Goal: Task Accomplishment & Management: Use online tool/utility

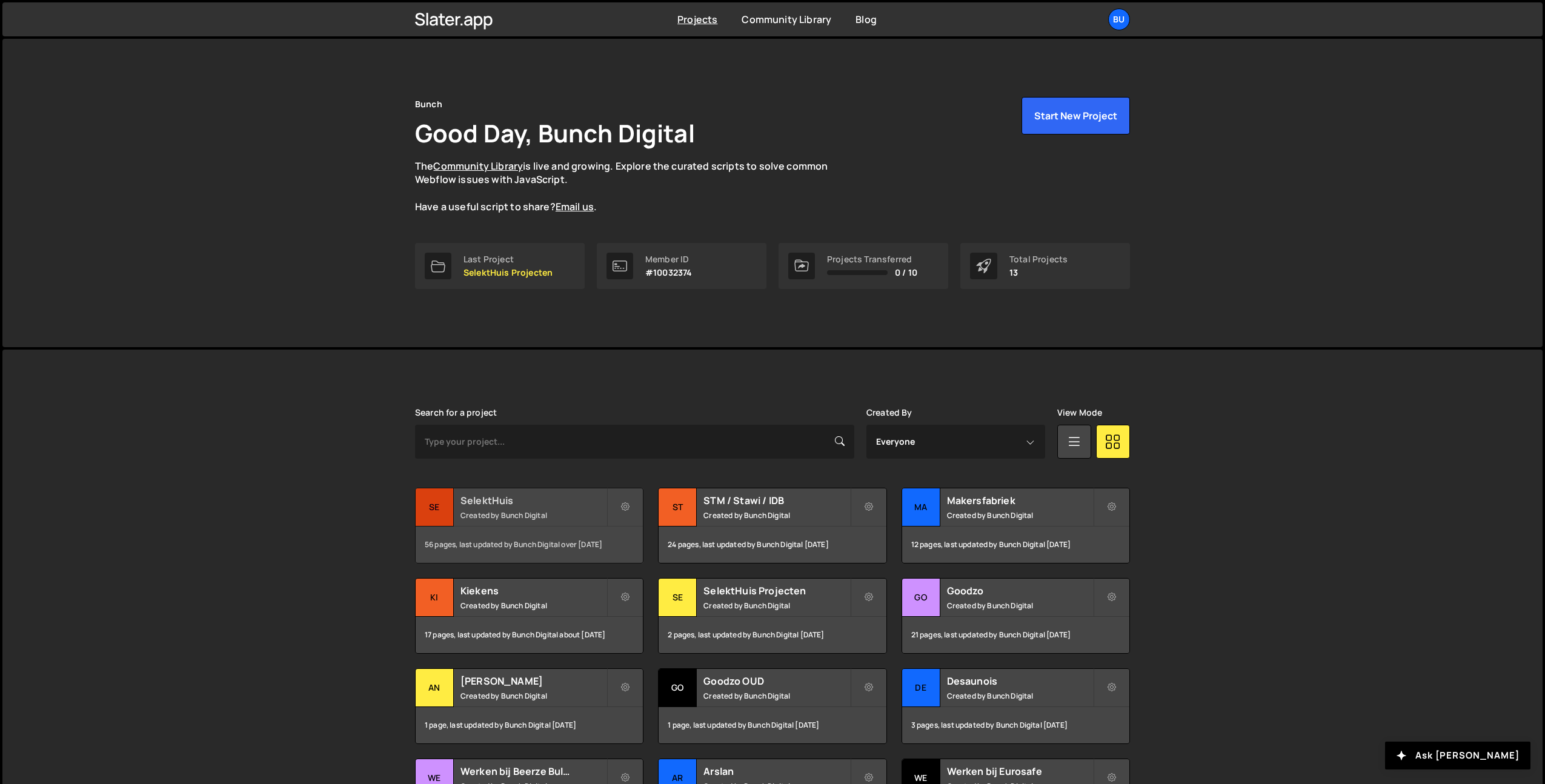
click at [557, 504] on h2 "SelektHuis" at bounding box center [533, 500] width 146 height 13
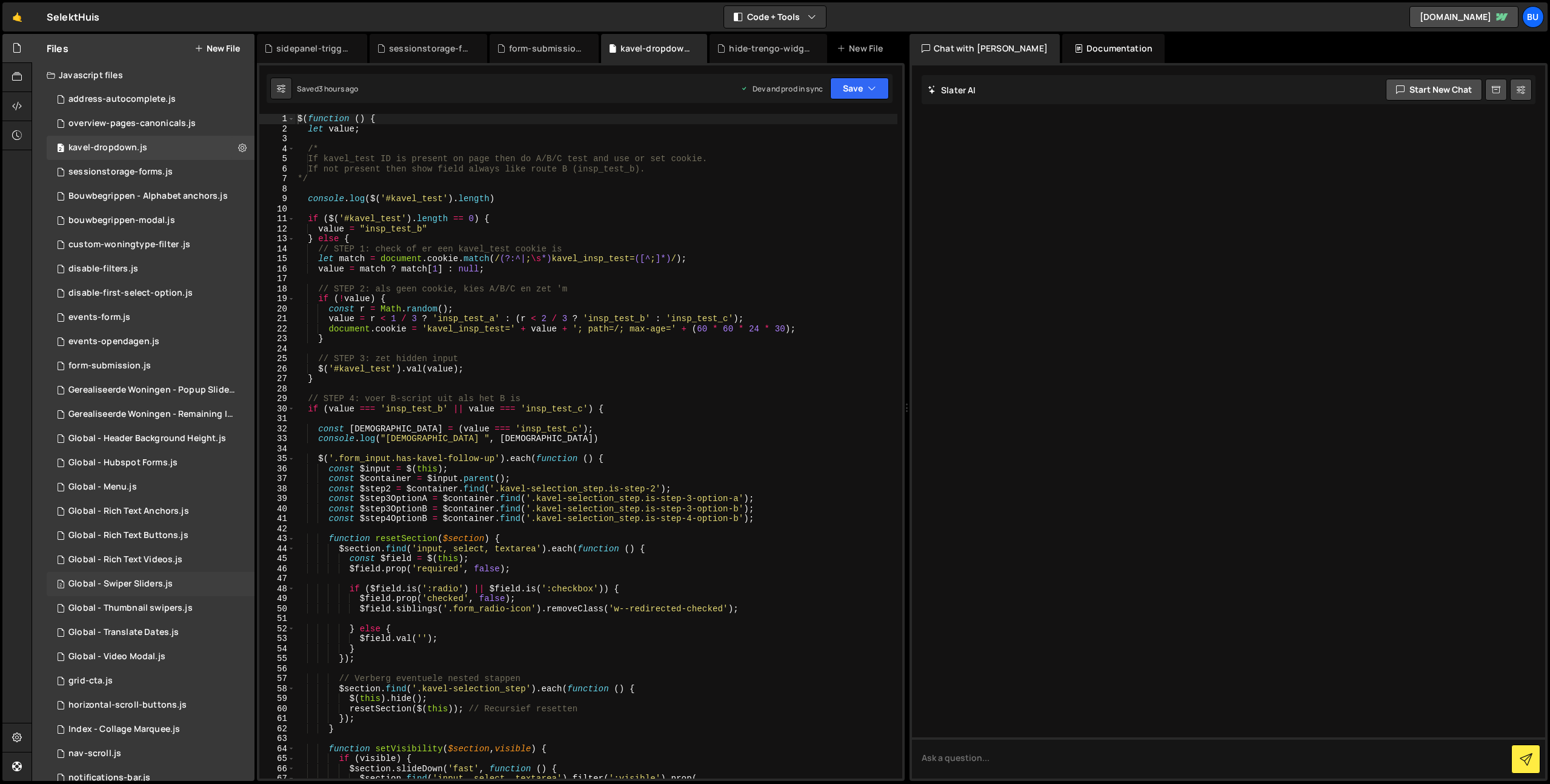
scroll to position [3, 0]
drag, startPoint x: 159, startPoint y: 387, endPoint x: 151, endPoint y: 393, distance: 10.0
click at [159, 387] on div "Gerealiseerde Woningen - Popup Slider.js" at bounding box center [152, 387] width 167 height 11
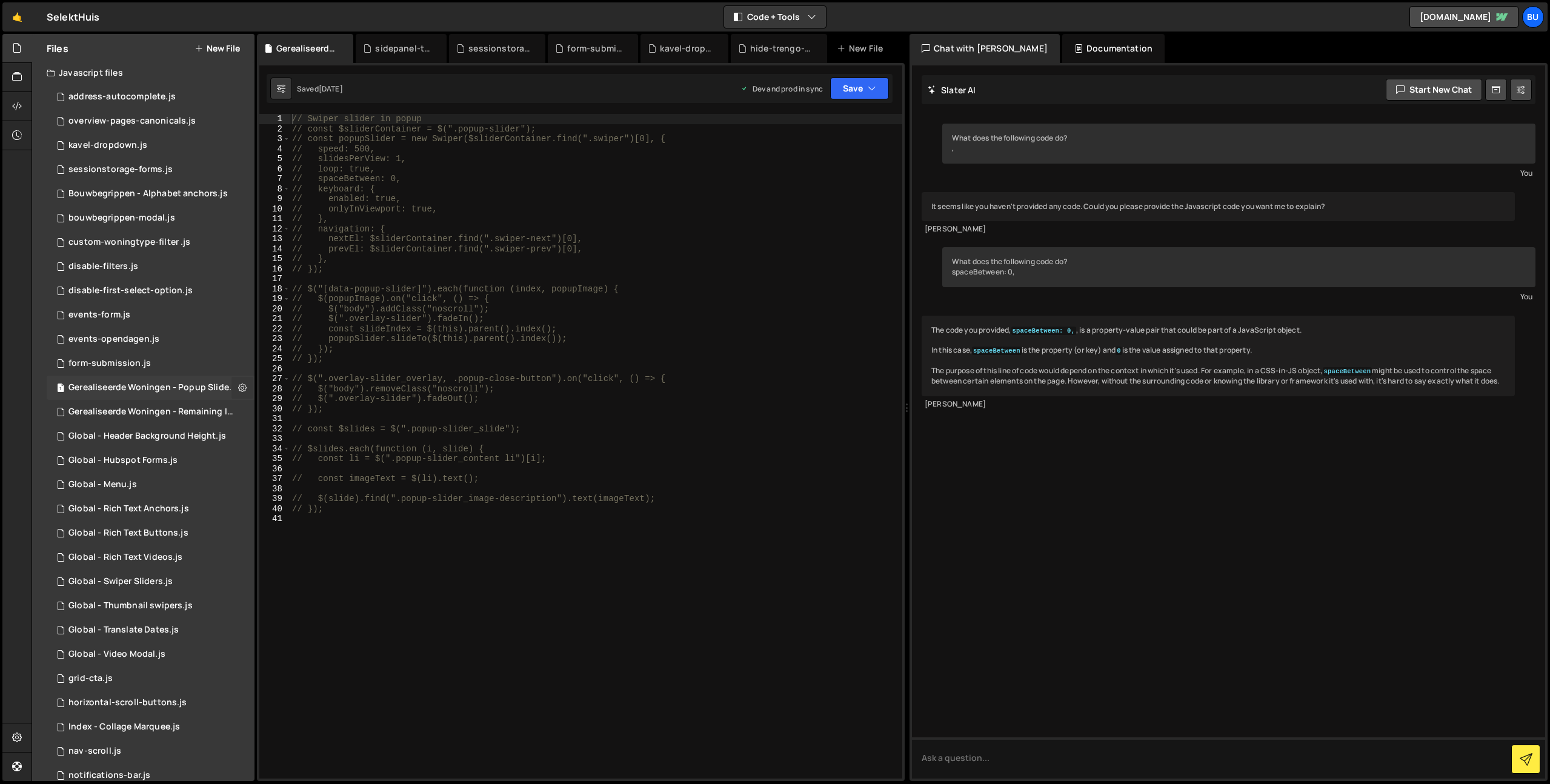
click at [242, 386] on button at bounding box center [242, 388] width 22 height 21
click at [291, 419] on button "Edit File Settings" at bounding box center [316, 413] width 119 height 24
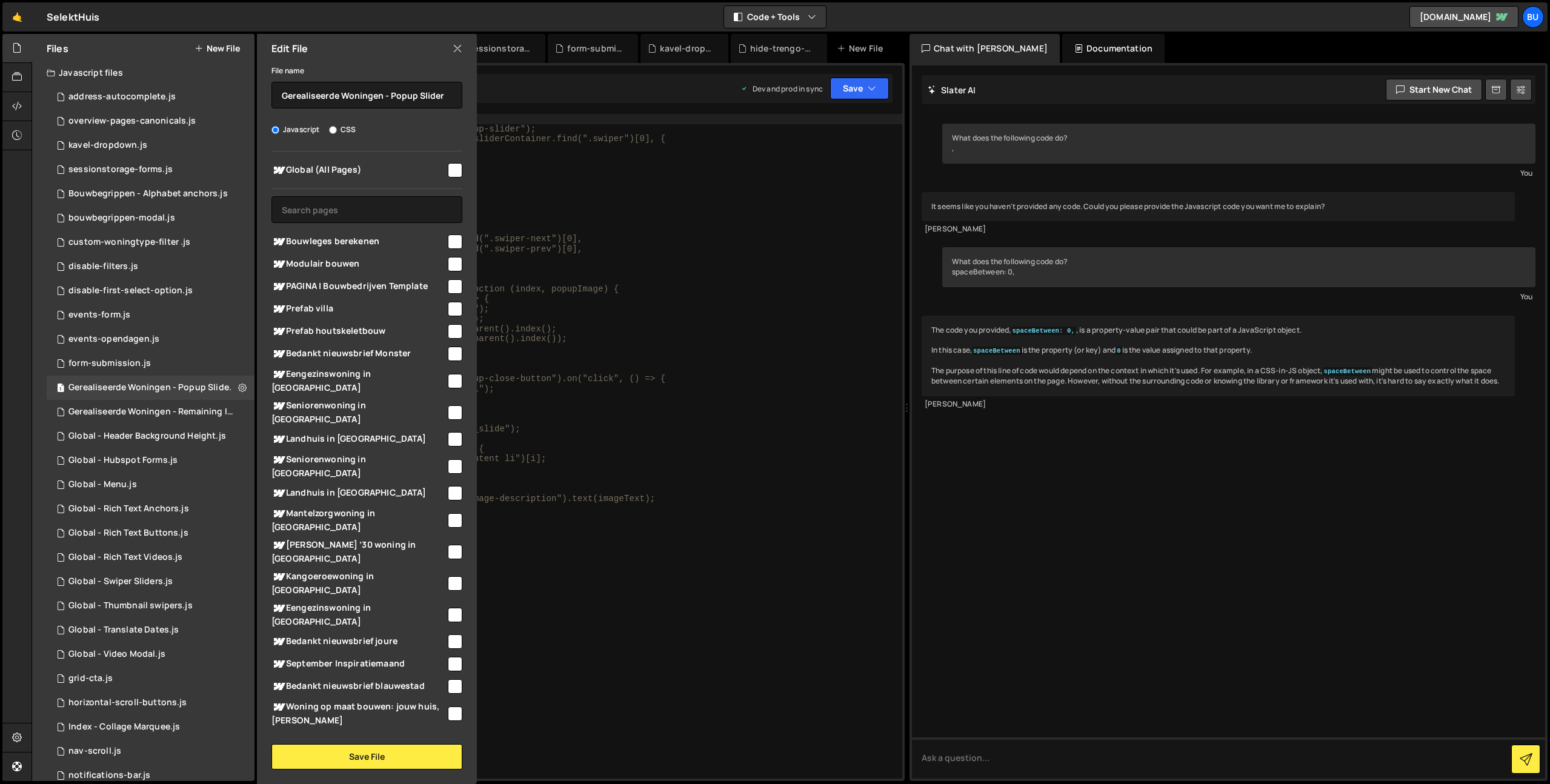
type textarea "// $("[data-popup-slider]").each(function (index, popupImage) {"
click at [544, 288] on div "// Swiper slider in popup // const $sliderContainer = $(".popup-slider"); // co…" at bounding box center [596, 456] width 612 height 684
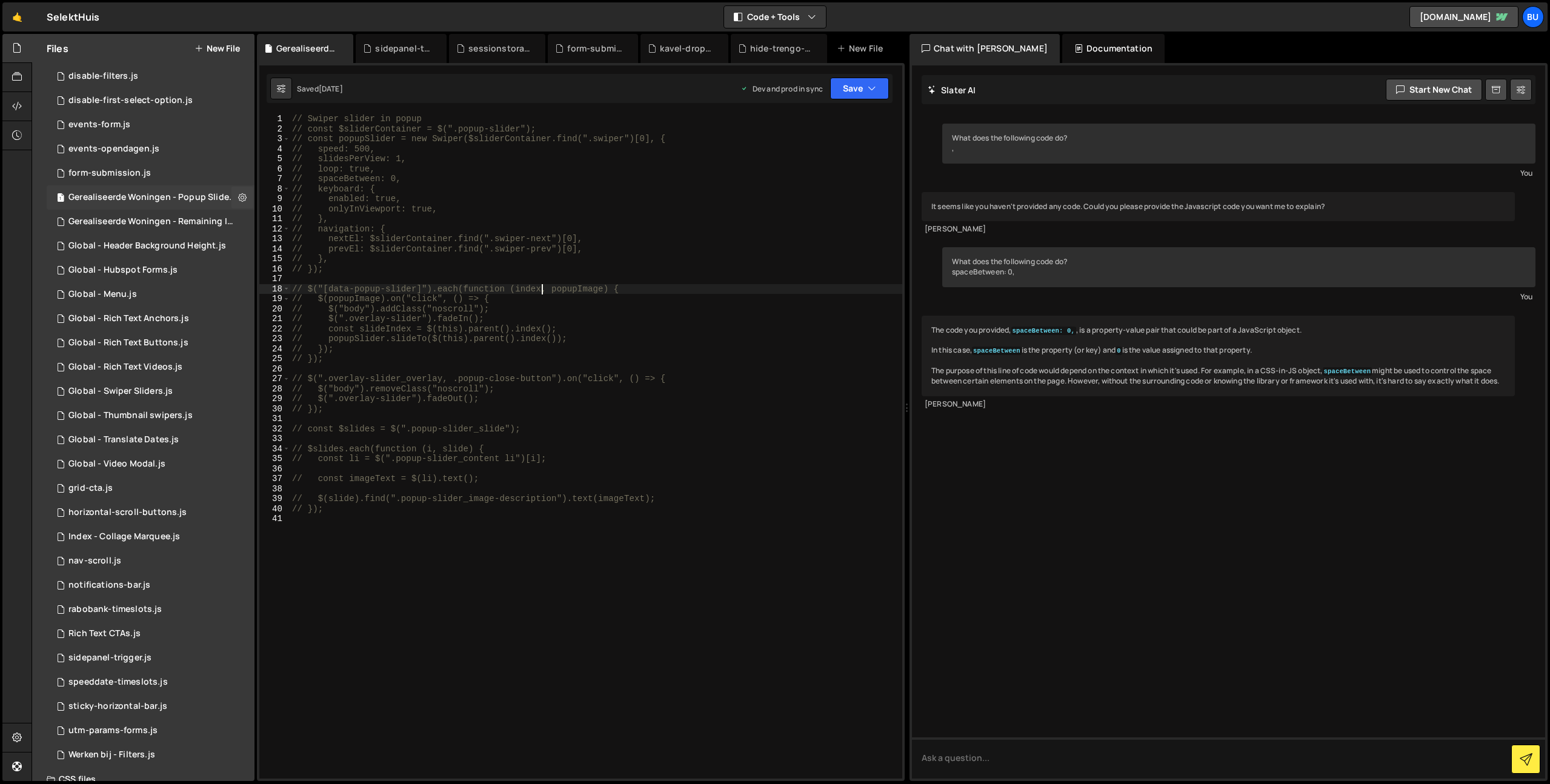
scroll to position [239, 0]
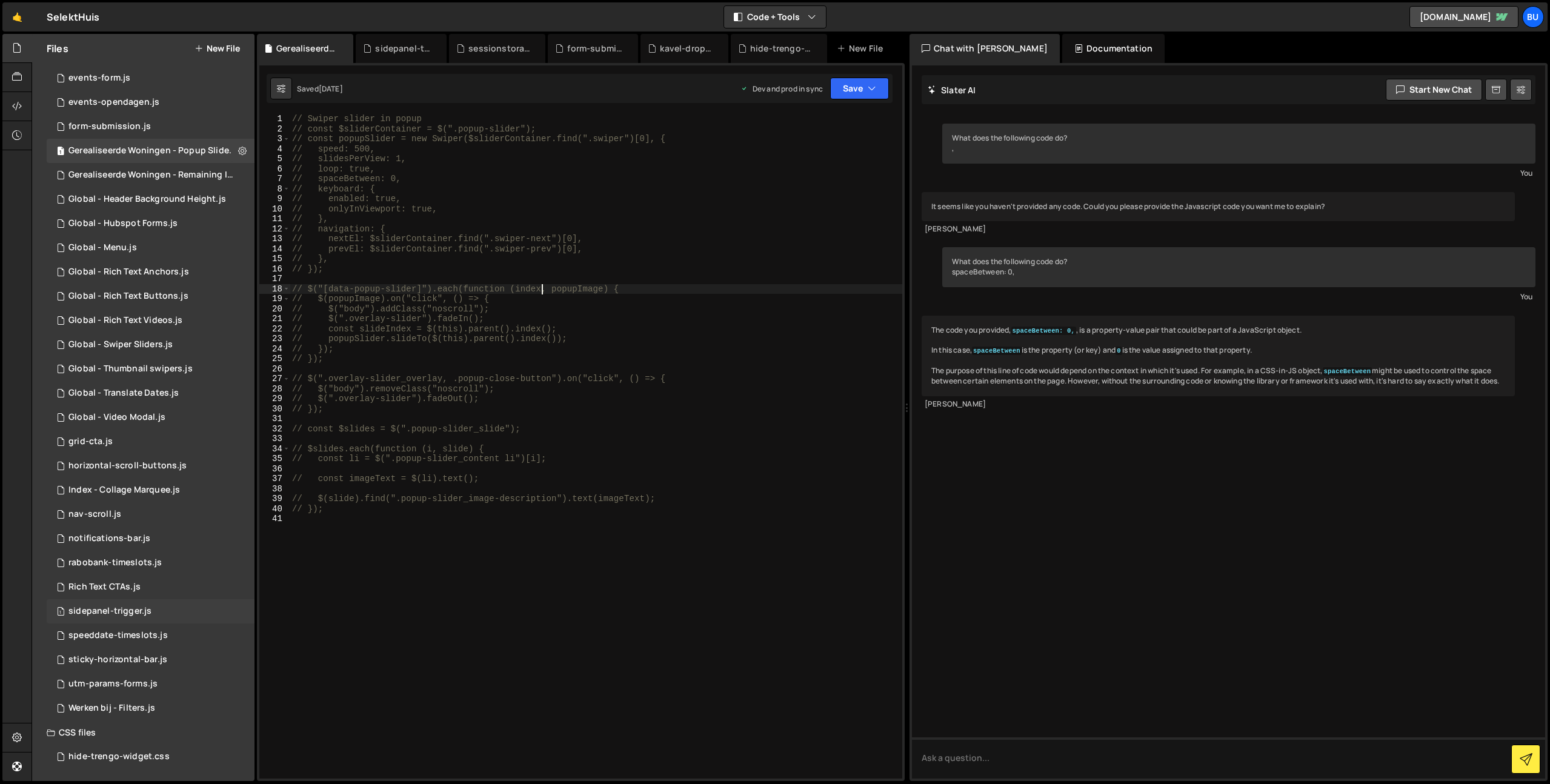
click at [112, 609] on div "sidepanel-trigger.js" at bounding box center [109, 611] width 83 height 11
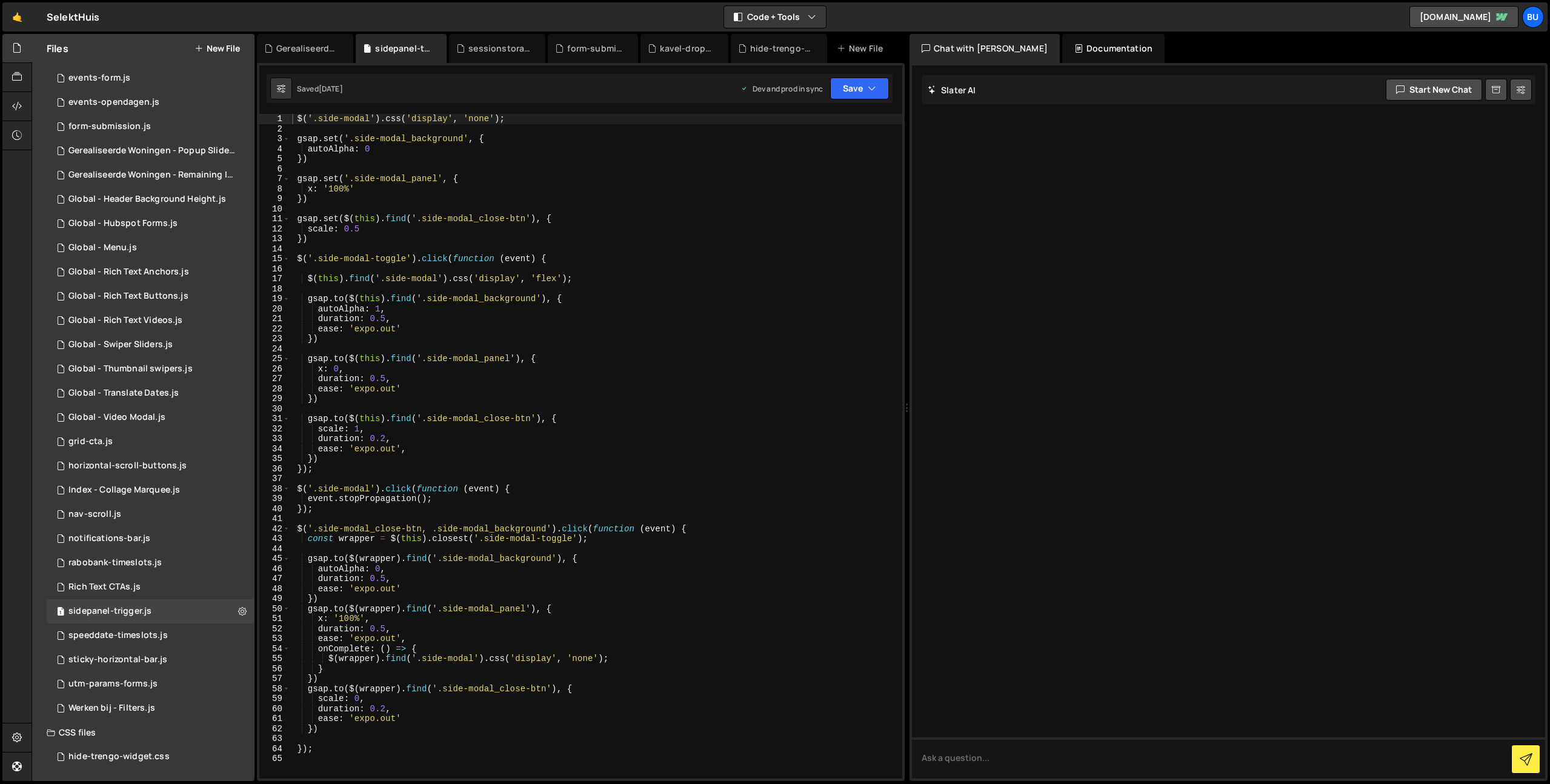
click at [605, 221] on div "$ ( '.side-modal' ) . css ( 'display' , 'none' ) ; gsap . set ( '.side-modal_ba…" at bounding box center [596, 456] width 612 height 684
drag, startPoint x: 574, startPoint y: 175, endPoint x: 565, endPoint y: 176, distance: 9.1
click at [574, 176] on div "$ ( '.side-modal' ) . css ( 'display' , 'none' ) ; gsap . set ( '.side-modal_ba…" at bounding box center [596, 456] width 612 height 684
click at [580, 217] on div "$ ( '.side-modal' ) . css ( 'display' , 'none' ) ; gsap . set ( '.side-modal_ba…" at bounding box center [596, 456] width 612 height 684
click at [572, 261] on div "$ ( '.side-modal' ) . css ( 'display' , 'none' ) ; gsap . set ( '.side-modal_ba…" at bounding box center [596, 456] width 612 height 684
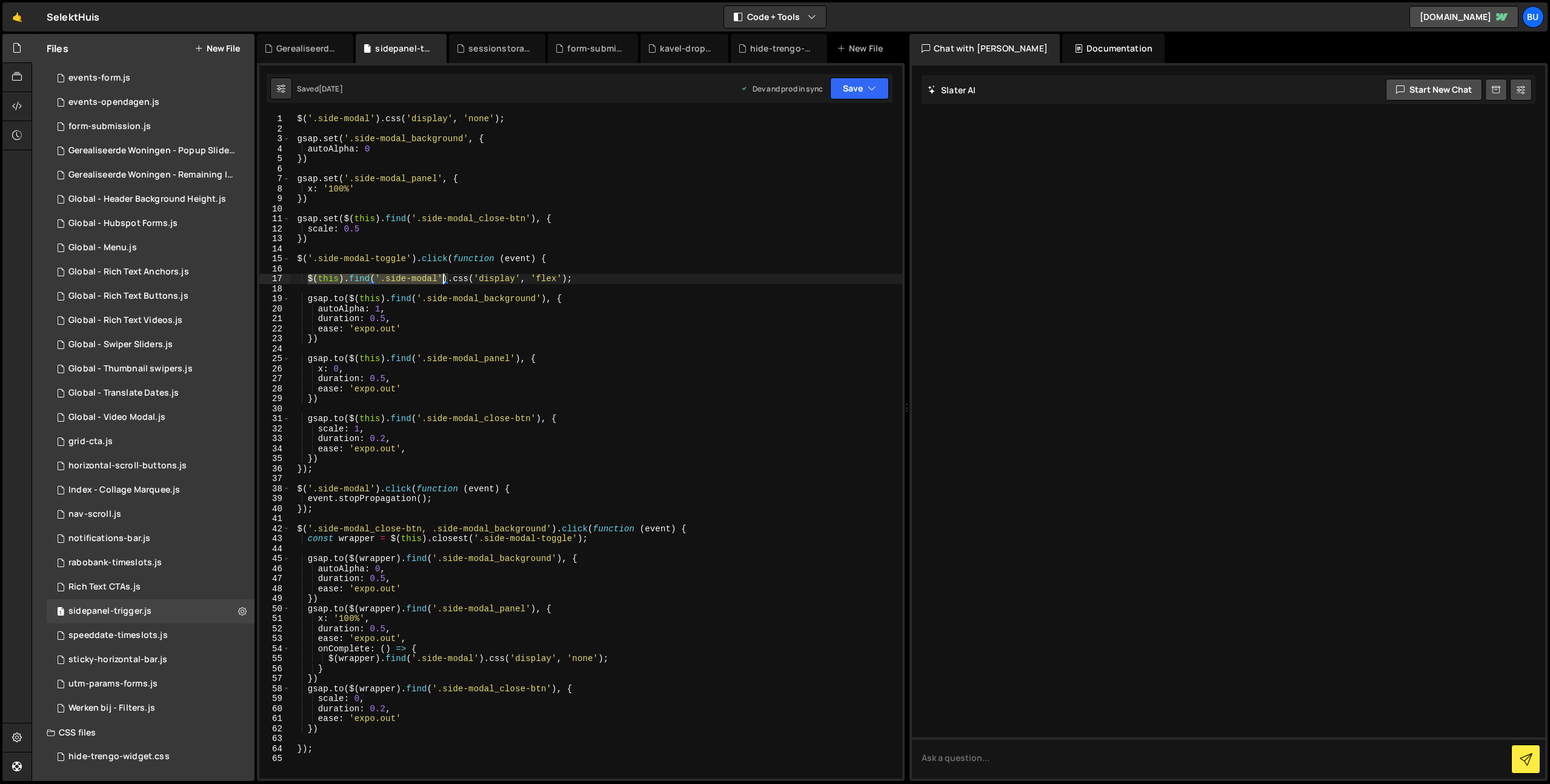
drag, startPoint x: 309, startPoint y: 280, endPoint x: 439, endPoint y: 283, distance: 130.0
click at [446, 281] on div "$ ( '.side-modal' ) . css ( 'display' , 'none' ) ; gsap . set ( '.side-modal_ba…" at bounding box center [596, 456] width 612 height 684
type textarea "$(this).find('.side-modal').css('display', 'flex');"
drag, startPoint x: 596, startPoint y: 277, endPoint x: 586, endPoint y: 276, distance: 10.0
click at [596, 277] on div "$ ( '.side-modal' ) . css ( 'display' , 'none' ) ; gsap . set ( '.side-modal_ba…" at bounding box center [596, 456] width 612 height 684
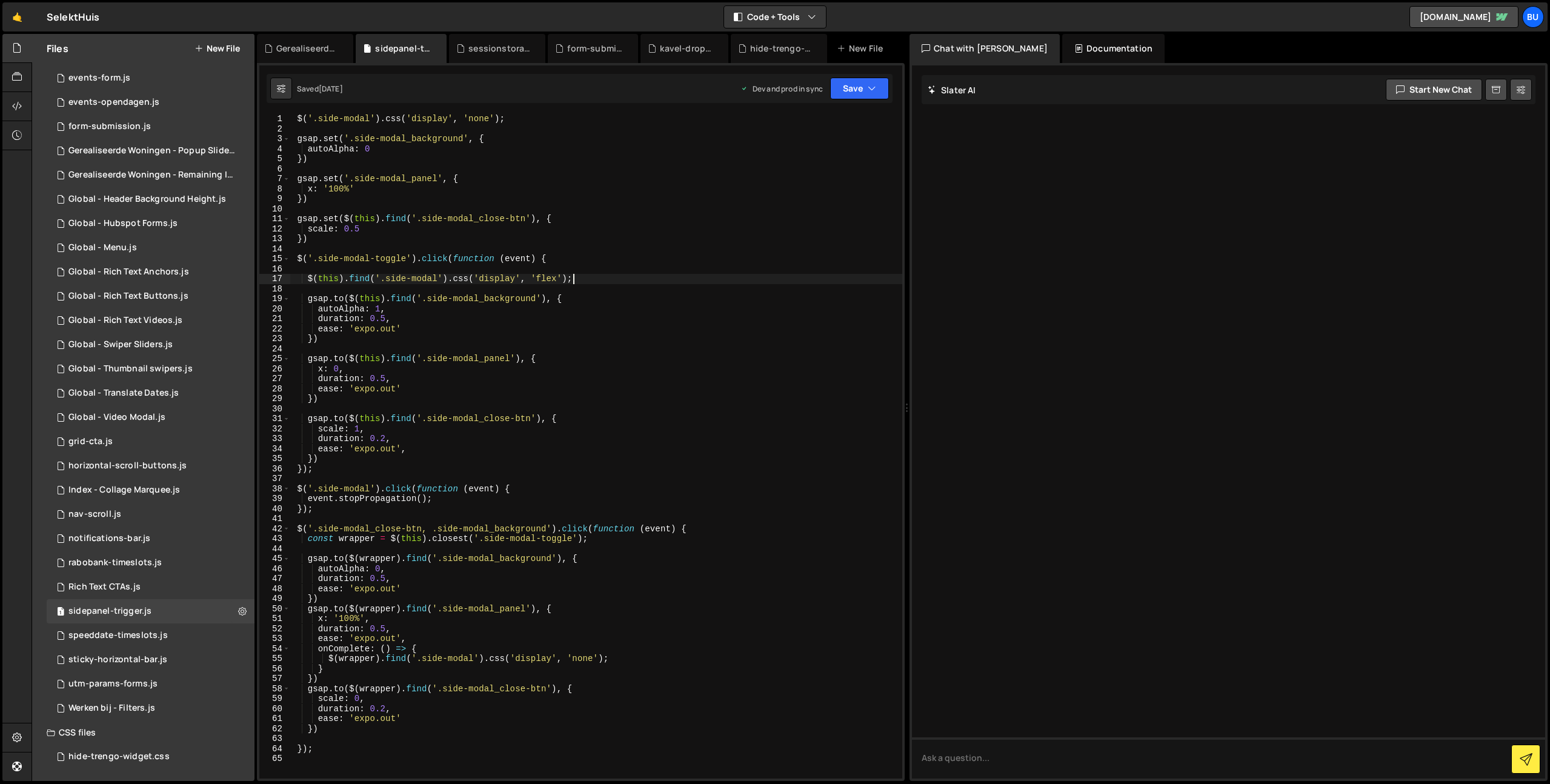
scroll to position [0, 0]
paste textarea "$(this).find('.side-modal')"
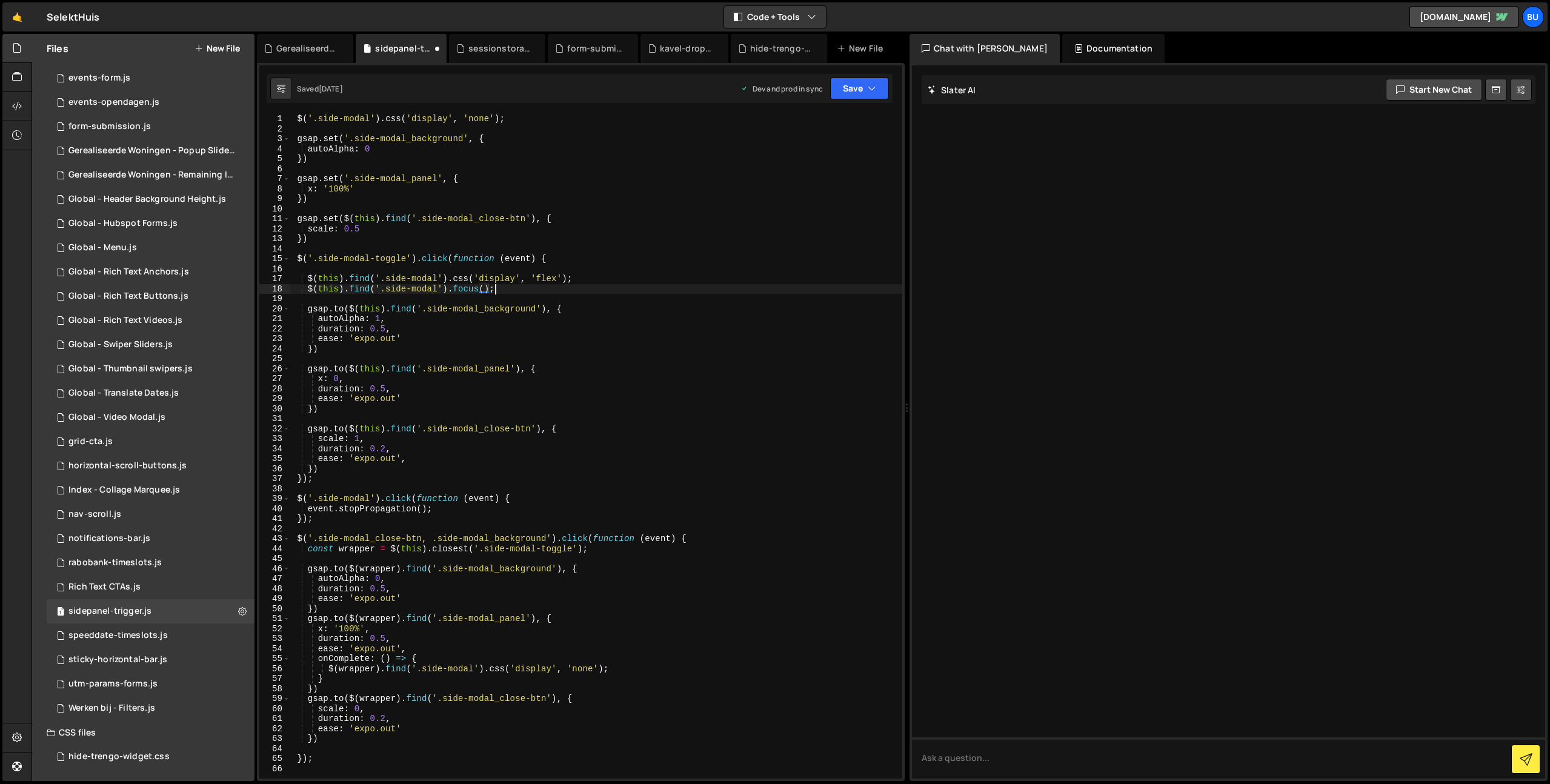
scroll to position [0, 13]
type textarea "$(this).find('.side-modal').focus();"
click at [865, 83] on button "Save" at bounding box center [859, 89] width 59 height 21
click at [851, 114] on div "Save to Staging S" at bounding box center [818, 118] width 126 height 12
click at [500, 301] on div "$ ( '.side-modal' ) . css ( 'display' , 'none' ) ; gsap . set ( '.side-modal_ba…" at bounding box center [596, 456] width 612 height 684
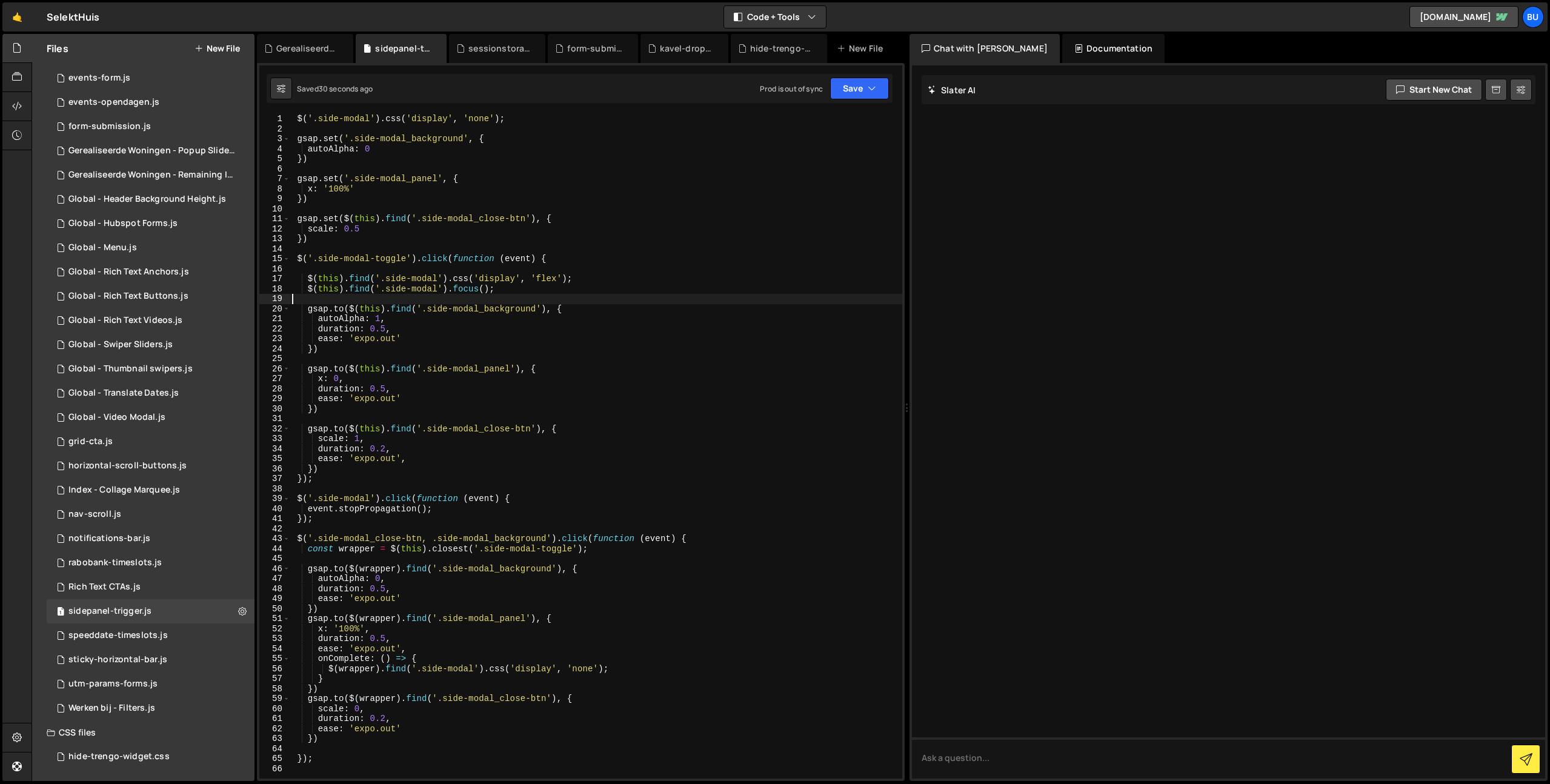
scroll to position [0, 0]
drag, startPoint x: 547, startPoint y: 290, endPoint x: 533, endPoint y: 279, distance: 17.8
click at [593, 277] on div "$ ( '.side-modal' ) . css ( 'display' , 'none' ) ; gsap . set ( '.side-modal_ba…" at bounding box center [596, 456] width 612 height 684
type textarea "$(this).find('.side-modal').css('display', 'flex');"
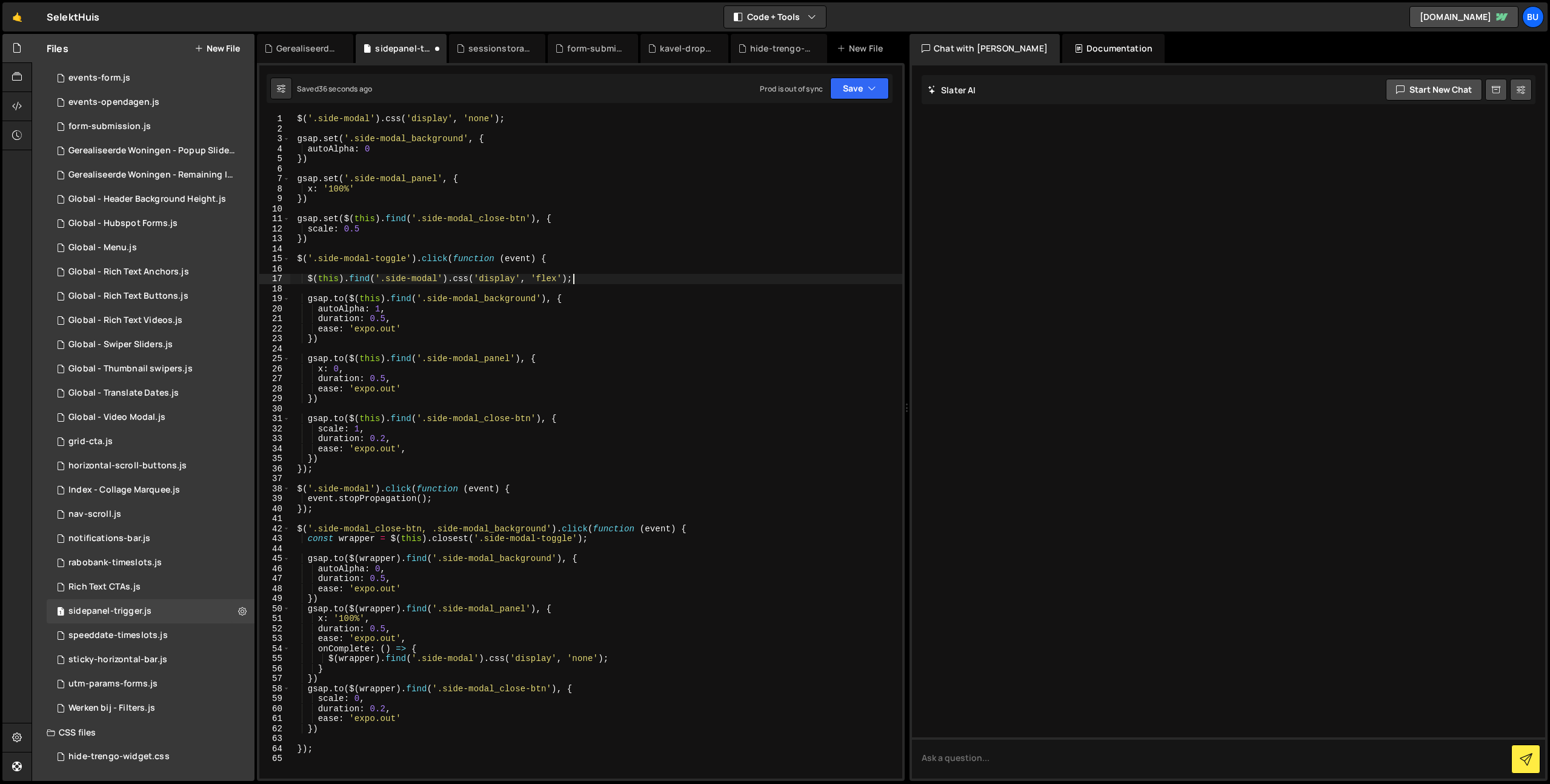
click at [649, 282] on div "$ ( '.side-modal' ) . css ( 'display' , 'none' ) ; gsap . set ( '.side-modal_ba…" at bounding box center [596, 456] width 612 height 684
click at [673, 271] on div "$ ( '.side-modal' ) . css ( 'display' , 'none' ) ; gsap . set ( '.side-modal_ba…" at bounding box center [596, 456] width 612 height 684
click at [658, 288] on div "$ ( '.side-modal' ) . css ( 'display' , 'none' ) ; gsap . set ( '.side-modal_ba…" at bounding box center [596, 456] width 612 height 684
click at [671, 286] on div "$ ( '.side-modal' ) . css ( 'display' , 'none' ) ; gsap . set ( '.side-modal_ba…" at bounding box center [596, 456] width 612 height 684
click at [695, 265] on div "$ ( '.side-modal' ) . css ( 'display' , 'none' ) ; gsap . set ( '.side-modal_ba…" at bounding box center [596, 456] width 612 height 684
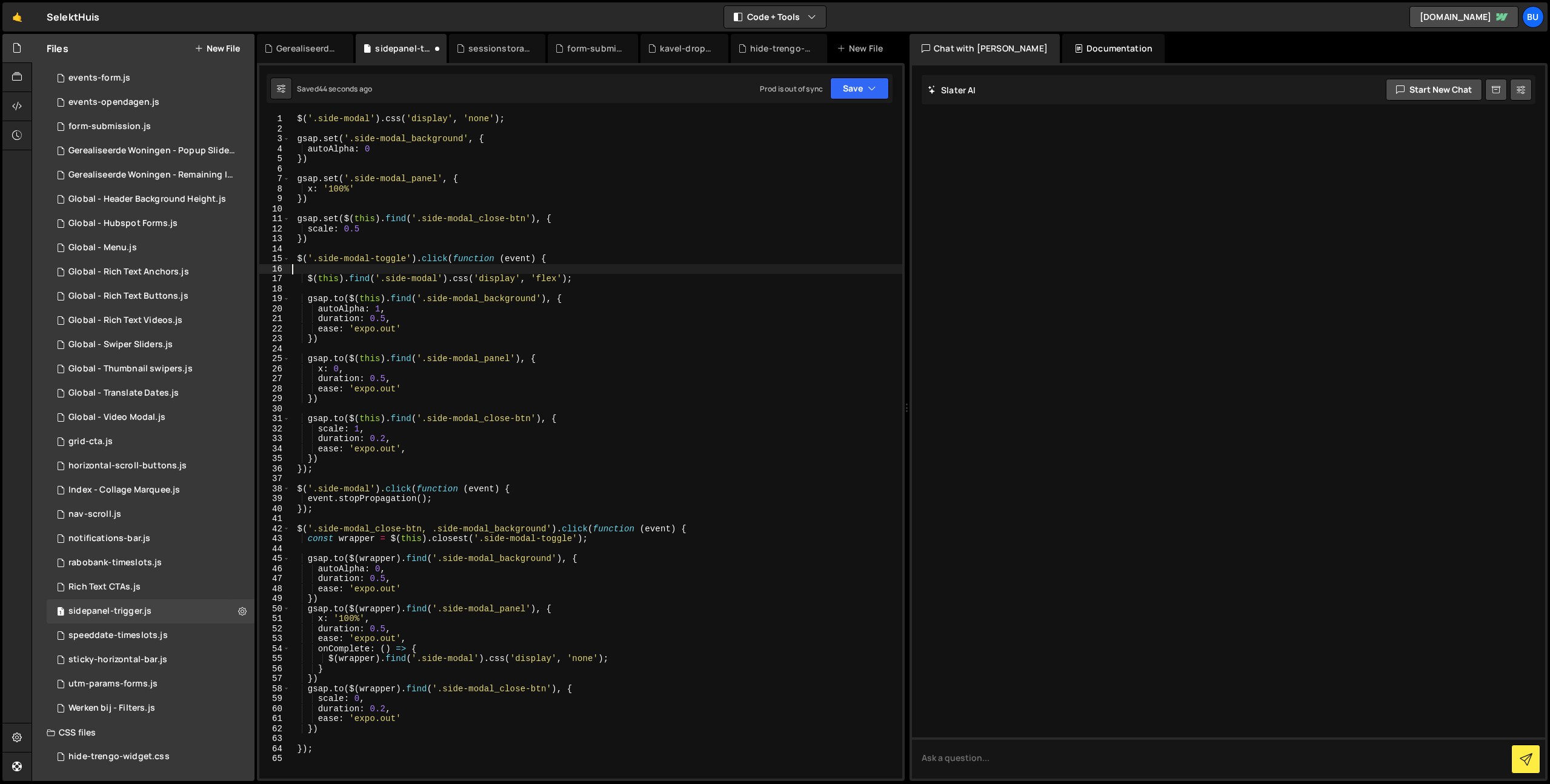
click at [637, 286] on div "$ ( '.side-modal' ) . css ( 'display' , 'none' ) ; gsap . set ( '.side-modal_ba…" at bounding box center [596, 456] width 612 height 684
click at [657, 266] on div "$ ( '.side-modal' ) . css ( 'display' , 'none' ) ; gsap . set ( '.side-modal_ba…" at bounding box center [596, 456] width 612 height 684
click at [642, 271] on div "$ ( '.side-modal' ) . css ( 'display' , 'none' ) ; gsap . set ( '.side-modal_ba…" at bounding box center [596, 456] width 612 height 684
click at [626, 286] on div "$ ( '.side-modal' ) . css ( 'display' , 'none' ) ; gsap . set ( '.side-modal_ba…" at bounding box center [596, 456] width 612 height 684
click at [616, 277] on div "$ ( '.side-modal' ) . css ( 'display' , 'none' ) ; gsap . set ( '.side-modal_ba…" at bounding box center [596, 456] width 612 height 684
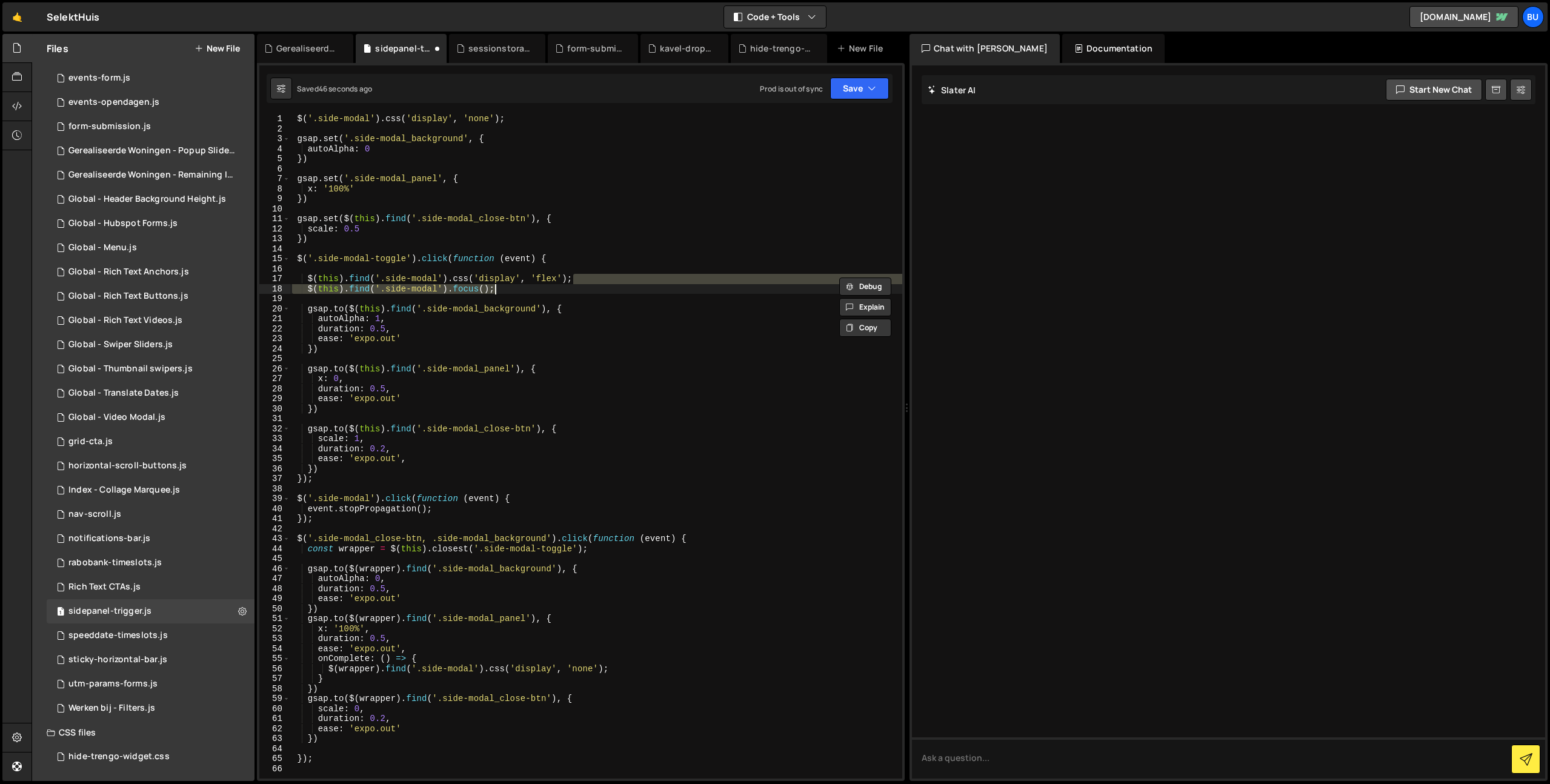
click at [619, 280] on div "$ ( '.side-modal' ) . css ( 'display' , 'none' ) ; gsap . set ( '.side-modal_ba…" at bounding box center [596, 456] width 612 height 684
click at [537, 285] on div "$ ( '.side-modal' ) . css ( 'display' , 'none' ) ; gsap . set ( '.side-modal_ba…" at bounding box center [596, 456] width 612 height 684
type textarea "$(this).find('.side-modal').focus();"
drag, startPoint x: 554, startPoint y: 297, endPoint x: 545, endPoint y: 297, distance: 9.0
click at [554, 297] on div "$ ( '.side-modal' ) . css ( 'display' , 'none' ) ; gsap . set ( '.side-modal_ba…" at bounding box center [596, 456] width 612 height 684
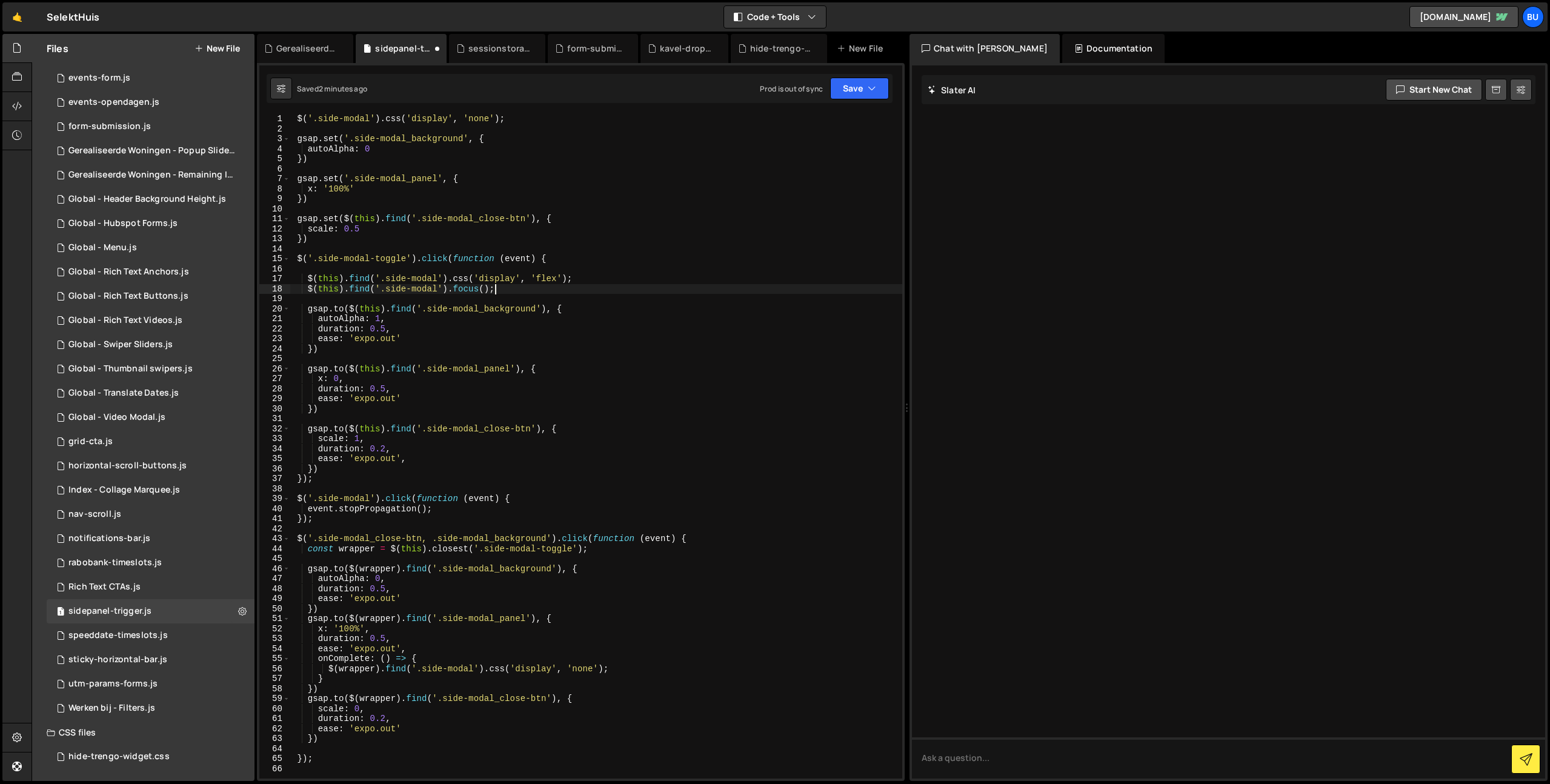
click at [565, 292] on div "$ ( '.side-modal' ) . css ( 'display' , 'none' ) ; gsap . set ( '.side-modal_ba…" at bounding box center [596, 456] width 612 height 684
drag, startPoint x: 525, startPoint y: 323, endPoint x: 526, endPoint y: 300, distance: 23.0
click at [525, 320] on div "$ ( '.side-modal' ) . css ( 'display' , 'none' ) ; gsap . set ( '.side-modal_ba…" at bounding box center [596, 456] width 612 height 684
click at [524, 289] on div "$ ( '.side-modal' ) . css ( 'display' , 'none' ) ; gsap . set ( '.side-modal_ba…" at bounding box center [596, 456] width 612 height 684
type textarea "$(this).find('.side-modal').focus();"
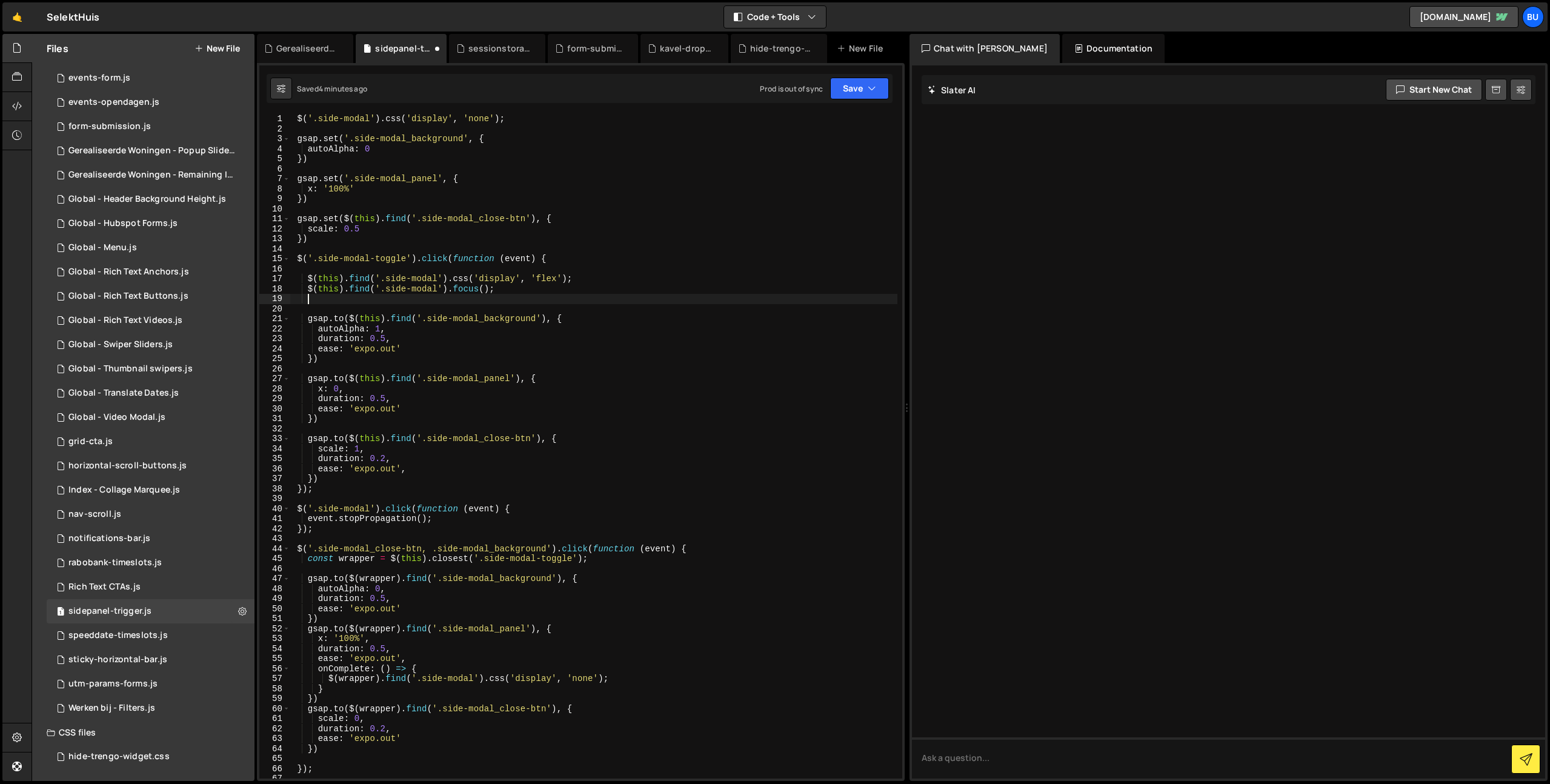
paste textarea ".focus();"
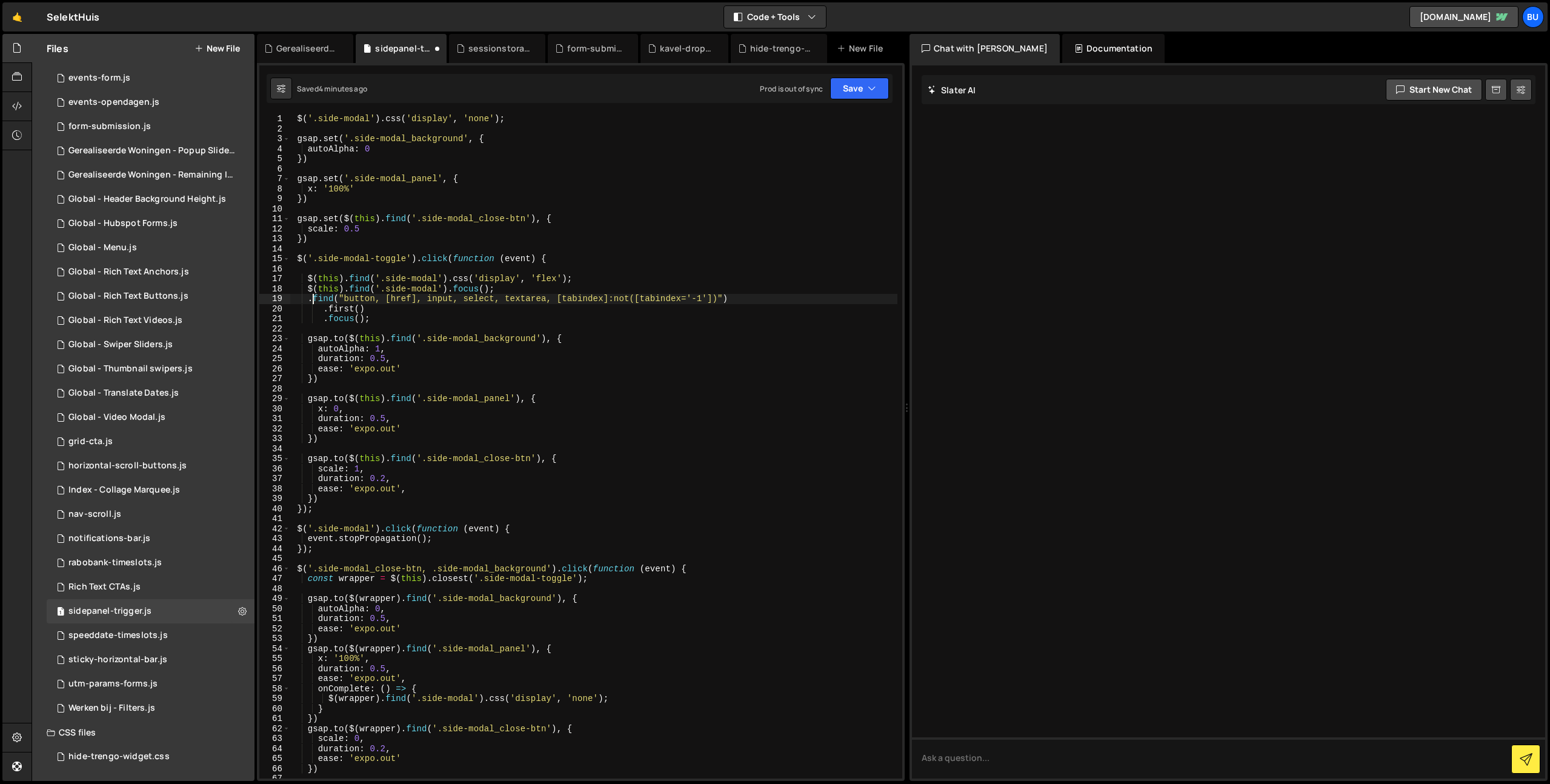
click at [311, 299] on div "$ ( '.side-modal' ) . css ( 'display' , 'none' ) ; gsap . set ( '.side-modal_ba…" at bounding box center [593, 456] width 608 height 684
drag, startPoint x: 330, startPoint y: 315, endPoint x: 319, endPoint y: 305, distance: 14.9
click at [328, 314] on div "$ ( '.side-modal' ) . css ( 'display' , 'none' ) ; gsap . set ( '.side-modal_ba…" at bounding box center [593, 456] width 608 height 684
drag, startPoint x: 309, startPoint y: 300, endPoint x: 350, endPoint y: 284, distance: 44.0
click at [350, 287] on div "$ ( '.side-modal' ) . css ( 'display' , 'none' ) ; gsap . set ( '.side-modal_ba…" at bounding box center [593, 456] width 608 height 684
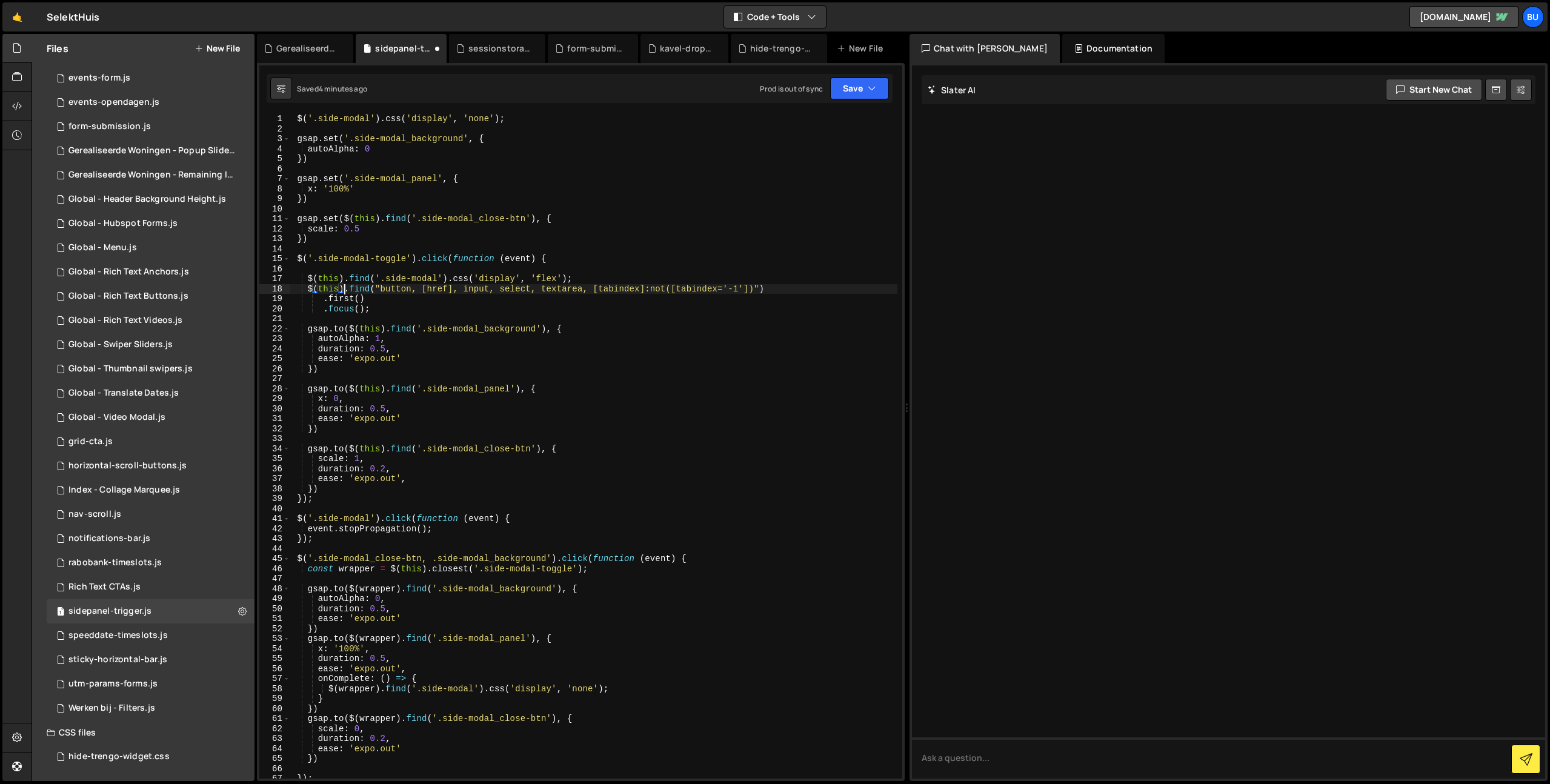
click at [483, 306] on div "$ ( '.side-modal' ) . css ( 'display' , 'none' ) ; gsap . set ( '.side-modal_ba…" at bounding box center [593, 456] width 608 height 684
drag, startPoint x: 571, startPoint y: 310, endPoint x: 582, endPoint y: 290, distance: 22.8
click at [571, 310] on div "$ ( '.side-modal' ) . css ( 'display' , 'none' ) ; gsap . set ( '.side-modal_ba…" at bounding box center [593, 456] width 608 height 684
click at [605, 278] on div "$ ( '.side-modal' ) . css ( 'display' , 'none' ) ; gsap . set ( '.side-modal_ba…" at bounding box center [593, 456] width 608 height 684
click at [864, 94] on button "Save" at bounding box center [859, 89] width 59 height 21
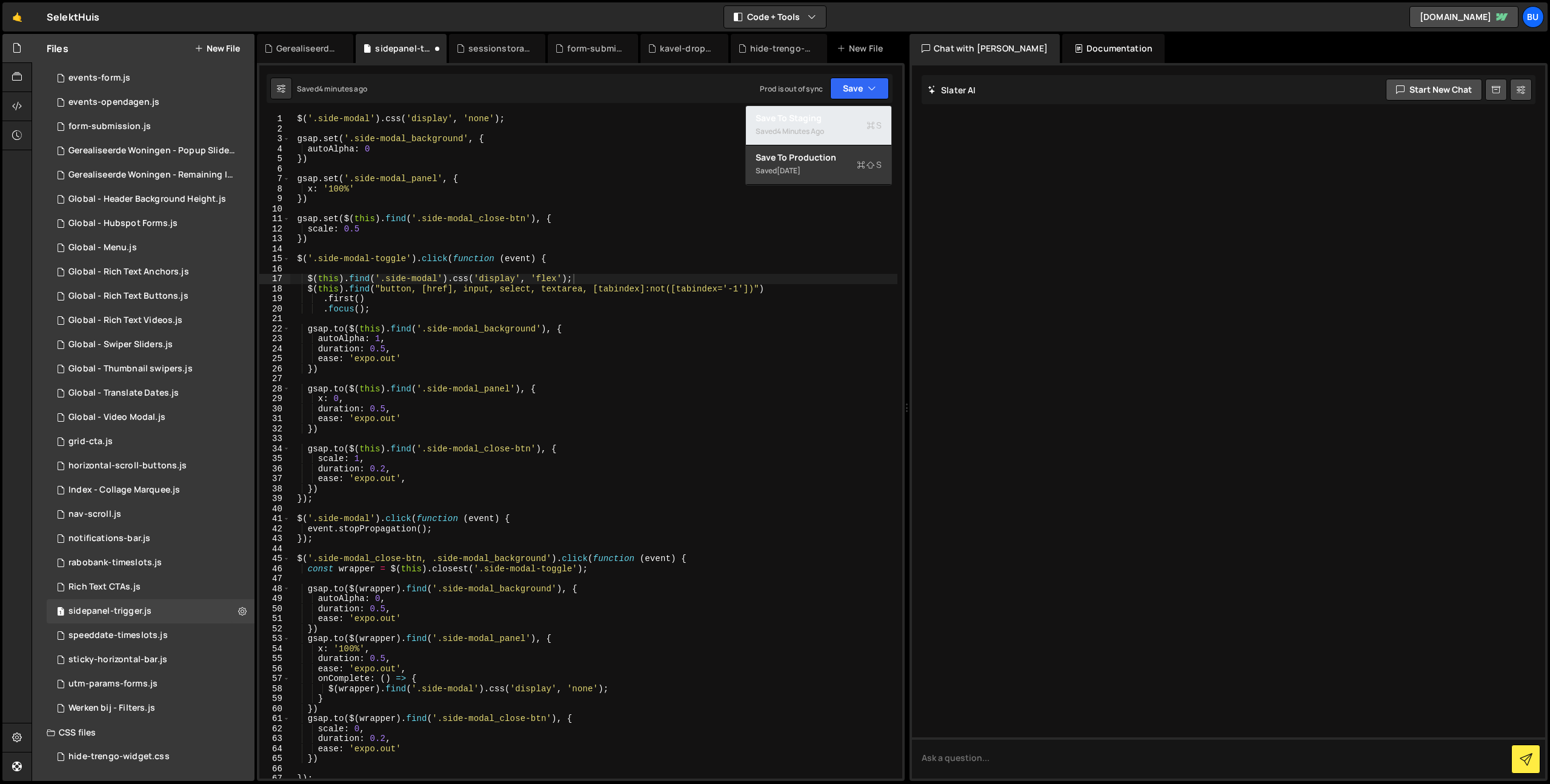
click at [841, 123] on div "Save to Staging S" at bounding box center [818, 118] width 126 height 12
click at [542, 381] on div "$ ( '.side-modal' ) . css ( 'display' , 'none' ) ; gsap . set ( '.side-modal_ba…" at bounding box center [593, 456] width 608 height 684
type textarea "[DOMAIN_NAME]($(this).find('.side-modal_panel'), {"
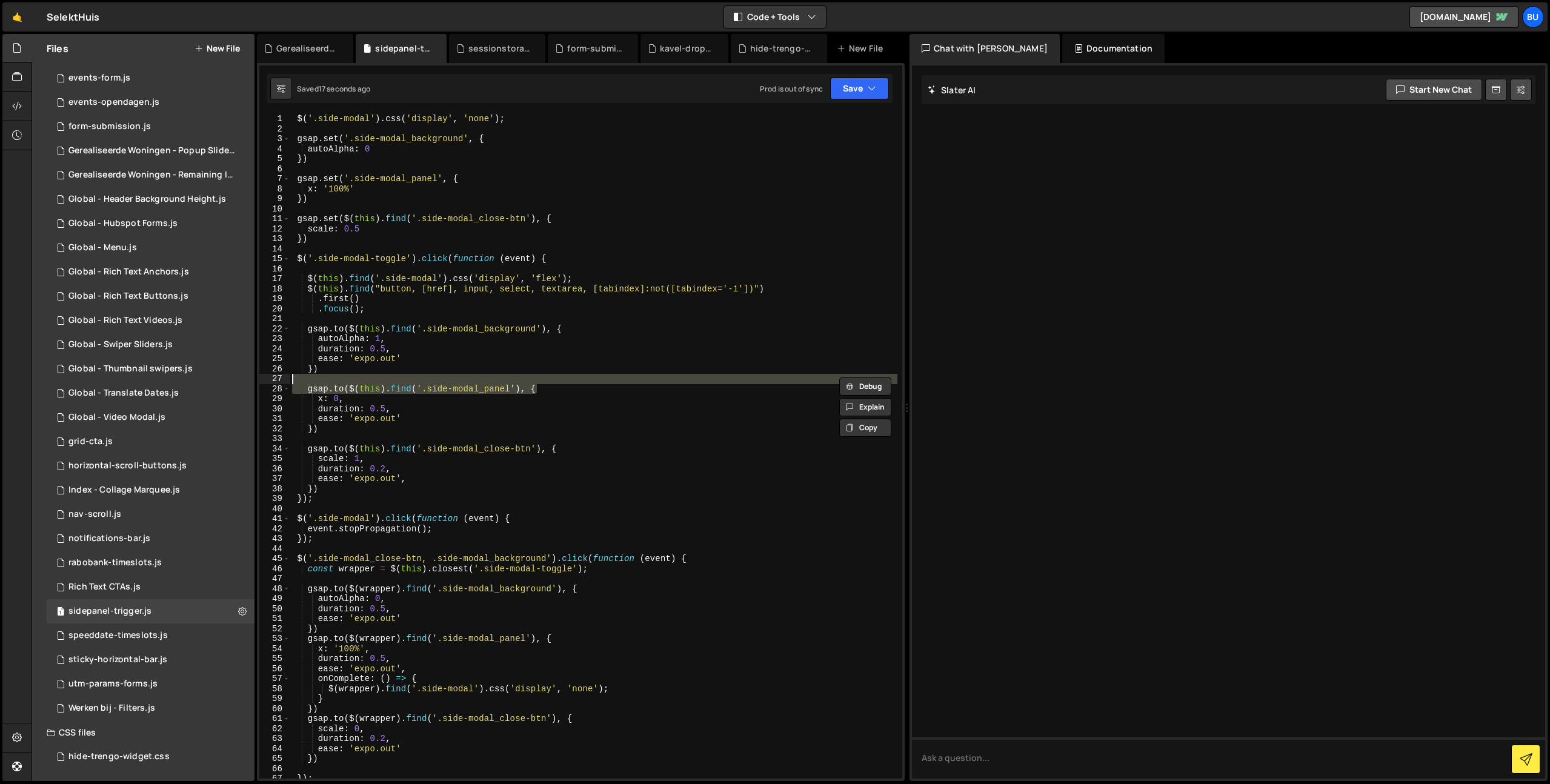
click at [576, 317] on div "$ ( '.side-modal' ) . css ( 'display' , 'none' ) ; gsap . set ( '.side-modal_ba…" at bounding box center [593, 456] width 608 height 684
click at [597, 310] on div "$ ( '.side-modal' ) . css ( 'display' , 'none' ) ; gsap . set ( '.side-modal_ba…" at bounding box center [593, 456] width 608 height 684
type textarea ".focus();"
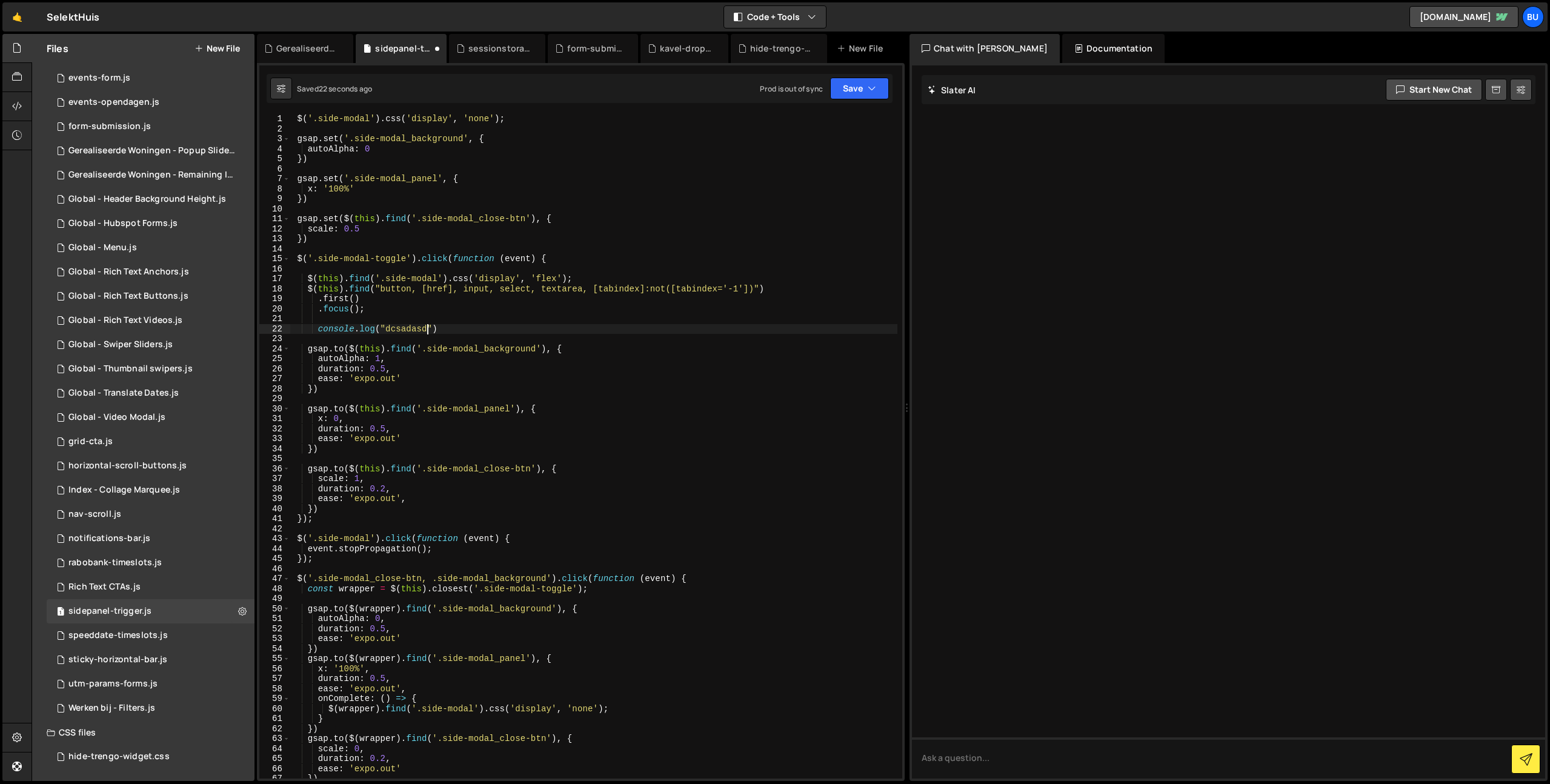
scroll to position [0, 8]
click at [498, 310] on div "$ ( '.side-modal' ) . css ( 'display' , 'none' ) ; gsap . set ( '.side-modal_ba…" at bounding box center [593, 456] width 608 height 684
click at [523, 304] on div "$ ( '.side-modal' ) . css ( 'display' , 'none' ) ; gsap . set ( '.side-modal_ba…" at bounding box center [593, 456] width 608 height 684
drag, startPoint x: 309, startPoint y: 286, endPoint x: 383, endPoint y: 299, distance: 75.1
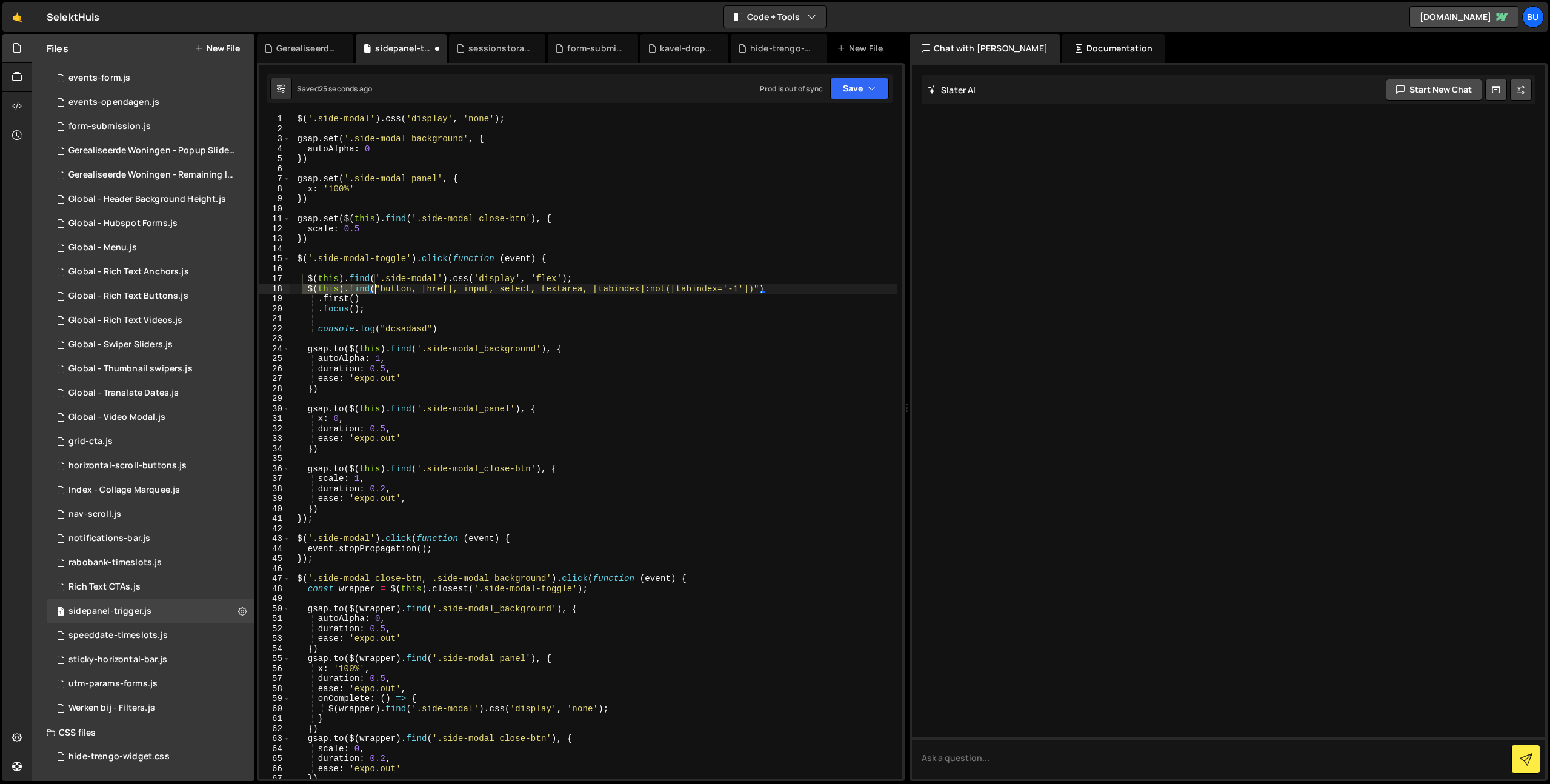
click at [378, 296] on div "$ ( '.side-modal' ) . css ( 'display' , 'none' ) ; gsap . set ( '.side-modal_ba…" at bounding box center [593, 456] width 608 height 684
type textarea "$(this).find("button, [href], input, select, textarea, [tabindex]:not([tabindex…"
drag, startPoint x: 607, startPoint y: 273, endPoint x: 599, endPoint y: 275, distance: 8.2
click at [607, 273] on div "$ ( '.side-modal' ) . css ( 'display' , 'none' ) ; gsap . set ( '.side-modal_ba…" at bounding box center [593, 456] width 608 height 684
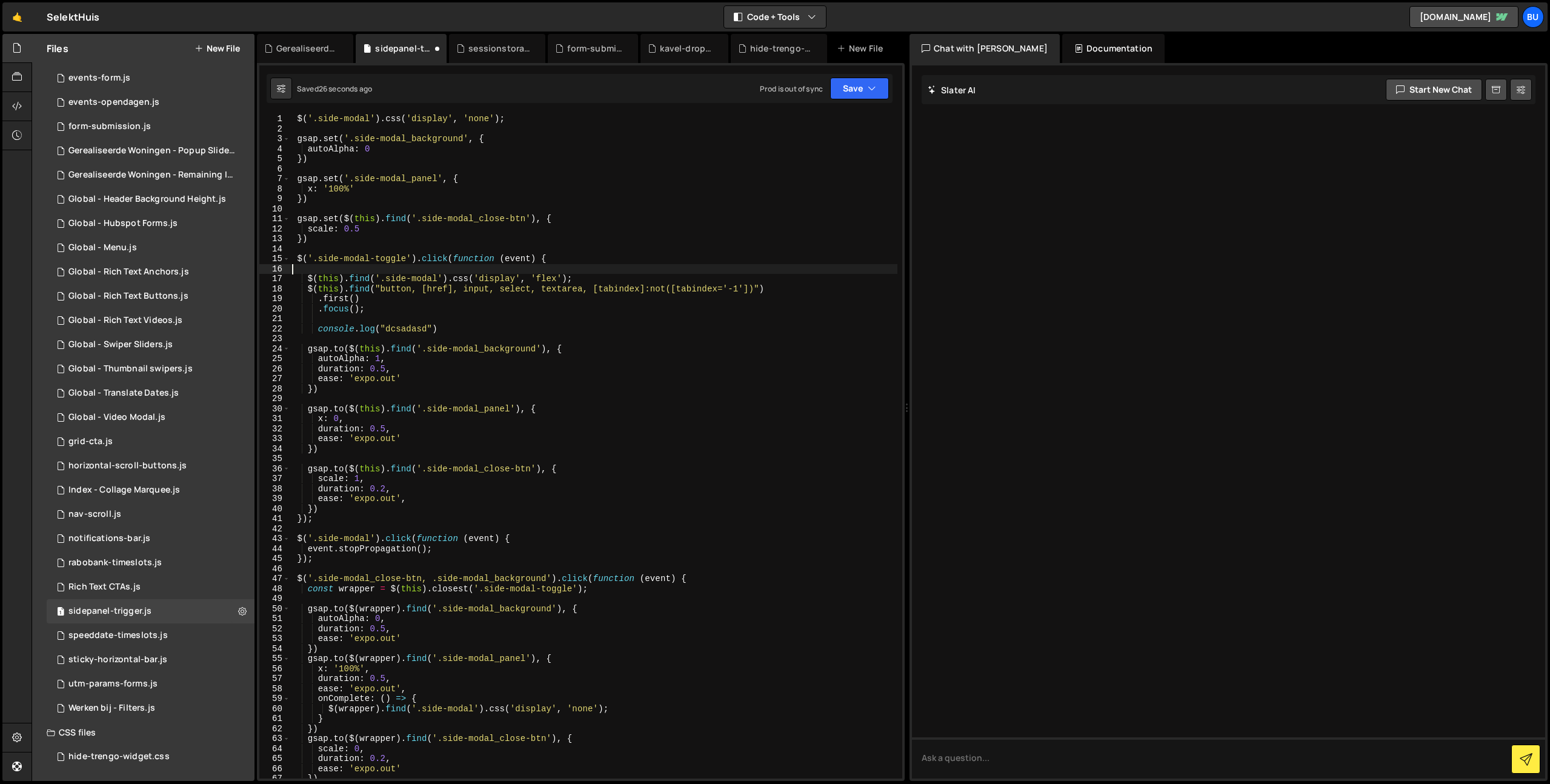
drag, startPoint x: 612, startPoint y: 276, endPoint x: 571, endPoint y: 273, distance: 41.1
click at [612, 276] on div "$ ( '.side-modal' ) . css ( 'display' , 'none' ) ; gsap . set ( '.side-modal_ba…" at bounding box center [593, 456] width 608 height 684
type textarea "$(this).find('.side-modal').css('display', 'flex');"
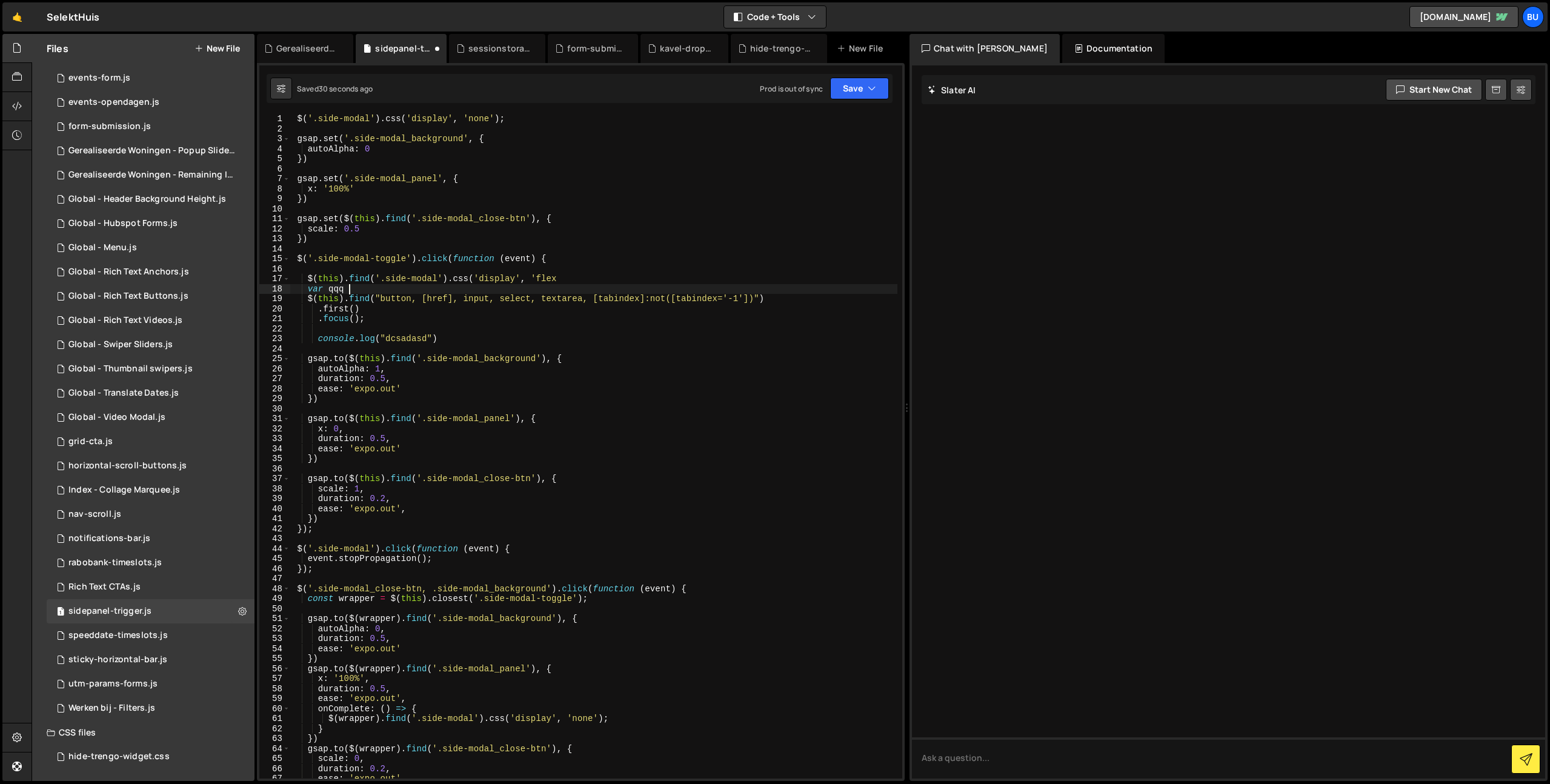
scroll to position [0, 4]
paste textarea ".first()"
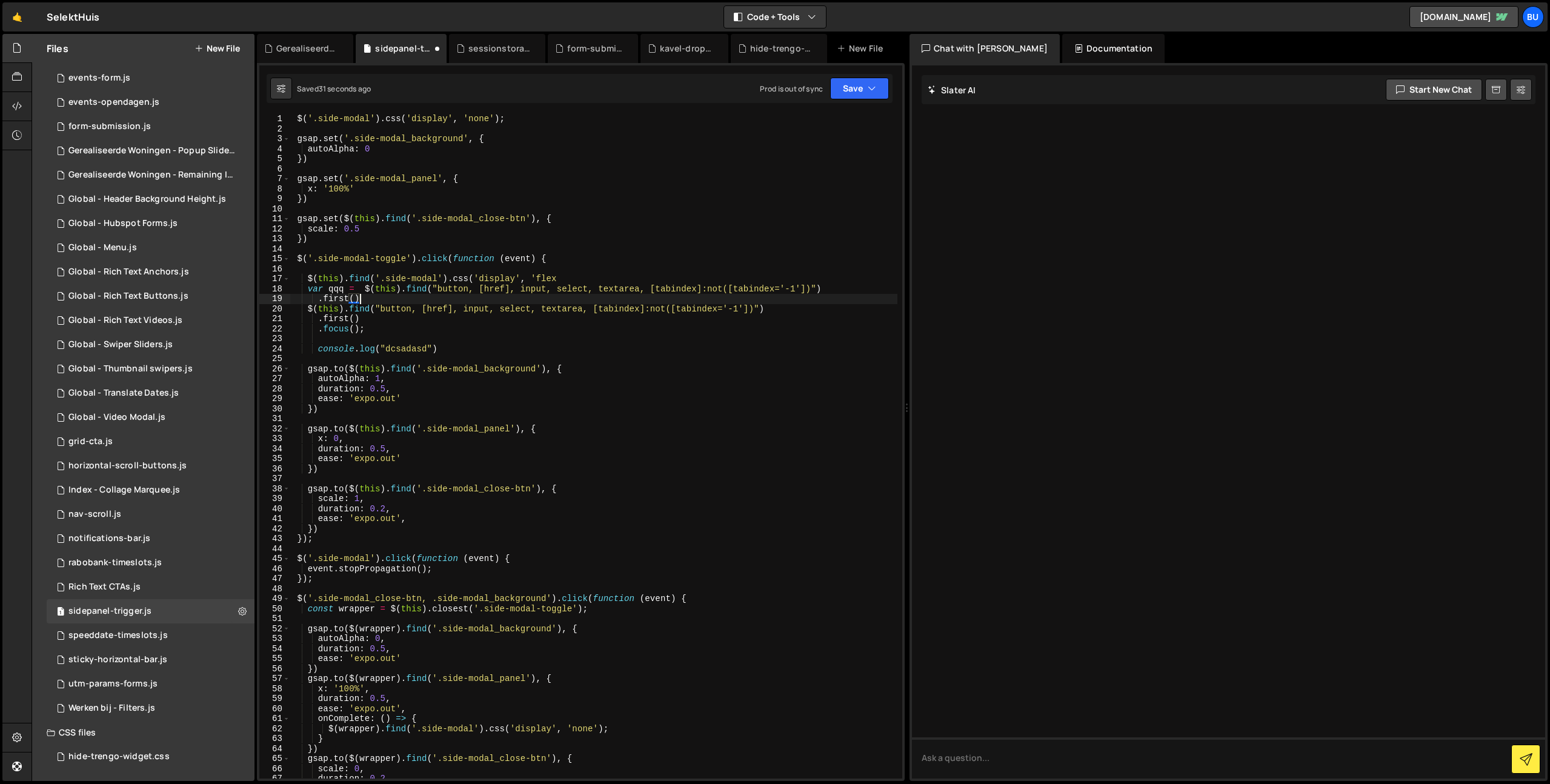
scroll to position [0, 4]
type textarea ".focus();"
type textarea "console.log("dcsadasd ",qqq)"
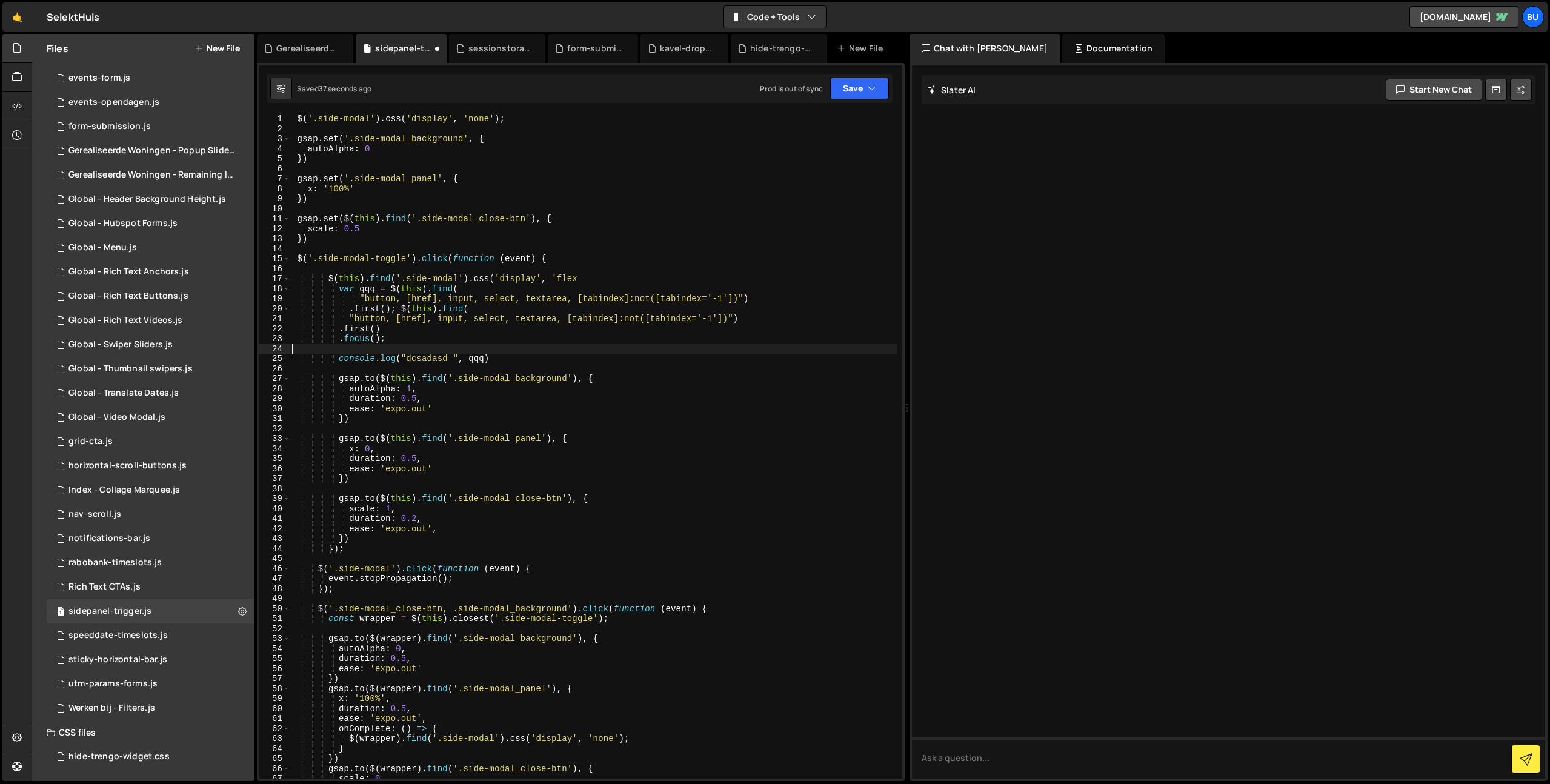
scroll to position [0, 0]
click at [505, 255] on div "$ ( '.side-modal' ) . css ( 'display' , 'none' ) ; gsap . set ( '.side-modal_ba…" at bounding box center [593, 456] width 608 height 684
type textarea "$('.side-modal-toggle').click(function (event) {"
drag, startPoint x: 550, startPoint y: 211, endPoint x: 527, endPoint y: 182, distance: 37.0
click at [550, 211] on div "$ ( '.side-modal' ) . css ( 'display' , 'none' ) ; gsap . set ( '.side-modal_ba…" at bounding box center [593, 456] width 608 height 684
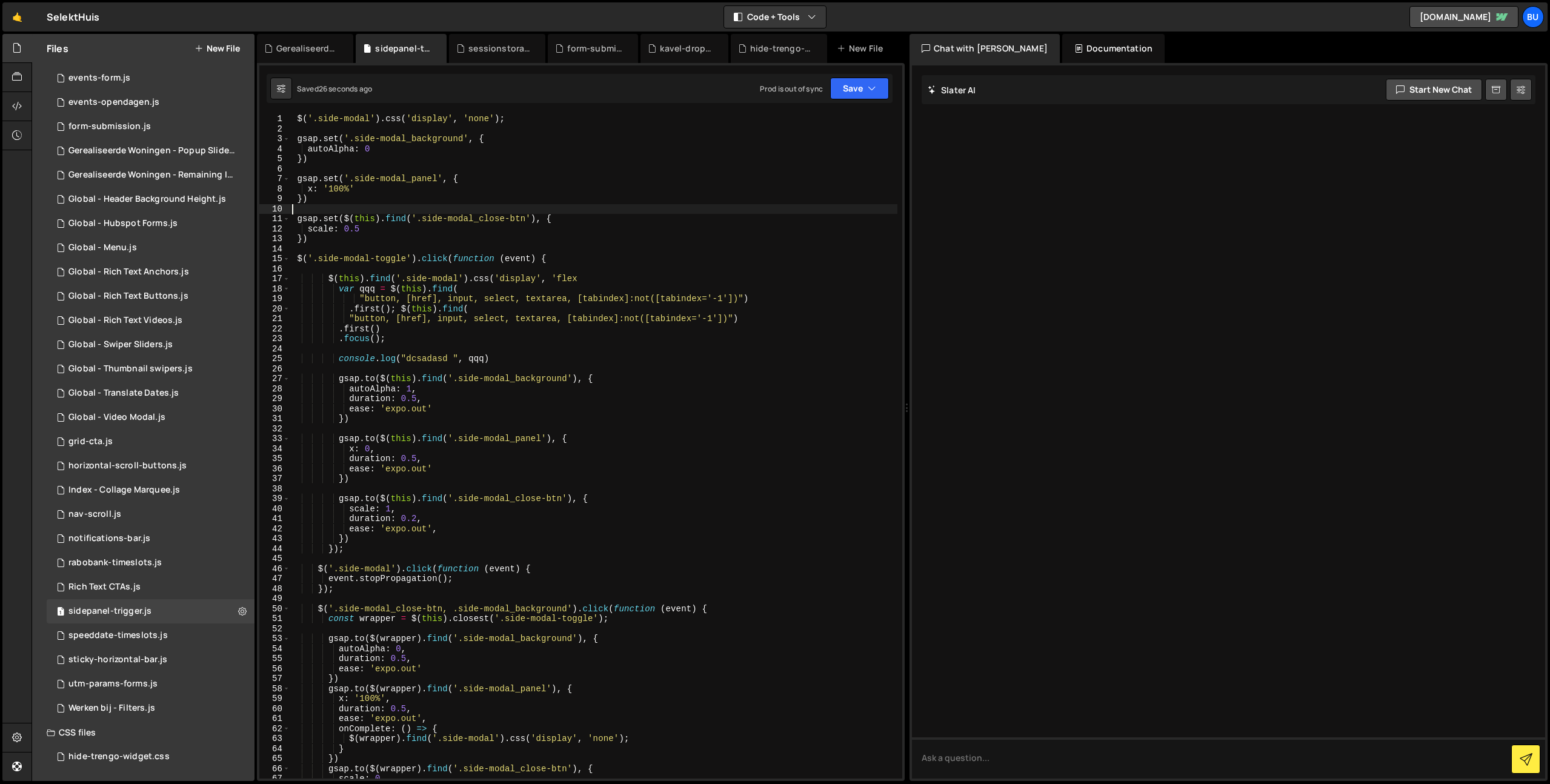
click at [435, 358] on div "$ ( '.side-modal' ) . css ( 'display' , 'none' ) ; gsap . set ( '.side-modal_ba…" at bounding box center [593, 456] width 608 height 684
click at [338, 361] on div "$ ( '.side-modal' ) . css ( 'display' , 'none' ) ; gsap . set ( '.side-modal_ba…" at bounding box center [593, 456] width 608 height 684
click at [409, 334] on div "$ ( '.side-modal' ) . css ( 'display' , 'none' ) ; gsap . set ( '.side-modal_ba…" at bounding box center [593, 456] width 608 height 684
drag, startPoint x: 404, startPoint y: 357, endPoint x: 425, endPoint y: 332, distance: 32.6
click at [404, 357] on div "$ ( '.side-modal' ) . css ( 'display' , 'none' ) ; gsap . set ( '.side-modal_ba…" at bounding box center [593, 456] width 608 height 684
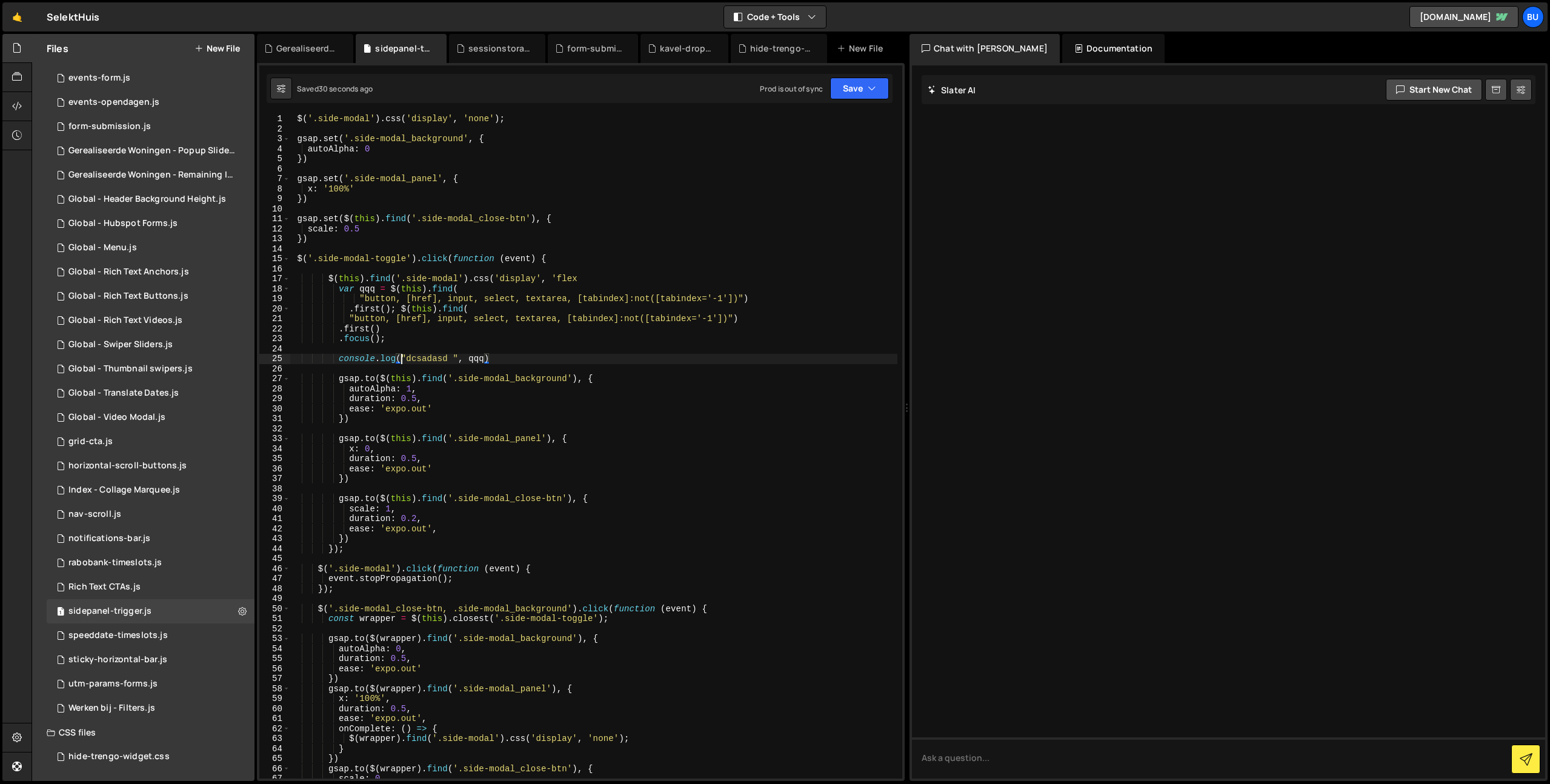
click at [435, 329] on div "$ ( '.side-modal' ) . css ( 'display' , 'none' ) ; gsap . set ( '.side-modal_ba…" at bounding box center [593, 456] width 608 height 684
click at [427, 333] on div "$ ( '.side-modal' ) . css ( 'display' , 'none' ) ; gsap . set ( '.side-modal_ba…" at bounding box center [593, 456] width 608 height 684
click at [466, 292] on div "$ ( '.side-modal' ) . css ( 'display' , 'none' ) ; gsap . set ( '.side-modal_ba…" at bounding box center [593, 456] width 608 height 684
type textarea "var qqq = $(this).find("
click at [605, 266] on div "$ ( '.side-modal' ) . css ( 'display' , 'none' ) ; gsap . set ( '.side-modal_ba…" at bounding box center [593, 456] width 608 height 684
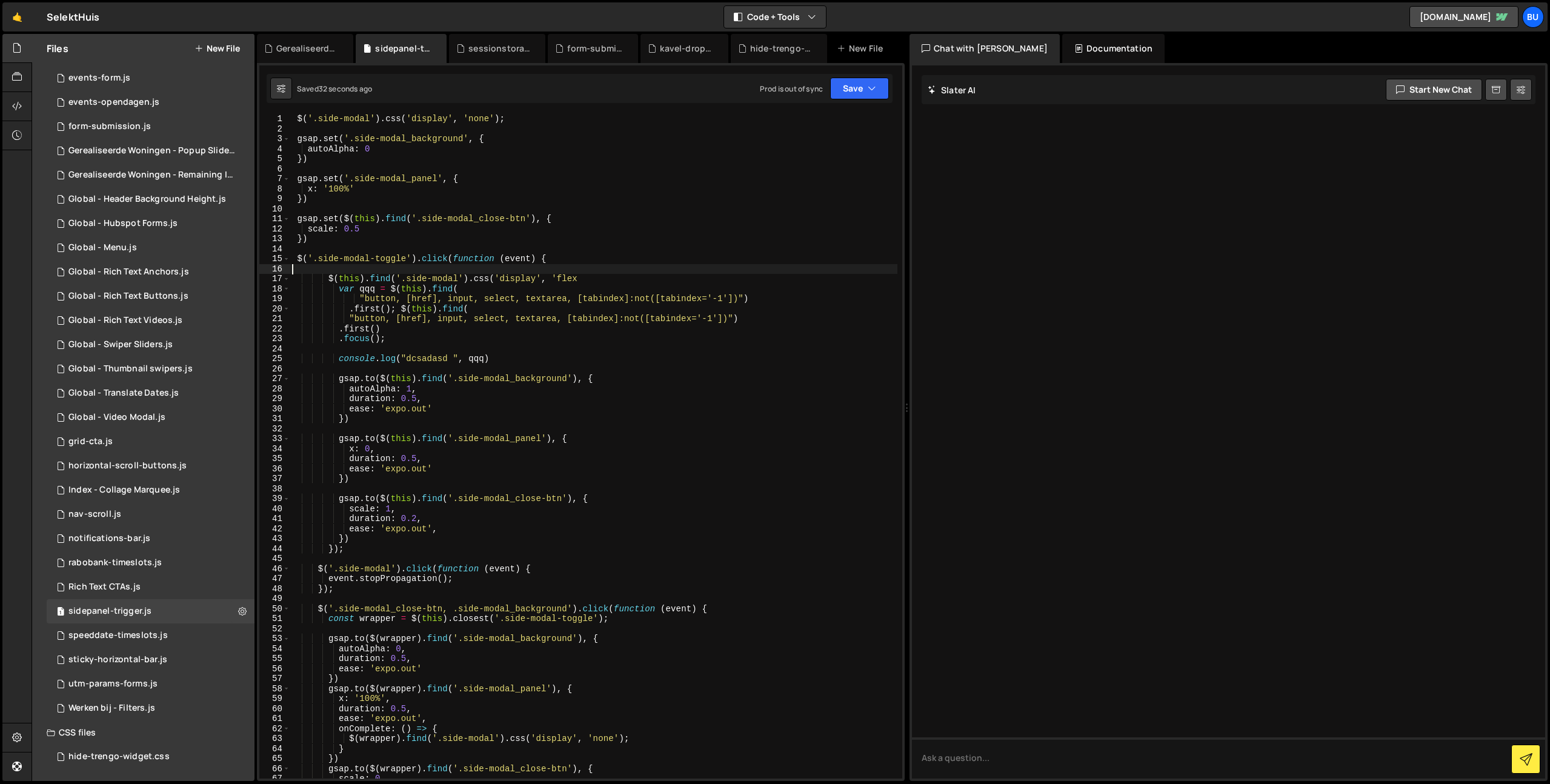
click at [621, 255] on div "$ ( '.side-modal' ) . css ( 'display' , 'none' ) ; gsap . set ( '.side-modal_ba…" at bounding box center [593, 456] width 608 height 684
click at [440, 316] on div "$ ( '.side-modal' ) . css ( 'display' , 'none' ) ; gsap . set ( '.side-modal_ba…" at bounding box center [593, 456] width 608 height 684
click at [447, 335] on div "$ ( '.side-modal' ) . css ( 'display' , 'none' ) ; gsap . set ( '.side-modal_ba…" at bounding box center [593, 456] width 608 height 684
click at [471, 324] on div "$ ( '.side-modal' ) . css ( 'display' , 'none' ) ; gsap . set ( '.side-modal_ba…" at bounding box center [593, 456] width 608 height 684
click at [433, 343] on div "$ ( '.side-modal' ) . css ( 'display' , 'none' ) ; gsap . set ( '.side-modal_ba…" at bounding box center [593, 456] width 608 height 684
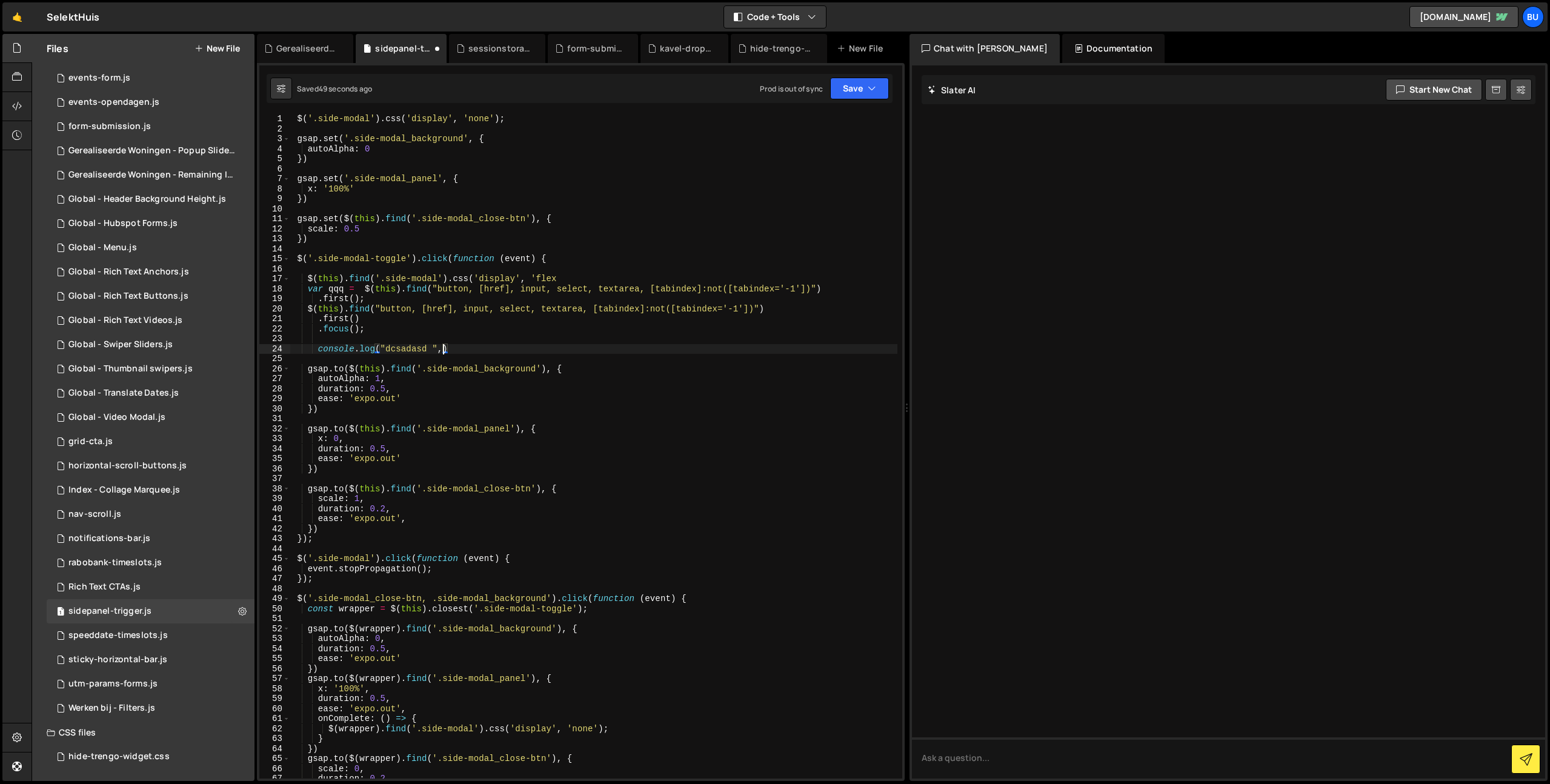
type textarea "console.log("dcsadasd ",qqq)"
click at [485, 352] on div "$ ( '.side-modal' ) . css ( 'display' , 'none' ) ; gsap . set ( '.side-modal_ba…" at bounding box center [593, 456] width 608 height 684
click at [553, 252] on div "$ ( '.side-modal' ) . css ( 'display' , 'none' ) ; gsap . set ( '.side-modal_ba…" at bounding box center [593, 456] width 608 height 684
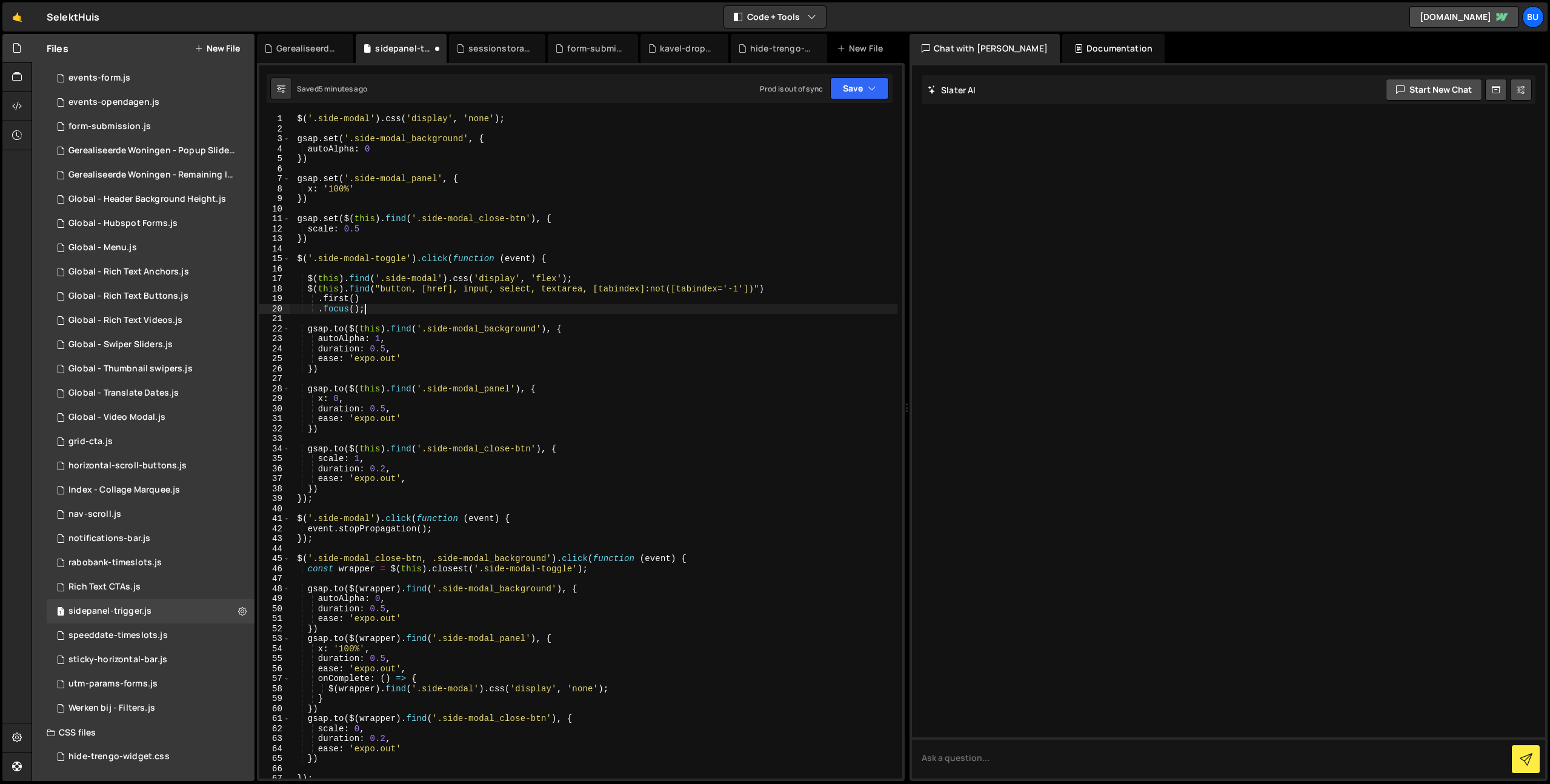
scroll to position [15, 0]
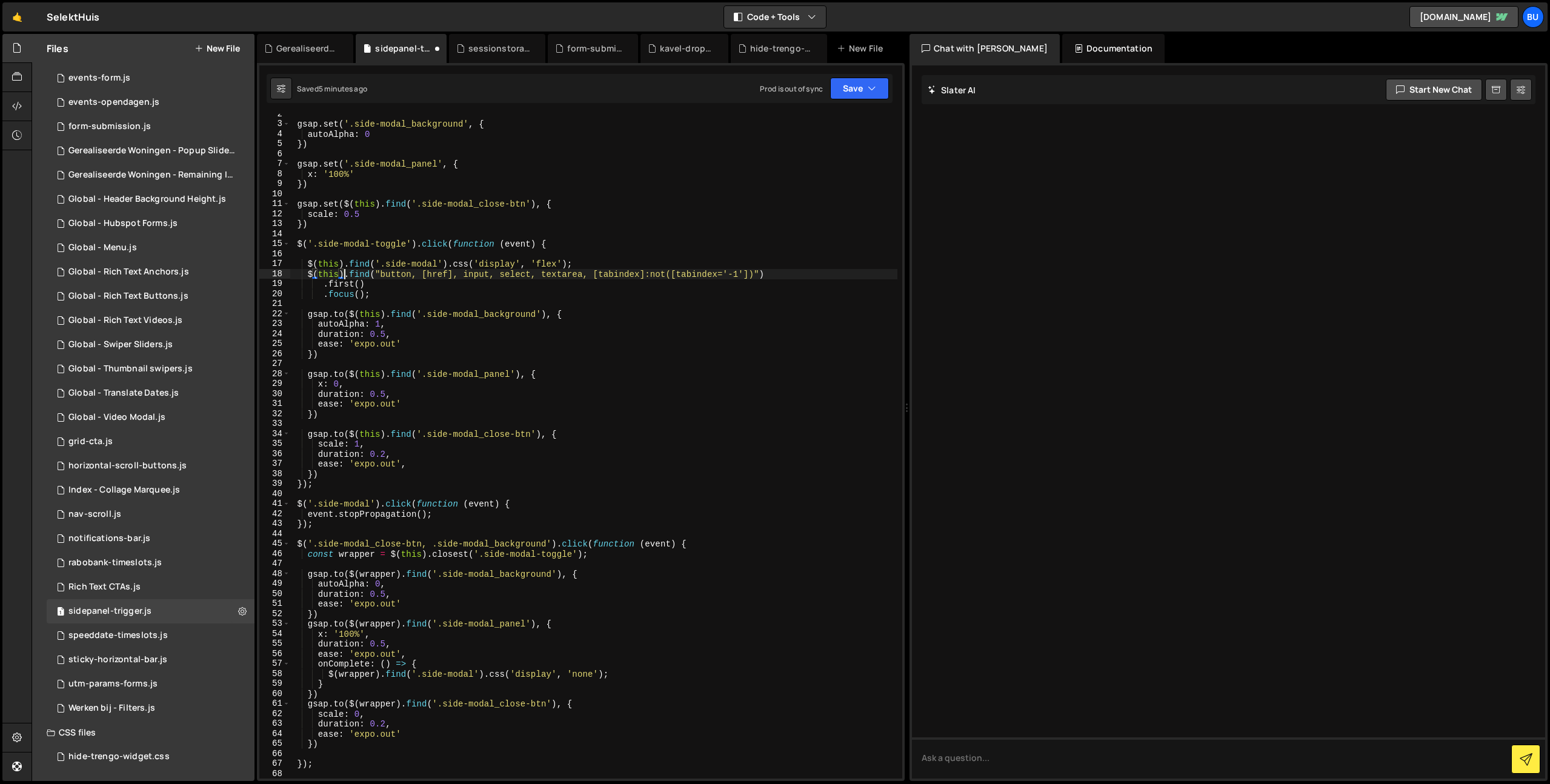
type textarea "$(this).find('.side-modal').focus(); .find("button, [href], input, select, text…"
drag, startPoint x: 402, startPoint y: 284, endPoint x: 391, endPoint y: 284, distance: 11.0
click at [404, 283] on div "gsap . set ( '.side-modal_background' , { autoAlpha : 0 }) gsap . set ( '.side-…" at bounding box center [593, 451] width 608 height 684
click at [307, 273] on div "gsap . set ( '.side-modal_background' , { autoAlpha : 0 }) gsap . set ( '.side-…" at bounding box center [593, 451] width 608 height 684
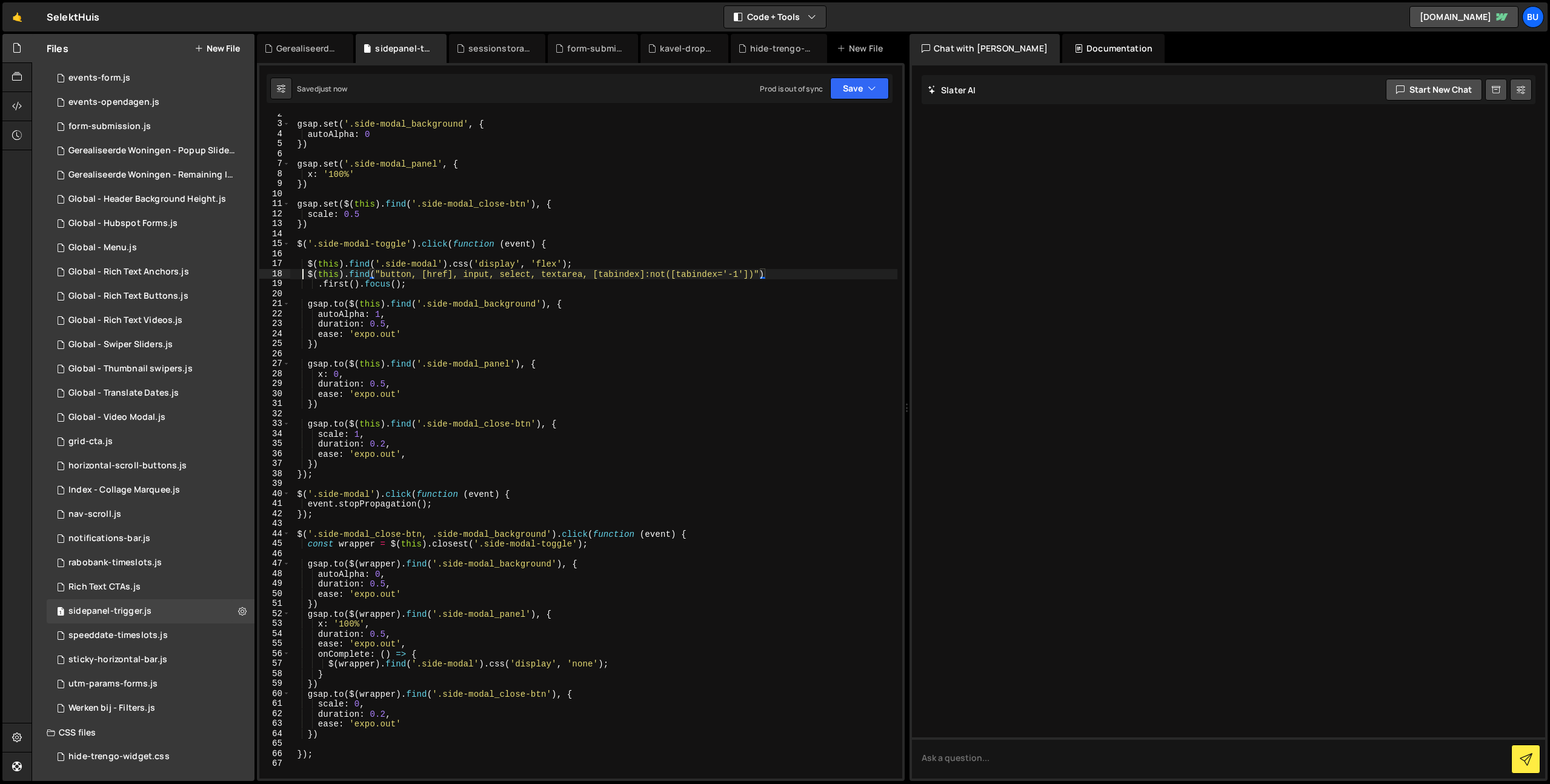
click at [305, 271] on div "gsap . set ( '.side-modal_background' , { autoAlpha : 0 }) gsap . set ( '.side-…" at bounding box center [593, 451] width 608 height 684
type textarea "//$(this).find("button, [href], input, select, textarea, [tabindex]:not([tabind…"
click at [605, 193] on div "gsap . set ( '.side-modal_background' , { autoAlpha : 0 }) gsap . set ( '.side-…" at bounding box center [593, 451] width 608 height 684
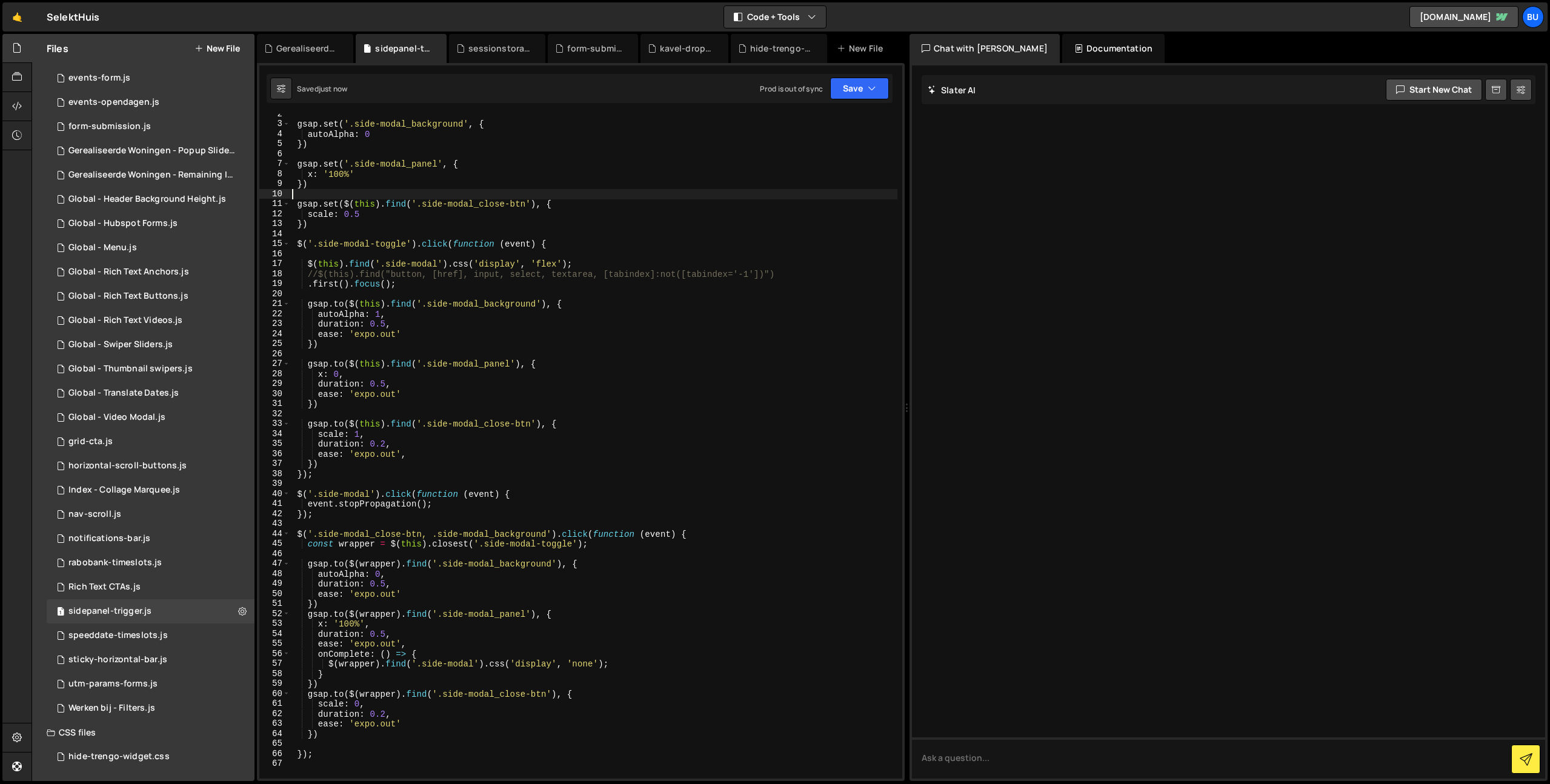
drag, startPoint x: 305, startPoint y: 283, endPoint x: 297, endPoint y: 281, distance: 8.2
click at [306, 282] on div "gsap . set ( '.side-modal_background' , { autoAlpha : 0 }) gsap . set ( '.side-…" at bounding box center [593, 451] width 608 height 684
click at [437, 265] on div "gsap . set ( '.side-modal_background' , { autoAlpha : 0 }) gsap . set ( '.side-…" at bounding box center [593, 451] width 608 height 684
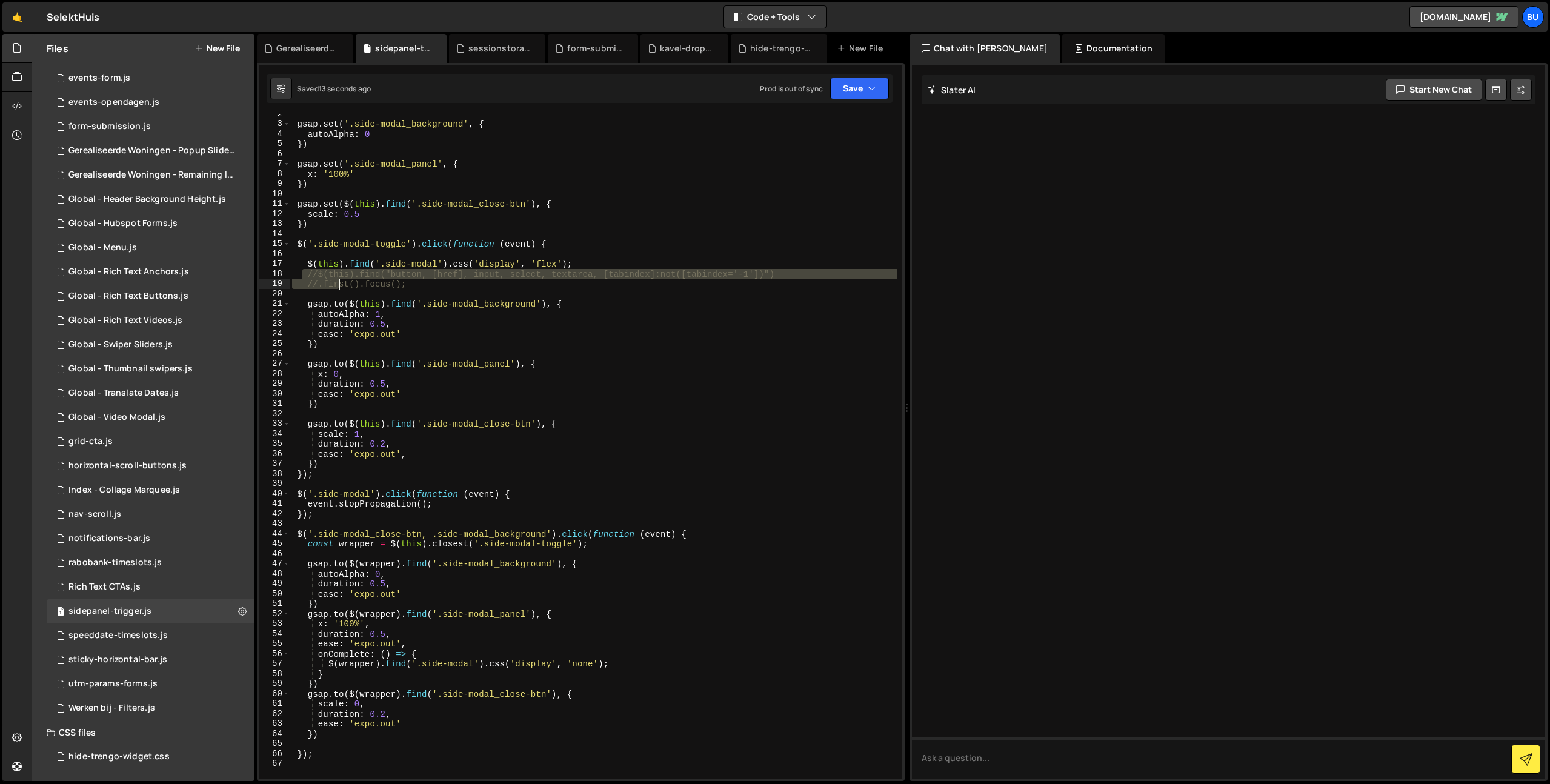
drag, startPoint x: 311, startPoint y: 274, endPoint x: 336, endPoint y: 285, distance: 27.3
click at [340, 285] on div "gsap . set ( '.side-modal_background' , { autoAlpha : 0 }) gsap . set ( '.side-…" at bounding box center [593, 451] width 608 height 684
click at [589, 260] on div "gsap . set ( '.side-modal_background' , { autoAlpha : 0 }) gsap . set ( '.side-…" at bounding box center [593, 451] width 608 height 684
drag, startPoint x: 306, startPoint y: 286, endPoint x: 821, endPoint y: 274, distance: 515.1
click at [822, 276] on div "gsap . set ( '.side-modal_background' , { autoAlpha : 0 }) gsap . set ( '.side-…" at bounding box center [593, 451] width 608 height 684
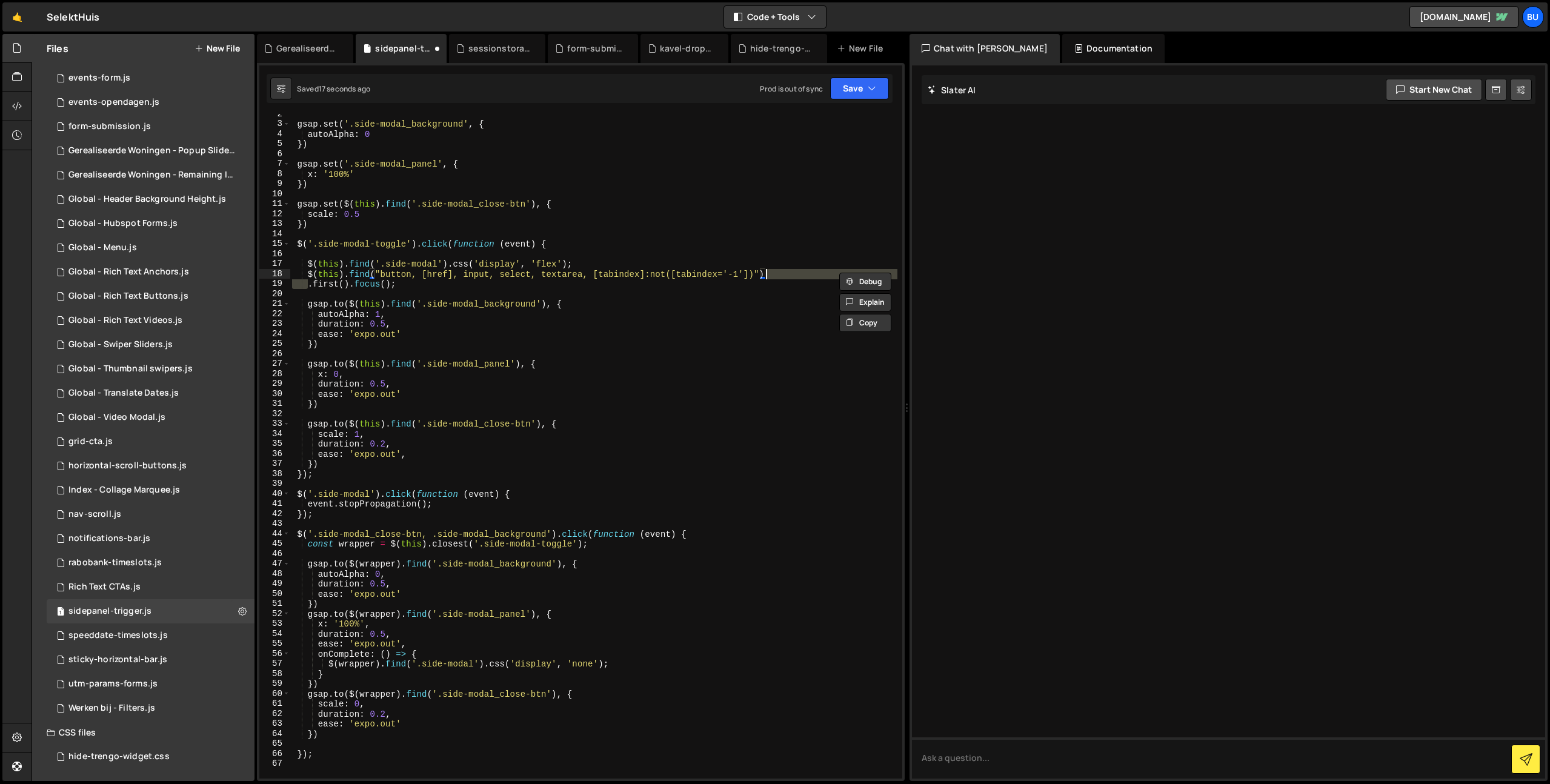
type textarea "$(this).find("button, [href], input, select, textarea, [tabindex]:not([tabindex…"
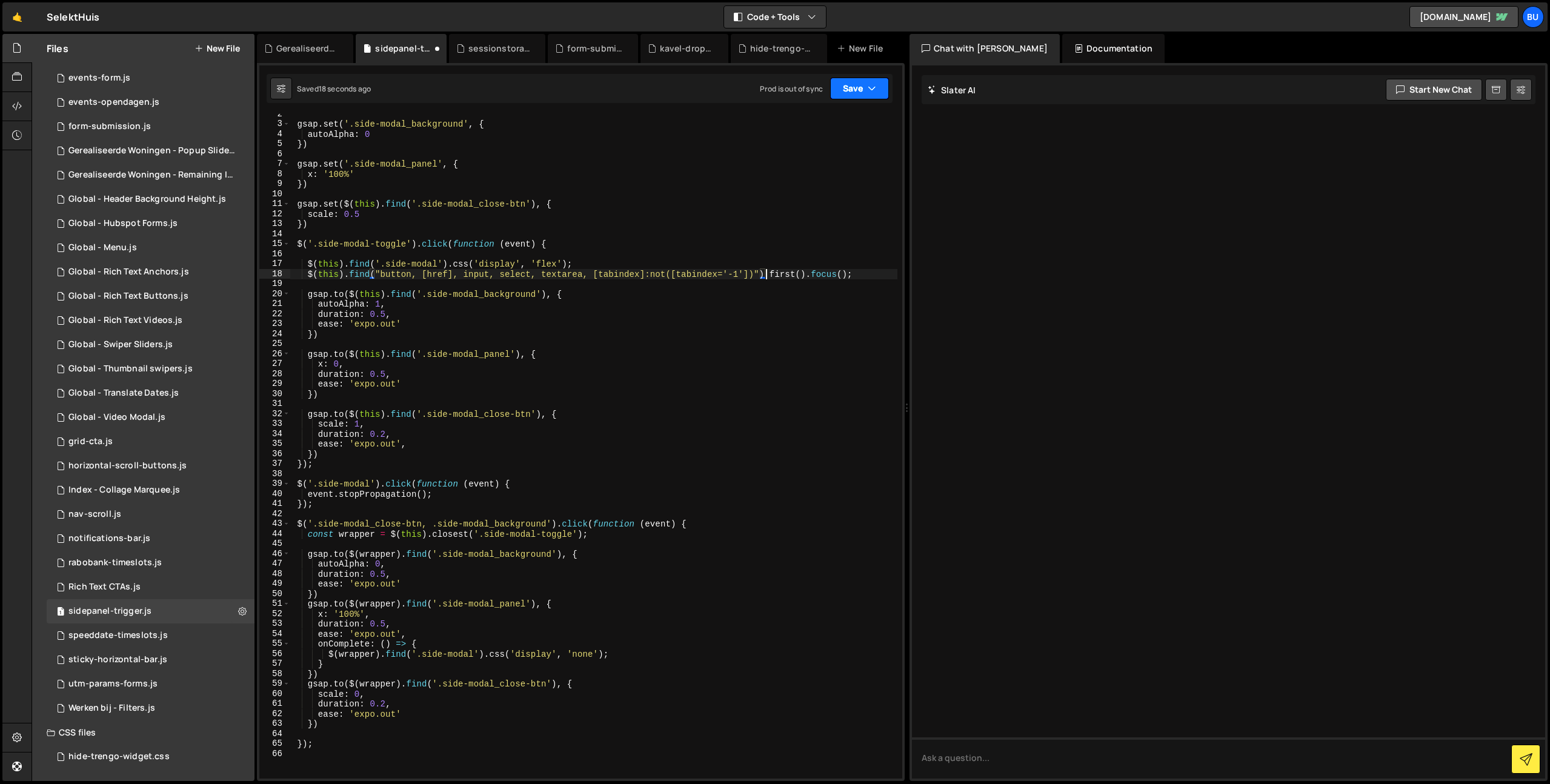
click at [864, 89] on button "Save" at bounding box center [859, 89] width 59 height 21
click at [841, 115] on div "Save to Staging S" at bounding box center [818, 118] width 126 height 12
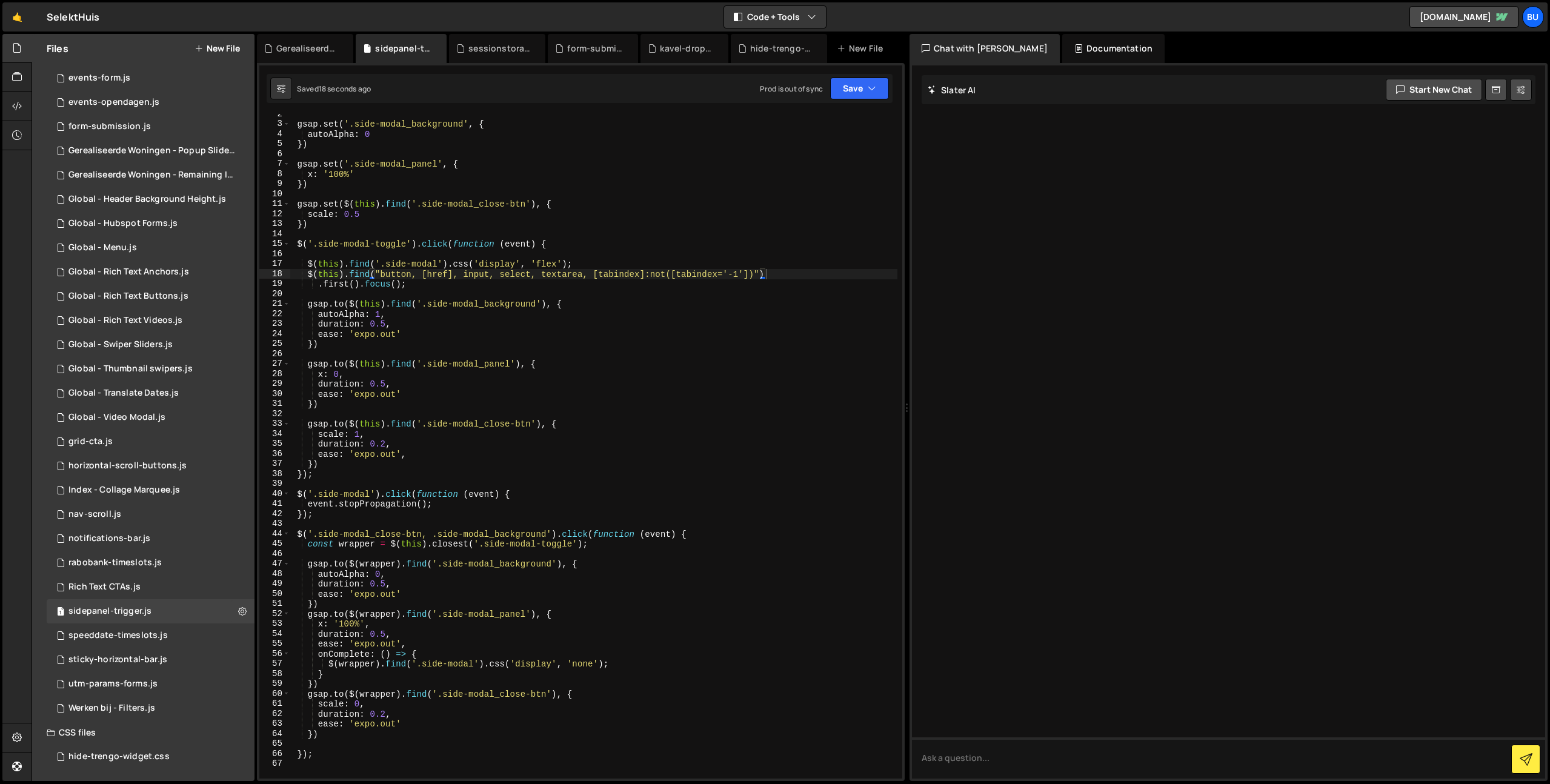
click at [569, 290] on div "gsap . set ( '.side-modal_background' , { autoAlpha : 0 }) gsap . set ( '.side-…" at bounding box center [593, 451] width 608 height 684
drag, startPoint x: 592, startPoint y: 272, endPoint x: 582, endPoint y: 273, distance: 10.0
click at [592, 272] on div "gsap . set ( '.side-modal_background' , { autoAlpha : 0 }) gsap . set ( '.side-…" at bounding box center [593, 451] width 608 height 684
click at [536, 280] on div "gsap . set ( '.side-modal_background' , { autoAlpha : 0 }) gsap . set ( '.side-…" at bounding box center [593, 451] width 608 height 684
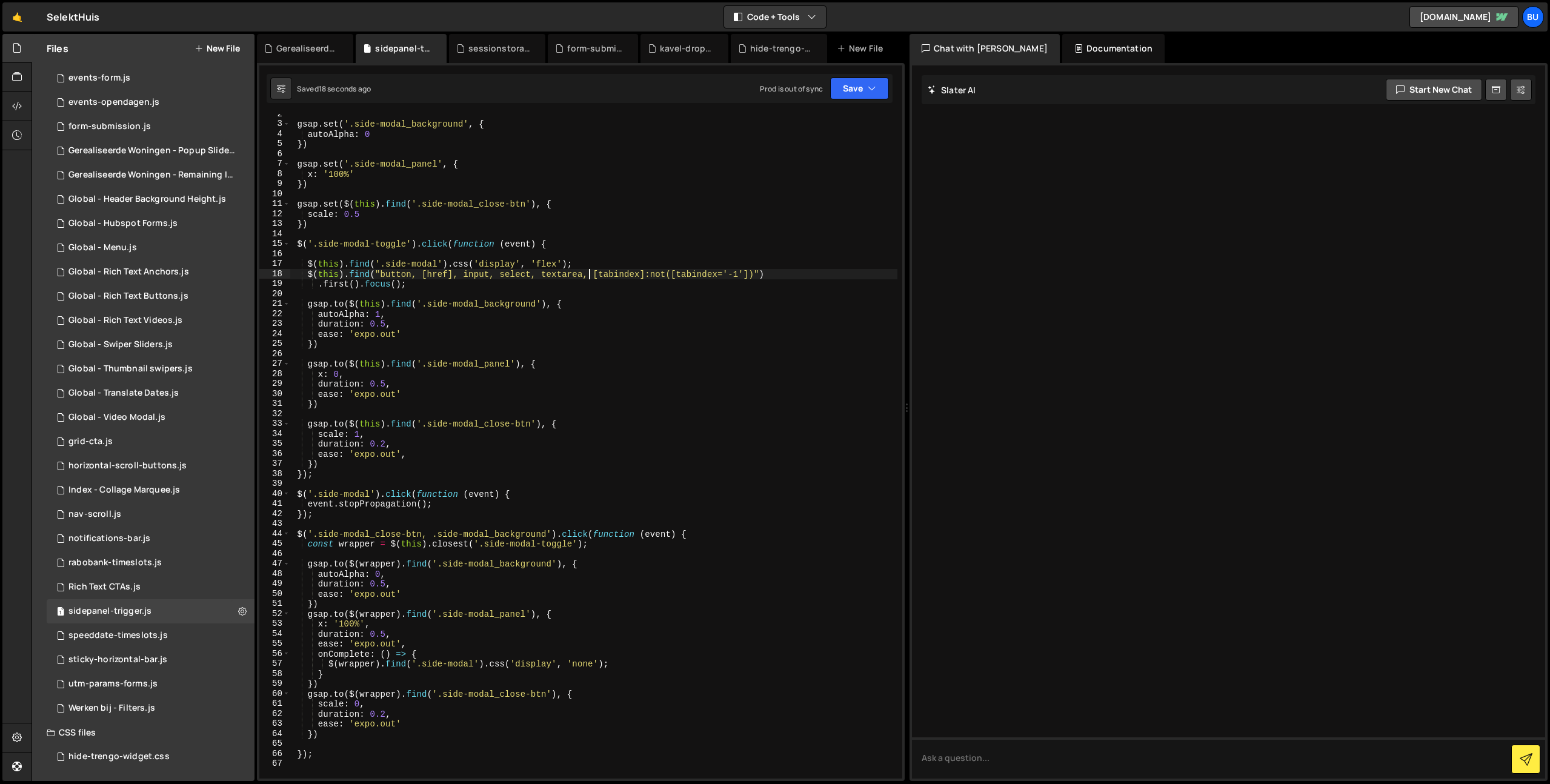
type textarea ".first().focus();"
click at [609, 255] on div "gsap . set ( '.side-modal_background' , { autoAlpha : 0 }) gsap . set ( '.side-…" at bounding box center [593, 451] width 608 height 684
click at [601, 264] on div "gsap . set ( '.side-modal_background' , { autoAlpha : 0 }) gsap . set ( '.side-…" at bounding box center [593, 451] width 608 height 684
type textarea "$(this).find('.side-modal').css('display', 'flex');"
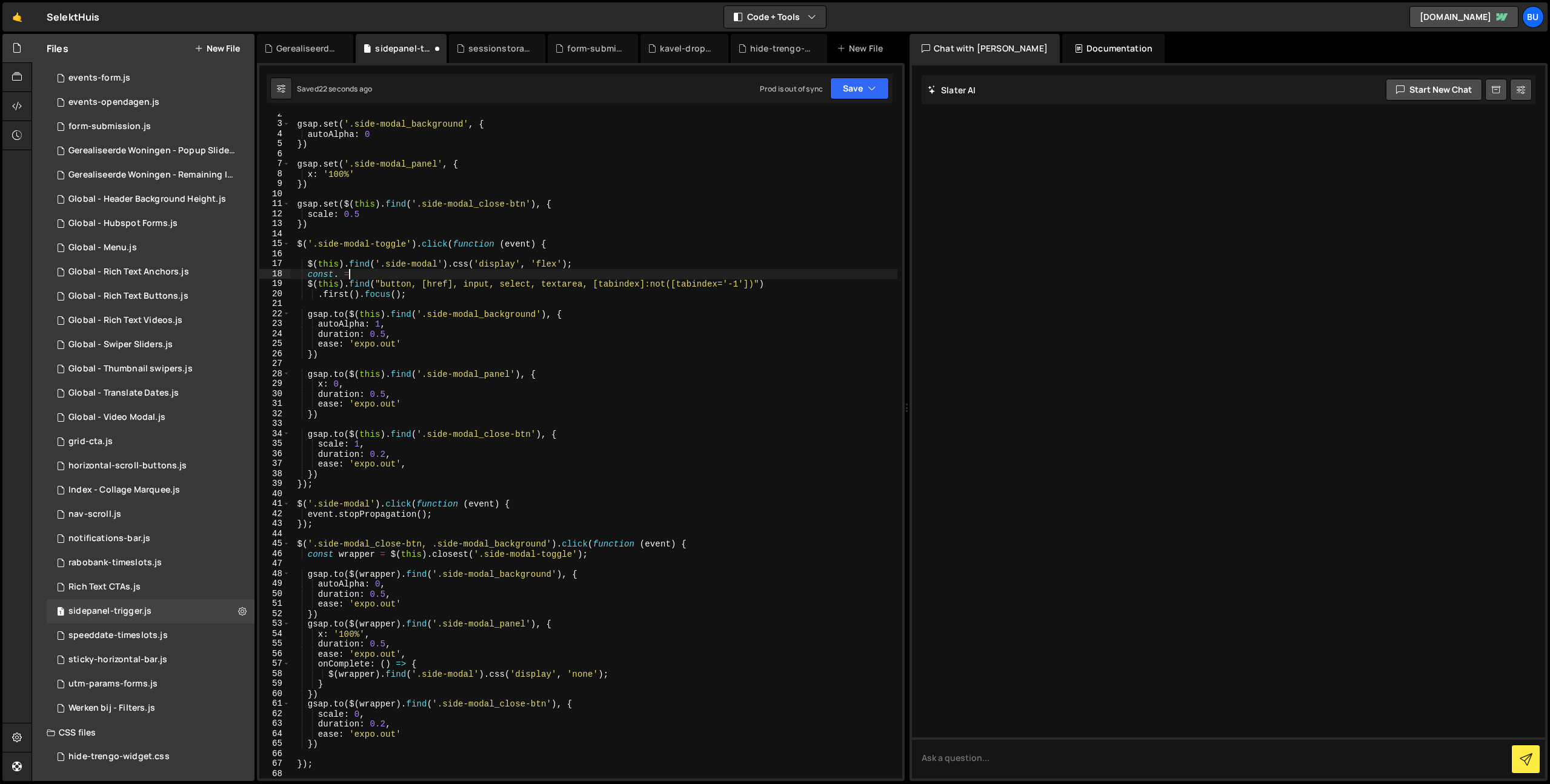
scroll to position [0, 4]
drag, startPoint x: 309, startPoint y: 285, endPoint x: 779, endPoint y: 285, distance: 470.0
click at [788, 285] on div "gsap . set ( '.side-modal_background' , { autoAlpha : 0 }) gsap . set ( '.side-…" at bounding box center [593, 451] width 608 height 684
type textarea "$(this).find("button, [href], input, select, textarea, [tabindex]:not([tabindex…"
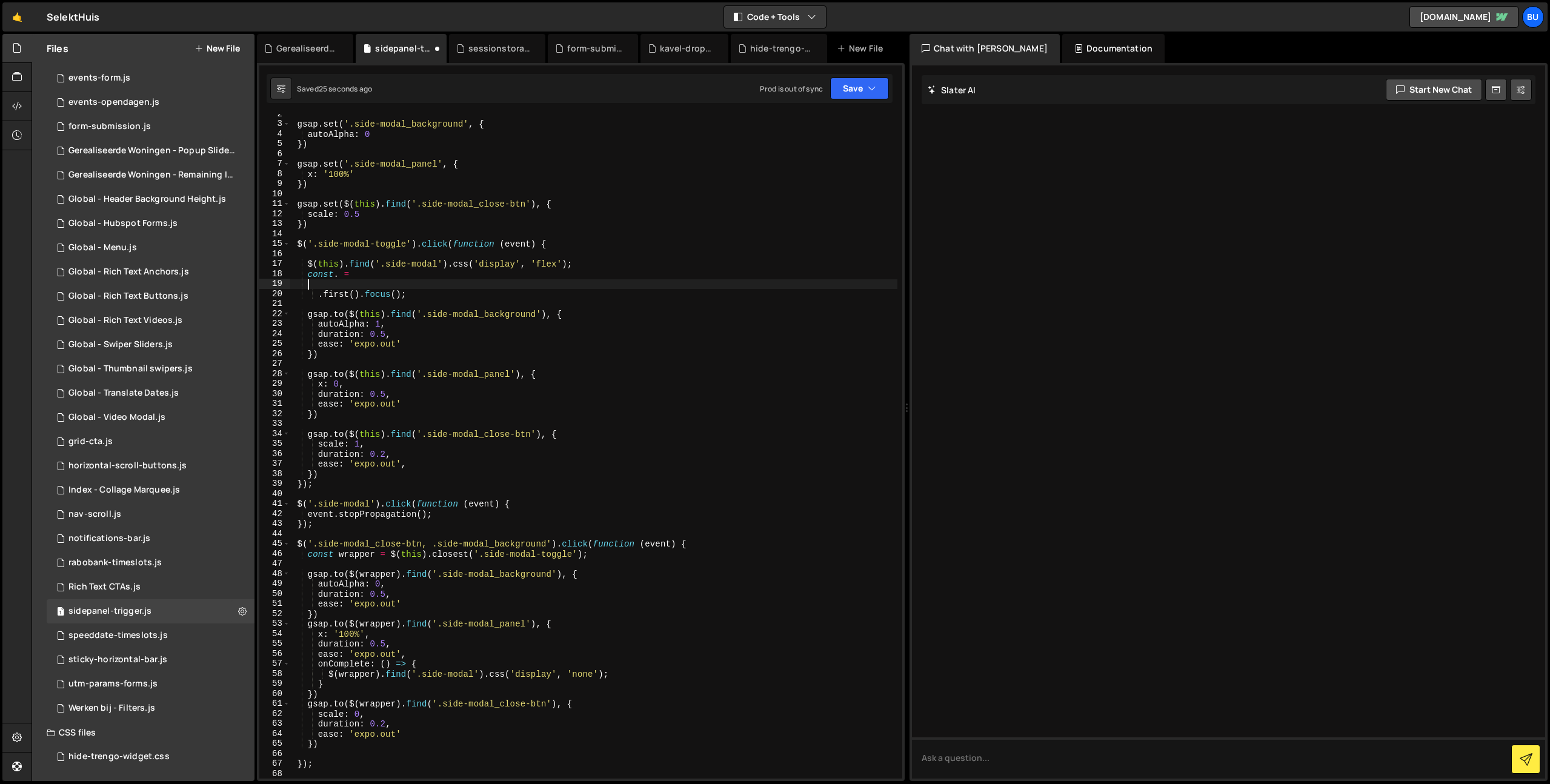
click at [439, 274] on div "gsap . set ( '.side-modal_background' , { autoAlpha : 0 }) gsap . set ( '.side-…" at bounding box center [593, 451] width 608 height 684
paste textarea "$(this).find("button, [href], input, select, textarea, [tabindex]:not([tabindex…"
click at [337, 276] on div "gsap . set ( '.side-modal_background' , { autoAlpha : 0 }) gsap . set ( '.side-…" at bounding box center [593, 451] width 608 height 684
click at [316, 295] on div "gsap . set ( '.side-modal_background' , { autoAlpha : 0 }) gsap . set ( '.side-…" at bounding box center [593, 451] width 608 height 684
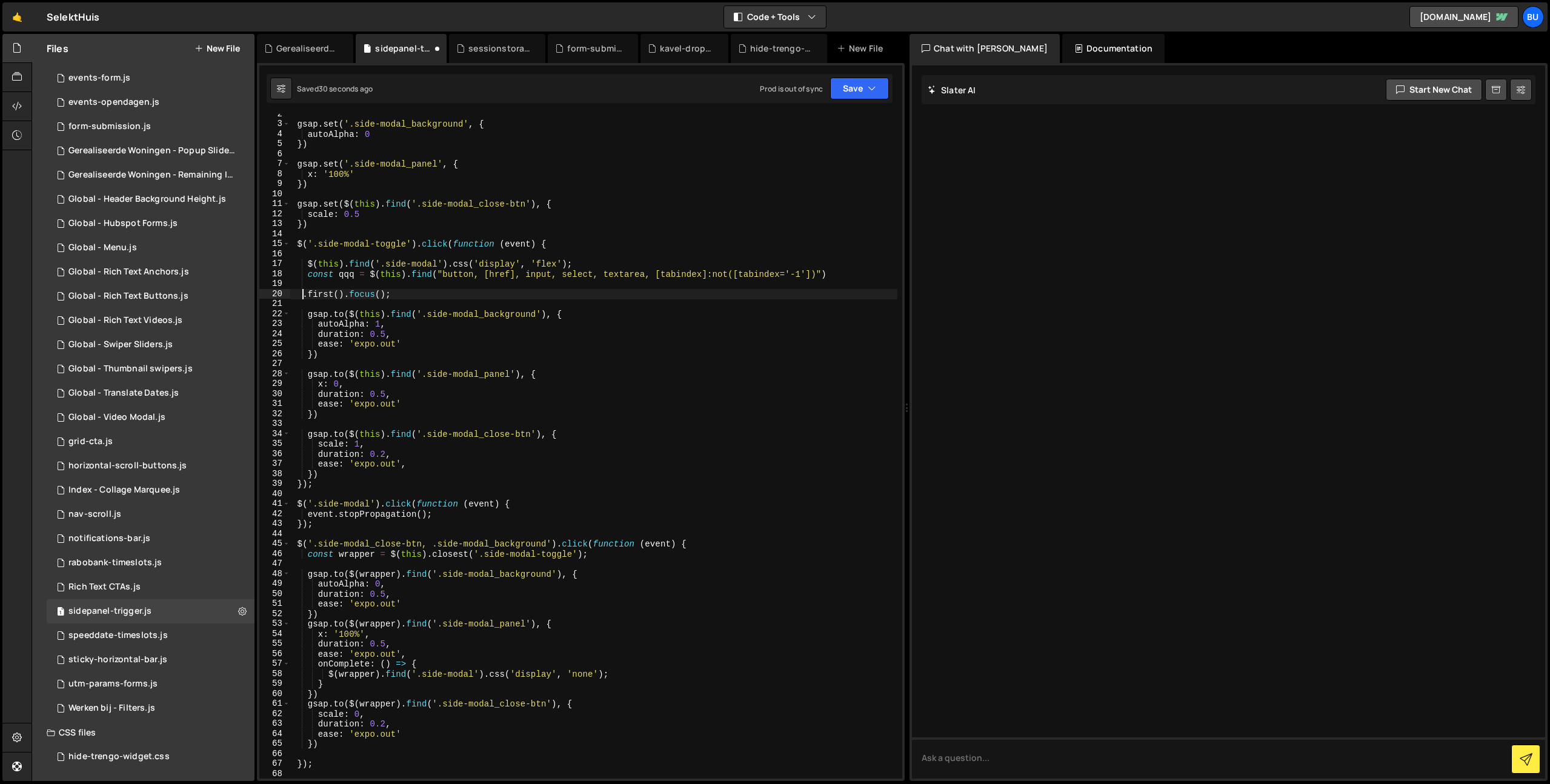
scroll to position [0, 1]
type textarea "qqq.first().focus();"
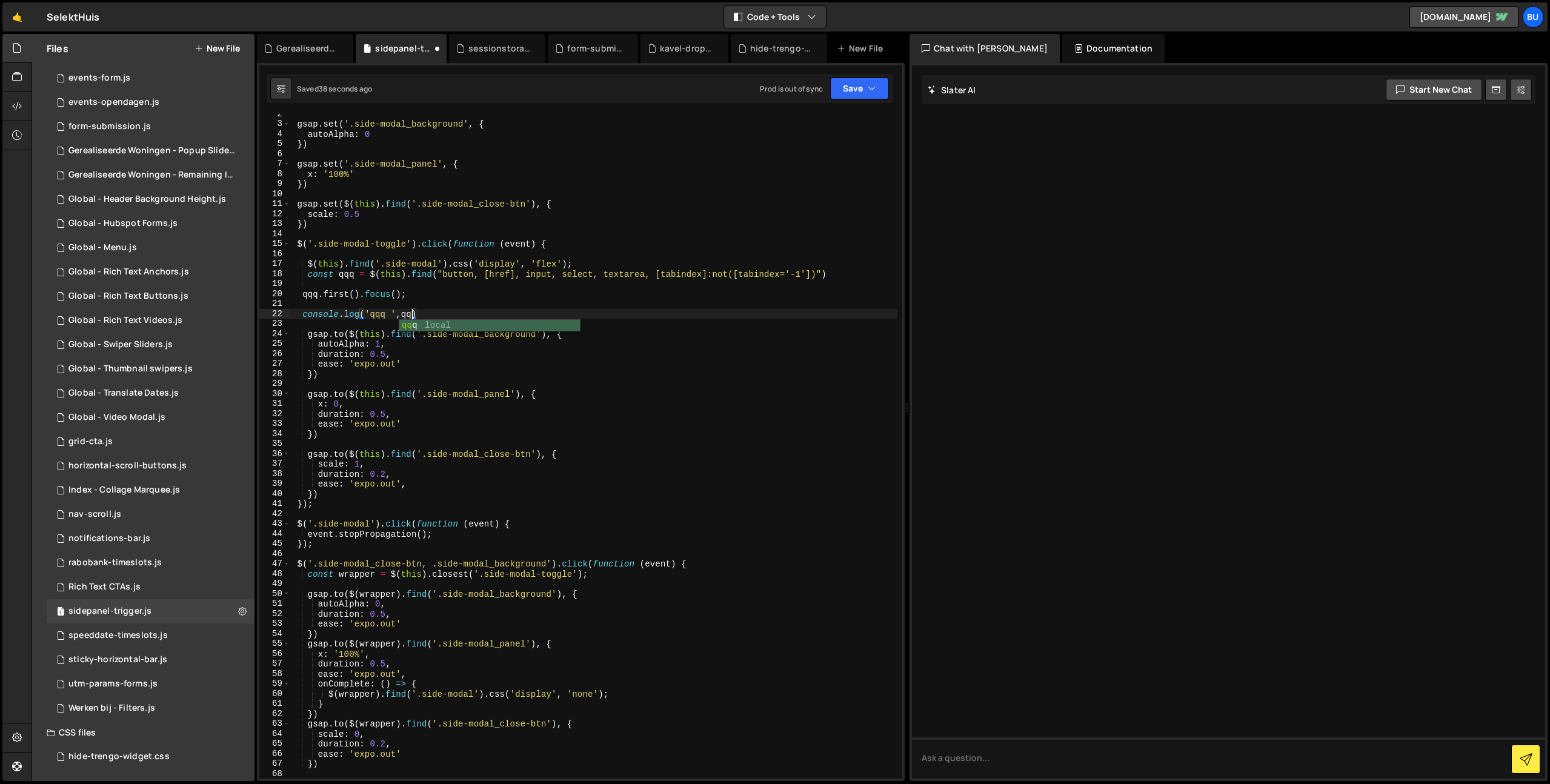
scroll to position [0, 8]
type textarea "console.log('qqq ',qqq)"
click at [842, 94] on button "Save" at bounding box center [859, 89] width 59 height 21
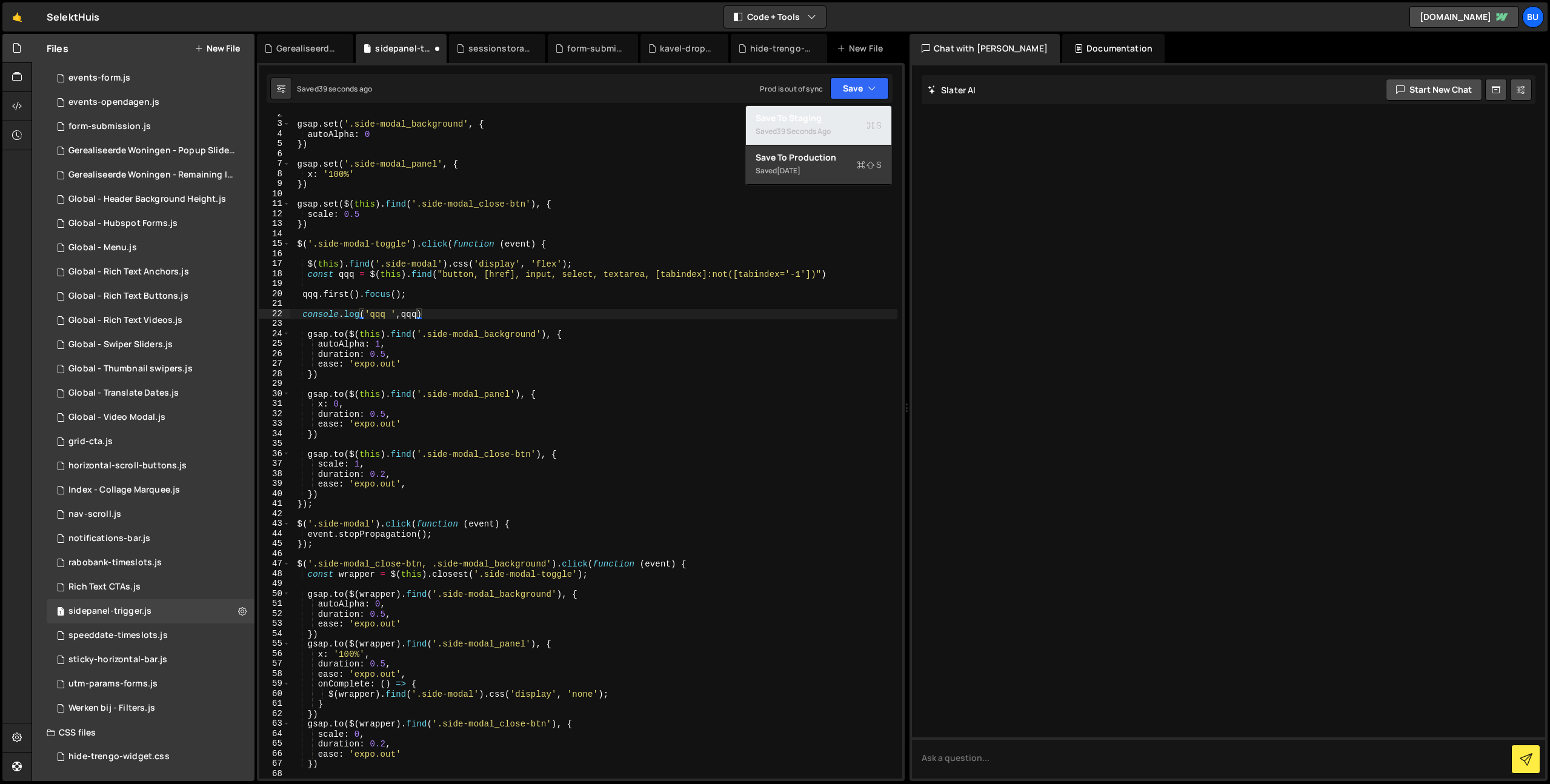
drag, startPoint x: 821, startPoint y: 121, endPoint x: 822, endPoint y: 112, distance: 9.1
click at [822, 119] on div "Save to Staging S" at bounding box center [818, 118] width 126 height 12
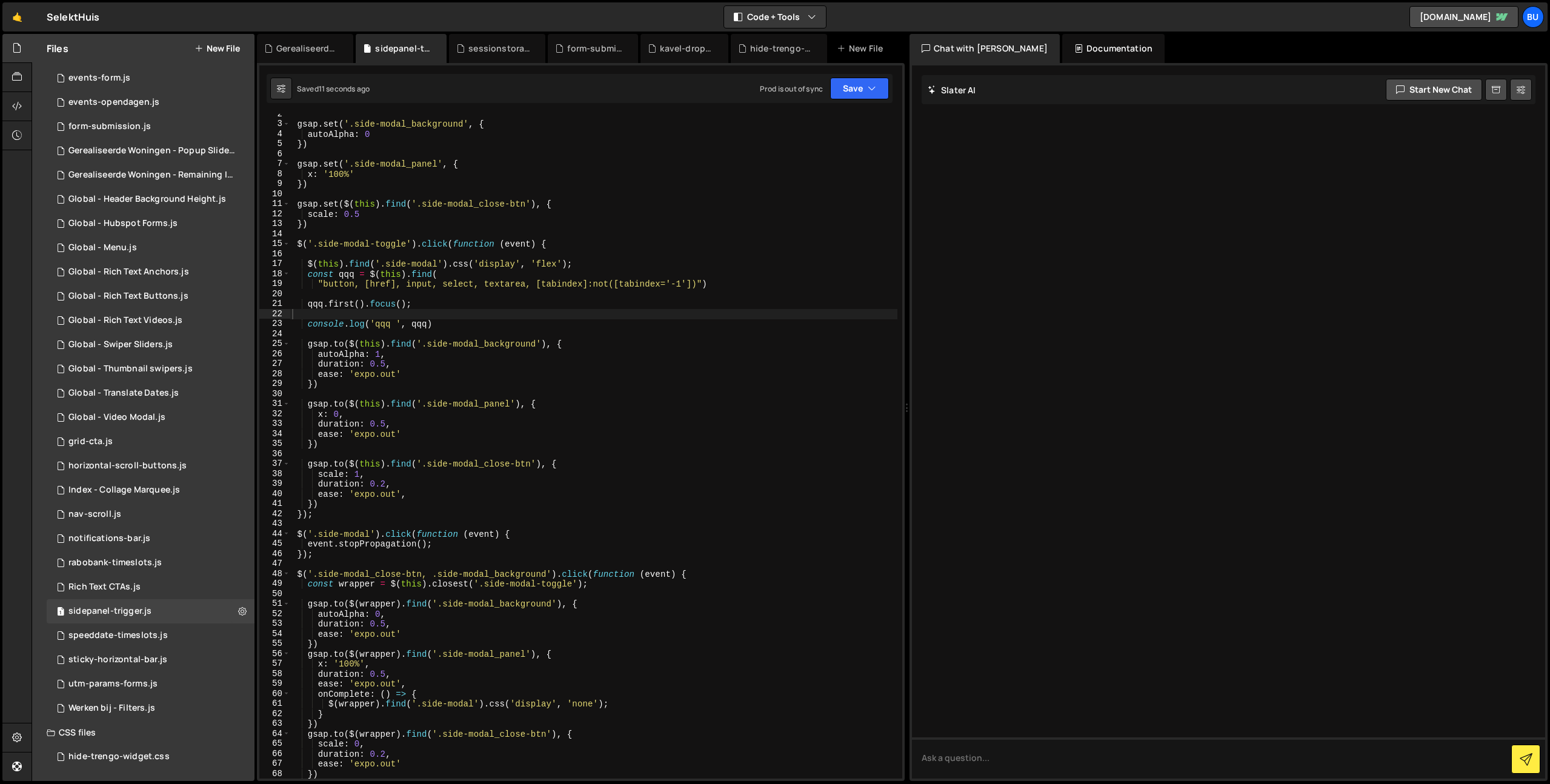
click at [516, 192] on div "gsap . set ( '.side-modal_background' , { autoAlpha : 0 }) gsap . set ( '.side-…" at bounding box center [593, 451] width 608 height 684
drag, startPoint x: 573, startPoint y: 164, endPoint x: 561, endPoint y: 153, distance: 16.3
click at [574, 159] on div "gsap . set ( '.side-modal_background' , { autoAlpha : 0 }) gsap . set ( '.side-…" at bounding box center [593, 451] width 608 height 684
click at [457, 237] on div "gsap . set ( '.side-modal_background' , { autoAlpha : 0 }) gsap . set ( '.side-…" at bounding box center [593, 451] width 608 height 684
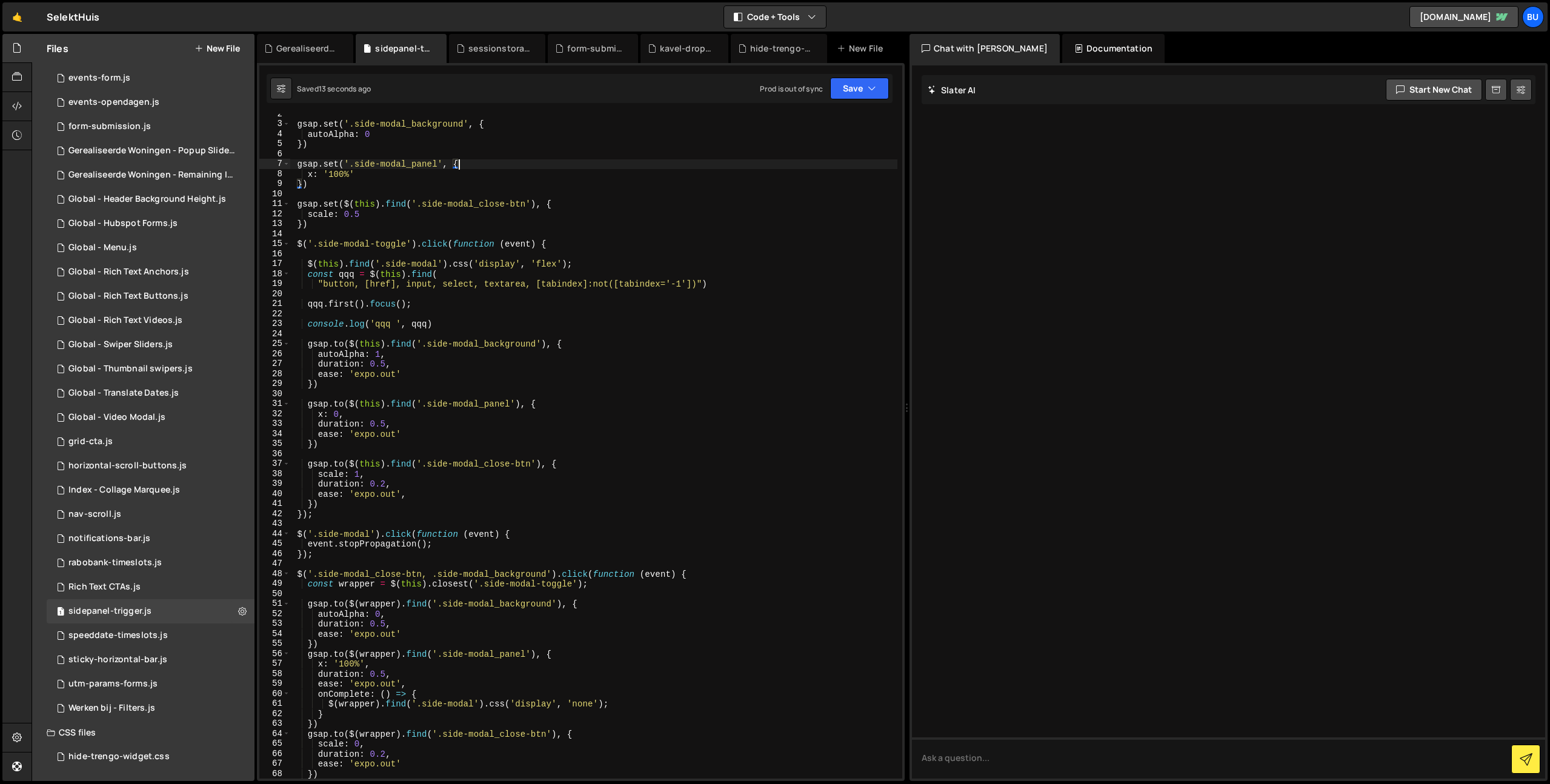
type textarea "$('.side-modal-toggle').click(function (event) {"
click at [481, 231] on div "gsap . set ( '.side-modal_background' , { autoAlpha : 0 }) gsap . set ( '.side-…" at bounding box center [593, 451] width 608 height 684
click at [238, 613] on icon at bounding box center [242, 611] width 8 height 11
click at [304, 646] on button "Edit File Settings" at bounding box center [316, 637] width 119 height 24
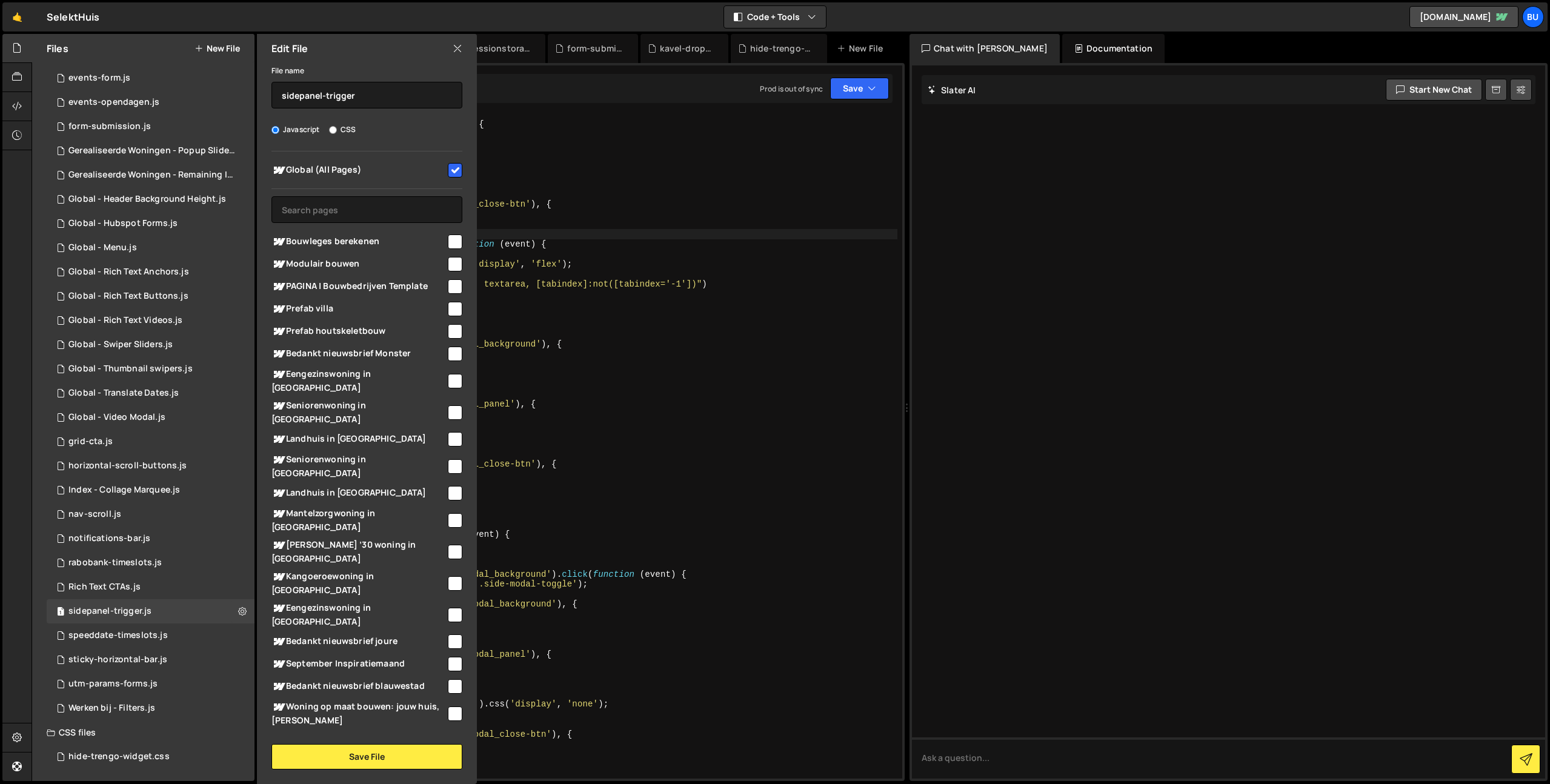
drag, startPoint x: 597, startPoint y: 357, endPoint x: 585, endPoint y: 341, distance: 20.0
click at [597, 357] on div "gsap . set ( '.side-modal_background' , { autoAlpha : 0 }) gsap . set ( '.side-…" at bounding box center [593, 451] width 608 height 684
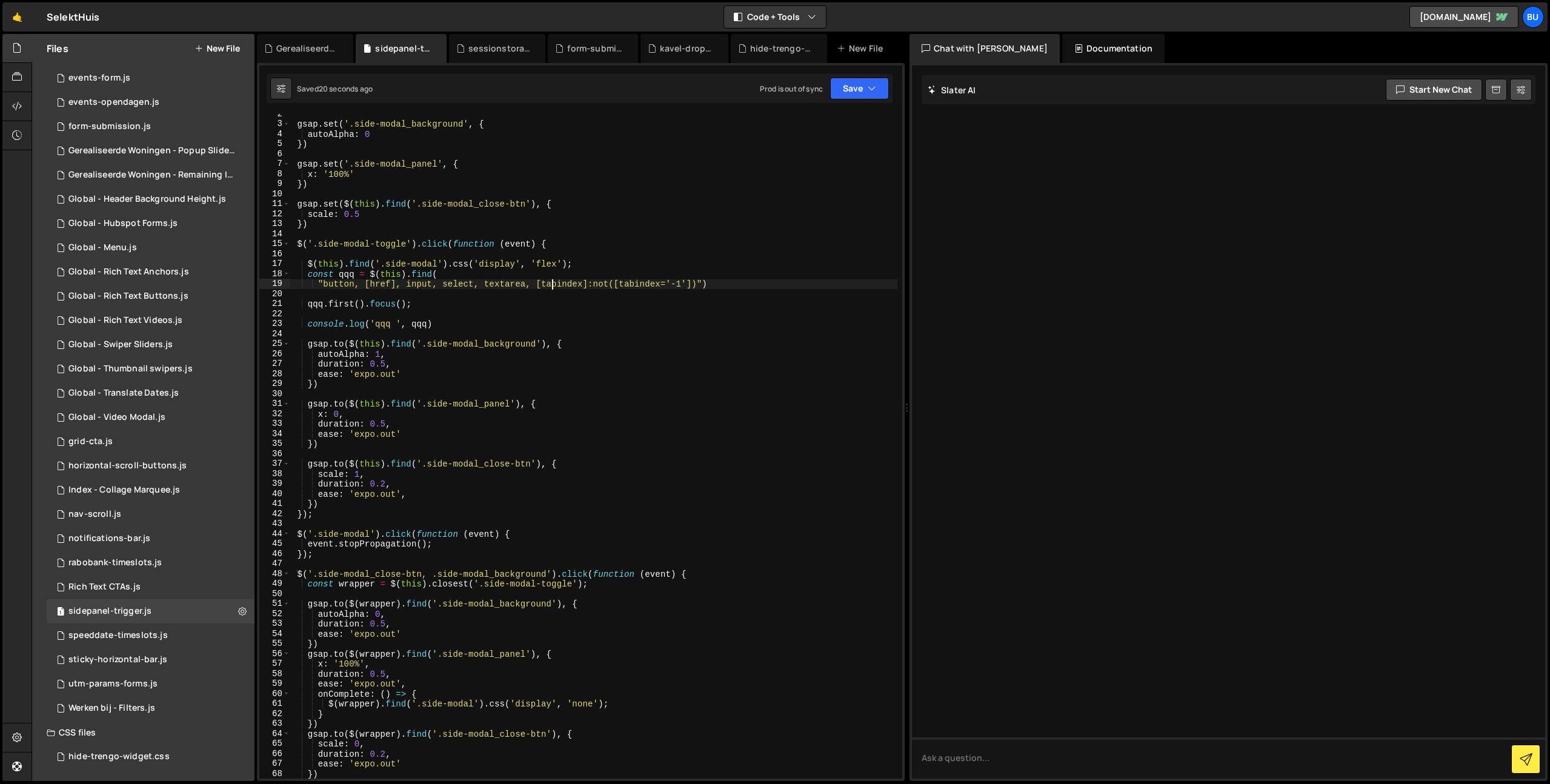
drag, startPoint x: 554, startPoint y: 279, endPoint x: 552, endPoint y: 258, distance: 21.1
click at [554, 279] on div "gsap . set ( '.side-modal_background' , { autoAlpha : 0 }) gsap . set ( '.side-…" at bounding box center [593, 451] width 608 height 684
type textarea ""button, [href], input, select, textarea, [tabindex]:not([tabindex='-1'])")"
click at [565, 230] on div "gsap . set ( '.side-modal_background' , { autoAlpha : 0 }) gsap . set ( '.side-…" at bounding box center [593, 451] width 608 height 684
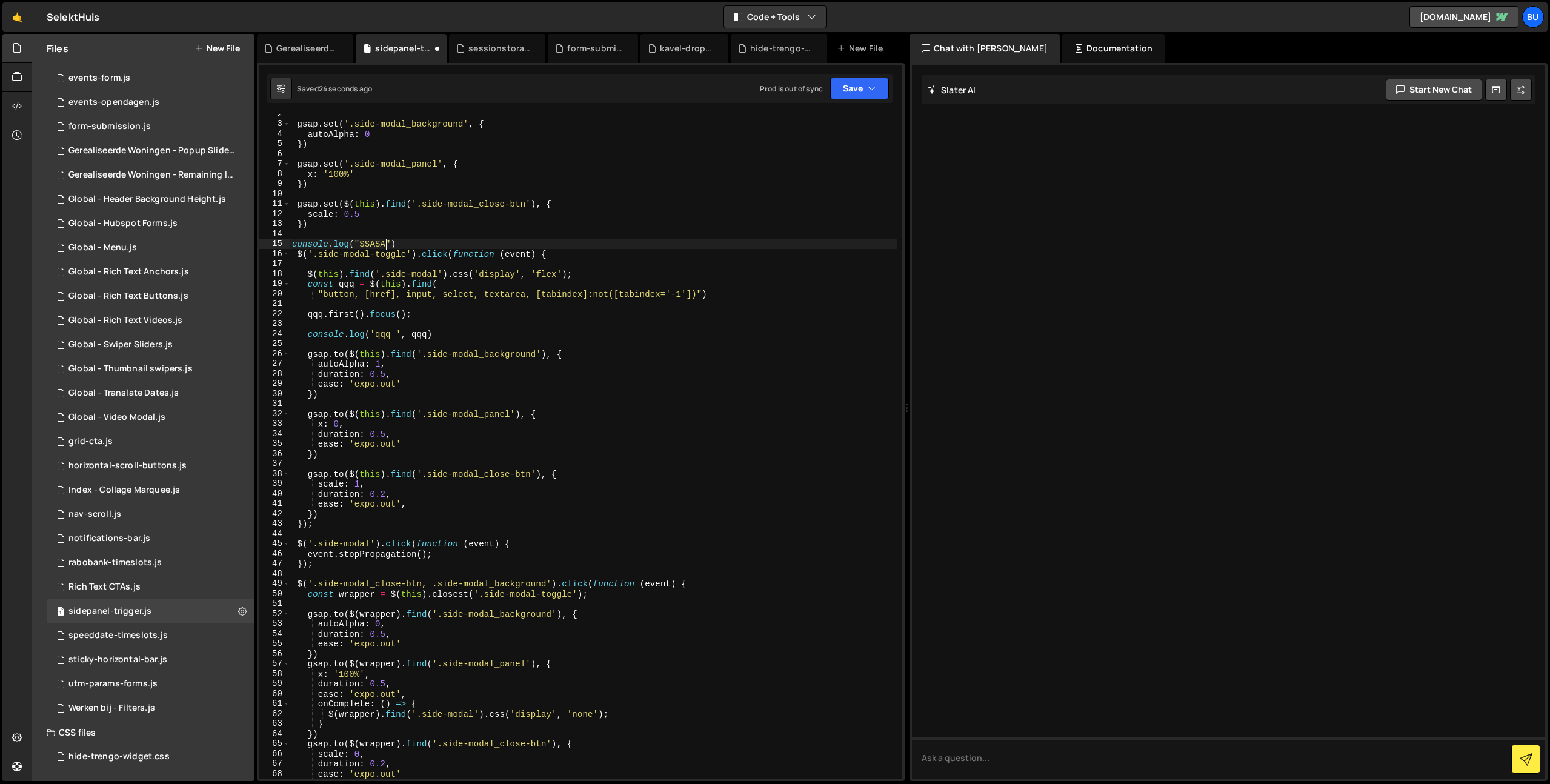
scroll to position [0, 6]
drag, startPoint x: 858, startPoint y: 91, endPoint x: 850, endPoint y: 97, distance: 10.0
click at [857, 90] on button "Save" at bounding box center [859, 89] width 59 height 21
drag, startPoint x: 834, startPoint y: 116, endPoint x: 830, endPoint y: 100, distance: 16.5
click at [833, 116] on div "Save to Staging S" at bounding box center [818, 118] width 126 height 12
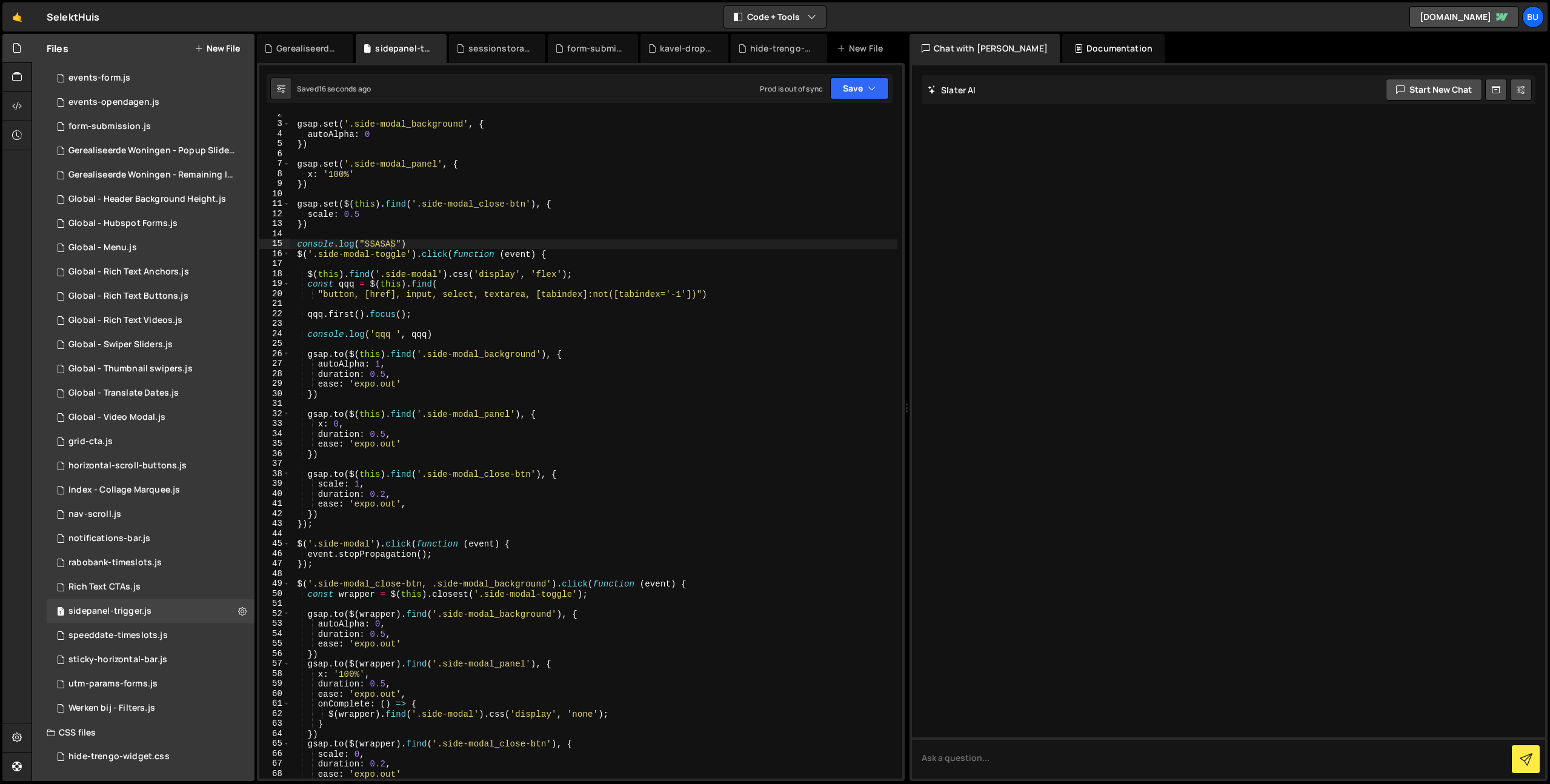
drag, startPoint x: 483, startPoint y: 287, endPoint x: 487, endPoint y: 278, distance: 9.8
click at [483, 287] on div "gsap . set ( '.side-modal_background' , { autoAlpha : 0 }) gsap . set ( '.side-…" at bounding box center [593, 451] width 608 height 684
click at [505, 279] on div "gsap . set ( '.side-modal_background' , { autoAlpha : 0 }) gsap . set ( '.side-…" at bounding box center [593, 451] width 608 height 684
click at [439, 241] on div "gsap . set ( '.side-modal_background' , { autoAlpha : 0 }) gsap . set ( '.side-…" at bounding box center [593, 451] width 608 height 684
drag, startPoint x: 449, startPoint y: 243, endPoint x: 464, endPoint y: 237, distance: 16.2
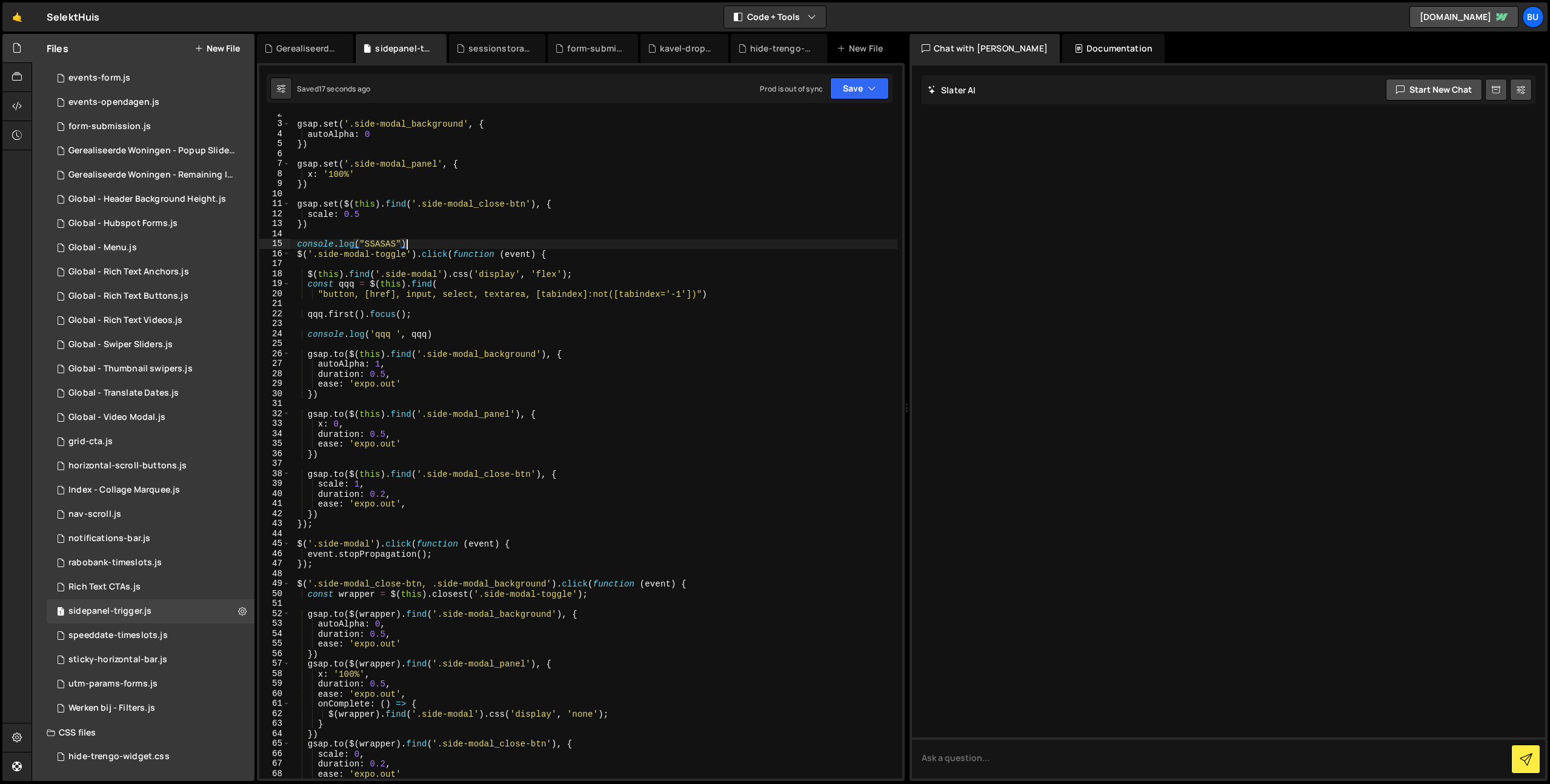
click at [451, 238] on div "gsap . set ( '.side-modal_background' , { autoAlpha : 0 }) gsap . set ( '.side-…" at bounding box center [593, 451] width 608 height 684
click at [568, 252] on div "gsap . set ( '.side-modal_background' , { autoAlpha : 0 }) gsap . set ( '.side-…" at bounding box center [593, 451] width 608 height 684
drag, startPoint x: 454, startPoint y: 240, endPoint x: 457, endPoint y: 235, distance: 5.8
click at [455, 237] on div "gsap . set ( '.side-modal_background' , { autoAlpha : 0 }) gsap . set ( '.side-…" at bounding box center [593, 451] width 608 height 684
type textarea "console.log("SSASAS")"
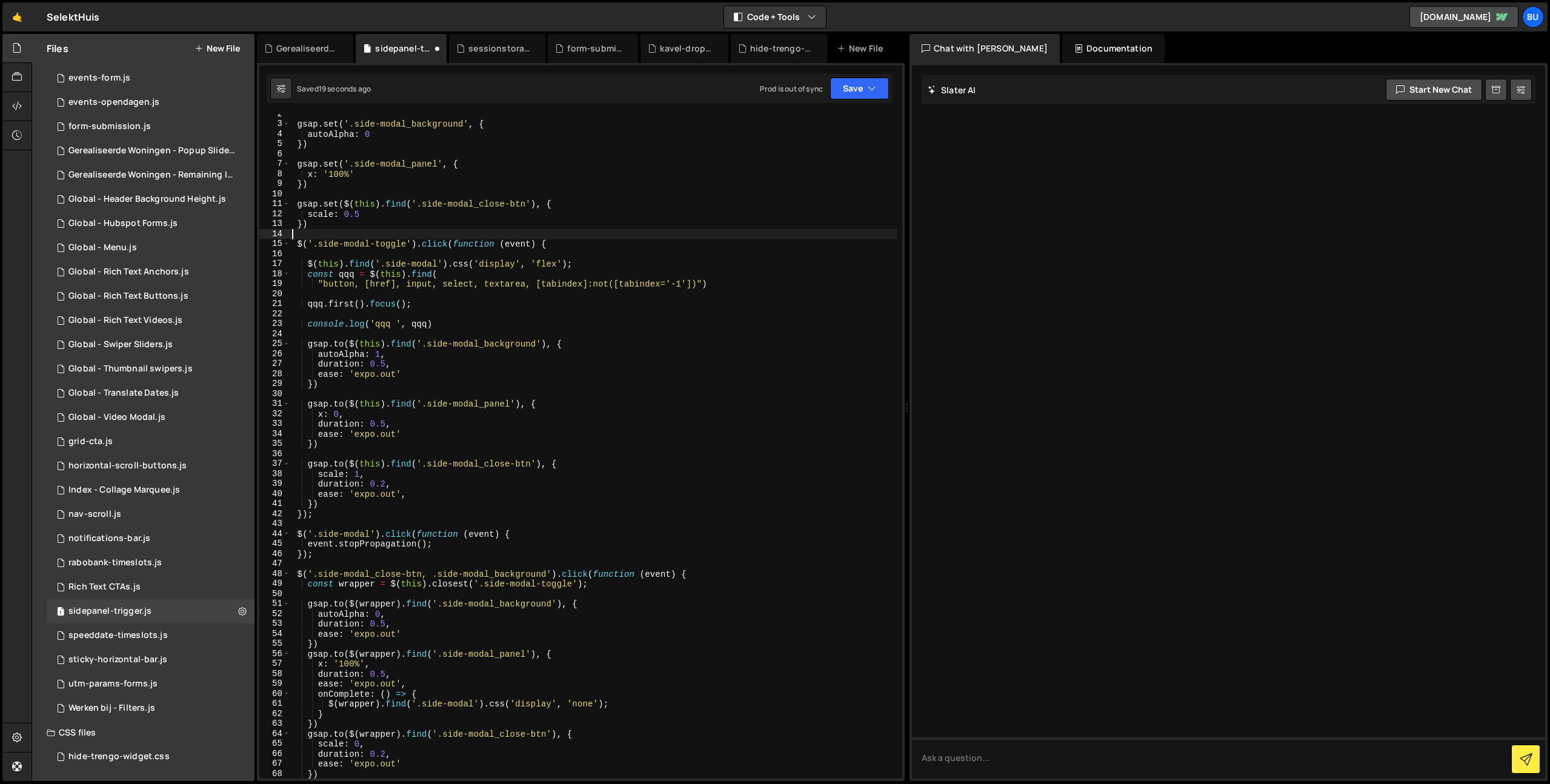
scroll to position [0, 0]
drag, startPoint x: 569, startPoint y: 242, endPoint x: 511, endPoint y: 244, distance: 58.0
click at [569, 242] on div "gsap . set ( '.side-modal_background' , { autoAlpha : 0 }) gsap . set ( '.side-…" at bounding box center [593, 451] width 608 height 684
paste textarea "console.log("SSASAS")"
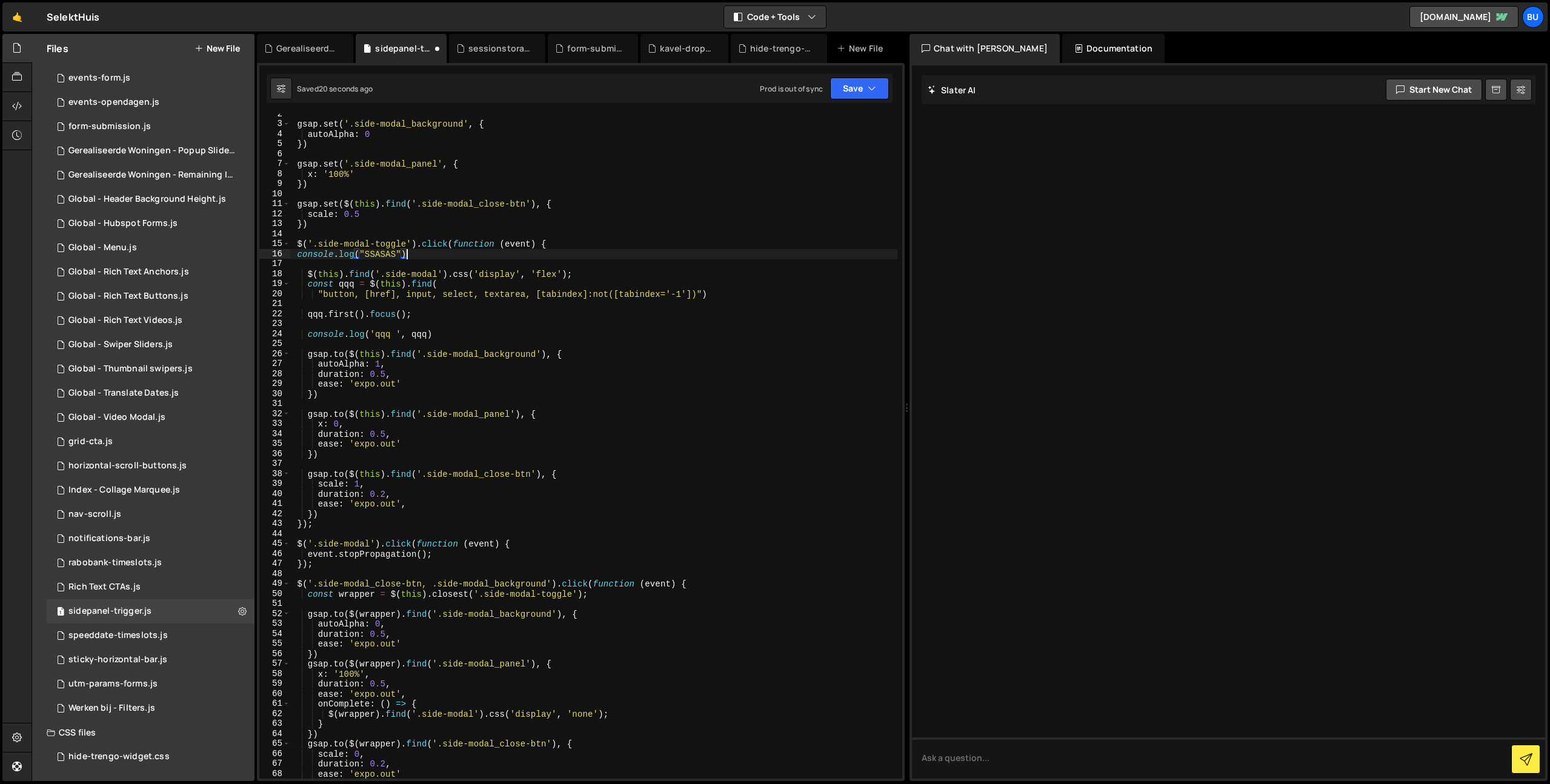
click at [443, 246] on div "gsap . set ( '.side-modal_background' , { autoAlpha : 0 }) gsap . set ( '.side-…" at bounding box center [593, 451] width 608 height 684
drag, startPoint x: 443, startPoint y: 246, endPoint x: 414, endPoint y: 254, distance: 30.1
click at [443, 246] on div "gsap . set ( '.side-modal_background' , { autoAlpha : 0 }) gsap . set ( '.side-…" at bounding box center [593, 451] width 608 height 684
click at [388, 258] on div "gsap . set ( '.side-modal_background' , { autoAlpha : 0 }) gsap . set ( '.side-…" at bounding box center [593, 451] width 608 height 684
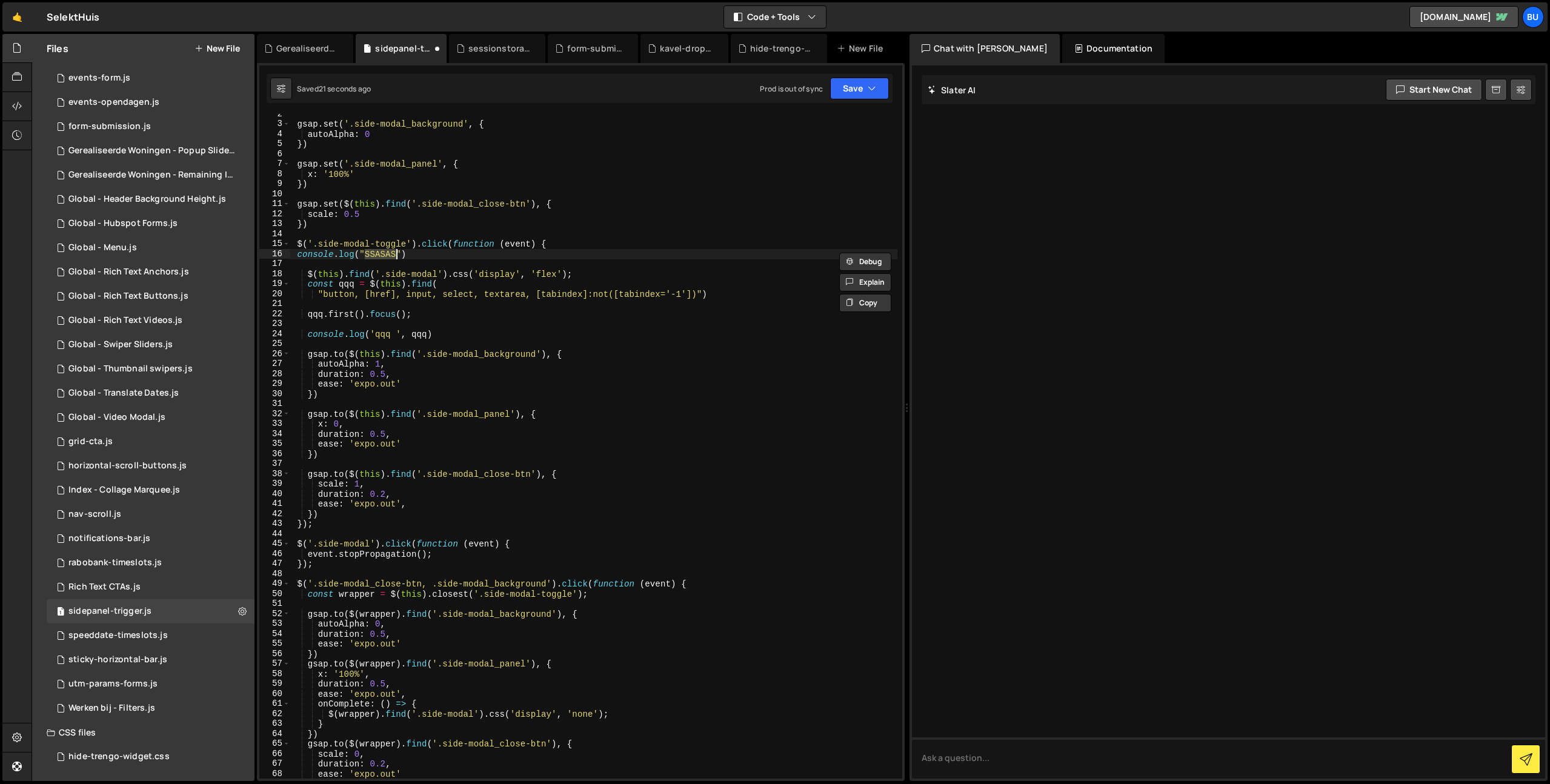
paste textarea "click"
click at [481, 250] on div "gsap . set ( '.side-modal_background' , { autoAlpha : 0 }) gsap . set ( '.side-…" at bounding box center [593, 451] width 608 height 684
click at [492, 222] on div "gsap . set ( '.side-modal_background' , { autoAlpha : 0 }) gsap . set ( '.side-…" at bounding box center [593, 451] width 608 height 684
type textarea "})"
click at [392, 301] on div "gsap . set ( '.side-modal_background' , { autoAlpha : 0 }) gsap . set ( '.side-…" at bounding box center [593, 451] width 608 height 684
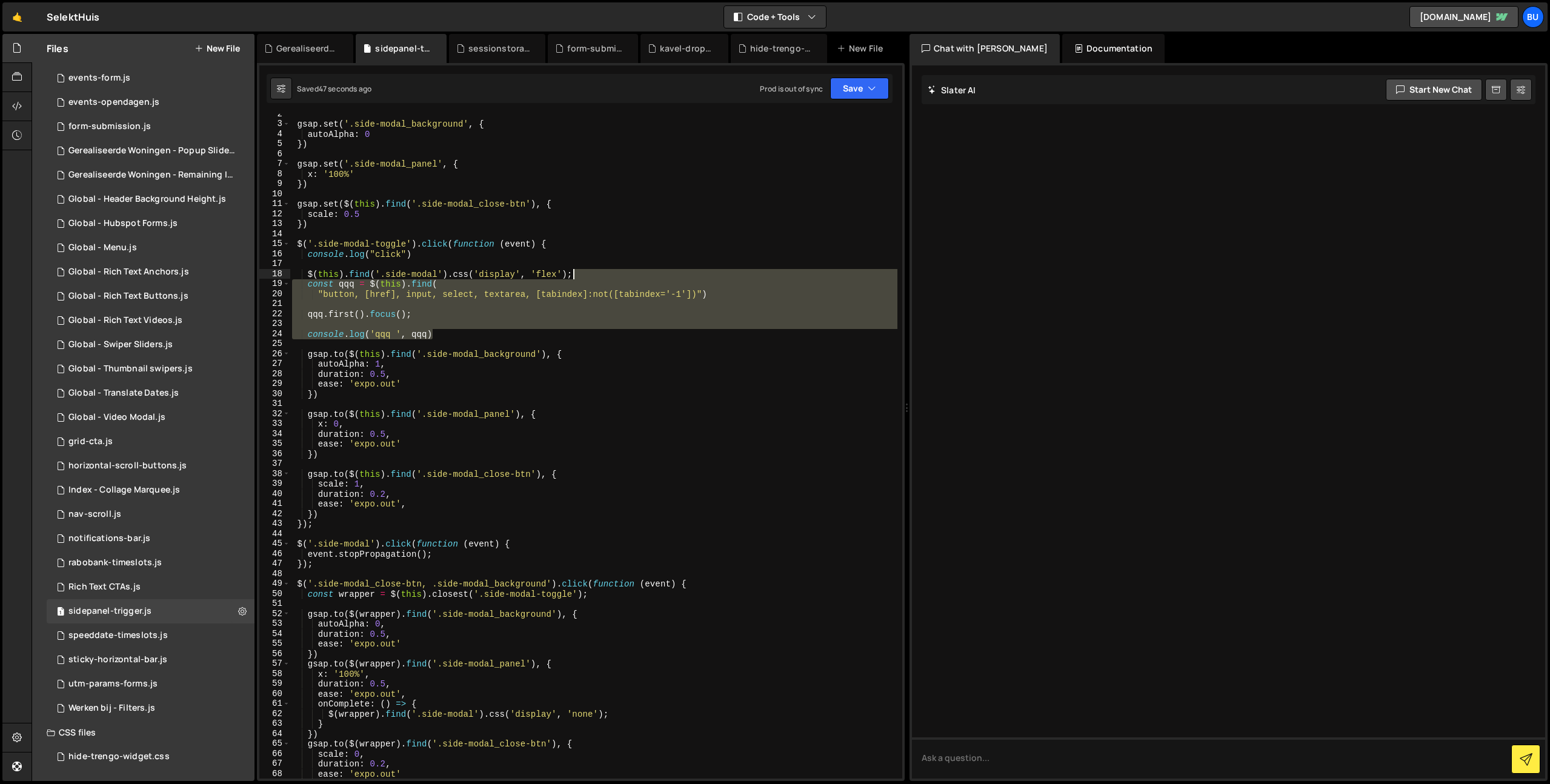
drag, startPoint x: 440, startPoint y: 336, endPoint x: 583, endPoint y: 274, distance: 155.9
click at [588, 274] on div "gsap . set ( '.side-modal_background' , { autoAlpha : 0 }) gsap . set ( '.side-…" at bounding box center [593, 451] width 608 height 684
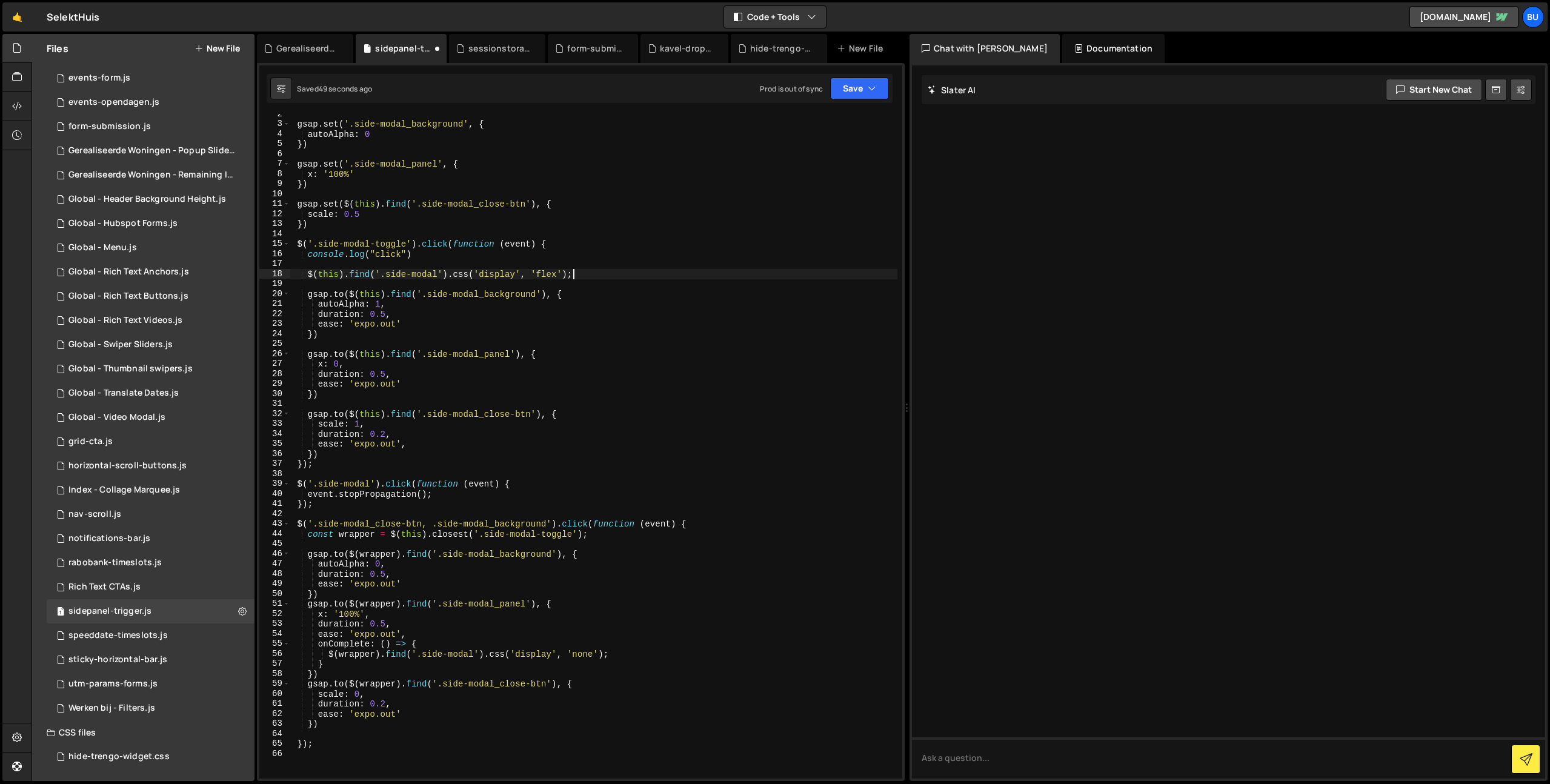
drag, startPoint x: 593, startPoint y: 273, endPoint x: 585, endPoint y: 266, distance: 10.6
click at [593, 273] on div "gsap . set ( '.side-modal_background' , { autoAlpha : 0 }) gsap . set ( '.side-…" at bounding box center [593, 451] width 608 height 684
click at [497, 312] on div "gsap . set ( '.side-modal_background' , { autoAlpha : 0 }) gsap . set ( '.side-…" at bounding box center [593, 451] width 608 height 684
click at [608, 274] on div "gsap . set ( '.side-modal_background' , { autoAlpha : 0 }) gsap . set ( '.side-…" at bounding box center [593, 451] width 608 height 684
type textarea "$(this).find('.side-modal').css('display', 'flex');"
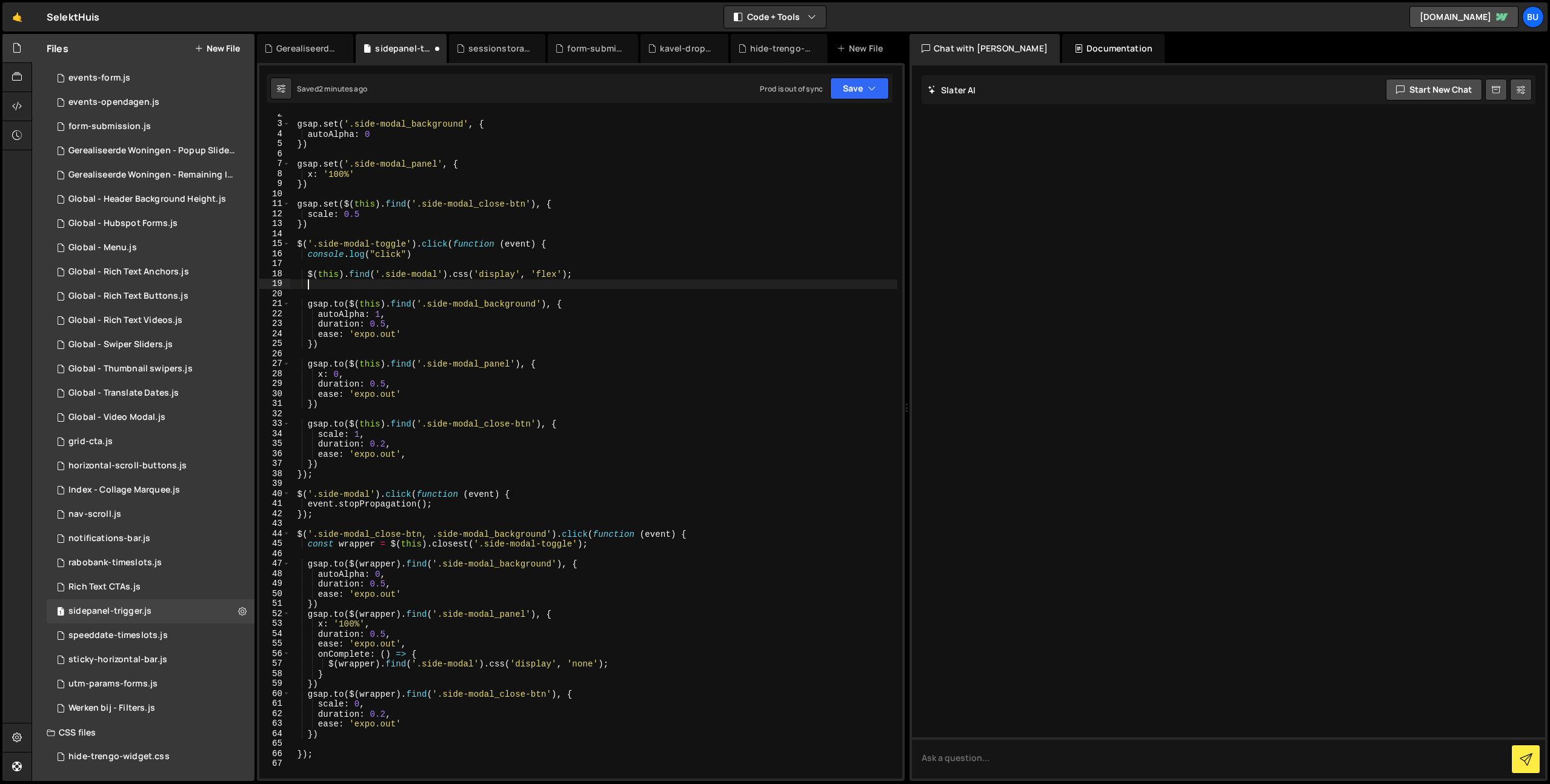
paste textarea ".attr("tabindex","-1").focus();"
drag, startPoint x: 306, startPoint y: 274, endPoint x: 449, endPoint y: 274, distance: 143.0
click at [450, 274] on div "gsap . set ( '.side-modal_background' , { autoAlpha : 0 }) gsap . set ( '.side-…" at bounding box center [593, 451] width 608 height 684
click at [306, 285] on div "gsap . set ( '.side-modal_background' , { autoAlpha : 0 }) gsap . set ( '.side-…" at bounding box center [593, 451] width 608 height 684
paste textarea "$(this).find('.side-modal')"
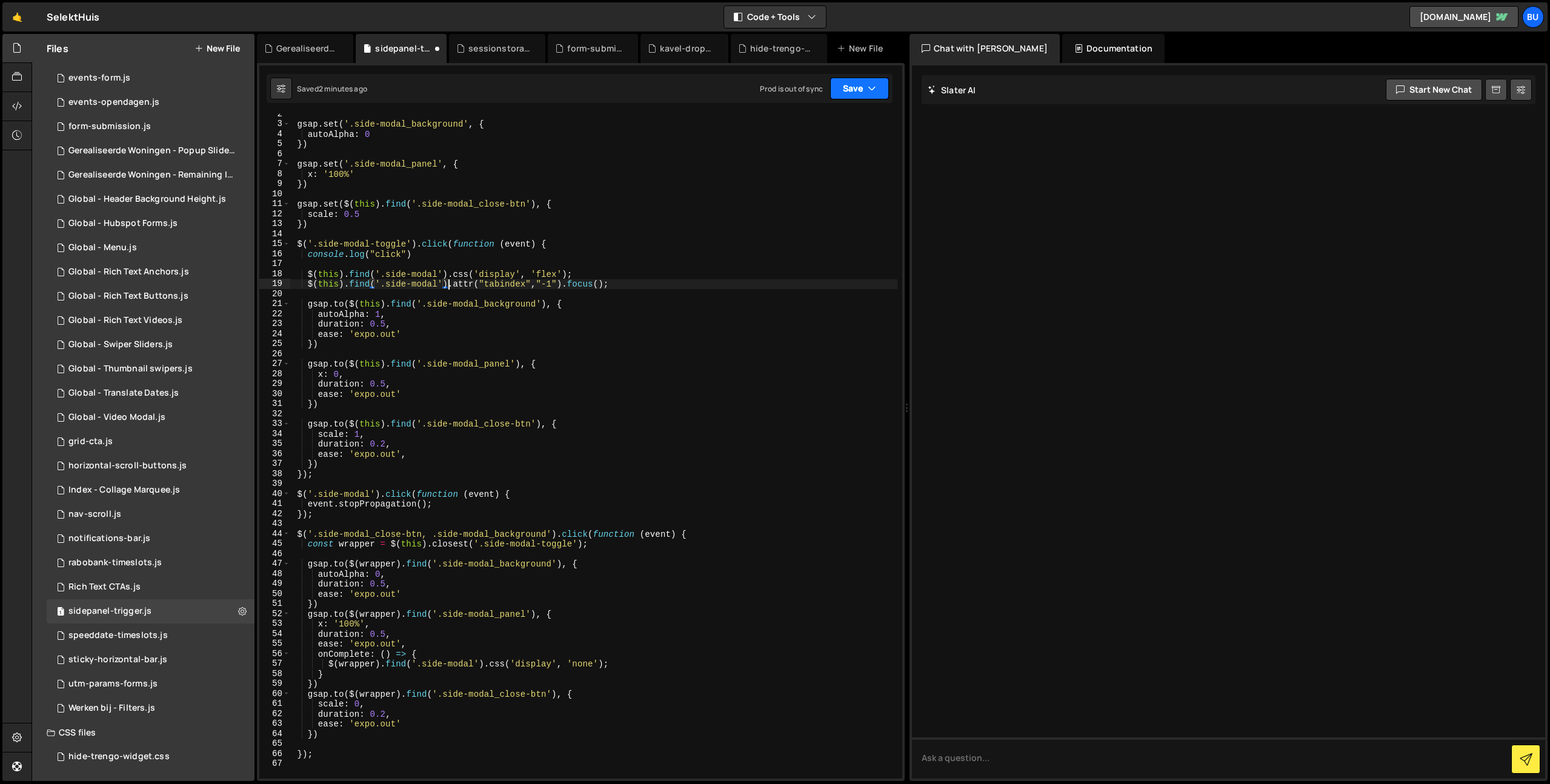
click at [859, 85] on button "Save" at bounding box center [859, 89] width 59 height 21
click at [809, 126] on div "2 minutes ago" at bounding box center [800, 131] width 47 height 10
click at [637, 283] on div "gsap . set ( '.side-modal_background' , { autoAlpha : 0 }) gsap . set ( '.side-…" at bounding box center [593, 451] width 608 height 684
drag, startPoint x: 546, startPoint y: 254, endPoint x: 569, endPoint y: 226, distance: 36.2
click at [576, 243] on div "gsap . set ( '.side-modal_background' , { autoAlpha : 0 }) gsap . set ( '.side-…" at bounding box center [593, 451] width 608 height 684
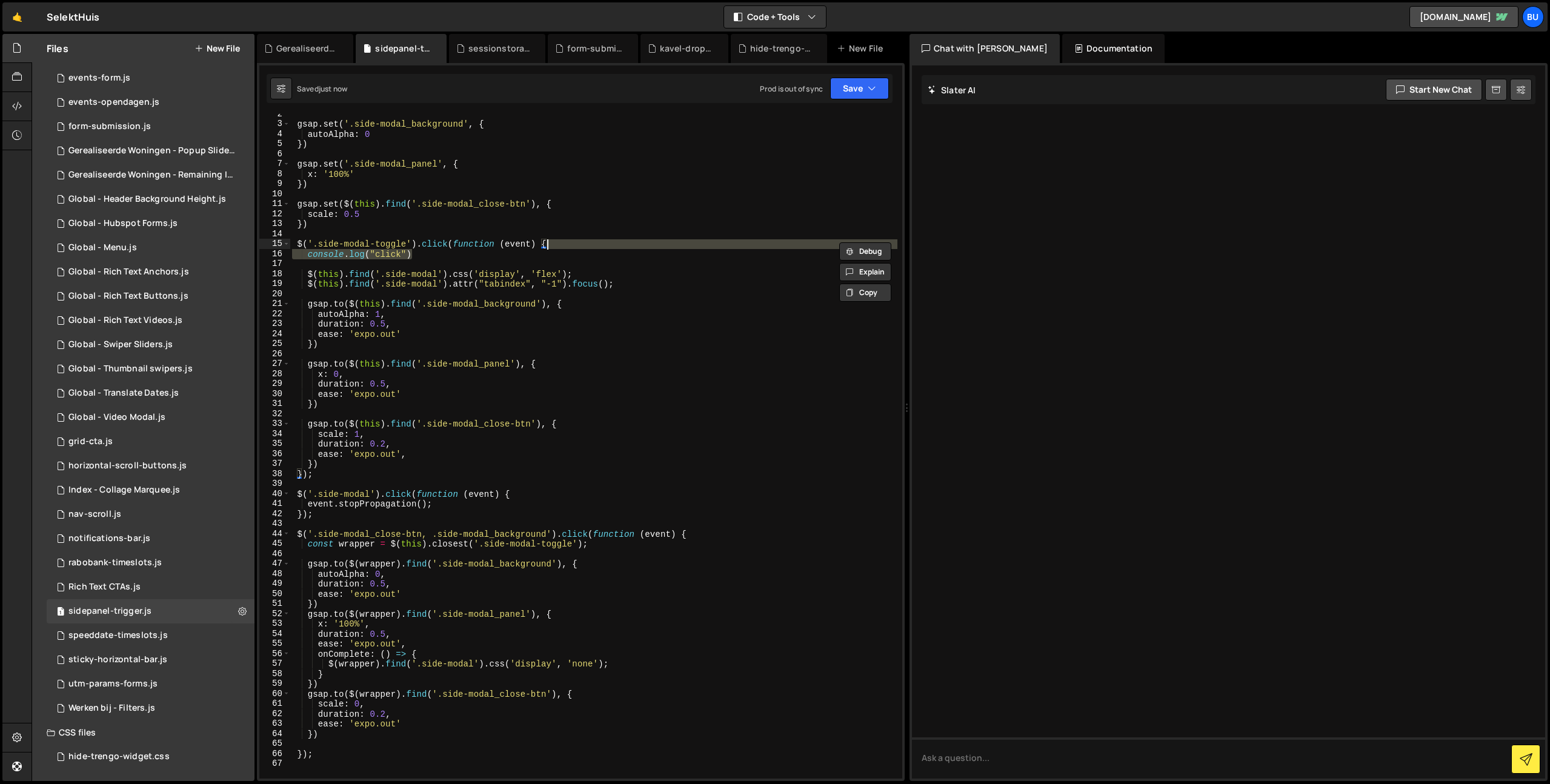
click at [464, 159] on div "gsap . set ( '.side-modal_background' , { autoAlpha : 0 }) gsap . set ( '.side-…" at bounding box center [593, 451] width 608 height 684
click at [631, 175] on div "gsap . set ( '.side-modal_background' , { autoAlpha : 0 }) gsap . set ( '.side-…" at bounding box center [593, 451] width 608 height 684
type textarea "x: '100%'"
click at [656, 152] on div "gsap . set ( '.side-modal_background' , { autoAlpha : 0 }) gsap . set ( '.side-…" at bounding box center [593, 451] width 608 height 684
click at [649, 166] on div "gsap . set ( '.side-modal_background' , { autoAlpha : 0 }) gsap . set ( '.side-…" at bounding box center [593, 451] width 608 height 684
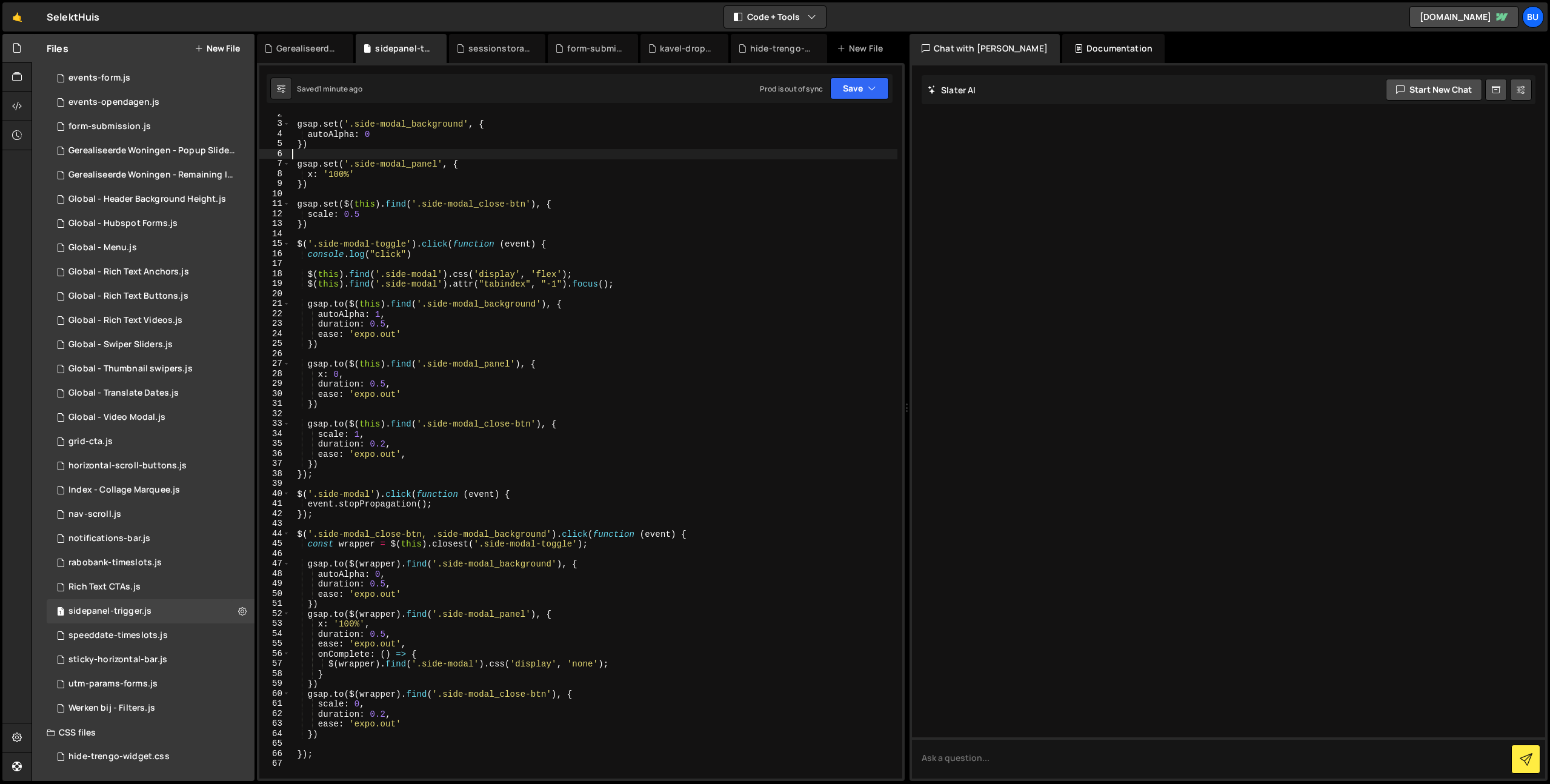
type textarea "gsap.set('.side-modal_panel', {"
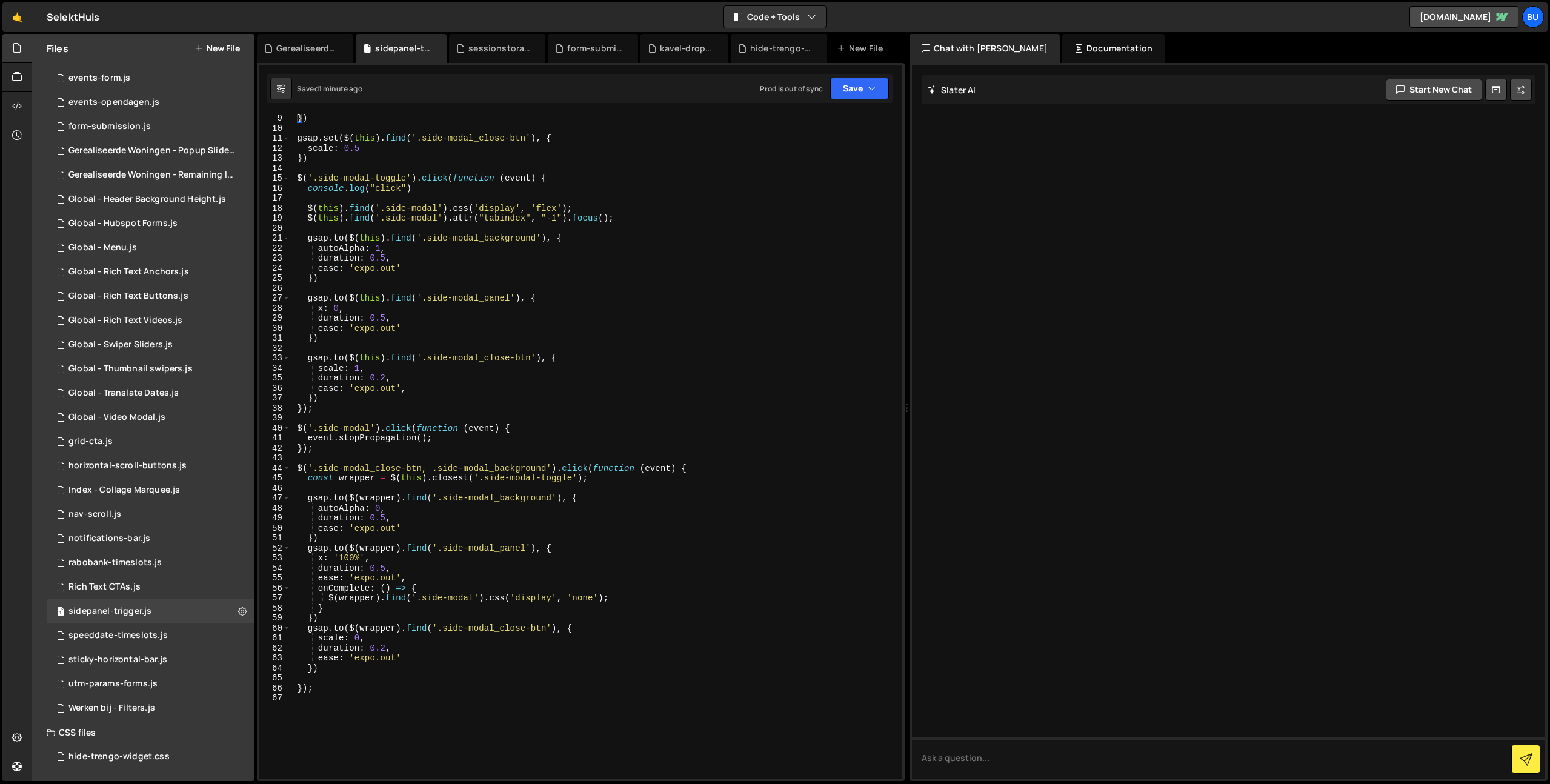
scroll to position [82, 0]
click at [666, 193] on div "}) gsap . set ( $ ( this ) . find ( '.side-modal_close-btn' ) , { scale : 0.5 }…" at bounding box center [593, 454] width 608 height 684
drag, startPoint x: 652, startPoint y: 233, endPoint x: 669, endPoint y: 209, distance: 29.4
click at [652, 233] on div "}) gsap . set ( $ ( this ) . find ( '.side-modal_close-btn' ) , { scale : 0.5 }…" at bounding box center [593, 454] width 608 height 684
type textarea "[DOMAIN_NAME]($(this).find('.side-modal_background'), {"
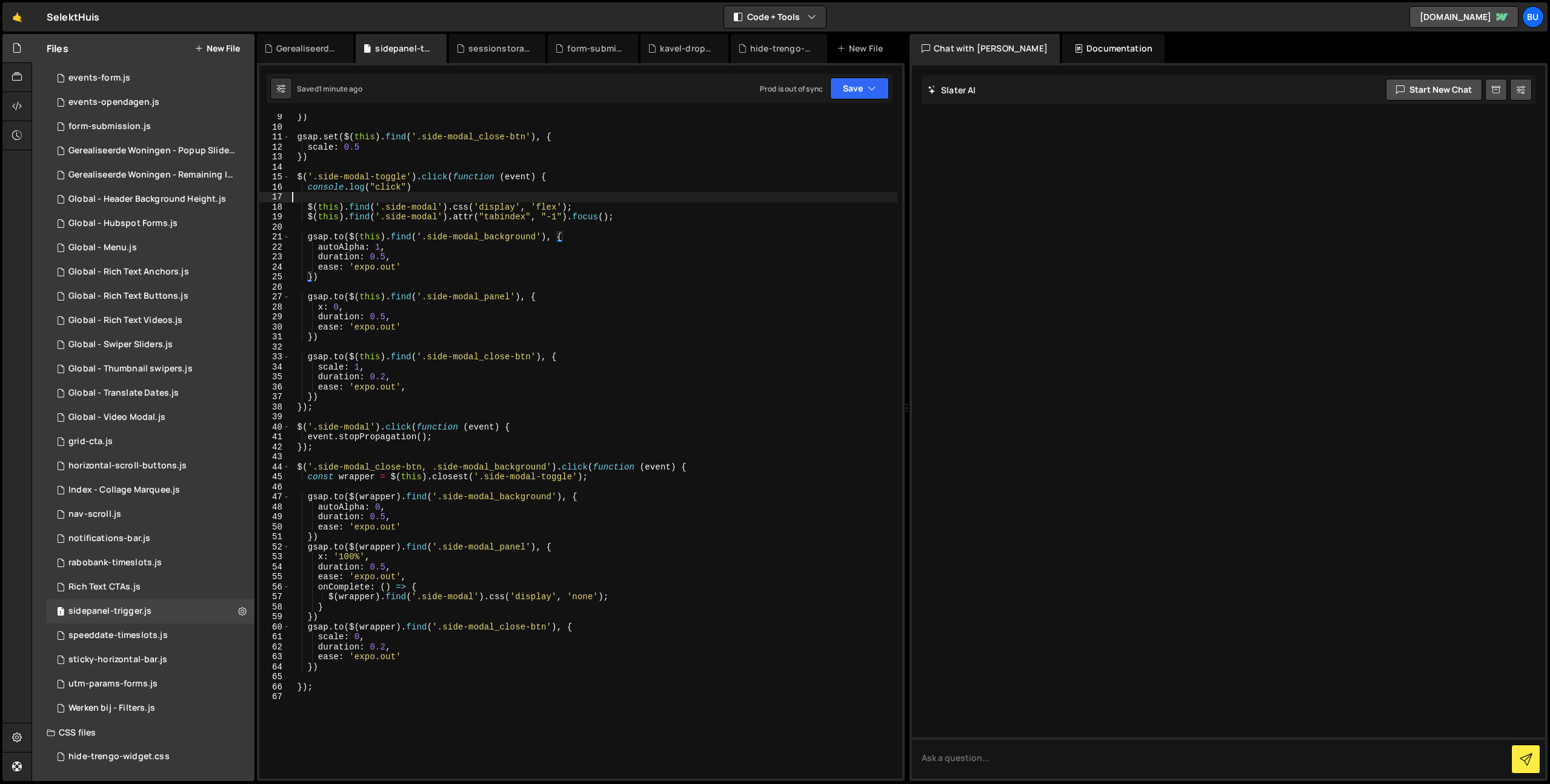
click at [686, 199] on div "}) gsap . set ( $ ( this ) . find ( '.side-modal_close-btn' ) , { scale : 0.5 }…" at bounding box center [593, 454] width 608 height 684
click at [708, 177] on div "}) gsap . set ( $ ( this ) . find ( '.side-modal_close-btn' ) , { scale : 0.5 }…" at bounding box center [593, 454] width 608 height 684
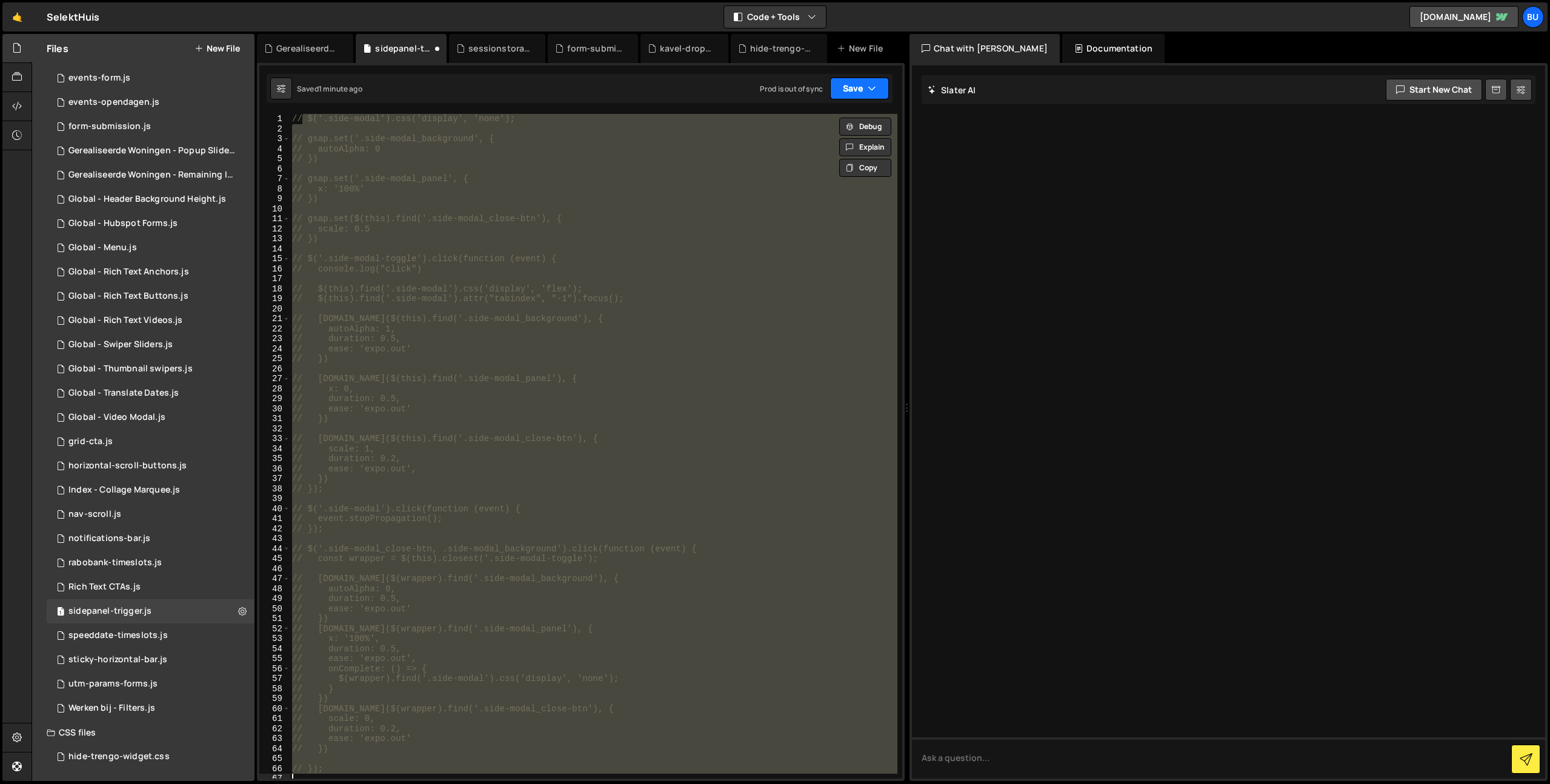
click at [872, 86] on icon "button" at bounding box center [872, 88] width 8 height 12
click at [828, 118] on div "Save to Staging S" at bounding box center [818, 118] width 126 height 12
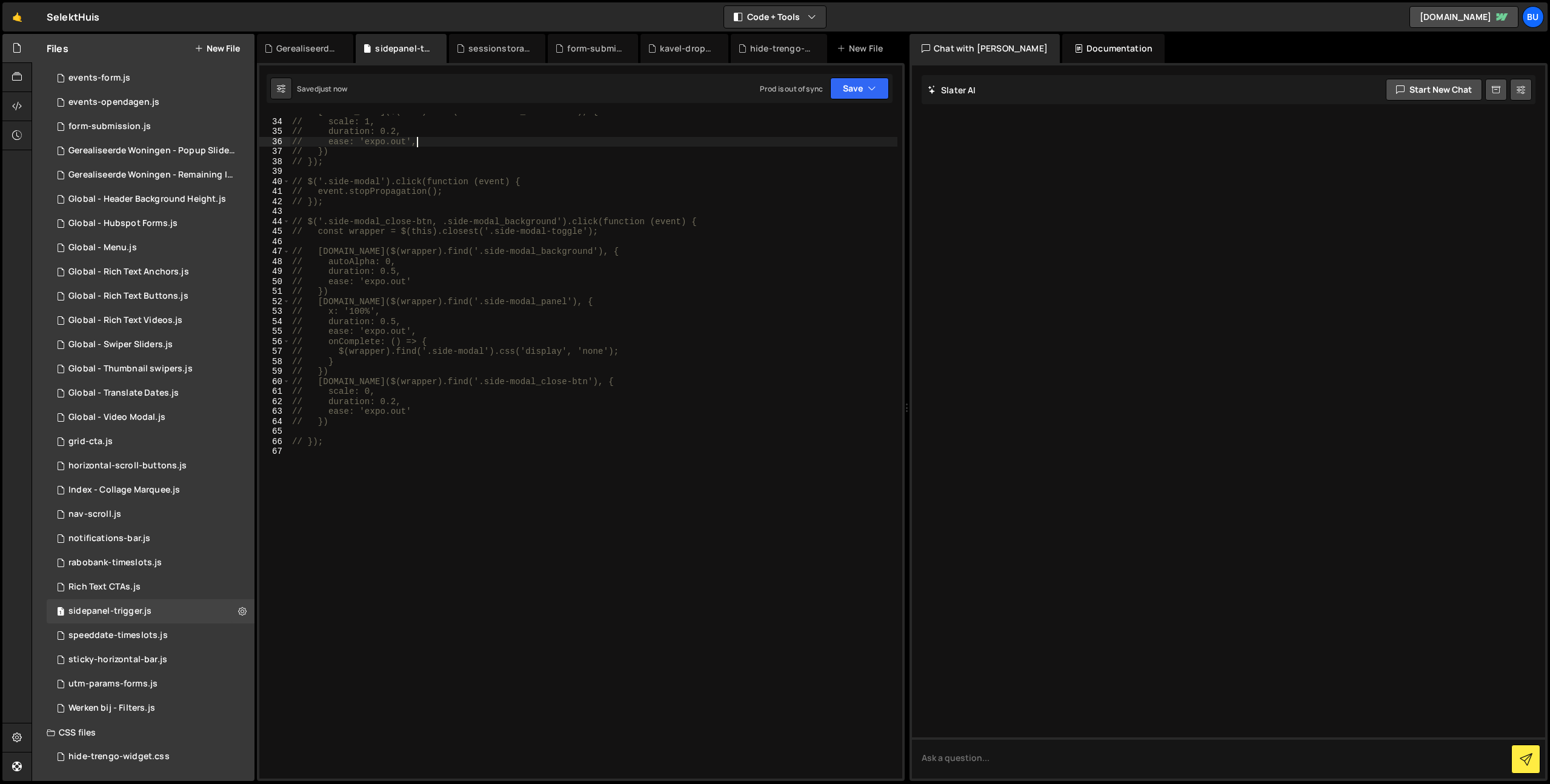
click at [572, 145] on div "// [DOMAIN_NAME]($(this).find('.side-modal_close-btn'), { // scale: 1, // durat…" at bounding box center [593, 449] width 608 height 684
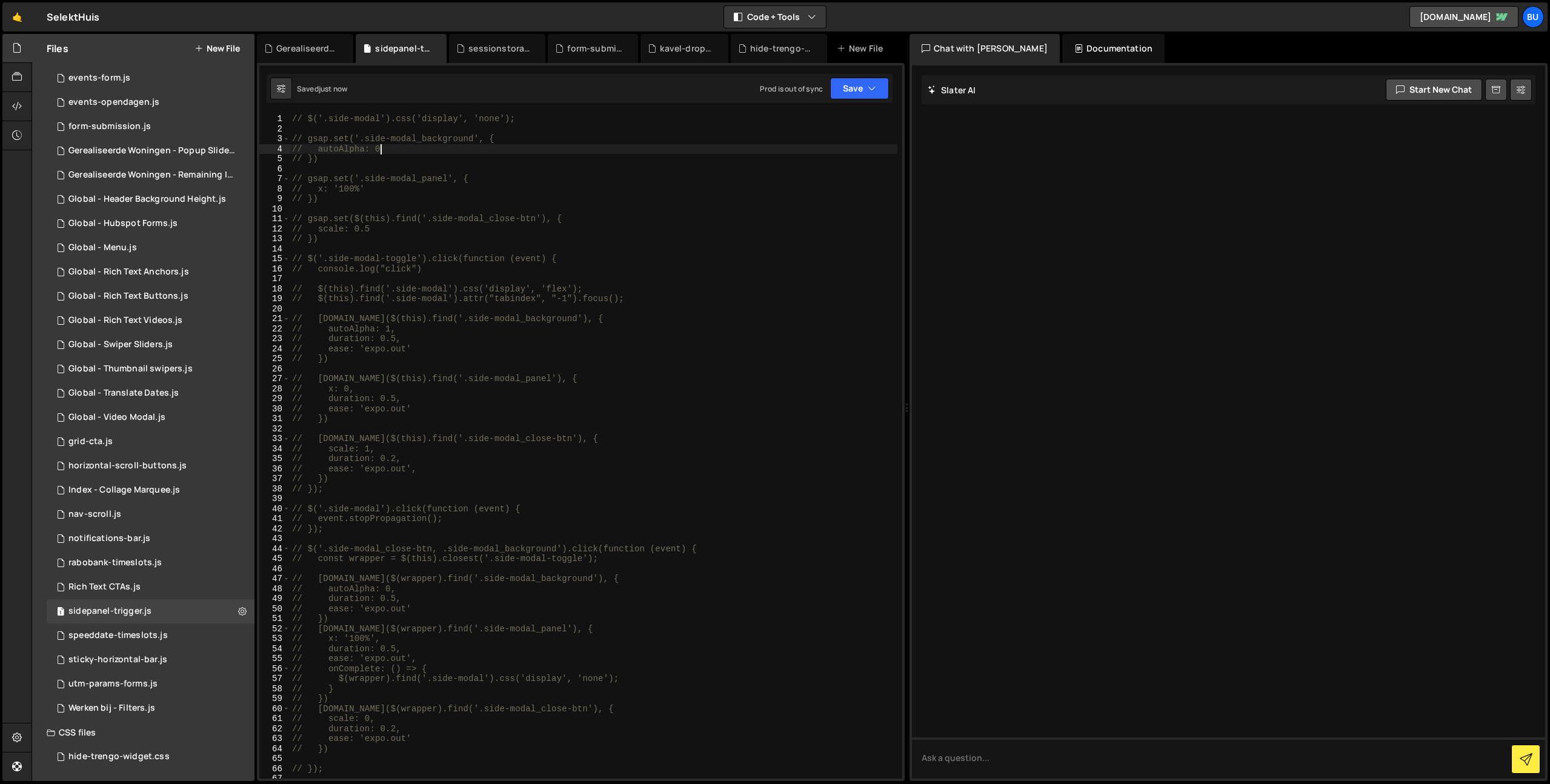
drag, startPoint x: 402, startPoint y: 145, endPoint x: 399, endPoint y: 133, distance: 12.4
click at [402, 144] on div "// $('.side-modal').css('display', 'none'); // gsap.set('.side-modal_background…" at bounding box center [593, 456] width 608 height 684
click at [404, 122] on div "// $('.side-modal').css('display', 'none'); // gsap.set('.side-modal_background…" at bounding box center [593, 456] width 608 height 684
click at [303, 117] on div "// $('.side-modal').css('display', 'none'); // gsap.set('.side-modal_background…" at bounding box center [593, 456] width 608 height 684
click at [434, 155] on div "$ ( '.side-modal' ) . css ( 'display' , 'none' ) ; // gsap.set('.side-modal_bac…" at bounding box center [593, 456] width 608 height 684
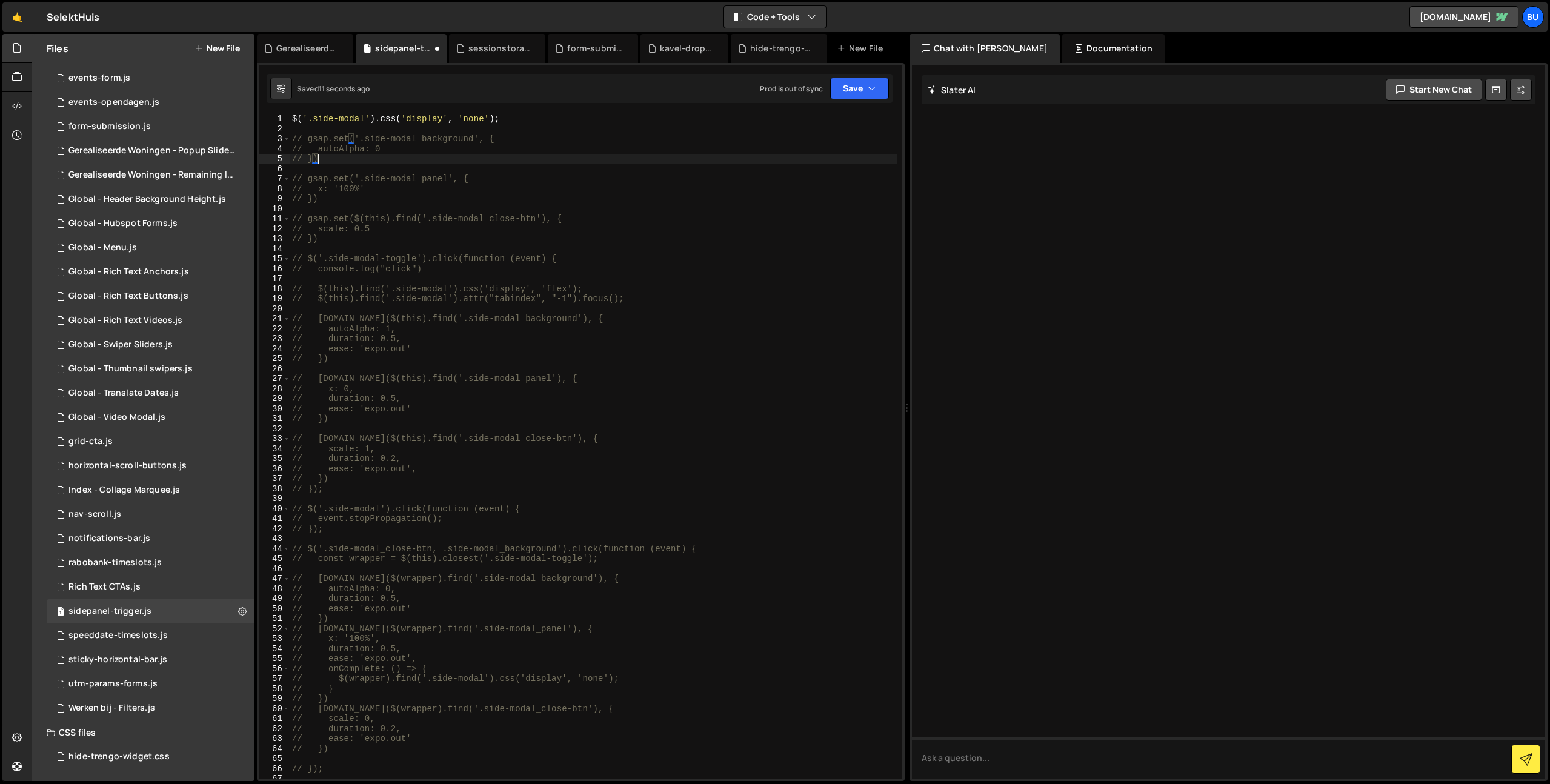
click at [517, 136] on div "$ ( '.side-modal' ) . css ( 'display' , 'none' ) ; // gsap.set('.side-modal_bac…" at bounding box center [593, 456] width 608 height 684
type textarea "// gsap.set('.side-modal_background', {"
drag, startPoint x: 864, startPoint y: 84, endPoint x: 856, endPoint y: 83, distance: 8.1
click at [864, 84] on button "Save" at bounding box center [859, 89] width 59 height 21
click at [824, 120] on div "Save to Staging S" at bounding box center [818, 118] width 126 height 12
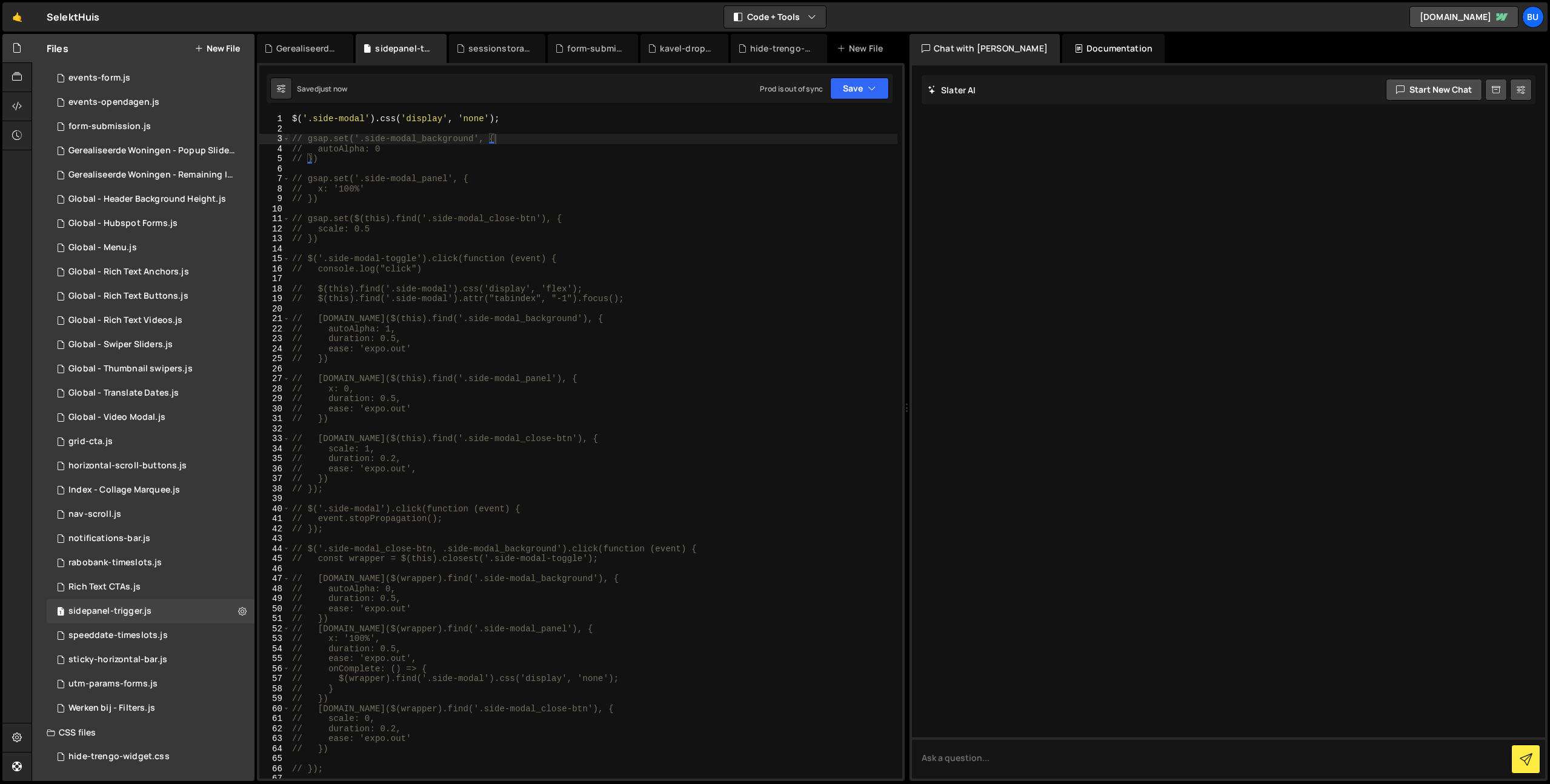
drag, startPoint x: 548, startPoint y: 171, endPoint x: 549, endPoint y: 142, distance: 29.0
click at [548, 171] on div "$ ( '.side-modal' ) . css ( 'display' , 'none' ) ; // gsap.set('.side-modal_bac…" at bounding box center [593, 456] width 608 height 684
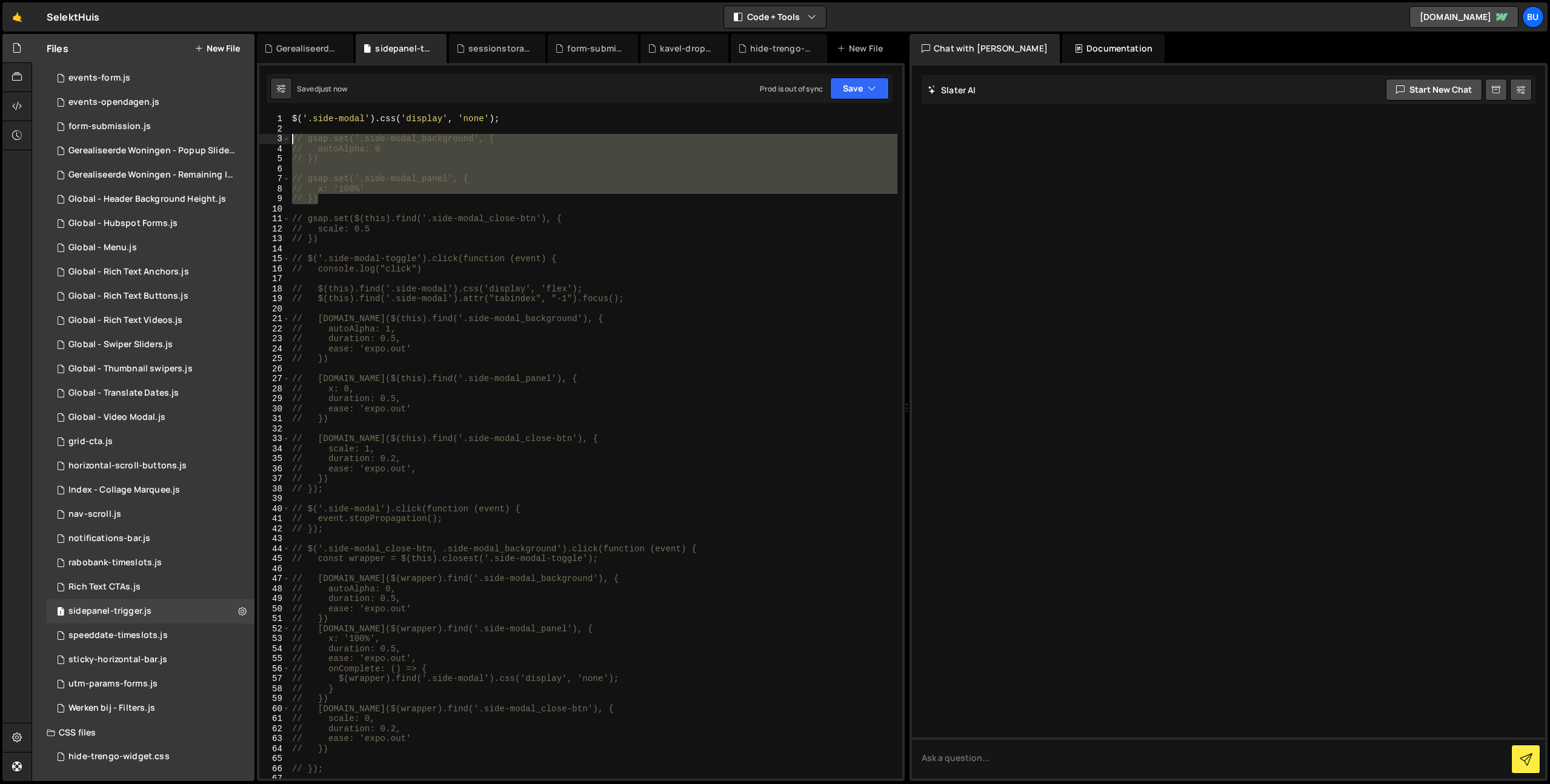
drag, startPoint x: 332, startPoint y: 204, endPoint x: 264, endPoint y: 145, distance: 90.0
click at [266, 143] on div "1 2 3 4 5 6 7 8 9 10 11 12 13 14 15 16 17 18 19 20 21 22 23 24 25 26 27 28 29 3…" at bounding box center [581, 446] width 643 height 665
type textarea "// gsap.set('.side-modal_background', { // autoAlpha: 0"
click at [345, 168] on div "$ ( '.side-modal' ) . css ( 'display' , 'none' ) ; // gsap.set('.side-modal_bac…" at bounding box center [593, 446] width 608 height 665
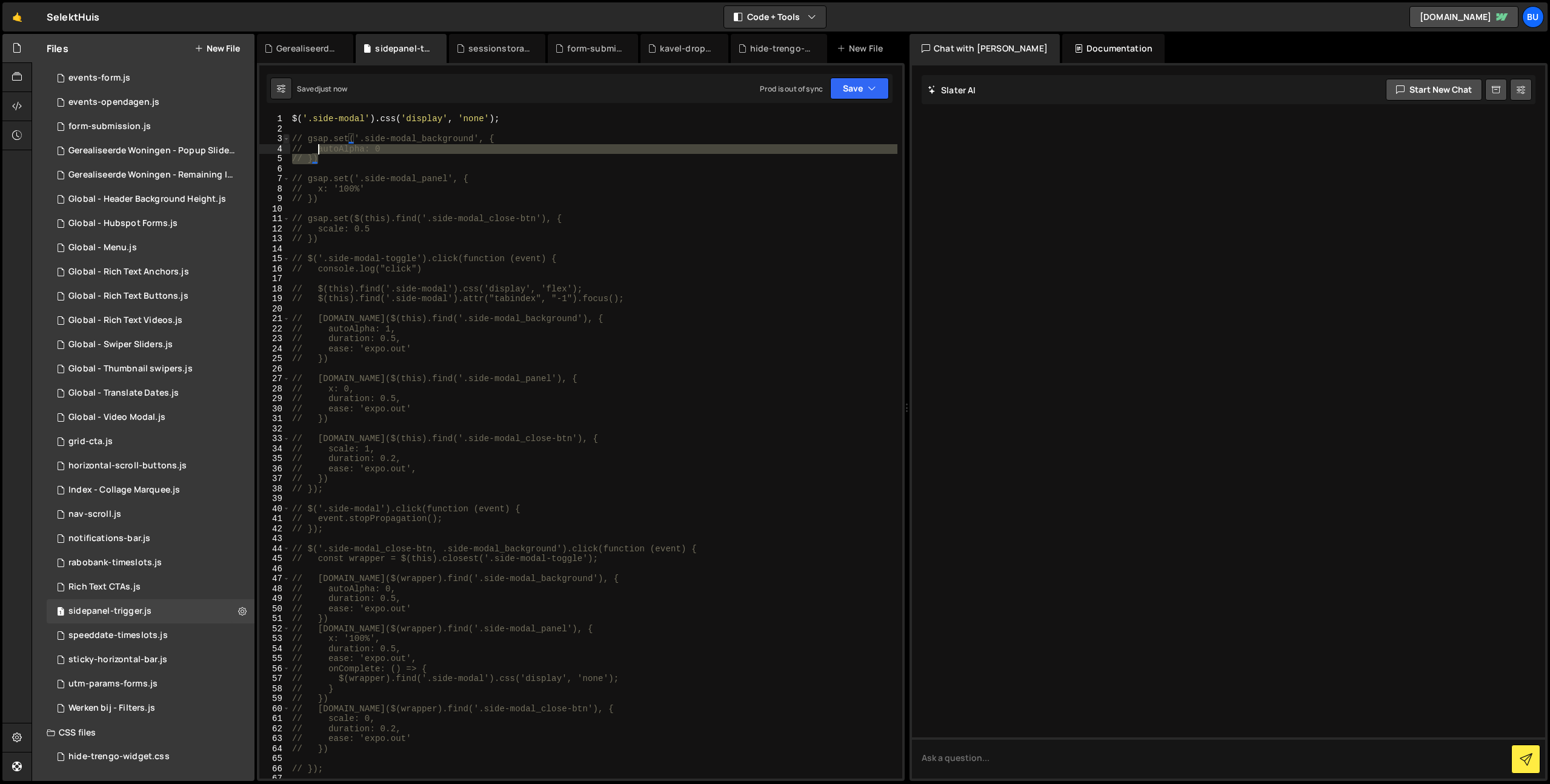
drag, startPoint x: 342, startPoint y: 164, endPoint x: 285, endPoint y: 134, distance: 64.4
click at [280, 129] on div "1 2 3 4 5 6 7 8 9 10 11 12 13 14 15 16 17 18 19 20 21 22 23 24 25 26 27 28 29 3…" at bounding box center [581, 446] width 643 height 665
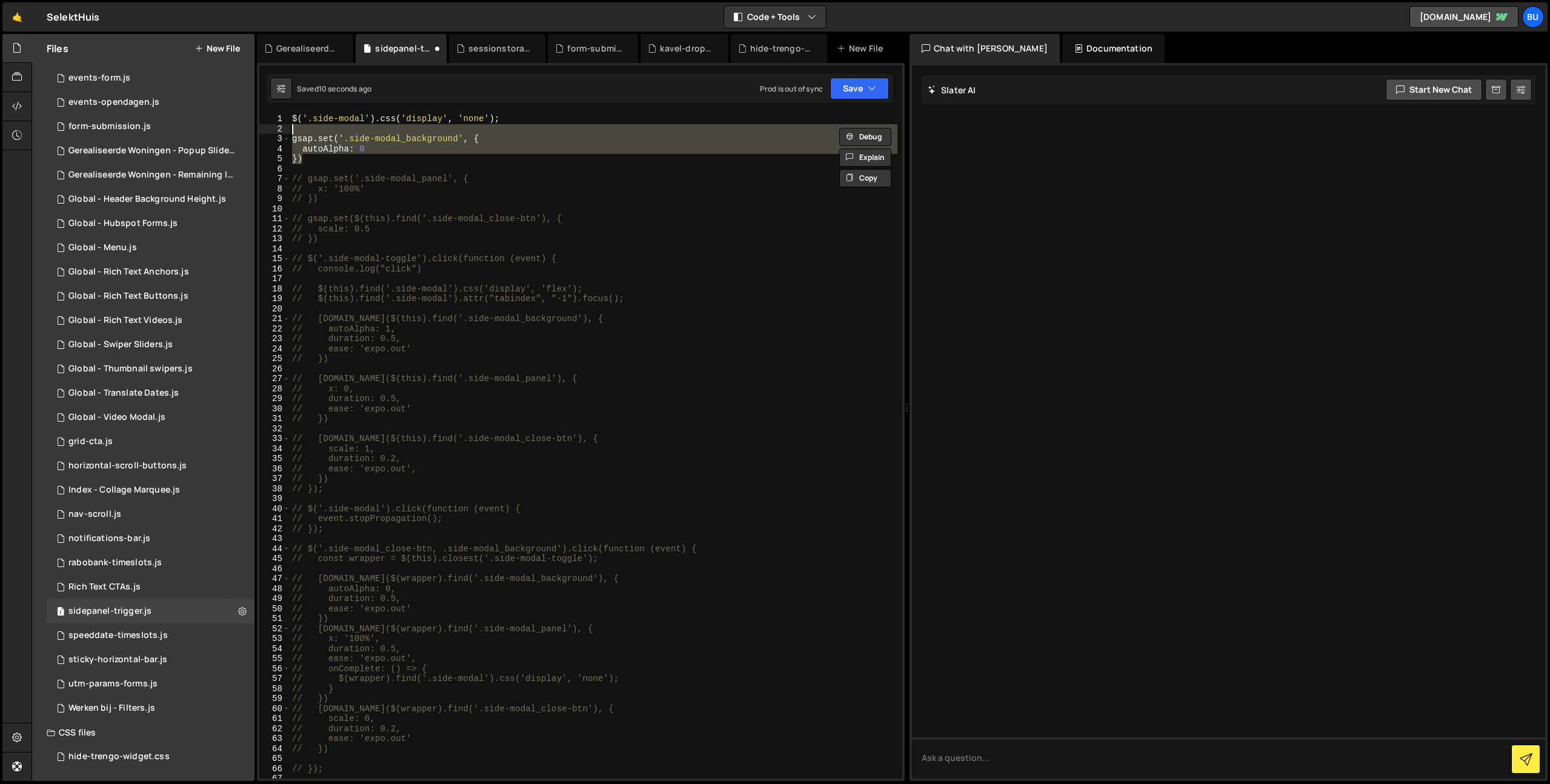
drag, startPoint x: 568, startPoint y: 135, endPoint x: 605, endPoint y: 106, distance: 47.0
click at [568, 135] on div "$ ( '.side-modal' ) . css ( 'display' , 'none' ) ; gsap . set ( '.side-modal_ba…" at bounding box center [593, 446] width 608 height 665
type textarea "gsap.set('.side-modal_background', {"
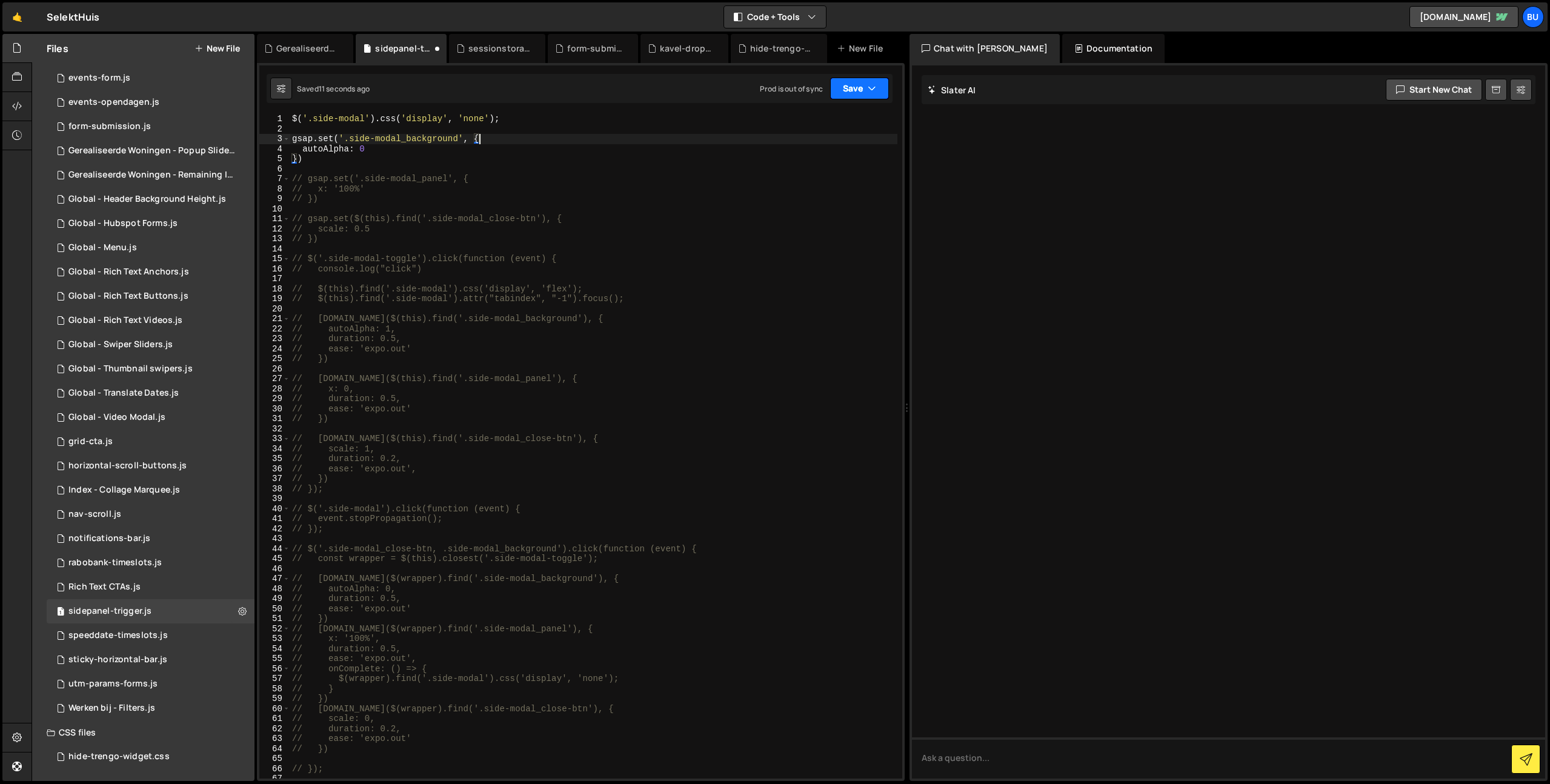
click at [850, 88] on button "Save" at bounding box center [859, 89] width 59 height 21
click at [813, 125] on div "Saved 11 seconds ago" at bounding box center [818, 131] width 126 height 15
click at [612, 125] on div "$ ( '.side-modal' ) . css ( 'display' , 'none' ) ; gsap . set ( '.side-modal_ba…" at bounding box center [593, 456] width 608 height 684
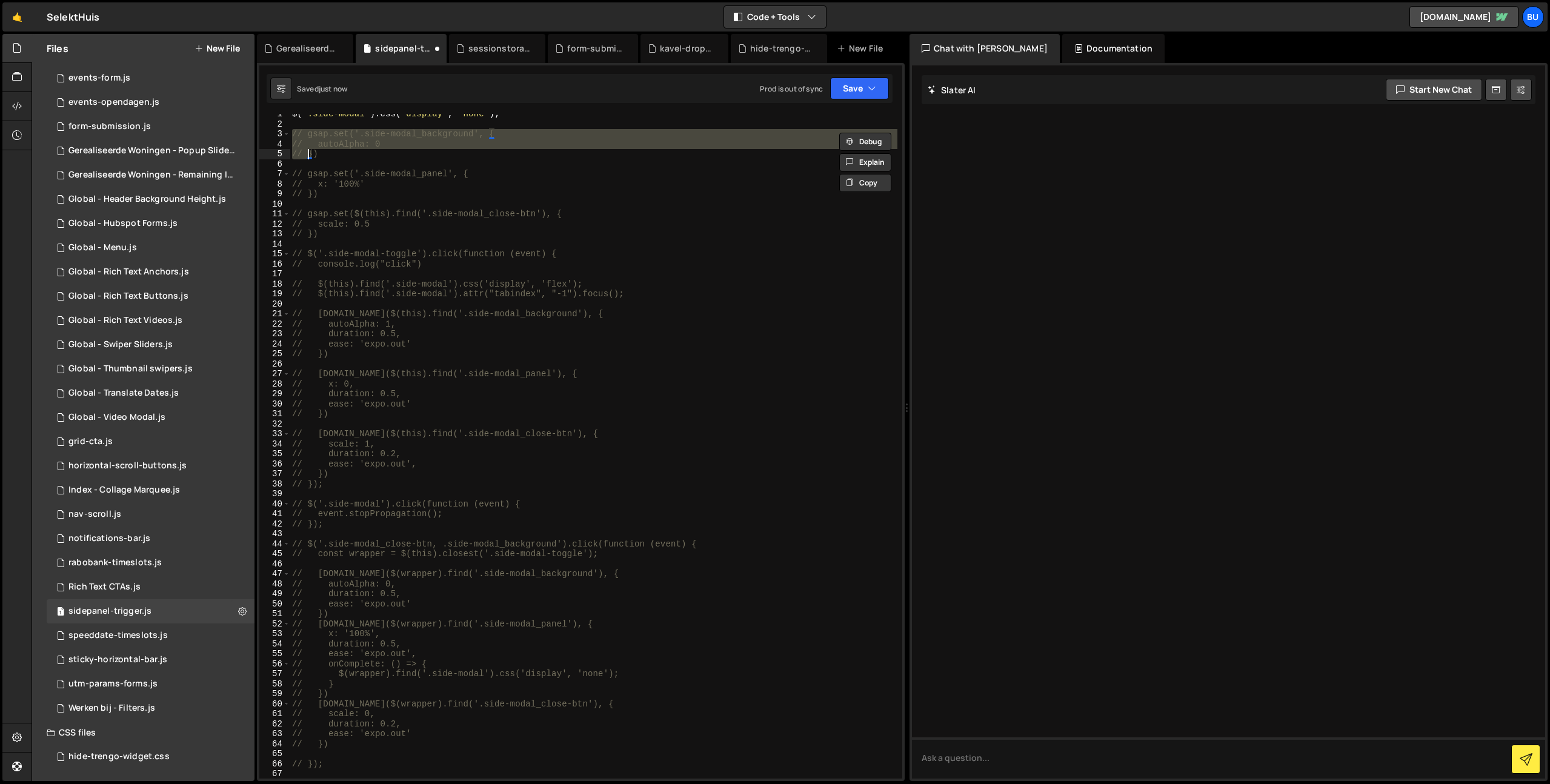
click at [480, 176] on div "$ ( '.side-modal' ) . css ( 'display' , 'none' ) ; // gsap.set('.side-modal_bac…" at bounding box center [593, 451] width 608 height 684
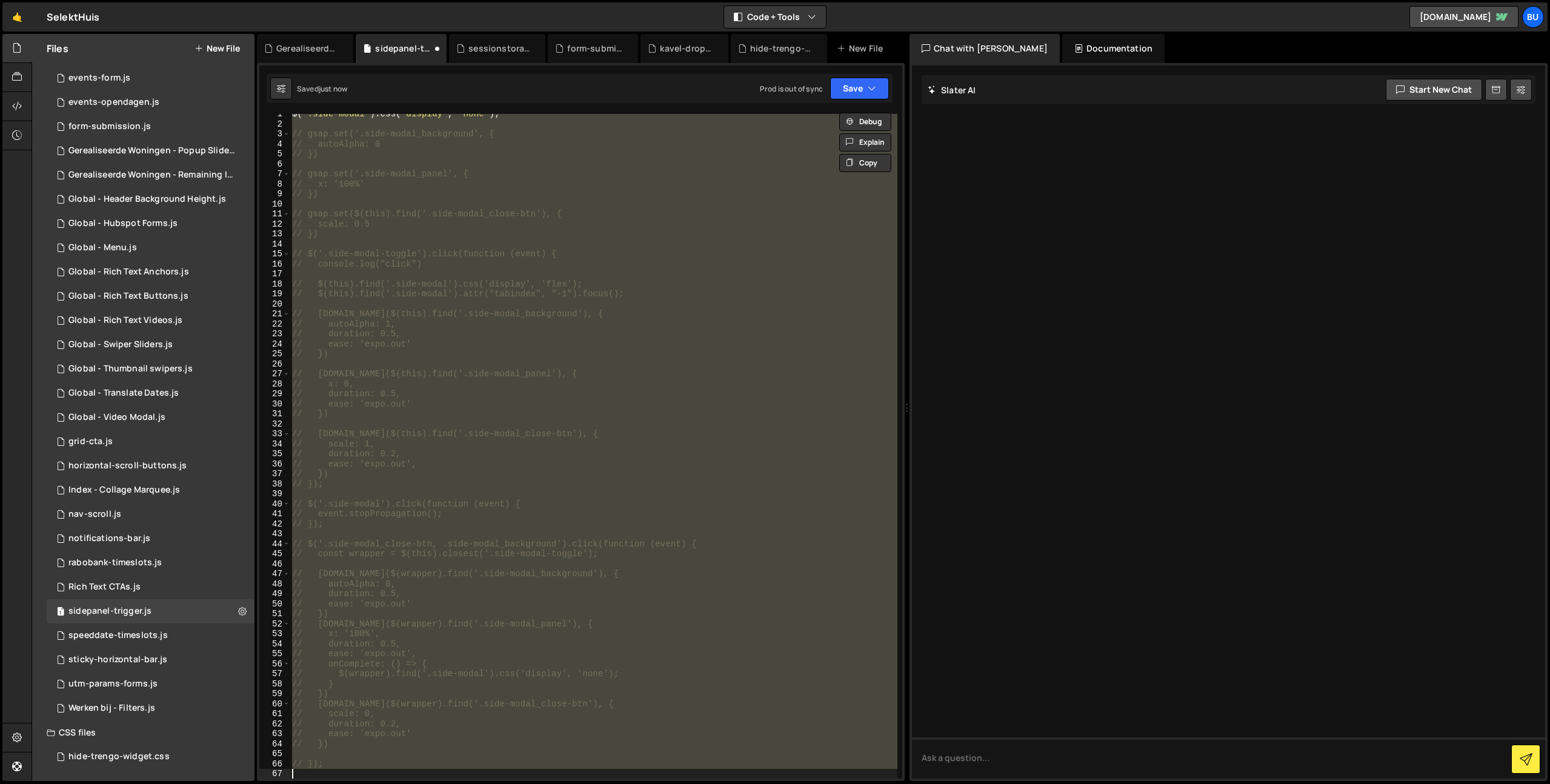
scroll to position [0, 0]
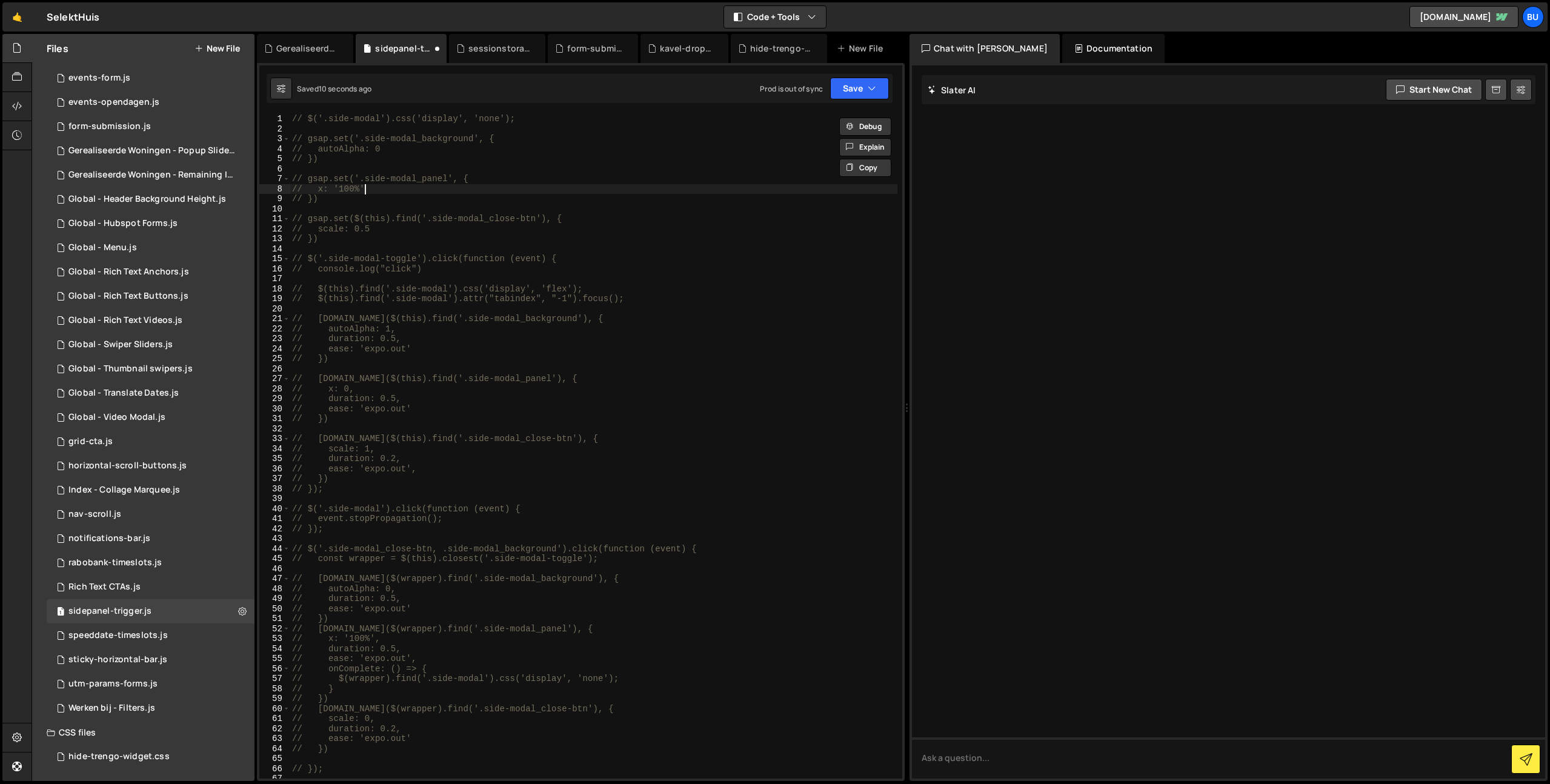
drag, startPoint x: 532, startPoint y: 186, endPoint x: 549, endPoint y: 160, distance: 31.1
click at [532, 186] on div "// $('.side-modal').css('display', 'none'); // gsap.set('.side-modal_background…" at bounding box center [593, 456] width 608 height 684
click at [583, 147] on div "// $('.side-modal').css('display', 'none'); // gsap.set('.side-modal_background…" at bounding box center [593, 456] width 608 height 684
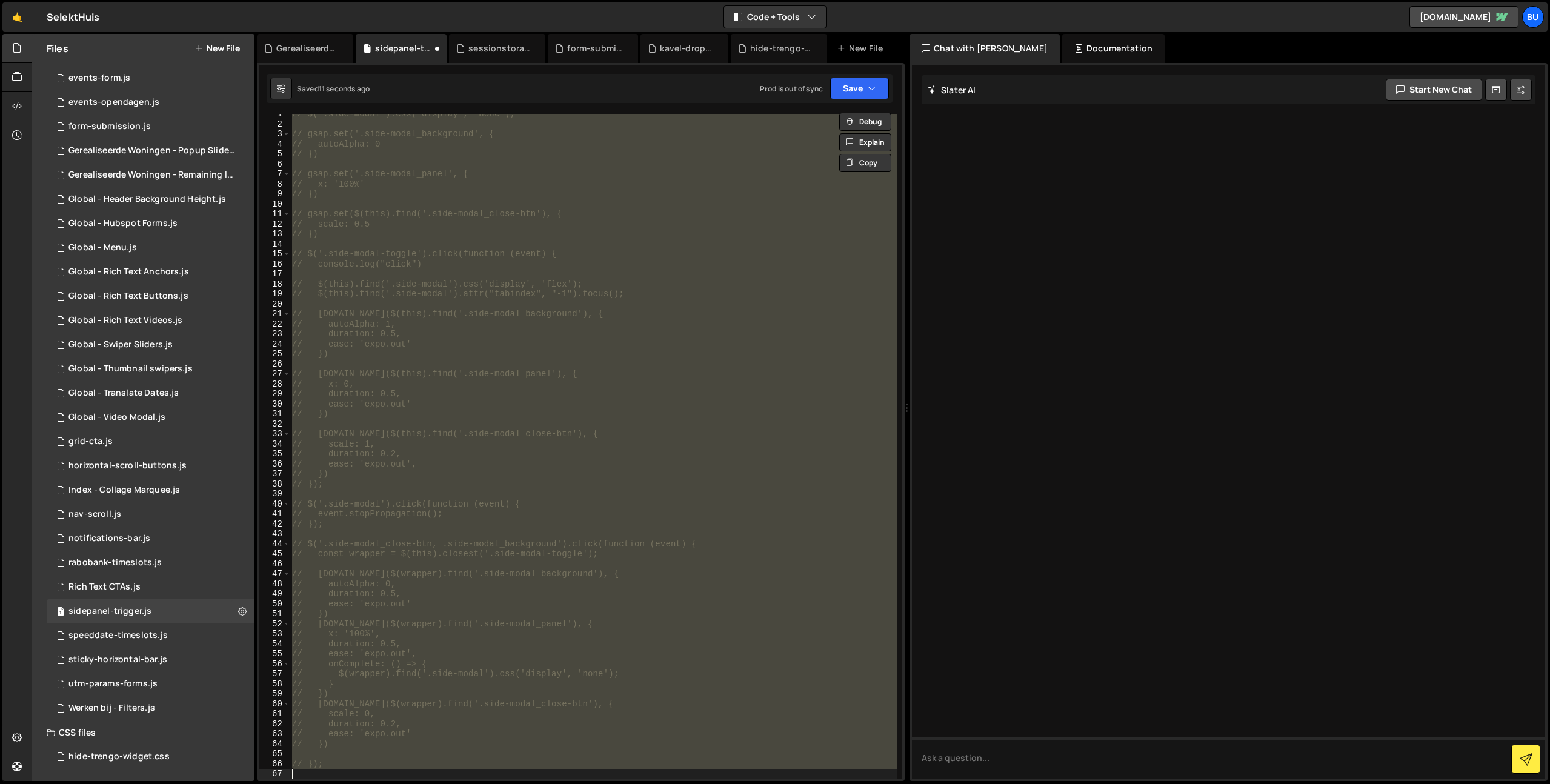
type textarea "$('.side-modal').css('display', 'none');"
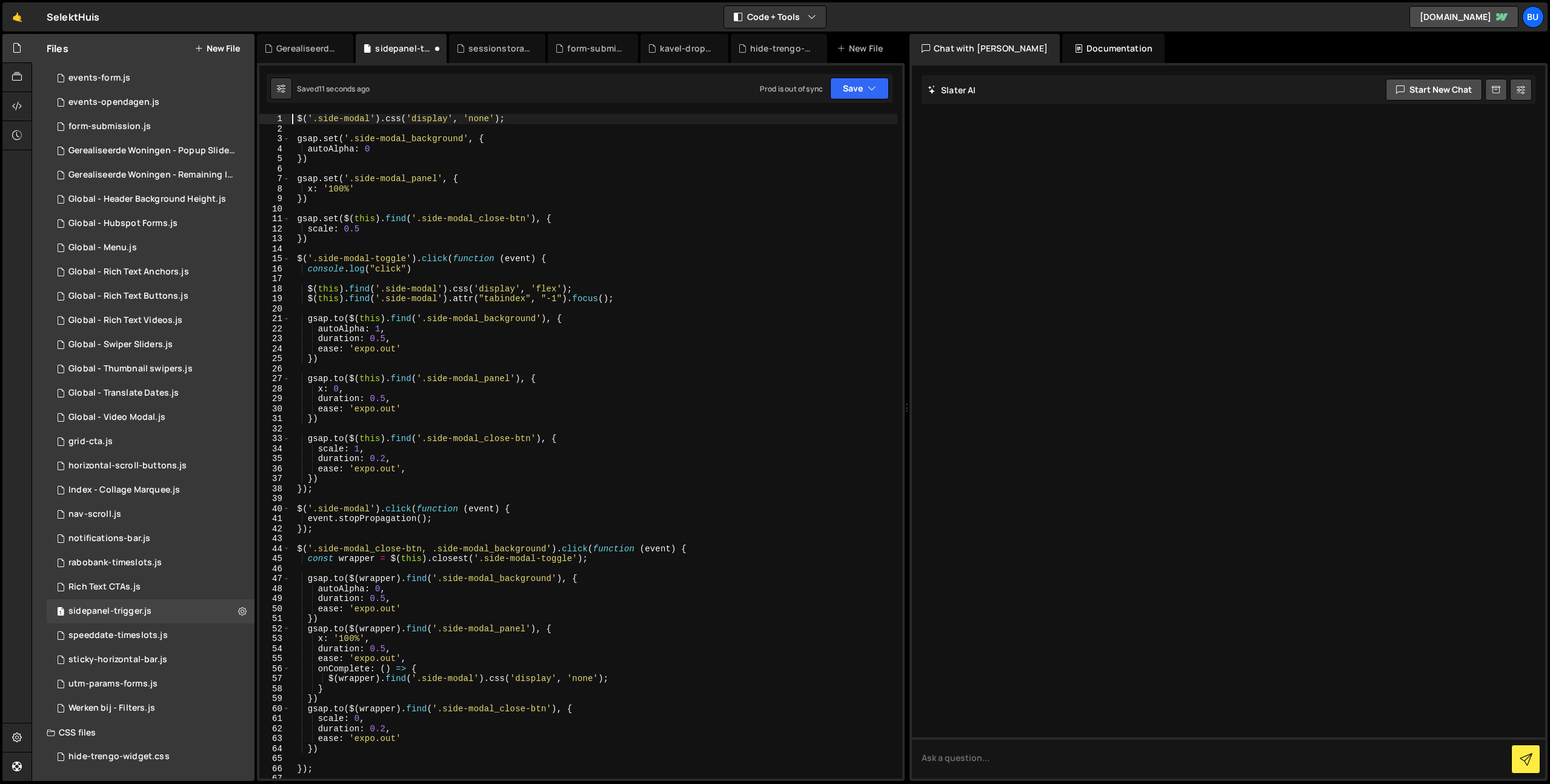
click at [552, 169] on div "$ ( '.side-modal' ) . css ( 'display' , 'none' ) ; gsap . set ( '.side-modal_ba…" at bounding box center [593, 456] width 608 height 684
drag, startPoint x: 578, startPoint y: 148, endPoint x: 569, endPoint y: 146, distance: 9.2
click at [578, 148] on div "$ ( '.side-modal' ) . css ( 'display' , 'none' ) ; gsap . set ( '.side-modal_ba…" at bounding box center [593, 456] width 608 height 684
click at [693, 295] on div "$ ( '.side-modal' ) . css ( 'display' , 'none' ) ; gsap . set ( '.side-modal_ba…" at bounding box center [593, 456] width 608 height 684
type textarea "$(this).find('.side-modal').attr("tabindex", "-1").focus();"
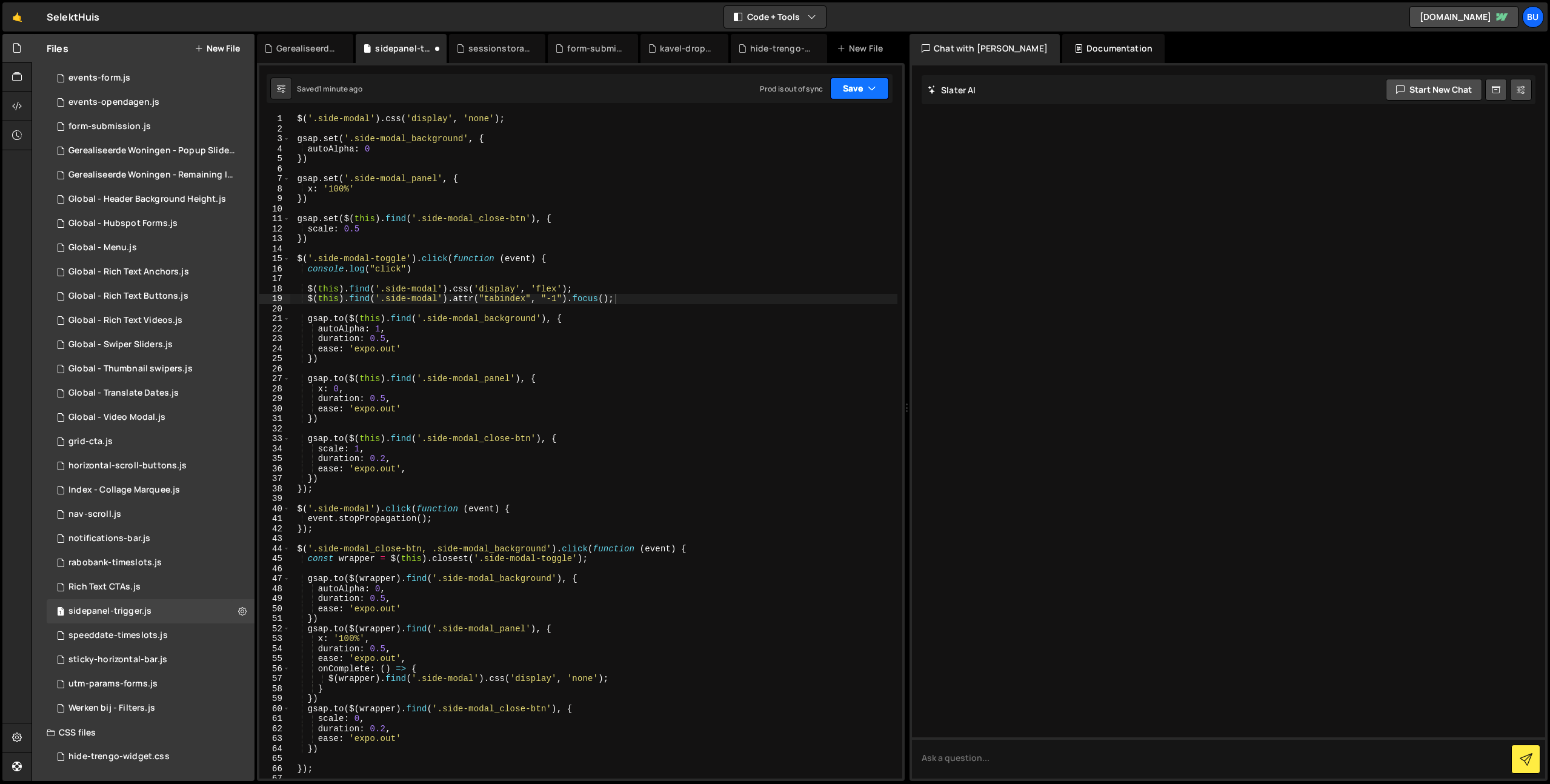
drag, startPoint x: 874, startPoint y: 87, endPoint x: 851, endPoint y: 94, distance: 24.0
click at [874, 87] on icon "button" at bounding box center [872, 88] width 8 height 12
click at [831, 117] on div "Save to Staging S" at bounding box center [818, 118] width 126 height 12
click at [213, 153] on div "Gerealiseerde Woningen - Popup Slider.js" at bounding box center [152, 150] width 167 height 11
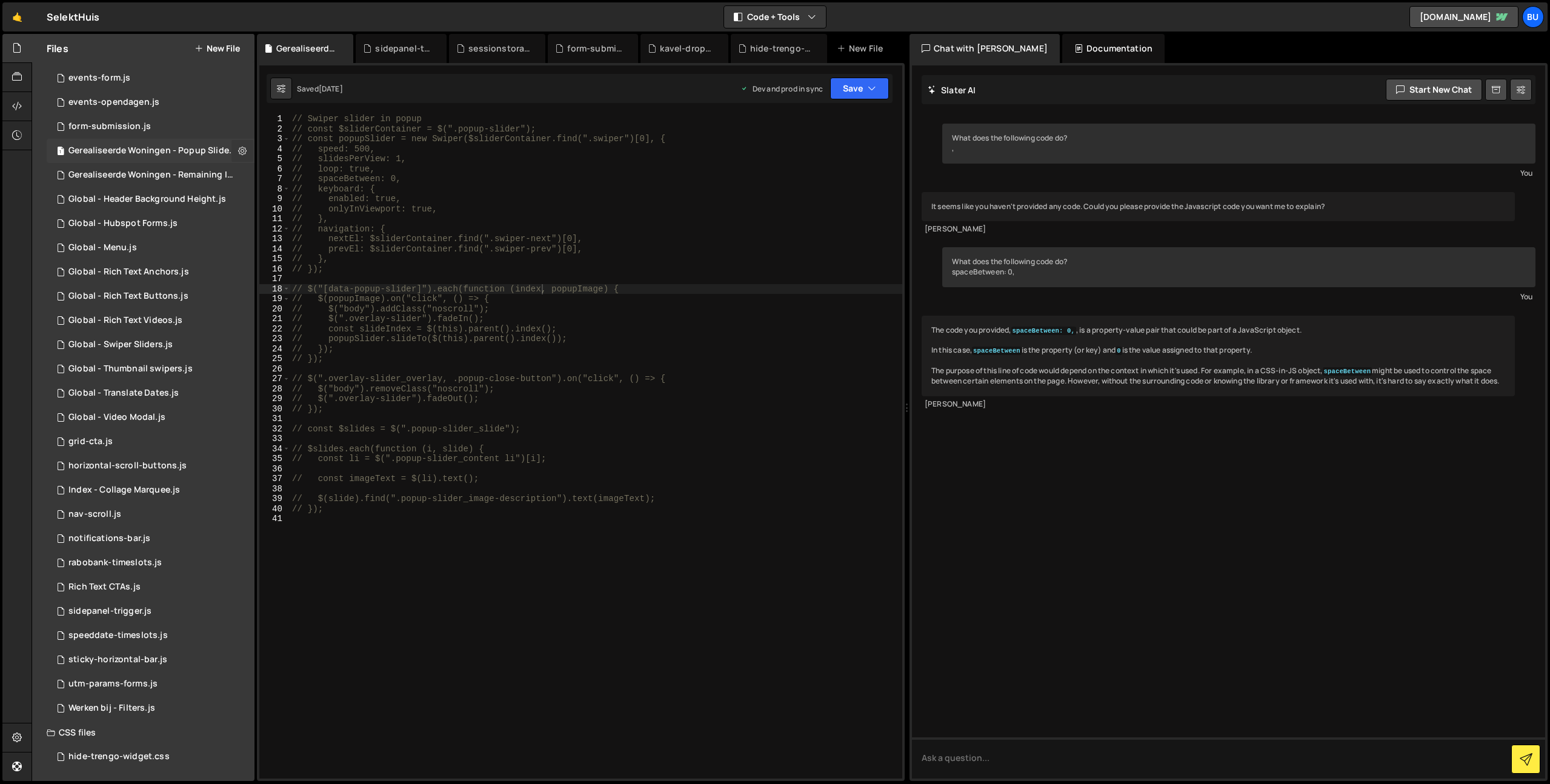
click at [238, 149] on icon at bounding box center [242, 150] width 8 height 11
click at [302, 220] on button "Delete File" at bounding box center [316, 224] width 119 height 24
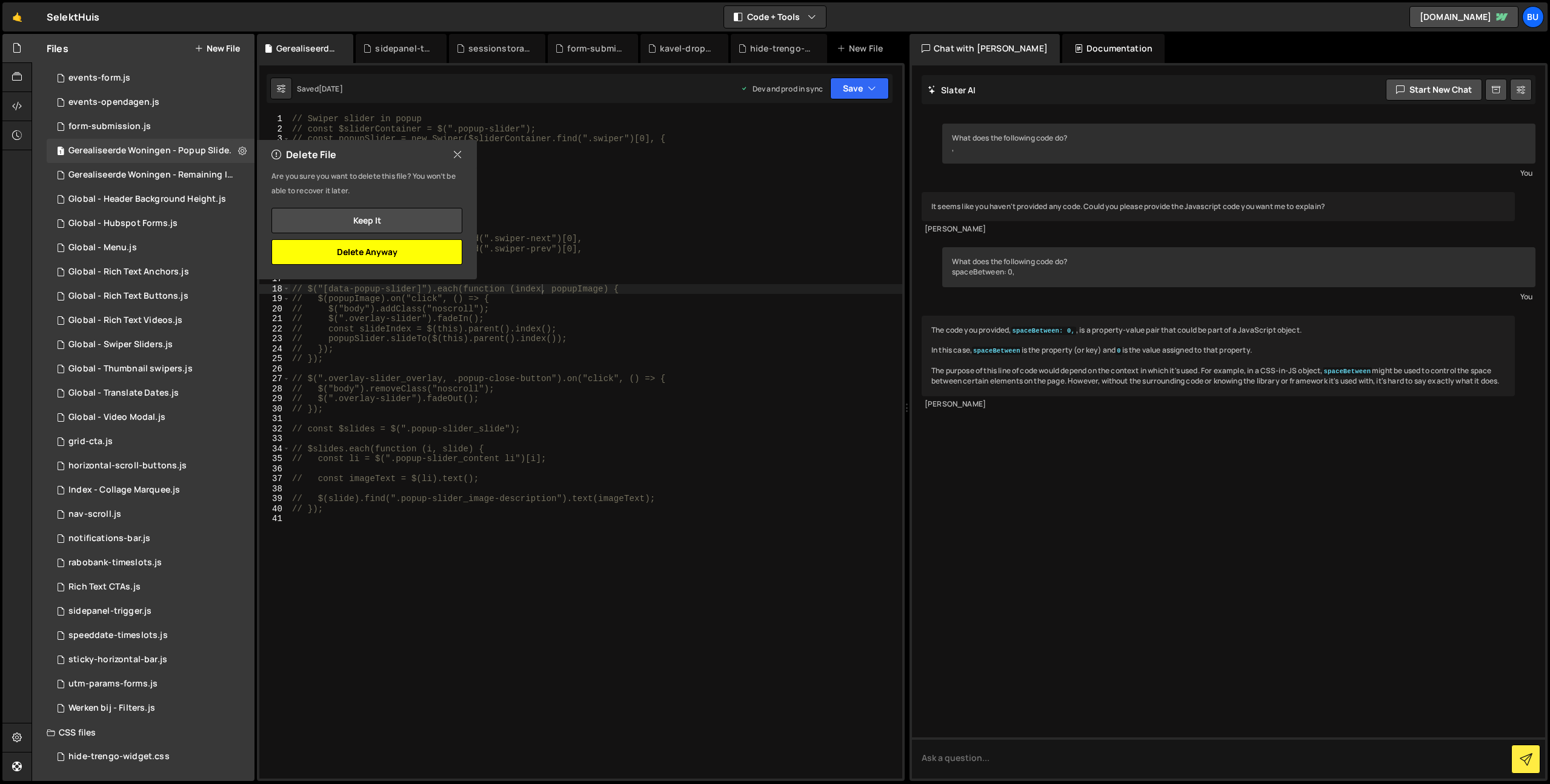
drag, startPoint x: 399, startPoint y: 256, endPoint x: 452, endPoint y: 154, distance: 114.9
click at [447, 161] on div "Delete File Are you sure you want to delete this file? You won’t be able to rec…" at bounding box center [366, 209] width 223 height 139
click at [454, 156] on icon at bounding box center [457, 154] width 9 height 13
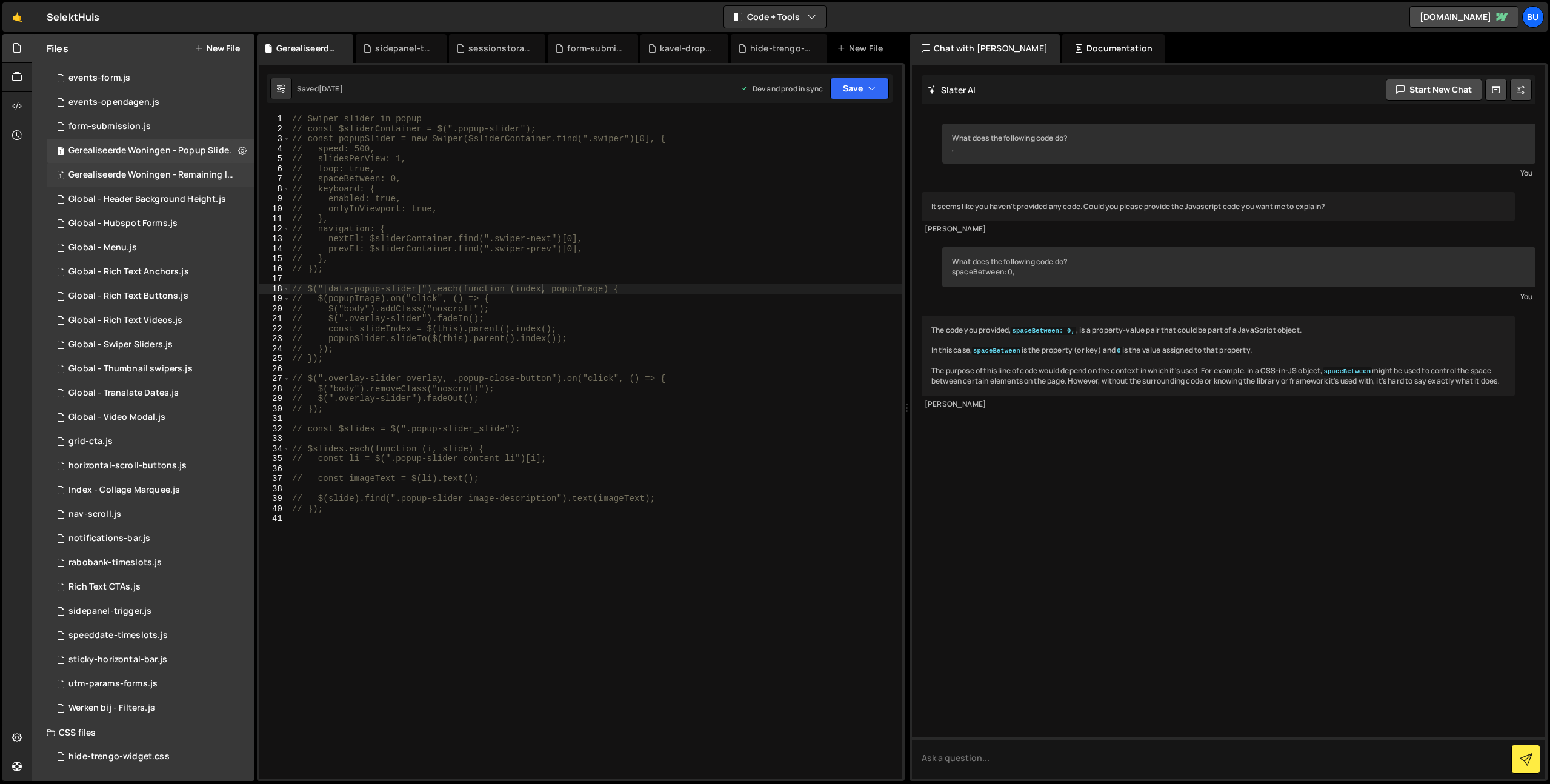
click at [207, 169] on div "Gerealiseerde Woningen - Remaining Images.js" at bounding box center [152, 175] width 167 height 11
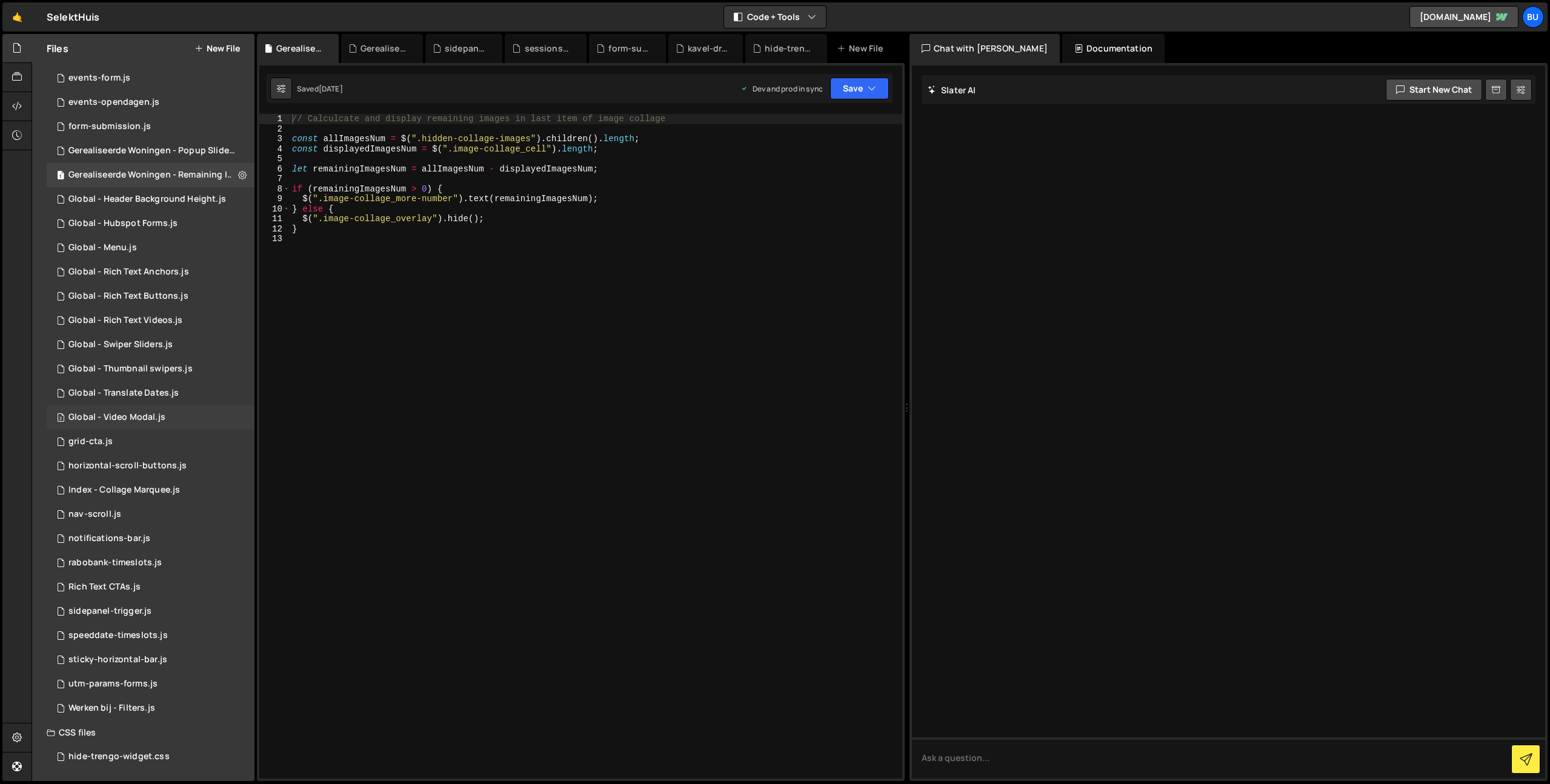
click at [132, 413] on div "Global - Video Modal.js" at bounding box center [116, 417] width 97 height 11
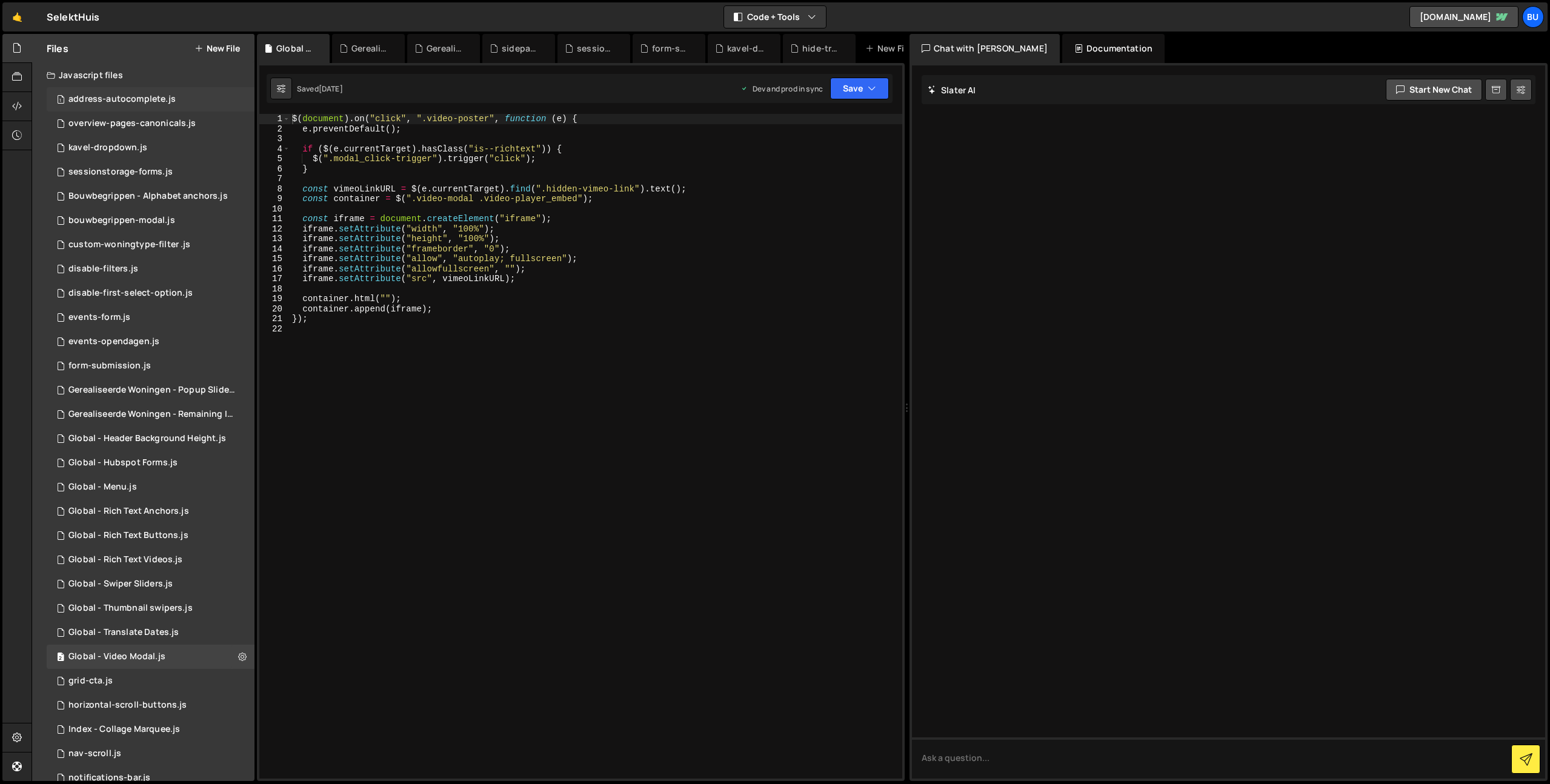
click at [147, 101] on div "address-autocomplete.js" at bounding box center [122, 99] width 108 height 11
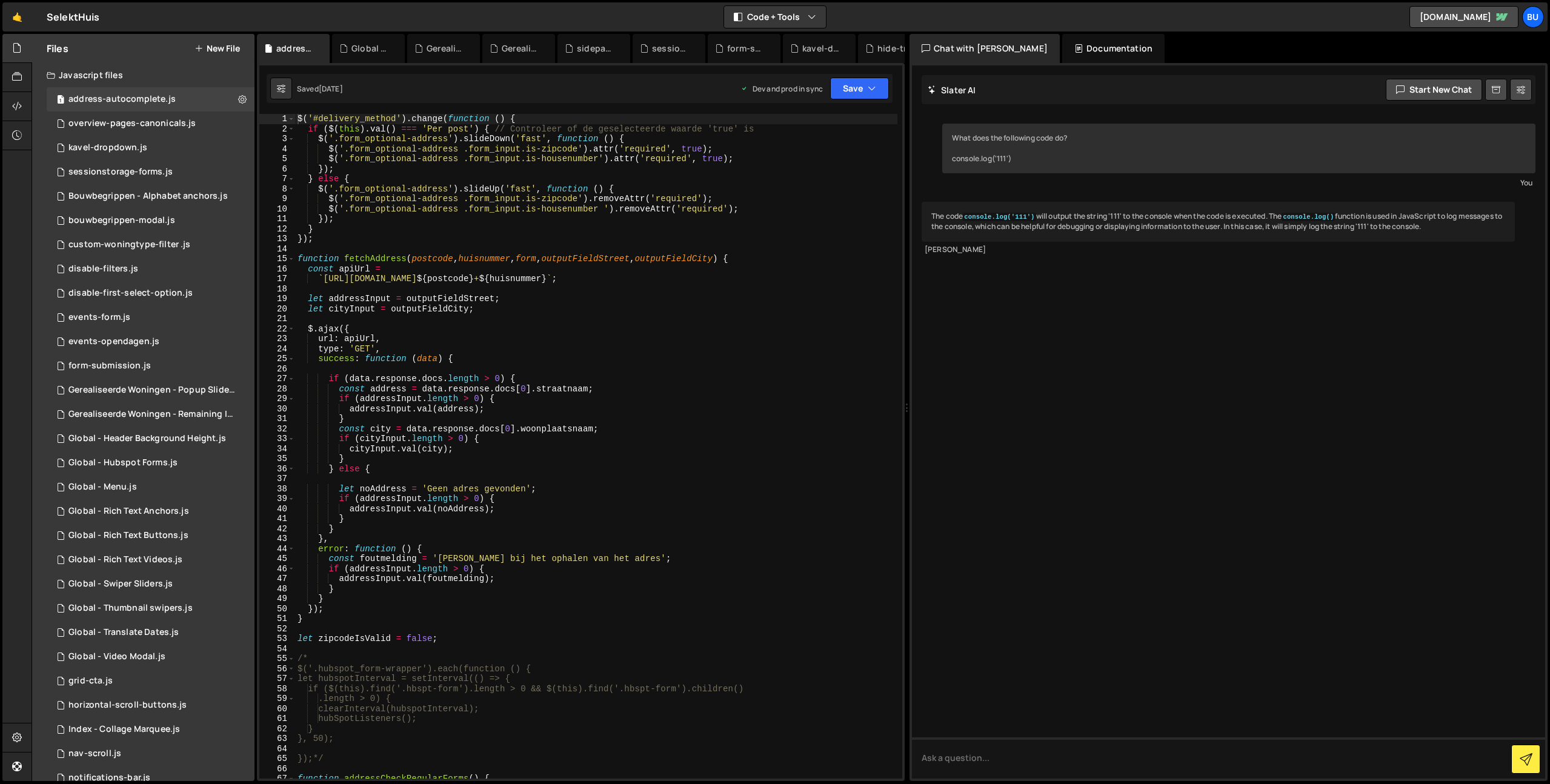
click at [515, 194] on div "$ ( '#delivery_method' ) . change ( function ( ) { if ( $ ( this ) . val ( ) ==…" at bounding box center [596, 456] width 602 height 684
click at [512, 113] on div "XXXXXXXXXXXXXXXXXXXXXXXXXXXXXXXXXXXXXXXXXXXXXXXXXXXXXXXXXXXXXXXXXXXXXXXXXXXXXXX…" at bounding box center [581, 422] width 648 height 718
type textarea "$('#delivery_method').change(function () {"
drag, startPoint x: 555, startPoint y: 114, endPoint x: 545, endPoint y: 116, distance: 10.2
click at [555, 114] on div "$ ( '#delivery_method' ) . change ( function ( ) { if ( $ ( this ) . val ( ) ==…" at bounding box center [596, 456] width 602 height 684
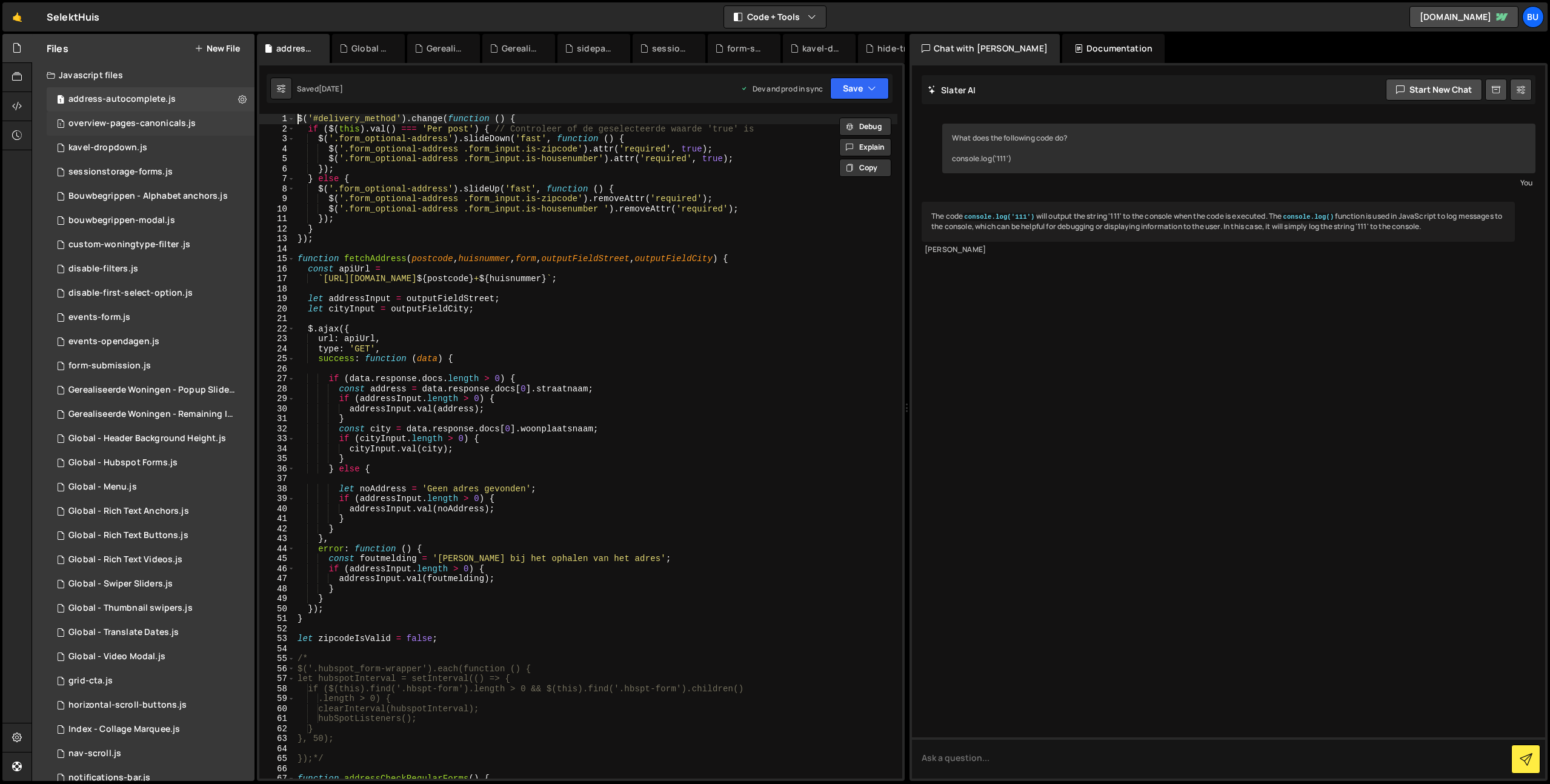
click at [175, 121] on div "overview-pages-canonicals.js" at bounding box center [132, 123] width 127 height 11
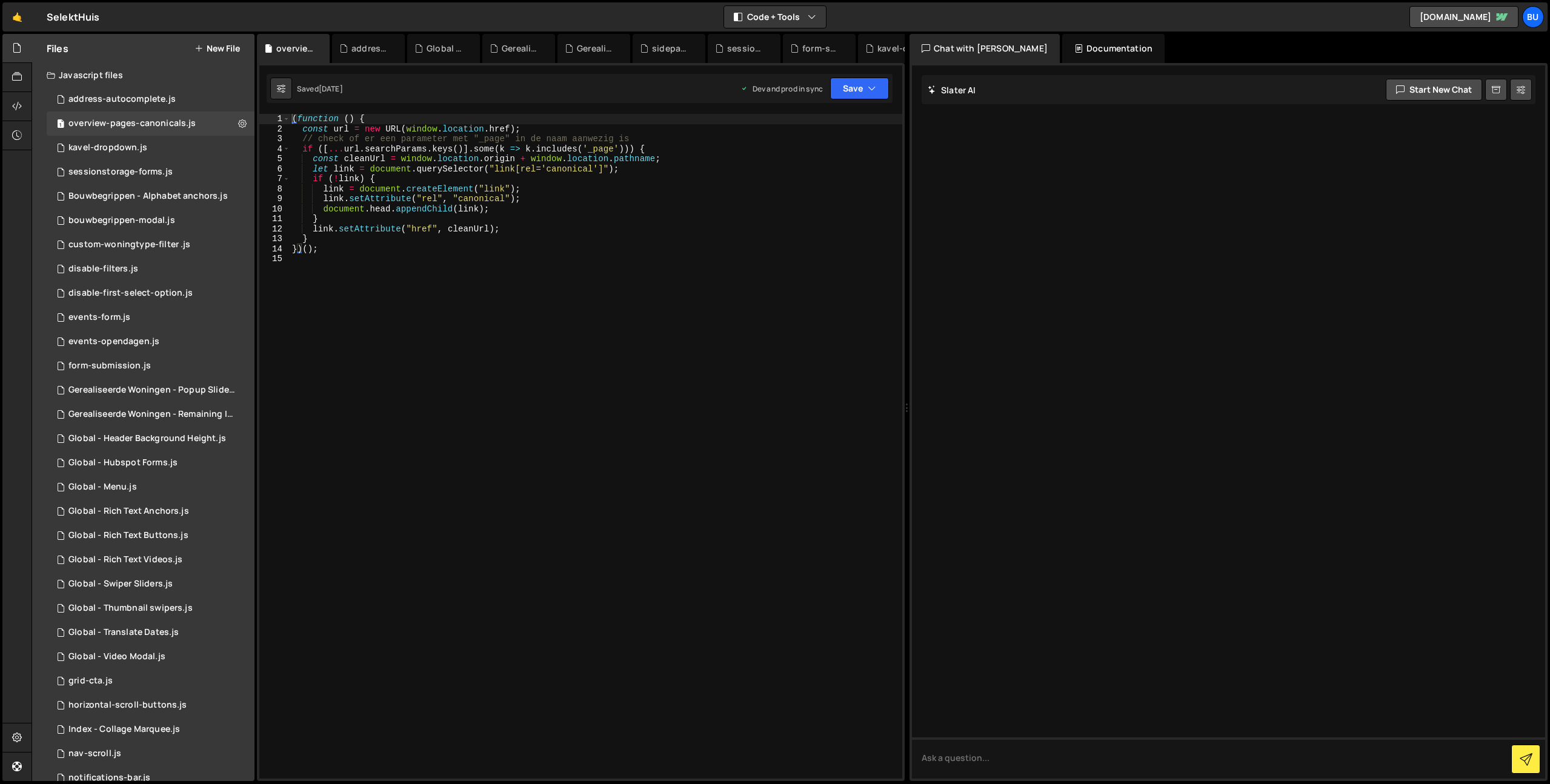
click at [588, 169] on div "( function ( ) { const url = new URL ( window . location . href ) ; // check of…" at bounding box center [596, 456] width 612 height 684
drag, startPoint x: 732, startPoint y: 128, endPoint x: 732, endPoint y: 117, distance: 11.0
click at [732, 128] on div "( function ( ) { const url = new URL ( window . location . href ) ; // check of…" at bounding box center [596, 456] width 612 height 684
click at [459, 108] on div "XXXXXXXXXXXXXXXXXXXXXXXXXXXXXXXXXXXXXXXXXXXXXXXXXXXXXXXXXXXXXXXXXXXXXXXXXXXXXXX…" at bounding box center [581, 422] width 648 height 718
drag, startPoint x: 465, startPoint y: 118, endPoint x: 454, endPoint y: 115, distance: 11.4
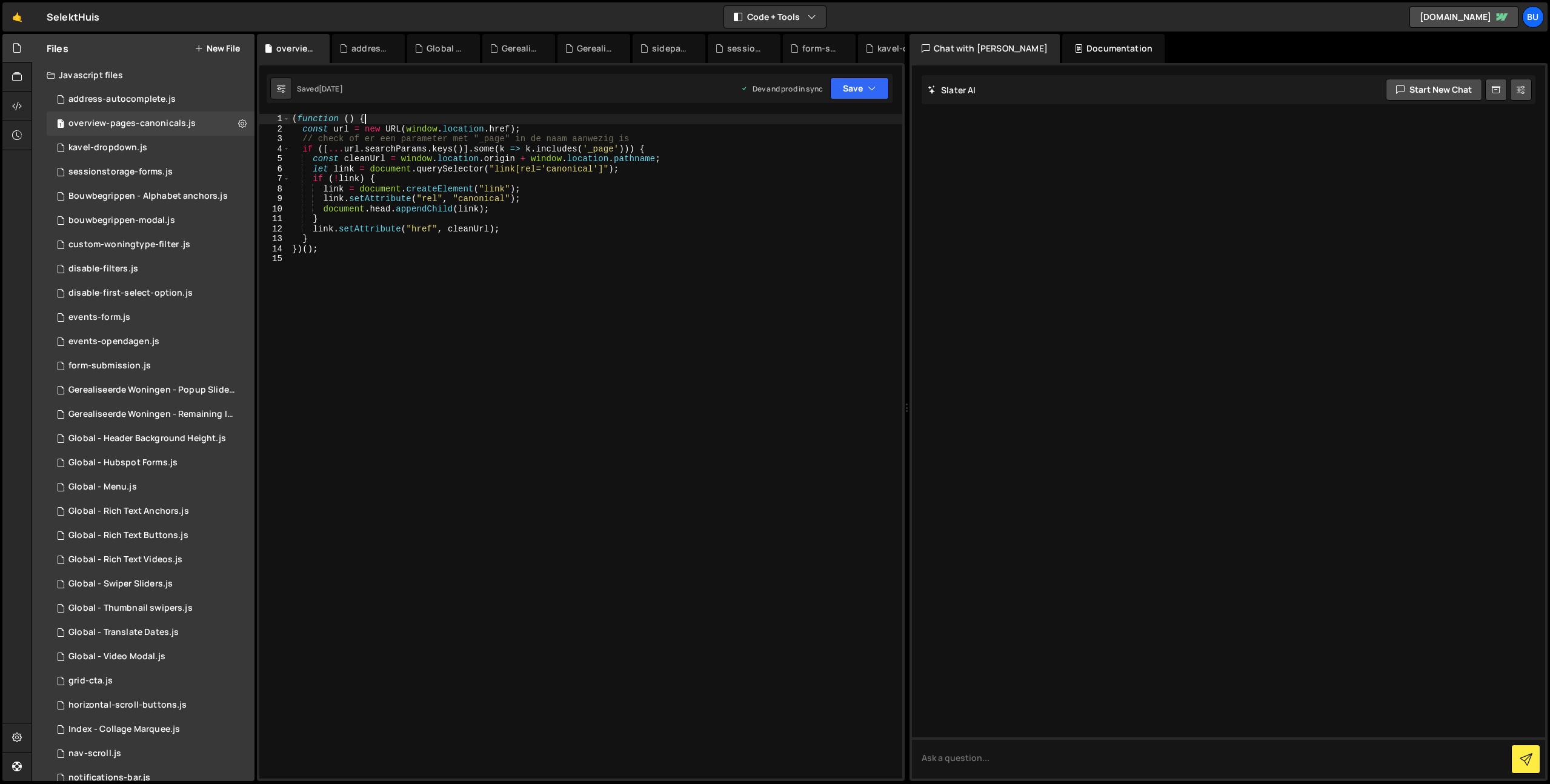
click at [465, 118] on div "( function ( ) { const url = new URL ( window . location . href ) ; // check of…" at bounding box center [596, 456] width 612 height 684
type textarea "(function () {"
type textarea "?"
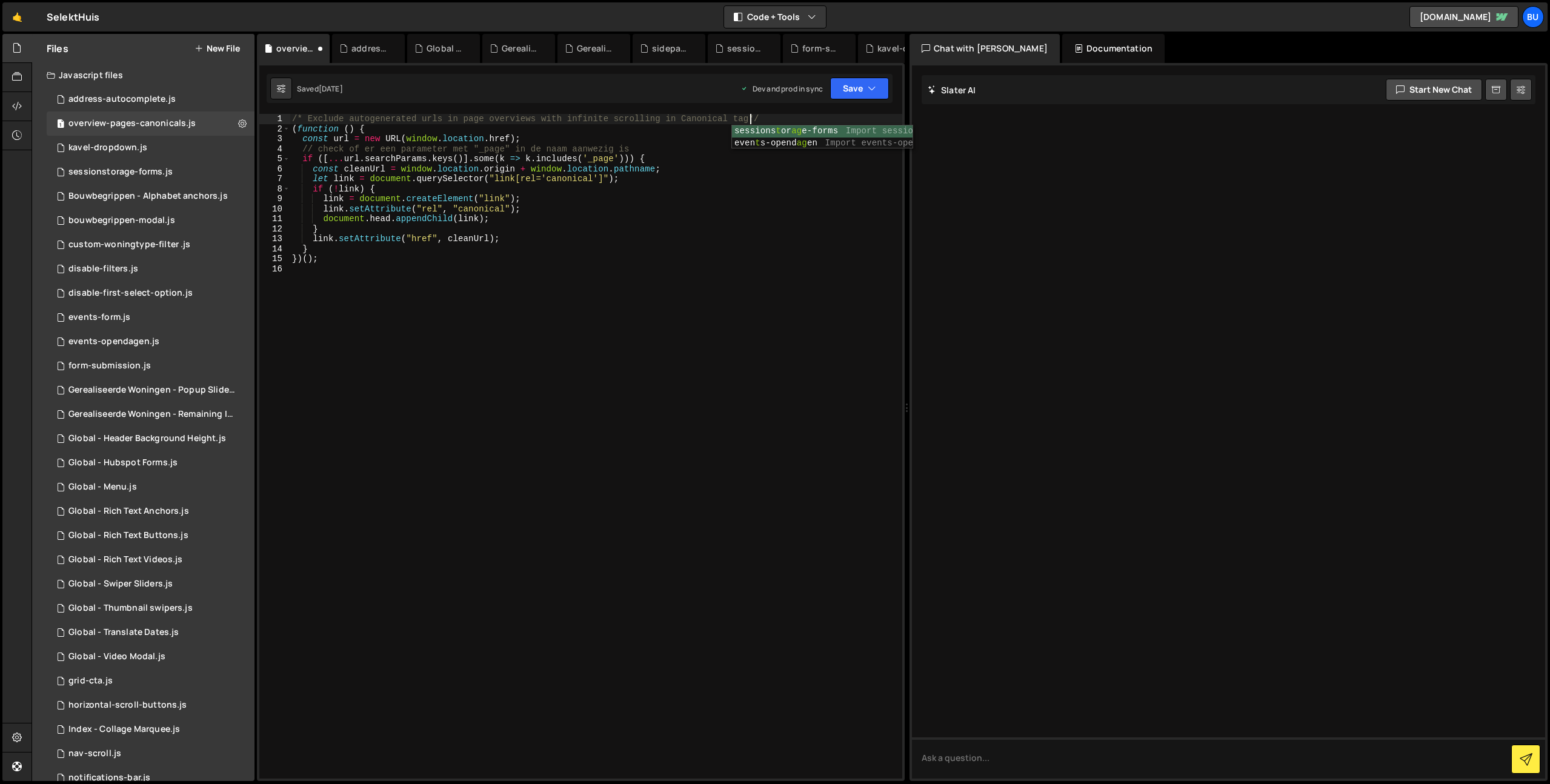
scroll to position [0, 32]
type textarea "/* Exclude autogenerated urls in page overviews with infinite scrolling in Cano…"
drag, startPoint x: 870, startPoint y: 84, endPoint x: 856, endPoint y: 99, distance: 20.5
click at [870, 83] on icon "button" at bounding box center [872, 88] width 8 height 12
drag, startPoint x: 841, startPoint y: 118, endPoint x: 845, endPoint y: 100, distance: 18.4
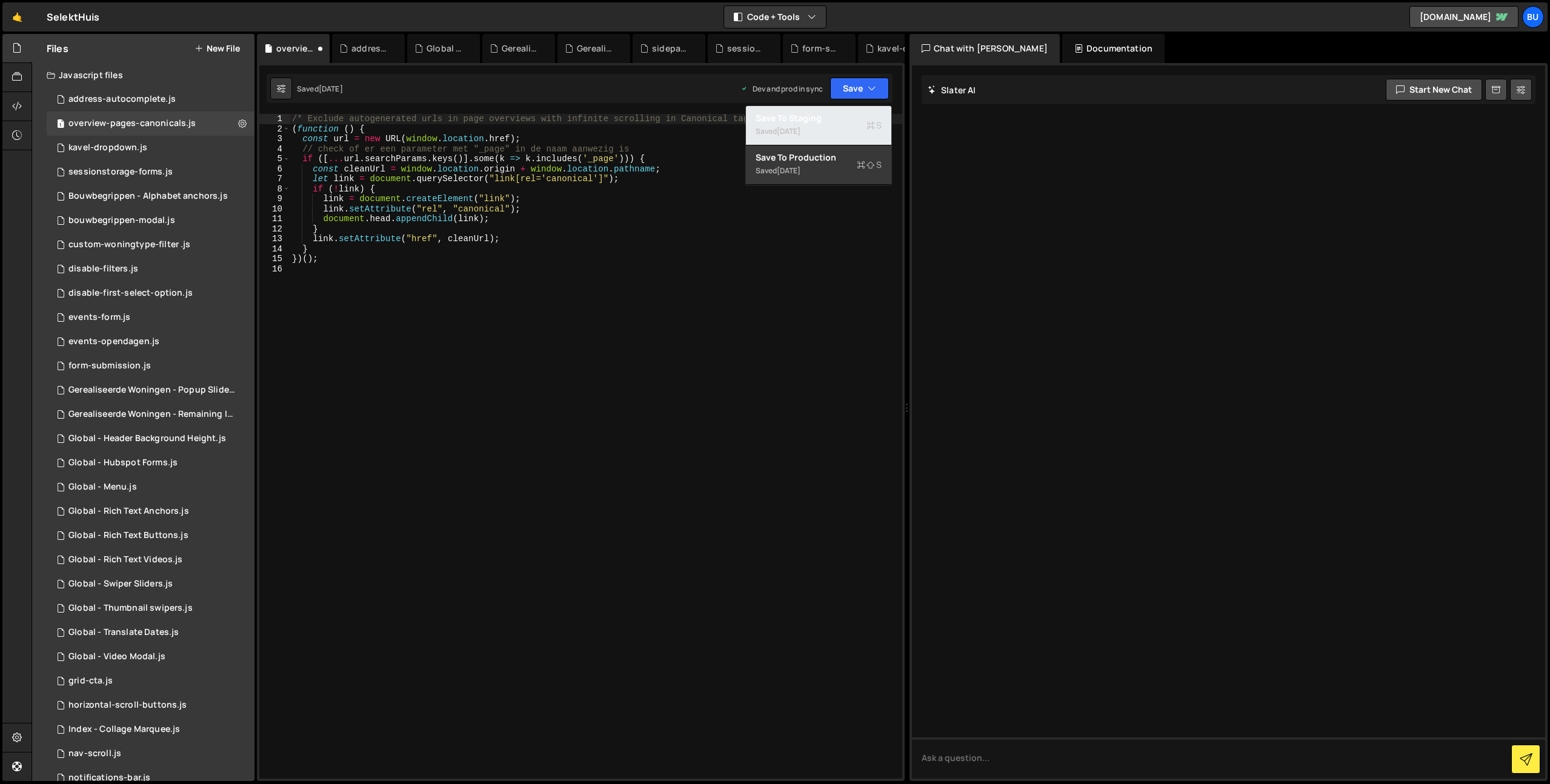
click at [841, 118] on div "Save to Staging S" at bounding box center [818, 118] width 126 height 12
click at [857, 87] on button "Save" at bounding box center [859, 89] width 59 height 21
drag, startPoint x: 828, startPoint y: 164, endPoint x: 821, endPoint y: 161, distance: 7.6
click at [828, 164] on div "Saved [DATE]" at bounding box center [818, 171] width 126 height 15
click at [136, 147] on div "kavel-dropdown.js" at bounding box center [108, 147] width 79 height 11
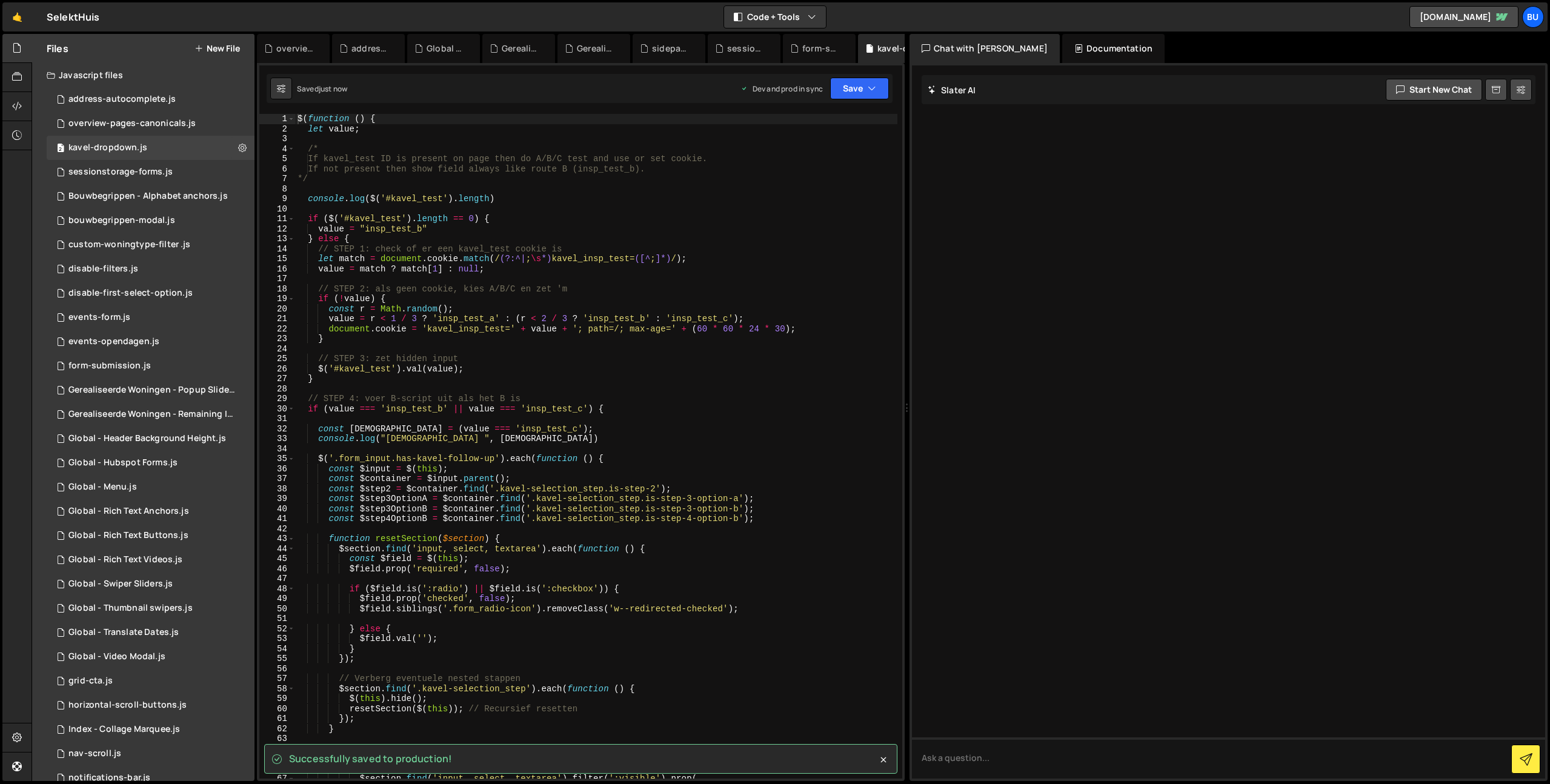
click at [427, 147] on div "$ ( function ( ) { let value ; /* If kavel_test ID is present on page then do A…" at bounding box center [596, 456] width 602 height 684
click at [457, 121] on div "$ ( function ( ) { let value ; /* If kavel_test ID is present on page then do A…" at bounding box center [596, 456] width 602 height 684
type textarea "$(function () {"
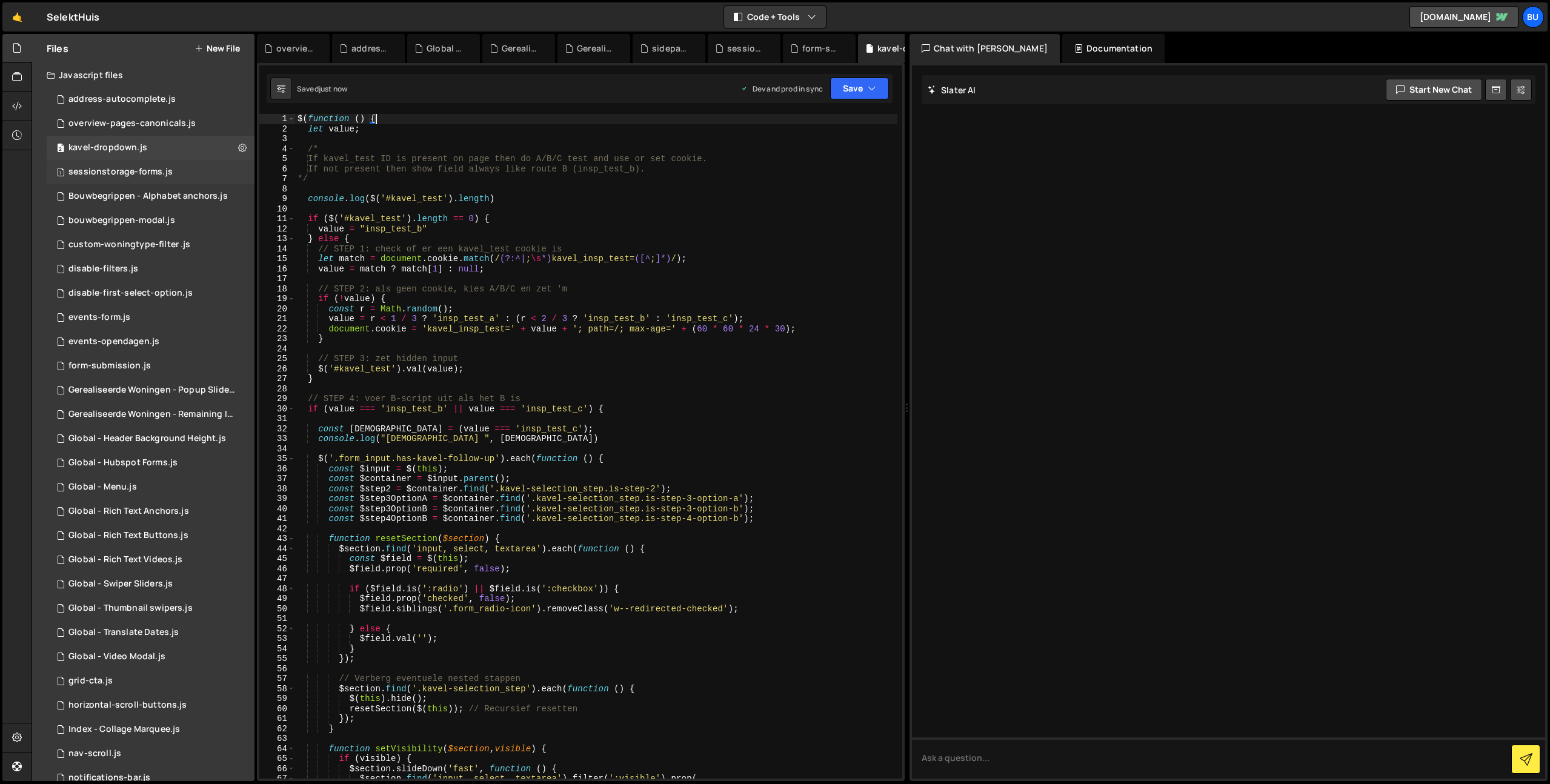
click at [138, 176] on div "sessionstorage-forms.js" at bounding box center [120, 171] width 104 height 11
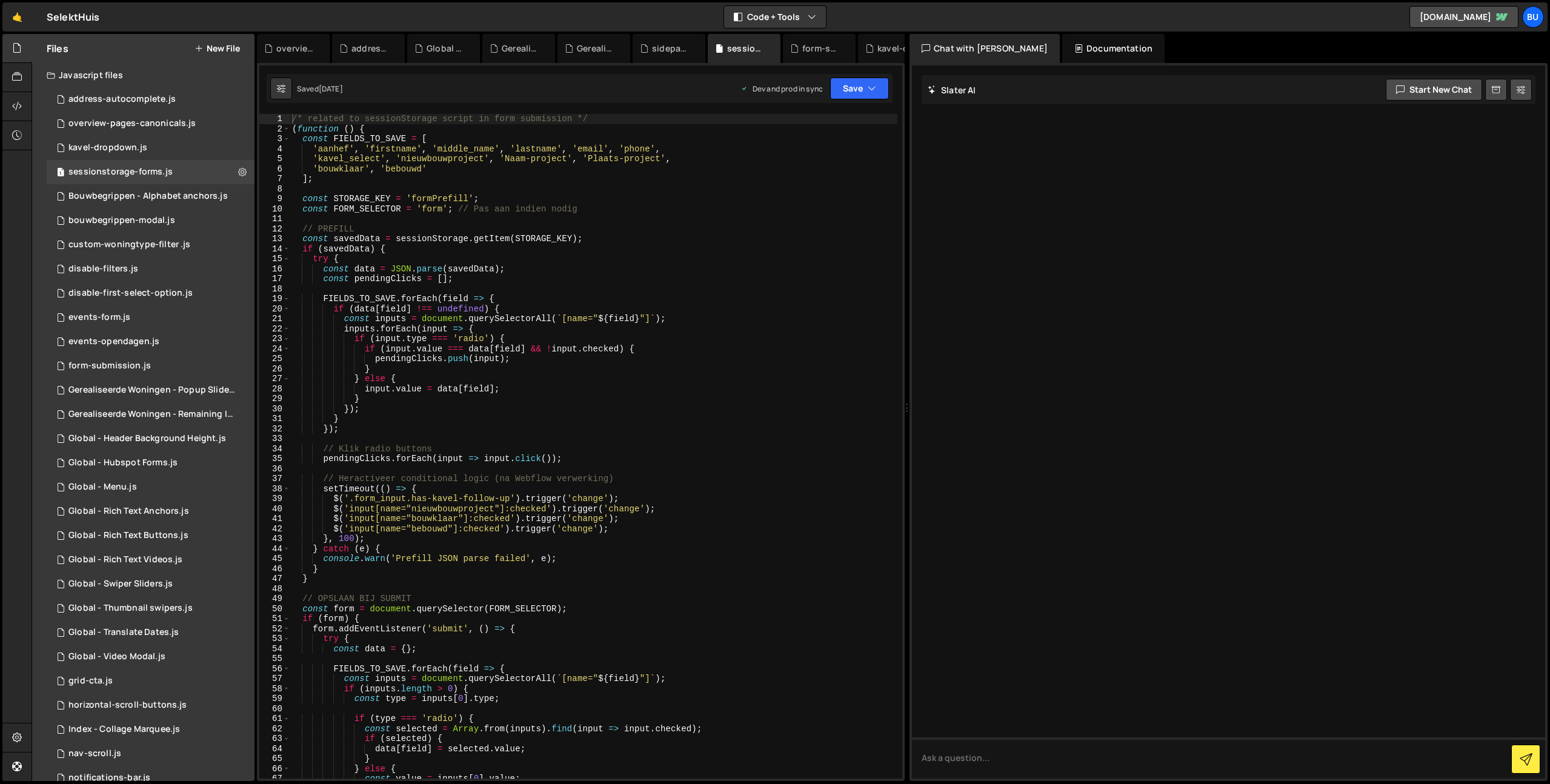
click at [397, 138] on div "/* related to sessionStorage script in form submission */ ( function ( ) { cons…" at bounding box center [593, 456] width 608 height 684
click at [435, 126] on div "/* related to sessionStorage script in form submission */ ( function ( ) { cons…" at bounding box center [593, 456] width 608 height 684
click at [516, 130] on div "/* related to sessionStorage script in form submission */ ( function ( ) { cons…" at bounding box center [593, 456] width 608 height 684
click at [315, 119] on div "/* related to sessionStorage script in form submission */ ( function ( ) { cons…" at bounding box center [593, 456] width 608 height 684
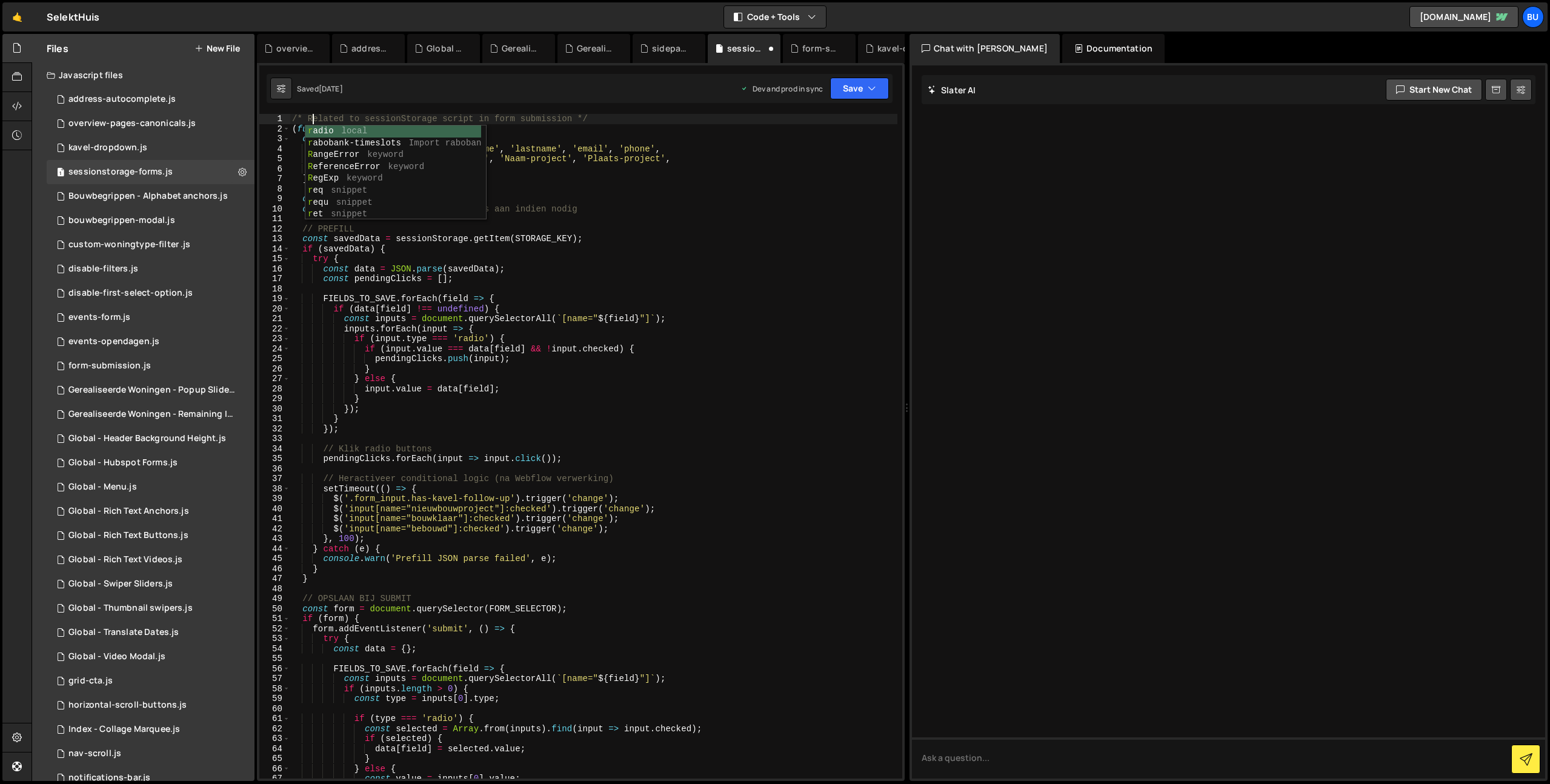
drag, startPoint x: 573, startPoint y: 118, endPoint x: 551, endPoint y: 118, distance: 22.0
click at [573, 118] on div "/* Related to sessionStorage script in form submission */ ( function ( ) { cons…" at bounding box center [593, 456] width 608 height 684
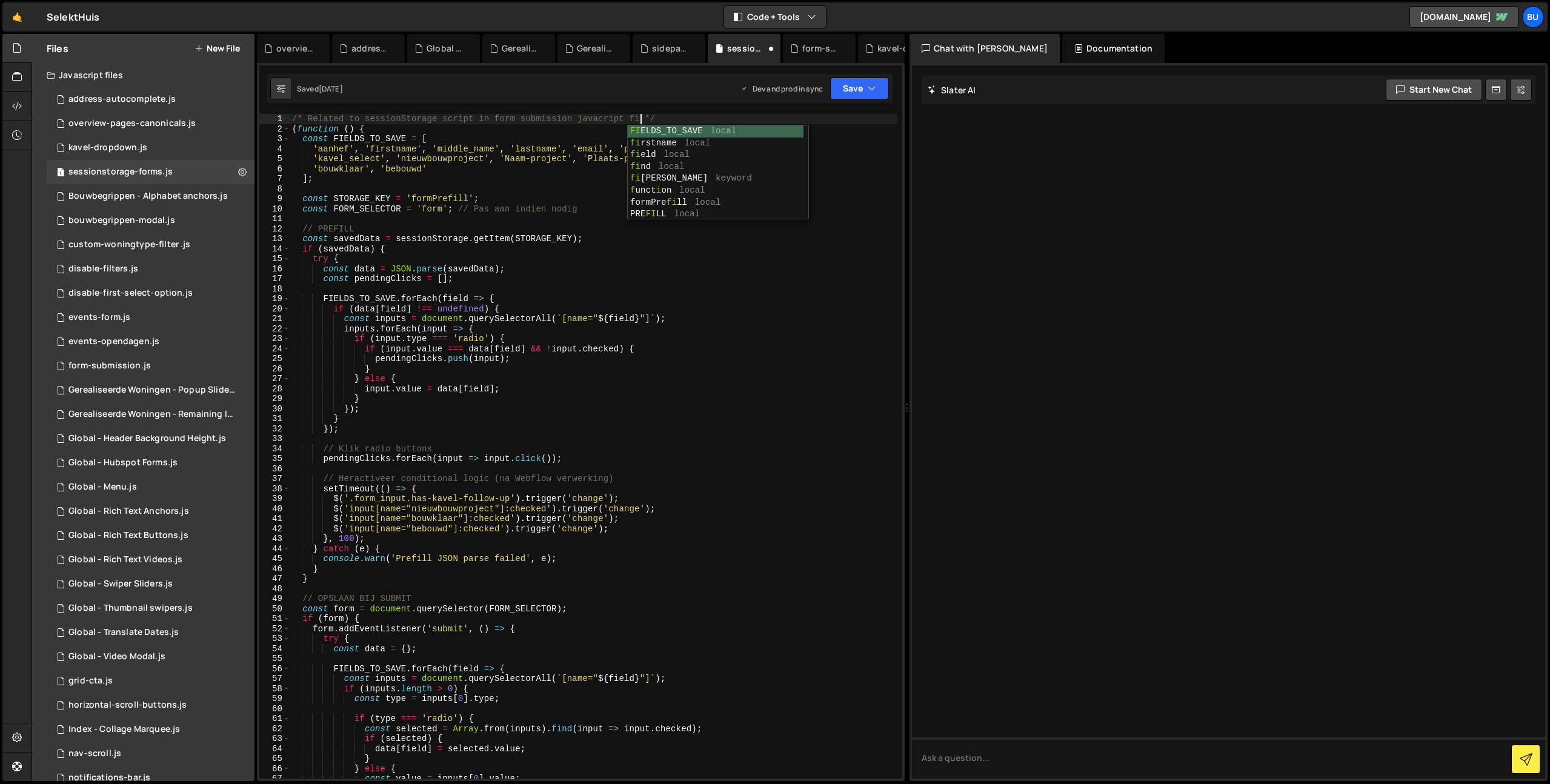
type textarea "/* Related to sessionStorage script in form submission javacript file */"
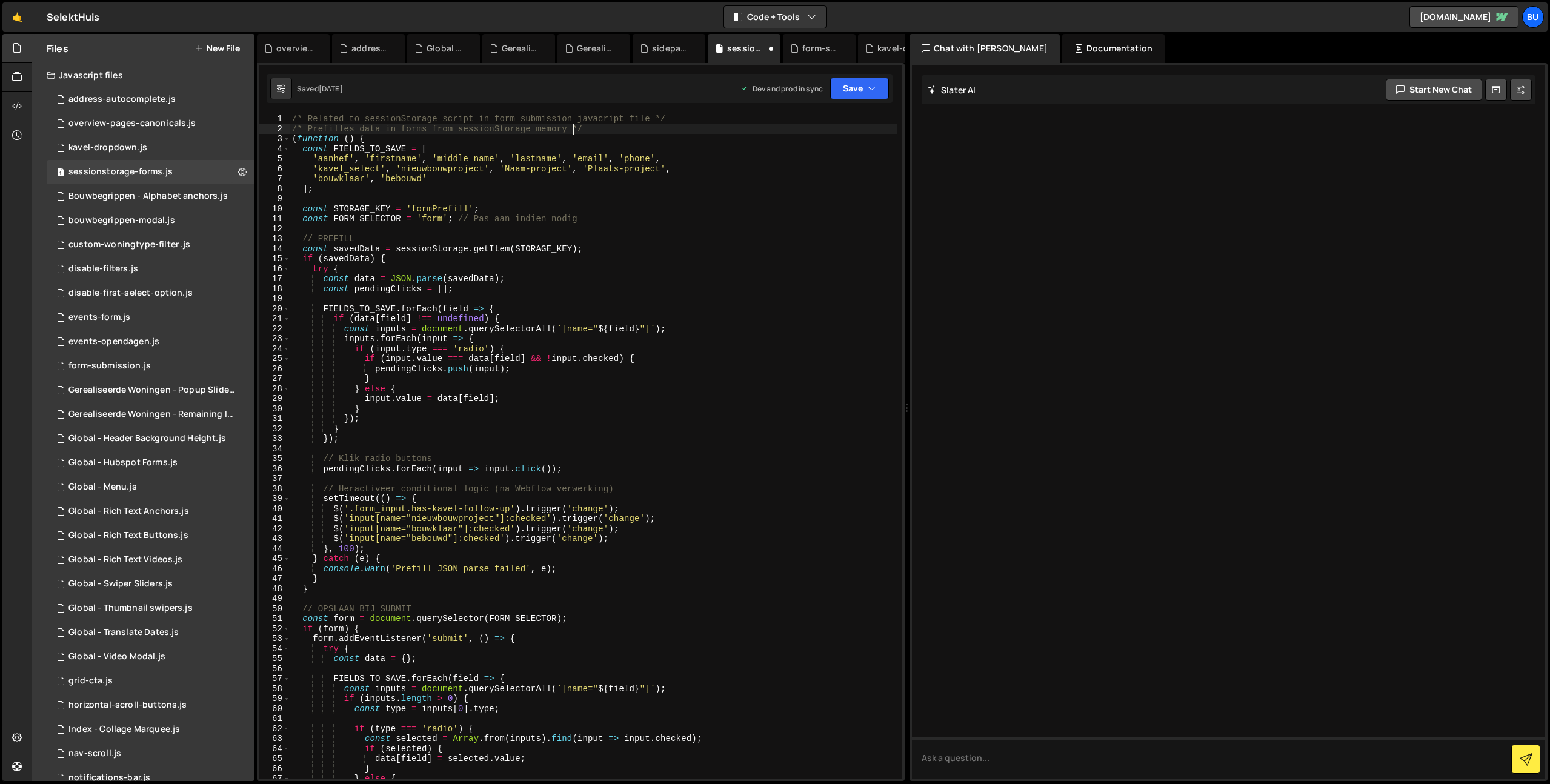
scroll to position [0, 20]
click at [650, 127] on div "/* Related to sessionStorage script in form submission javacript file */ /* Pre…" at bounding box center [593, 456] width 608 height 684
type textarea "/* Prefilles data in forms from sessionStorage memory */"
click at [854, 87] on button "Save" at bounding box center [859, 89] width 59 height 21
click at [823, 117] on div "Save to Staging S" at bounding box center [818, 118] width 126 height 12
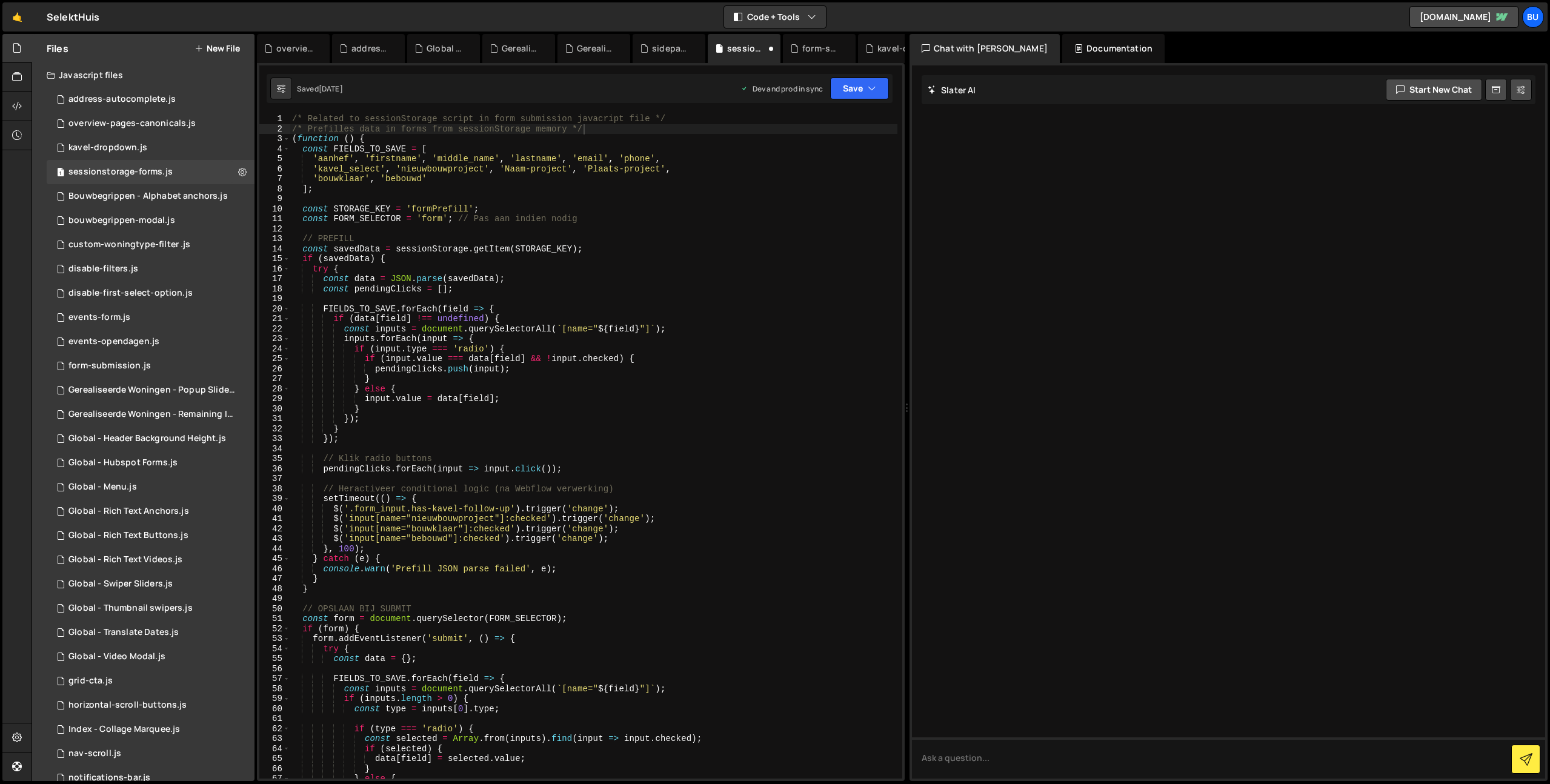
click at [852, 87] on button "Save" at bounding box center [859, 89] width 59 height 21
click at [814, 165] on div "Saved [DATE]" at bounding box center [818, 171] width 126 height 15
click at [158, 197] on div "Bouwbegrippen - Alphabet anchors.js" at bounding box center [148, 196] width 159 height 11
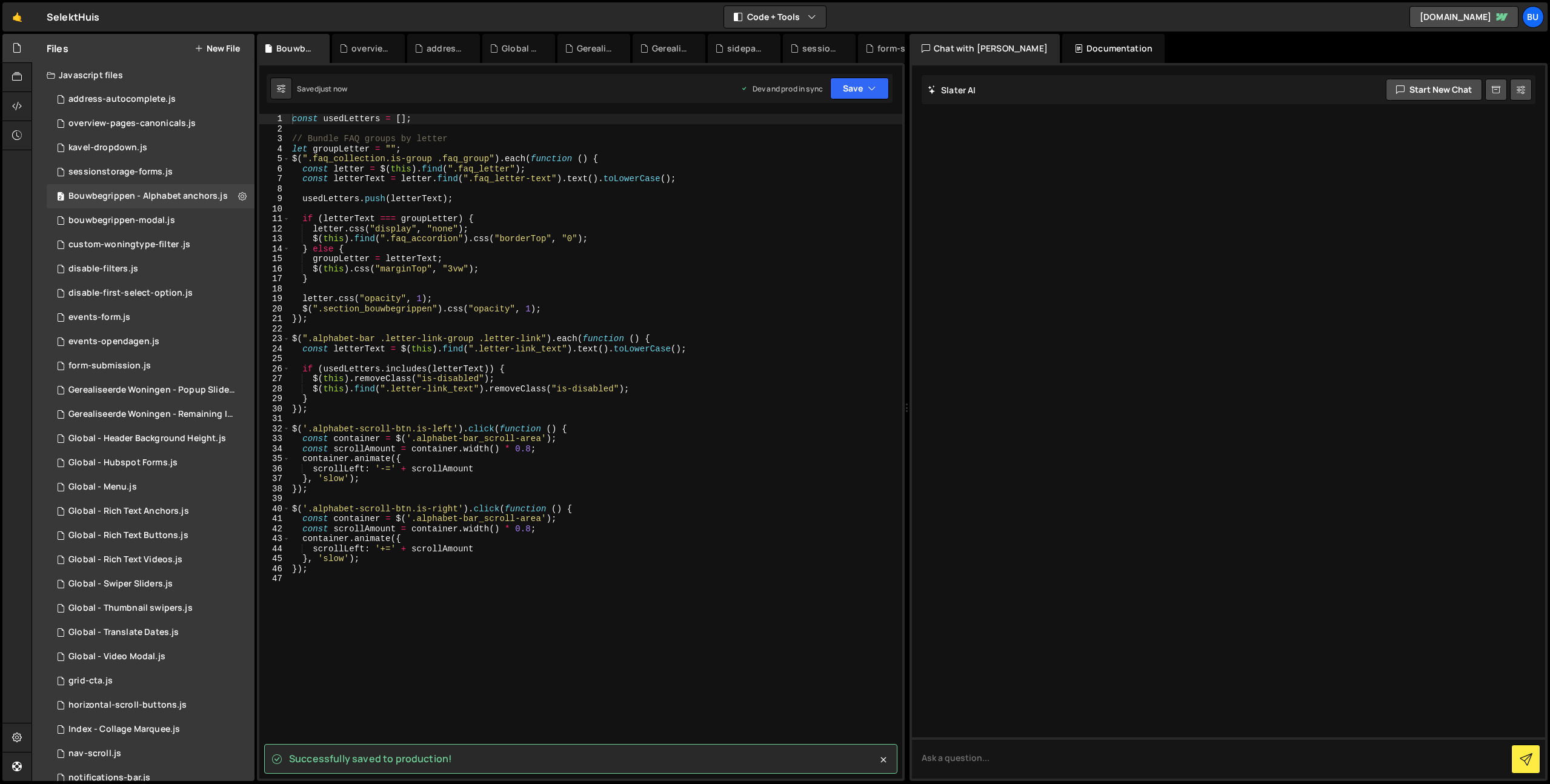
click at [482, 112] on div "Successfully saved to production! XXXXXXXXXXXXXXXXXXXXXXXXXXXXXXXXXXXXXXXXXXXXX…" at bounding box center [581, 422] width 648 height 718
drag, startPoint x: 492, startPoint y: 114, endPoint x: 483, endPoint y: 110, distance: 9.8
click at [492, 114] on div "const usedLetters = [ ] ; // Bundle FAQ groups by letter let groupLetter = "" ;…" at bounding box center [596, 456] width 612 height 684
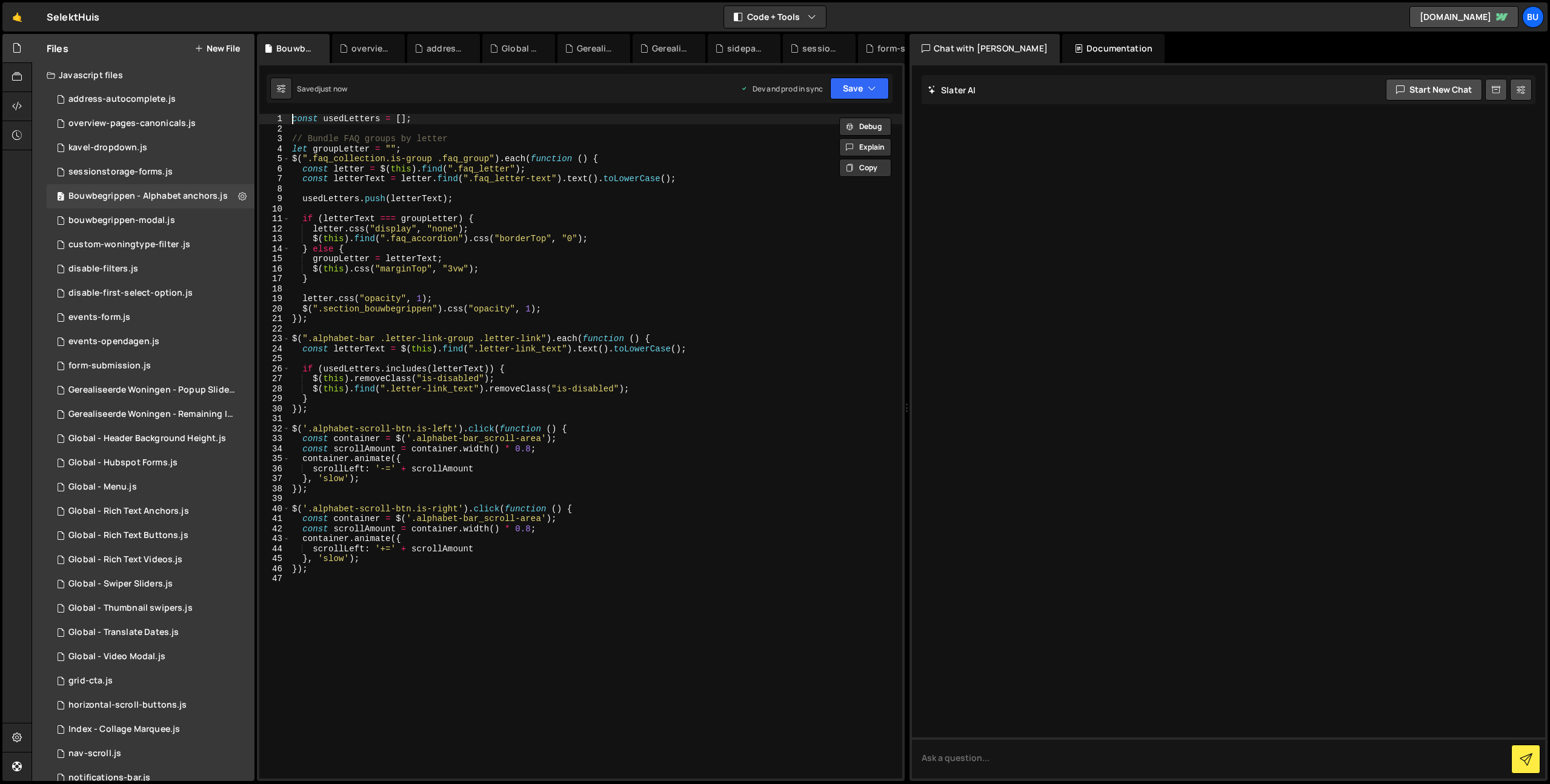
type textarea "const usedLetters = [];"
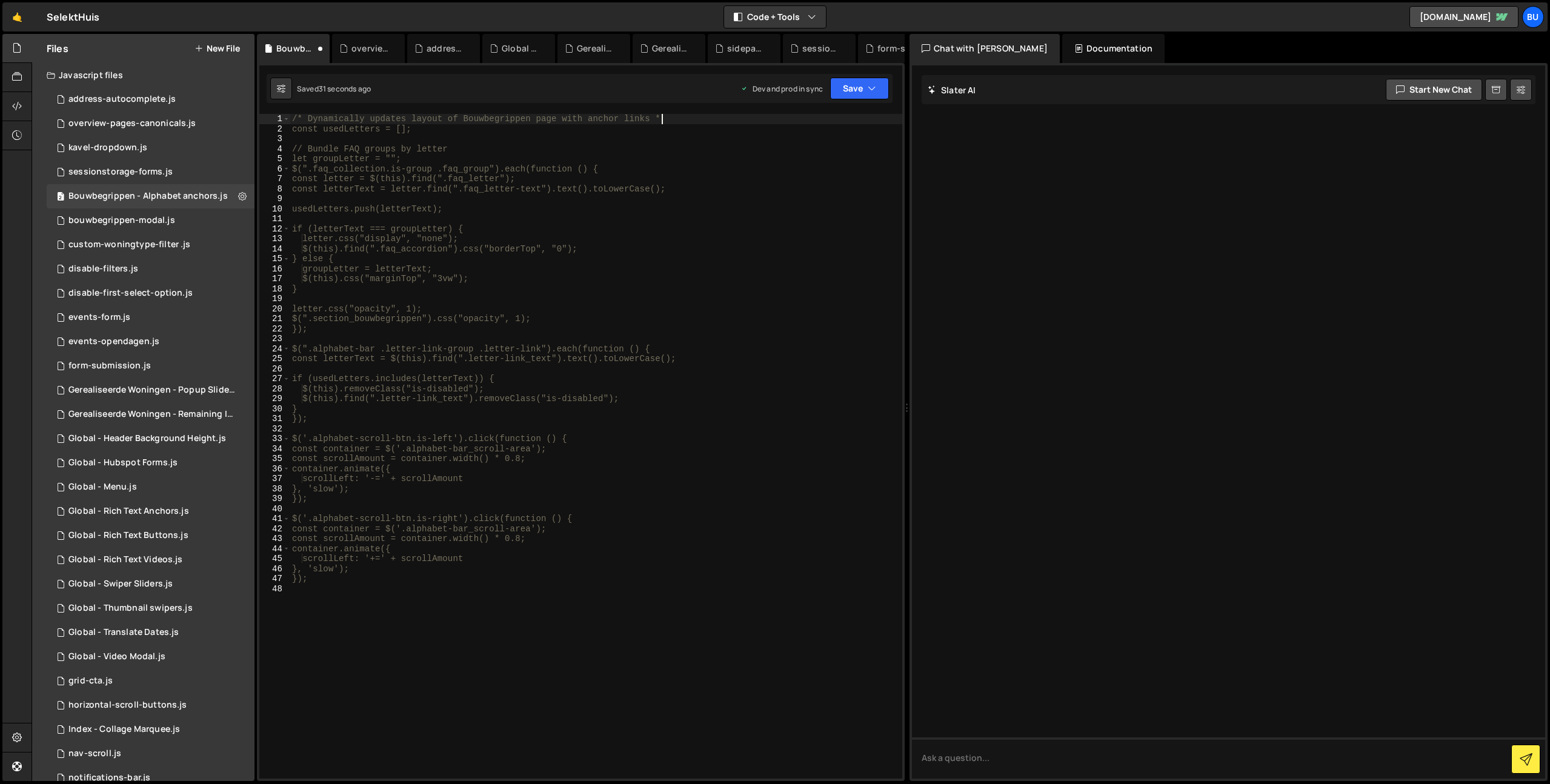
scroll to position [0, 25]
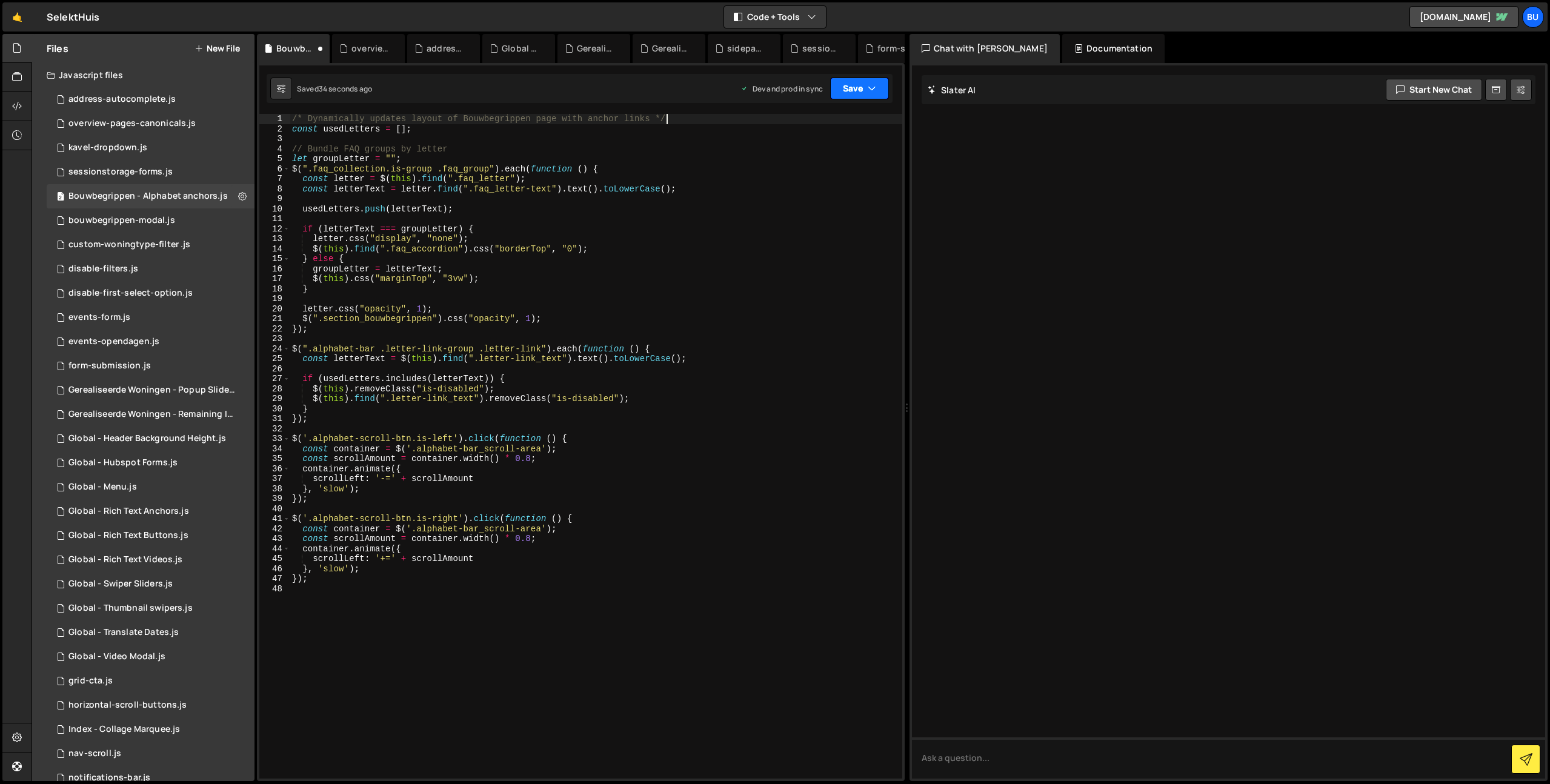
type textarea "/* Dynamically updates layout of Bouwbegrippen page with anchor links */"
click at [871, 82] on button "Save" at bounding box center [859, 89] width 59 height 21
click at [844, 126] on div "Saved 35 seconds ago" at bounding box center [818, 131] width 126 height 15
click at [853, 87] on button "Save" at bounding box center [859, 89] width 59 height 21
click at [840, 178] on div "Saved [DATE]" at bounding box center [818, 171] width 126 height 15
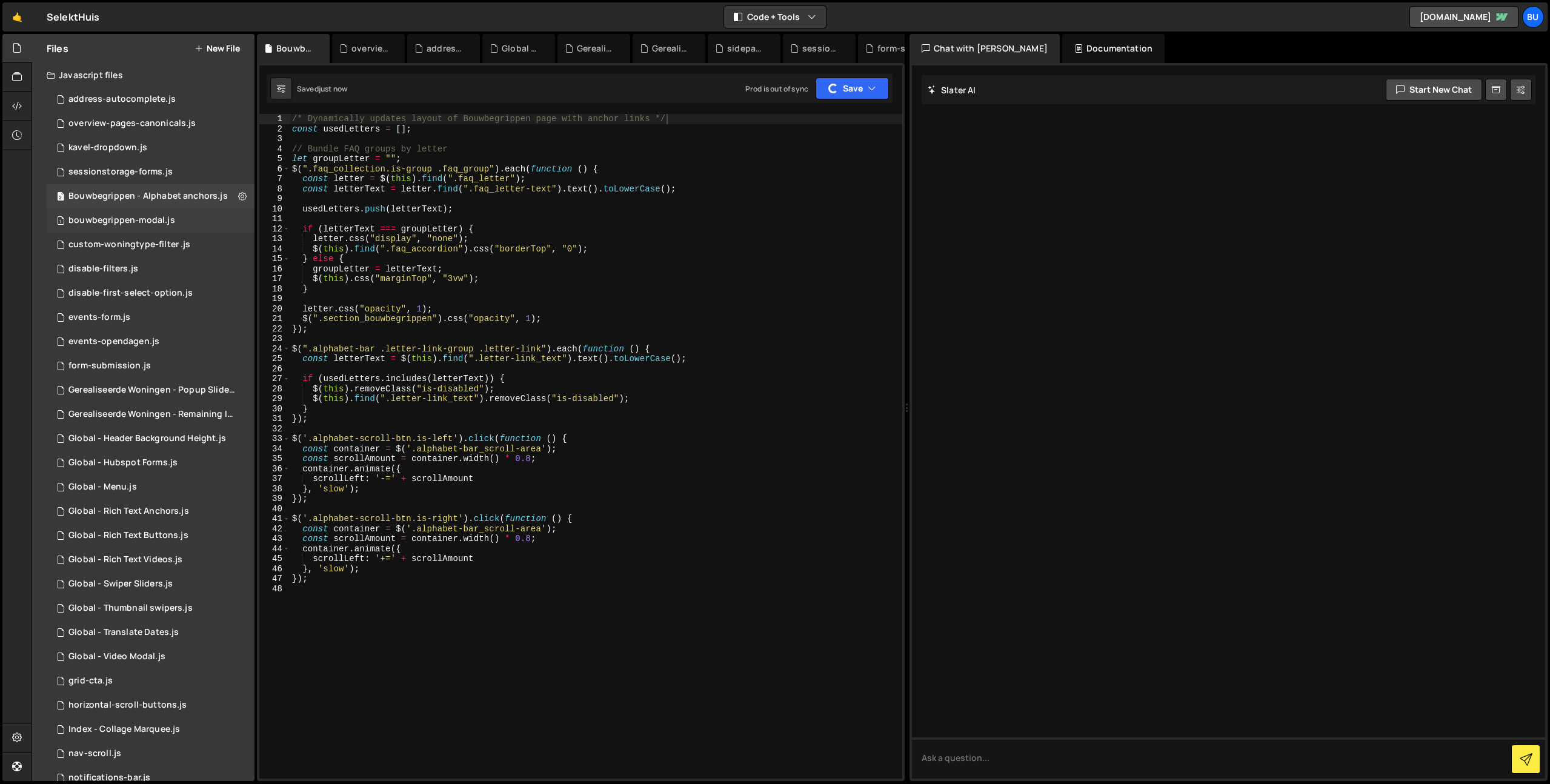
click at [163, 223] on div "bouwbegrippen-modal.js" at bounding box center [121, 220] width 107 height 11
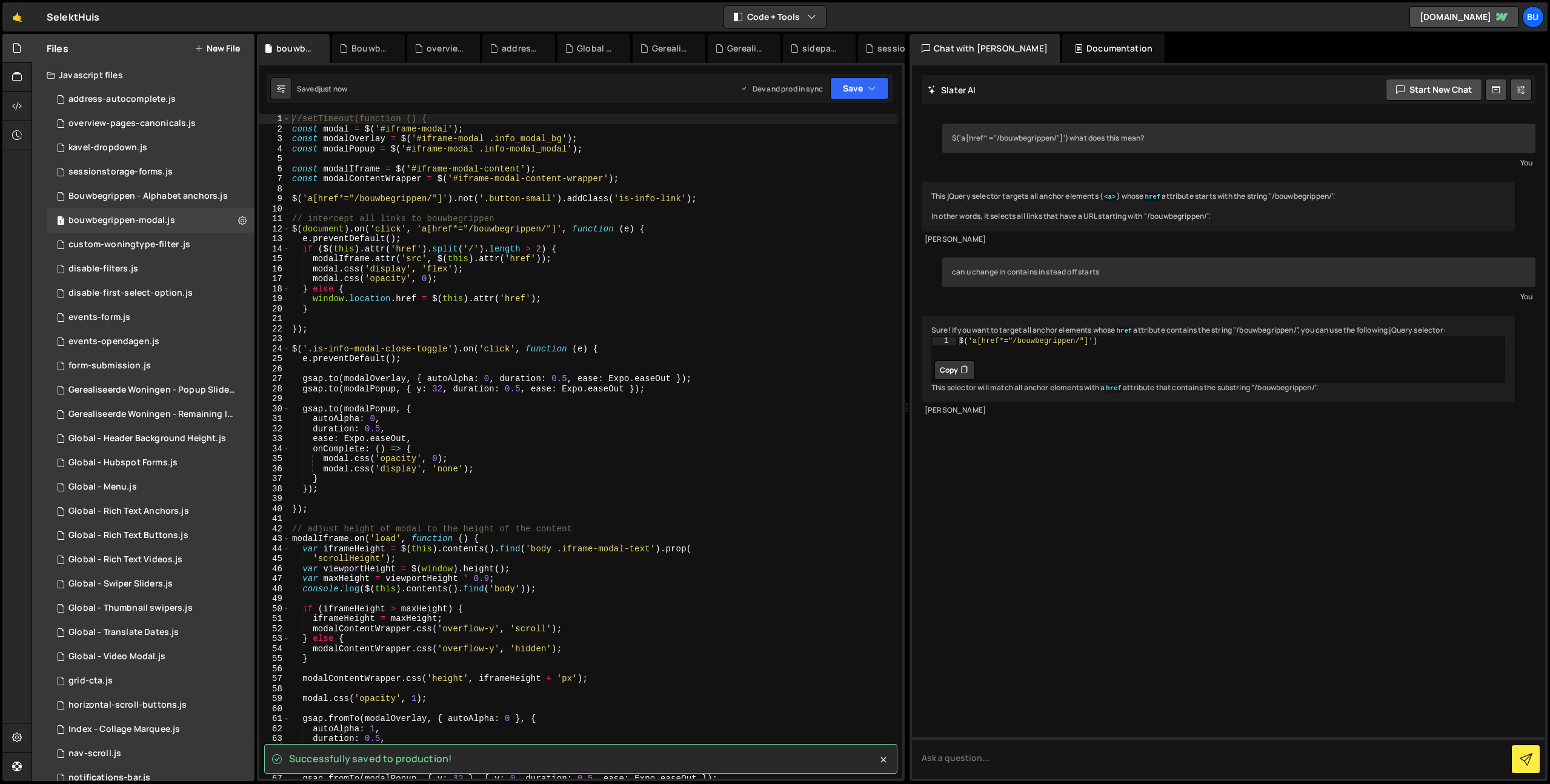
click at [501, 115] on div "//setTimeout(function () { const modal = $ ( '#iframe-modal' ) ; const modalOve…" at bounding box center [593, 456] width 608 height 684
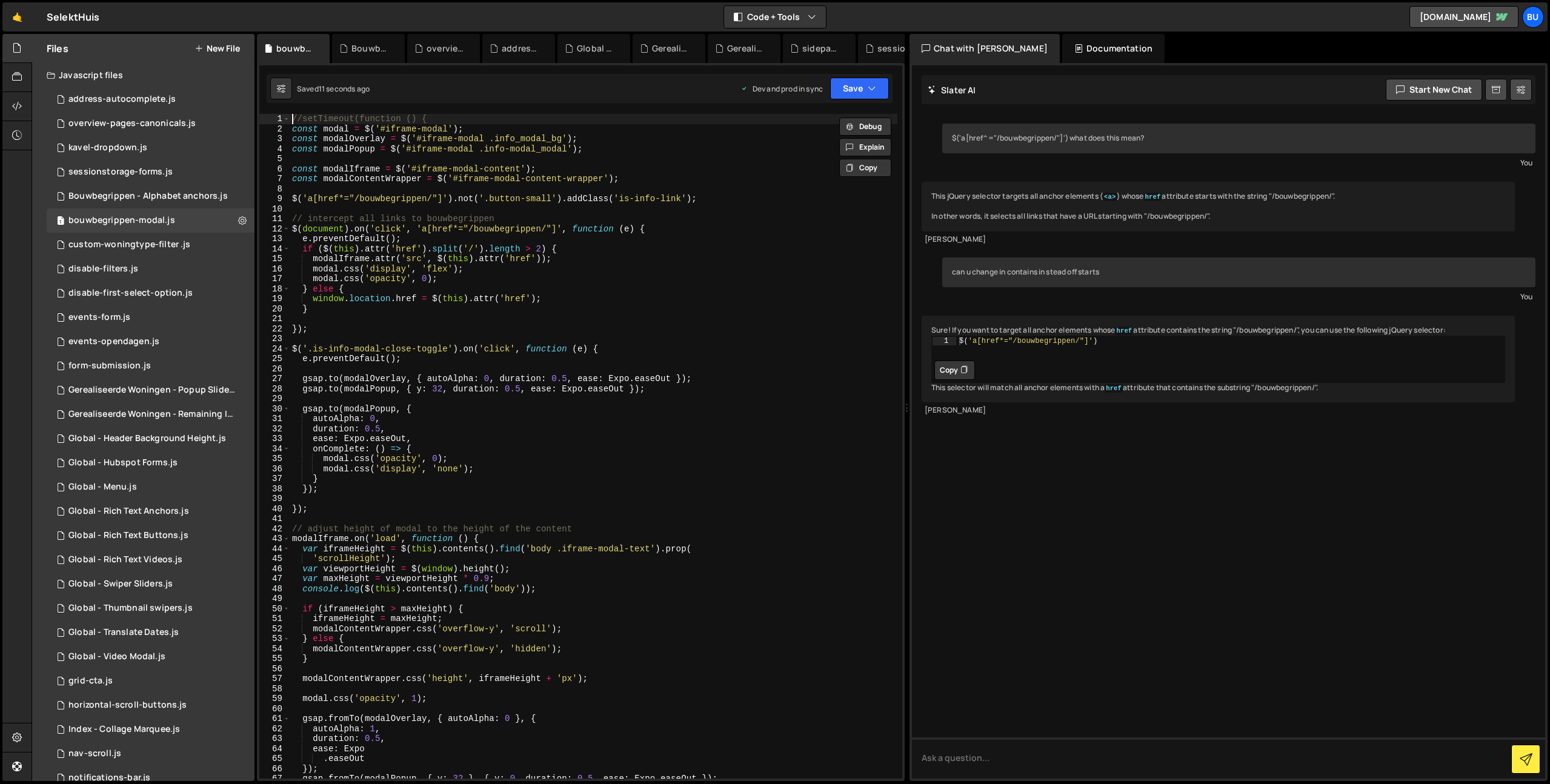
type textarea "//setTimeout(function () {"
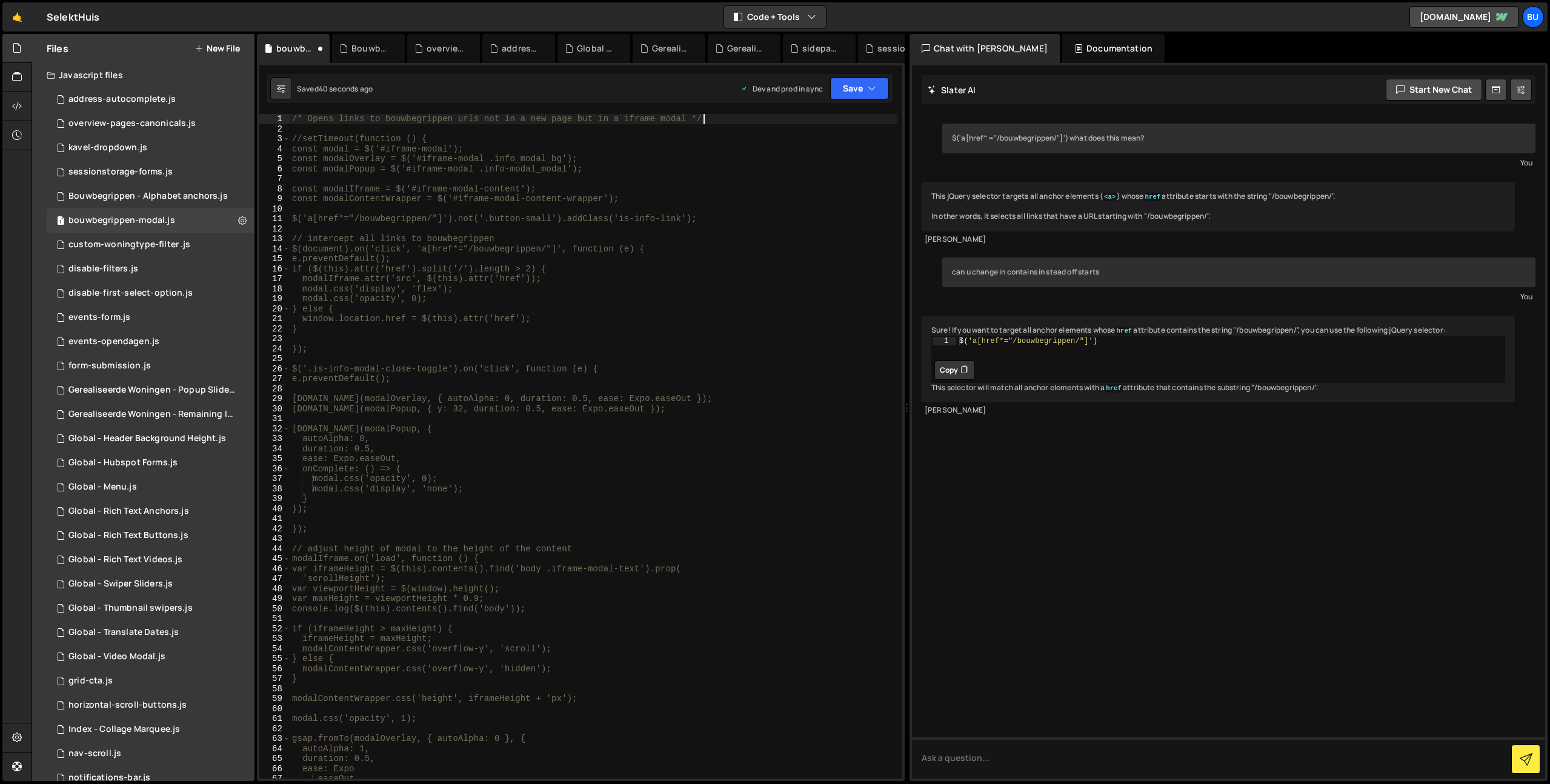
scroll to position [0, 28]
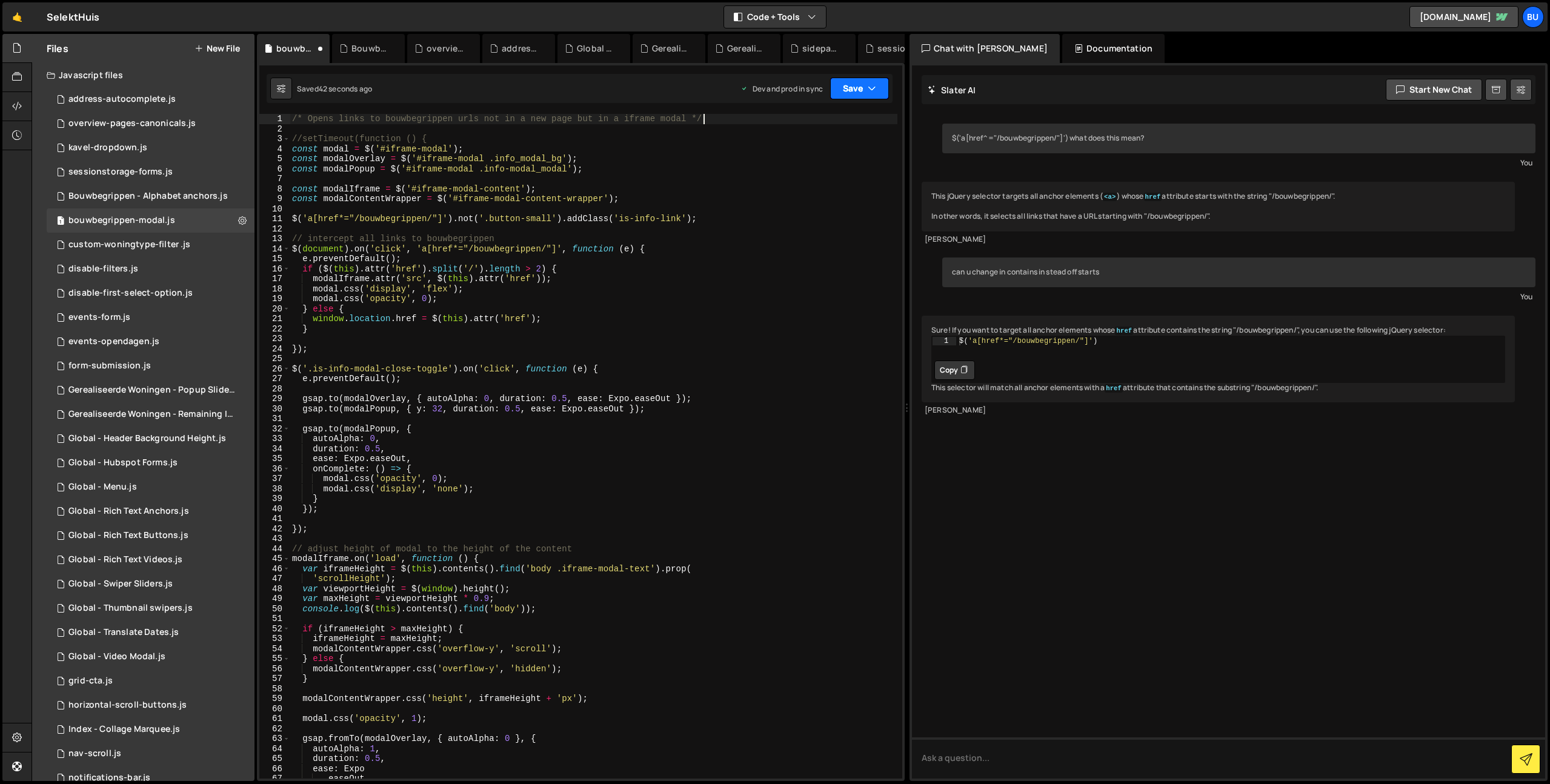
type textarea "/* Opens links to bouwbegrippen urls not in a new page but in a iframe modal */"
click at [872, 88] on icon "button" at bounding box center [872, 88] width 8 height 12
click at [853, 118] on div "Save to Staging S" at bounding box center [818, 118] width 126 height 12
click at [863, 87] on button "Save" at bounding box center [859, 89] width 59 height 21
click at [841, 156] on div "Save to Production S" at bounding box center [818, 157] width 126 height 12
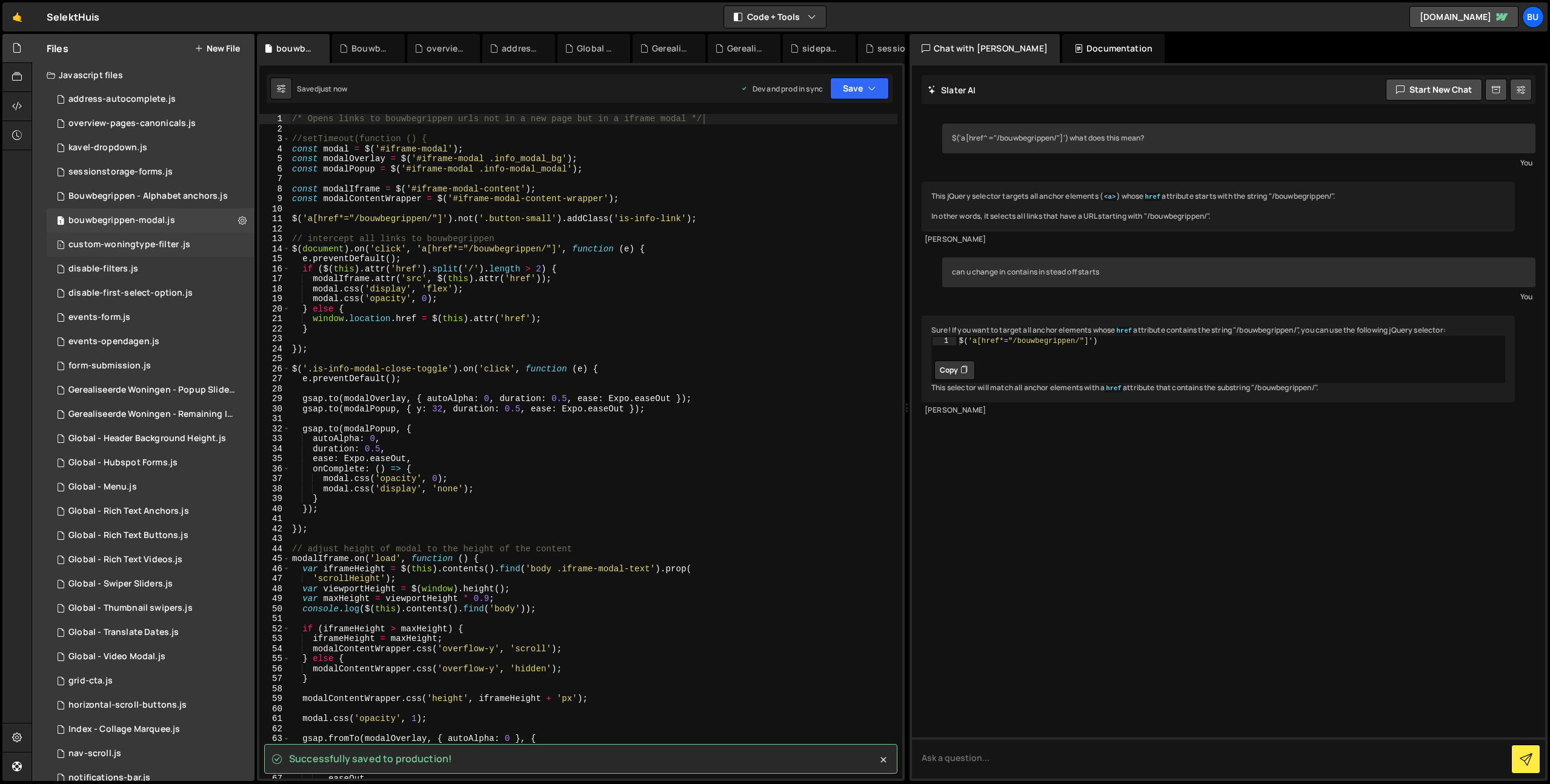
click at [156, 244] on div "custom-woningtype-filter .js" at bounding box center [129, 244] width 122 height 11
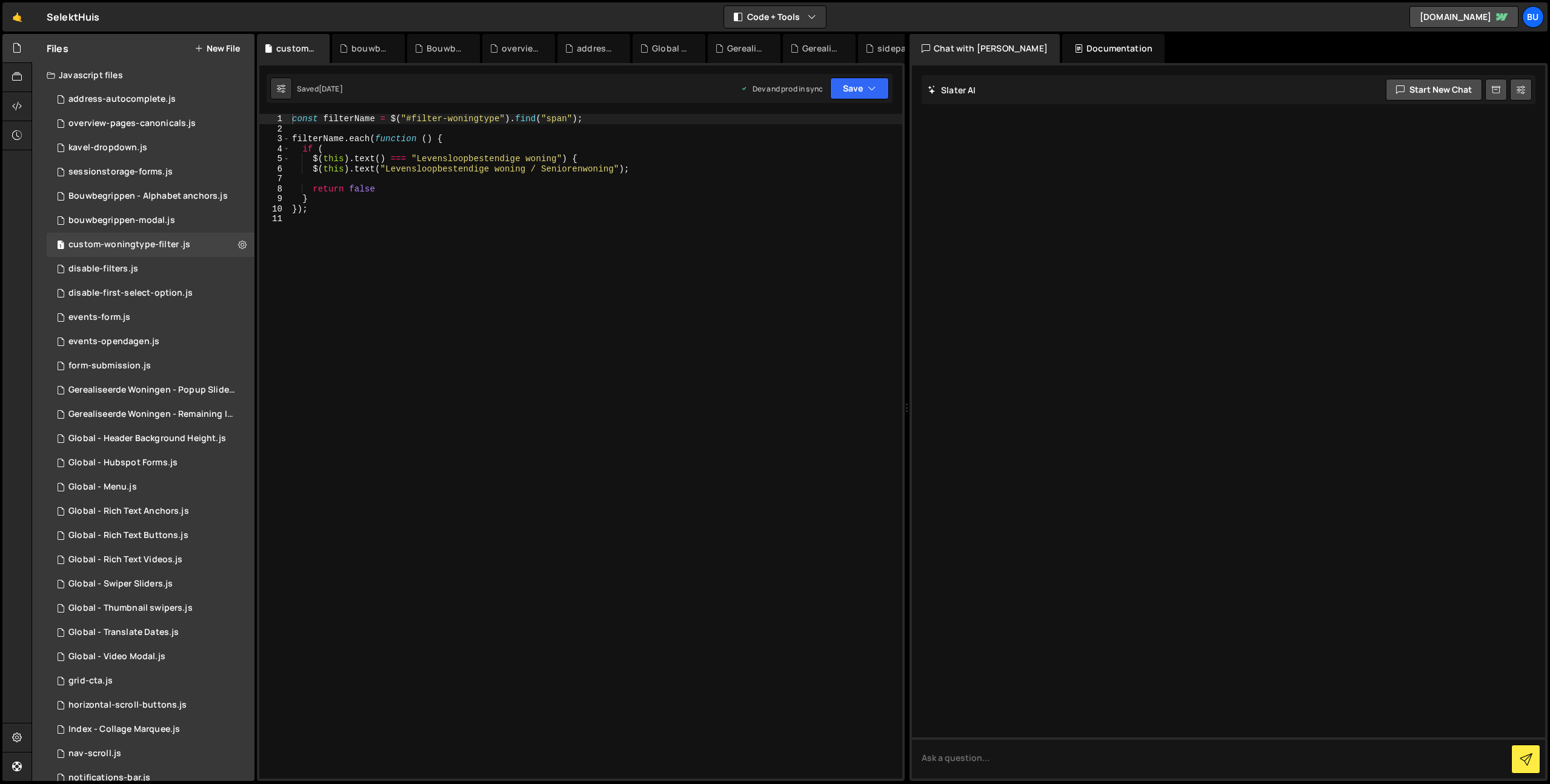
type textarea "filterName.each(function () {"
click at [533, 141] on div "const filterName = $ ( "#filter-woningtype" ) . find ( "span" ) ; filterName . …" at bounding box center [596, 456] width 612 height 684
click at [498, 175] on div "const filterName = $ ( "#filter-woningtype" ) . find ( "span" ) ; filterName . …" at bounding box center [596, 456] width 612 height 684
type textarea "const filterName = $("#filter-woningtype").find("span");"
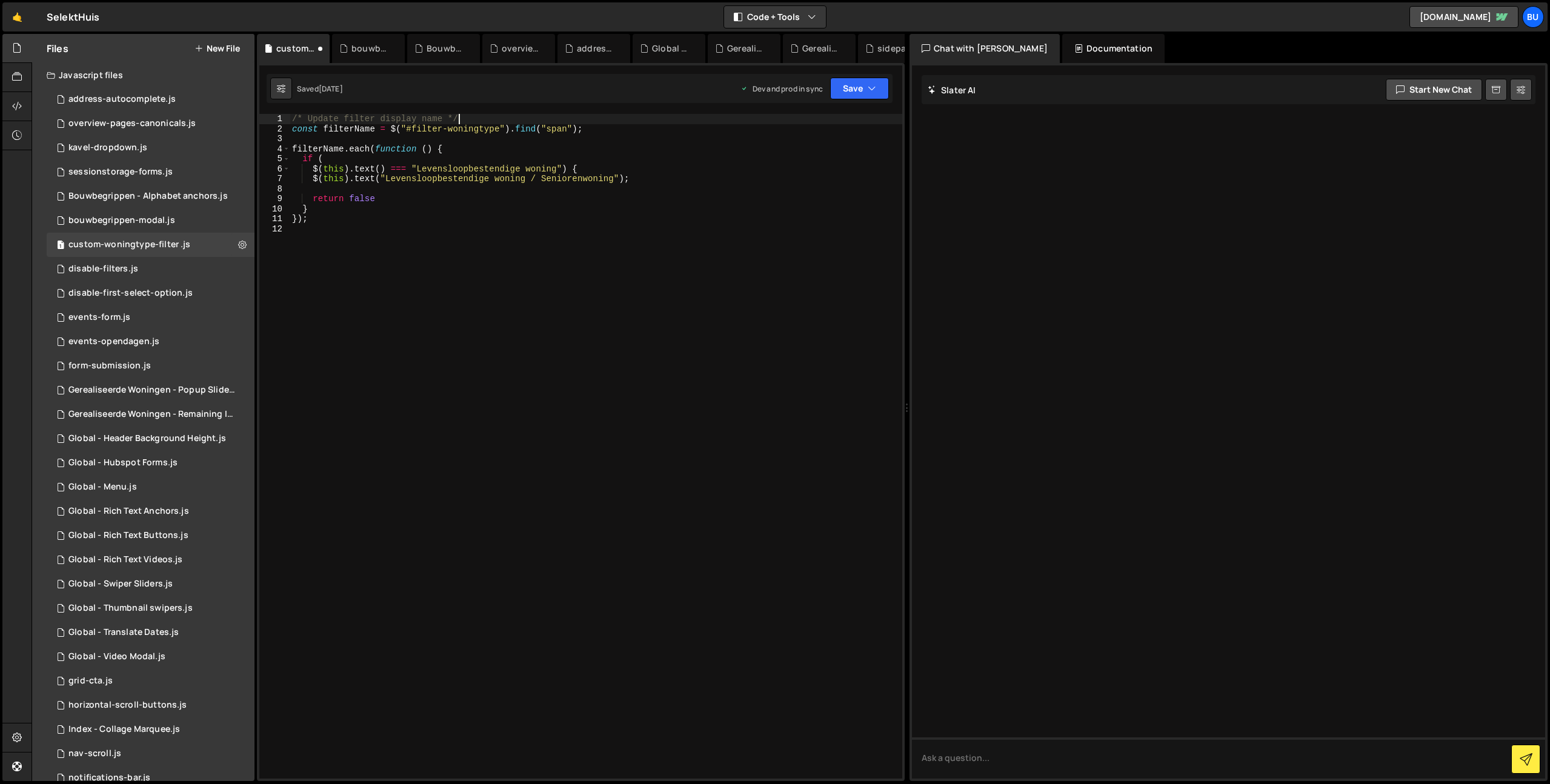
click at [686, 166] on div "/* Update filter display name */ const filterName = $ ( "#filter-woningtype" ) …" at bounding box center [596, 456] width 612 height 684
click at [727, 148] on div "/* Update filter display name */ const filterName = $ ( "#filter-woningtype" ) …" at bounding box center [596, 456] width 612 height 684
type textarea "filterName.each(function () {"
click at [852, 92] on button "Save" at bounding box center [859, 89] width 59 height 21
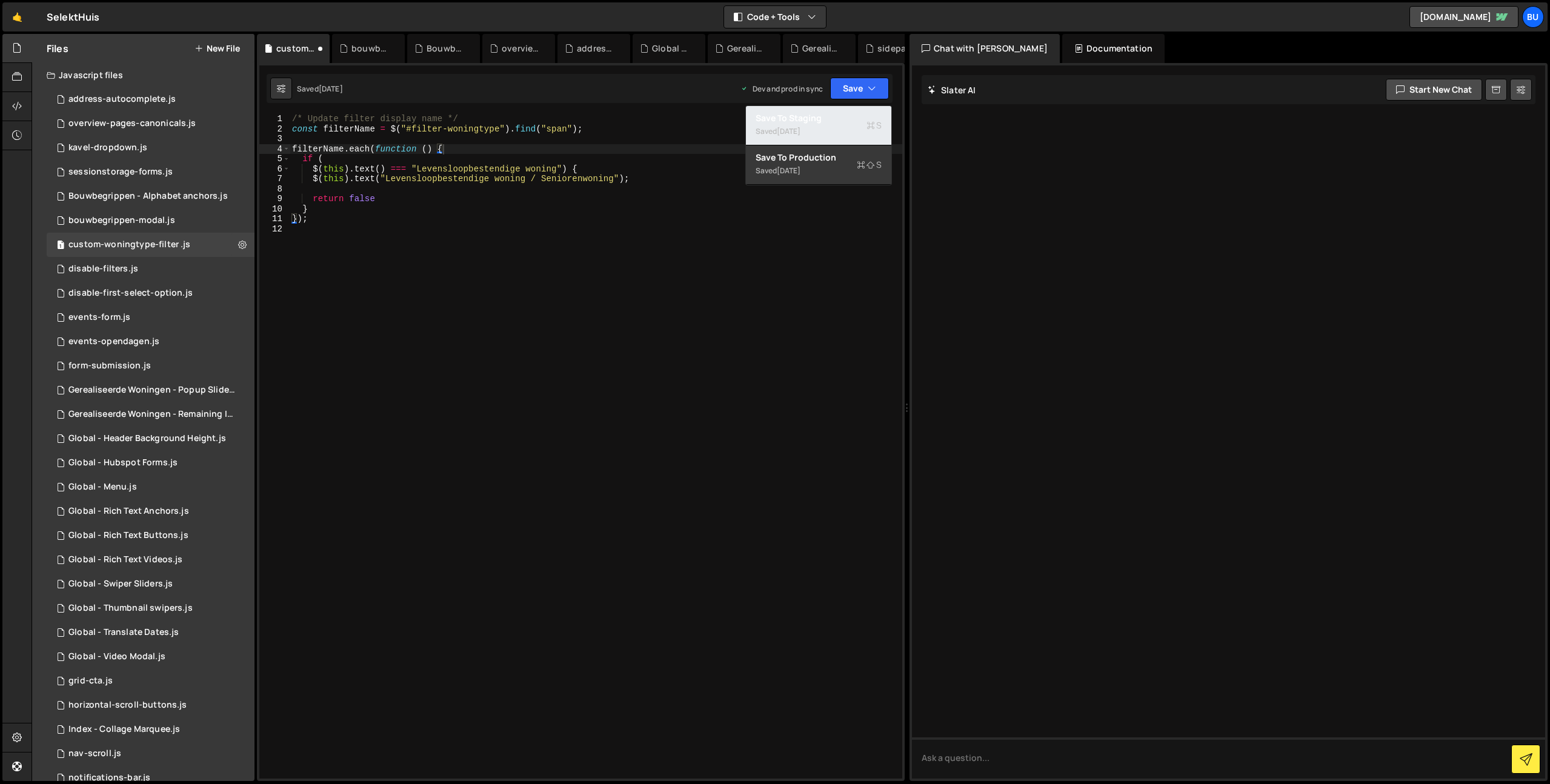
drag, startPoint x: 839, startPoint y: 124, endPoint x: 833, endPoint y: 119, distance: 7.8
click at [836, 121] on button "Save to Staging S Saved [DATE]" at bounding box center [819, 126] width 146 height 39
click at [863, 83] on button "Save" at bounding box center [859, 89] width 59 height 21
drag, startPoint x: 828, startPoint y: 165, endPoint x: 817, endPoint y: 159, distance: 12.5
click at [829, 164] on div "Saved [DATE]" at bounding box center [818, 171] width 126 height 15
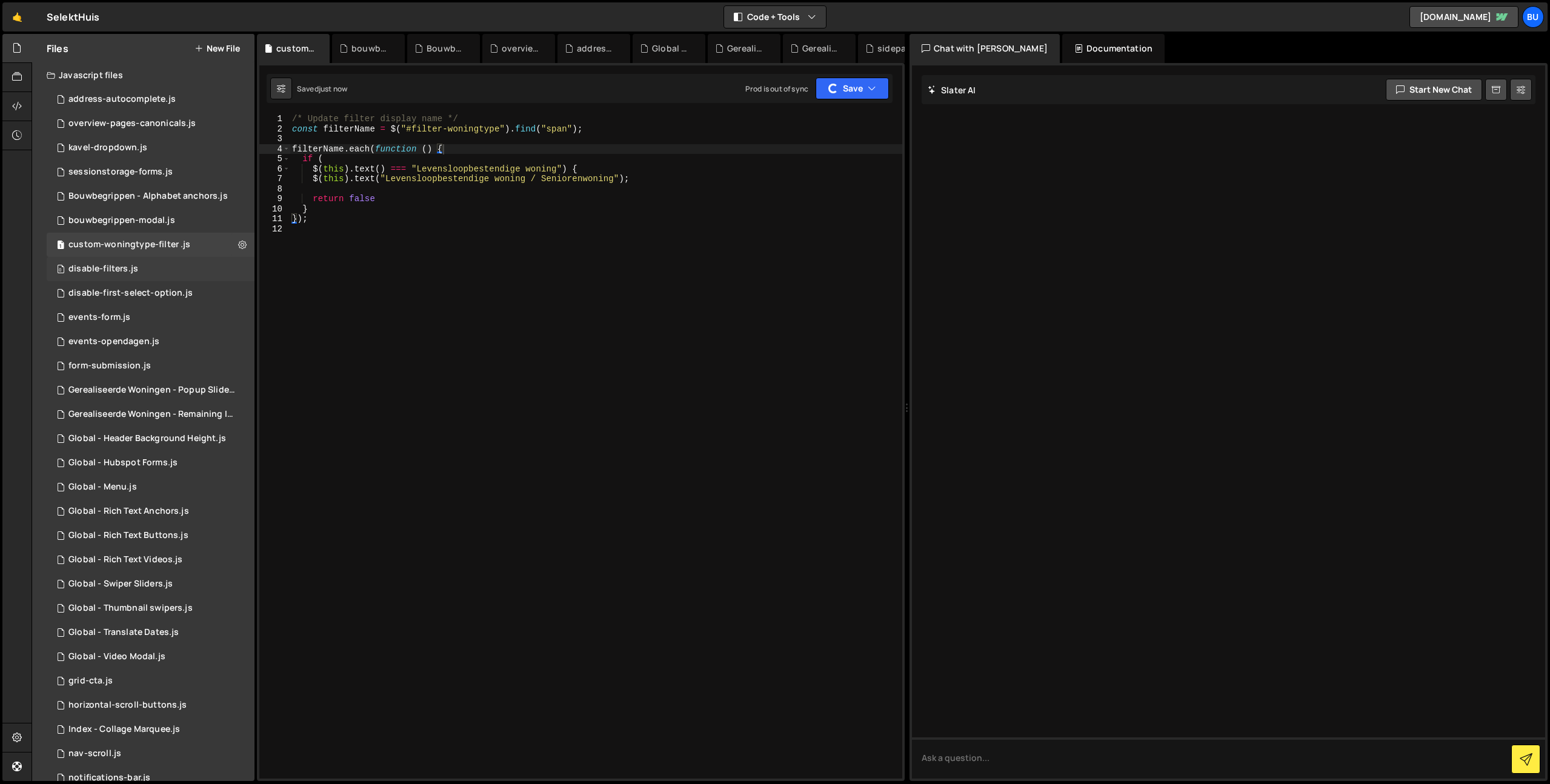
click at [159, 263] on div "0 disable-filters.js 0" at bounding box center [151, 269] width 208 height 24
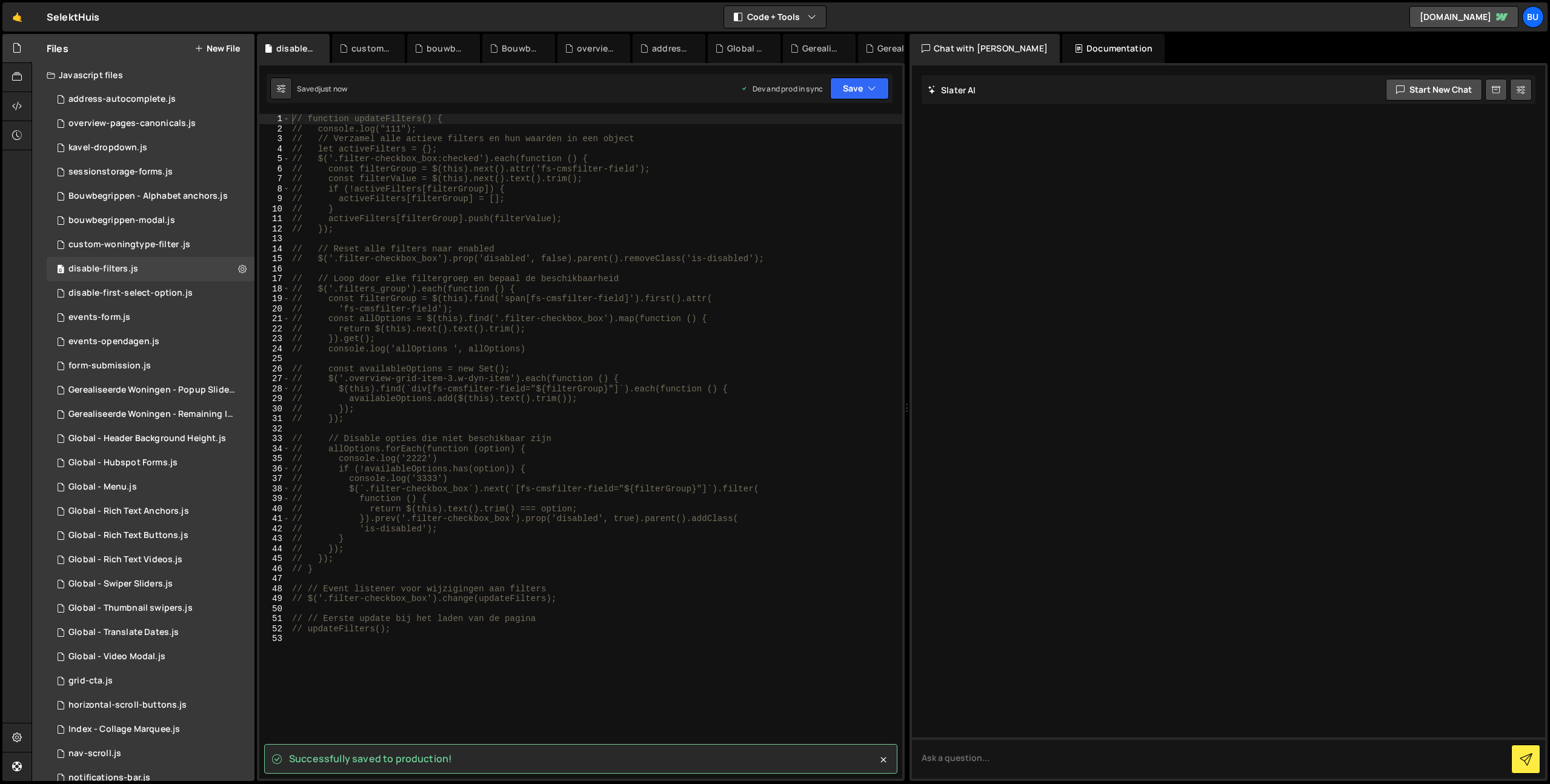
click at [438, 173] on div "// function updateFilters() { // console.log("111"); // // Verzamel alle actiev…" at bounding box center [596, 456] width 612 height 684
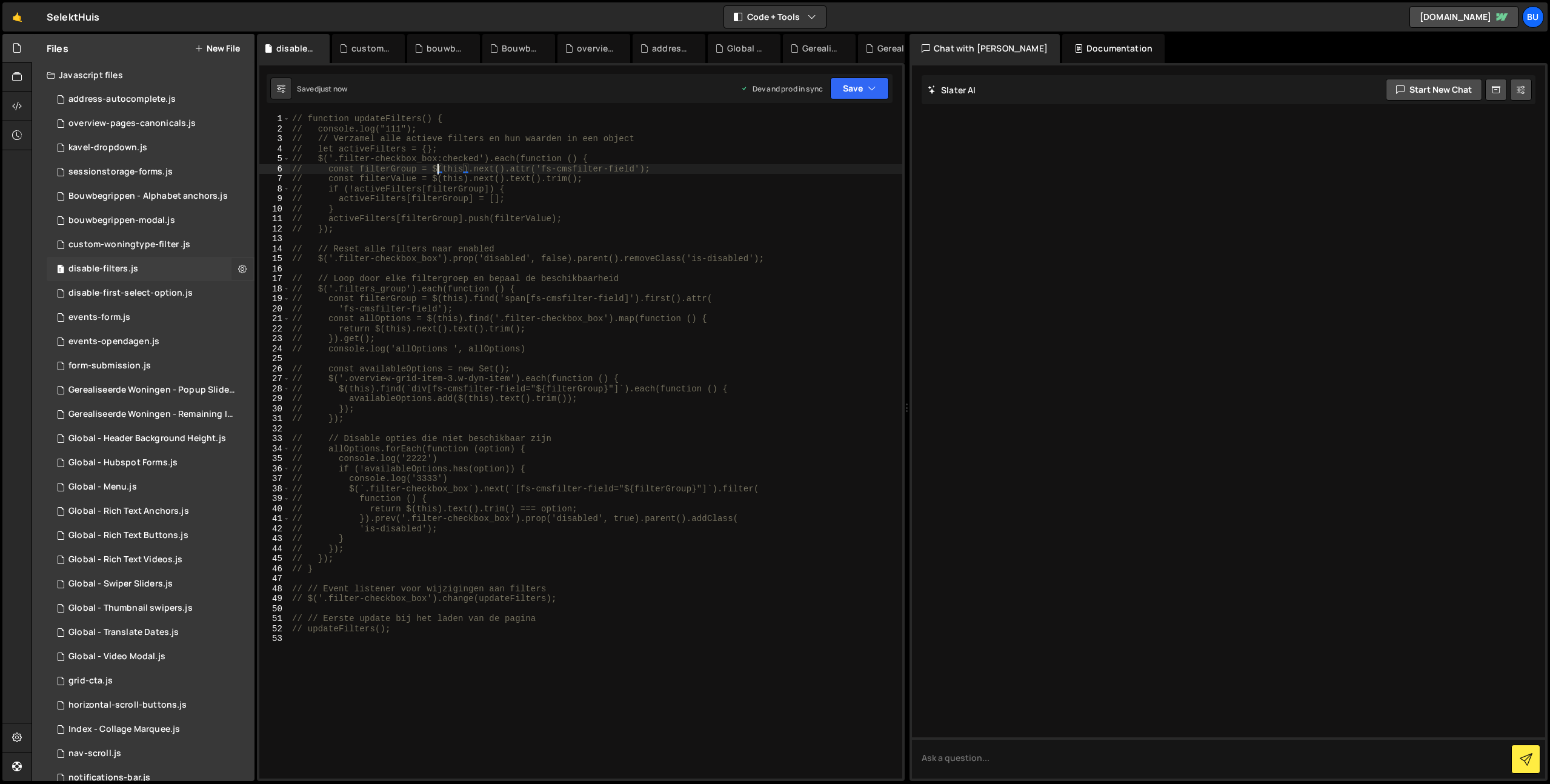
click at [241, 270] on button at bounding box center [242, 269] width 22 height 21
click at [300, 289] on button "Edit File Settings" at bounding box center [316, 294] width 119 height 24
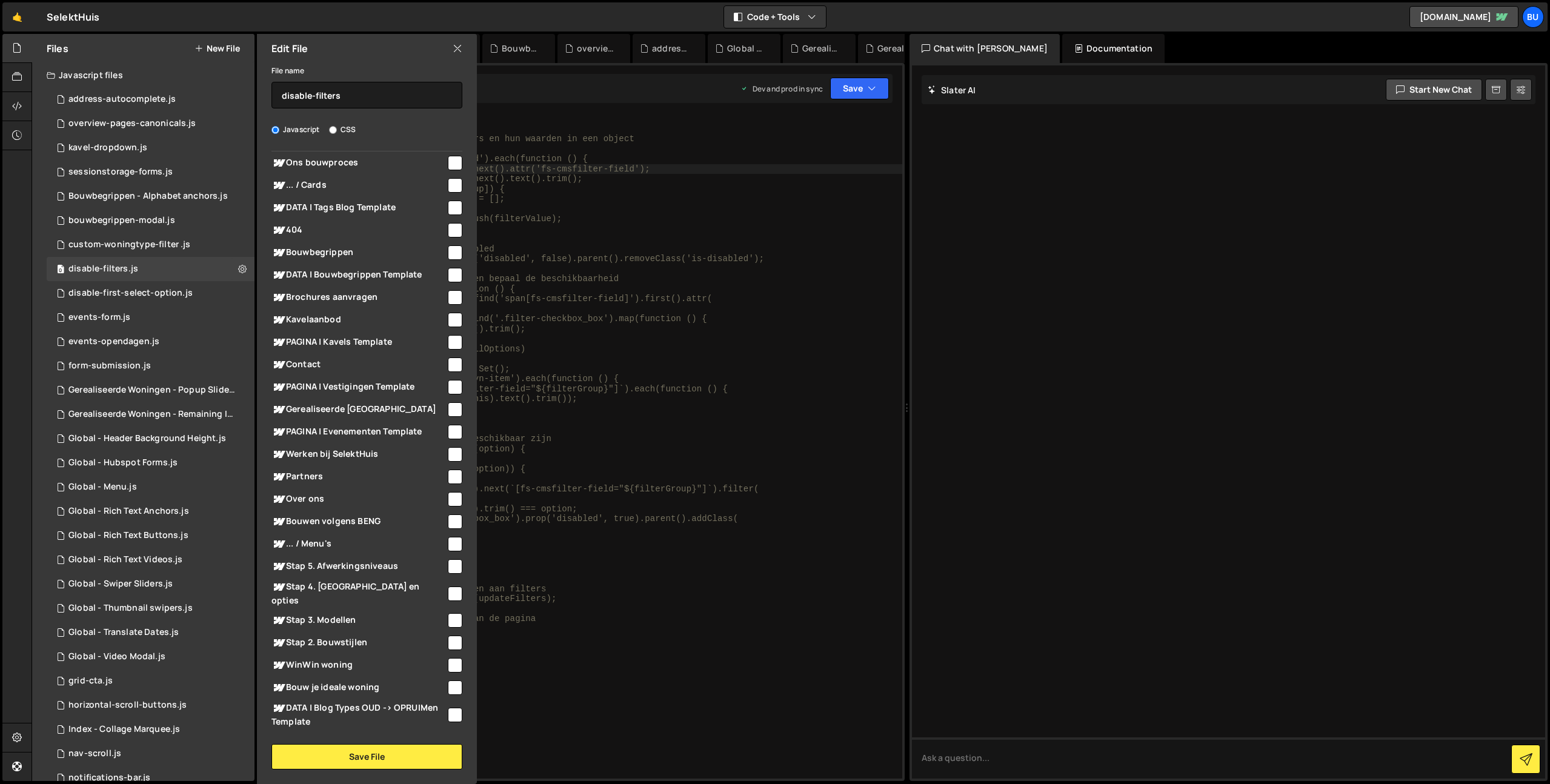
scroll to position [6474, 0]
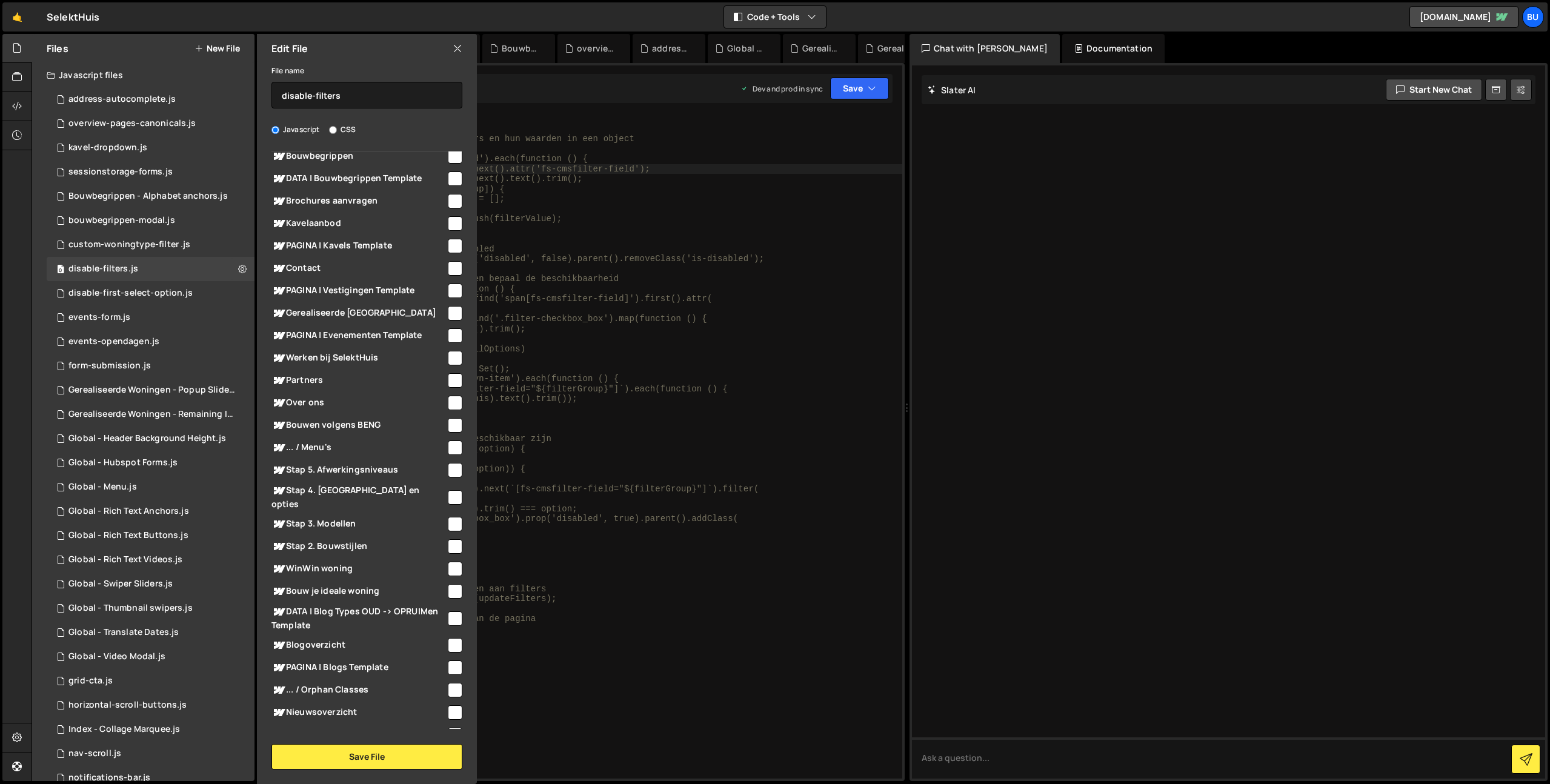
type textarea "// // Reset alle filters naar enabled"
click at [632, 247] on div "// function updateFilters() { // console.log("111"); // // Verzamel alle actiev…" at bounding box center [596, 456] width 612 height 684
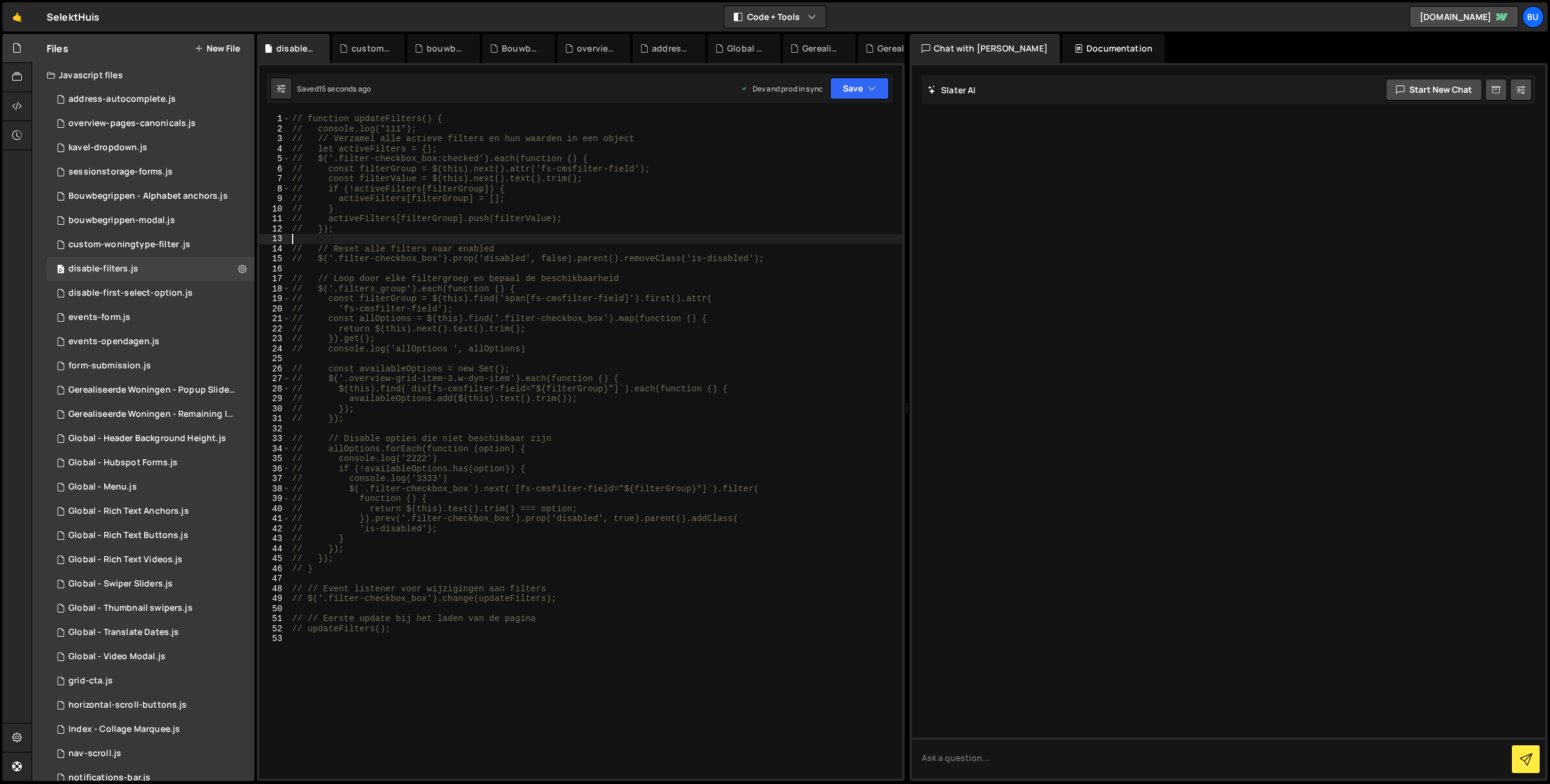
drag, startPoint x: 587, startPoint y: 242, endPoint x: 572, endPoint y: 240, distance: 15.1
click at [586, 241] on div "// function updateFilters() { // console.log("111"); // // Verzamel alle actiev…" at bounding box center [596, 456] width 612 height 684
click at [455, 296] on div "// function updateFilters() { // console.log("111"); // // Verzamel alle actiev…" at bounding box center [596, 456] width 612 height 684
type textarea "// const filterGroup = $(this).find('span[fs-cmsfilter-field]').first().attr("
click at [238, 268] on icon at bounding box center [242, 269] width 8 height 11
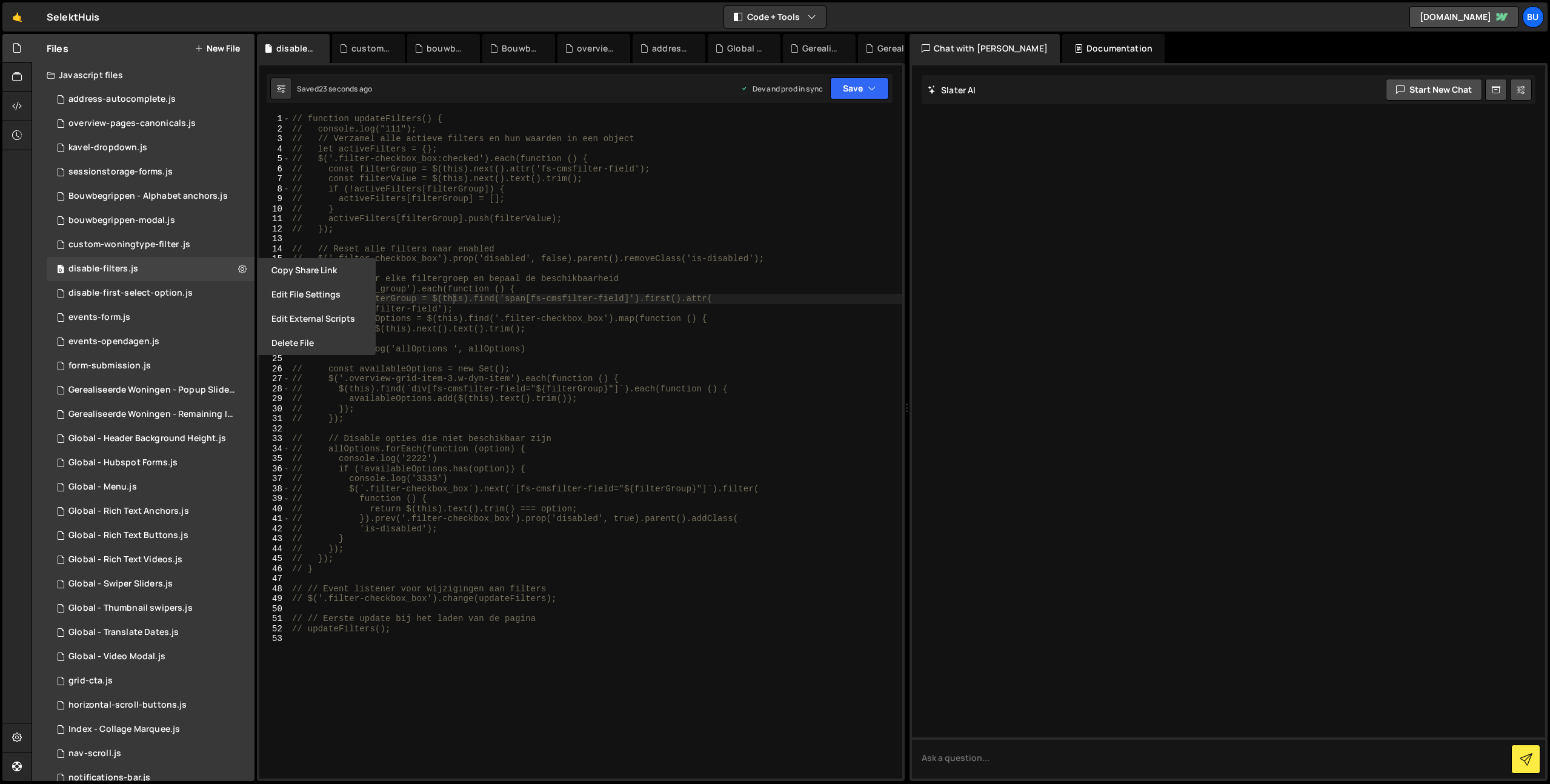
click at [314, 341] on button "Delete File" at bounding box center [316, 343] width 119 height 24
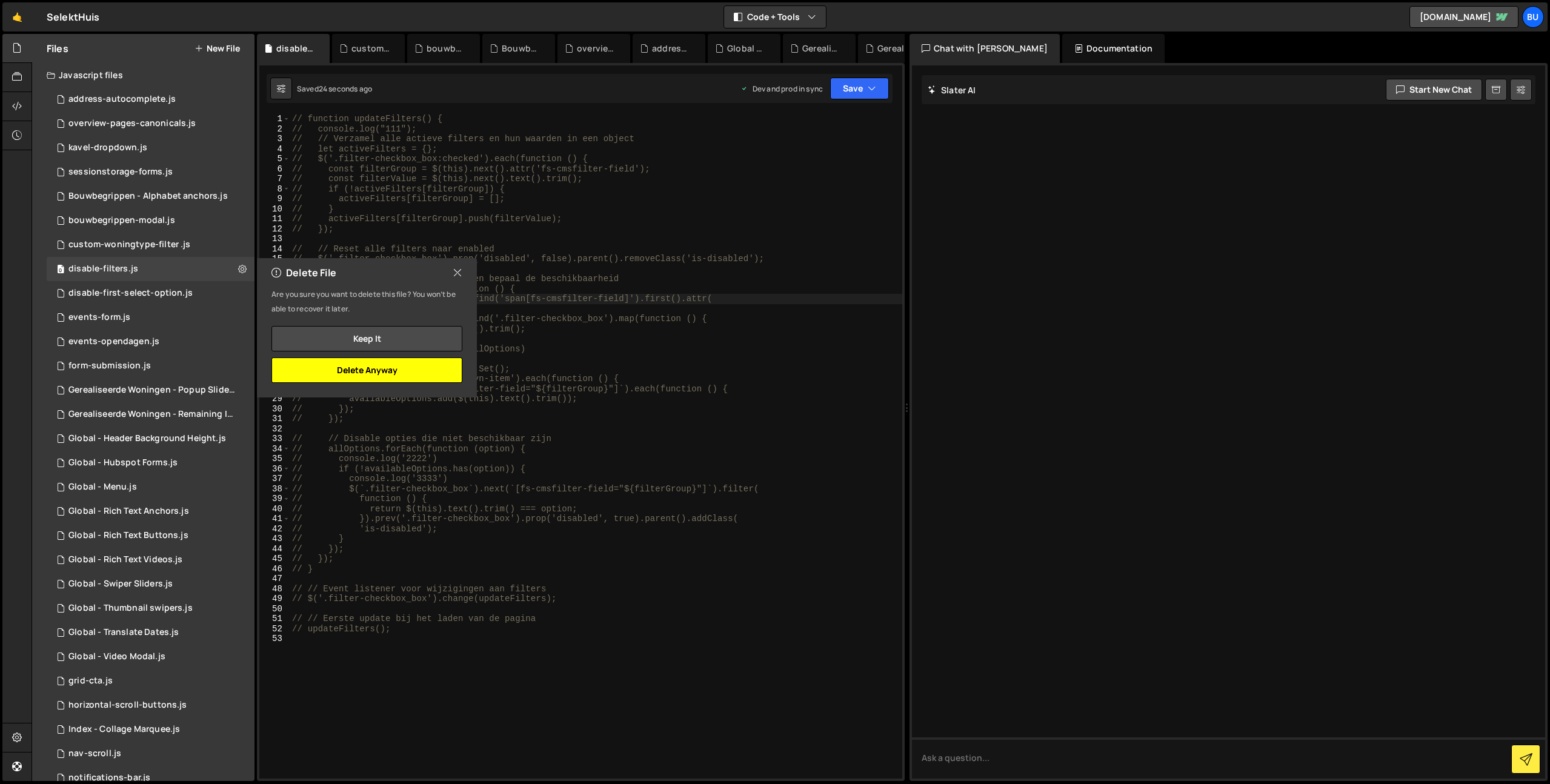
click at [411, 372] on button "Delete Anyway" at bounding box center [367, 370] width 191 height 25
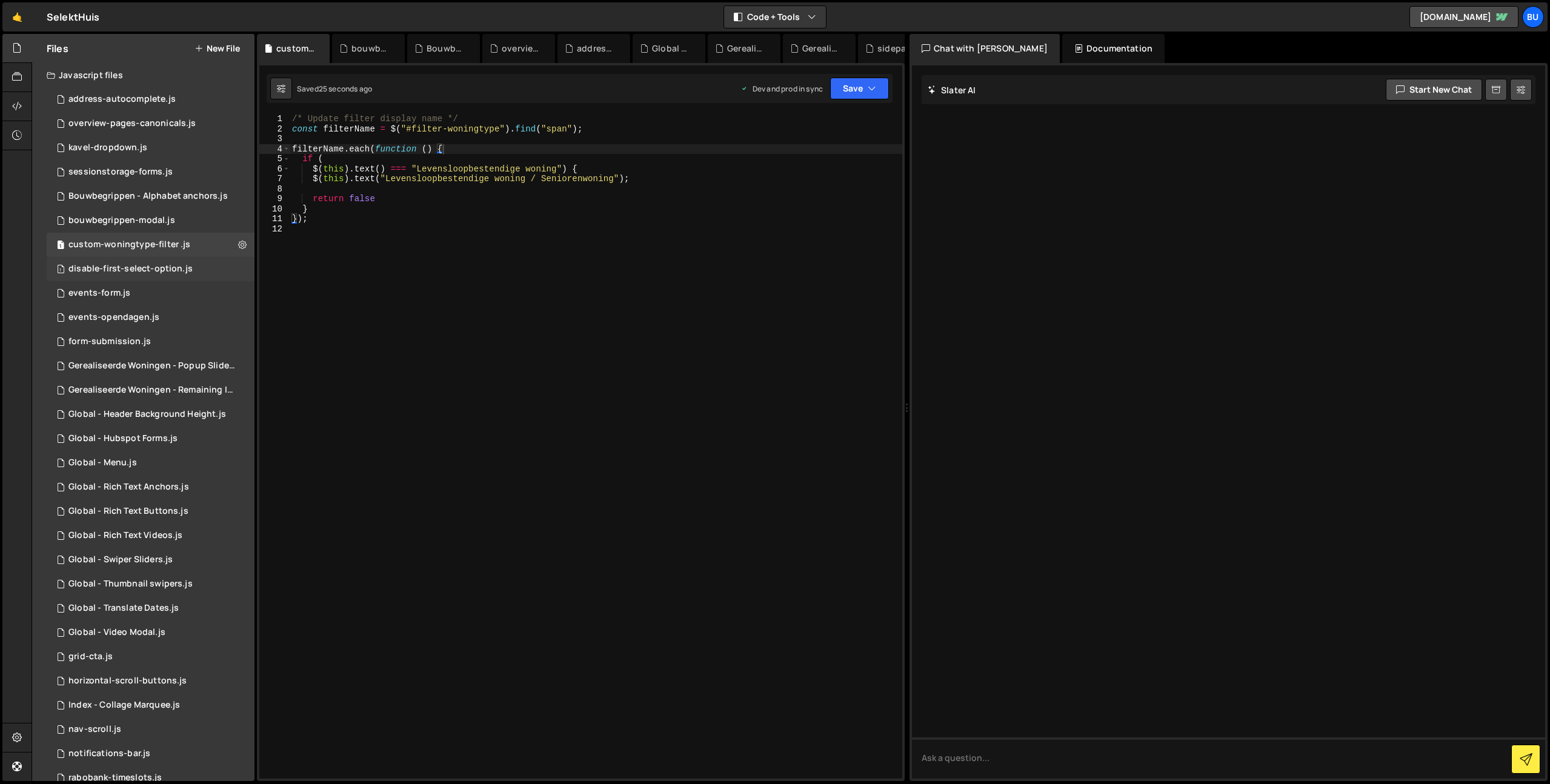
click at [197, 271] on div "1 disable-first-select-option.js 0" at bounding box center [151, 269] width 208 height 24
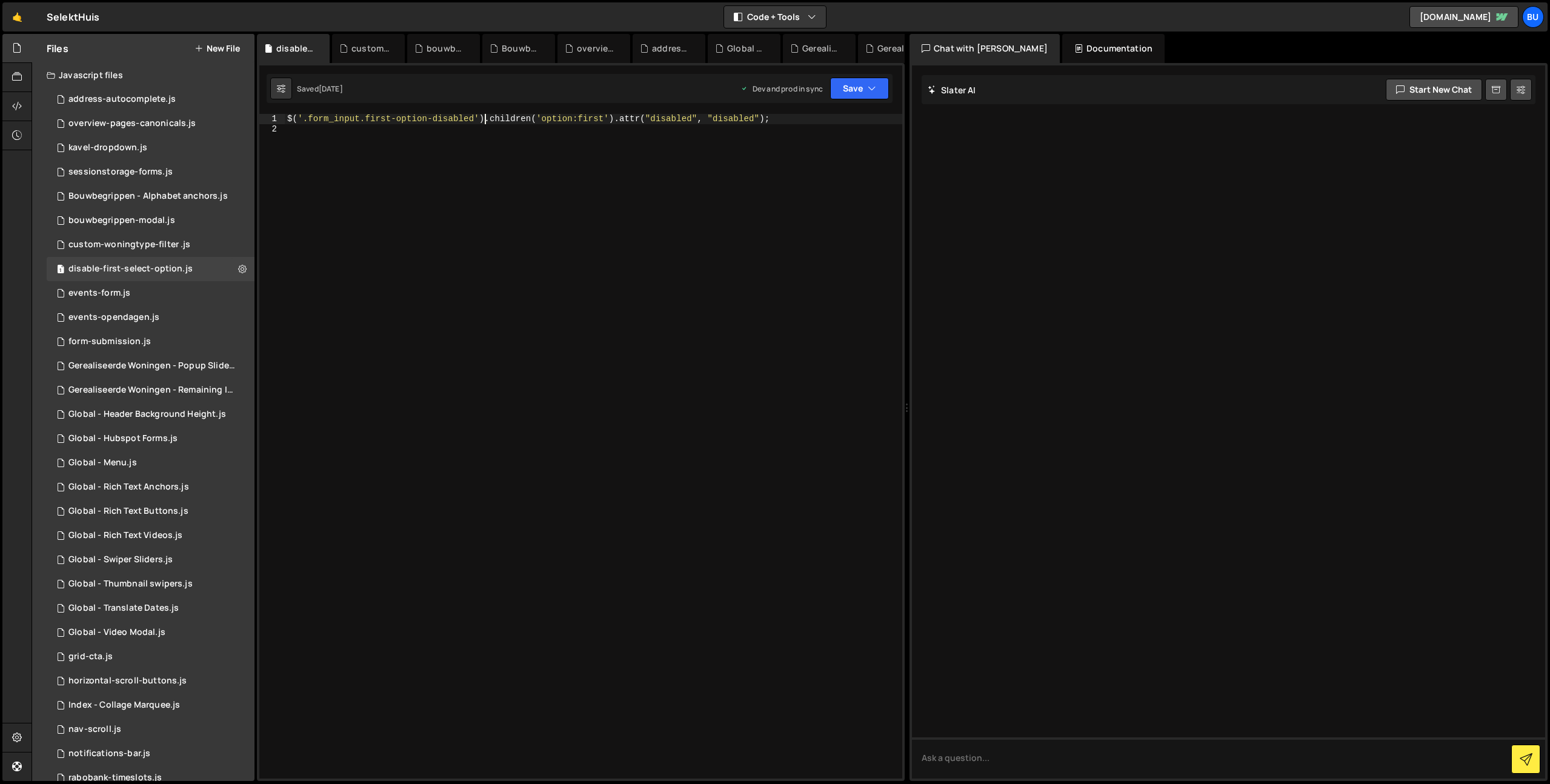
drag, startPoint x: 486, startPoint y: 116, endPoint x: 477, endPoint y: 117, distance: 9.1
click at [485, 118] on div "$ ( '.form_input.first-option-disabled' ) . children ( 'option:first' ) . attr …" at bounding box center [593, 456] width 617 height 684
type textarea "$('.form_input.first-option-disabled').children('option:first').attr("disabled"…"
type textarea "/* Disables first option in Select Dropdown */"
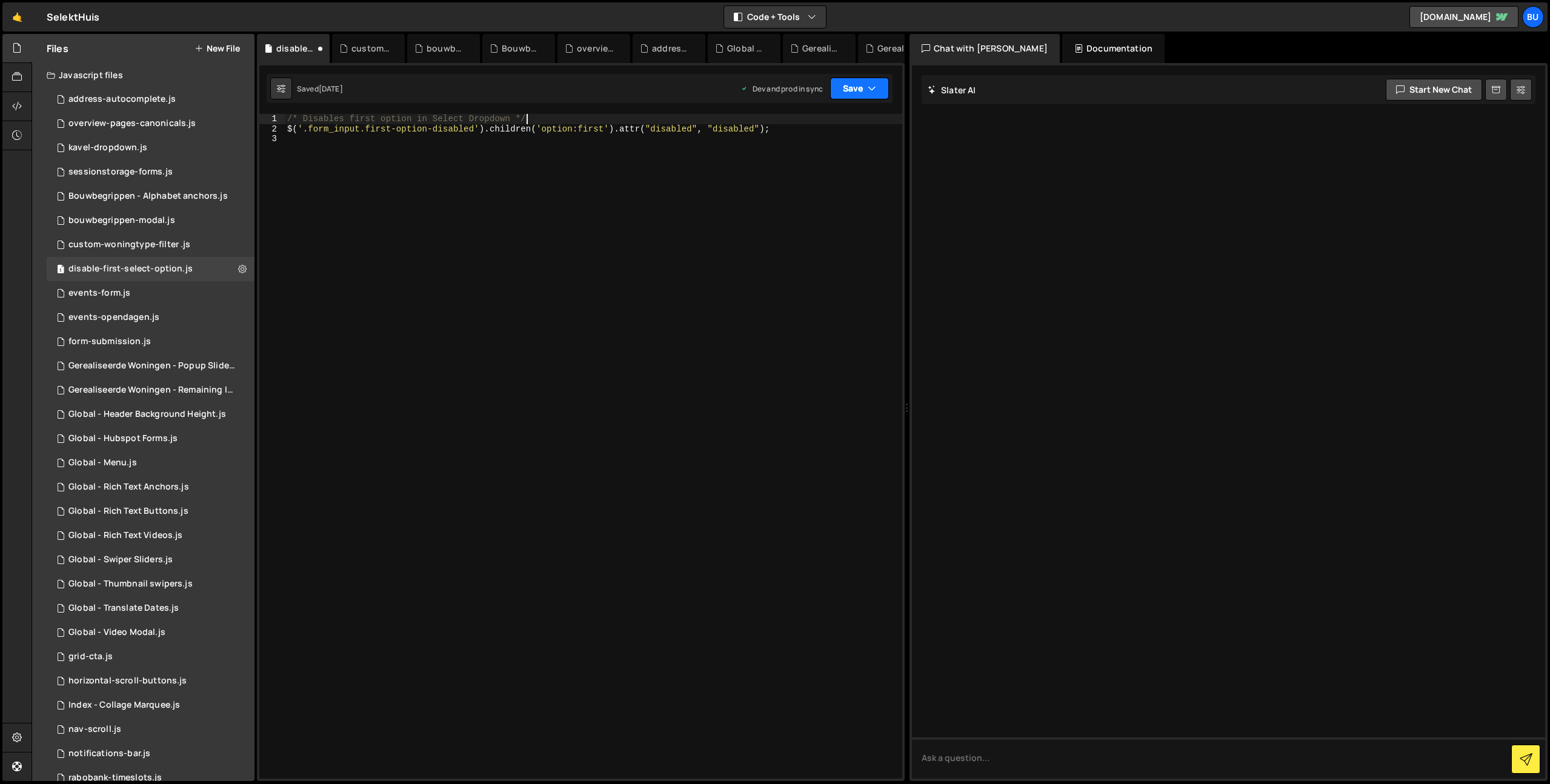
click at [869, 90] on icon "button" at bounding box center [872, 88] width 8 height 12
drag, startPoint x: 842, startPoint y: 120, endPoint x: 845, endPoint y: 102, distance: 18.2
click at [842, 120] on div "Save to Staging S" at bounding box center [818, 118] width 126 height 12
click at [859, 87] on button "Save" at bounding box center [859, 89] width 59 height 21
drag, startPoint x: 829, startPoint y: 165, endPoint x: 816, endPoint y: 164, distance: 13.0
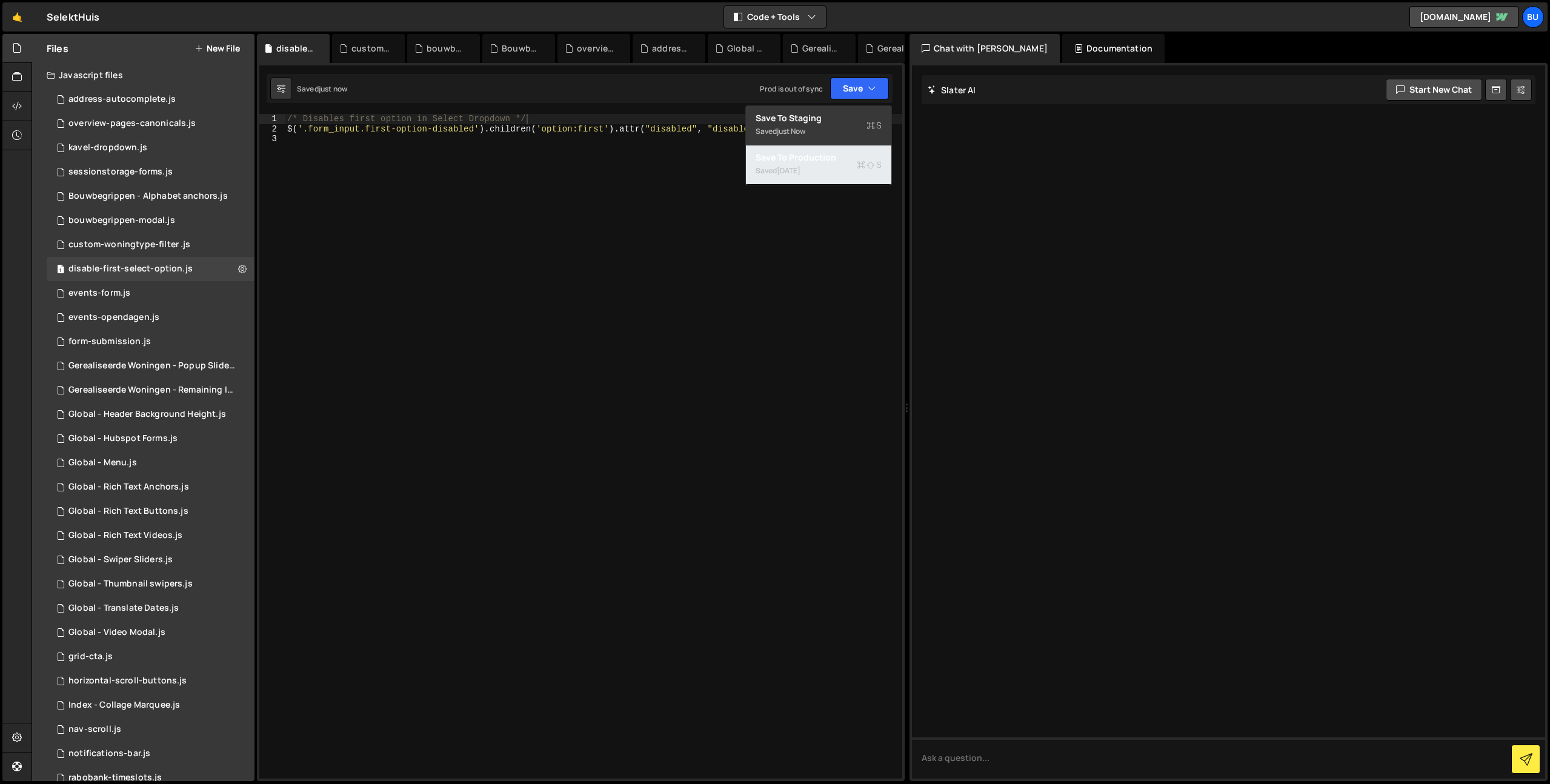
click at [829, 165] on div "Saved [DATE]" at bounding box center [818, 171] width 126 height 15
click at [156, 293] on div "2 events-form.js 0" at bounding box center [151, 293] width 208 height 24
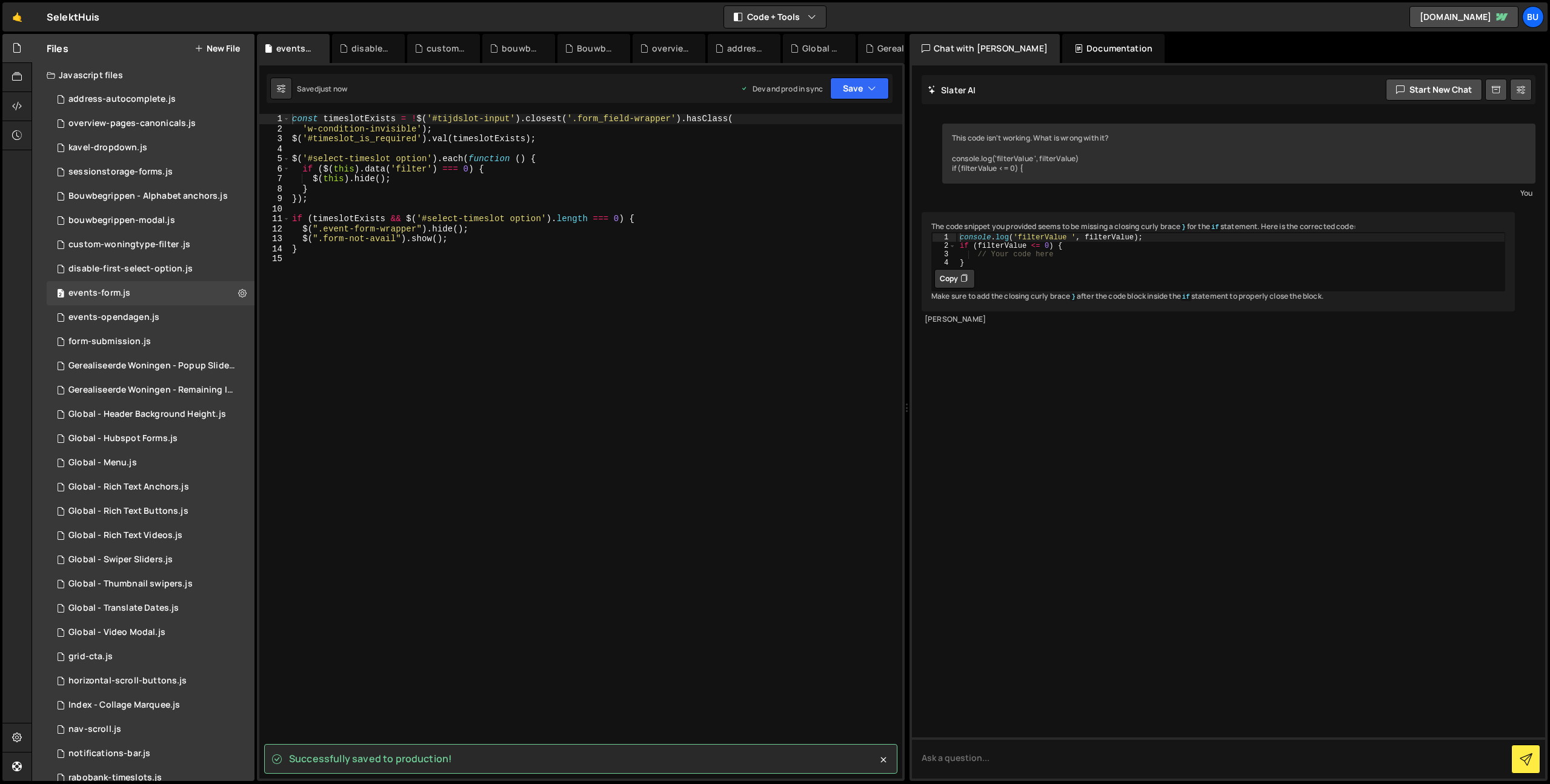
click at [528, 190] on div "const timeslotExists = ! $ ( '#tijdslot-input' ) . closest ( '.form_field-wrapp…" at bounding box center [596, 456] width 612 height 684
click at [595, 169] on div "const timeslotExists = ! $ ( '#tijdslot-input' ) . closest ( '.form_field-wrapp…" at bounding box center [596, 456] width 612 height 684
type textarea "const timeslotExists = !$('#tijdslot-input').closest('.form_field-wrapper').has…"
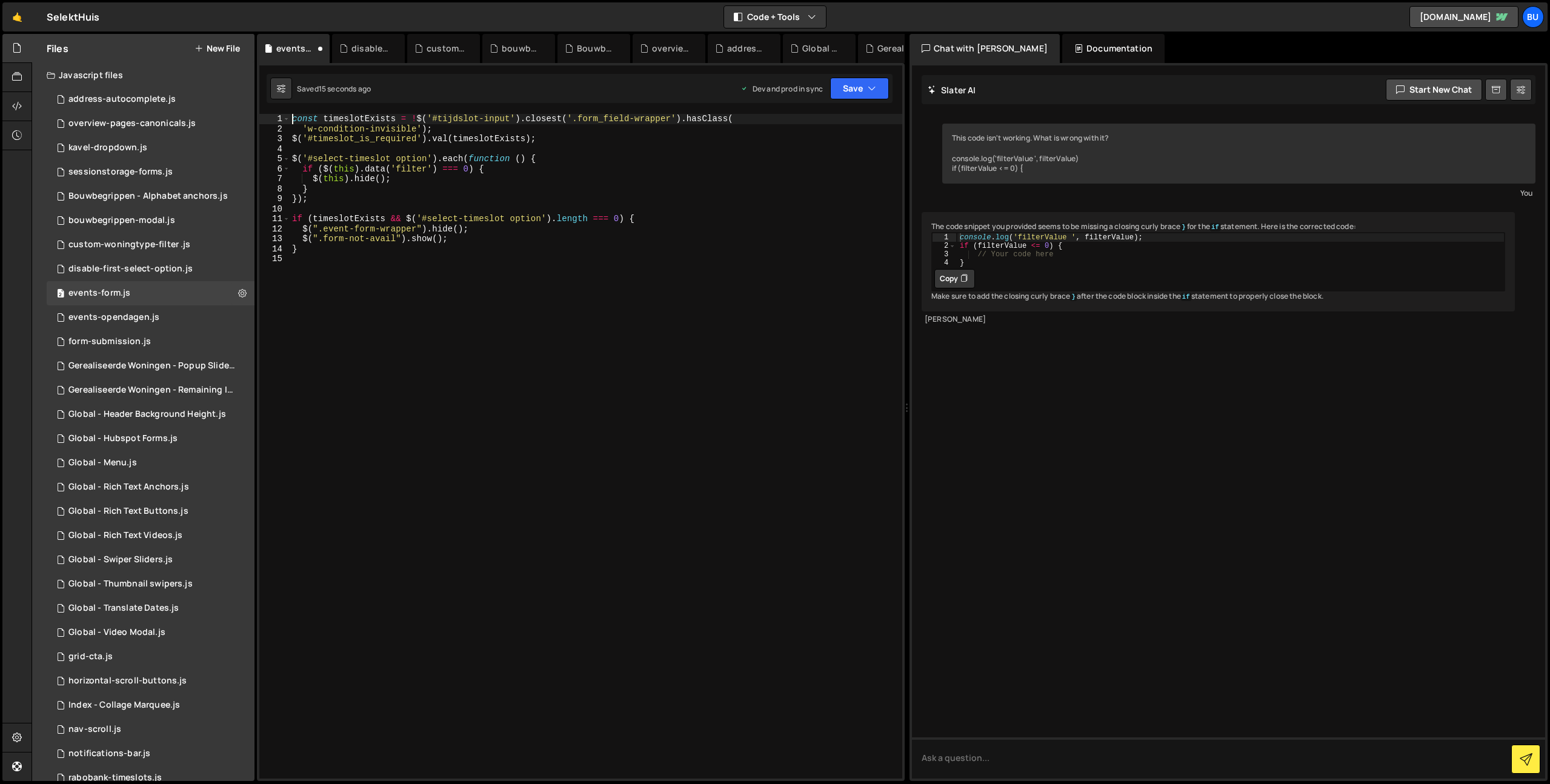
type textarea "const timeslotExists = !$('#tijdslot-input').closest('.form_field-wrapper').has…"
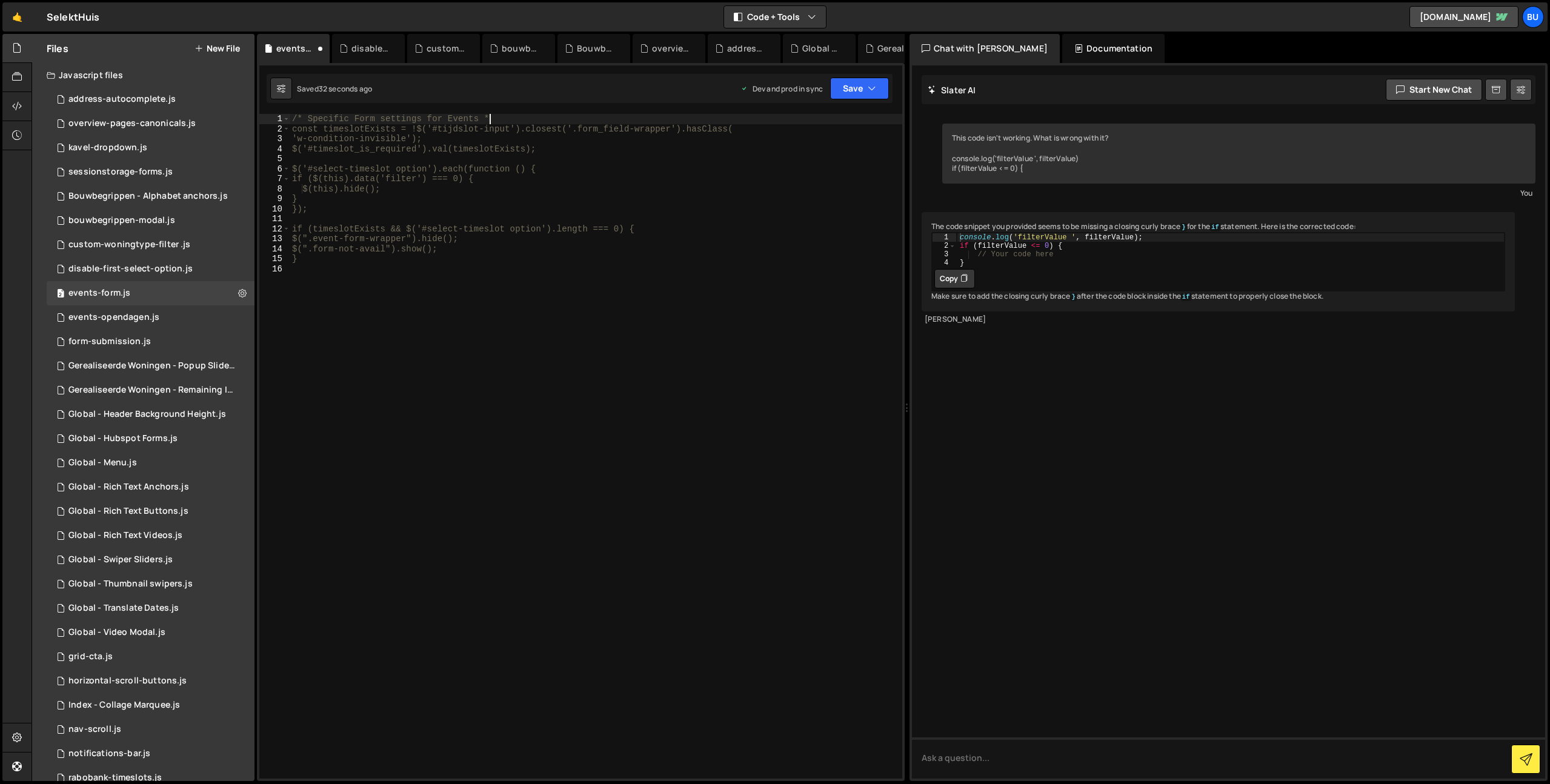
scroll to position [0, 13]
type textarea "/* Specific Form settings for Events */"
drag, startPoint x: 867, startPoint y: 90, endPoint x: 852, endPoint y: 93, distance: 15.3
click at [867, 90] on button "Save" at bounding box center [859, 89] width 59 height 21
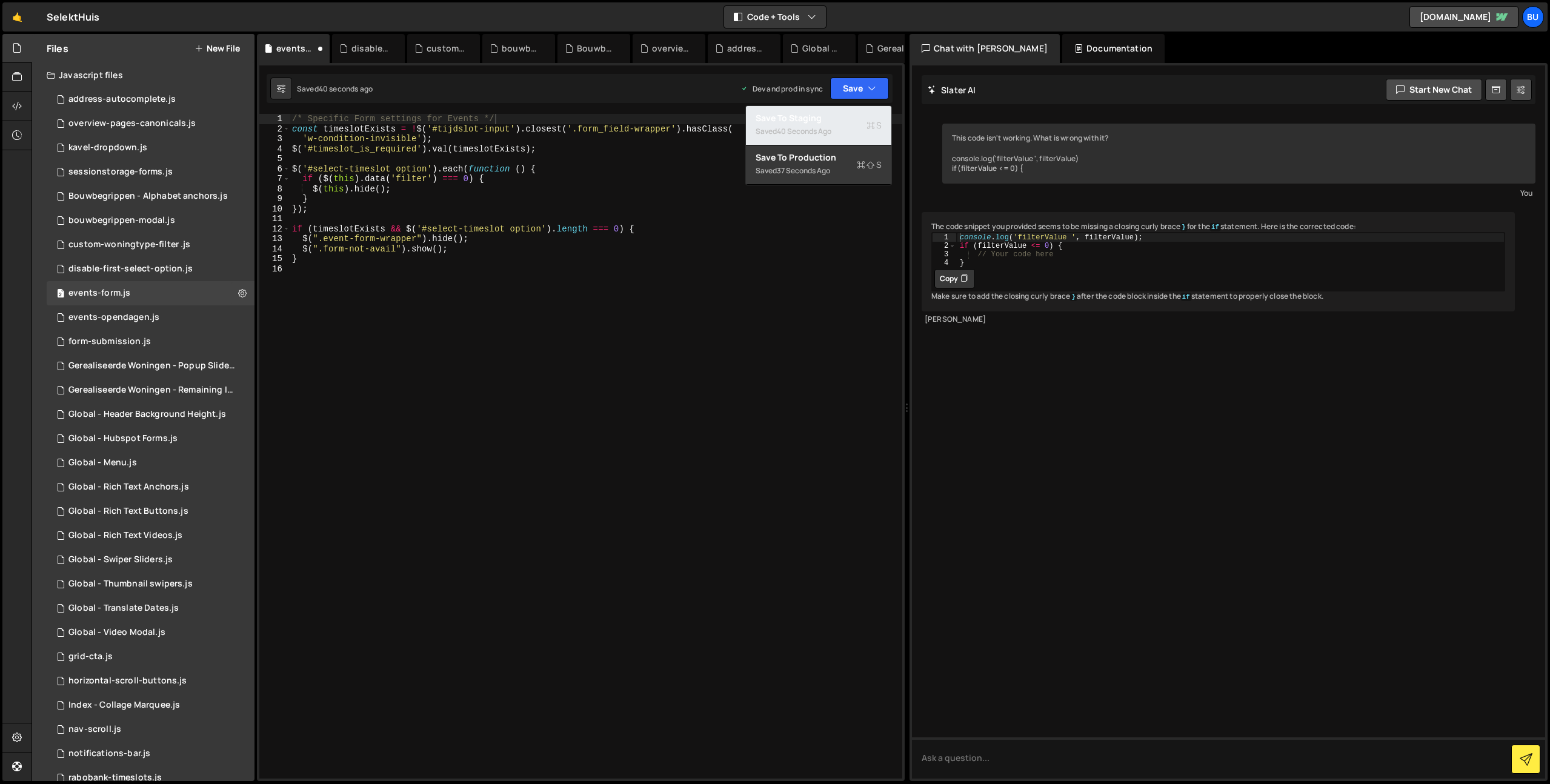
drag, startPoint x: 833, startPoint y: 118, endPoint x: 836, endPoint y: 108, distance: 10.4
click at [833, 118] on div "Save to Staging S" at bounding box center [818, 118] width 126 height 12
click at [864, 90] on button "Save" at bounding box center [859, 89] width 59 height 21
drag, startPoint x: 810, startPoint y: 164, endPoint x: 791, endPoint y: 159, distance: 19.6
click at [810, 164] on div "Saved [DATE]" at bounding box center [818, 171] width 126 height 15
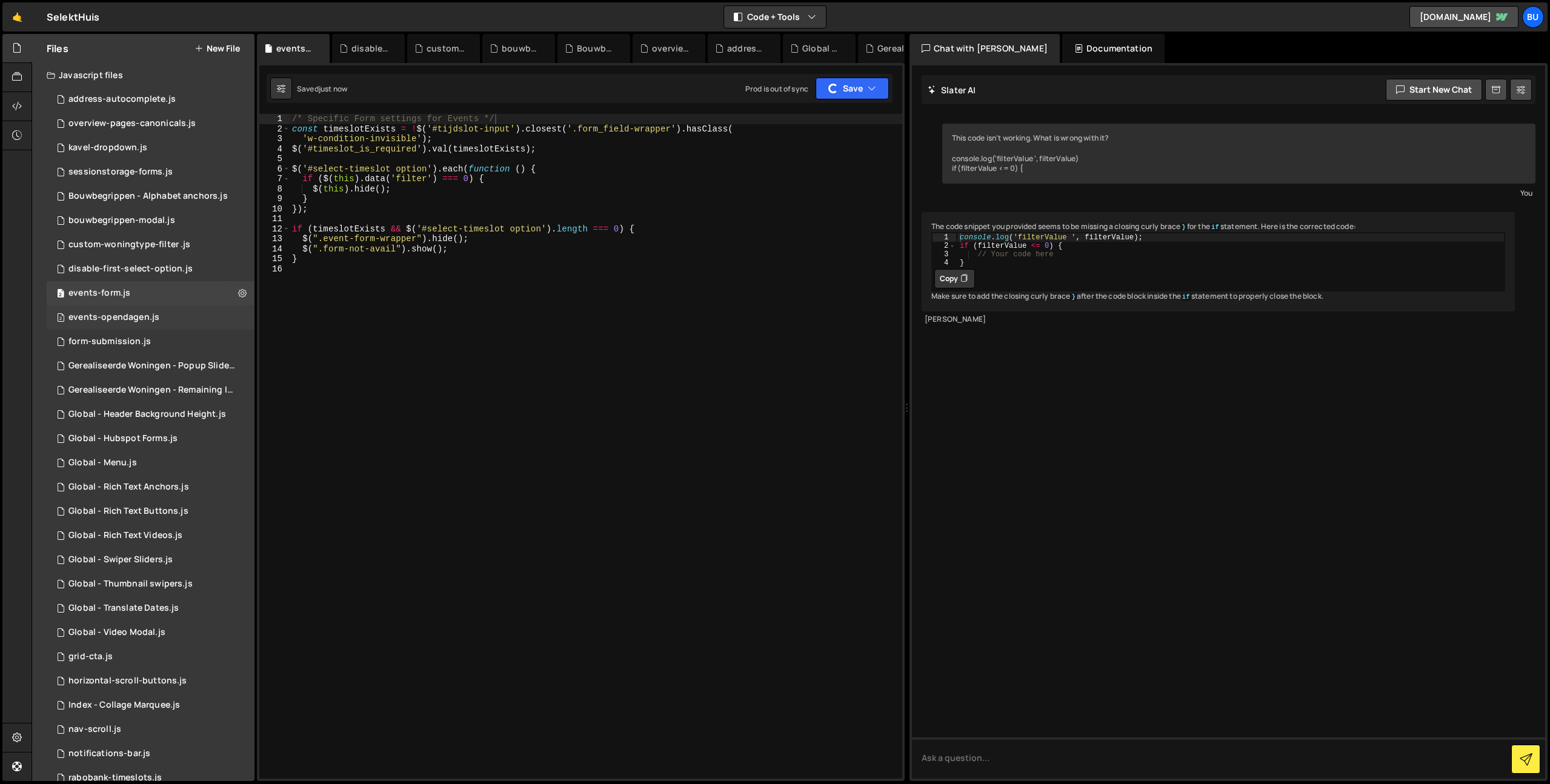
click at [175, 315] on div "2 events-opendagen.js 0" at bounding box center [151, 317] width 208 height 24
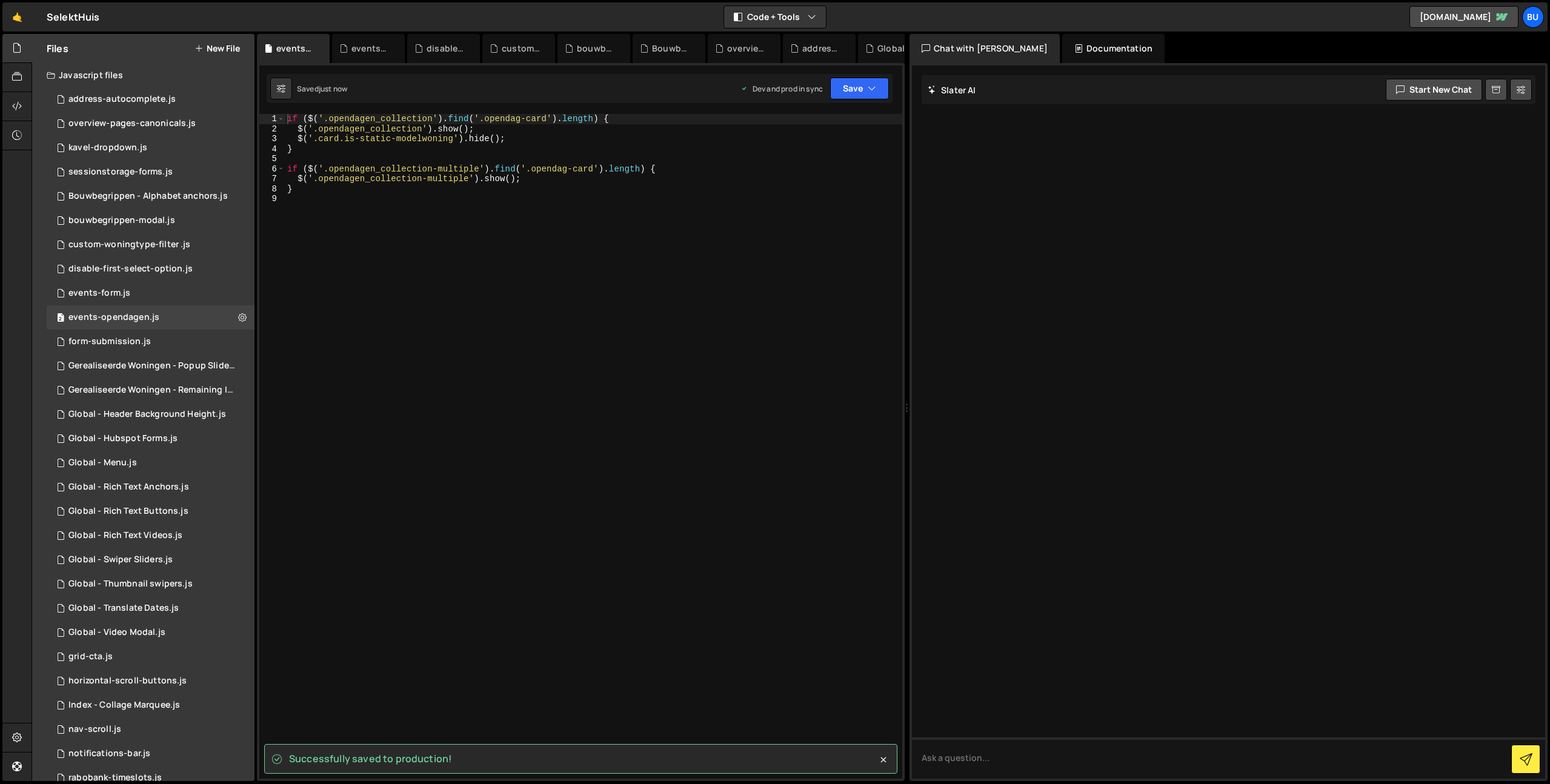
click at [489, 156] on div "if ( $ ( '.opendagen_collection' ) . find ( '.opendag-card' ) . length ) { $ ( …" at bounding box center [593, 456] width 617 height 684
drag, startPoint x: 537, startPoint y: 133, endPoint x: 433, endPoint y: 161, distance: 107.7
click at [536, 132] on div "if ( $ ( '.opendagen_collection' ) . find ( '.opendag-card' ) . length ) { $ ( …" at bounding box center [593, 456] width 617 height 684
click at [125, 290] on div "events-form.js" at bounding box center [99, 293] width 62 height 11
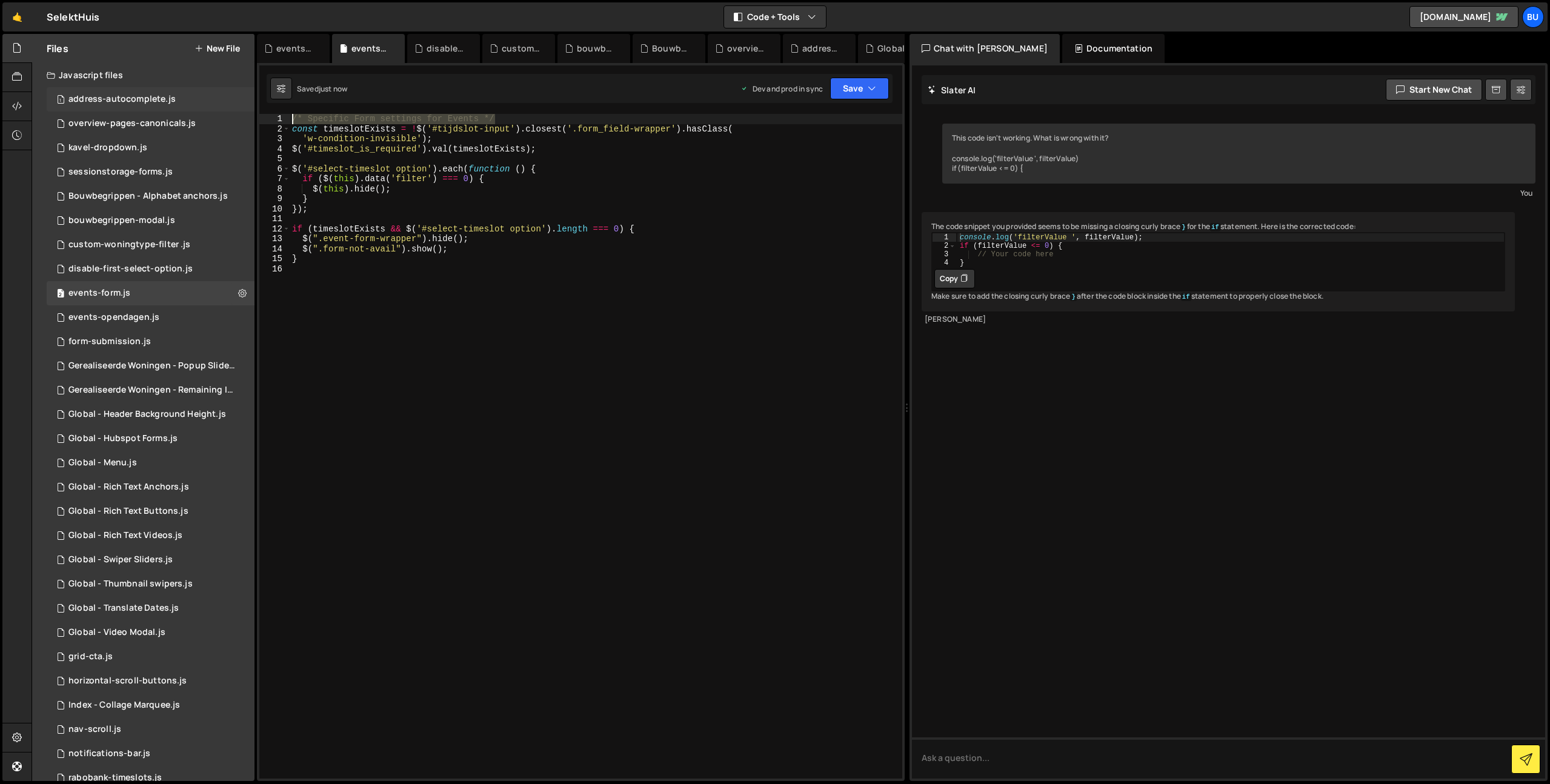
drag, startPoint x: 554, startPoint y: 119, endPoint x: 220, endPoint y: 108, distance: 334.2
click at [220, 108] on div "Files New File Javascript files 1 address-autocomplete.js 0 1 overview-pages-ca…" at bounding box center [791, 408] width 1518 height 747
click at [152, 317] on div "events-opendagen.js" at bounding box center [114, 317] width 91 height 11
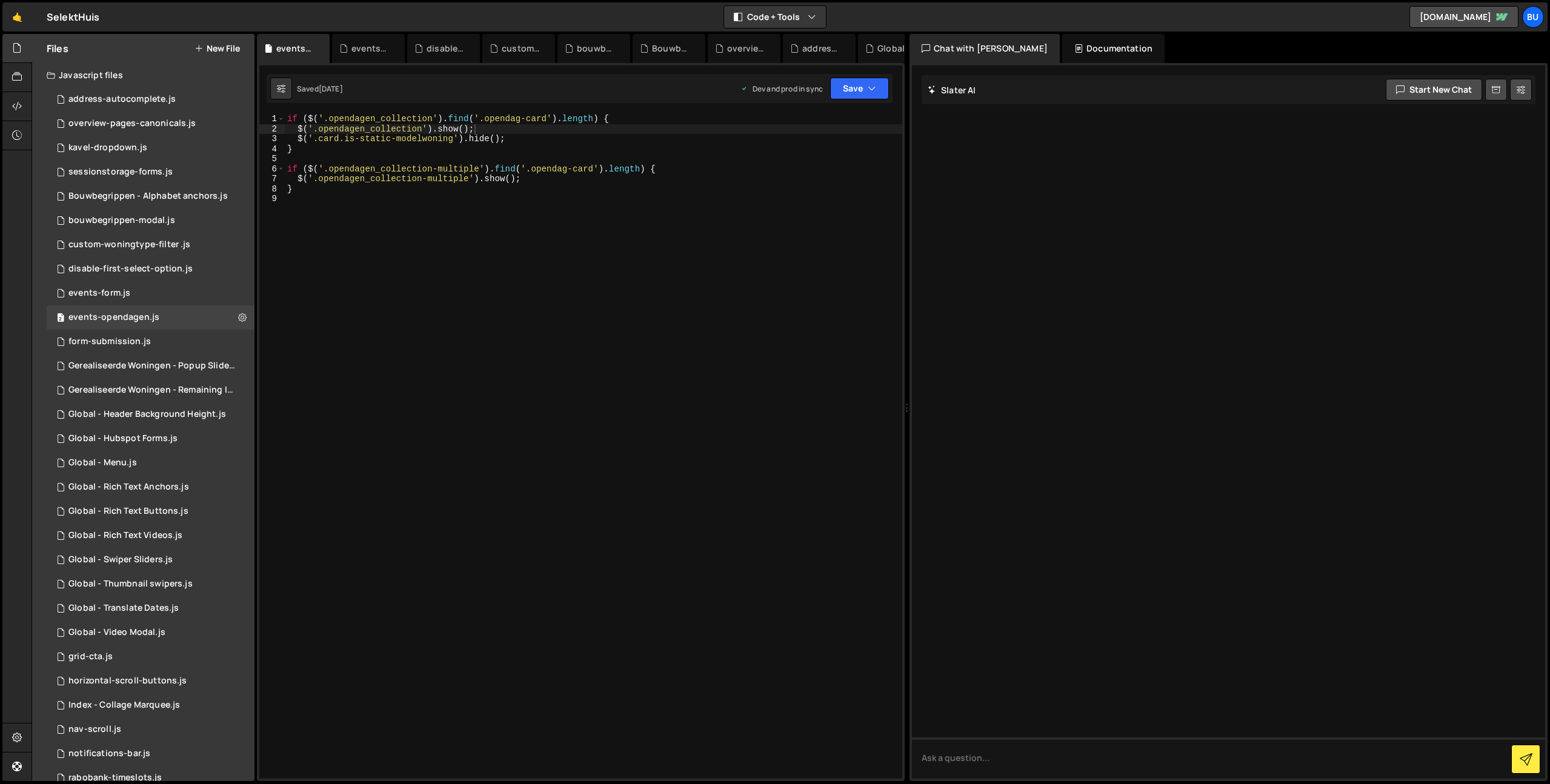
click at [388, 177] on div "if ( $ ( '.opendagen_collection' ) . find ( '.opendag-card' ) . length ) { $ ( …" at bounding box center [593, 456] width 617 height 684
click at [433, 135] on div "if ( $ ( '.opendagen_collection' ) . find ( '.opendag-card' ) . length ) { $ ( …" at bounding box center [593, 456] width 617 height 684
type textarea "if ($('.opendagen_collection').find('.opendag-card').length) {"
paste textarea "/* Specific Form settings for Events */"
click at [465, 119] on div "/* Specific Form settings for Events */ if ( $ ( '.opendagen_collection' ) . fi…" at bounding box center [596, 456] width 612 height 684
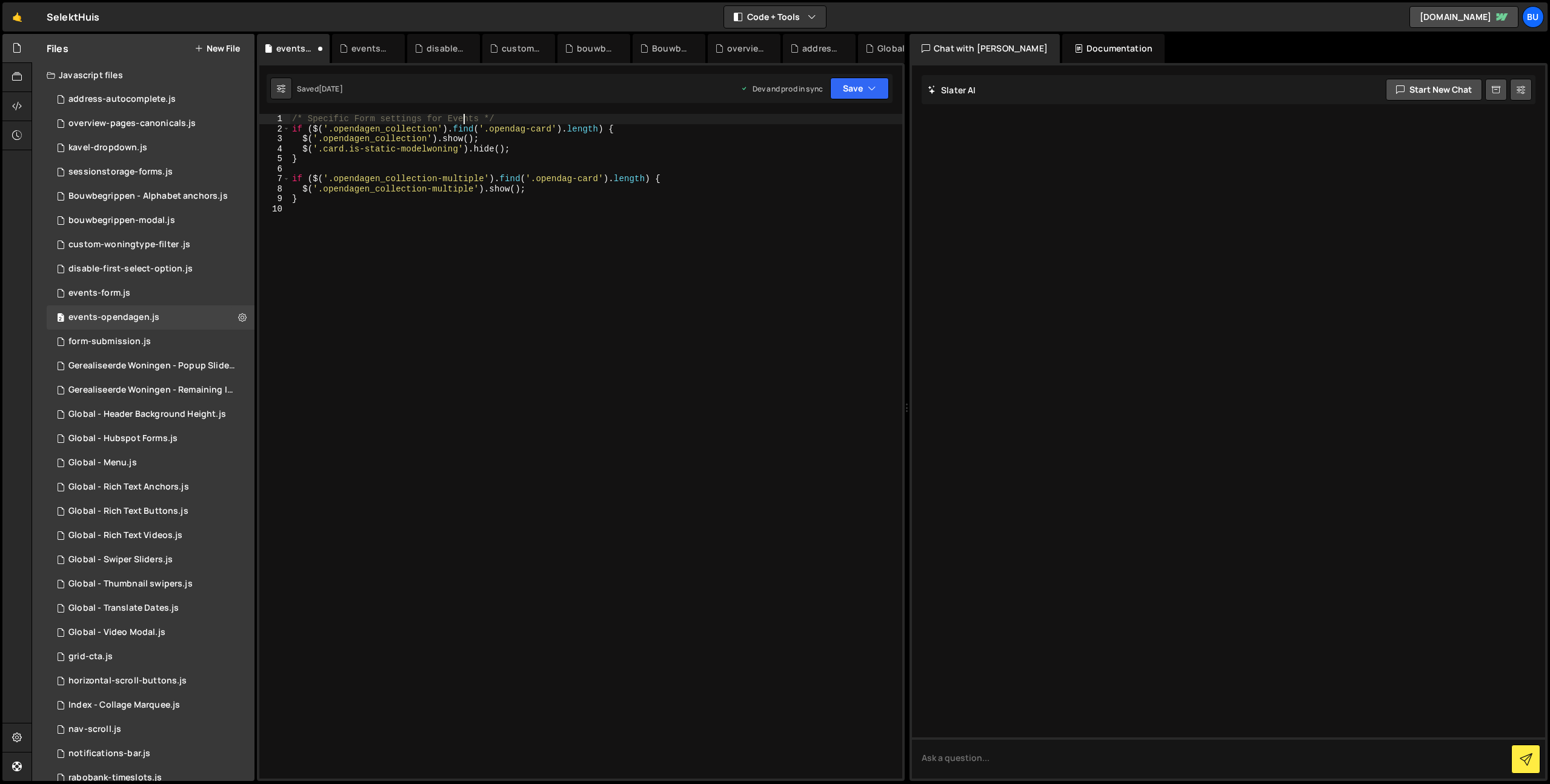
drag, startPoint x: 465, startPoint y: 119, endPoint x: 452, endPoint y: 119, distance: 13.0
click at [465, 119] on div "/* Specific Form settings for Events */ if ( $ ( '.opendagen_collection' ) . fi…" at bounding box center [596, 456] width 612 height 684
type textarea "/* Specific Form settings for Open Dagen */"
drag, startPoint x: 603, startPoint y: 264, endPoint x: 602, endPoint y: 255, distance: 9.1
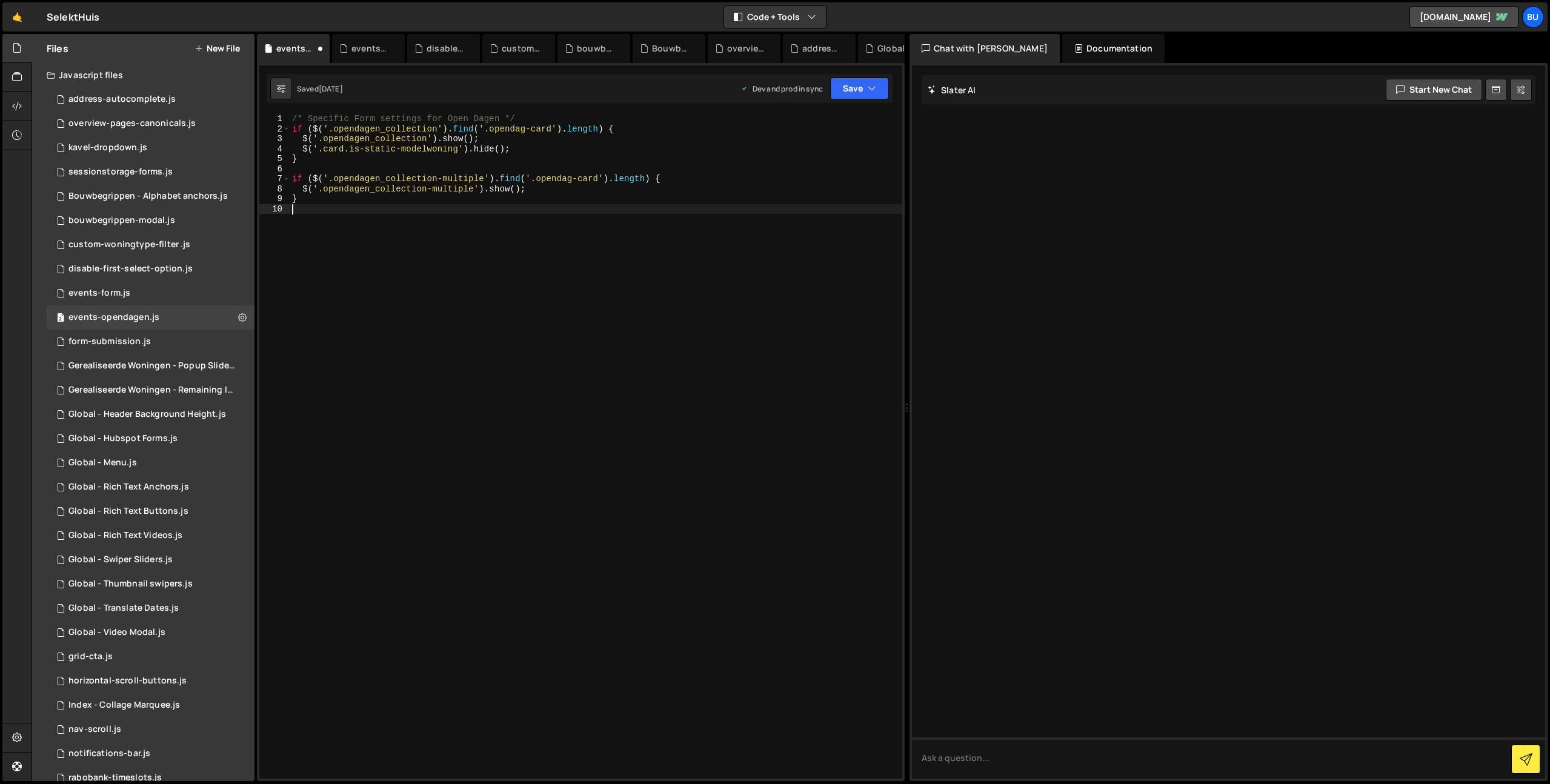
click at [603, 264] on div "/* Specific Form settings for Open Dagen */ if ( $ ( '.opendagen_collection' ) …" at bounding box center [596, 456] width 612 height 684
click at [856, 92] on button "Save" at bounding box center [859, 89] width 59 height 21
click at [800, 129] on div "[DATE]" at bounding box center [788, 131] width 23 height 10
drag, startPoint x: 857, startPoint y: 92, endPoint x: 841, endPoint y: 103, distance: 19.4
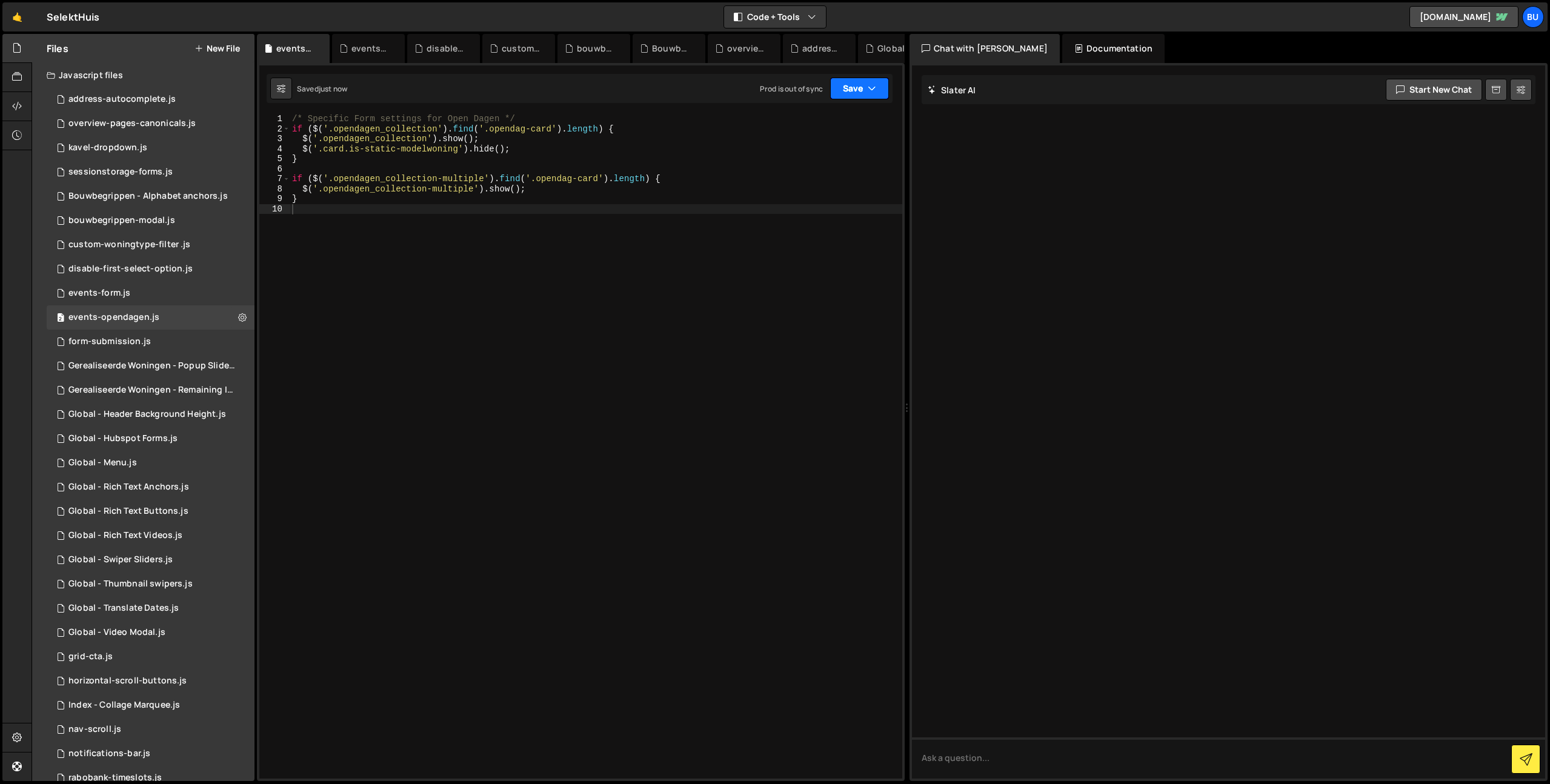
click at [857, 92] on button "Save" at bounding box center [859, 89] width 59 height 21
drag, startPoint x: 803, startPoint y: 172, endPoint x: 790, endPoint y: 166, distance: 14.3
click at [800, 172] on div "[DATE]" at bounding box center [788, 171] width 23 height 10
click at [162, 342] on div "1 form-submission.js 0" at bounding box center [151, 341] width 208 height 24
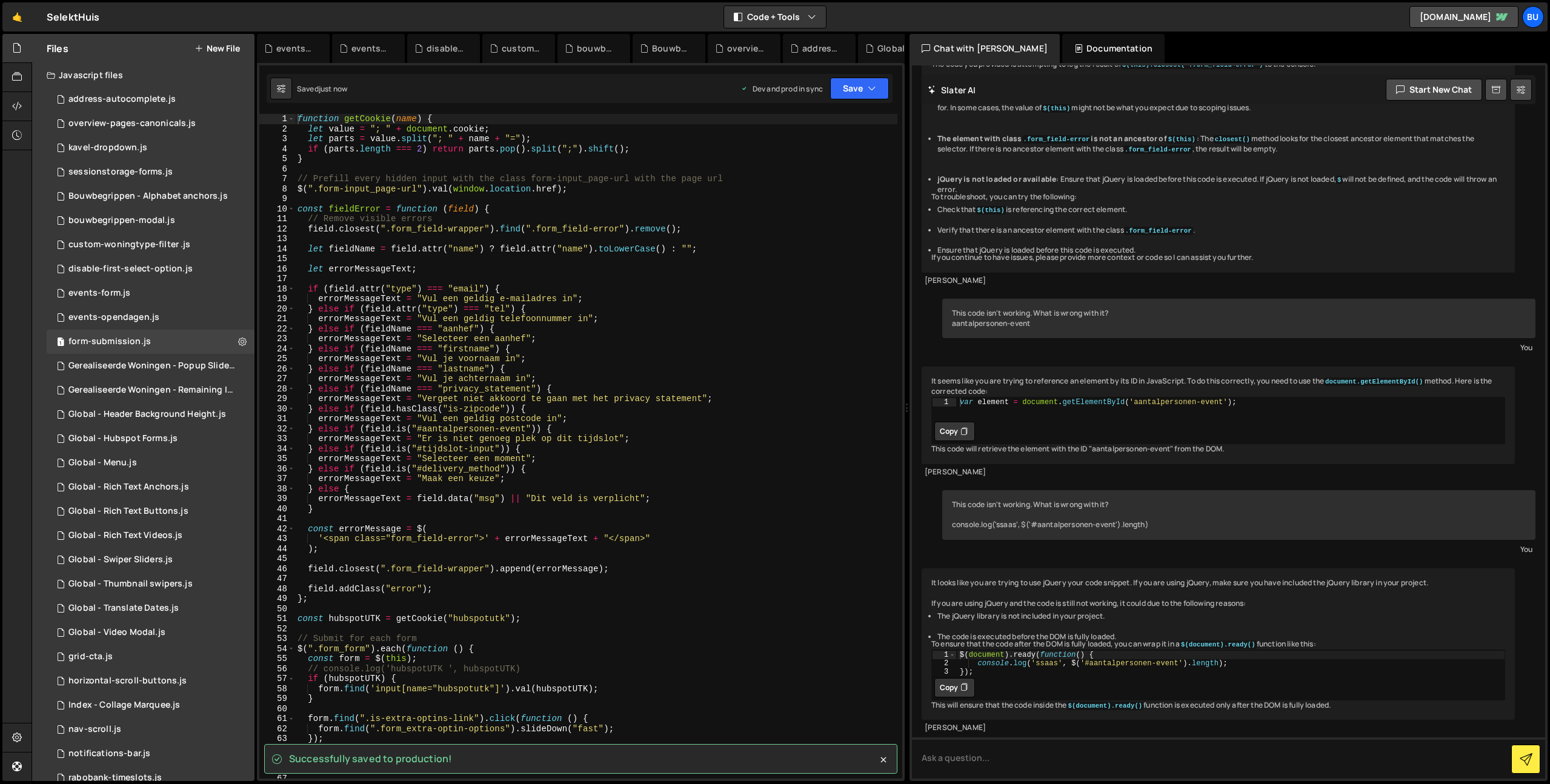
scroll to position [677, 0]
click at [511, 191] on div "function getCookie ( name ) { let value = "; " + document . cookie ; let parts …" at bounding box center [596, 456] width 602 height 684
click at [527, 109] on div "Successfully saved to production! XXXXXXXXXXXXXXXXXXXXXXXXXXXXXXXXXXXXXXXXXXXXX…" at bounding box center [581, 422] width 648 height 718
click at [528, 118] on div "function getCookie ( name ) { let value = "; " + document . cookie ; let parts …" at bounding box center [596, 456] width 602 height 684
type textarea "function getCookie(name) {"
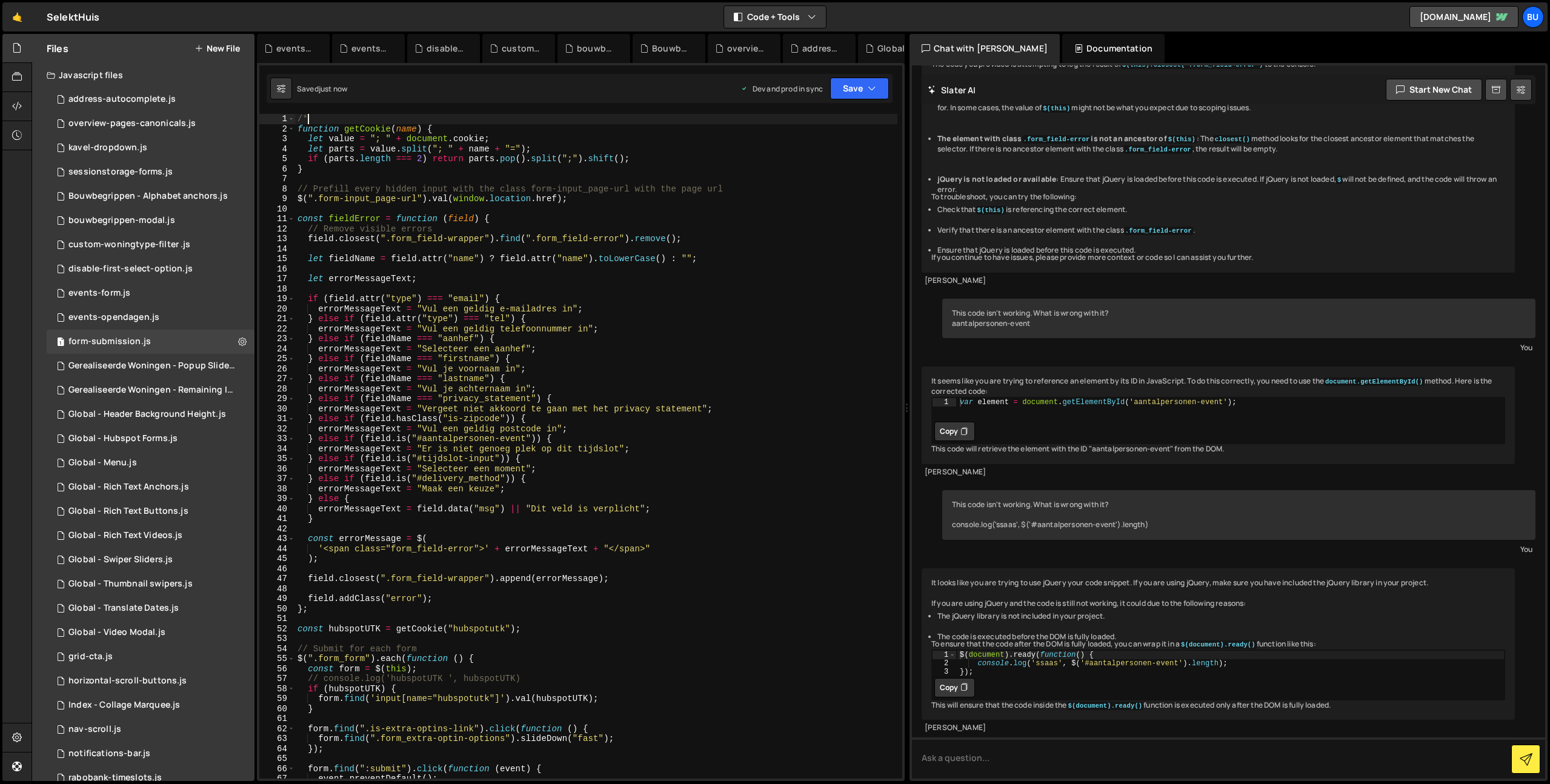
scroll to position [0, 0]
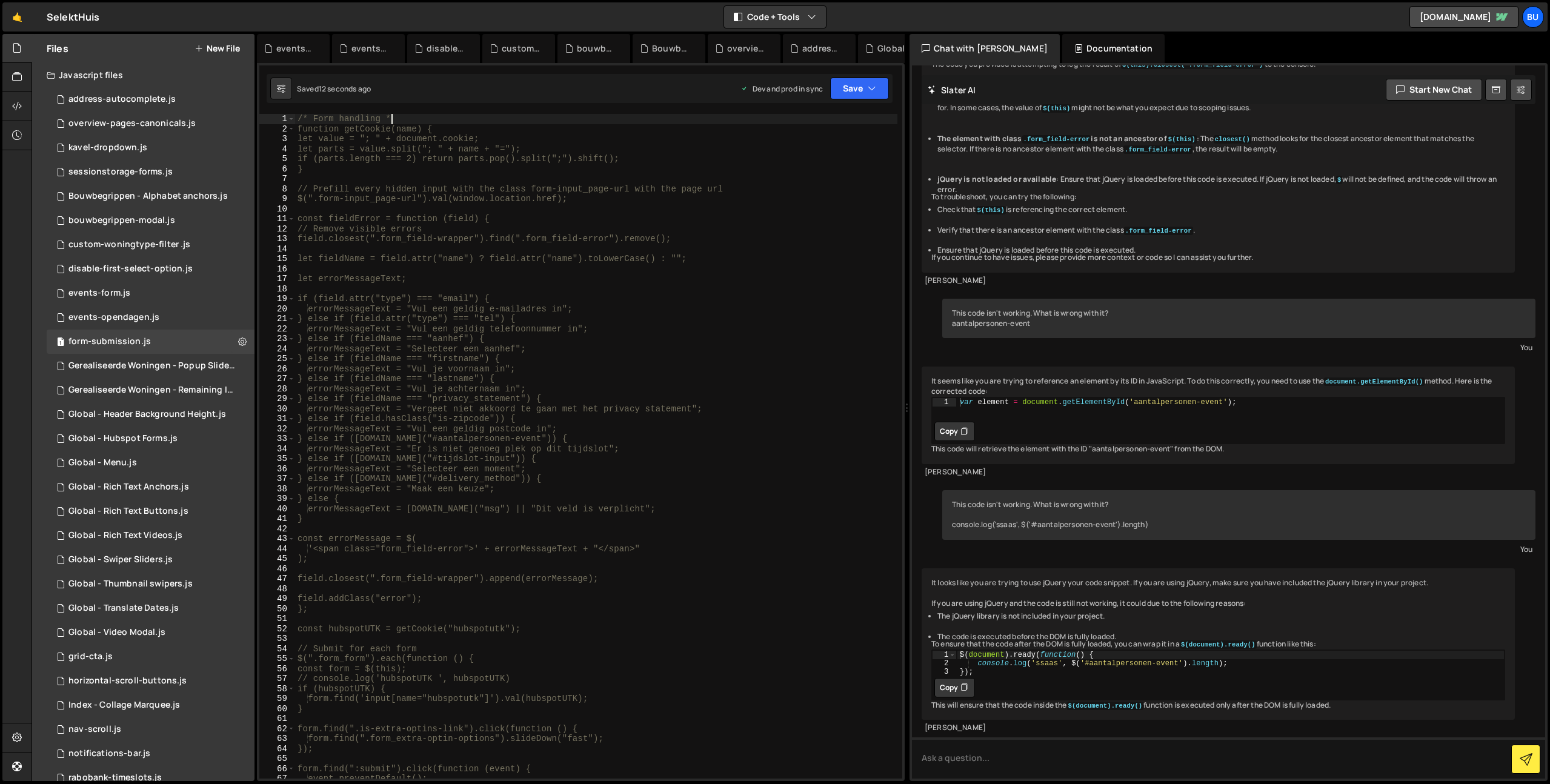
type textarea "/* Form handling */"
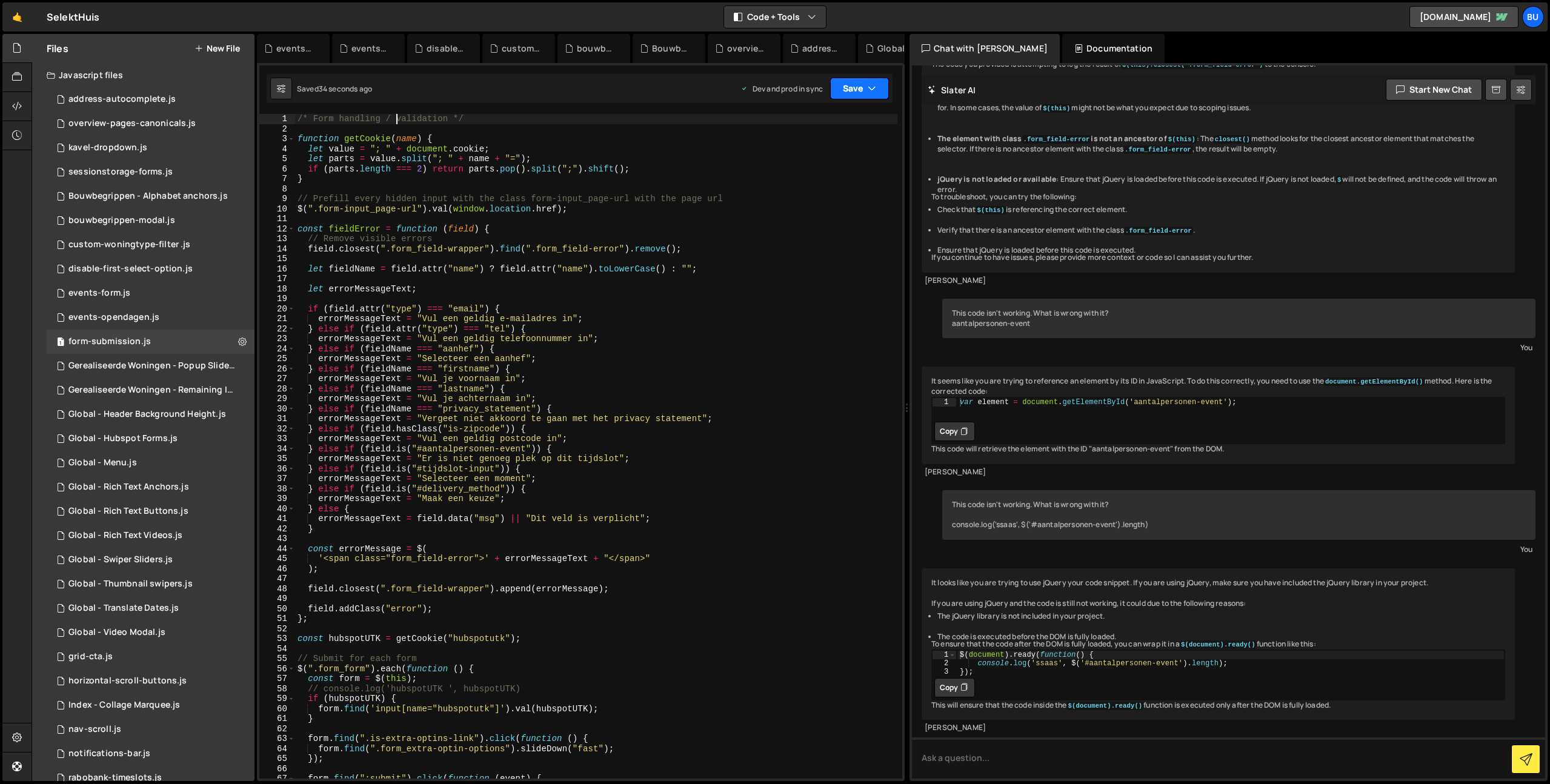
type textarea "/* Form handling / validation */"
drag, startPoint x: 857, startPoint y: 89, endPoint x: 848, endPoint y: 87, distance: 9.2
click at [857, 89] on button "Save" at bounding box center [859, 89] width 59 height 21
drag, startPoint x: 834, startPoint y: 120, endPoint x: 840, endPoint y: 96, distance: 24.7
click at [834, 120] on div "Save to Staging S" at bounding box center [818, 118] width 126 height 12
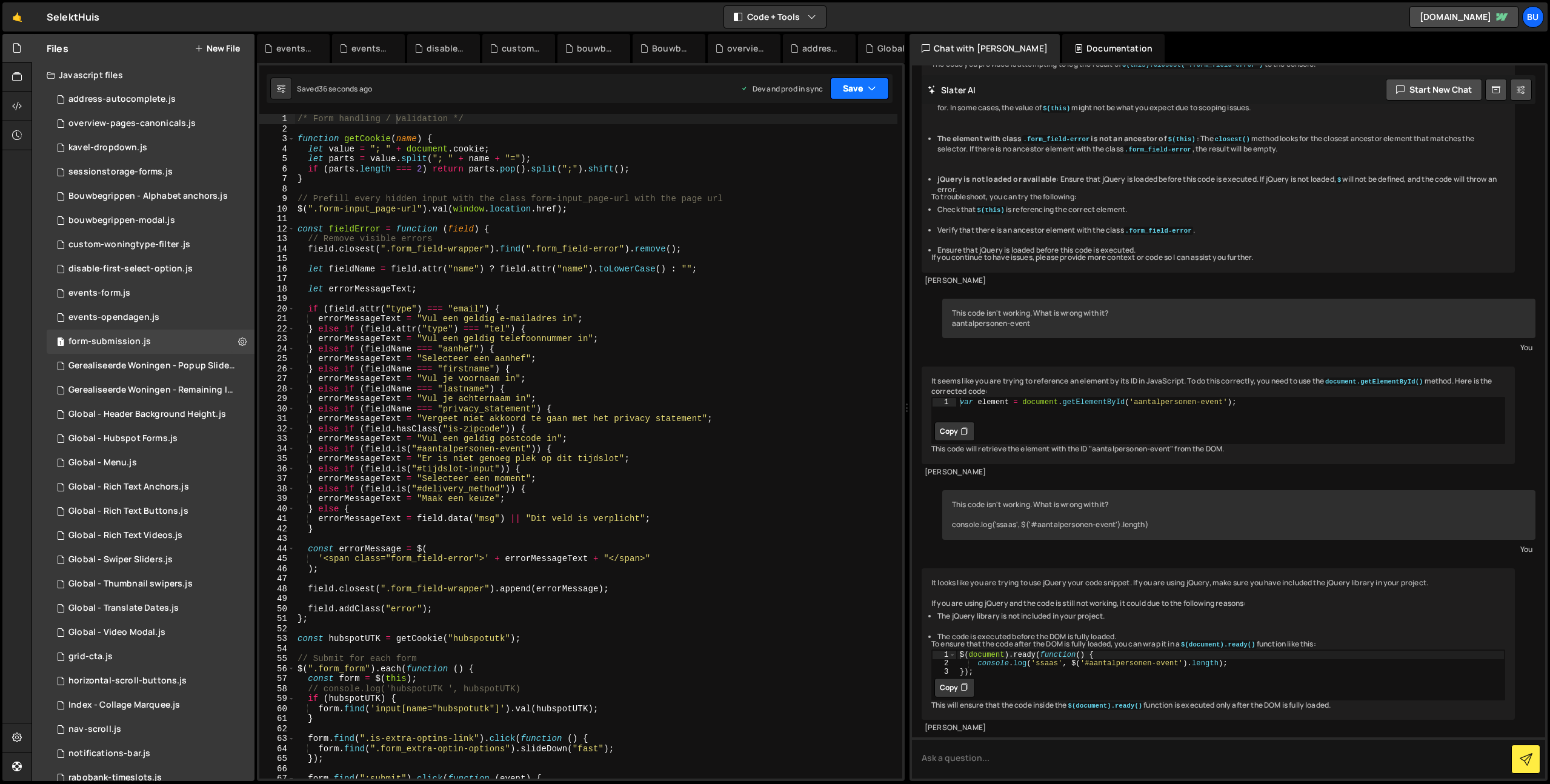
click at [853, 82] on button "Save" at bounding box center [859, 89] width 59 height 21
click at [821, 166] on div "Saved [DATE]" at bounding box center [818, 171] width 126 height 15
click at [125, 367] on div "Gerealiseerde Woningen - Popup Slider.js" at bounding box center [152, 365] width 167 height 11
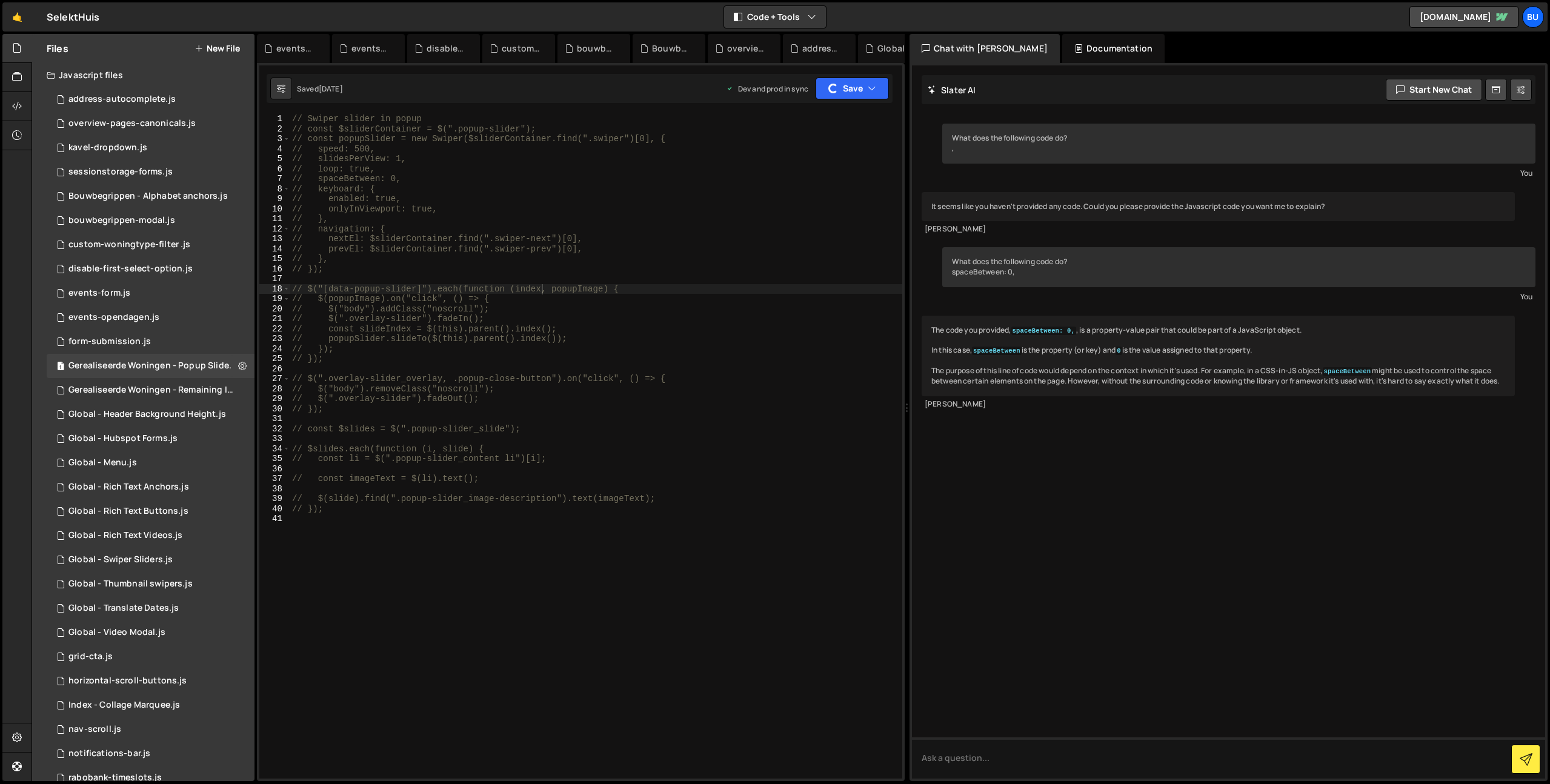
click at [525, 249] on div "// Swiper slider in popup // const $sliderContainer = $(".popup-slider"); // co…" at bounding box center [596, 456] width 612 height 684
drag, startPoint x: 551, startPoint y: 206, endPoint x: 543, endPoint y: 208, distance: 8.2
click at [551, 206] on div "// Swiper slider in popup // const $sliderContainer = $(".popup-slider"); // co…" at bounding box center [596, 456] width 612 height 684
type textarea "// onlyInViewport: true,"
click at [193, 389] on div "Gerealiseerde Woningen - Remaining Images.js" at bounding box center [152, 389] width 167 height 11
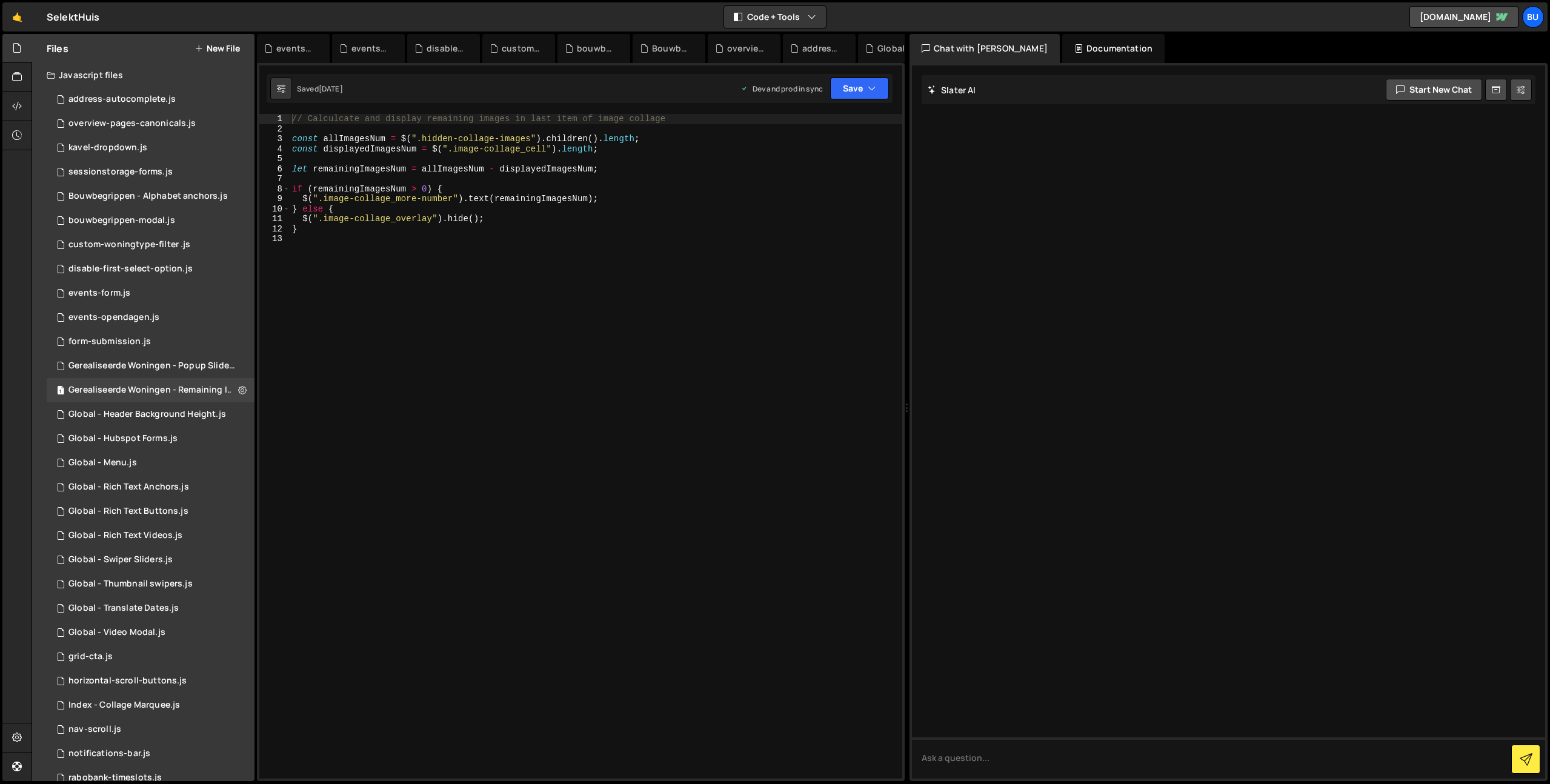
click at [478, 257] on div "// Calculcate and display remaining images in last item of image collage const …" at bounding box center [596, 456] width 612 height 684
click at [157, 417] on div "Global - Header Background Height.js" at bounding box center [147, 414] width 158 height 11
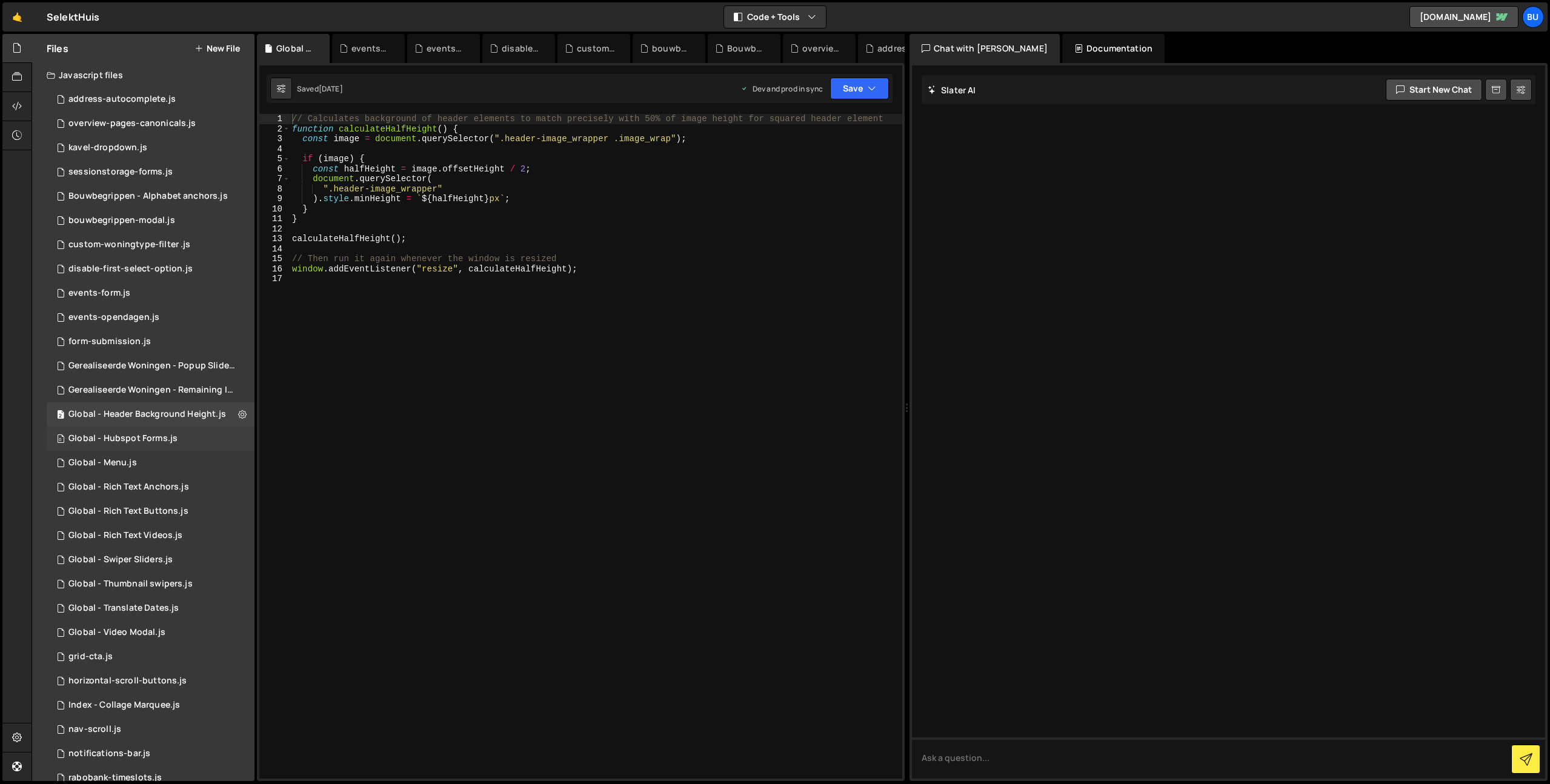
click at [139, 436] on div "Global - Hubspot Forms.js" at bounding box center [123, 438] width 109 height 11
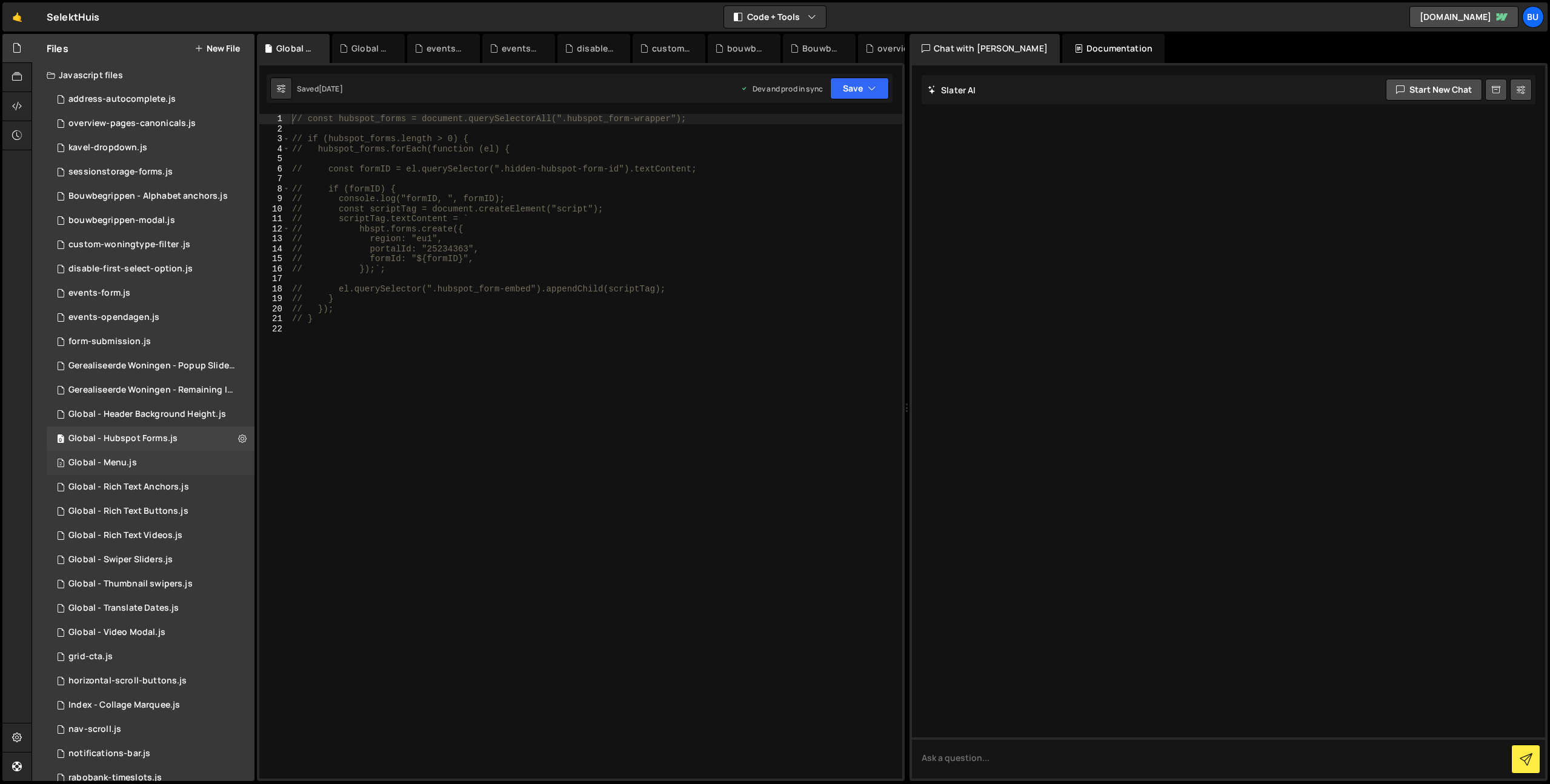
click at [117, 460] on div "Global - Menu.js" at bounding box center [102, 462] width 68 height 11
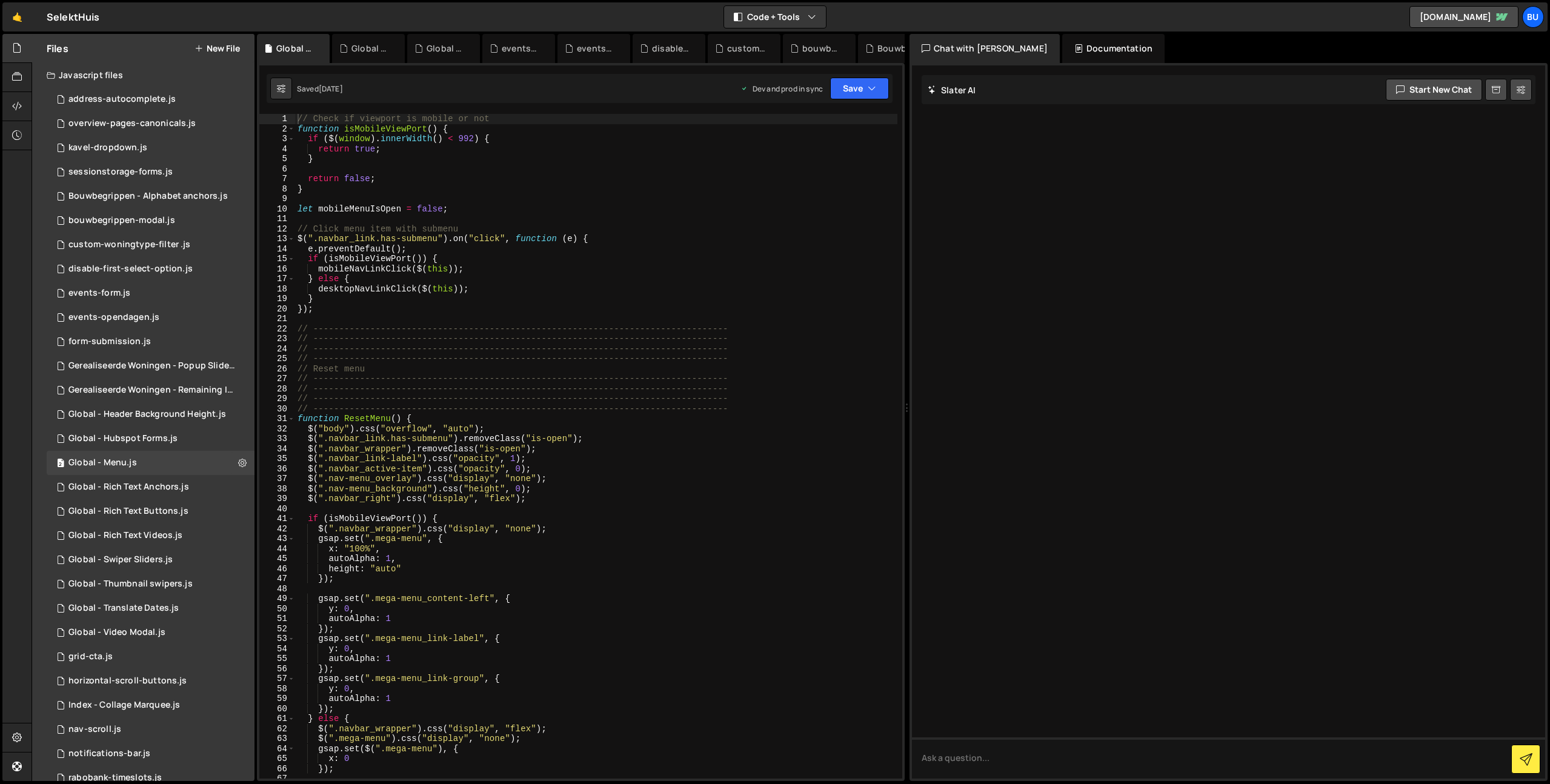
click at [476, 178] on div "// Check if viewport is mobile or not function isMobileViewPort ( ) { if ( $ ( …" at bounding box center [596, 456] width 602 height 684
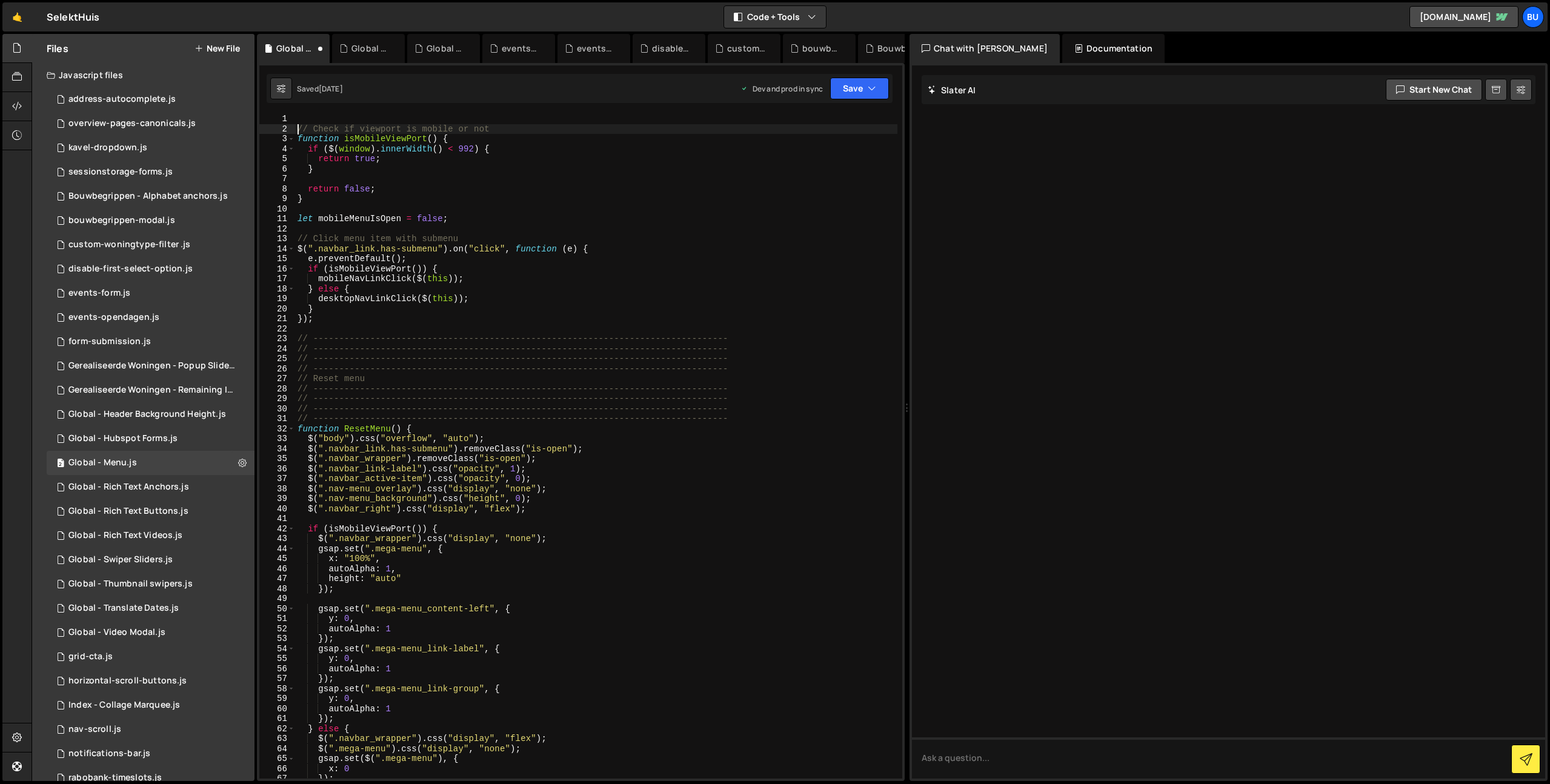
type textarea "// Check if viewport is mobile or not"
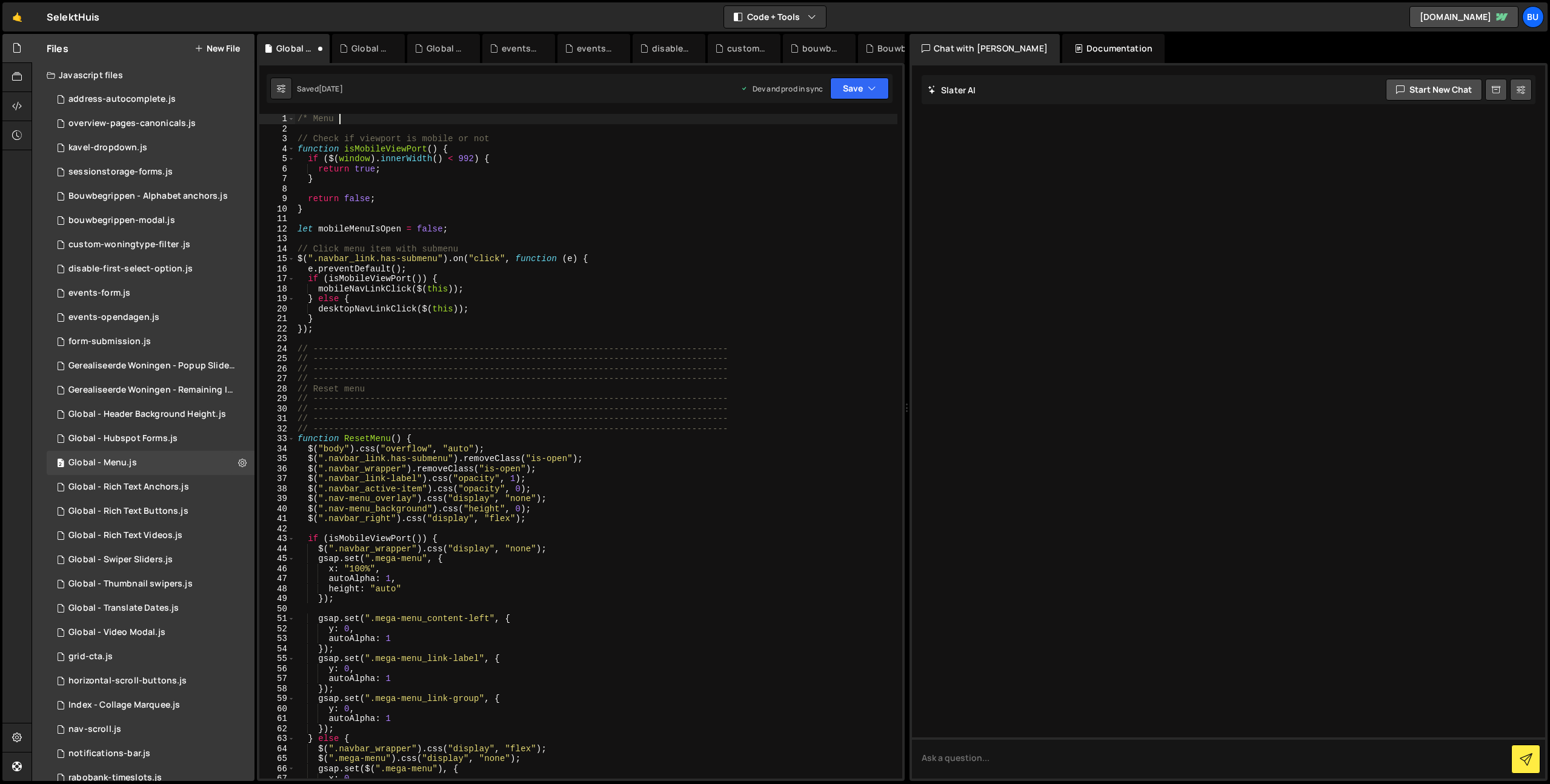
scroll to position [0, 2]
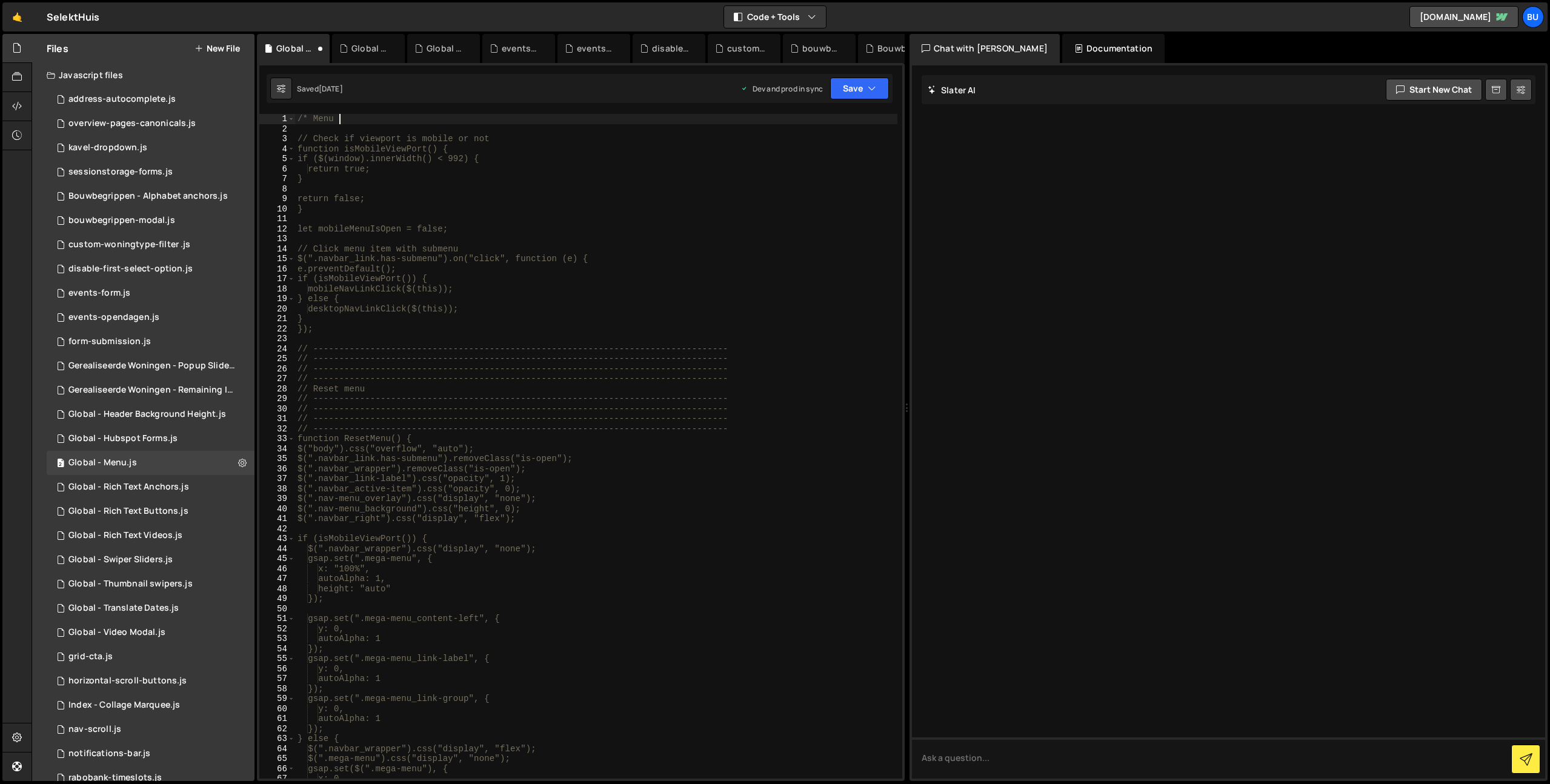
type textarea "/* Menu *"
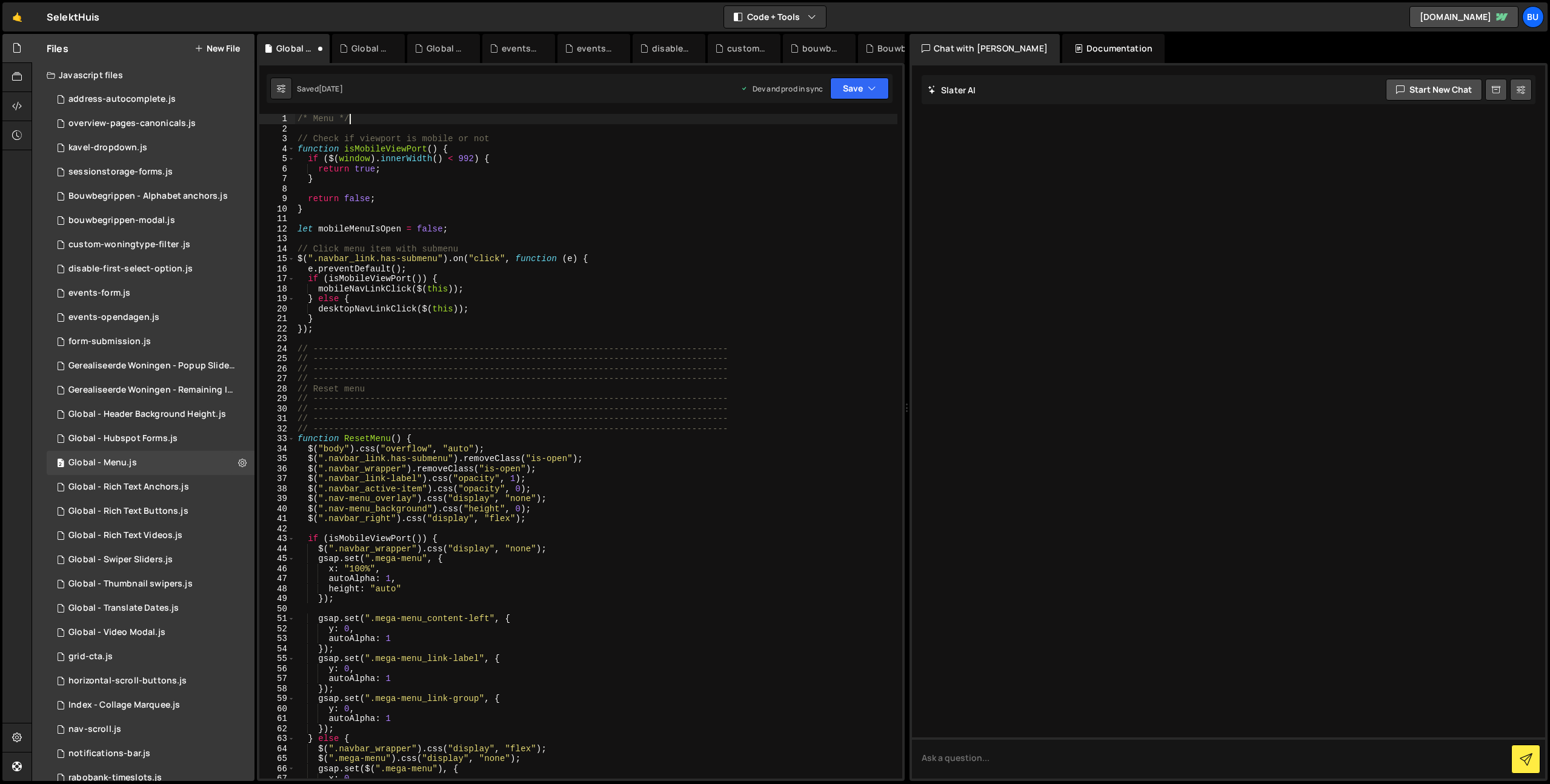
type textarea "/* Menu */"
click at [836, 101] on div "Saved 1 year ago Dev and prod in sync Upgrade to Edit Save Save to Staging S Sa…" at bounding box center [579, 89] width 626 height 29
drag, startPoint x: 824, startPoint y: 131, endPoint x: 813, endPoint y: 133, distance: 11.2
click at [823, 132] on div "/* Menu */ // Check if viewport is mobile or not function isMobileViewPort ( ) …" at bounding box center [596, 456] width 602 height 684
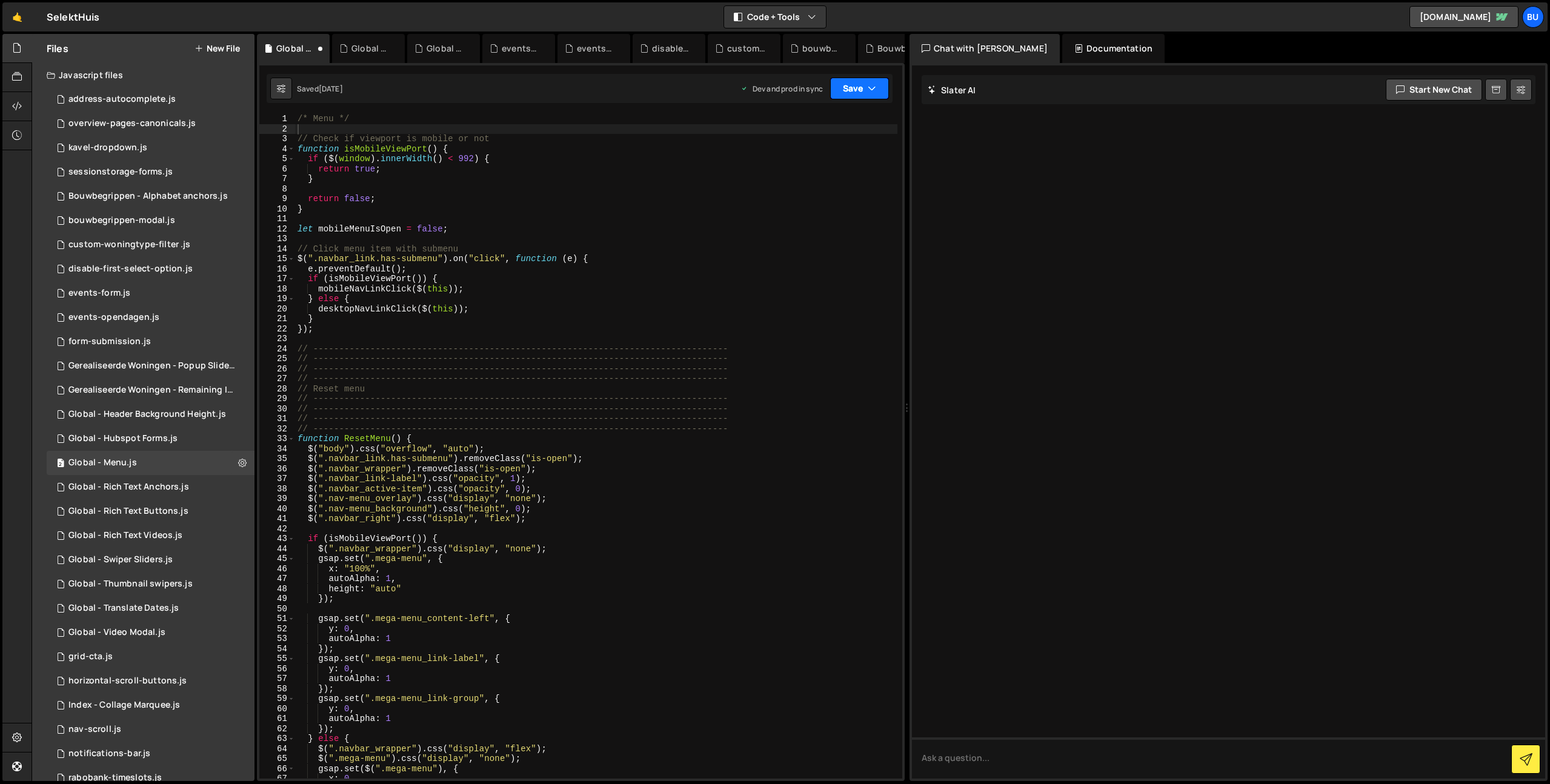
drag, startPoint x: 846, startPoint y: 92, endPoint x: 838, endPoint y: 109, distance: 18.8
click at [846, 92] on button "Save" at bounding box center [859, 89] width 59 height 21
click at [834, 116] on div "Save to Staging S" at bounding box center [818, 118] width 126 height 12
drag, startPoint x: 852, startPoint y: 92, endPoint x: 852, endPoint y: 104, distance: 12.0
click at [852, 93] on button "Save" at bounding box center [859, 89] width 59 height 21
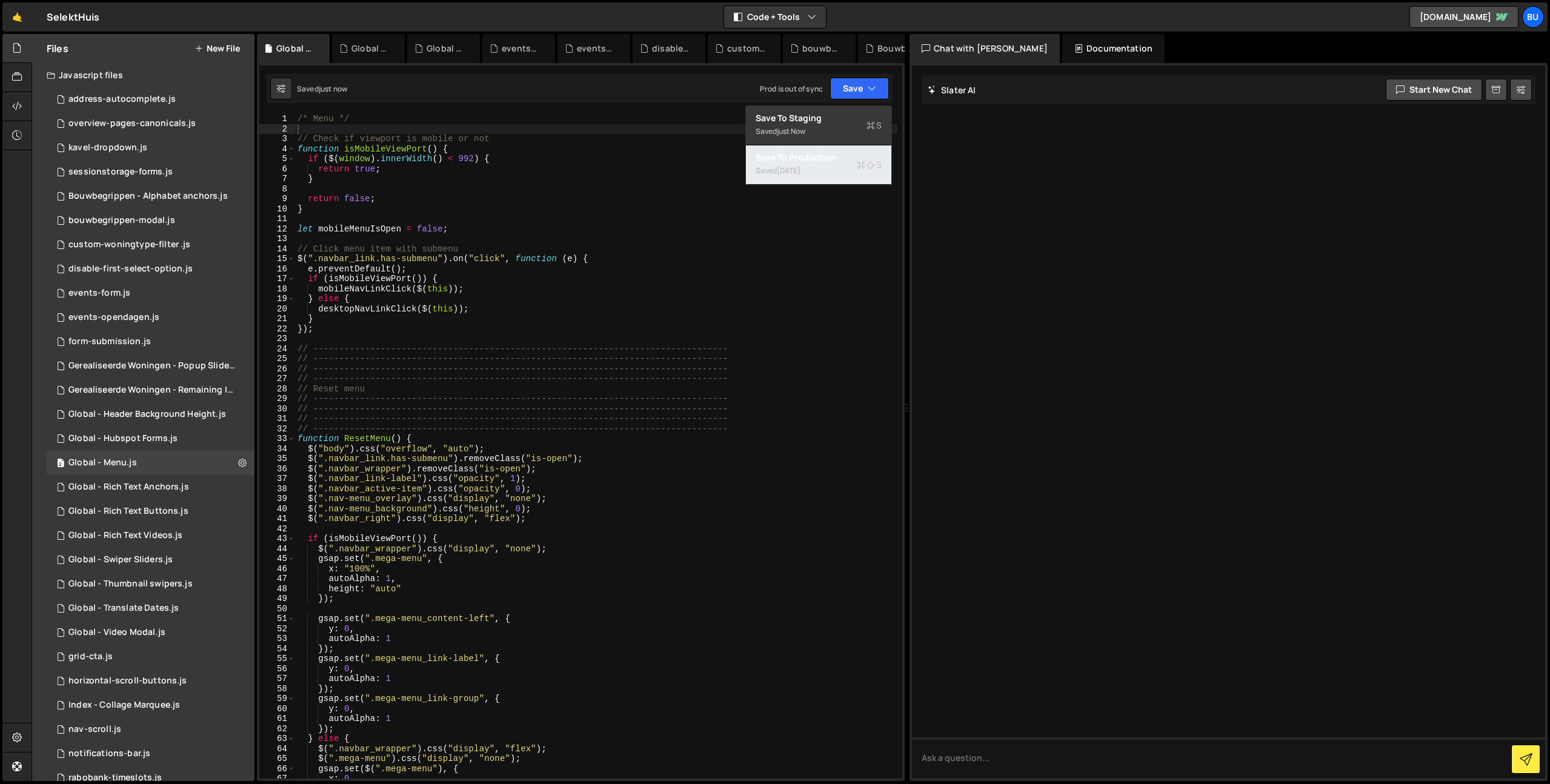
click at [838, 170] on div "Saved [DATE]" at bounding box center [818, 171] width 126 height 15
click at [176, 489] on div "Global - Rich Text Anchors.js" at bounding box center [128, 487] width 121 height 11
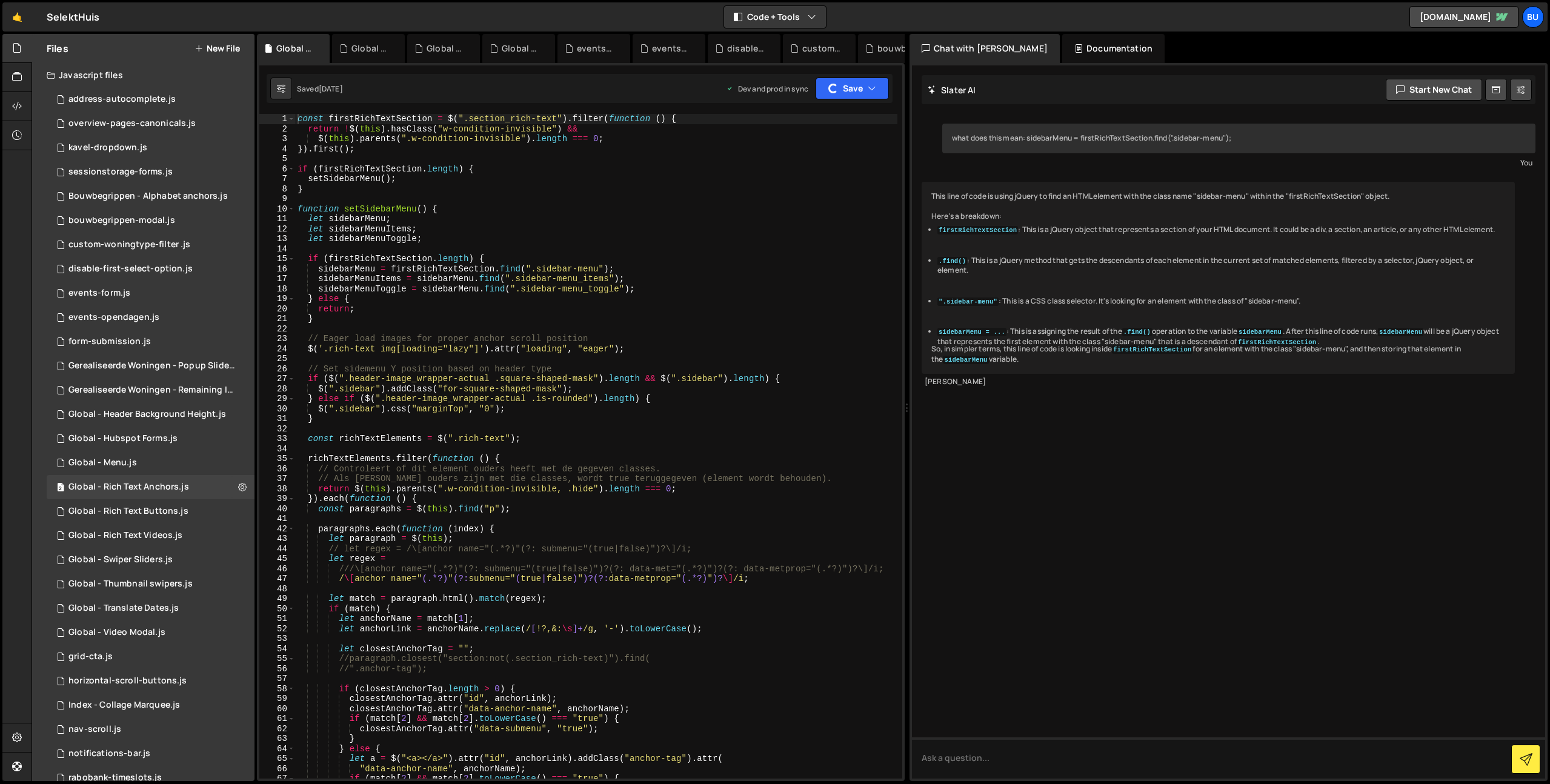
click at [569, 237] on div "const firstRichTextSection = $ ( ".section_rich-text" ) . filter ( function ( )…" at bounding box center [596, 456] width 602 height 684
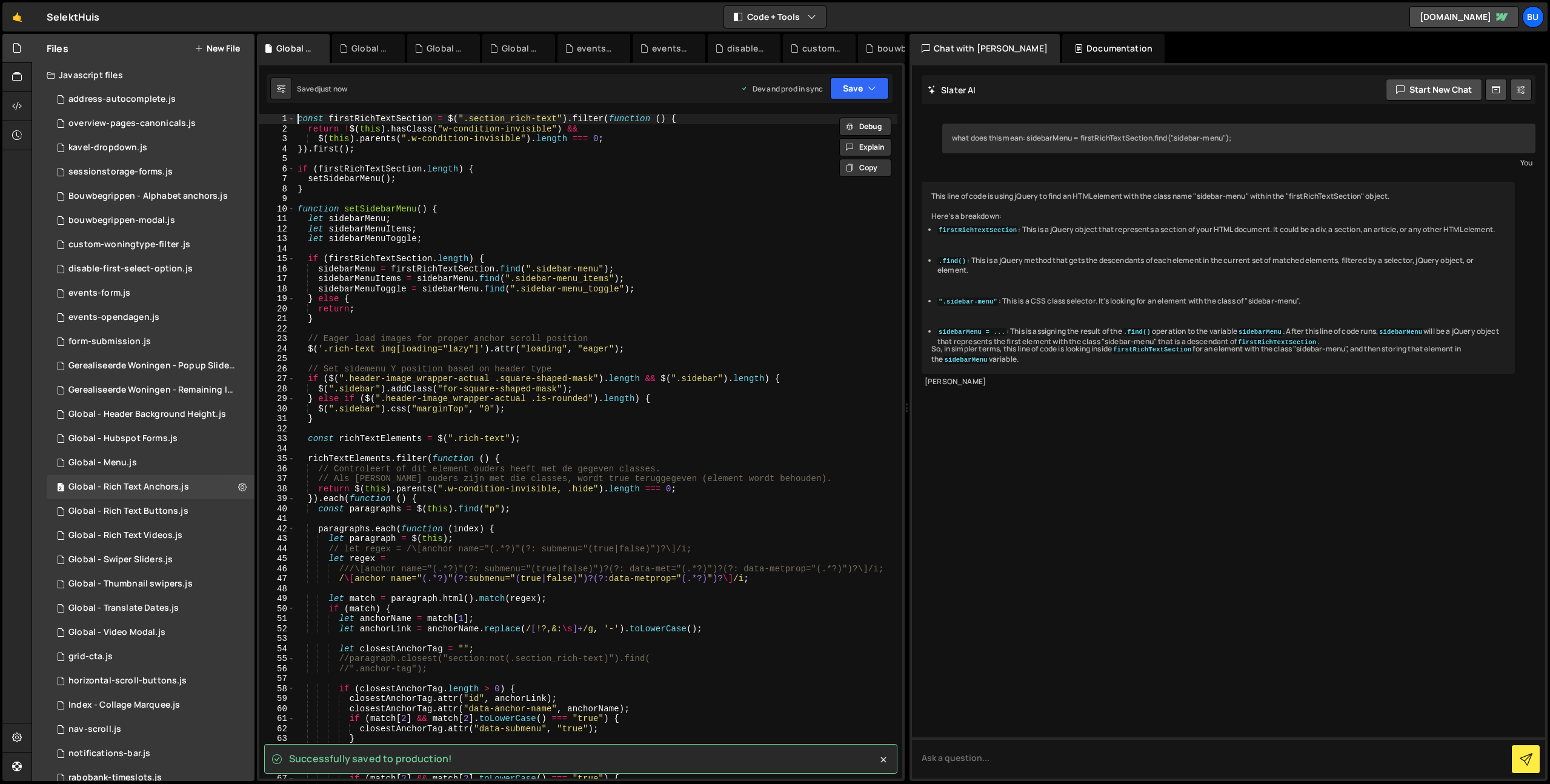
type textarea "const firstRichTextSection = $(".section_rich-text").filter(function () {"
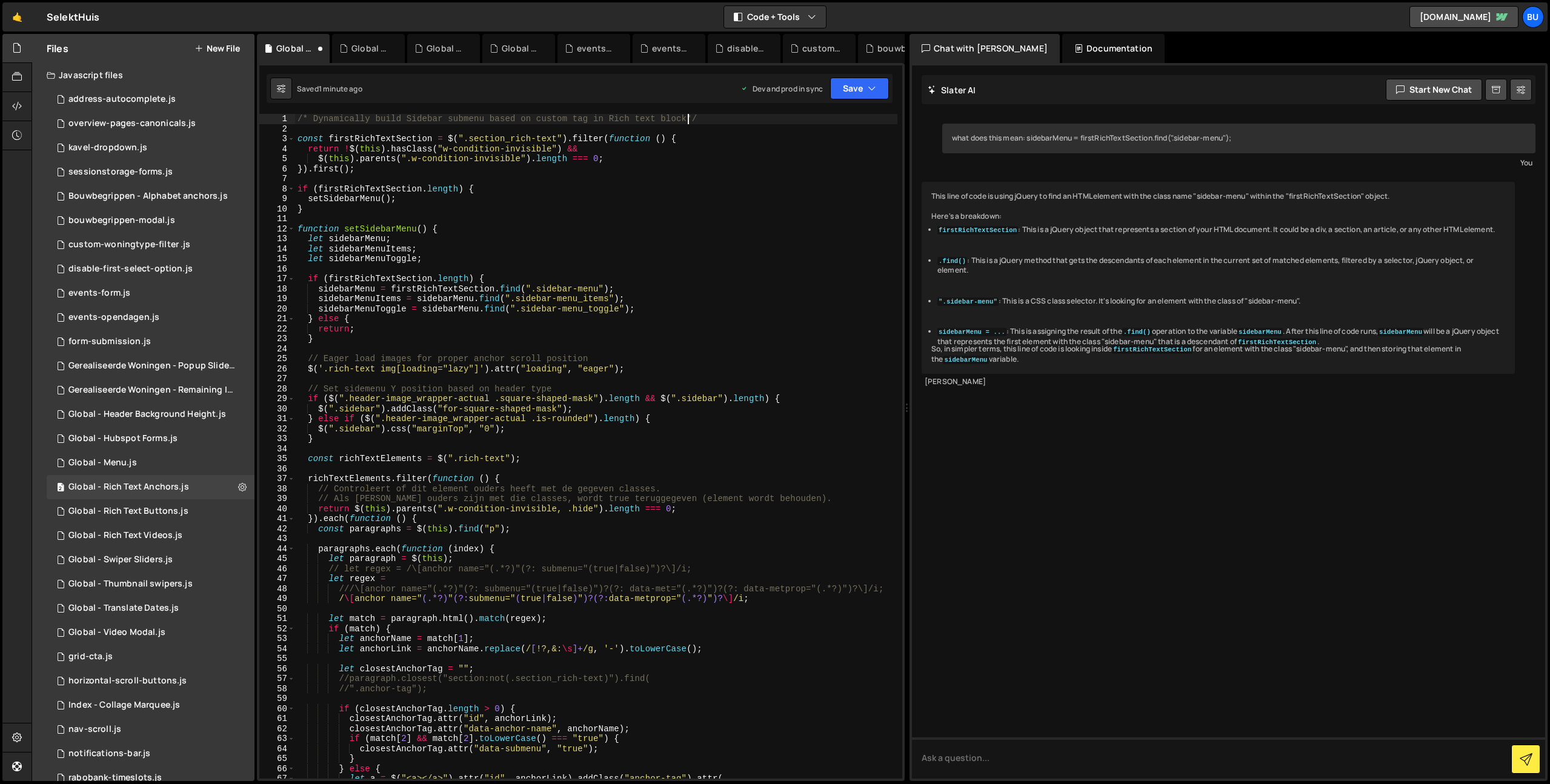
scroll to position [0, 27]
type textarea "/* Dynamically build Sidebar submenu based on custom tag in Rich text block */"
click at [857, 87] on button "Save" at bounding box center [859, 89] width 59 height 21
drag, startPoint x: 836, startPoint y: 108, endPoint x: 857, endPoint y: 92, distance: 26.4
click at [836, 108] on button "Save to Staging S Saved 1 minute ago" at bounding box center [819, 126] width 146 height 39
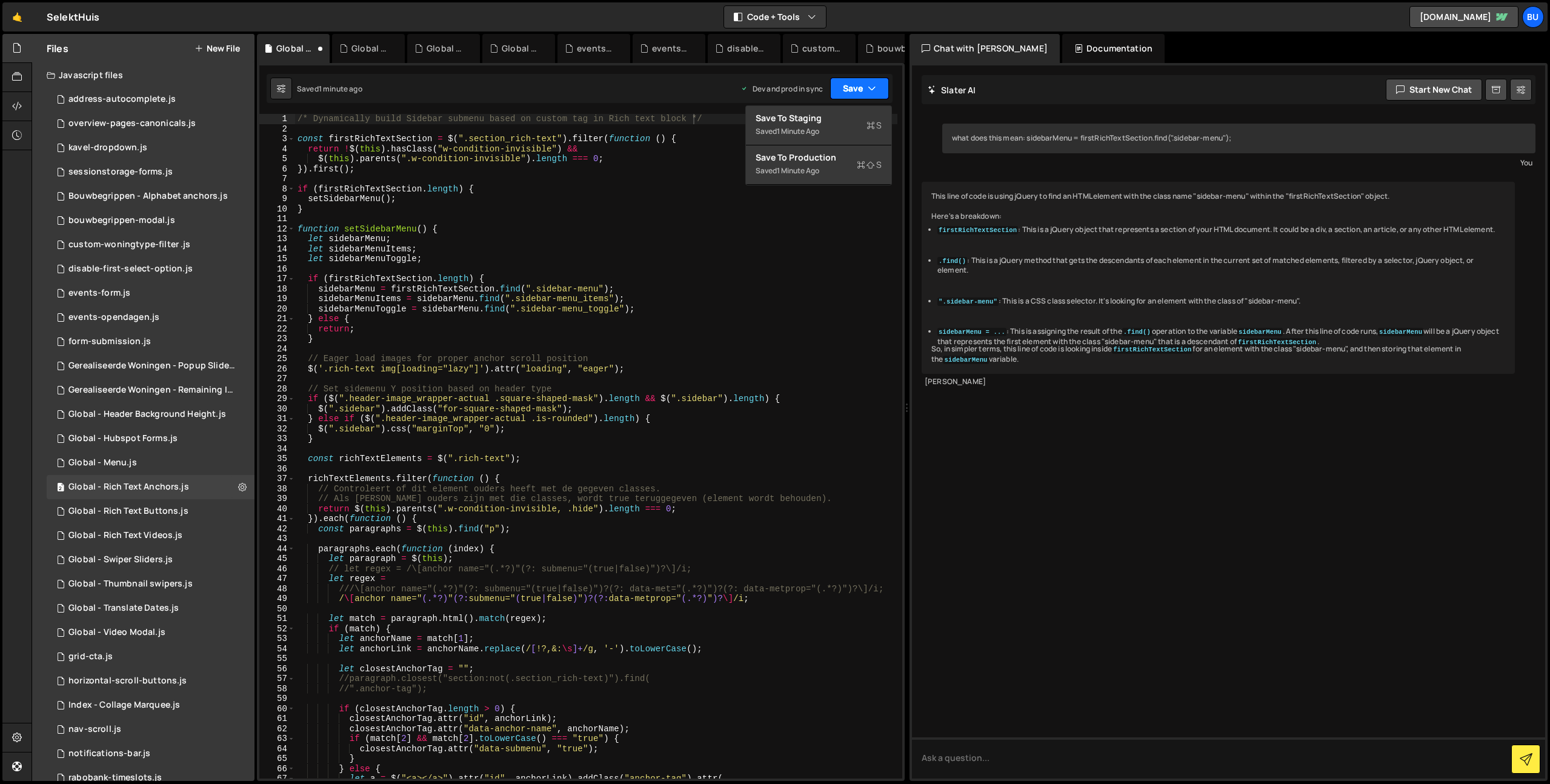
click at [857, 92] on button "Save" at bounding box center [859, 89] width 59 height 21
click at [829, 160] on div "Save to Production S" at bounding box center [818, 157] width 126 height 12
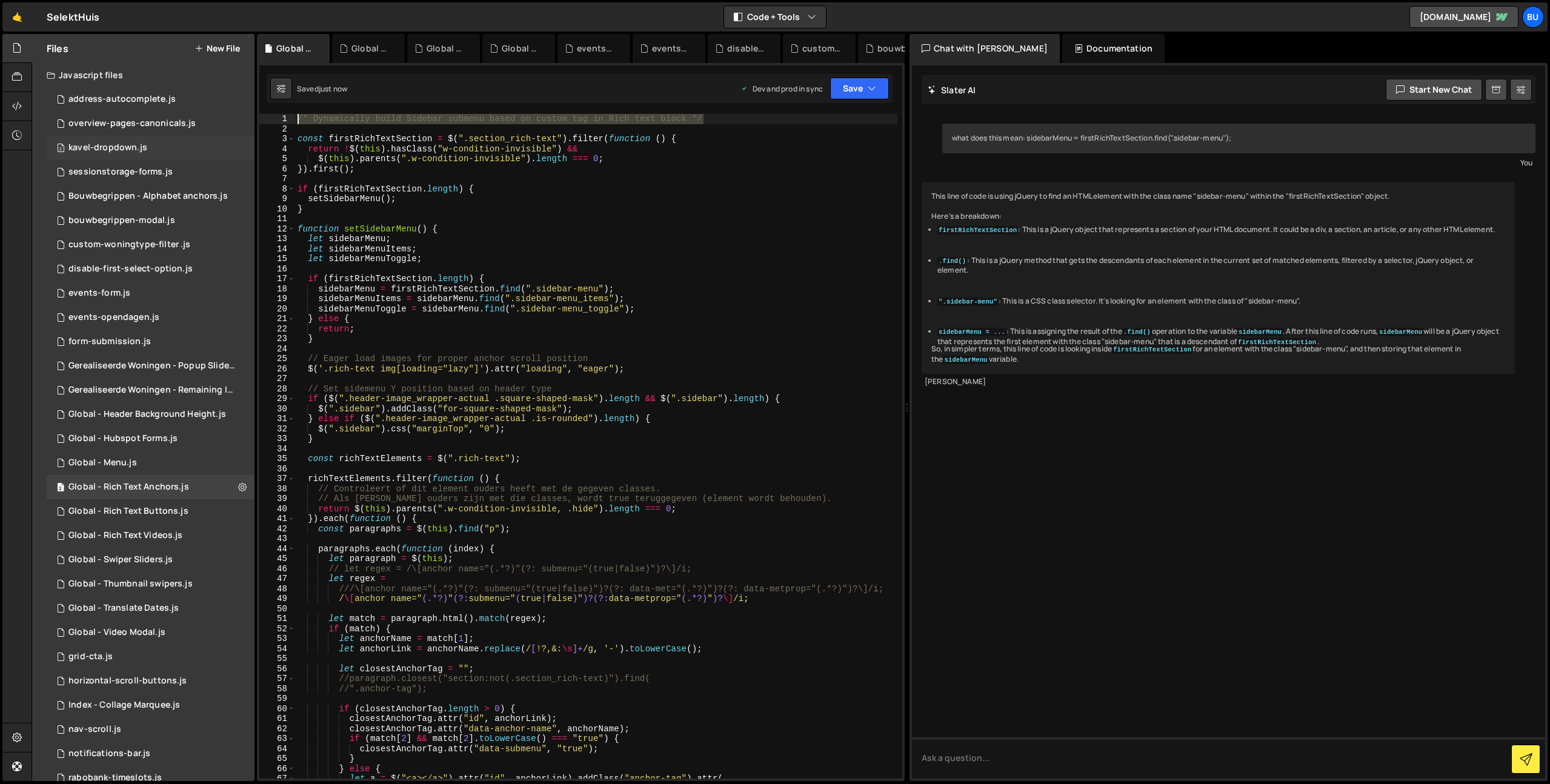
drag, startPoint x: 741, startPoint y: 114, endPoint x: 213, endPoint y: 144, distance: 528.9
click at [200, 113] on div "Files New File Javascript files 1 address-autocomplete.js 0 1 overview-pages-ca…" at bounding box center [791, 408] width 1518 height 747
click at [129, 508] on div "Global - Rich Text Buttons.js" at bounding box center [128, 511] width 120 height 11
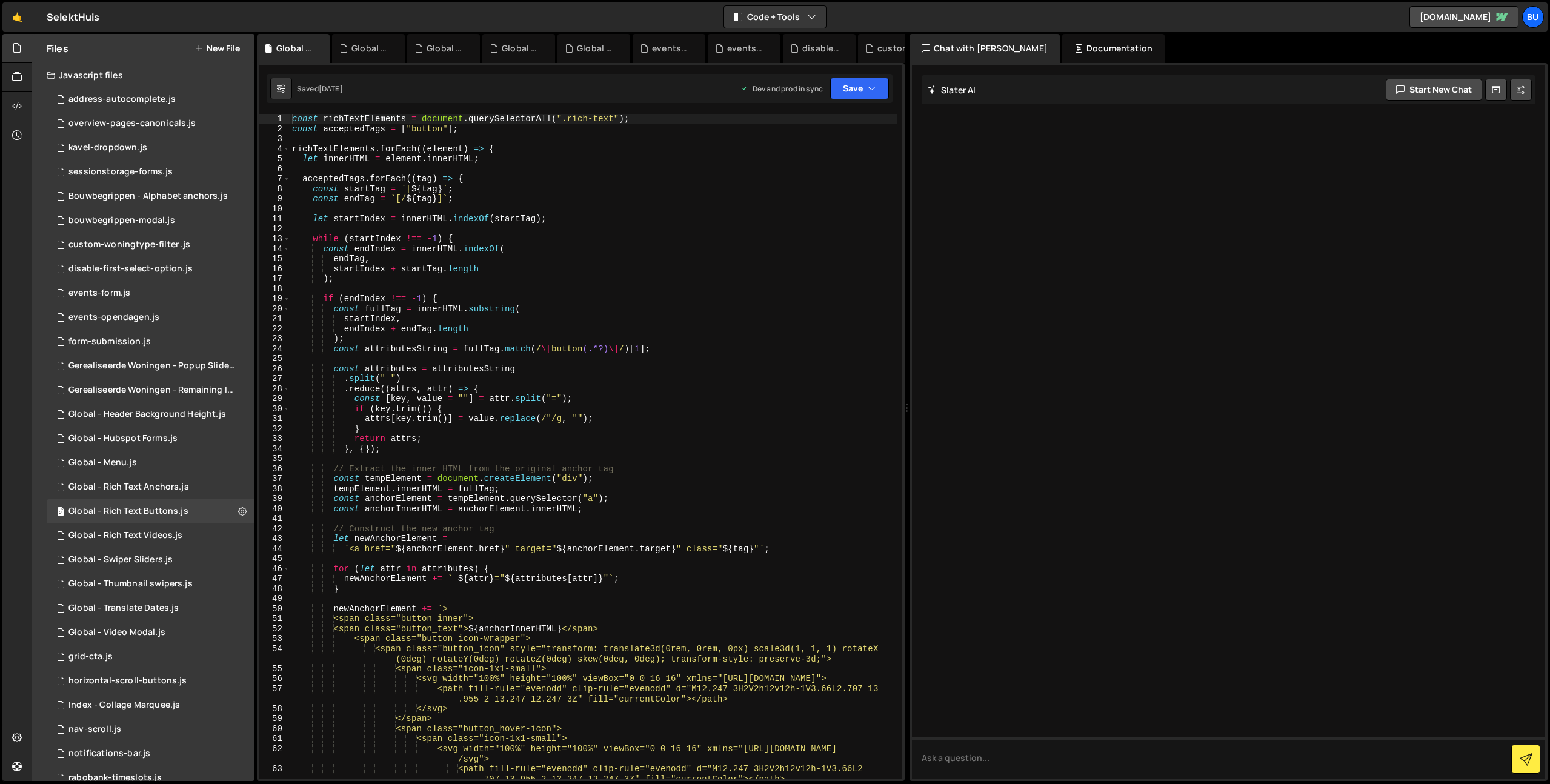
click at [400, 126] on div "const richTextElements = document . querySelectorAll ( ".rich-text" ) ; const a…" at bounding box center [593, 456] width 608 height 684
type textarea "const richTextElements = document.querySelectorAll(".rich-text");"
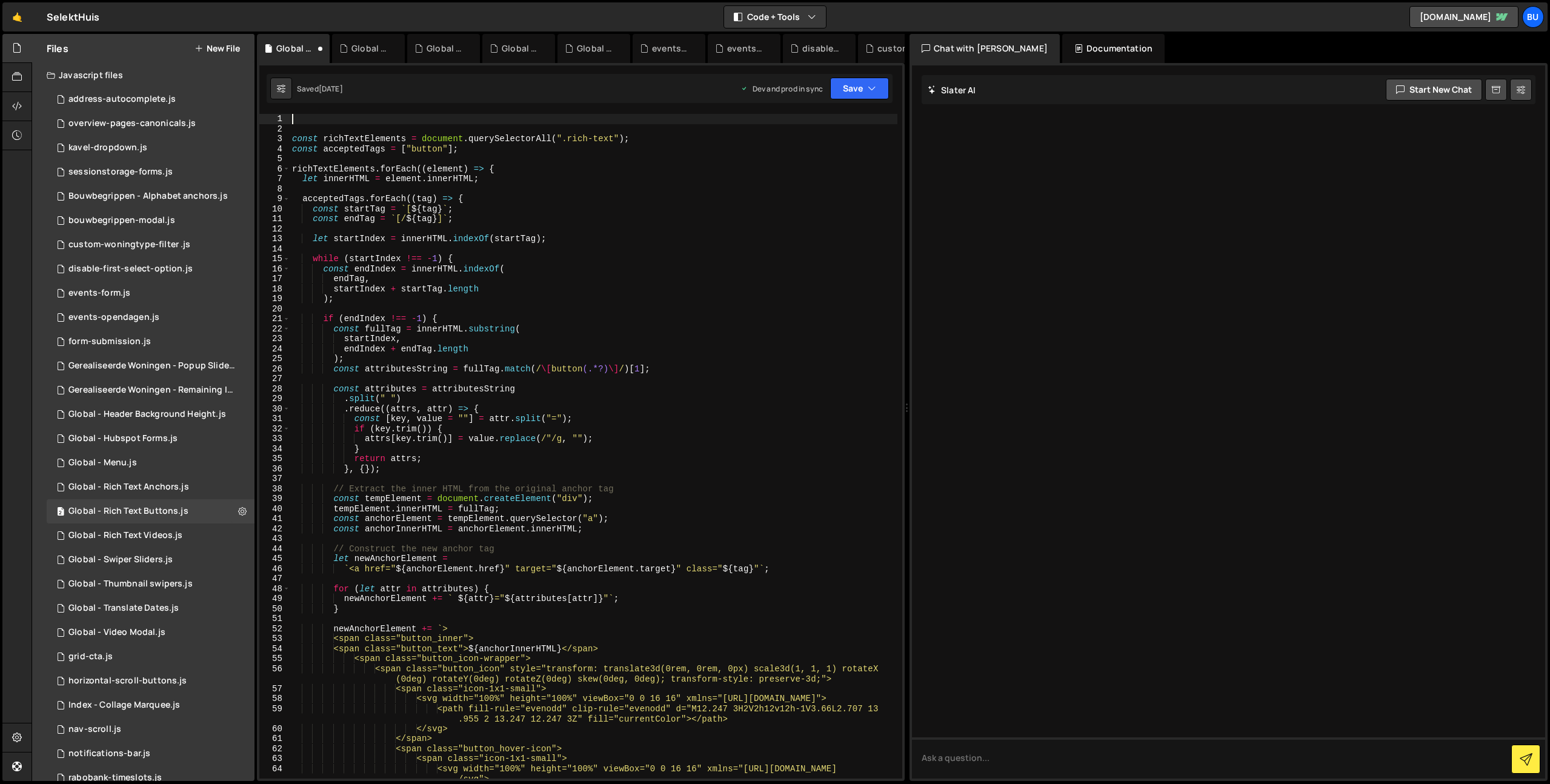
paste textarea "/* Dynamically build Sidebar submenu based on custom tag in Rich text block */"
click at [419, 121] on div "/* Dynamically build Sidebar submenu based on custom tag in Rich text block */ …" at bounding box center [593, 461] width 608 height 695
drag, startPoint x: 419, startPoint y: 121, endPoint x: 462, endPoint y: 118, distance: 43.1
click at [474, 119] on div "/* Dynamically build Sidebar submenu based on custom tag in Rich text block */ …" at bounding box center [593, 461] width 608 height 695
click at [381, 123] on div "/* Dynamically build Sidebar submenu based on custom tag in Rich text block */ …" at bounding box center [593, 461] width 608 height 695
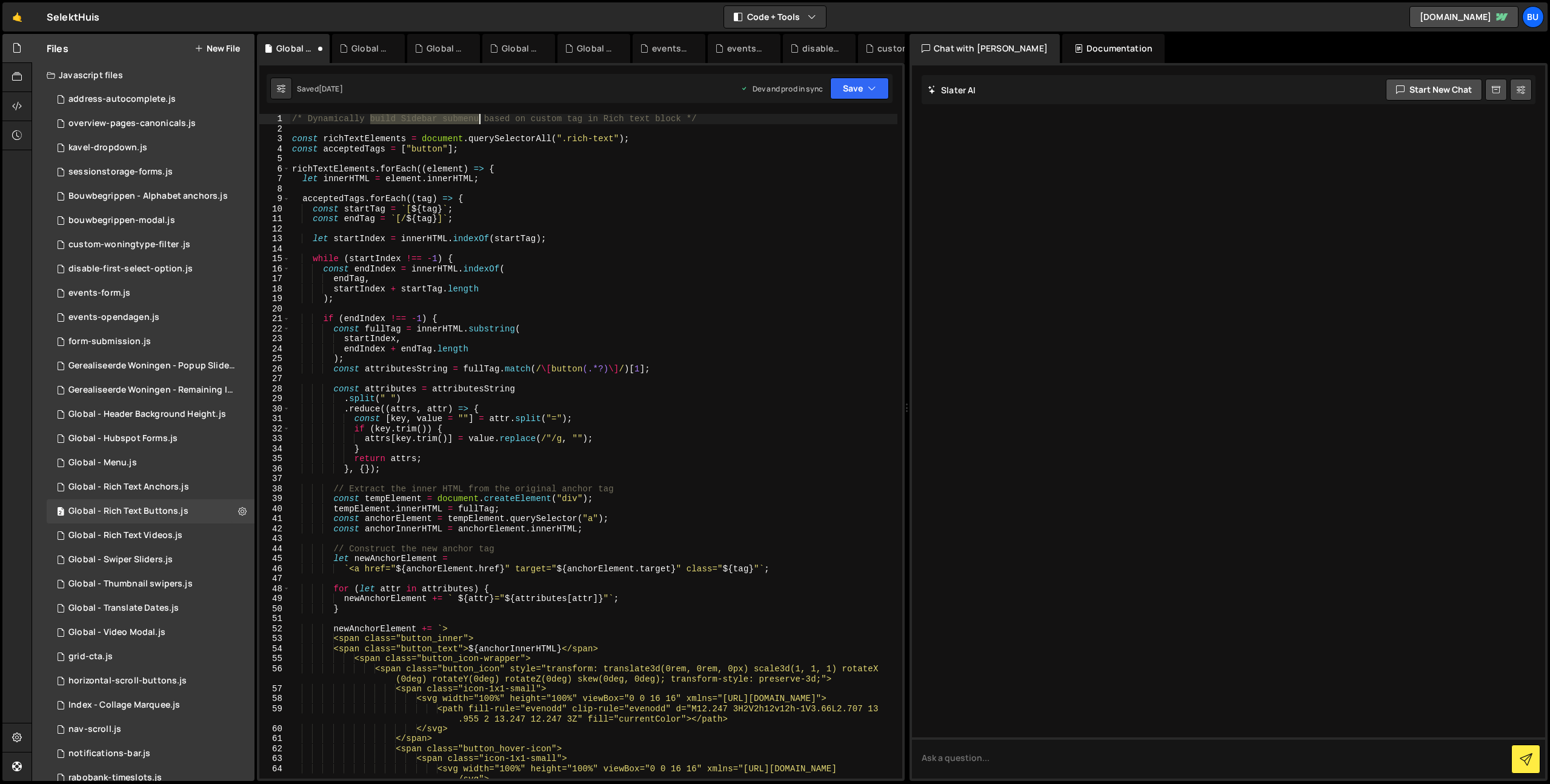
drag, startPoint x: 381, startPoint y: 123, endPoint x: 459, endPoint y: 117, distance: 78.2
click at [462, 116] on div "/* Dynamically build Sidebar submenu based on custom tag in Rich text block */ …" at bounding box center [593, 461] width 608 height 695
drag, startPoint x: 660, startPoint y: 119, endPoint x: 229, endPoint y: 109, distance: 431.1
click at [229, 111] on div "Files New File Javascript files 1 address-autocomplete.js 0 1 overview-pages-ca…" at bounding box center [791, 408] width 1518 height 747
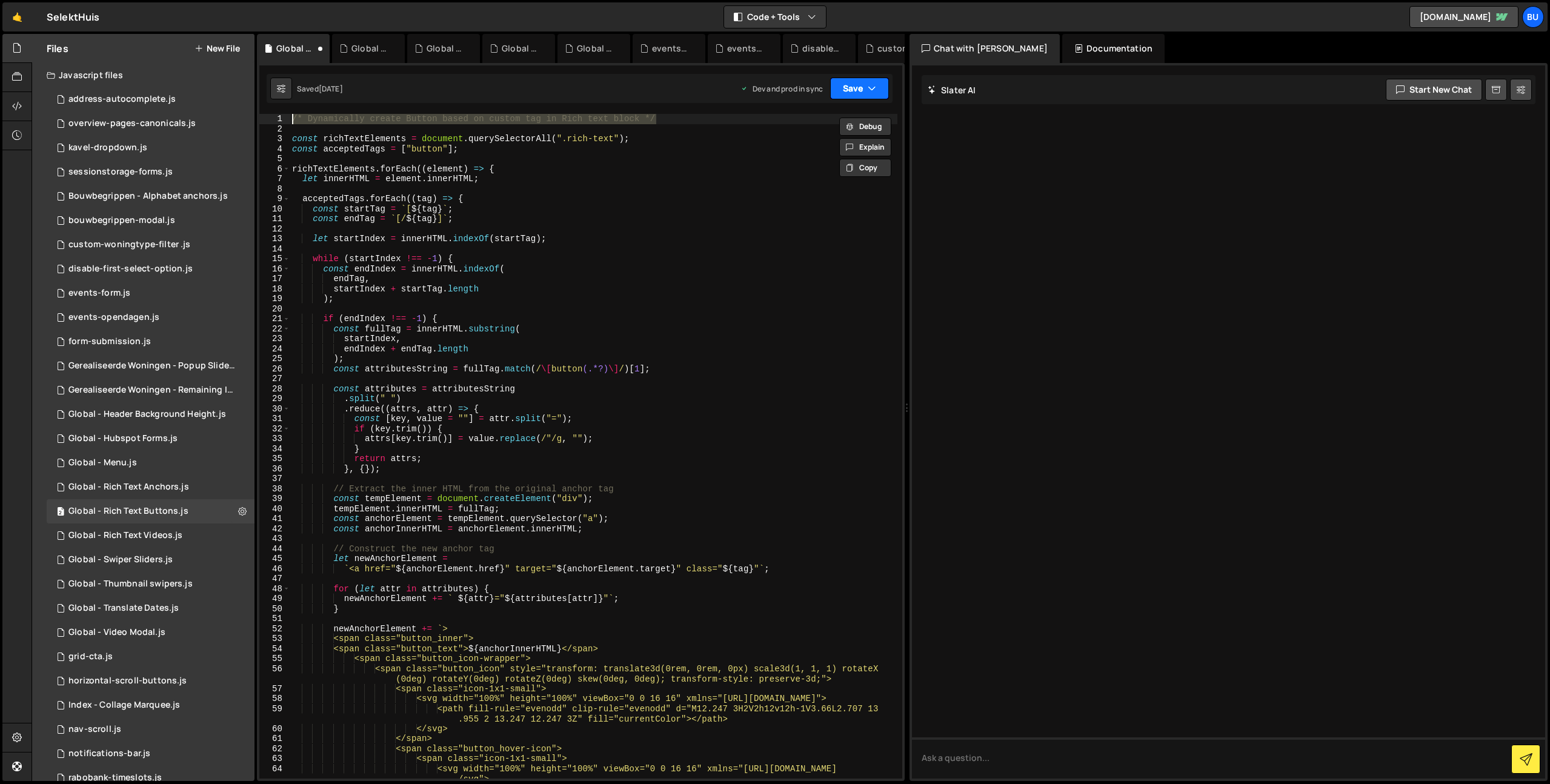
type textarea "/* Dynamically create Button based on custom tag in Rich text block */"
click at [847, 85] on button "Save" at bounding box center [859, 89] width 59 height 21
click at [826, 124] on div "Saved [DATE]" at bounding box center [818, 131] width 126 height 15
click at [859, 90] on button "Save" at bounding box center [859, 89] width 59 height 21
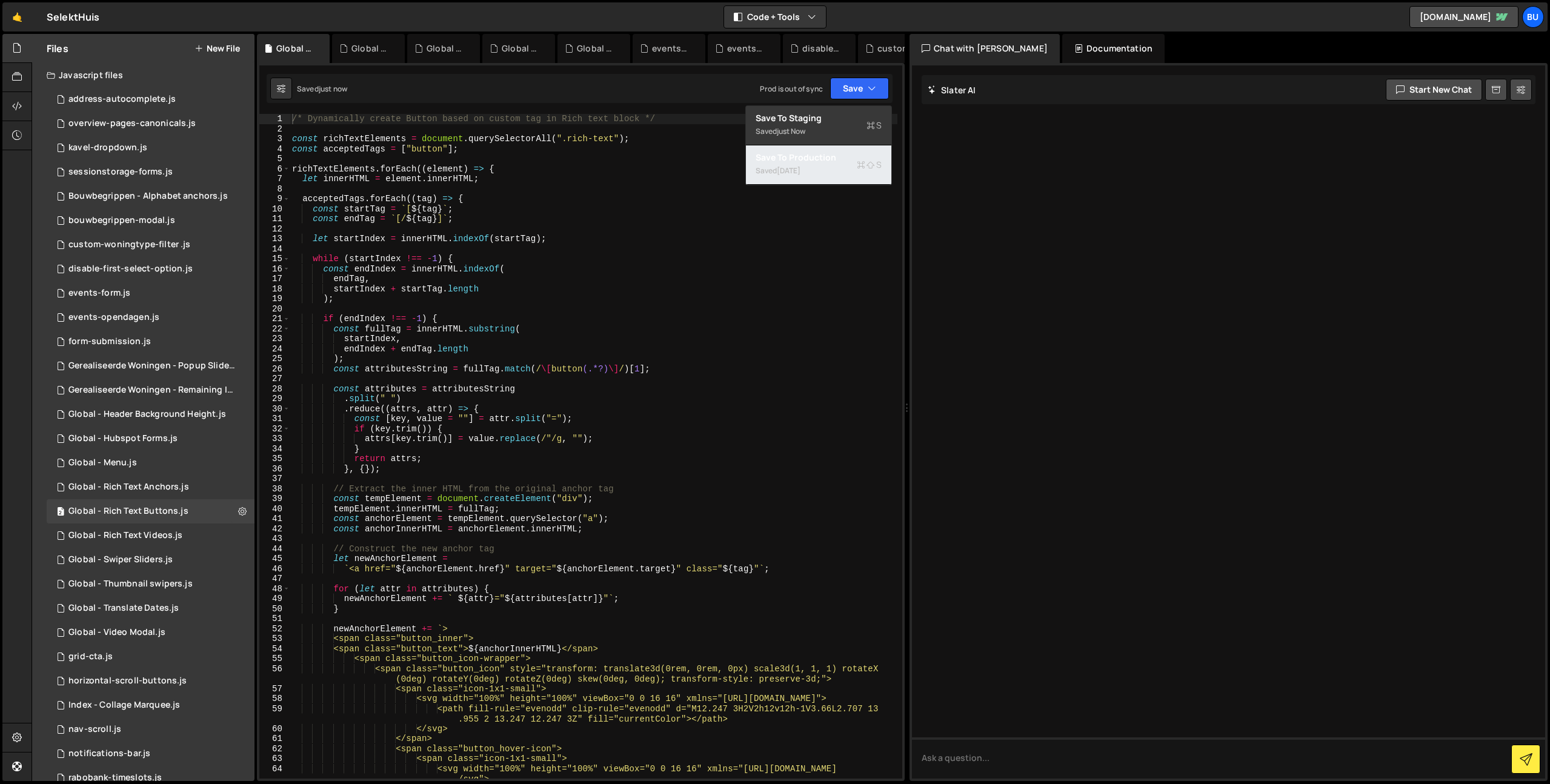
click at [823, 159] on div "Save to Production S" at bounding box center [818, 157] width 126 height 12
click at [145, 532] on div "Global - Rich Text Videos.js" at bounding box center [125, 535] width 114 height 11
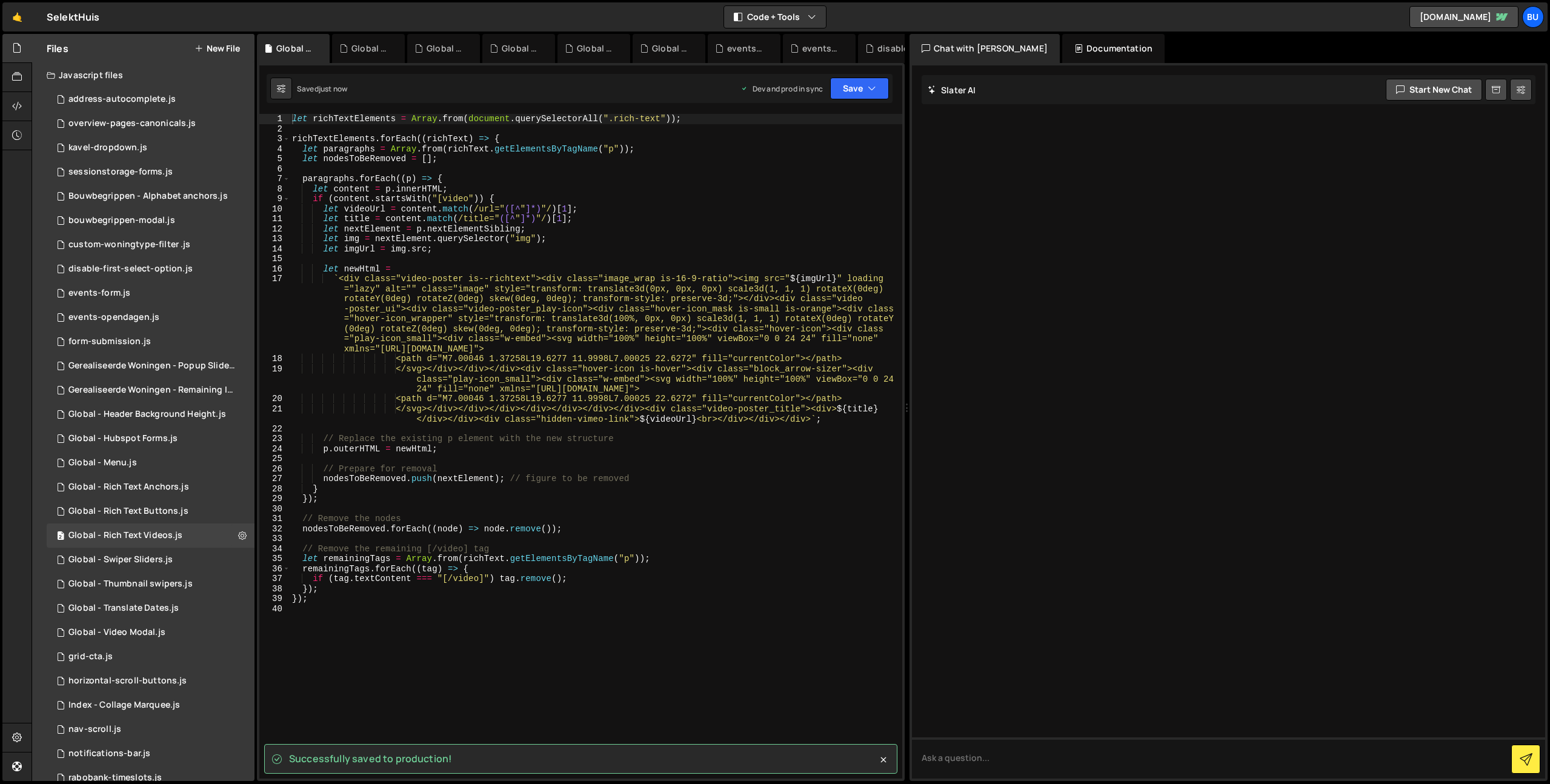
click at [457, 116] on div "let richTextElements = Array . from ( document . querySelectorAll ( ".rich-text…" at bounding box center [596, 456] width 612 height 684
type textarea "let richTextElements = Array.from(document.querySelectorAll(".rich-text"));"
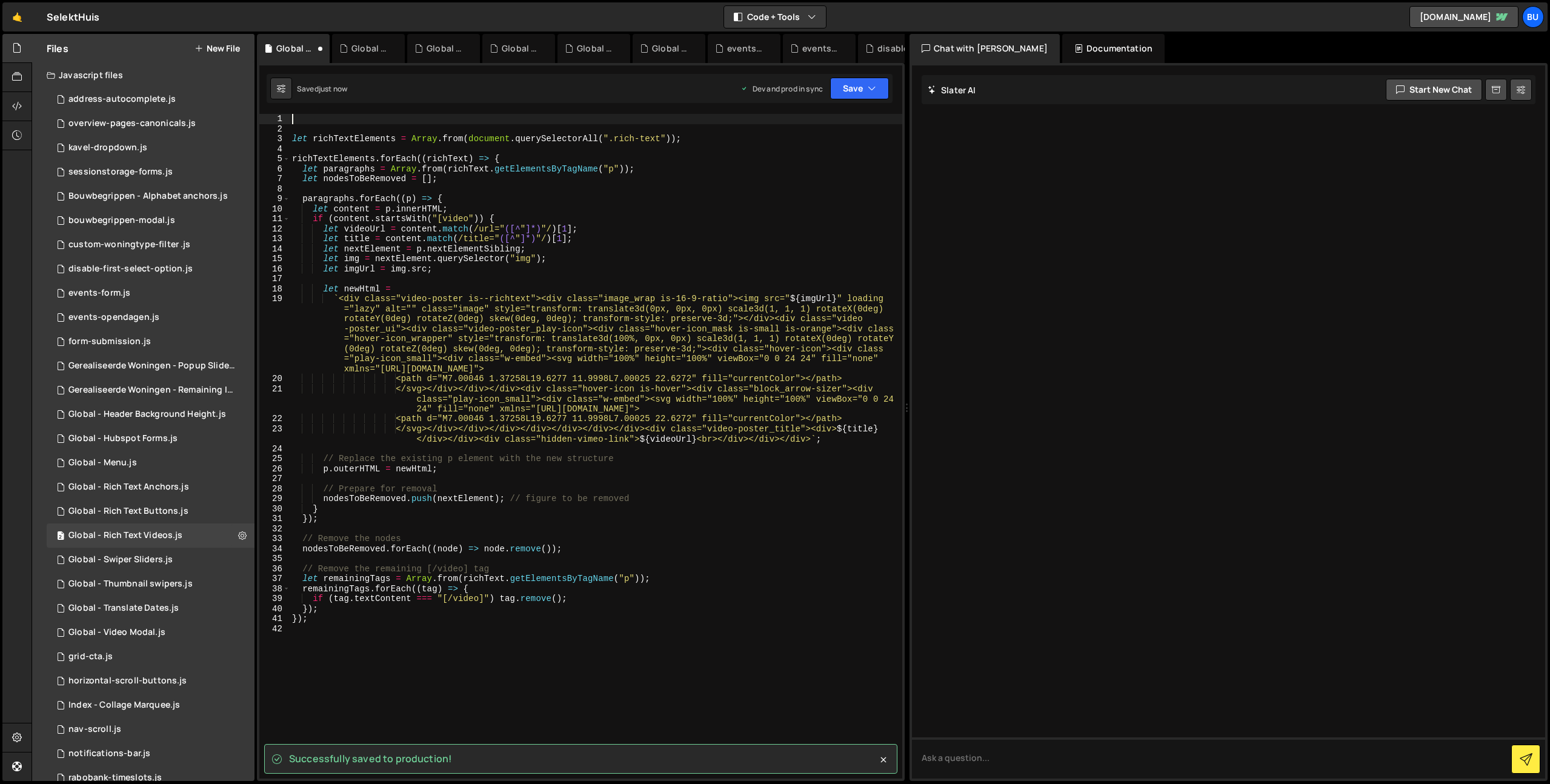
paste textarea "/* Dynamically create Button based on custom tag in Rich text block */"
type textarea "/* Dynamically create Button based on custom tag in Rich text block */"
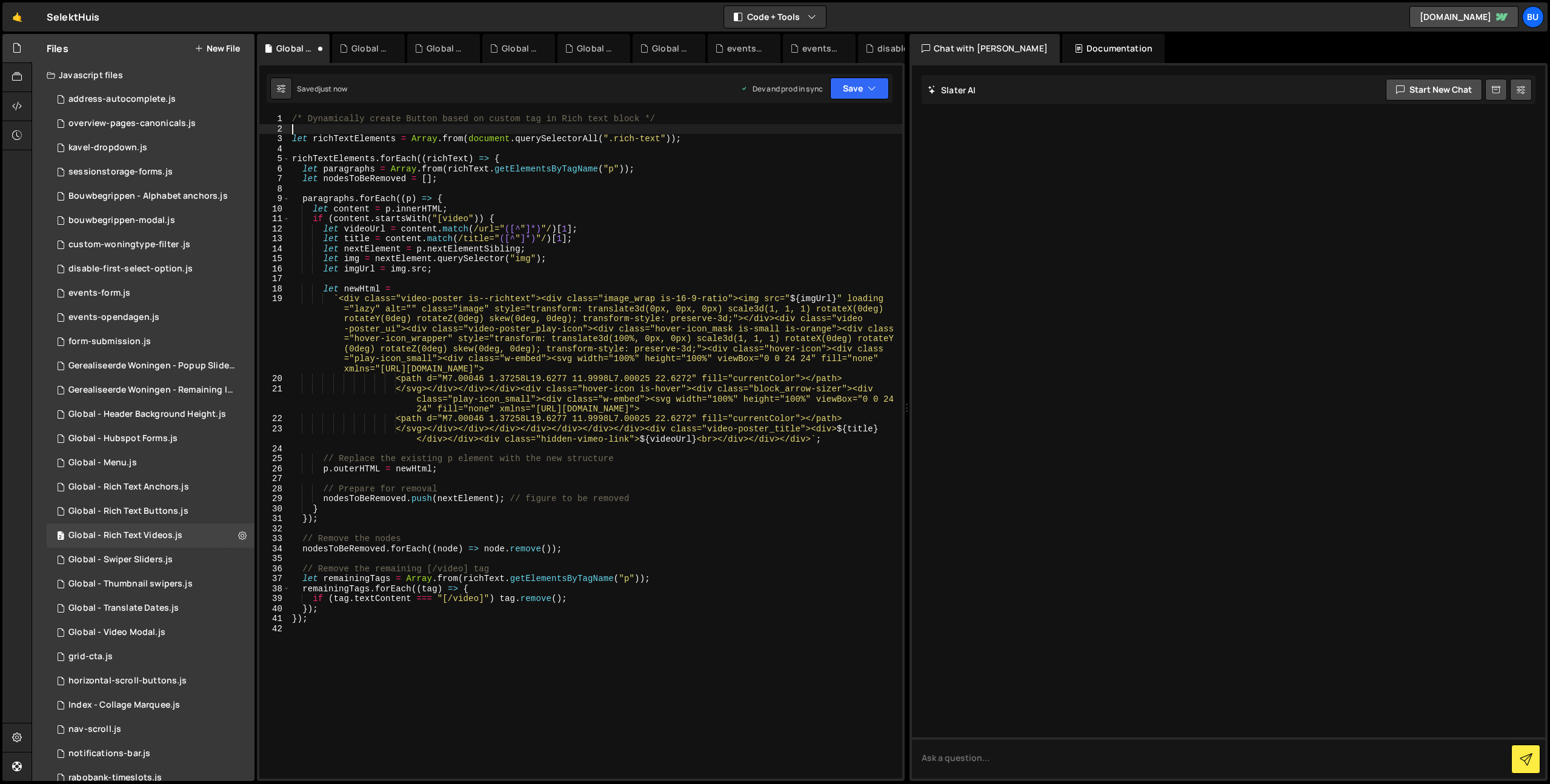
click at [380, 125] on div "/* Dynamically create Button based on custom tag in Rich text block */ let rich…" at bounding box center [596, 456] width 612 height 684
click at [414, 118] on div "/* Dynamically create Button based on custom tag in Rich text block */ let rich…" at bounding box center [596, 456] width 612 height 684
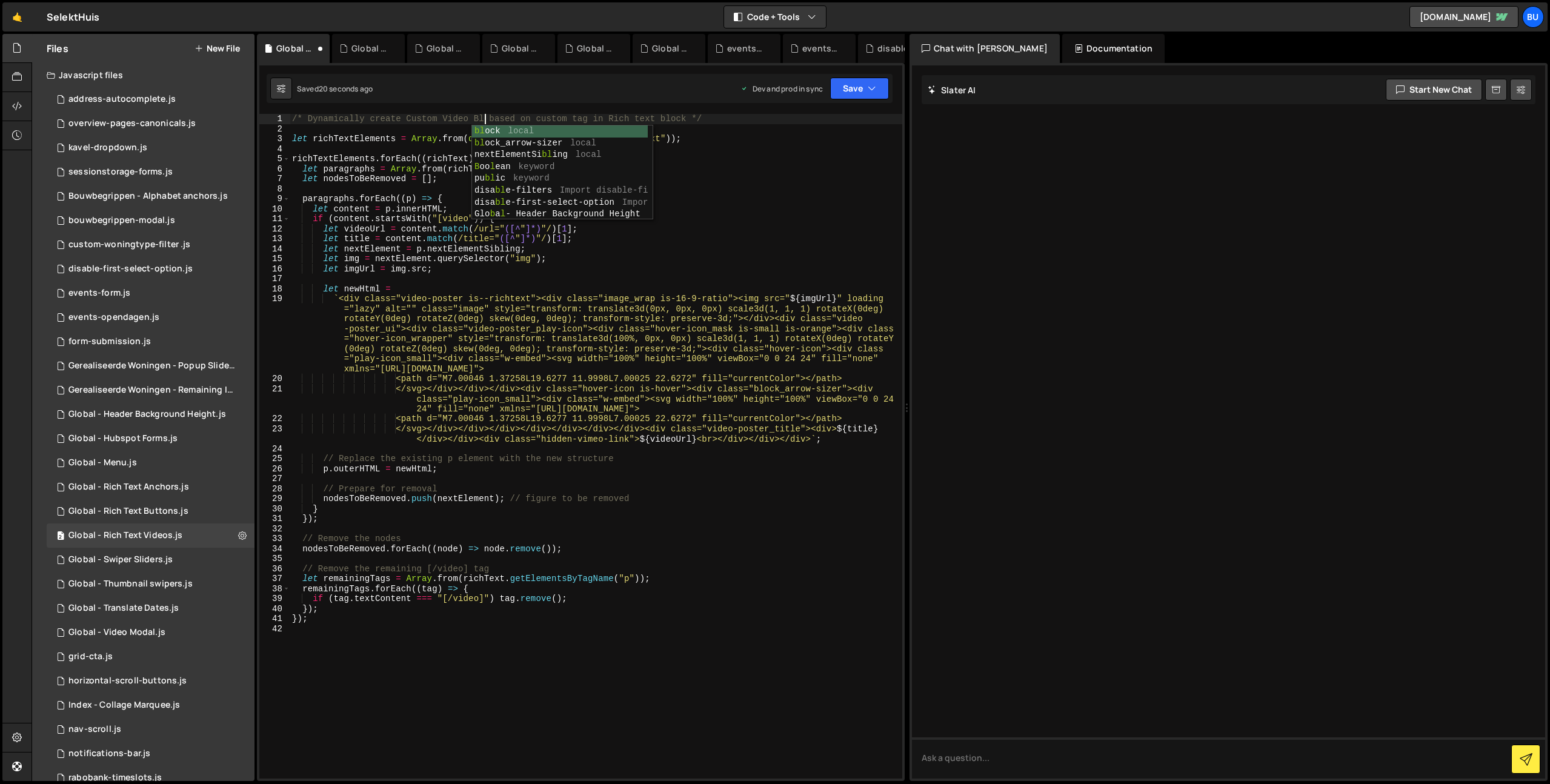
scroll to position [0, 14]
type textarea "/* Dynamically create Custom Video Block based on custom tag in Rich text block…"
click at [868, 91] on icon "button" at bounding box center [872, 88] width 8 height 12
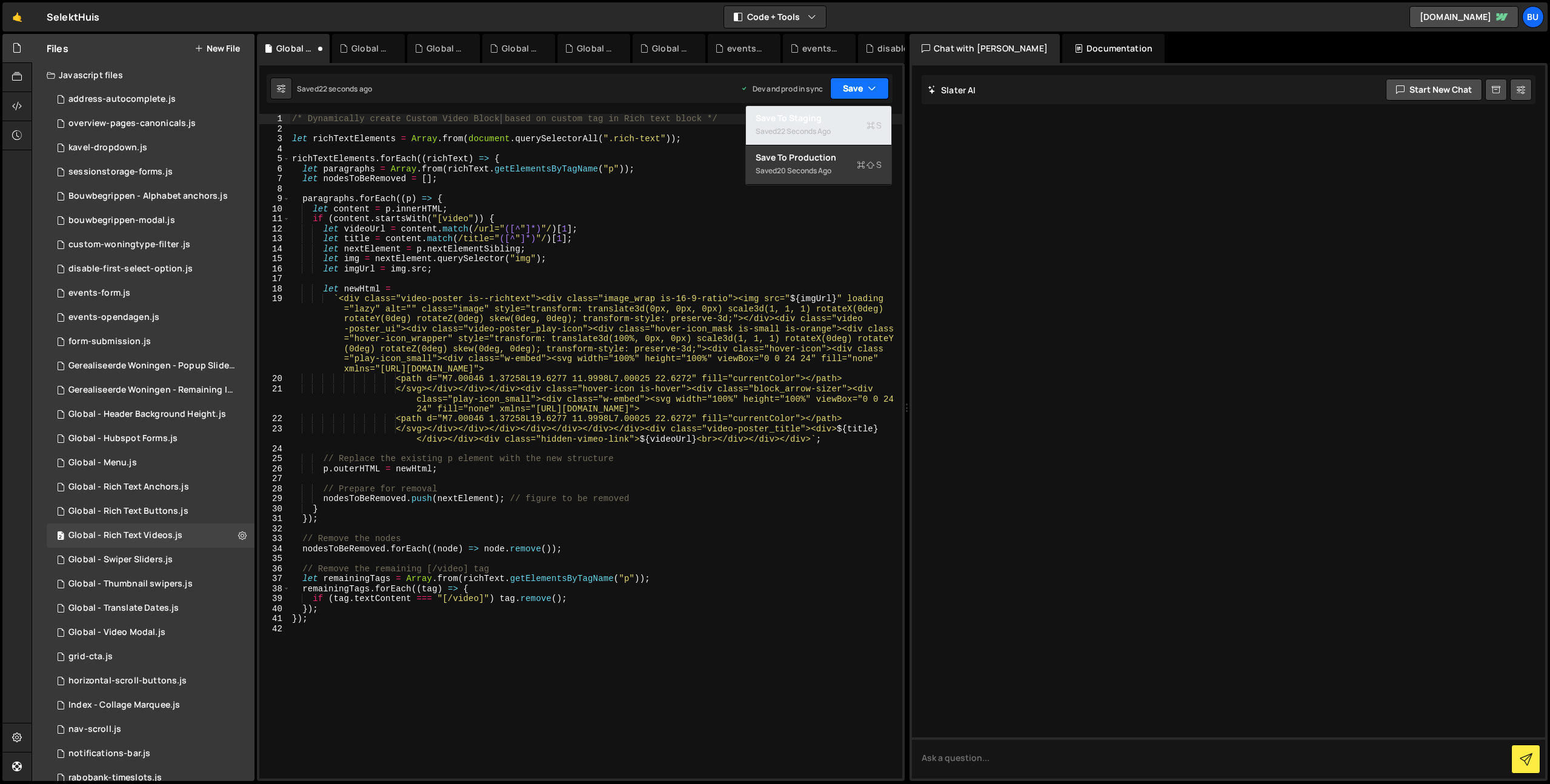
click at [841, 114] on div "Save to Staging S" at bounding box center [818, 118] width 126 height 12
click at [859, 90] on button "Save" at bounding box center [859, 89] width 59 height 21
click at [834, 173] on div "Saved [DATE]" at bounding box center [818, 171] width 126 height 15
click at [166, 556] on div "Global - Swiper Sliders.js" at bounding box center [120, 559] width 104 height 11
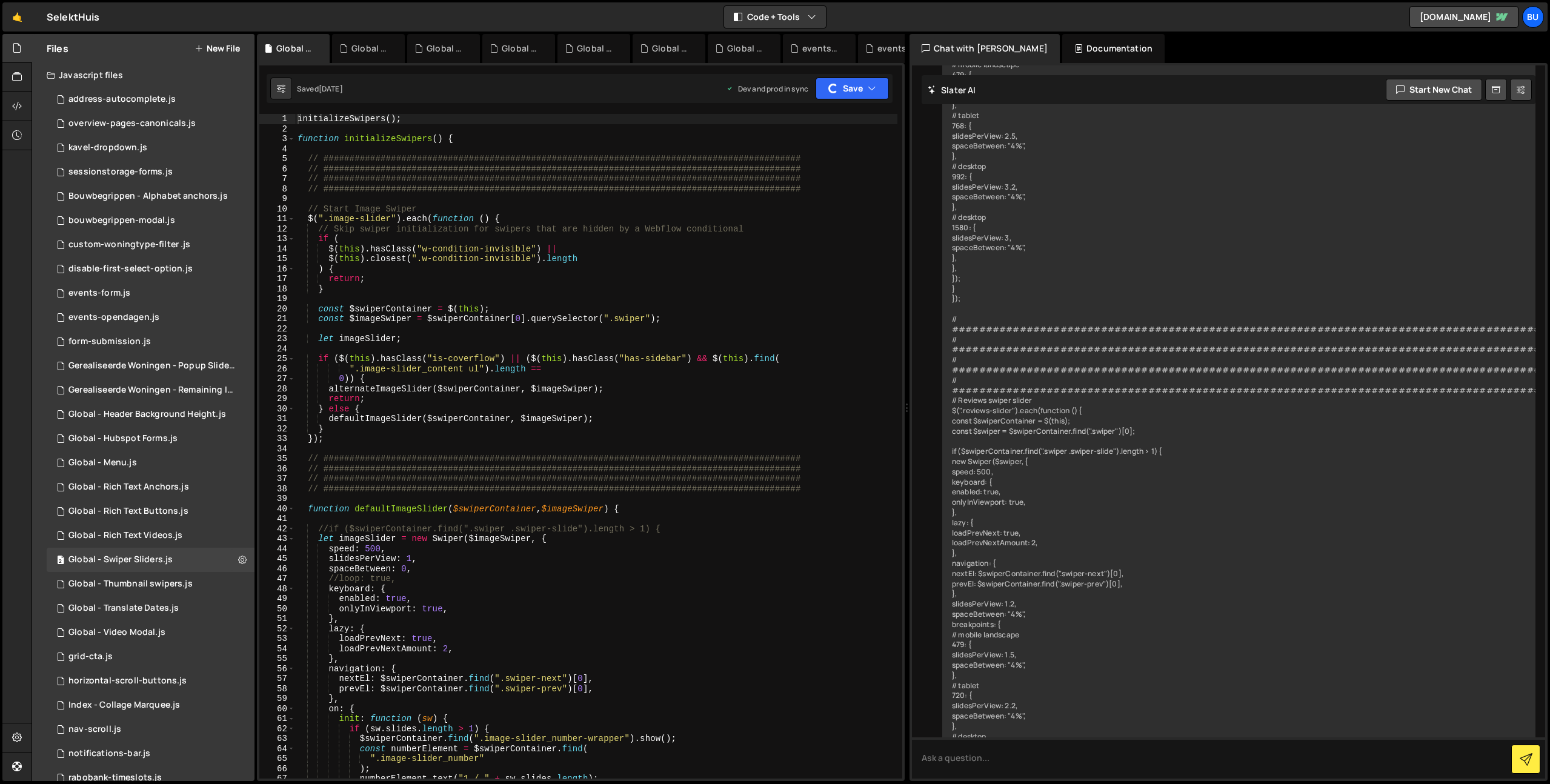
scroll to position [4385, 0]
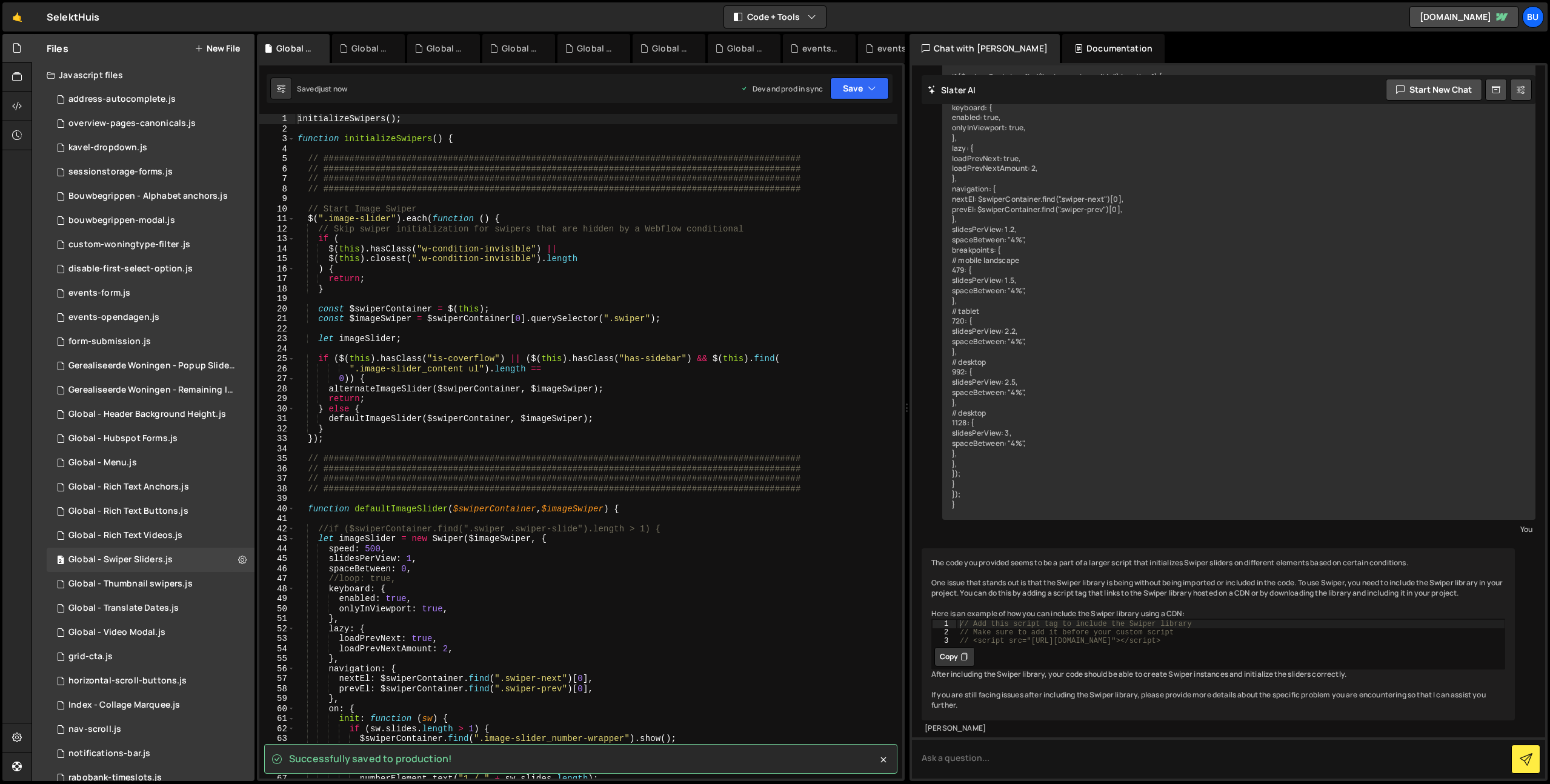
click at [572, 206] on div "initializeSwipers ( ) ; function initializeSwipers ( ) { // ###################…" at bounding box center [596, 456] width 602 height 684
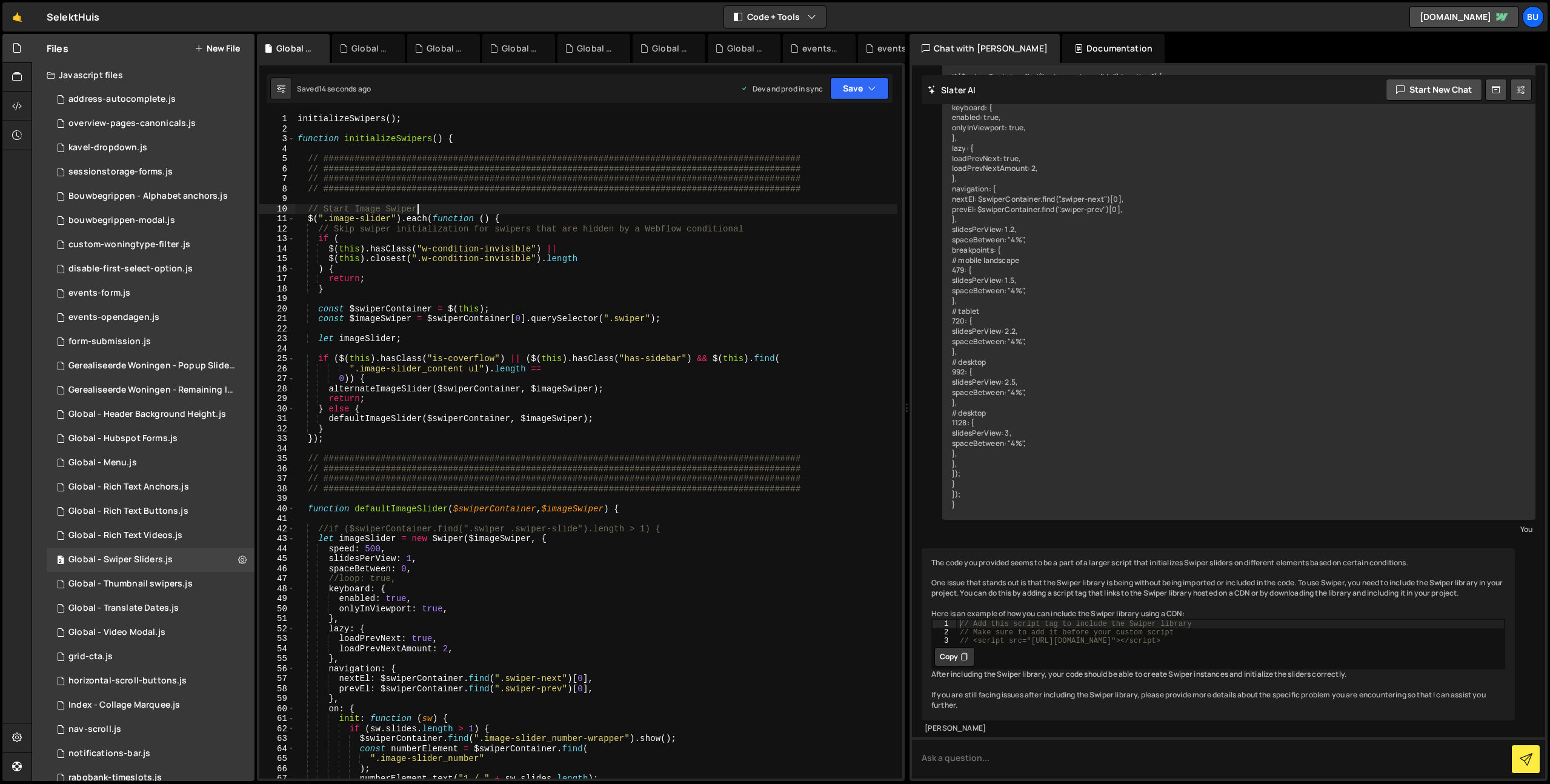
scroll to position [0, 0]
click at [519, 164] on div "initializeSwipers ( ) ; function initializeSwipers ( ) { // ###################…" at bounding box center [596, 456] width 602 height 684
type textarea "initializeSwipers();"
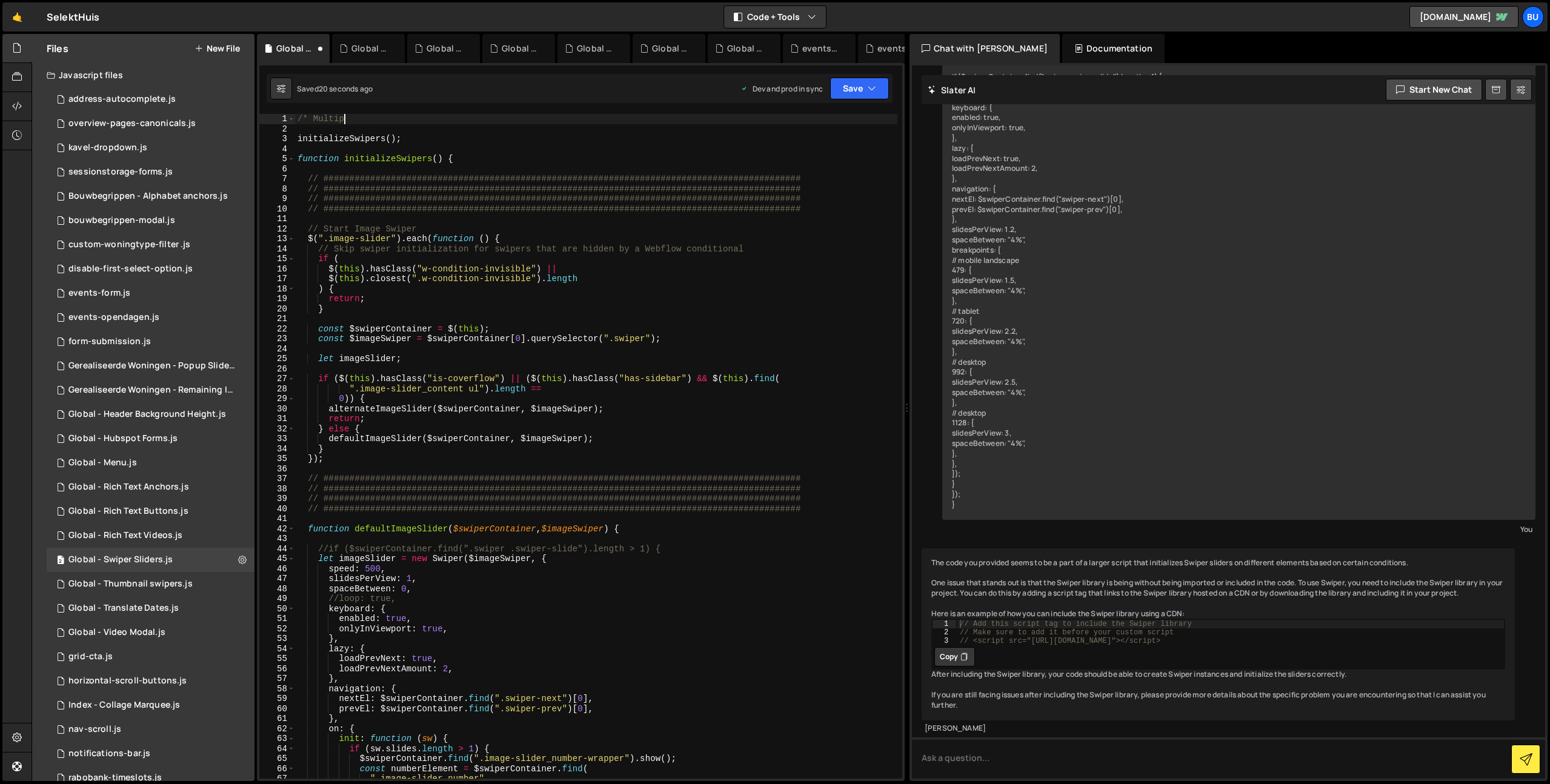
scroll to position [0, 3]
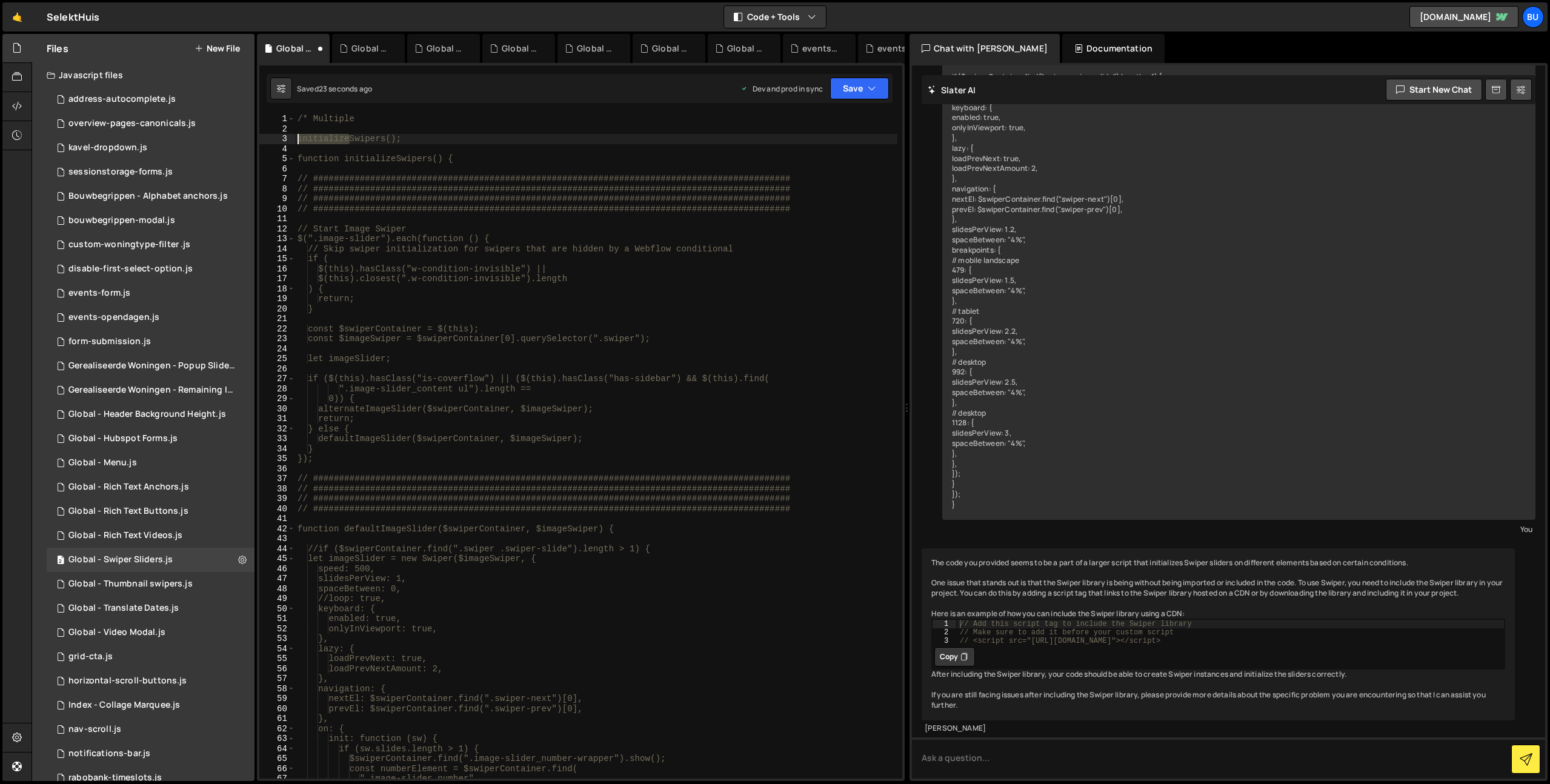
drag, startPoint x: 349, startPoint y: 143, endPoint x: 290, endPoint y: 137, distance: 59.3
click at [285, 139] on div "/* Multiple 1 2 3 4 5 6 7 8 9 10 11 12 13 14 15 16 17 18 19 20 21 22 23 24 25 2…" at bounding box center [581, 446] width 643 height 665
click at [316, 116] on div "/* Multiple initializeSwipers(); function initializeSwipers() { // ############…" at bounding box center [596, 456] width 602 height 684
paste textarea "initialize"
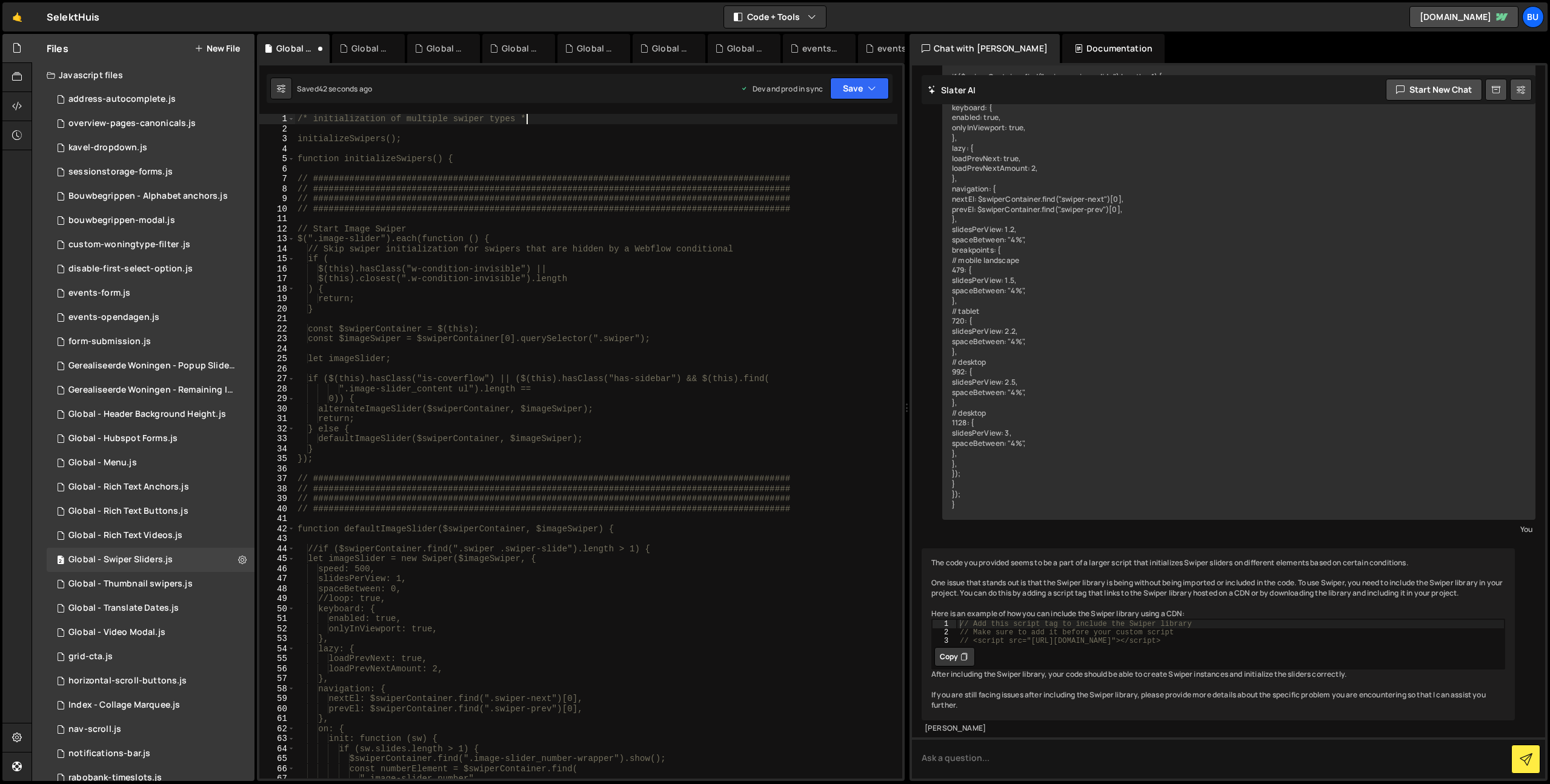
type textarea "/* initialization of multiple swiper types */"
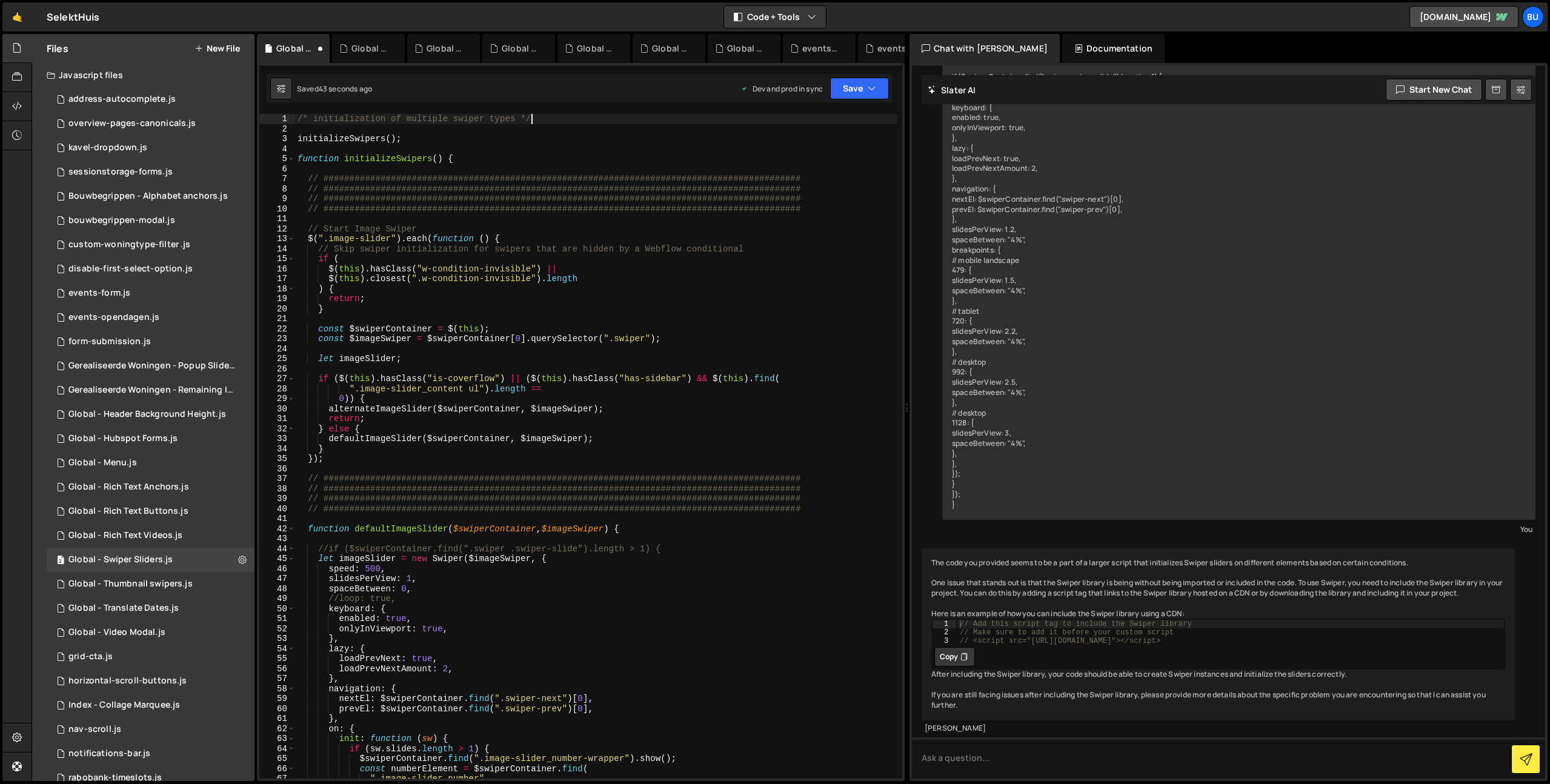
click at [490, 122] on div "/* initialization of multiple swiper types */ initializeSwipers ( ) ; function …" at bounding box center [596, 456] width 602 height 684
click at [600, 117] on div "/* initialization of multiple swiper types */ initializeSwipers ( ) ; function …" at bounding box center [596, 456] width 602 height 684
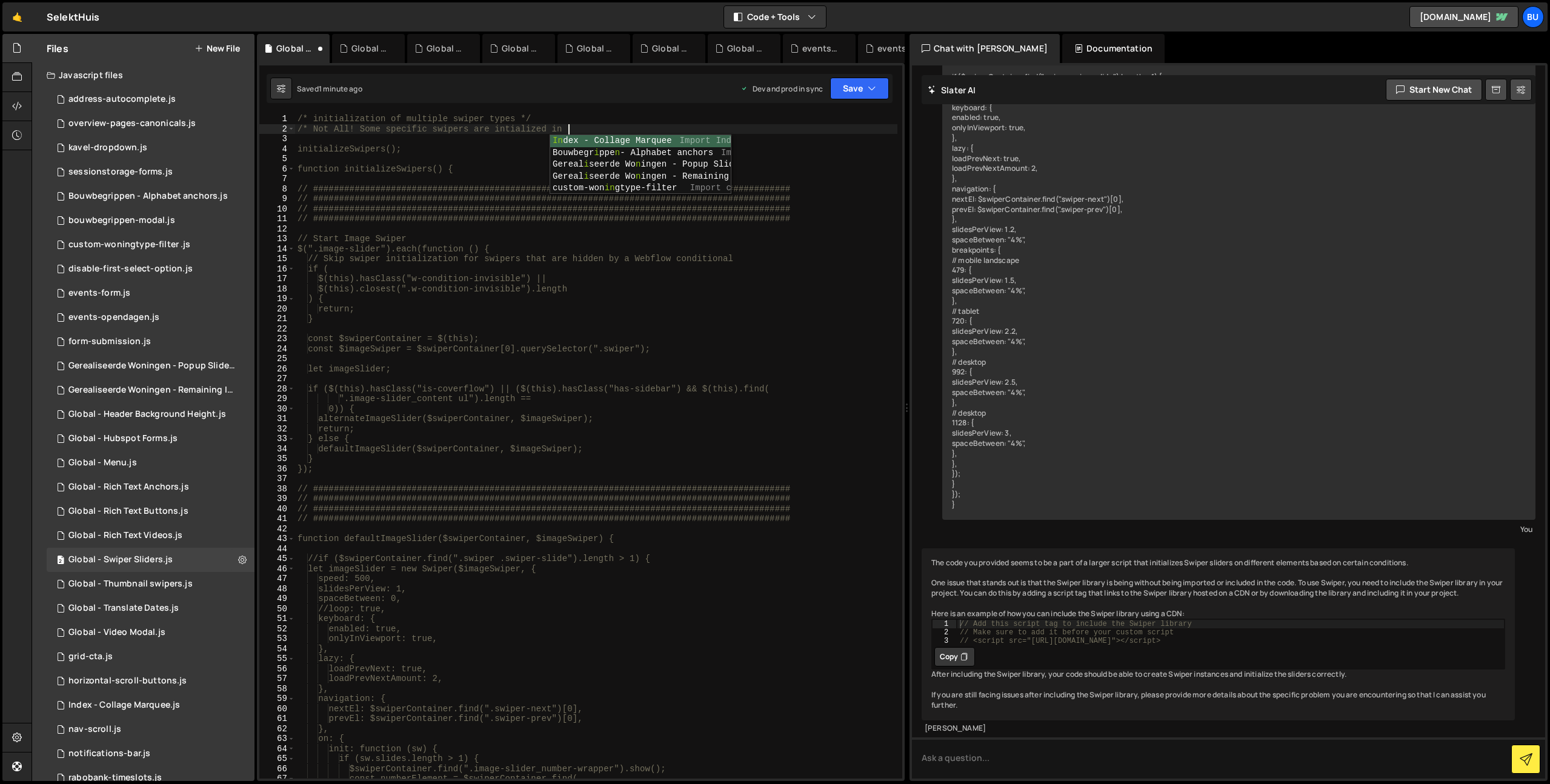
scroll to position [0, 18]
click at [558, 128] on div "/* initialization of multiple swiper types */ /* Not All! Some specific swipers…" at bounding box center [596, 456] width 602 height 684
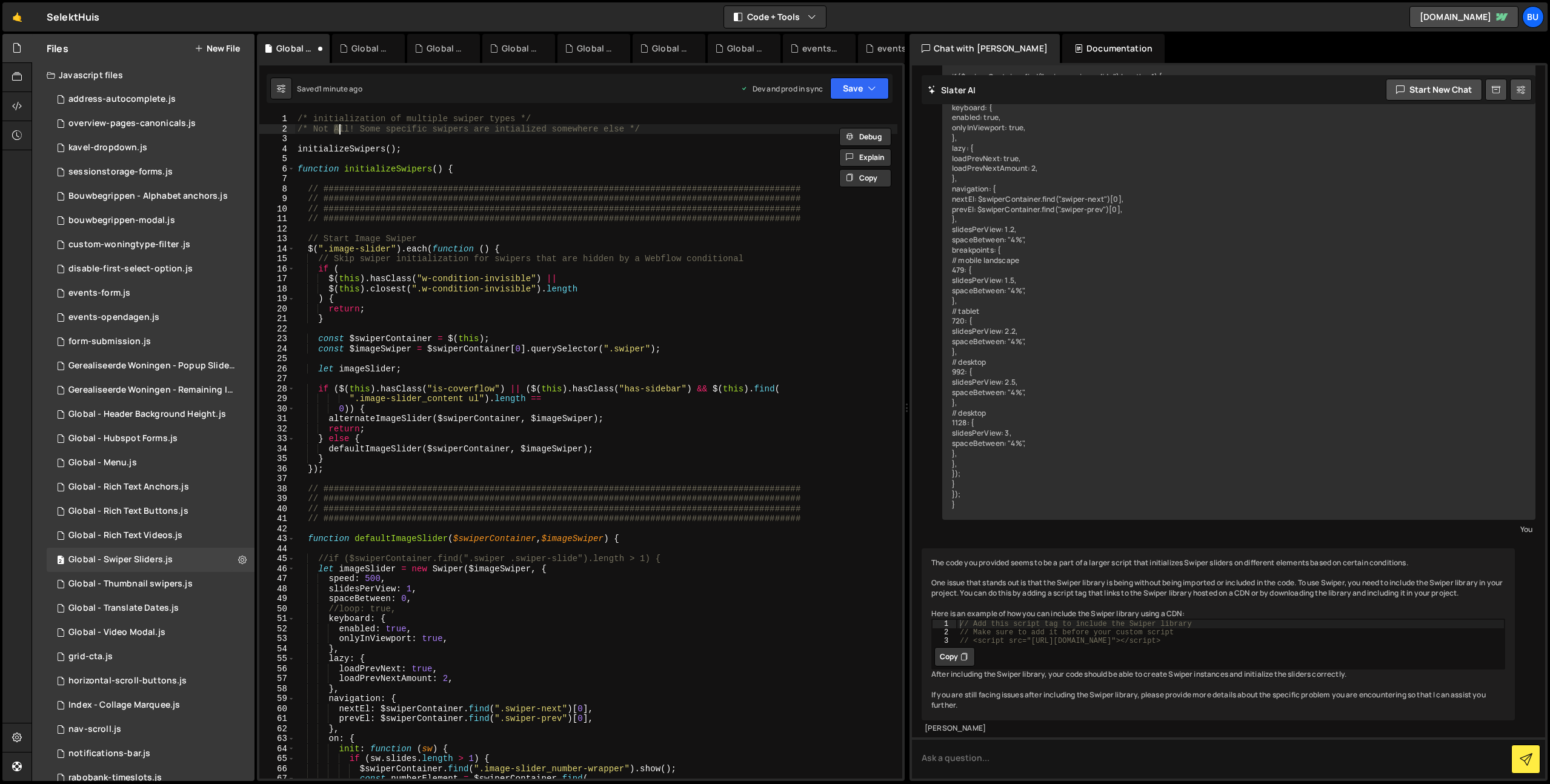
scroll to position [0, 3]
click at [315, 126] on div "/* initialization of multiple swiper types */ /* Not all! Some specific swipers…" at bounding box center [596, 456] width 602 height 684
click at [547, 112] on div "XXXXXXXXXXXXXXXXXXXXXXXXXXXXXXXXXXXXXXXXXXXXXXXXXXXXXXXXXXXXXXXXXXXXXXXXXXXXXXX…" at bounding box center [581, 422] width 648 height 718
type textarea "/* initialization of multiple swiper types */"
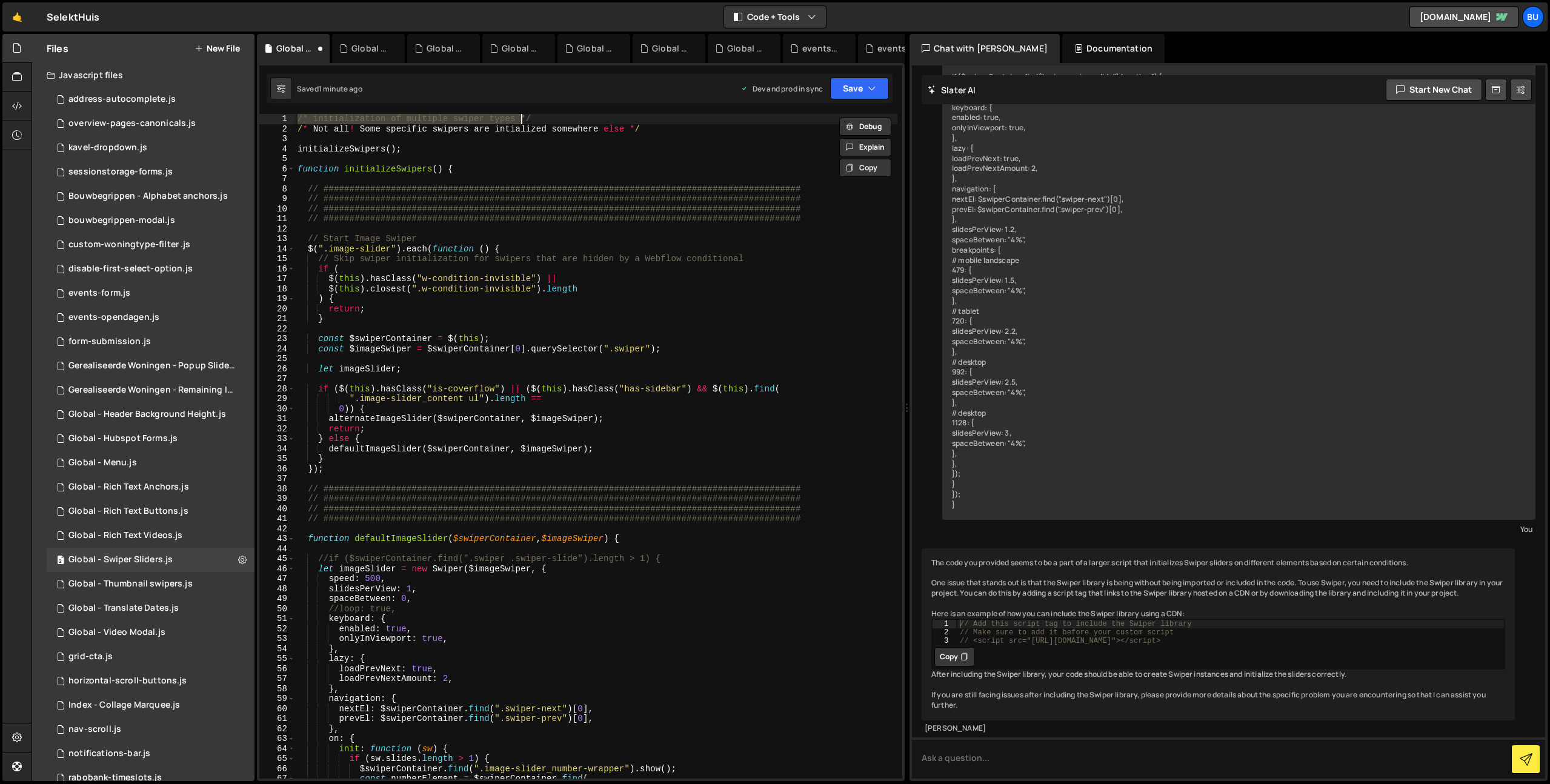
drag, startPoint x: 497, startPoint y: 157, endPoint x: 504, endPoint y: 137, distance: 21.2
click at [497, 157] on div "/* initialization of multiple swiper types */ / * Not all ! Some specific swipe…" at bounding box center [596, 456] width 602 height 684
click at [309, 122] on div "/* initialization of multiple swiper types */ /* Not all! Some specific swipers…" at bounding box center [596, 456] width 602 height 684
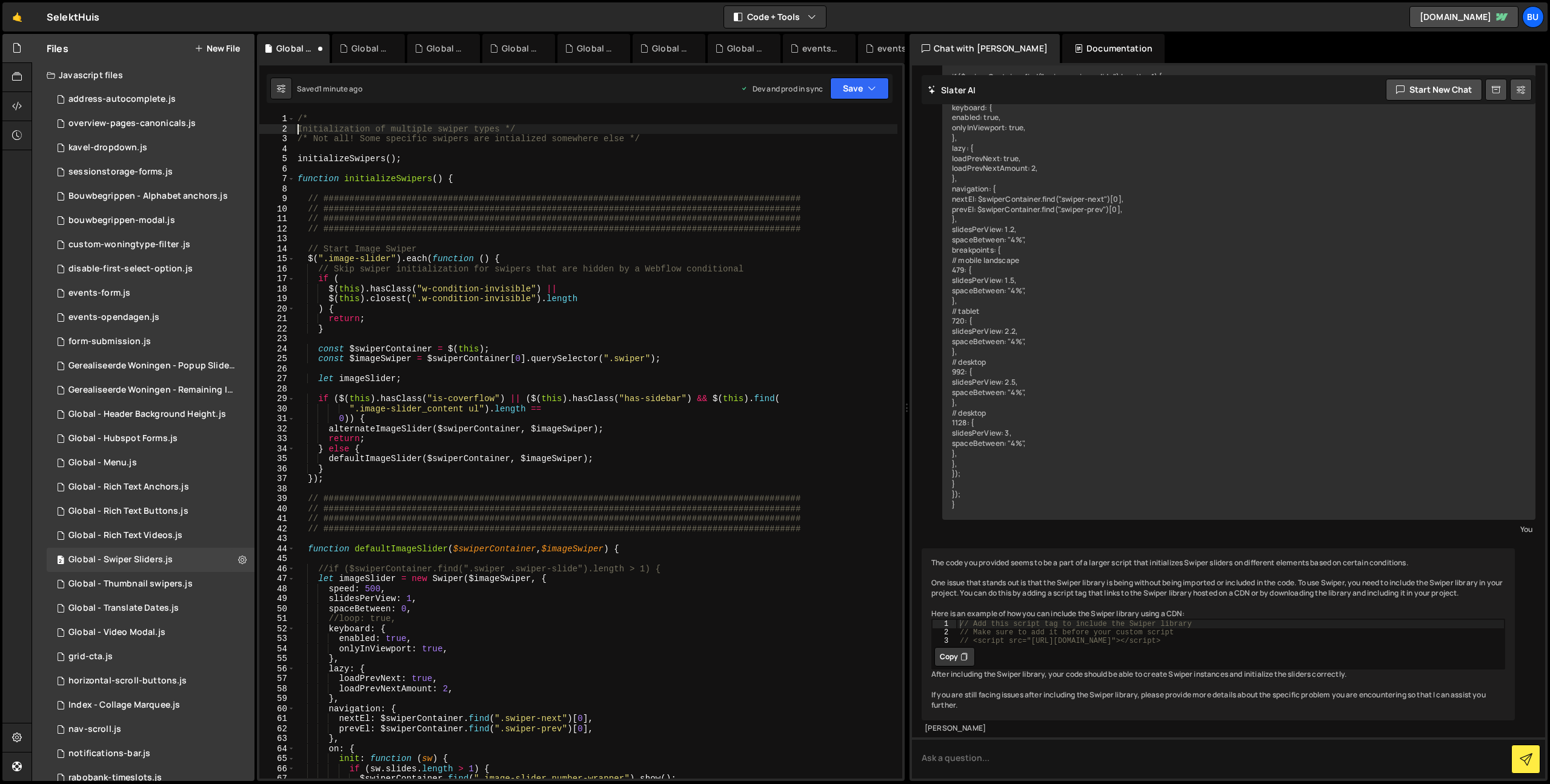
scroll to position [0, 1]
drag, startPoint x: 511, startPoint y: 129, endPoint x: 531, endPoint y: 127, distance: 20.1
click at [527, 126] on div "/* Initialization of multiple swiper types */ /* Not all! Some specific swipers…" at bounding box center [596, 456] width 602 height 684
drag, startPoint x: 631, startPoint y: 137, endPoint x: 620, endPoint y: 140, distance: 11.4
click at [631, 138] on div "/* Initialization of multiple swiper types /* Not all! Some specific swipers ar…" at bounding box center [596, 456] width 602 height 684
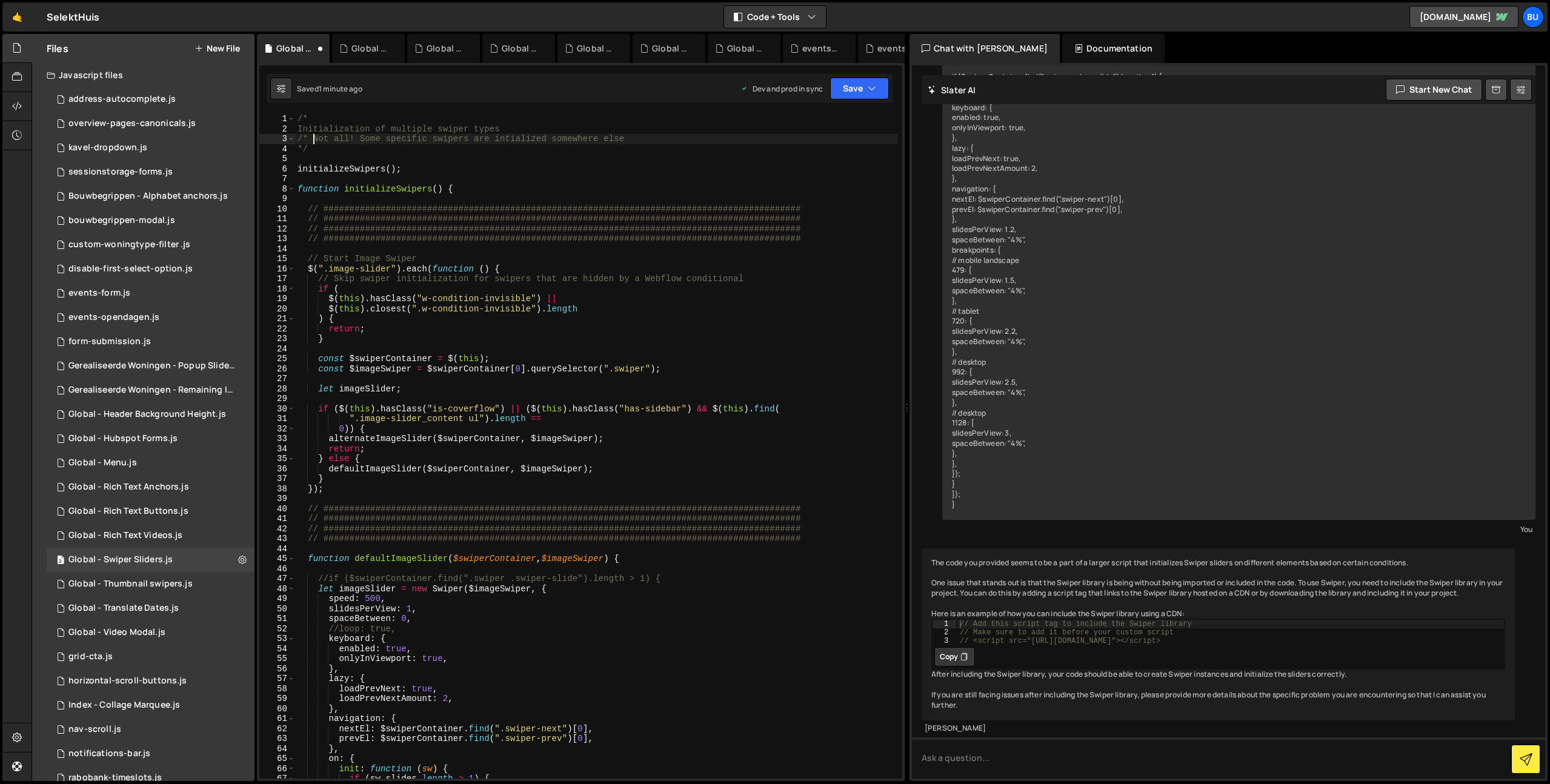
drag, startPoint x: 313, startPoint y: 137, endPoint x: 295, endPoint y: 137, distance: 18.0
click at [294, 139] on div "*/ 1 2 3 4 5 6 7 8 9 10 11 12 13 14 15 16 17 18 19 20 21 22 23 24 25 26 27 28 2…" at bounding box center [581, 446] width 643 height 665
click at [420, 147] on div "/* Initialization of multiple swiper types Not all! Some specific swipers are i…" at bounding box center [596, 456] width 602 height 684
drag, startPoint x: 492, startPoint y: 126, endPoint x: 502, endPoint y: 121, distance: 11.2
click at [492, 126] on div "/* Initialization of multiple swiper types Not all! Some specific swipers are i…" at bounding box center [596, 456] width 602 height 684
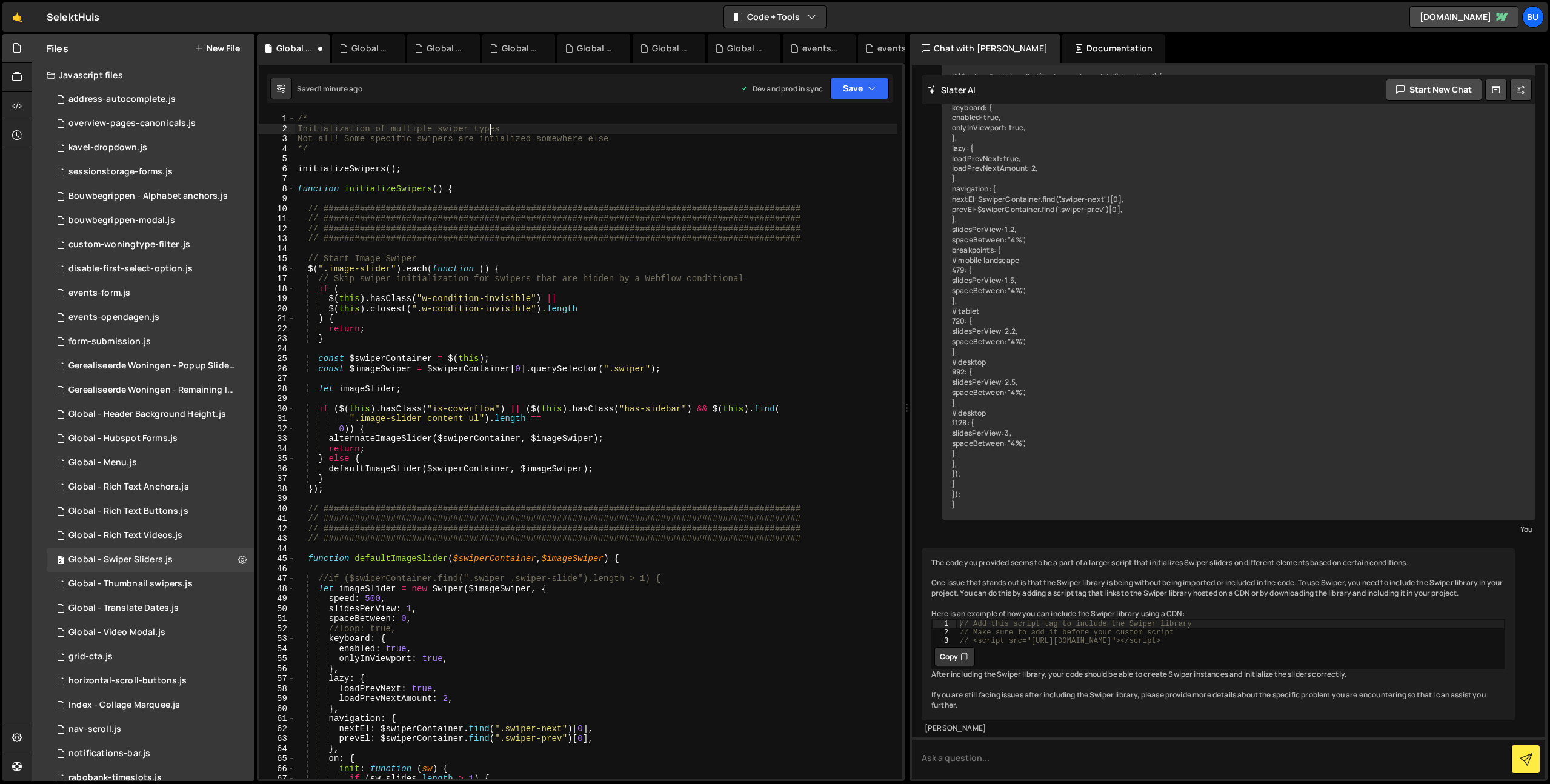
click at [515, 128] on div "/* Initialization of multiple swiper types Not all! Some specific swipers are i…" at bounding box center [596, 456] width 602 height 684
type textarea "Initialization of multiple swiper types."
click at [864, 92] on button "Save" at bounding box center [859, 89] width 59 height 21
click at [837, 126] on div "Saved 1 minute ago" at bounding box center [818, 131] width 126 height 15
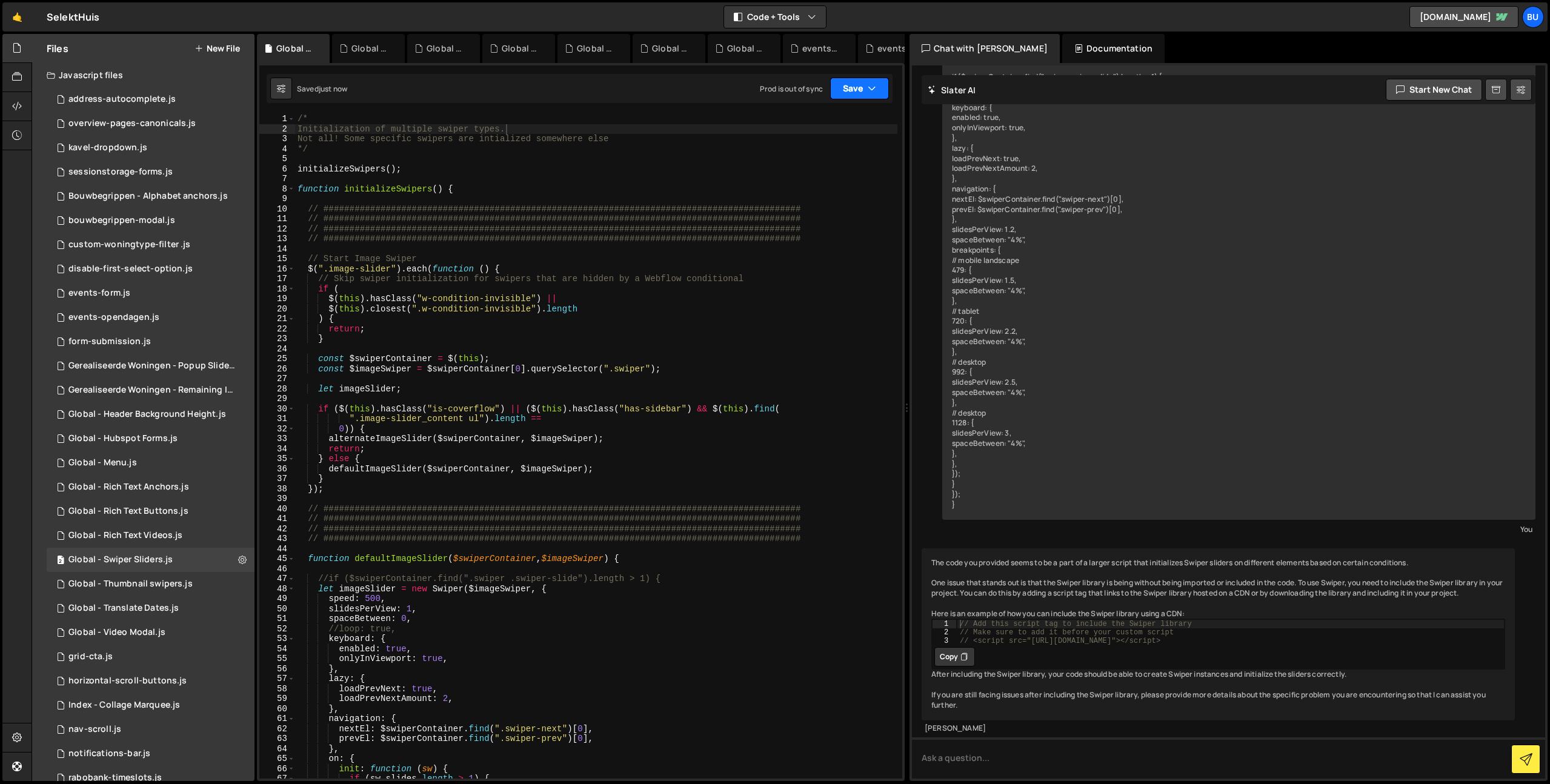
click at [848, 79] on button "Save" at bounding box center [859, 89] width 59 height 21
click at [800, 171] on div "4 months ago" at bounding box center [788, 171] width 23 height 10
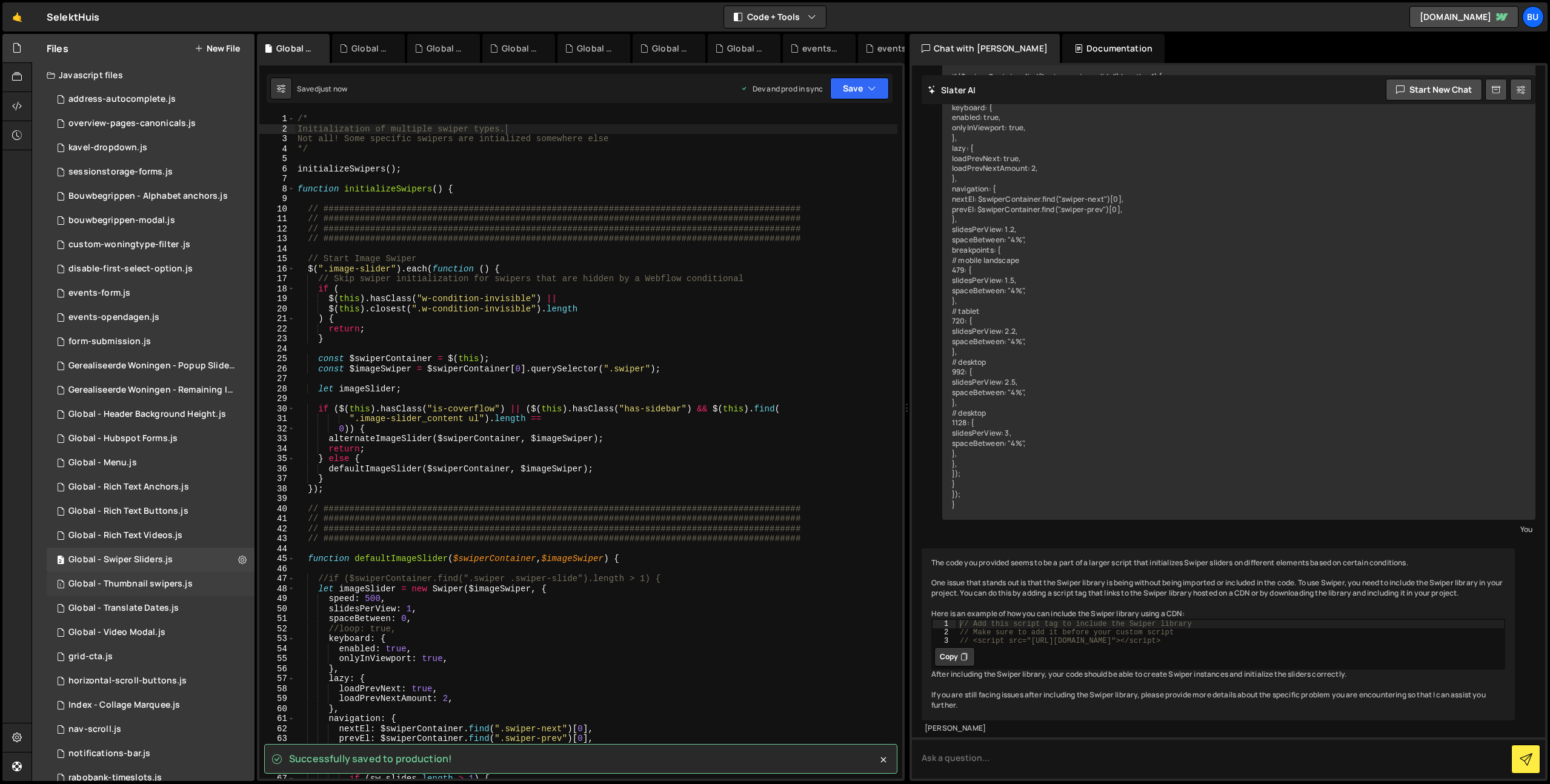
click at [173, 577] on div "1 Global - Thumbnail swipers.js 0" at bounding box center [151, 584] width 208 height 24
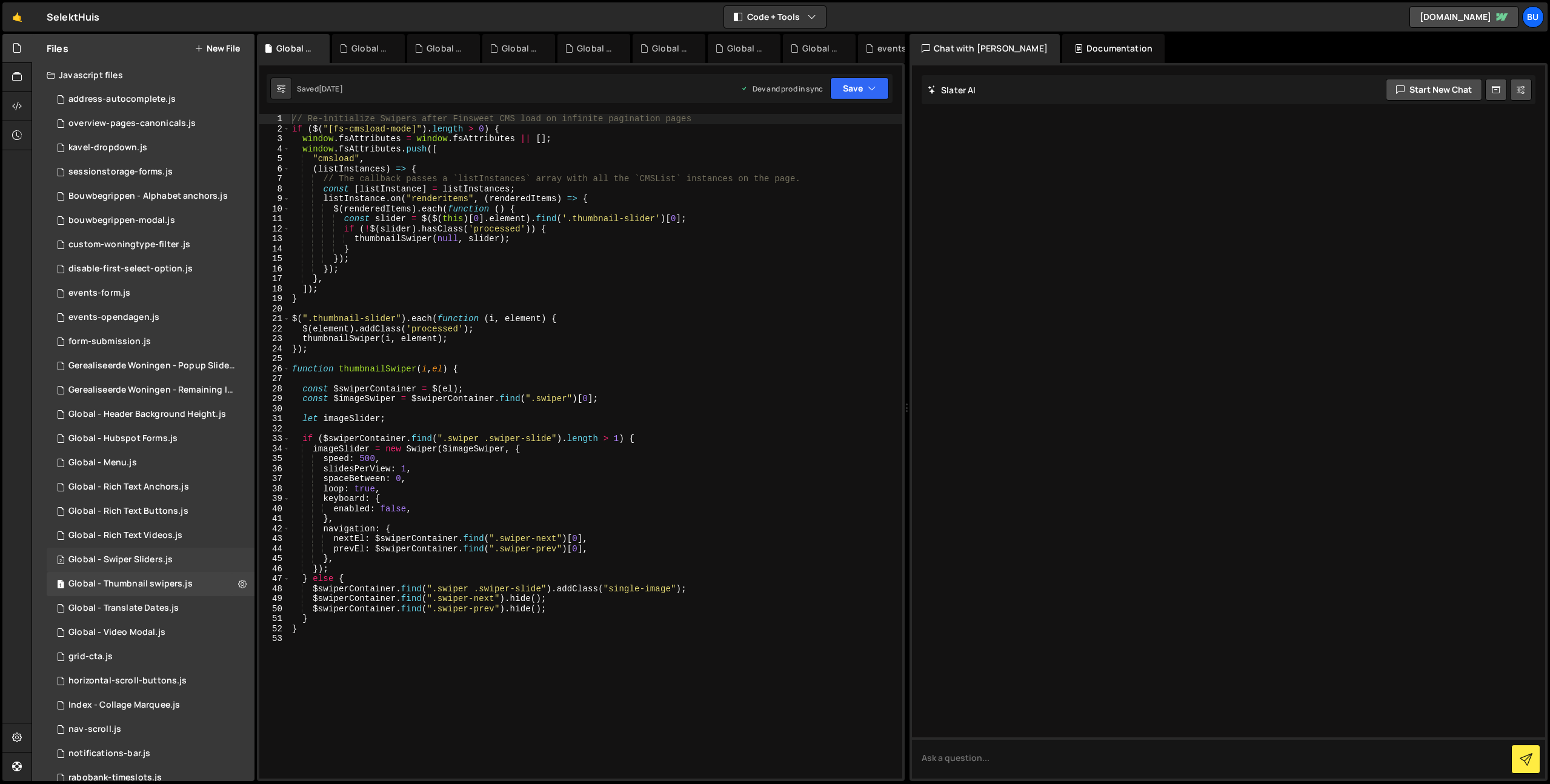
scroll to position [0, 0]
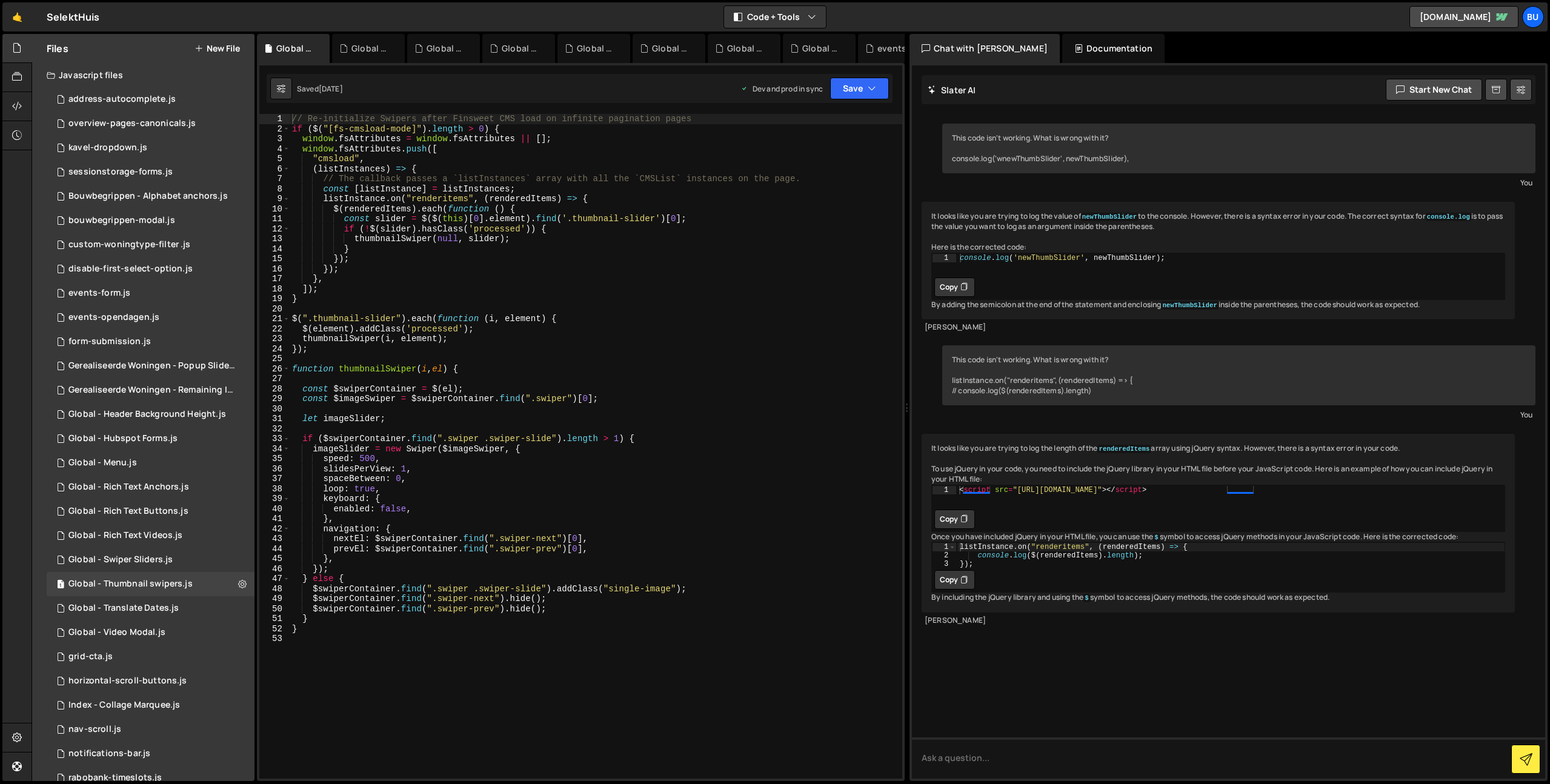
click at [597, 404] on div "// Re-initialize Swipers after Finsweet CMS load on infinite pagination pages i…" at bounding box center [596, 456] width 612 height 684
drag, startPoint x: 704, startPoint y: 394, endPoint x: 691, endPoint y: 386, distance: 15.3
click at [705, 395] on div "// Re-initialize Swipers after Finsweet CMS load on infinite pagination pages i…" at bounding box center [596, 456] width 612 height 684
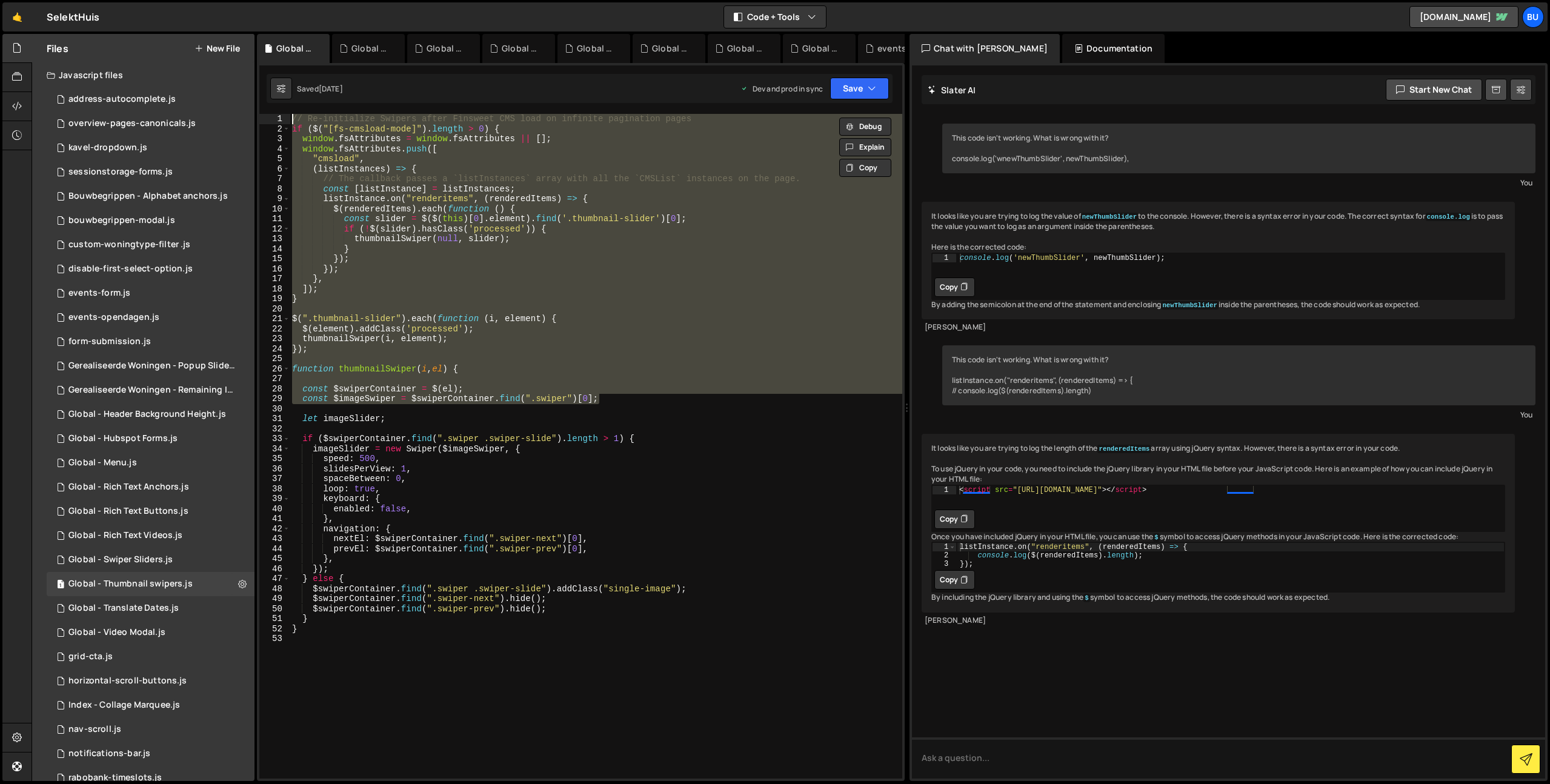
type textarea "// Re-initialize Swipers after Finsweet CMS load on infinite pagination pages"
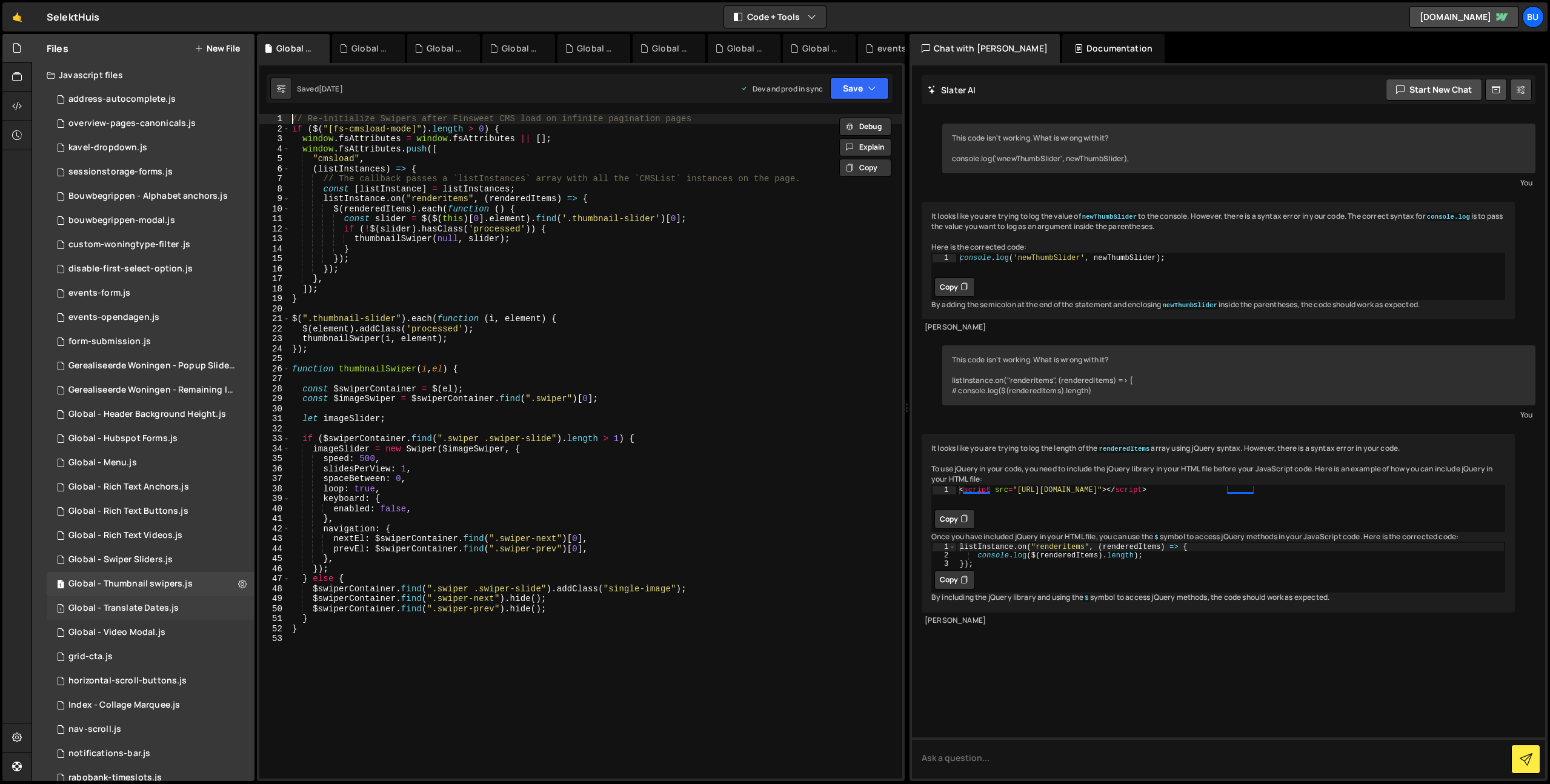
drag, startPoint x: 134, startPoint y: 597, endPoint x: 122, endPoint y: 609, distance: 17.0
click at [137, 611] on div "Global - Translate Dates.js" at bounding box center [123, 608] width 110 height 11
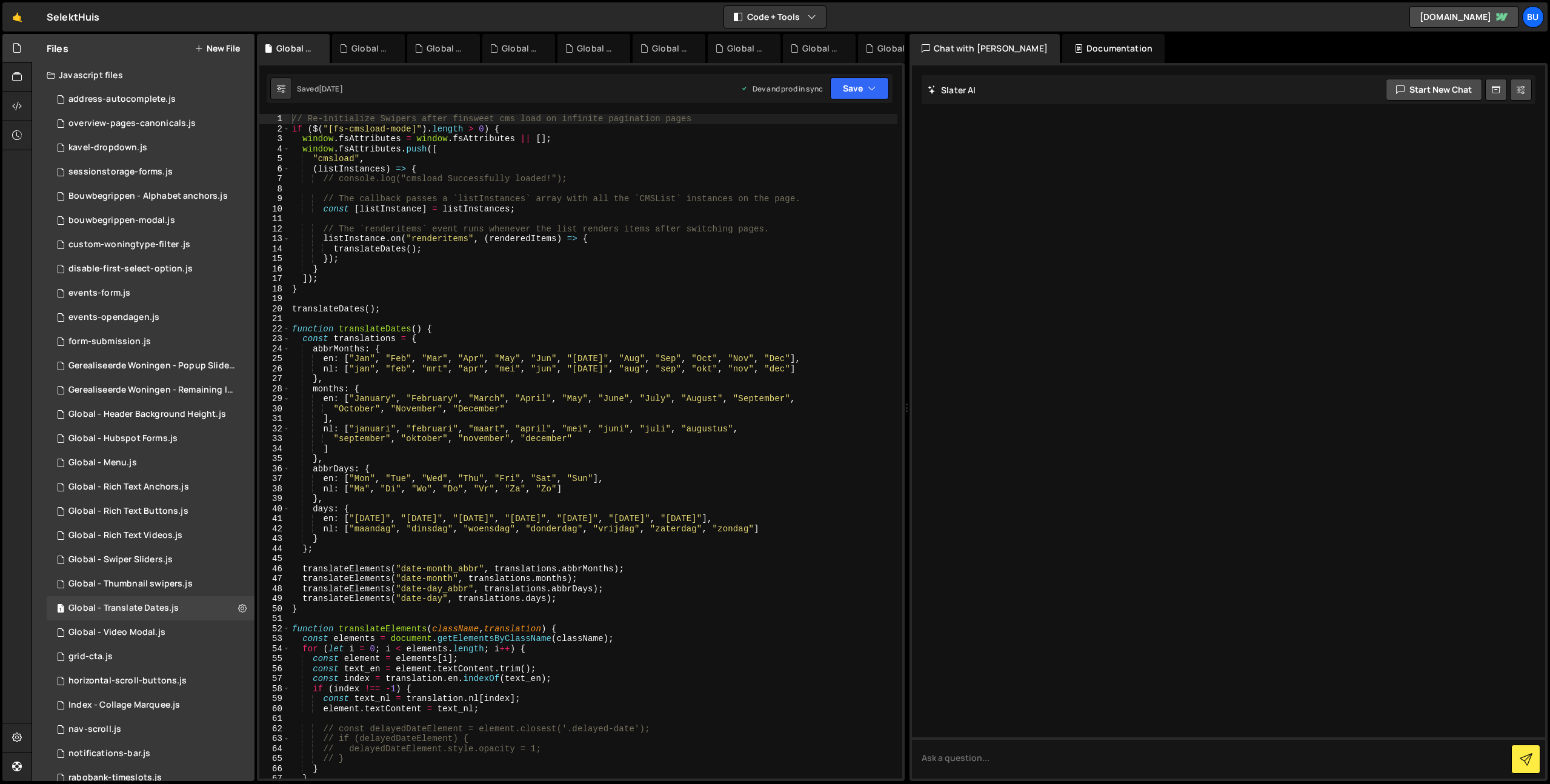
click at [517, 354] on div "// Re-initialize Swipers after finsweet cms load on infinite pagination pages i…" at bounding box center [593, 456] width 608 height 684
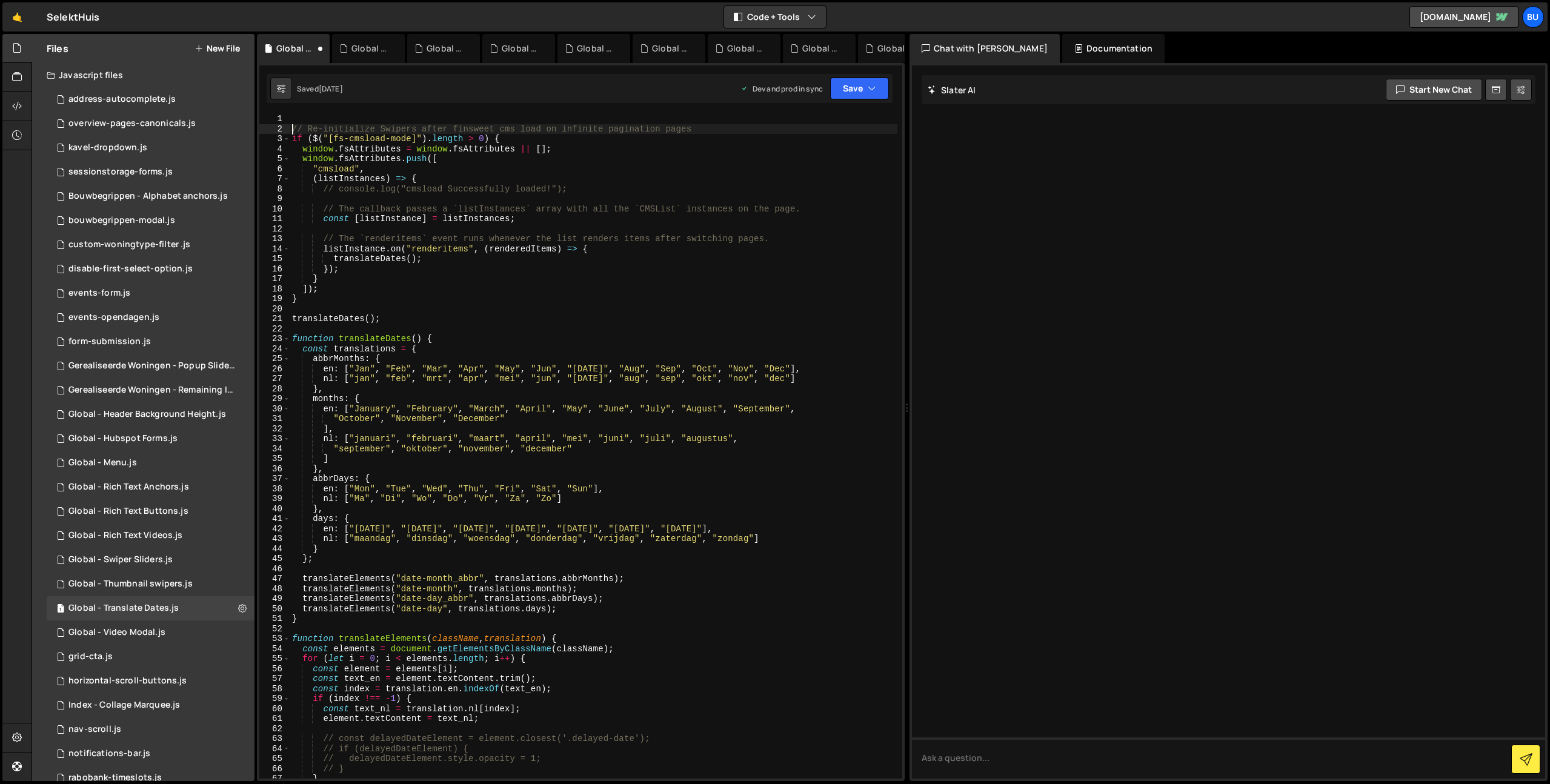
type textarea "// Re-initialize Swipers after finsweet cms load on infinite pagination pages"
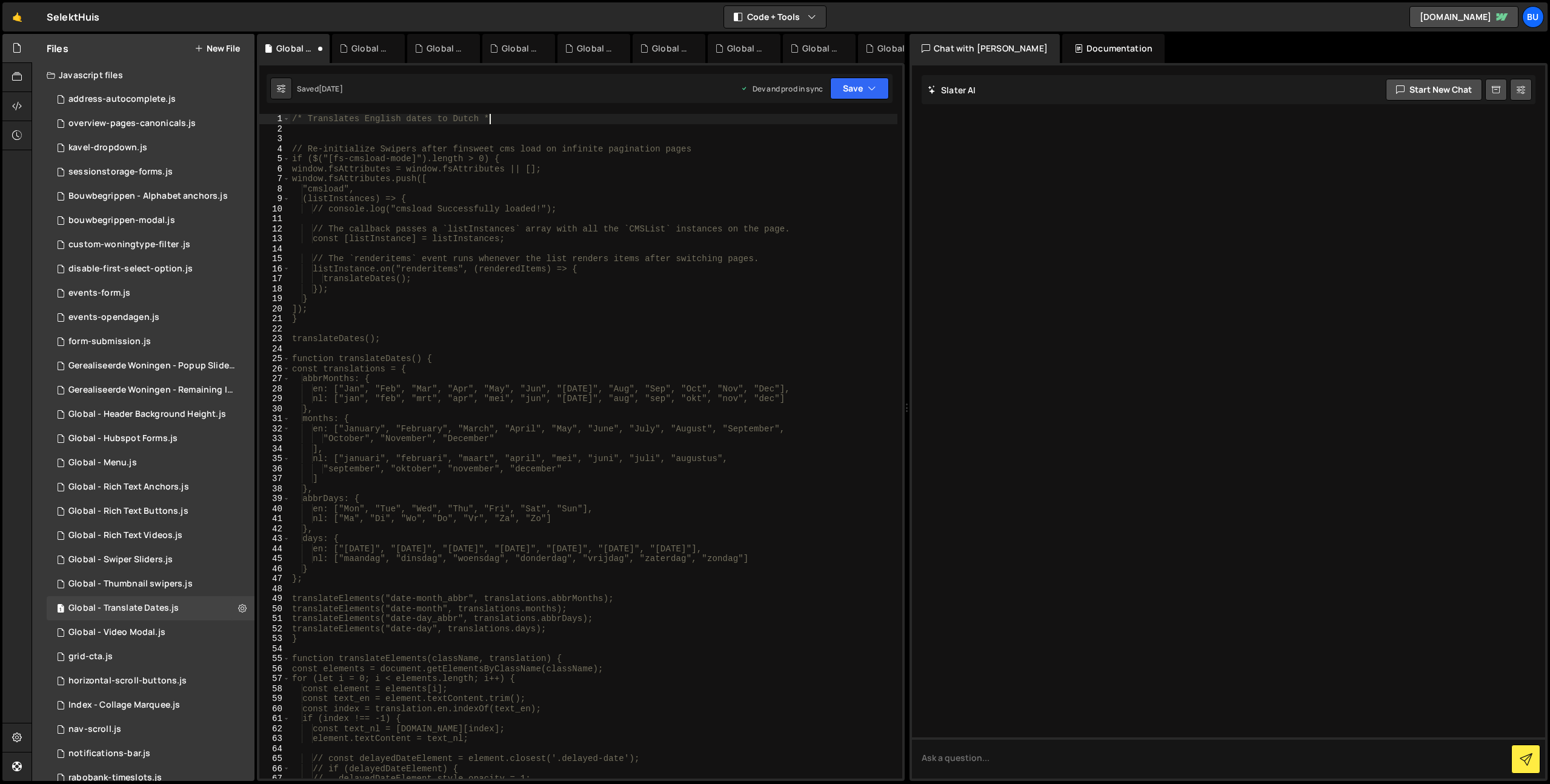
scroll to position [0, 13]
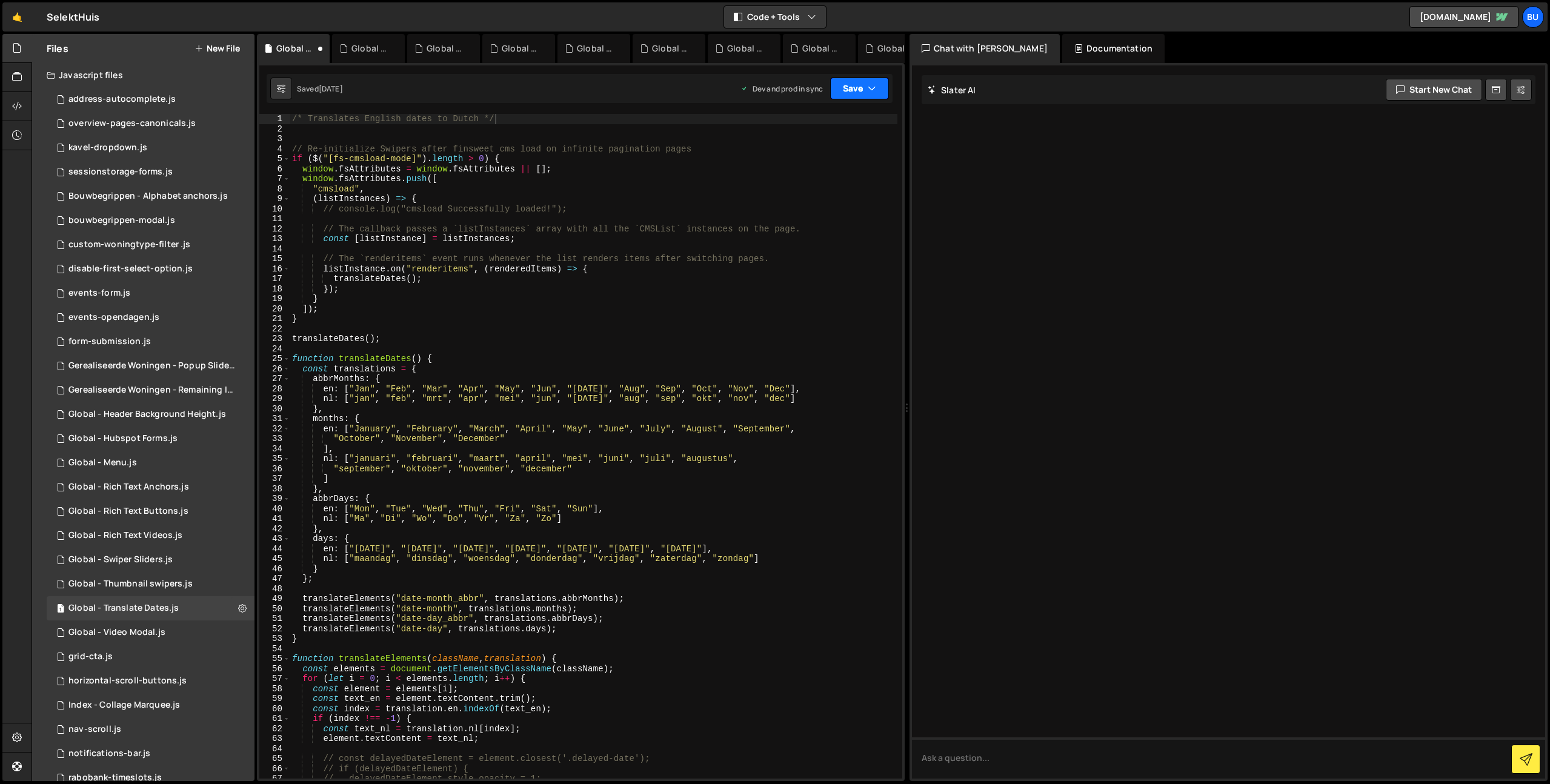
click at [853, 87] on button "Save" at bounding box center [859, 89] width 59 height 21
click at [838, 122] on div "Save to Staging S" at bounding box center [818, 118] width 126 height 12
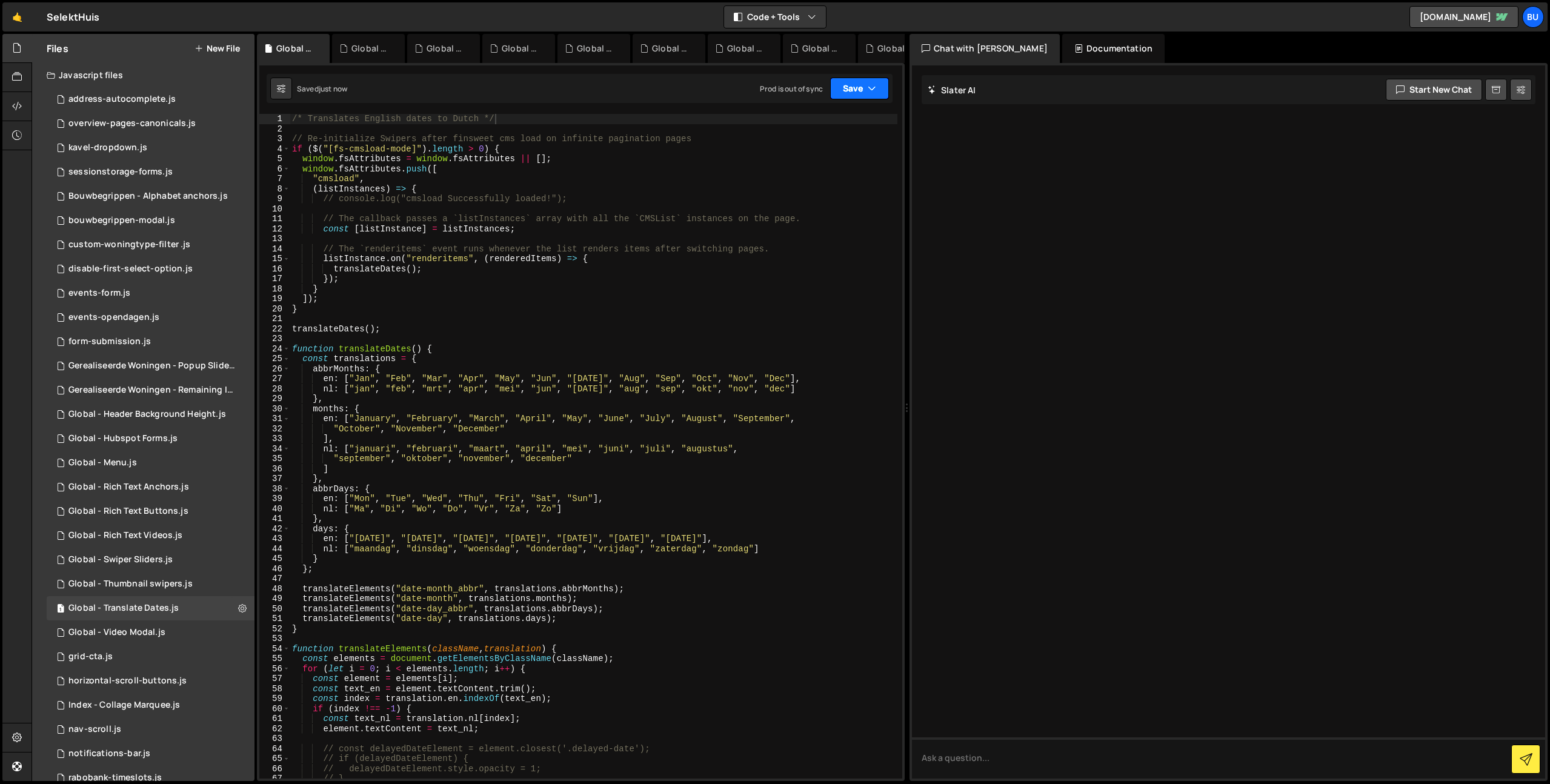
click at [857, 94] on button "Save" at bounding box center [859, 89] width 59 height 21
drag, startPoint x: 834, startPoint y: 159, endPoint x: 826, endPoint y: 156, distance: 8.5
click at [833, 159] on div "Save to Production S" at bounding box center [818, 157] width 126 height 12
drag, startPoint x: 411, startPoint y: 193, endPoint x: 399, endPoint y: 185, distance: 14.4
click at [411, 193] on div "/* Translates English dates to Dutch */ // Re-initialize Swipers after finsweet…" at bounding box center [593, 456] width 608 height 684
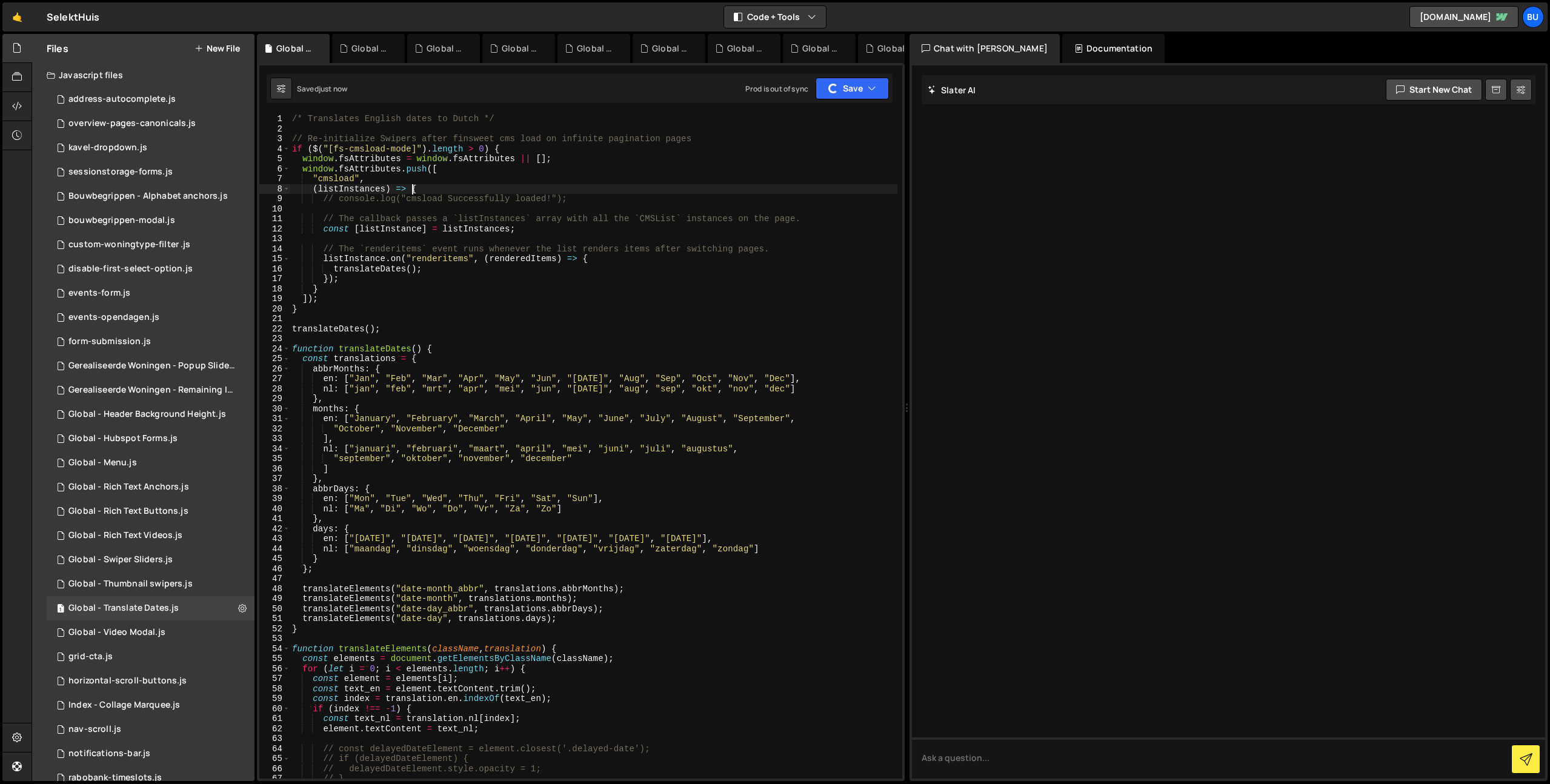
scroll to position [0, 8]
click at [365, 119] on div "/* Translates English dates to Dutch */ // Re-initialize Swipers after finsweet…" at bounding box center [593, 456] width 608 height 684
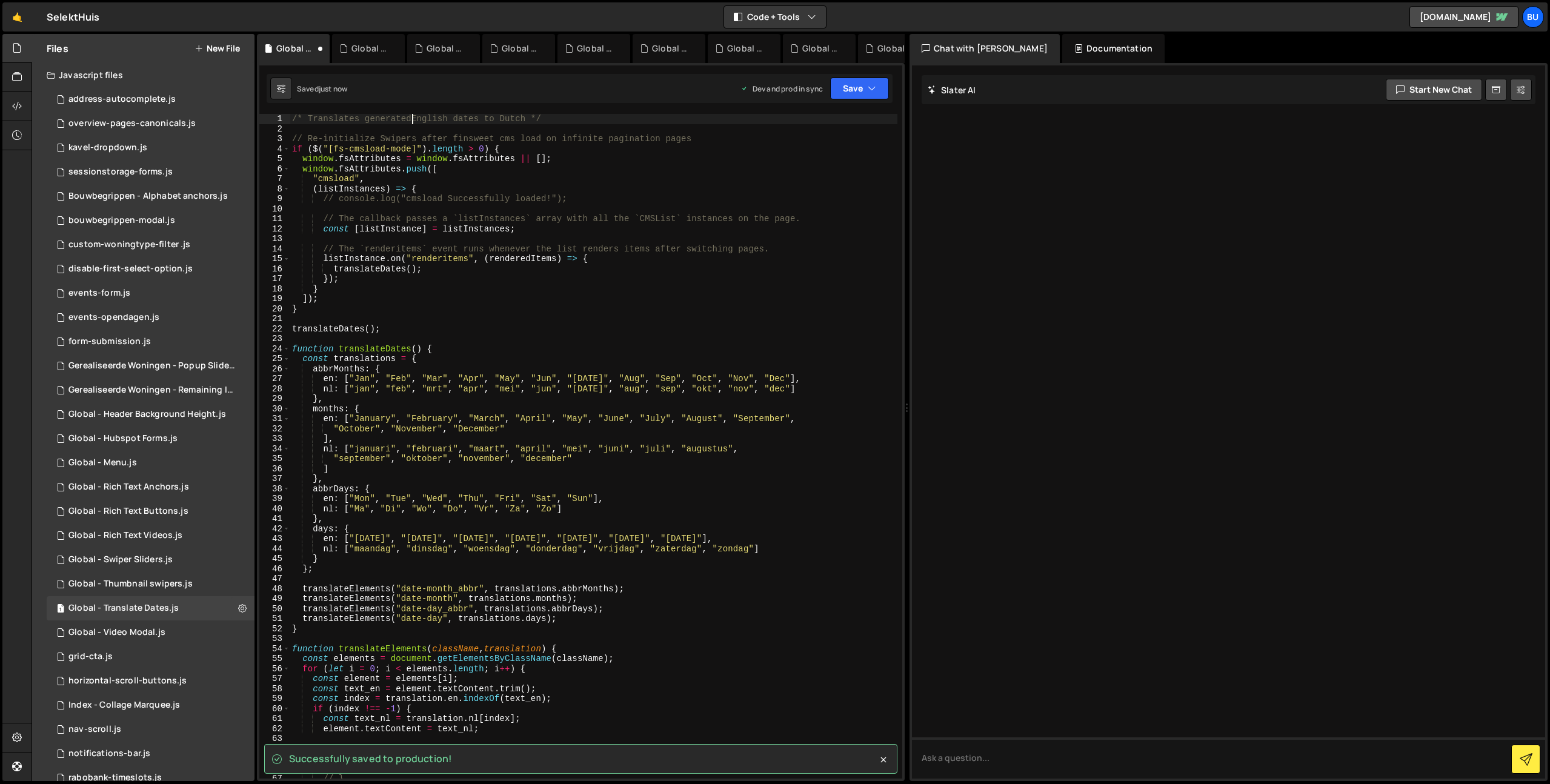
scroll to position [0, 8]
type textarea "/* Translates generated English dates to Dutch */"
click at [869, 91] on button "Save" at bounding box center [859, 89] width 59 height 21
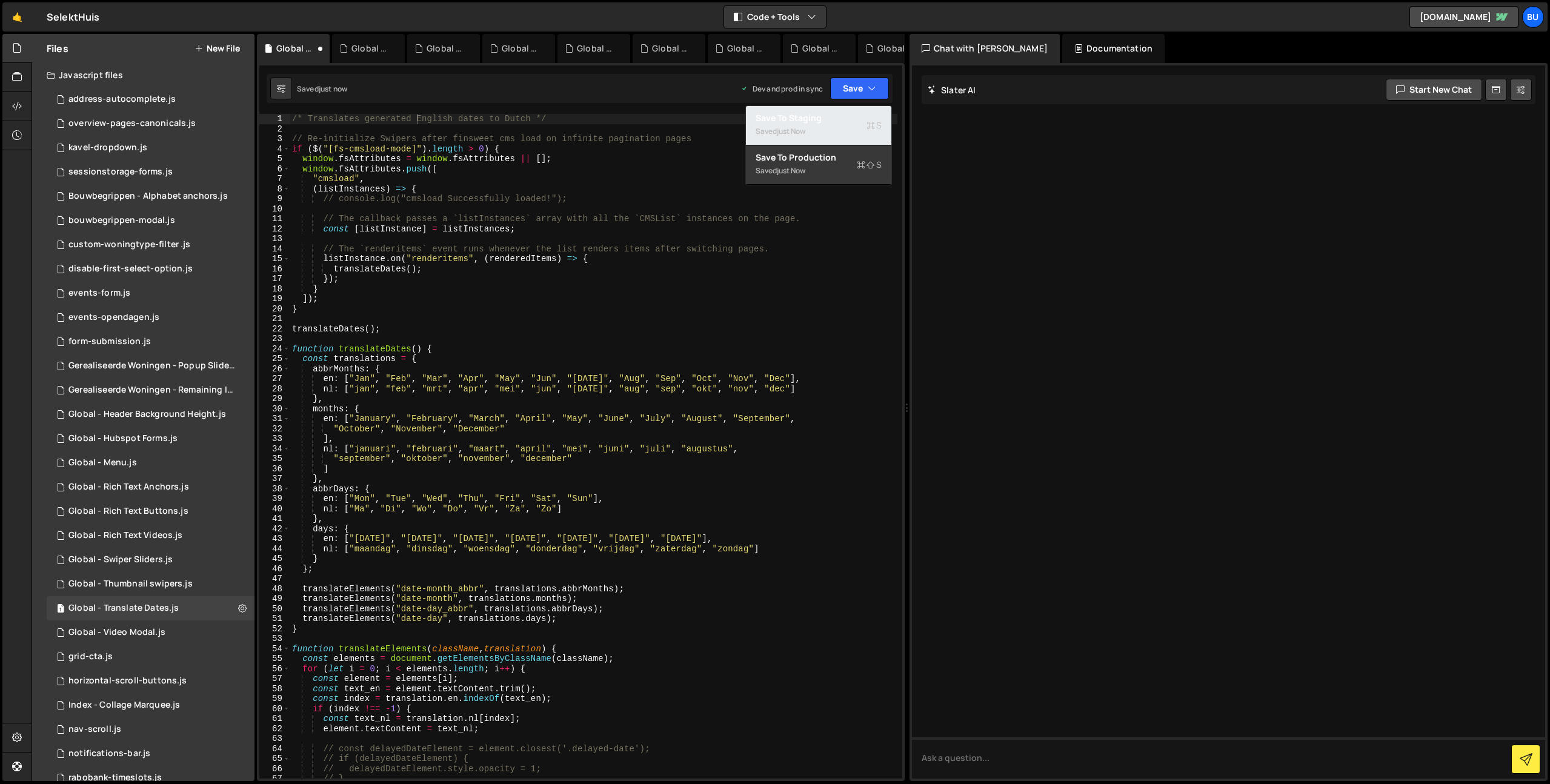
click at [853, 112] on div "Save to Staging S" at bounding box center [818, 118] width 126 height 12
click at [871, 87] on icon "button" at bounding box center [872, 88] width 8 height 12
drag, startPoint x: 844, startPoint y: 165, endPoint x: 841, endPoint y: 154, distance: 11.4
click at [844, 164] on div "Saved just now" at bounding box center [818, 171] width 126 height 15
click at [152, 624] on div "2 Global - Video Modal.js 0" at bounding box center [151, 632] width 208 height 24
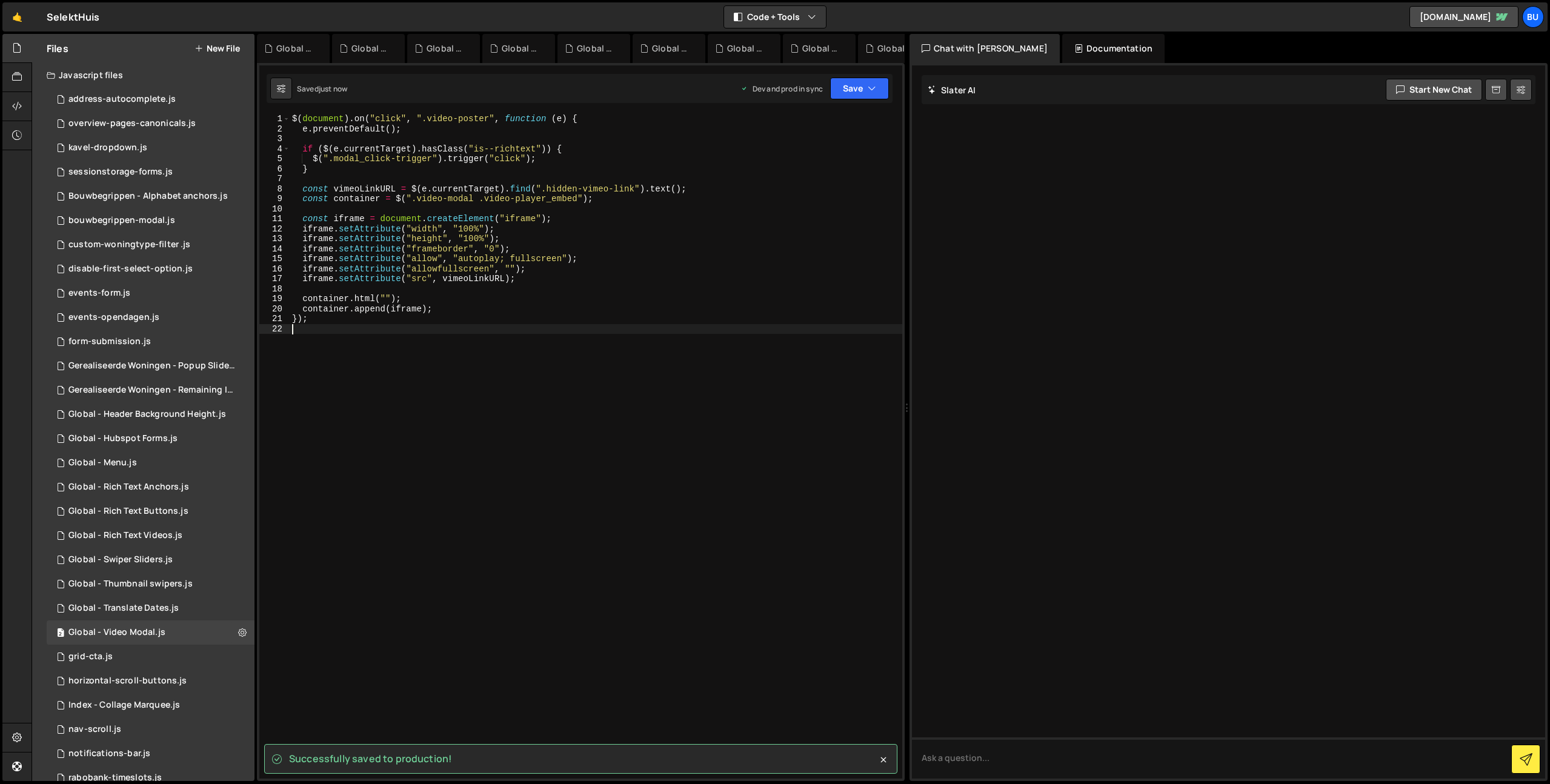
drag, startPoint x: 596, startPoint y: 367, endPoint x: 597, endPoint y: 353, distance: 14.0
click at [596, 367] on div "$ ( document ) . on ( "click" , ".video-poster" , function ( e ) { e . preventD…" at bounding box center [596, 456] width 612 height 684
click at [623, 334] on div "$ ( document ) . on ( "click" , ".video-poster" , function ( e ) { e . preventD…" at bounding box center [596, 456] width 612 height 684
click at [616, 320] on div "$ ( document ) . on ( "click" , ".video-poster" , function ( e ) { e . preventD…" at bounding box center [596, 456] width 612 height 684
drag, startPoint x: 640, startPoint y: 265, endPoint x: 642, endPoint y: 257, distance: 8.2
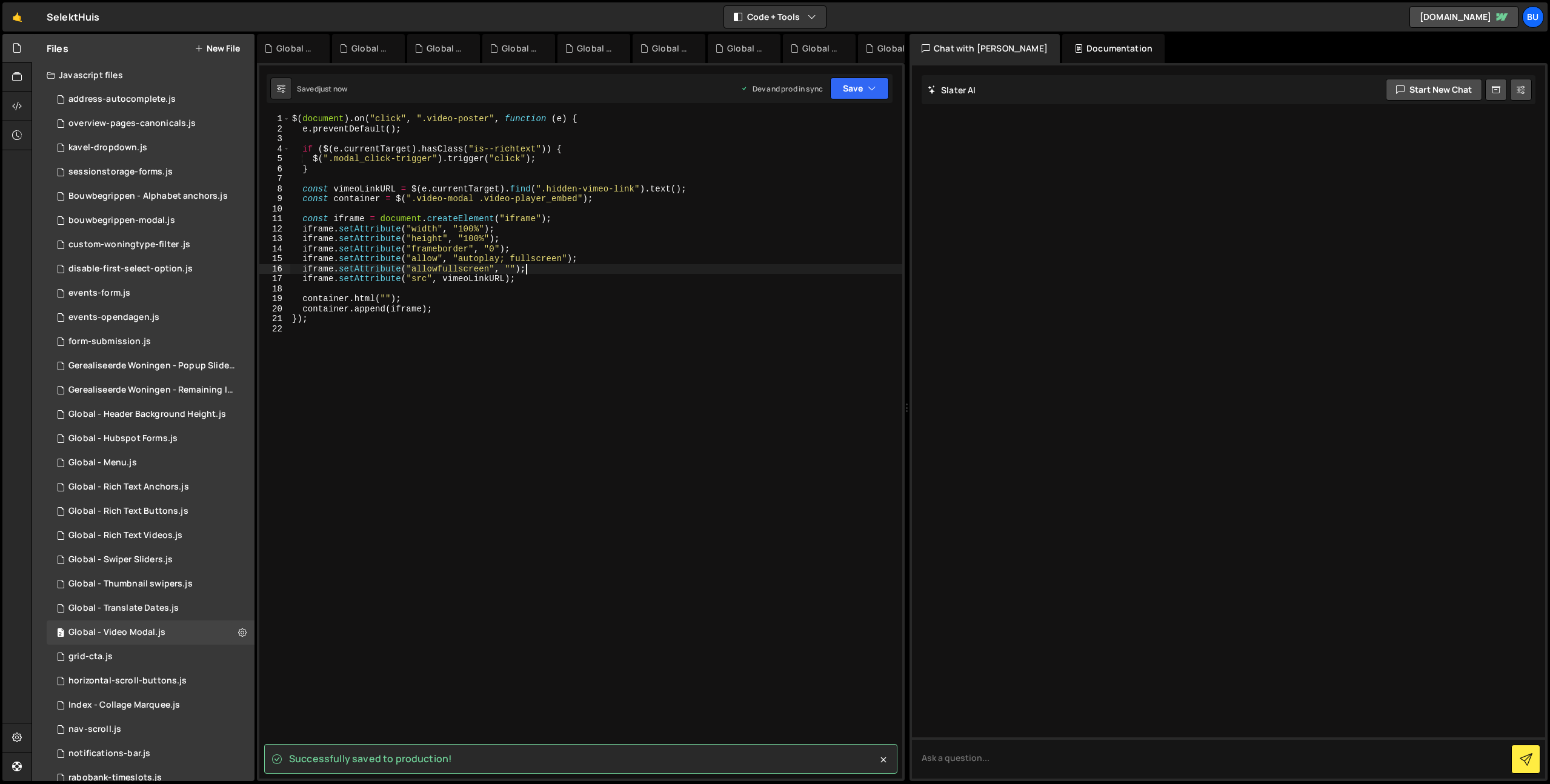
click at [646, 262] on div "$ ( document ) . on ( "click" , ".video-poster" , function ( e ) { e . preventD…" at bounding box center [596, 456] width 612 height 684
click at [679, 240] on div "$ ( document ) . on ( "click" , ".video-poster" , function ( e ) { e . preventD…" at bounding box center [596, 456] width 612 height 684
type textarea "iframe.setAttribute("height", "100%");"
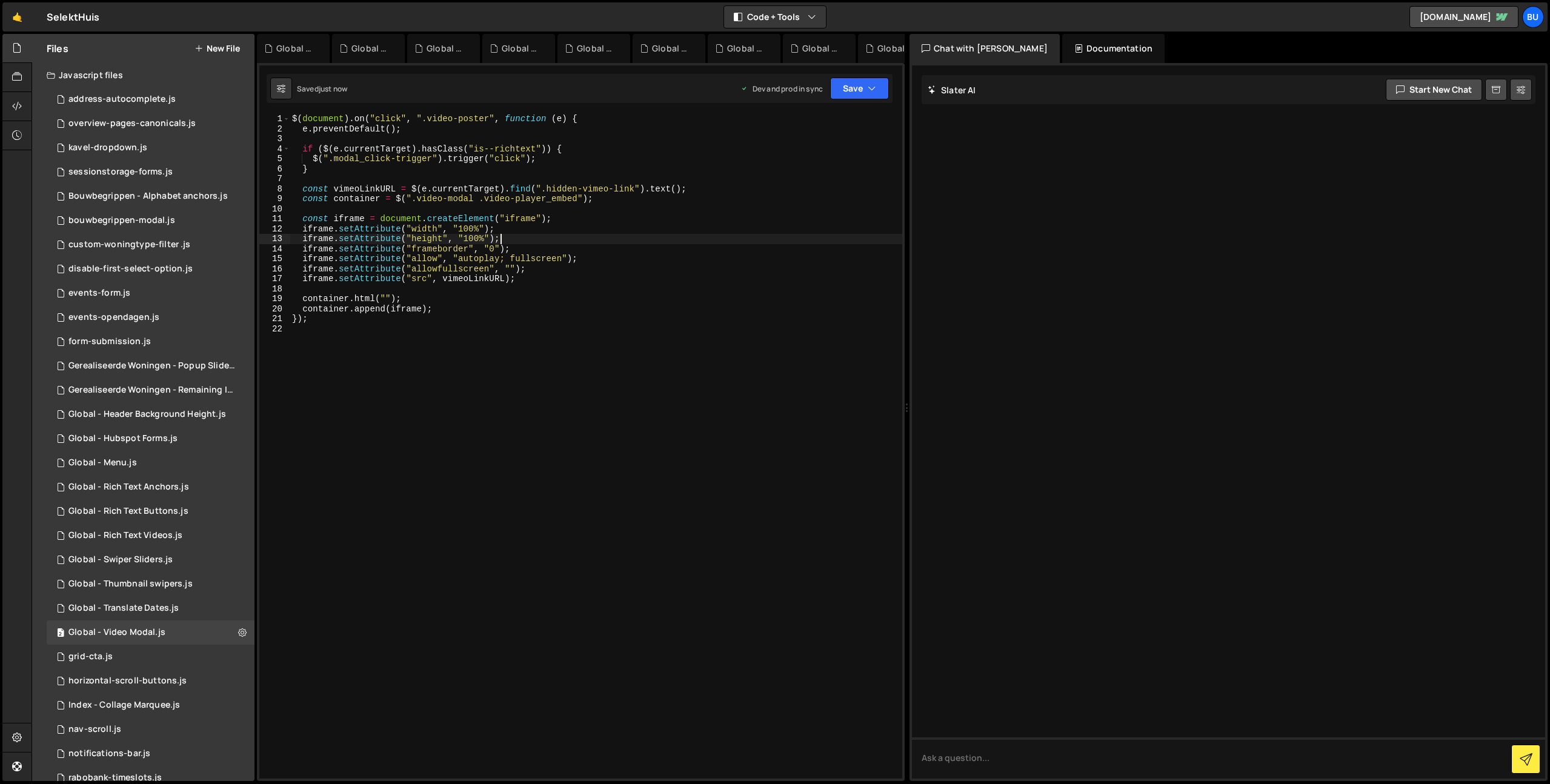
click at [483, 327] on div "$ ( document ) . on ( "click" , ".video-poster" , function ( e ) { e . preventD…" at bounding box center [596, 456] width 612 height 684
click at [505, 331] on div "$ ( document ) . on ( "click" , ".video-poster" , function ( e ) { e . preventD…" at bounding box center [596, 456] width 612 height 684
click at [497, 338] on div "$ ( document ) . on ( "click" , ".video-poster" , function ( e ) { e . preventD…" at bounding box center [596, 456] width 612 height 684
click at [534, 301] on div "$ ( document ) . on ( "click" , ".video-poster" , function ( e ) { e . preventD…" at bounding box center [596, 456] width 612 height 684
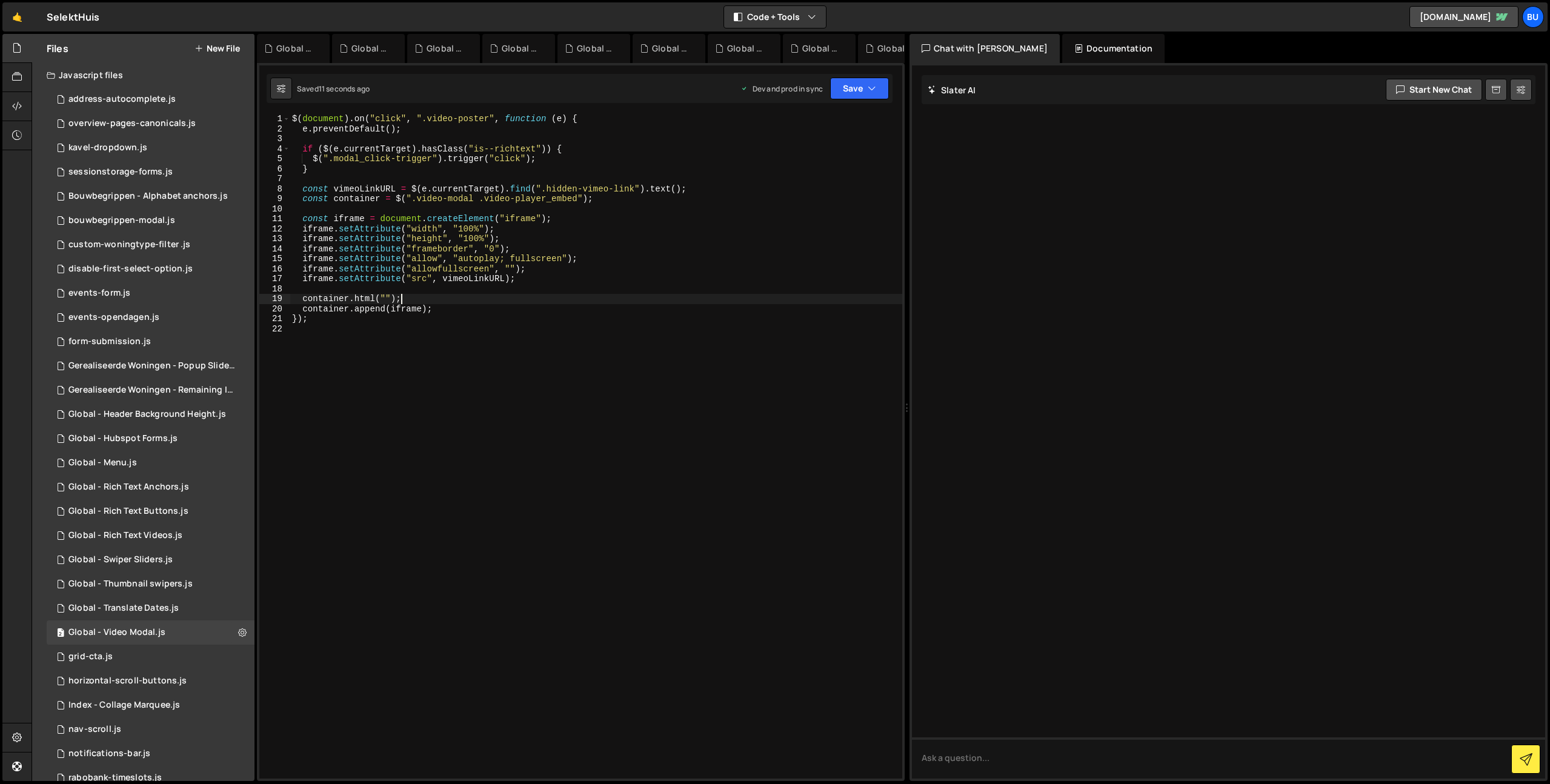
click at [521, 271] on div "$ ( document ) . on ( "click" , ".video-poster" , function ( e ) { e . preventD…" at bounding box center [596, 456] width 612 height 684
click at [454, 263] on div "$ ( document ) . on ( "click" , ".video-poster" , function ( e ) { e . preventD…" at bounding box center [596, 456] width 612 height 684
type textarea "iframe.setAttribute("allow", "autoplay; fullscreen");"
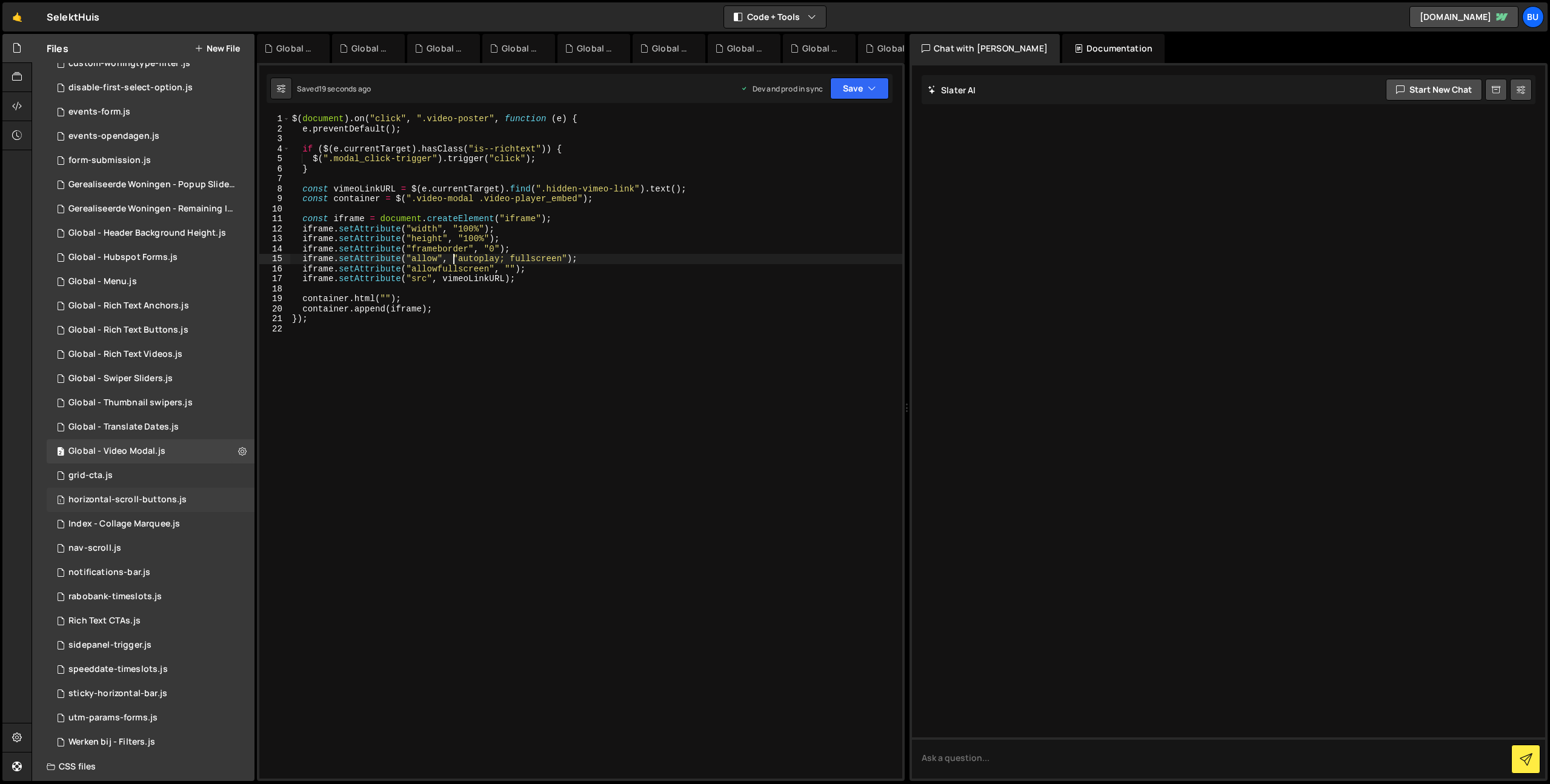
scroll to position [187, 0]
click at [139, 496] on div "horizontal-scroll-buttons.js" at bounding box center [127, 494] width 118 height 11
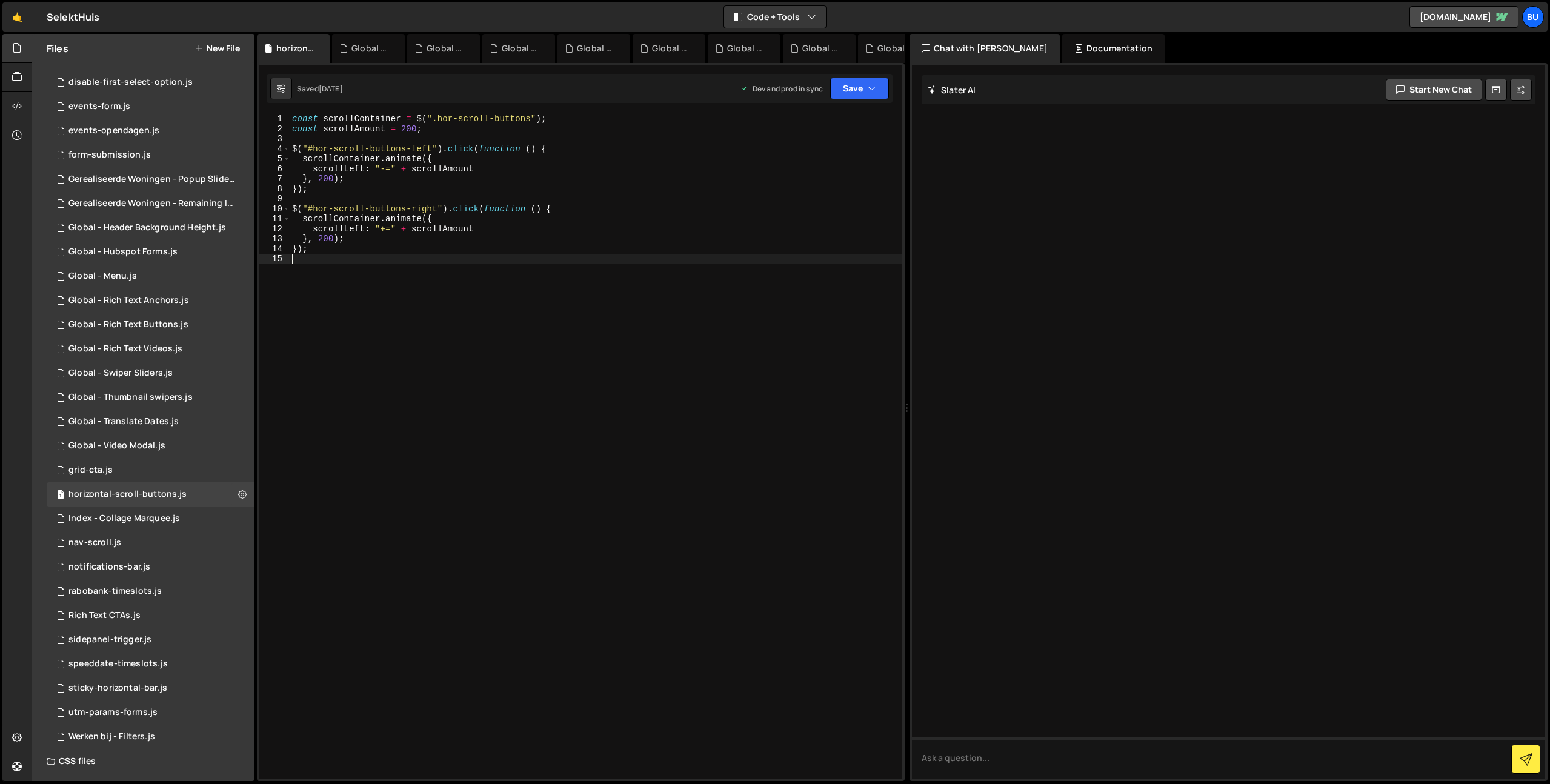
drag, startPoint x: 481, startPoint y: 255, endPoint x: 466, endPoint y: 259, distance: 15.5
click at [485, 255] on div "const scrollContainer = $ ( ".hor-scroll-buttons" ) ; const scrollAmount = 200 …" at bounding box center [596, 456] width 612 height 684
click at [439, 286] on div "const scrollContainer = $ ( ".hor-scroll-buttons" ) ; const scrollAmount = 200 …" at bounding box center [596, 456] width 612 height 684
drag, startPoint x: 408, startPoint y: 314, endPoint x: 440, endPoint y: 273, distance: 52.0
click at [409, 310] on div "const scrollContainer = $ ( ".hor-scroll-buttons" ) ; const scrollAmount = 200 …" at bounding box center [596, 456] width 612 height 684
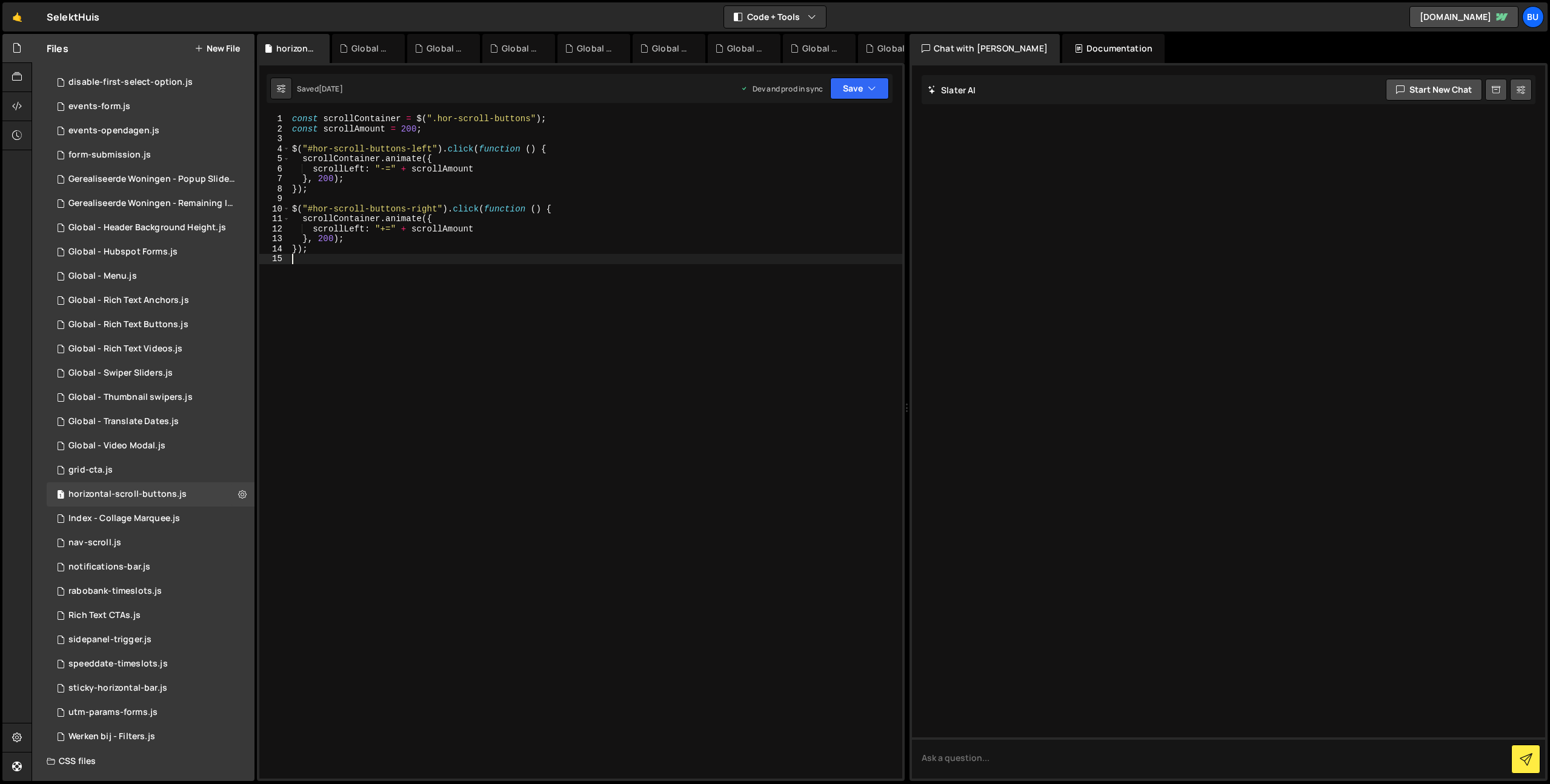
click at [449, 268] on div "const scrollContainer = $ ( ".hor-scroll-buttons" ) ; const scrollAmount = 200 …" at bounding box center [596, 456] width 612 height 684
click at [385, 335] on div "const scrollContainer = $ ( ".hor-scroll-buttons" ) ; const scrollAmount = 200 …" at bounding box center [596, 456] width 612 height 684
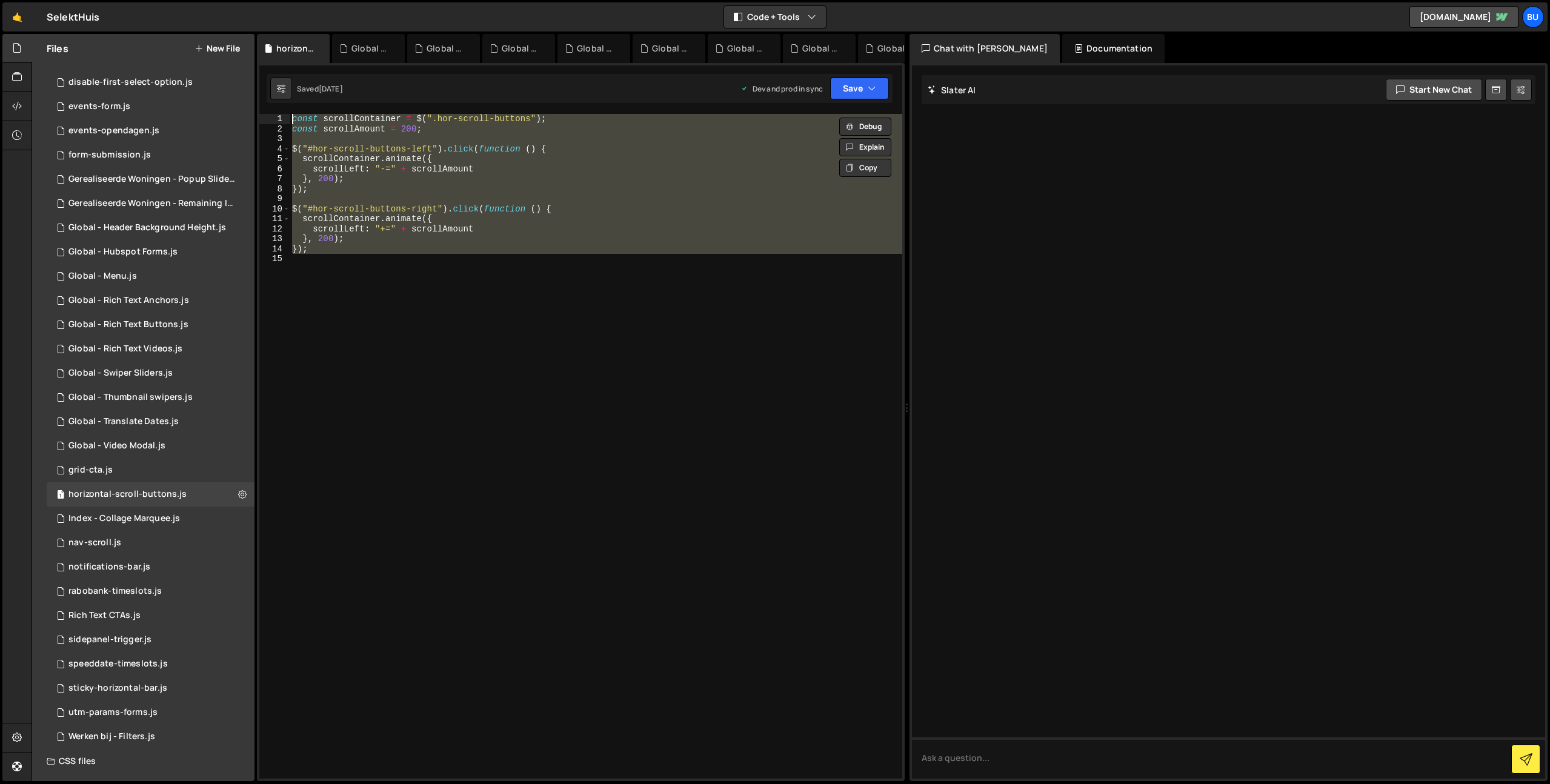
type textarea "const scrollContainer = $(".hor-scroll-buttons");"
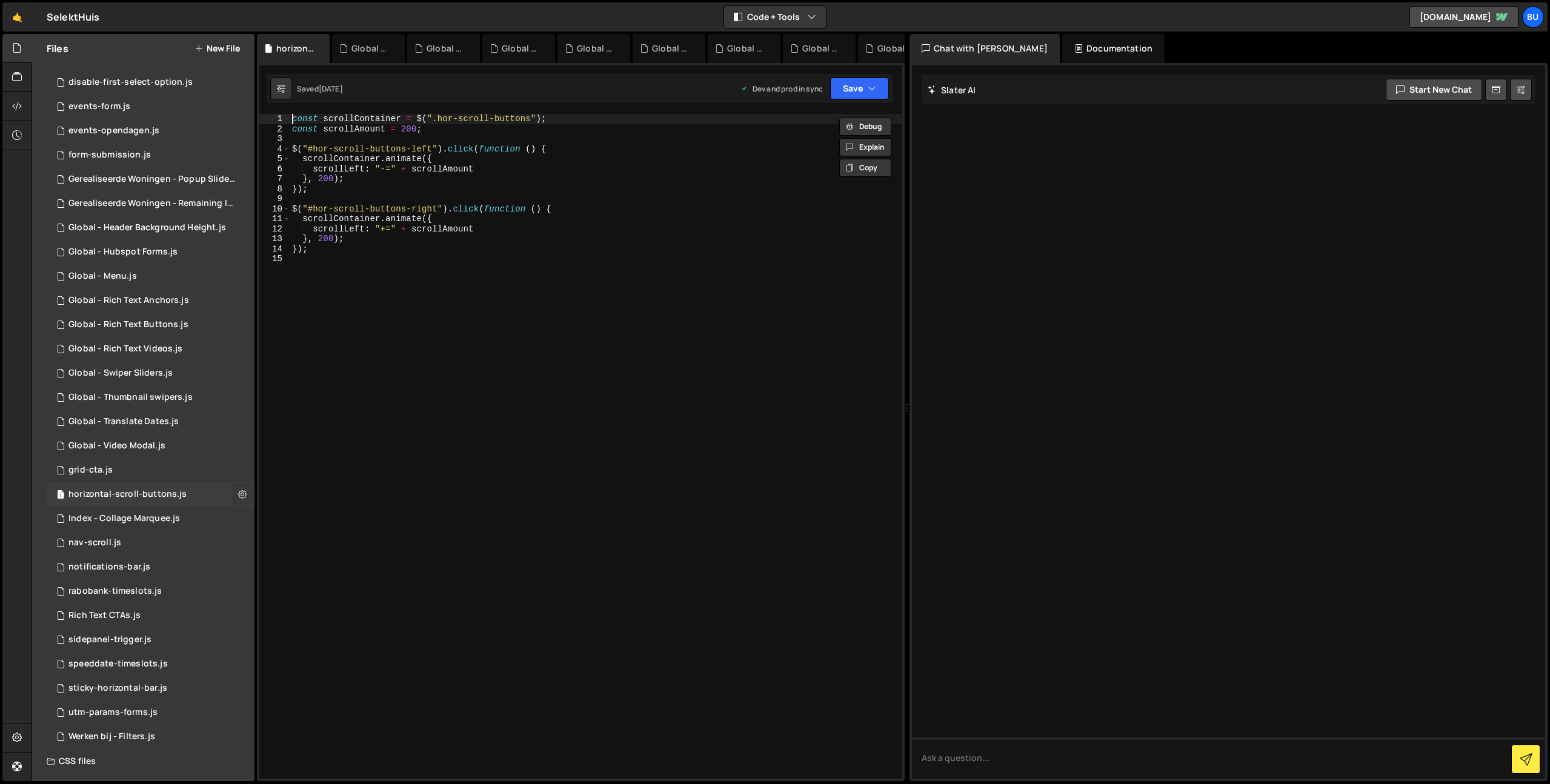
click at [238, 498] on icon at bounding box center [242, 494] width 8 height 11
click at [290, 546] on button "Edit External Scripts" at bounding box center [316, 544] width 119 height 24
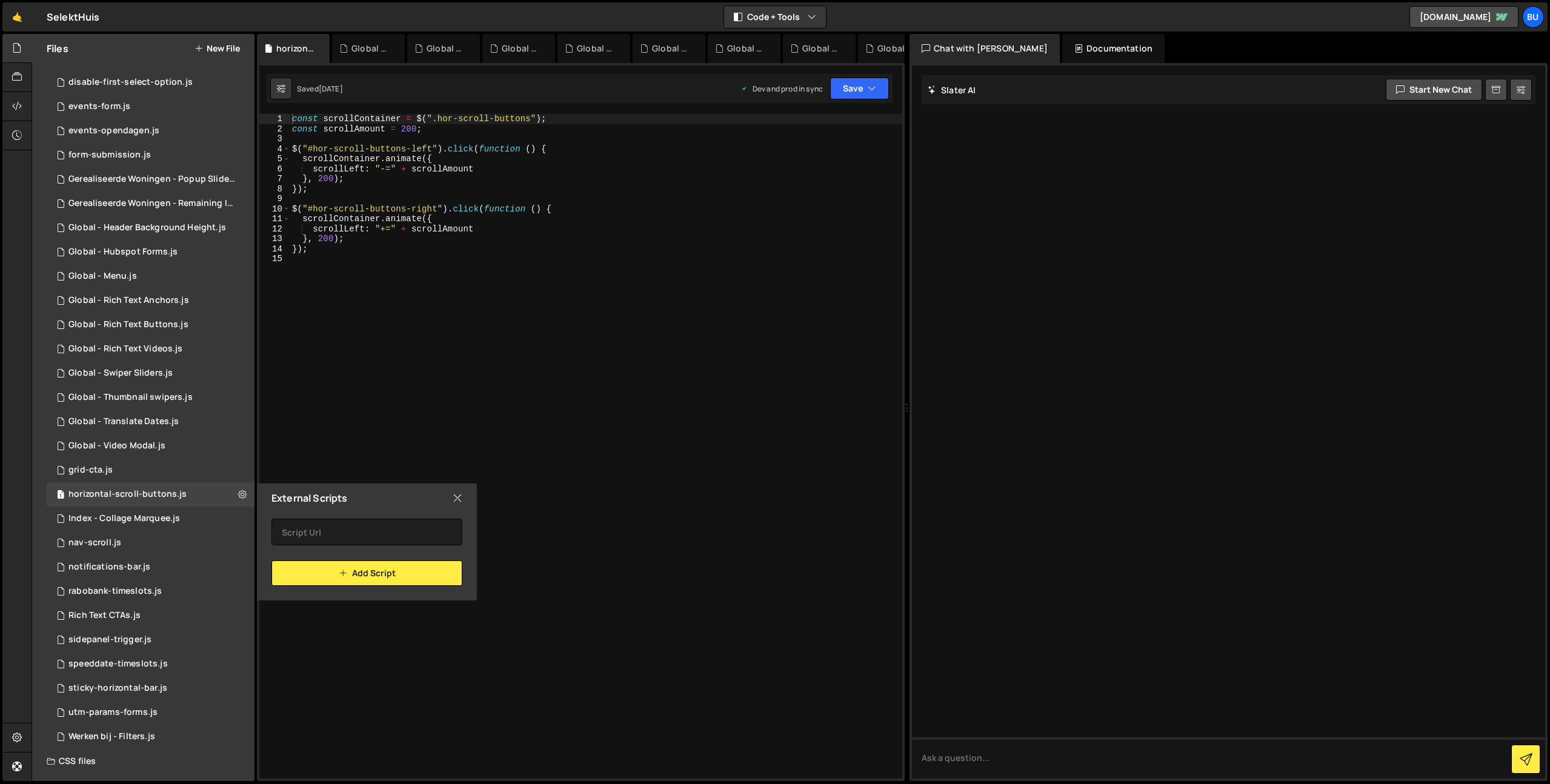
click at [461, 494] on icon at bounding box center [457, 498] width 9 height 13
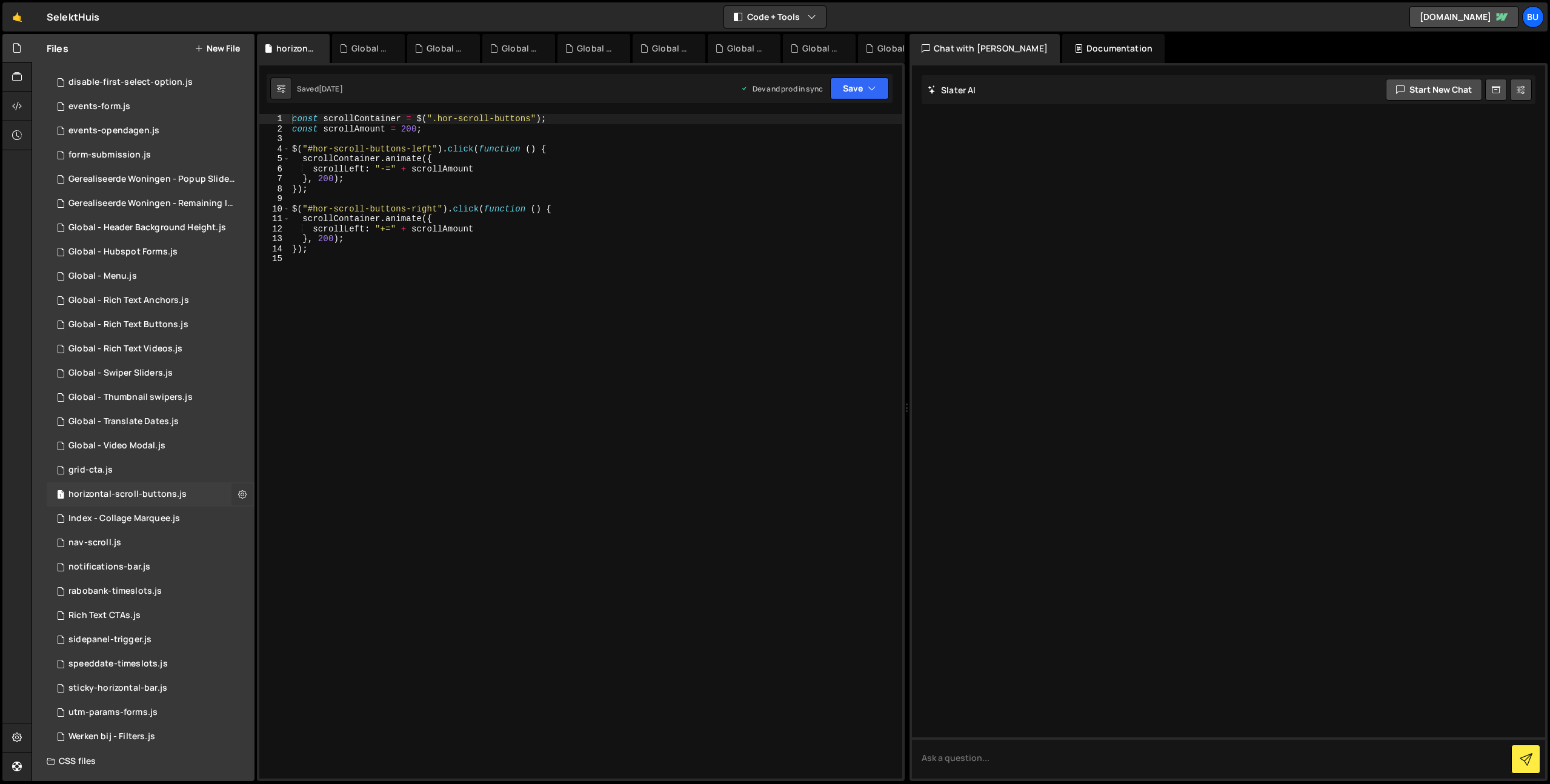
click at [238, 493] on icon at bounding box center [242, 494] width 8 height 11
type input "horizontal-scroll-buttons"
radio input "true"
checkbox input "true"
click at [287, 518] on button "Edit File Settings" at bounding box center [316, 520] width 119 height 24
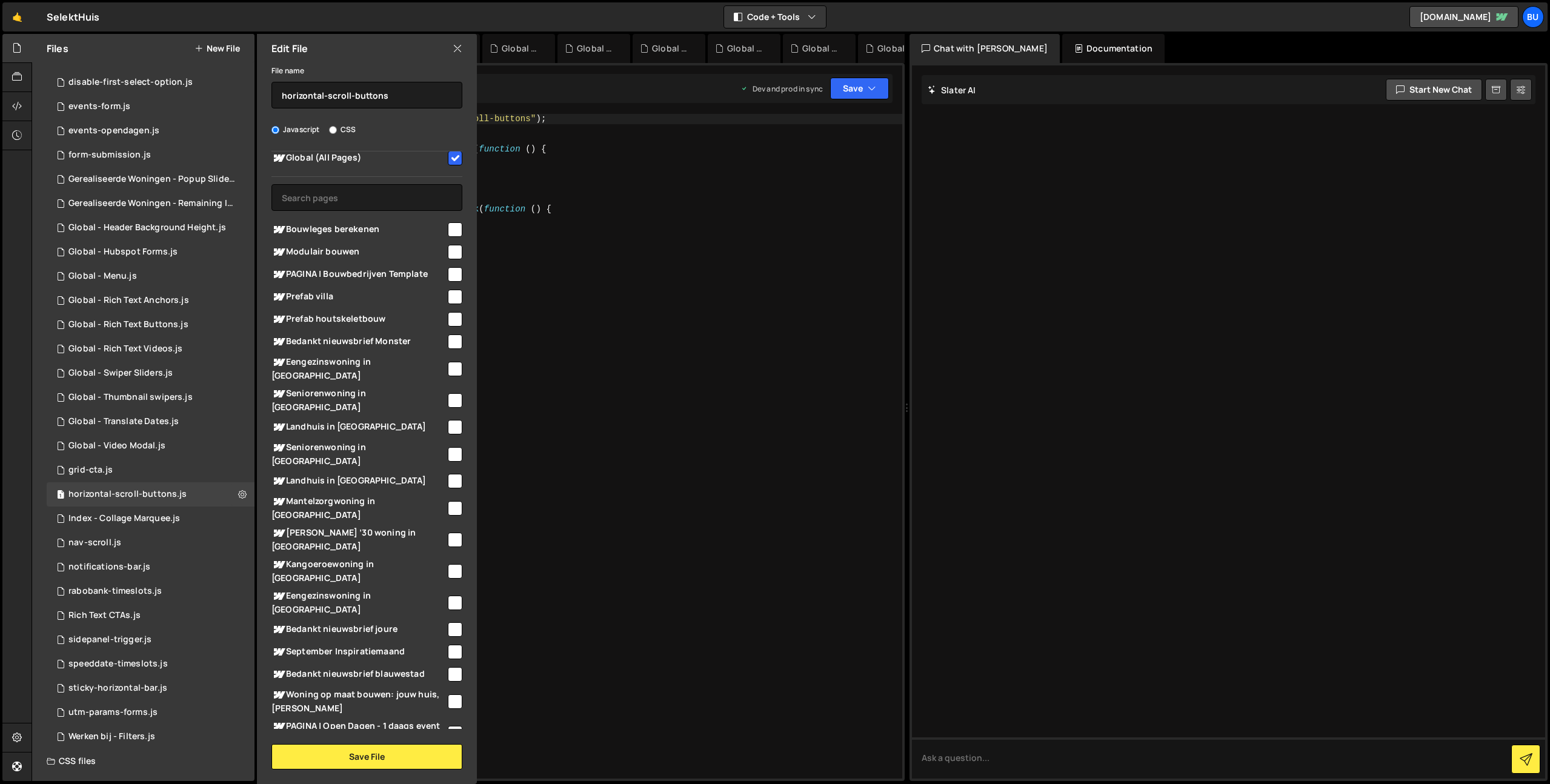
scroll to position [0, 0]
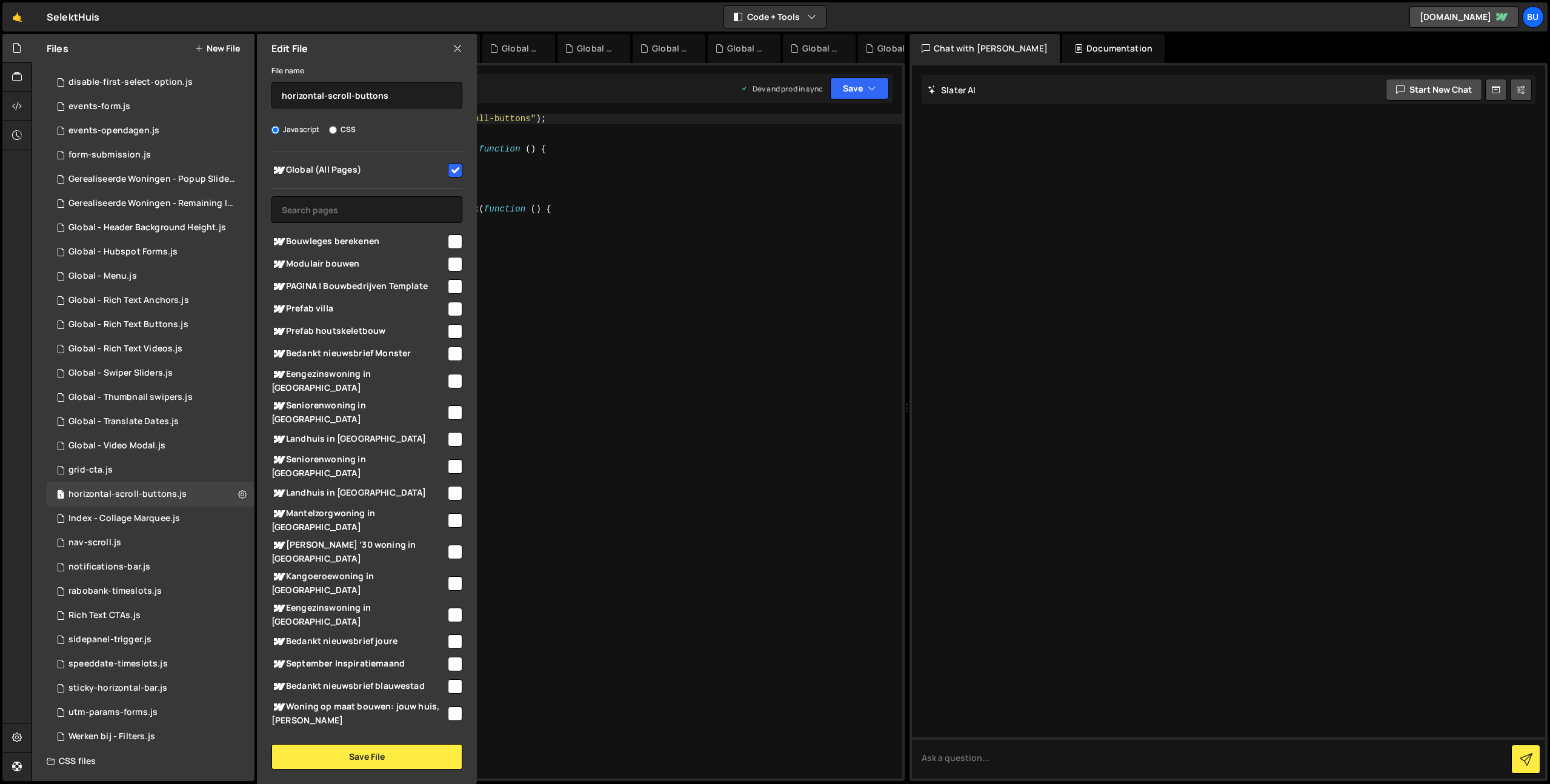
click at [667, 320] on div "const scrollContainer = $ ( ".hor-scroll-buttons" ) ; const scrollAmount = 200 …" at bounding box center [596, 456] width 612 height 684
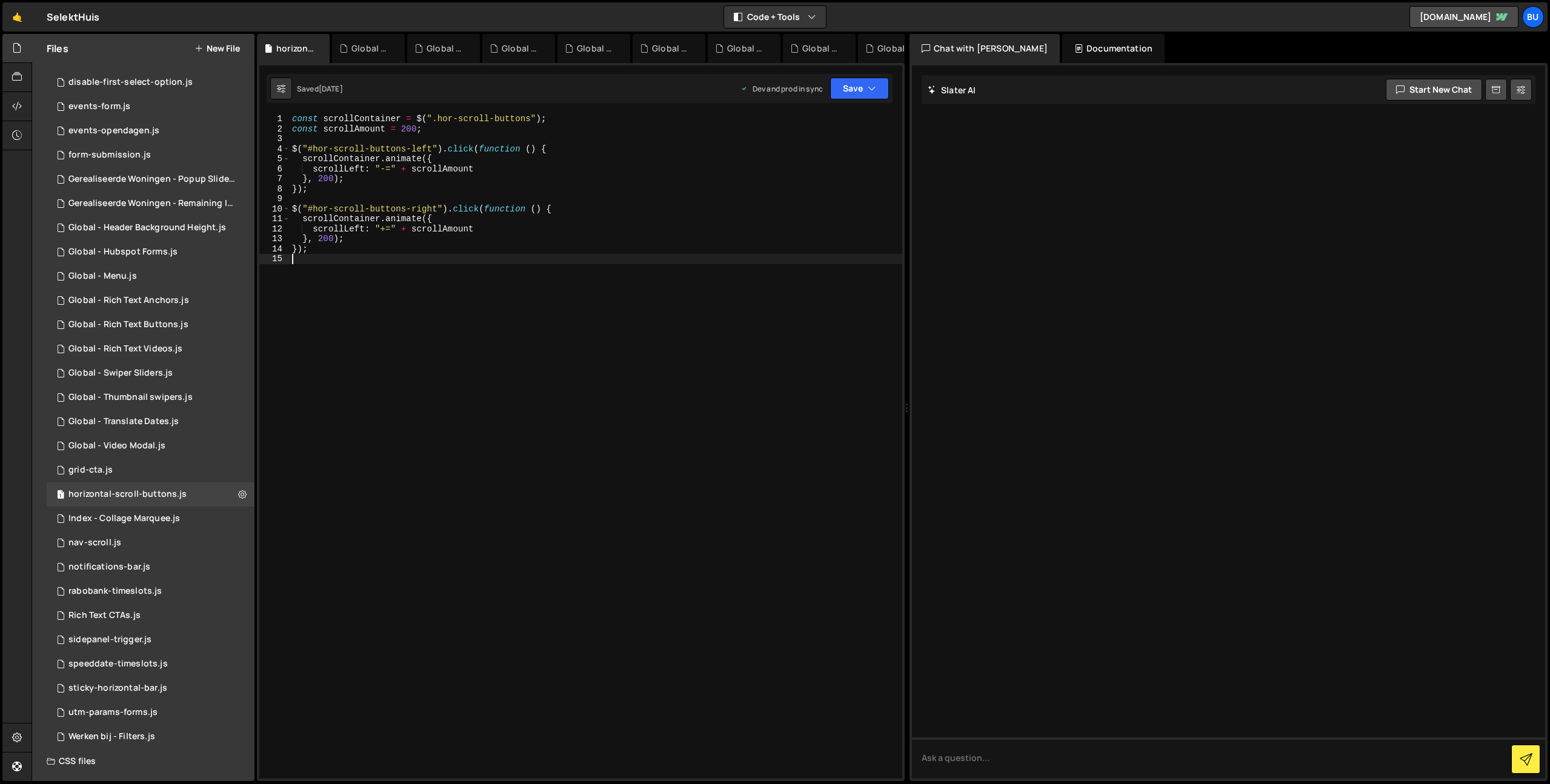
click at [685, 246] on div "const scrollContainer = $ ( ".hor-scroll-buttons" ) ; const scrollAmount = 200 …" at bounding box center [596, 456] width 612 height 684
click at [662, 214] on div "const scrollContainer = $ ( ".hor-scroll-buttons" ) ; const scrollAmount = 200 …" at bounding box center [596, 456] width 612 height 684
type textarea "scrollContainer.animate({"
click at [168, 519] on div "Index - Collage Marquee.js" at bounding box center [124, 518] width 111 height 11
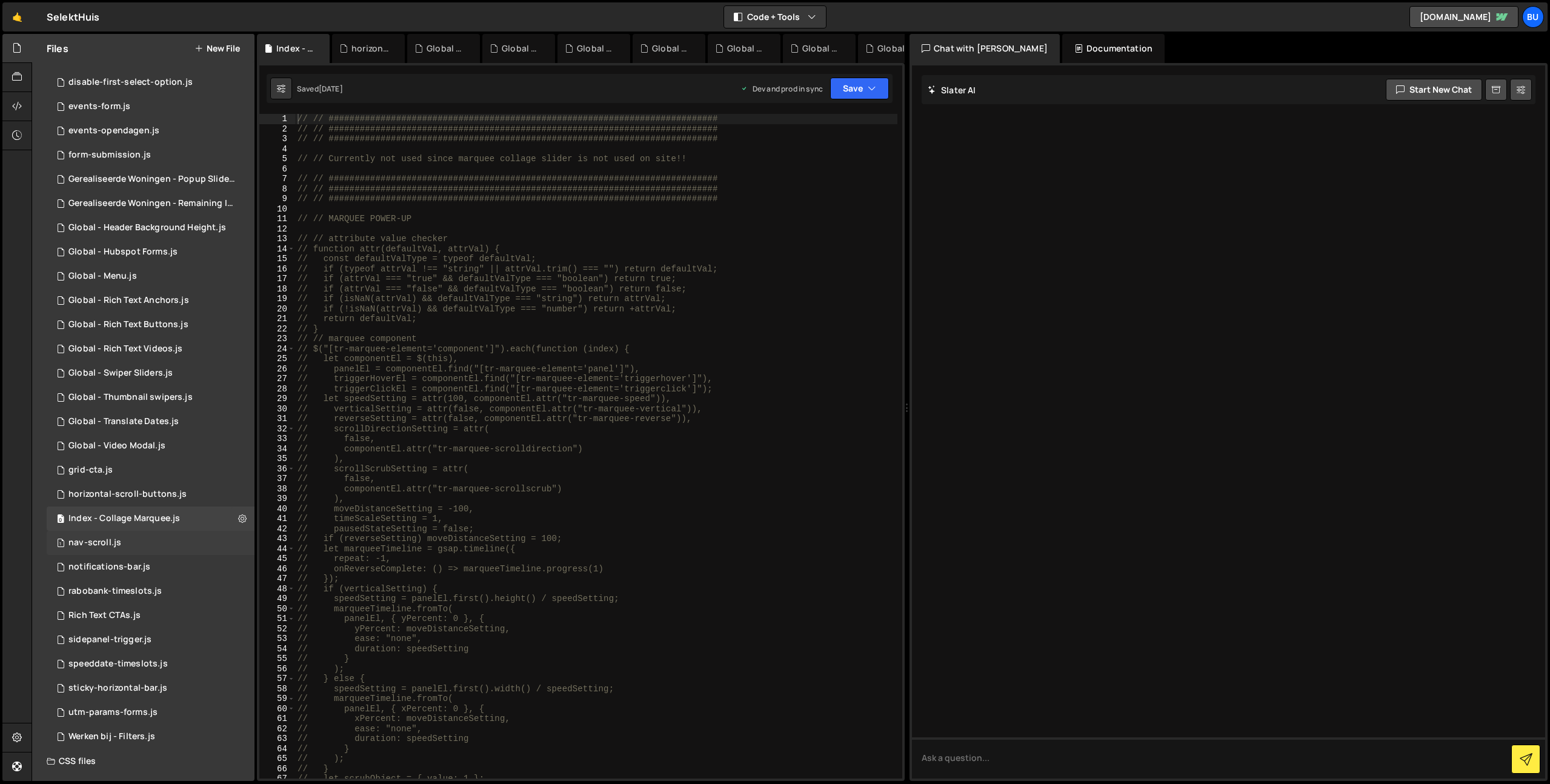
click at [158, 544] on div "1 nav-scroll.js 0" at bounding box center [151, 542] width 208 height 24
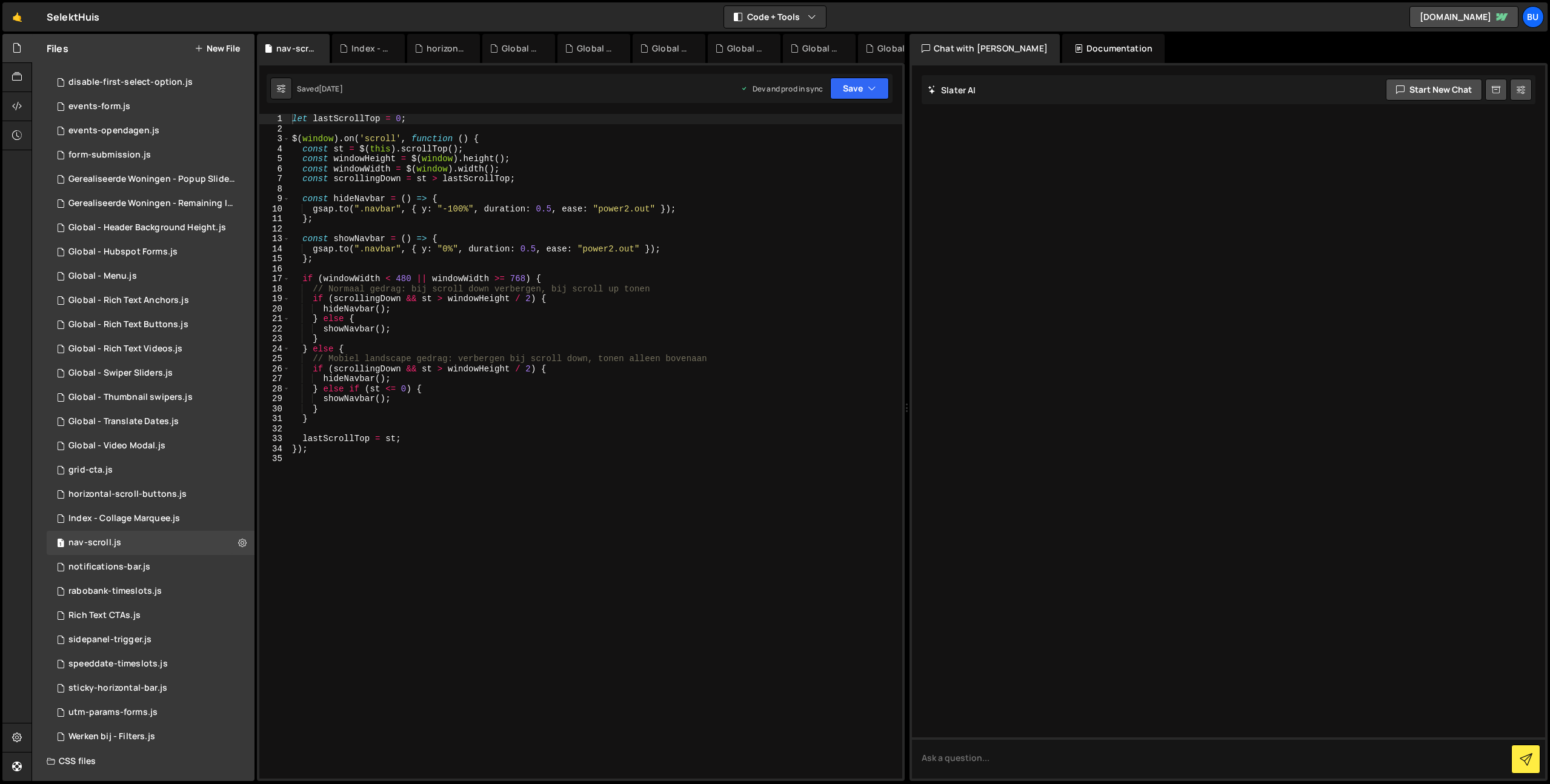
click at [662, 324] on div "let lastScrollTop = 0 ; $ ( window ) . on ( 'scroll' , function ( ) { const st …" at bounding box center [596, 456] width 612 height 684
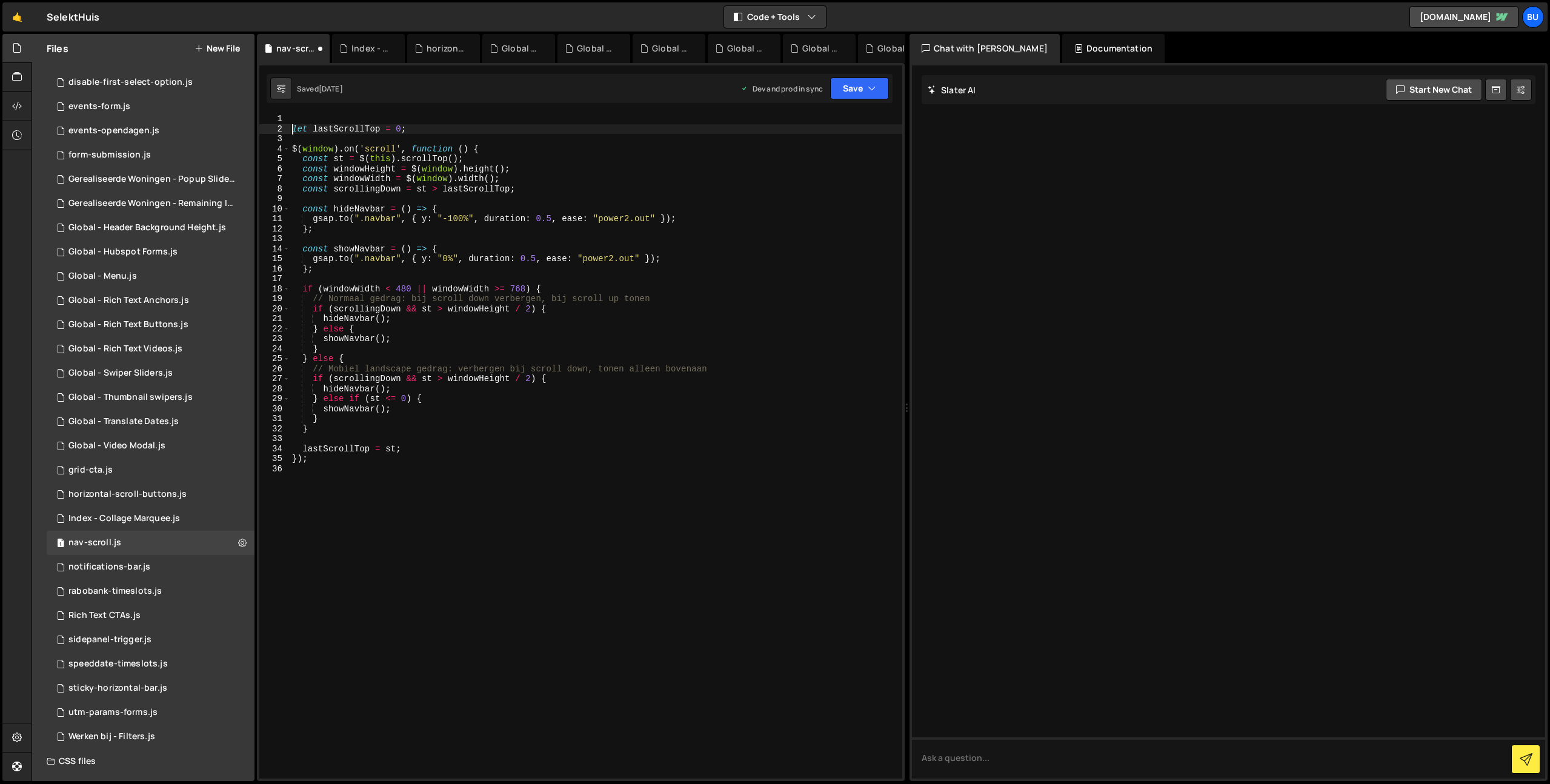
type textarea "let lastScrollTop = 0;"
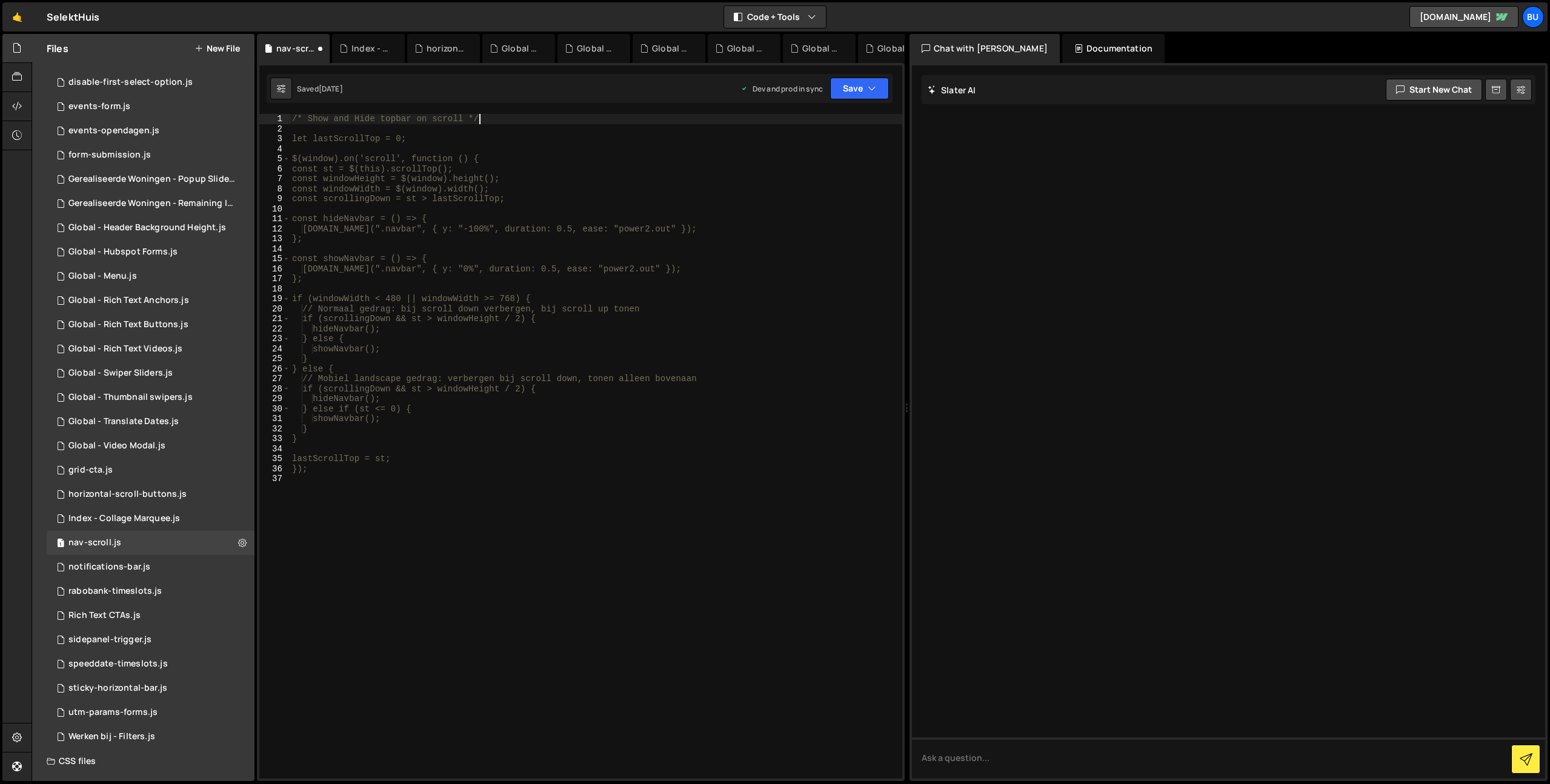
scroll to position [0, 12]
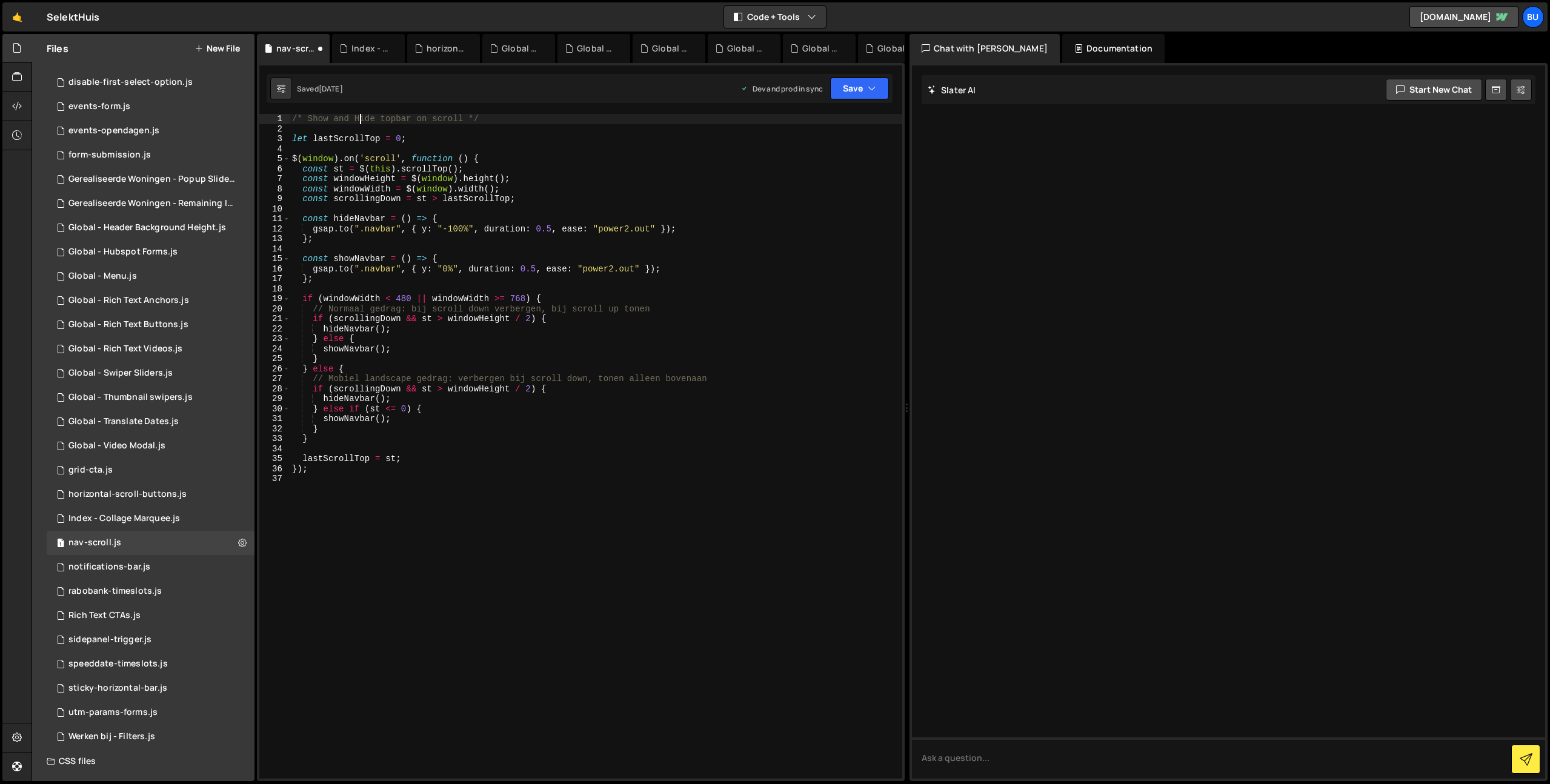
click at [359, 119] on div "/* Show and Hide topbar on scroll */ let lastScrollTop = 0 ; $ ( window ) . on …" at bounding box center [596, 456] width 612 height 684
click at [594, 123] on div "/* Show and hide topbar on scroll */ let lastScrollTop = 0 ; $ ( window ) . on …" at bounding box center [596, 456] width 612 height 684
type textarea "/* Show and hide topbar on scroll */"
click at [865, 88] on button "Save" at bounding box center [859, 89] width 59 height 21
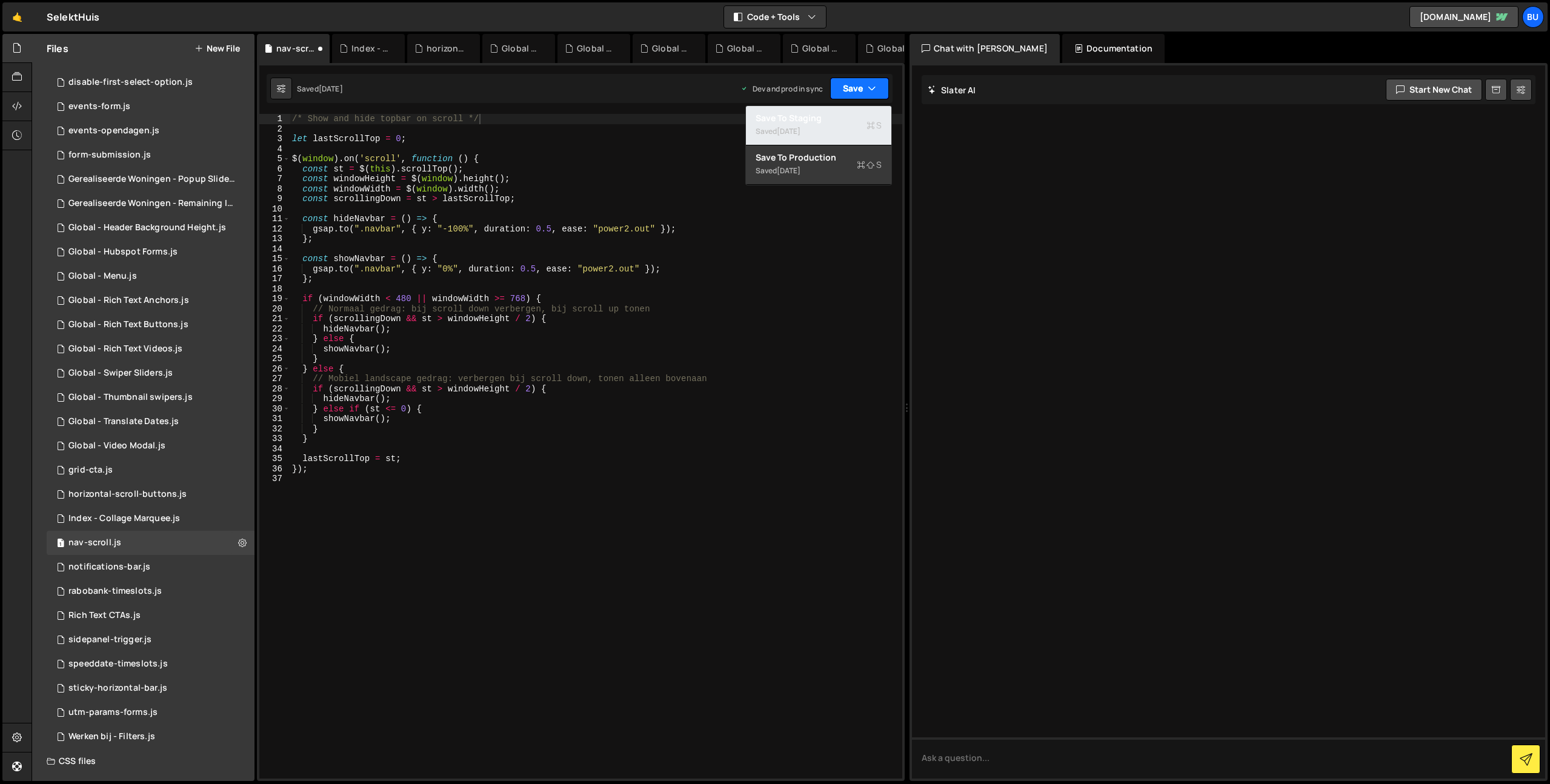
click at [843, 118] on div "Save to Staging S" at bounding box center [818, 118] width 126 height 12
click at [865, 87] on button "Save" at bounding box center [859, 89] width 59 height 21
click at [832, 171] on div "Saved 4 months ago" at bounding box center [818, 171] width 126 height 15
click at [163, 567] on div "1 notifications-bar.js 0" at bounding box center [151, 567] width 208 height 24
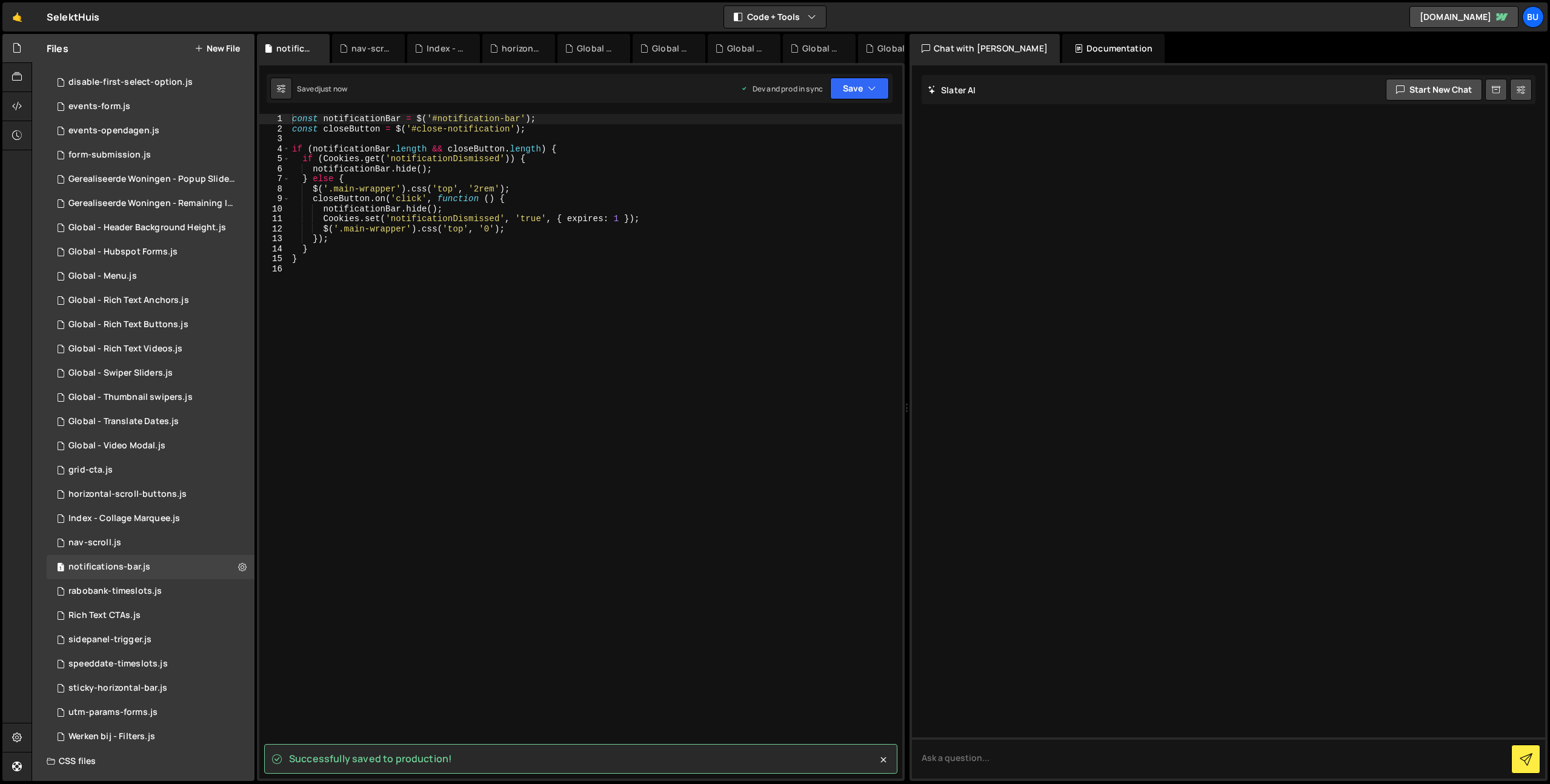
drag, startPoint x: 412, startPoint y: 200, endPoint x: 396, endPoint y: 187, distance: 20.6
click at [412, 200] on div "const notificationBar = $ ( '#notification-bar' ) ; const closeButton = $ ( '#c…" at bounding box center [596, 456] width 612 height 684
type textarea "const notificationBar = $('#notification-bar');"
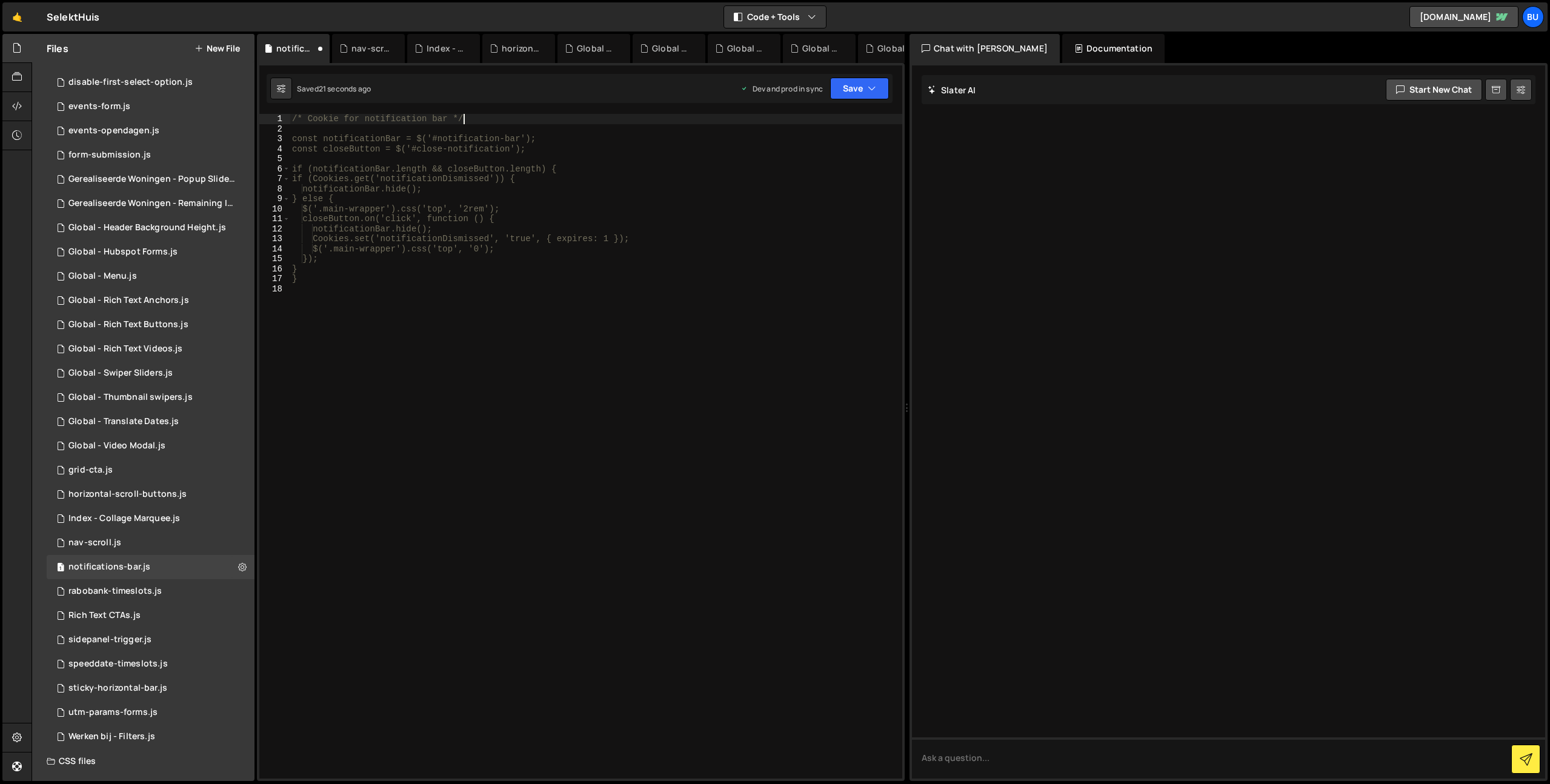
scroll to position [0, 11]
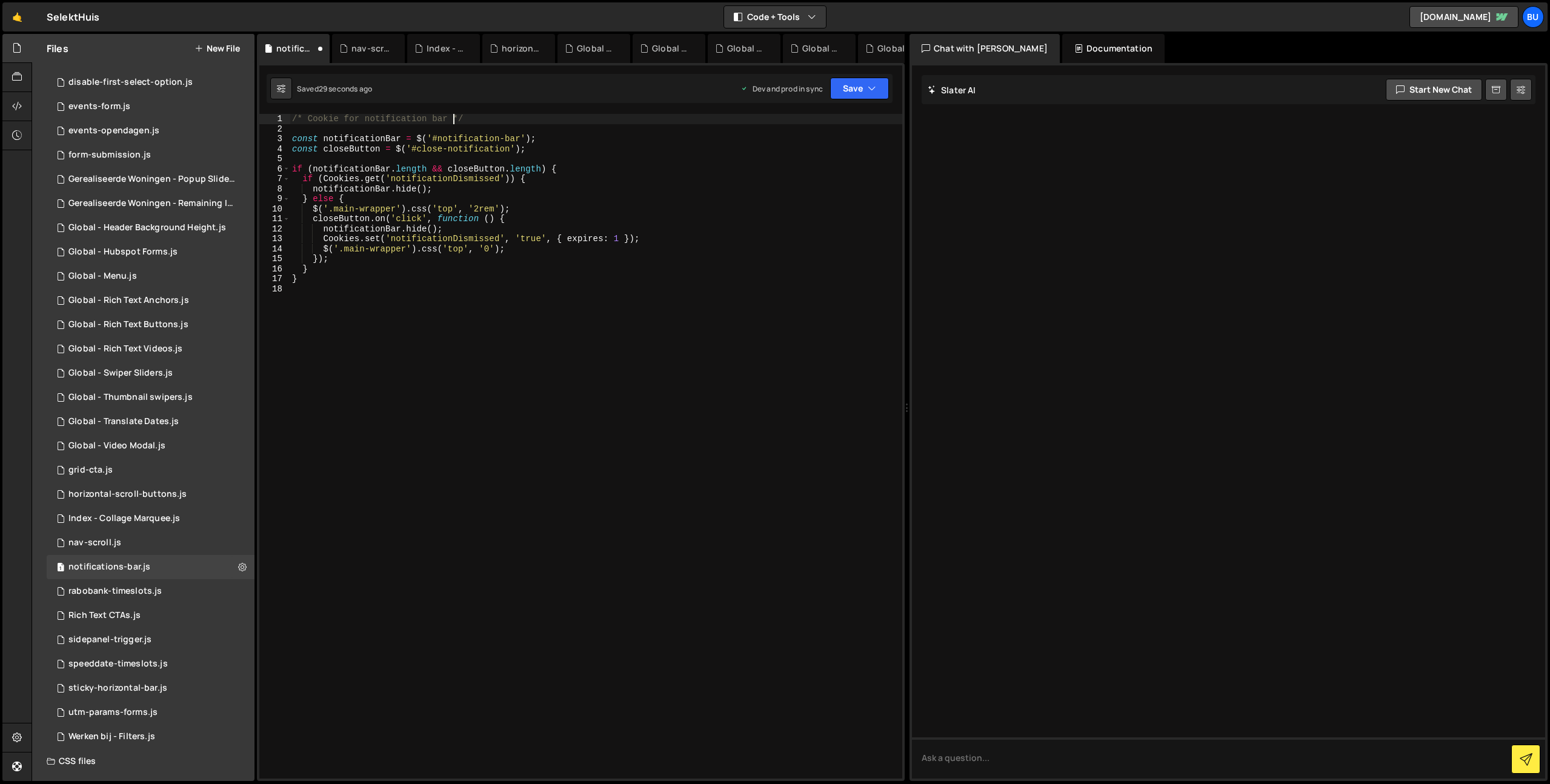
type textarea "/* Cookie for notification bar */"
click at [152, 593] on div "rabobank-timeslots.js" at bounding box center [115, 591] width 94 height 11
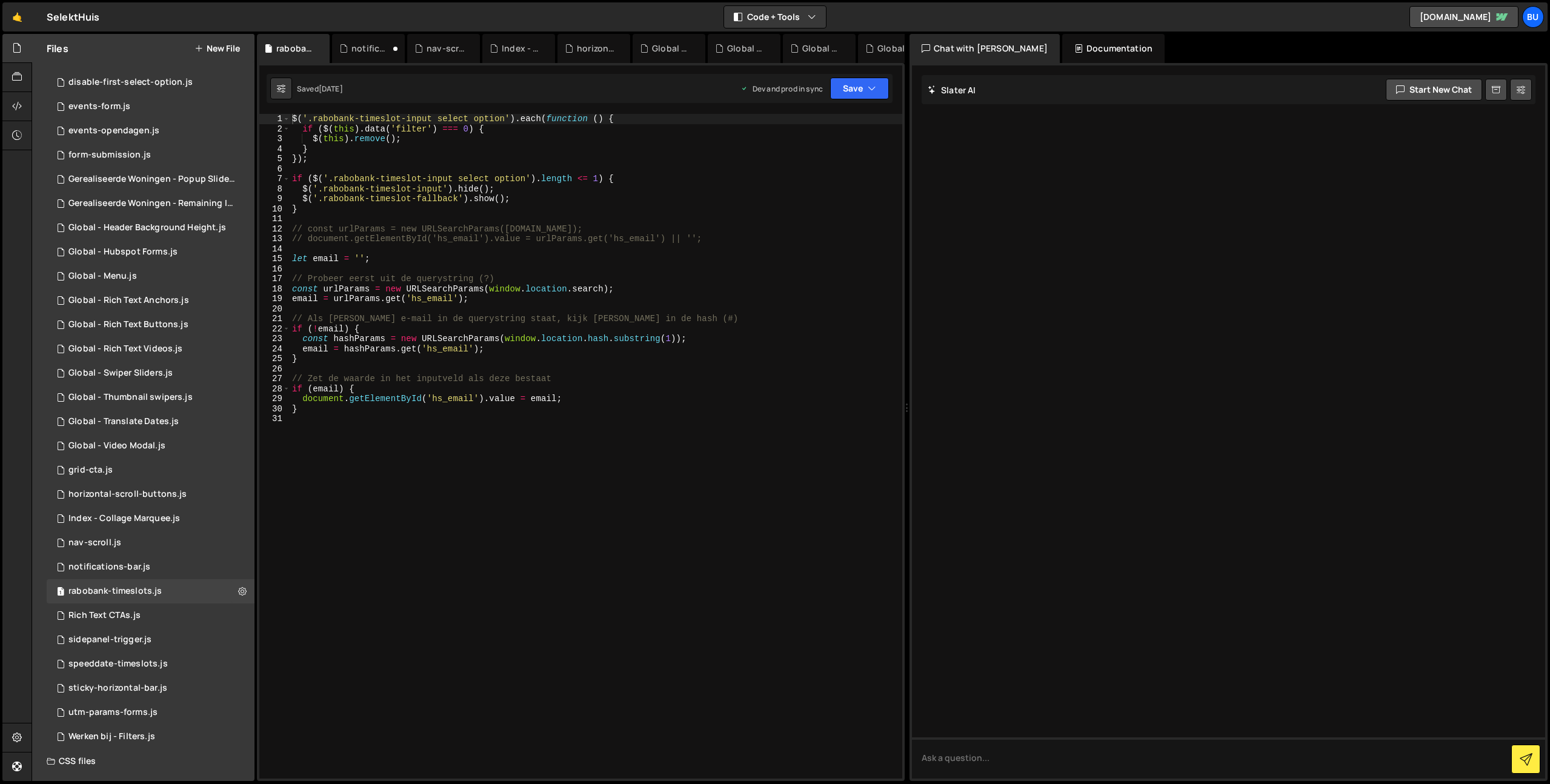
type textarea "}"
click at [472, 412] on div "$ ( '.rabobank-timeslot-input select option' ) . each ( function ( ) { if ( $ (…" at bounding box center [596, 456] width 612 height 684
click at [542, 369] on div "$ ( '.rabobank-timeslot-input select option' ) . each ( function ( ) { if ( $ (…" at bounding box center [596, 456] width 612 height 684
click at [598, 324] on div "$ ( '.rabobank-timeslot-input select option' ) . each ( function ( ) { if ( $ (…" at bounding box center [596, 456] width 612 height 684
type textarea "if (!email) {"
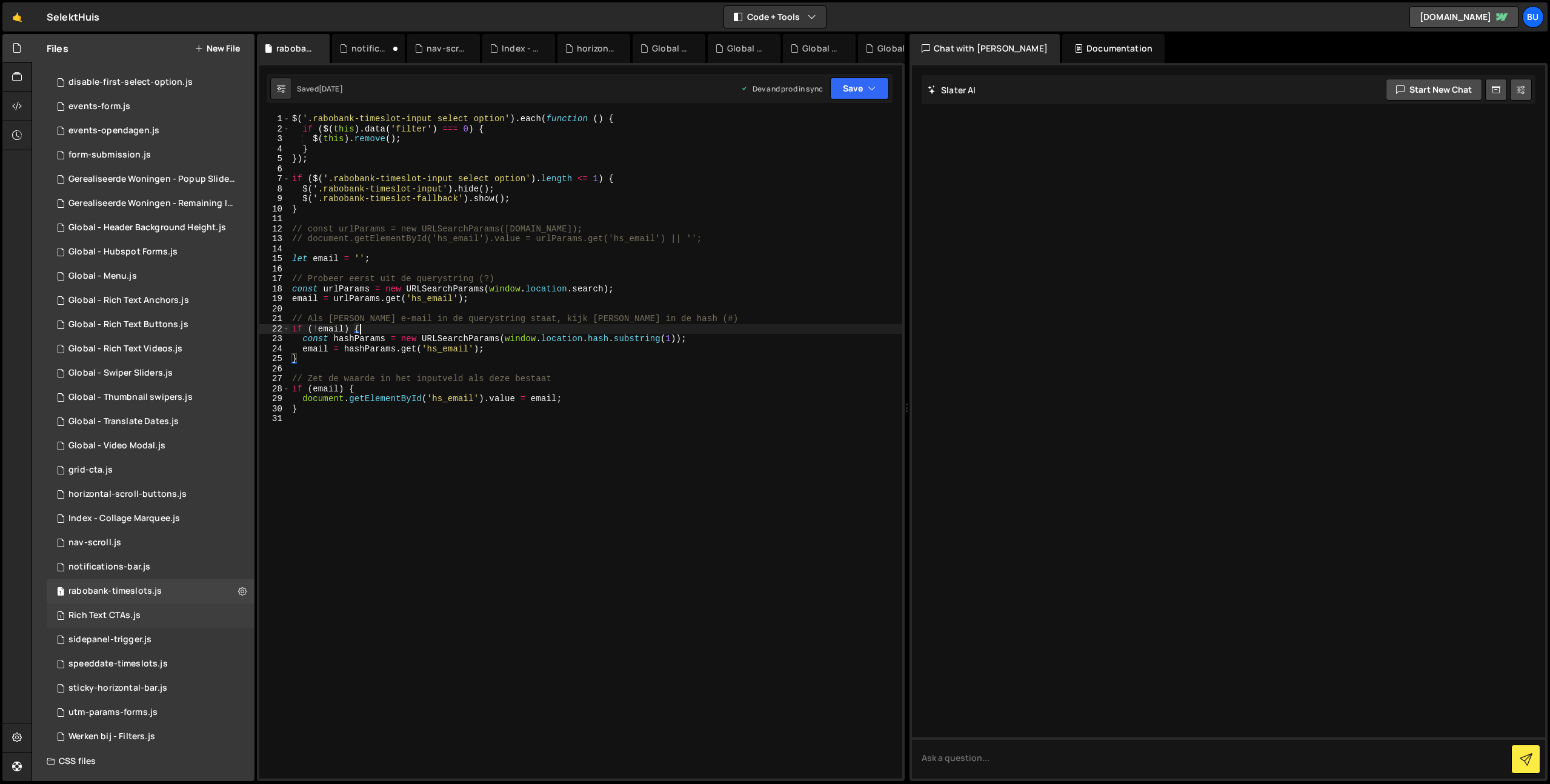
click at [197, 619] on div "1 Rich Text CTAs.js 0" at bounding box center [151, 615] width 208 height 24
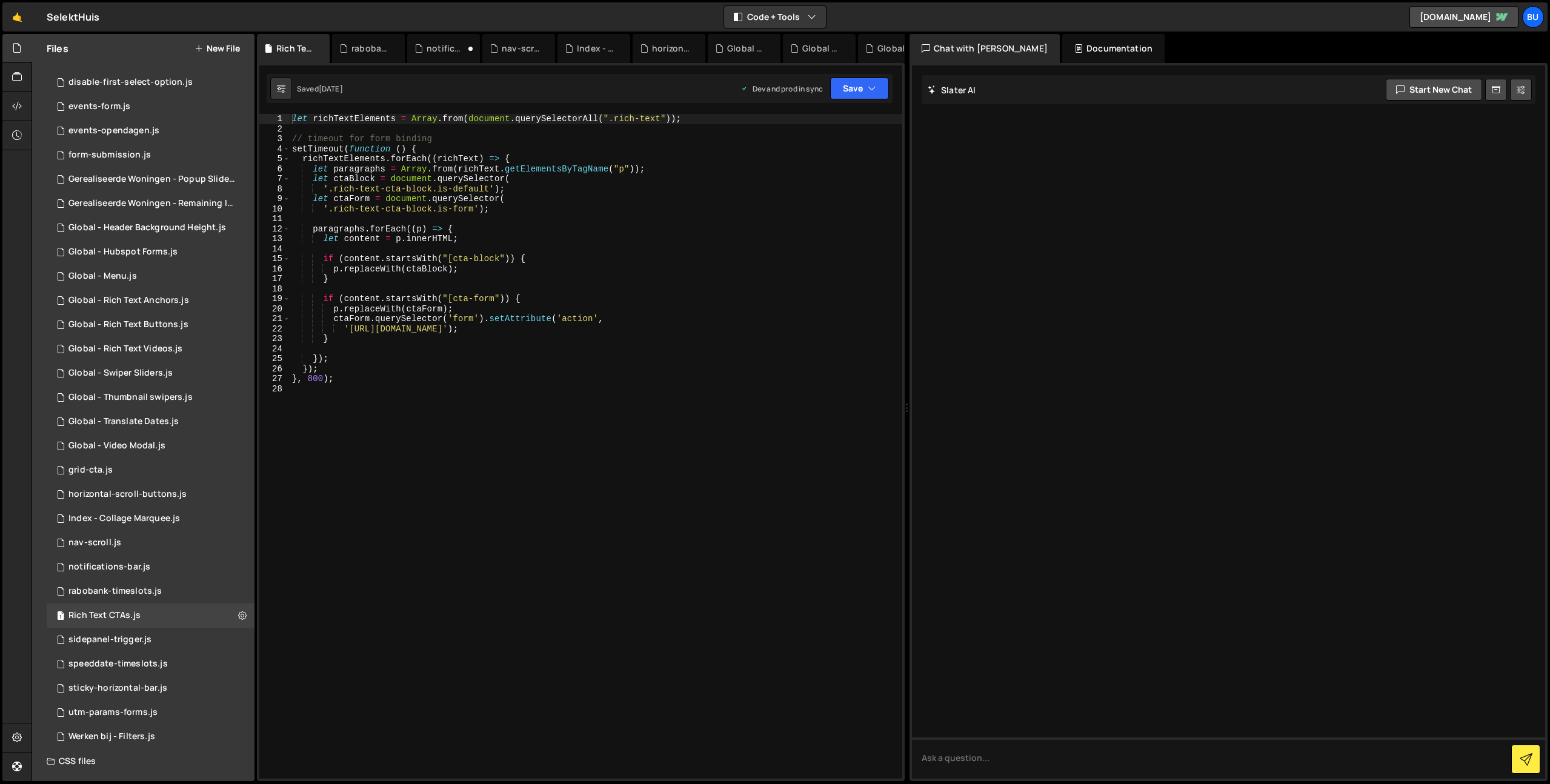
click at [562, 393] on div "let richTextElements = Array . from ( document . querySelectorAll ( ".rich-text…" at bounding box center [596, 456] width 612 height 684
drag, startPoint x: 626, startPoint y: 337, endPoint x: 688, endPoint y: 300, distance: 72.2
click at [626, 337] on div "let richTextElements = Array . from ( document . querySelectorAll ( ".rich-text…" at bounding box center [596, 456] width 612 height 684
drag, startPoint x: 841, startPoint y: 274, endPoint x: 814, endPoint y: 266, distance: 28.2
click at [841, 274] on div "let richTextElements = Array . from ( document . querySelectorAll ( ".rich-text…" at bounding box center [596, 456] width 612 height 684
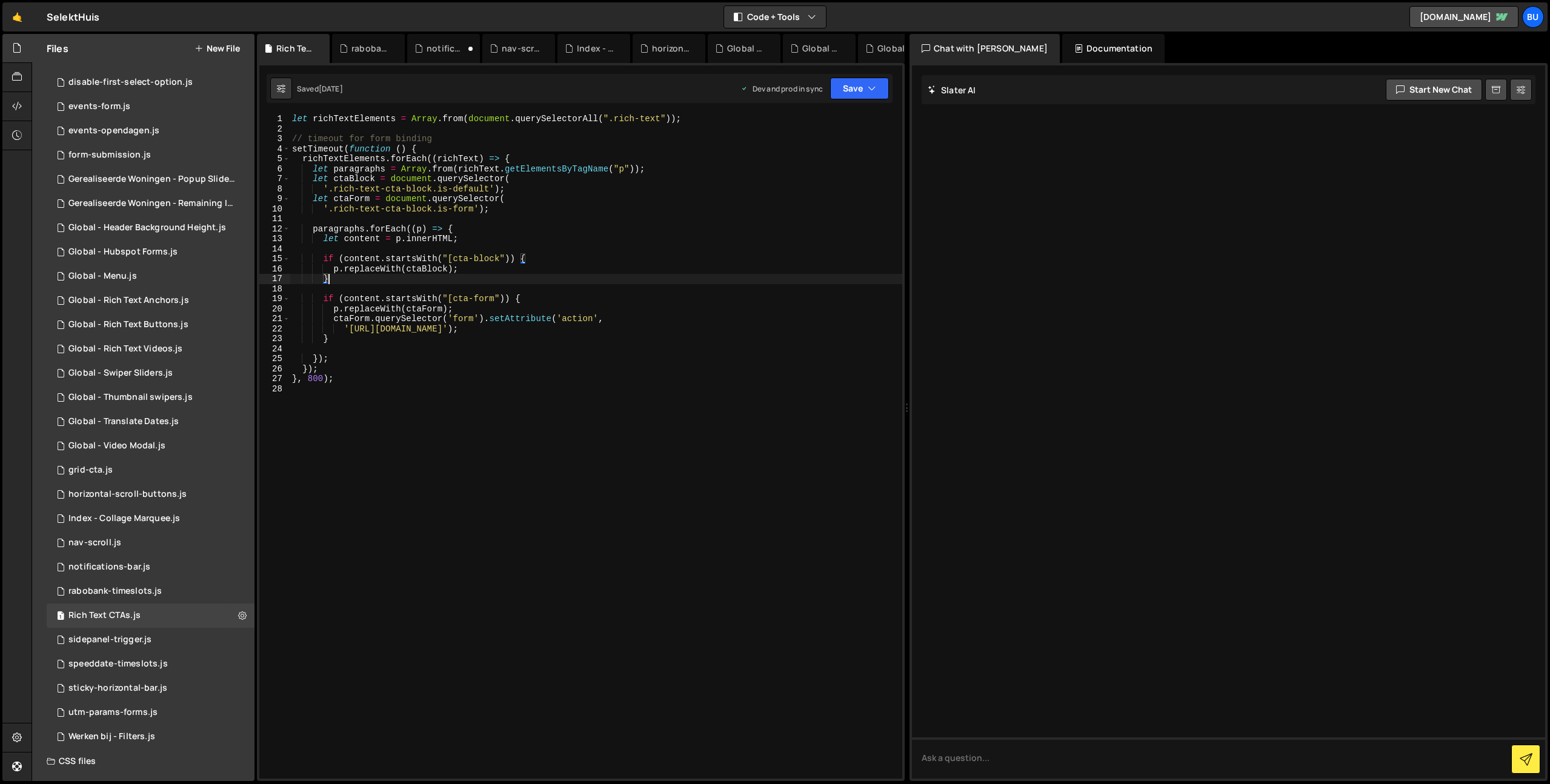
drag, startPoint x: 721, startPoint y: 323, endPoint x: 726, endPoint y: 315, distance: 9.4
click at [721, 323] on div "let richTextElements = Array . from ( document . querySelectorAll ( ".rich-text…" at bounding box center [596, 456] width 612 height 684
click at [805, 339] on div "let richTextElements = Array . from ( document . querySelectorAll ( ".rich-text…" at bounding box center [596, 456] width 612 height 684
type textarea "}"
click at [160, 640] on div "1 sidepanel-trigger.js 0" at bounding box center [151, 639] width 208 height 24
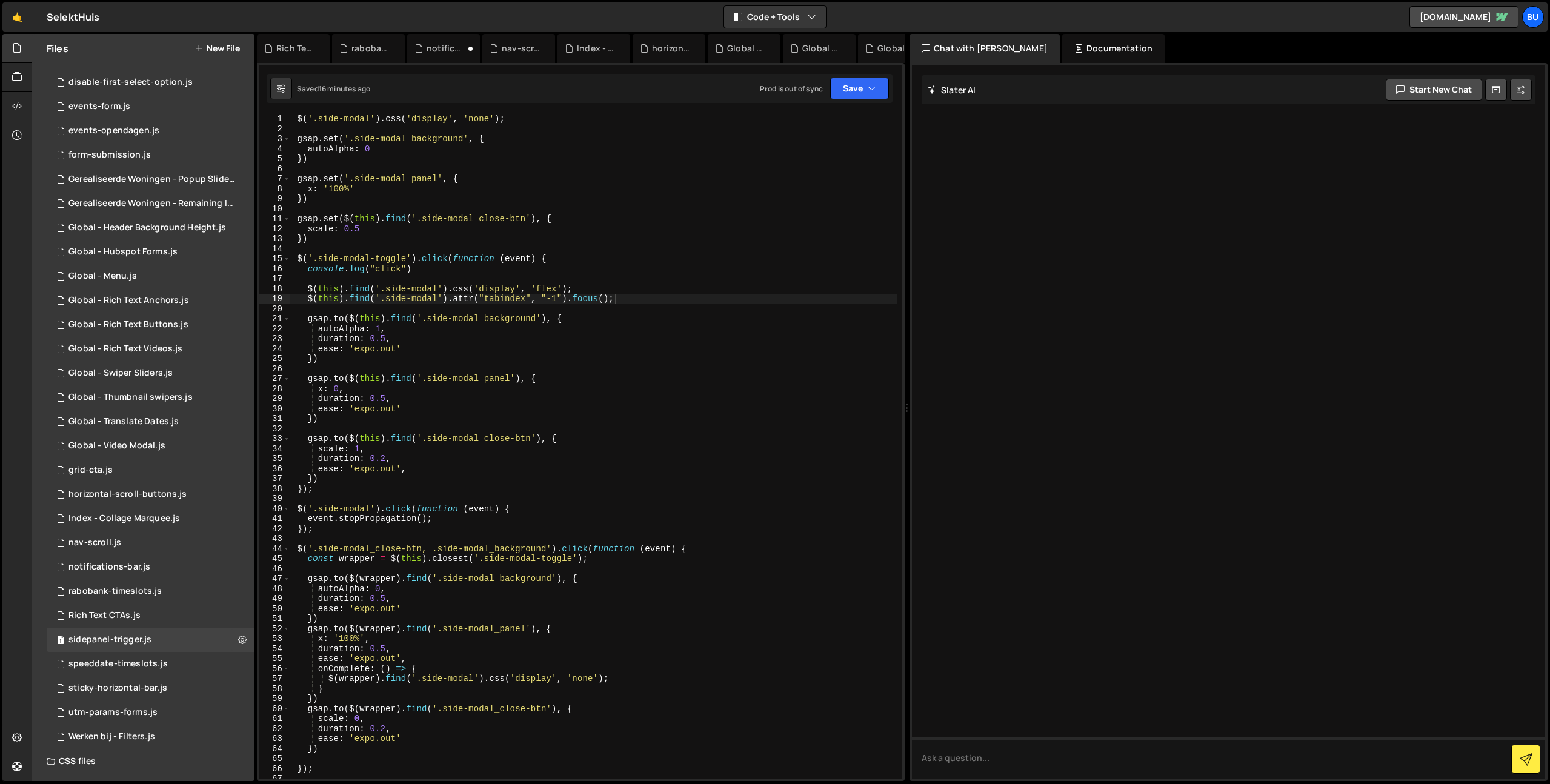
type textarea "ease: 'expo.out'"
click at [656, 411] on div "$ ( '.side-modal' ) . css ( 'display' , 'none' ) ; gsap . set ( '.side-modal_ba…" at bounding box center [593, 456] width 608 height 684
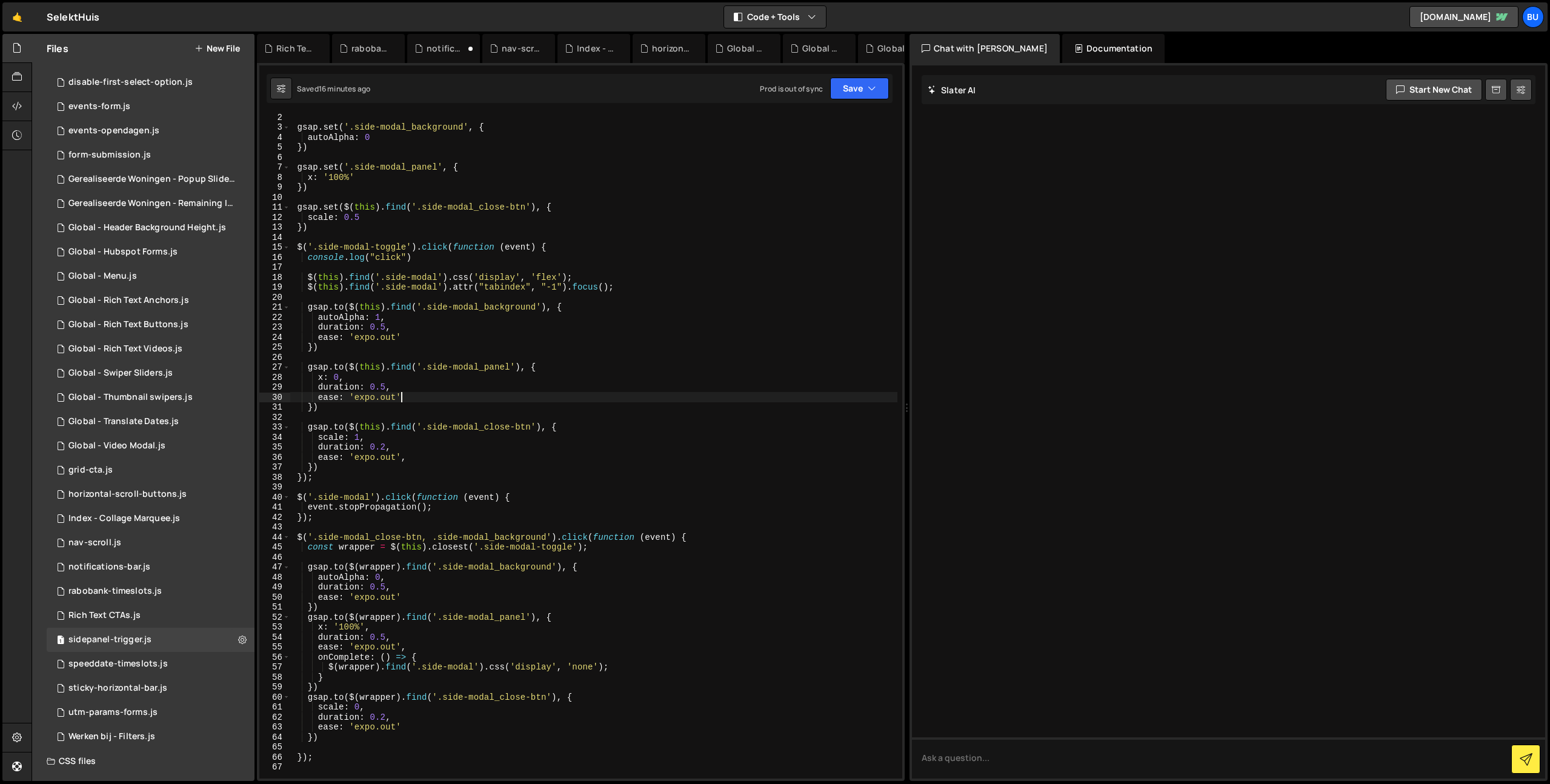
scroll to position [13, 0]
click at [153, 740] on div "Werken bij - Filters.js" at bounding box center [111, 736] width 87 height 11
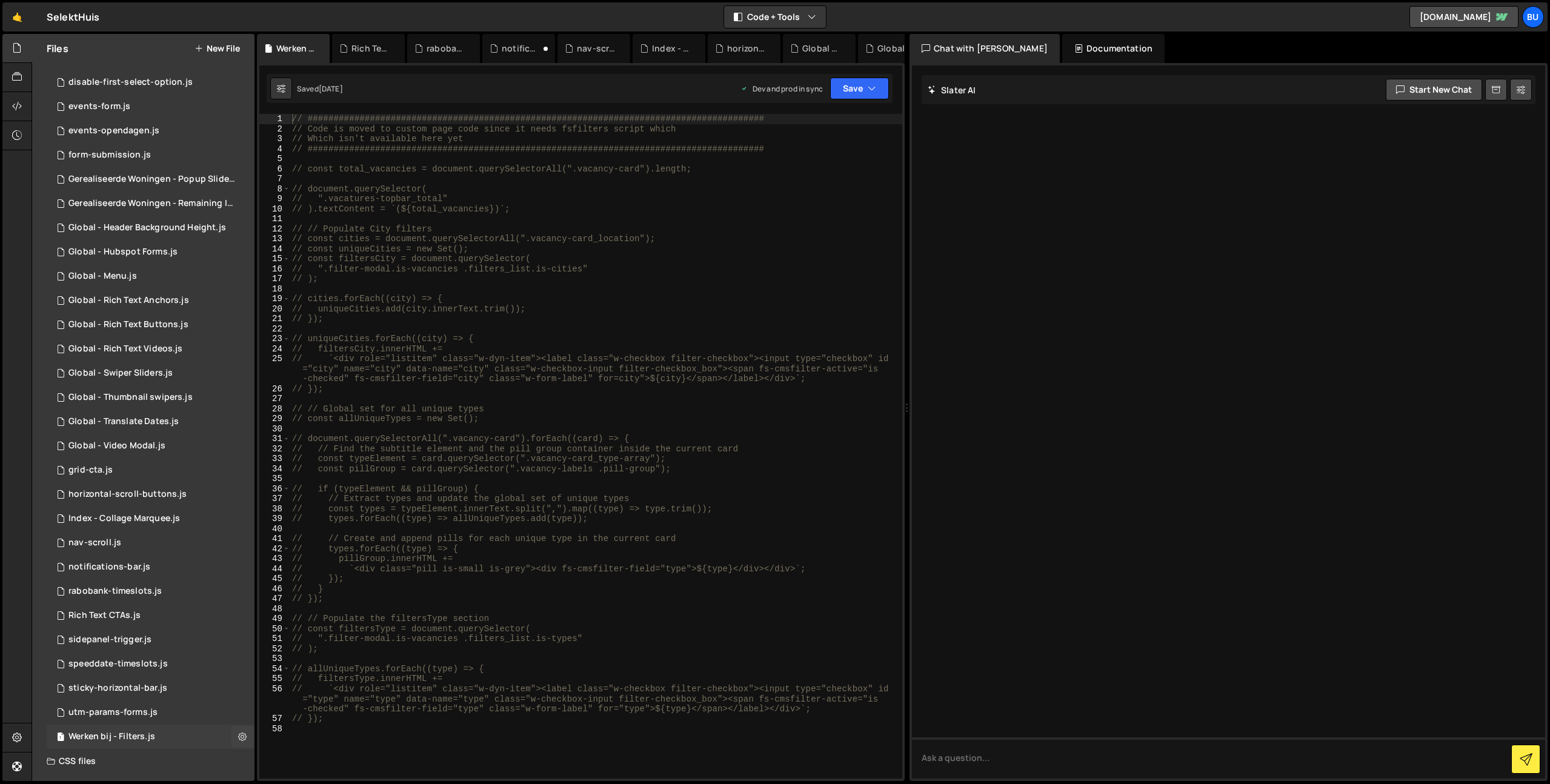
click at [161, 733] on div "1 Werken bij - Filters.js 0" at bounding box center [151, 737] width 208 height 24
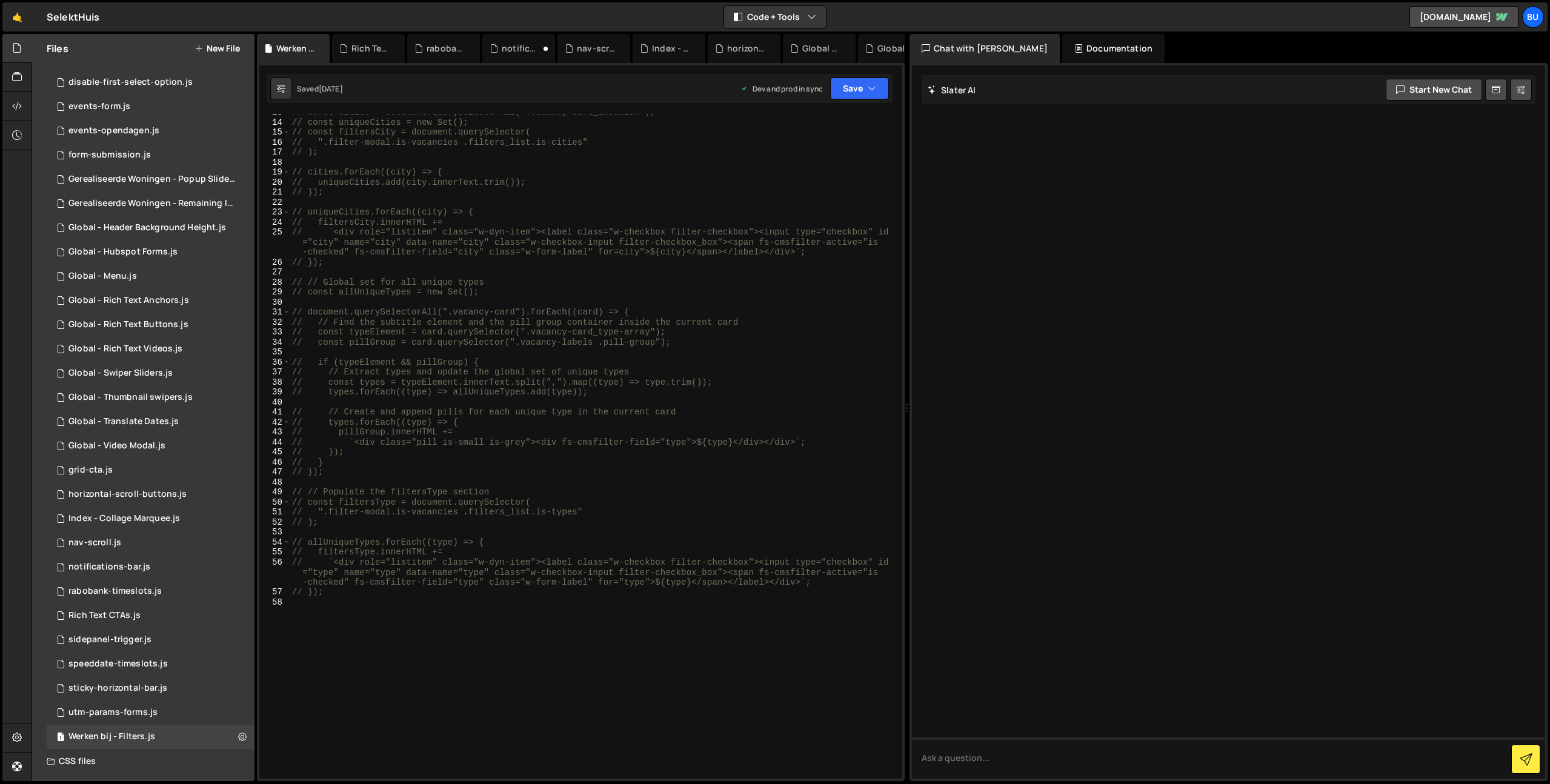
scroll to position [0, 0]
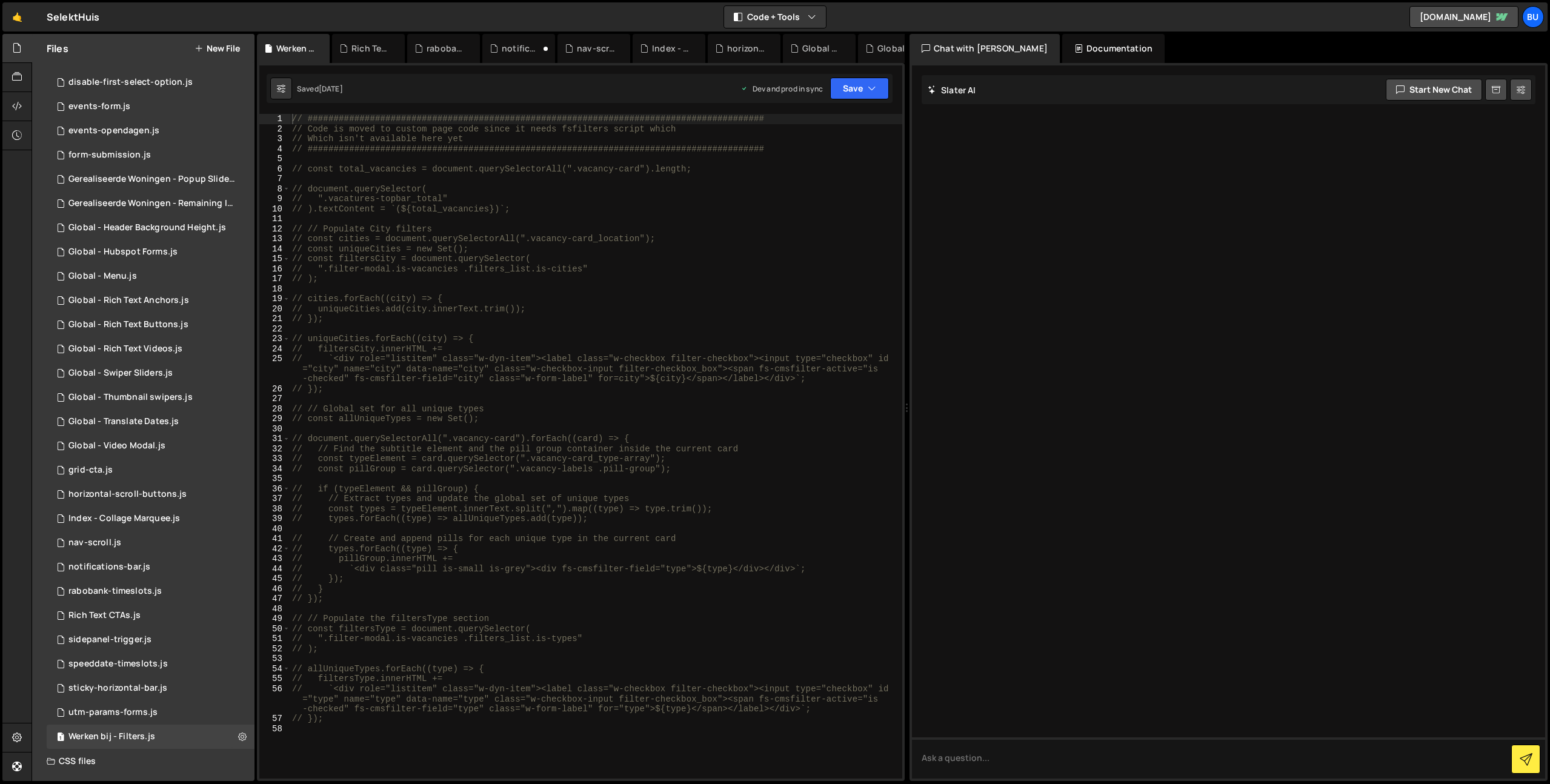
type textarea "// ).textContent = `(${total_vacancies})`;"
drag, startPoint x: 579, startPoint y: 205, endPoint x: 592, endPoint y: 186, distance: 23.0
click at [579, 205] on div "// ############################################################################…" at bounding box center [596, 456] width 612 height 684
click at [626, 178] on div "// ############################################################################…" at bounding box center [596, 456] width 612 height 684
click at [411, 266] on div "// ############################################################################…" at bounding box center [596, 456] width 612 height 684
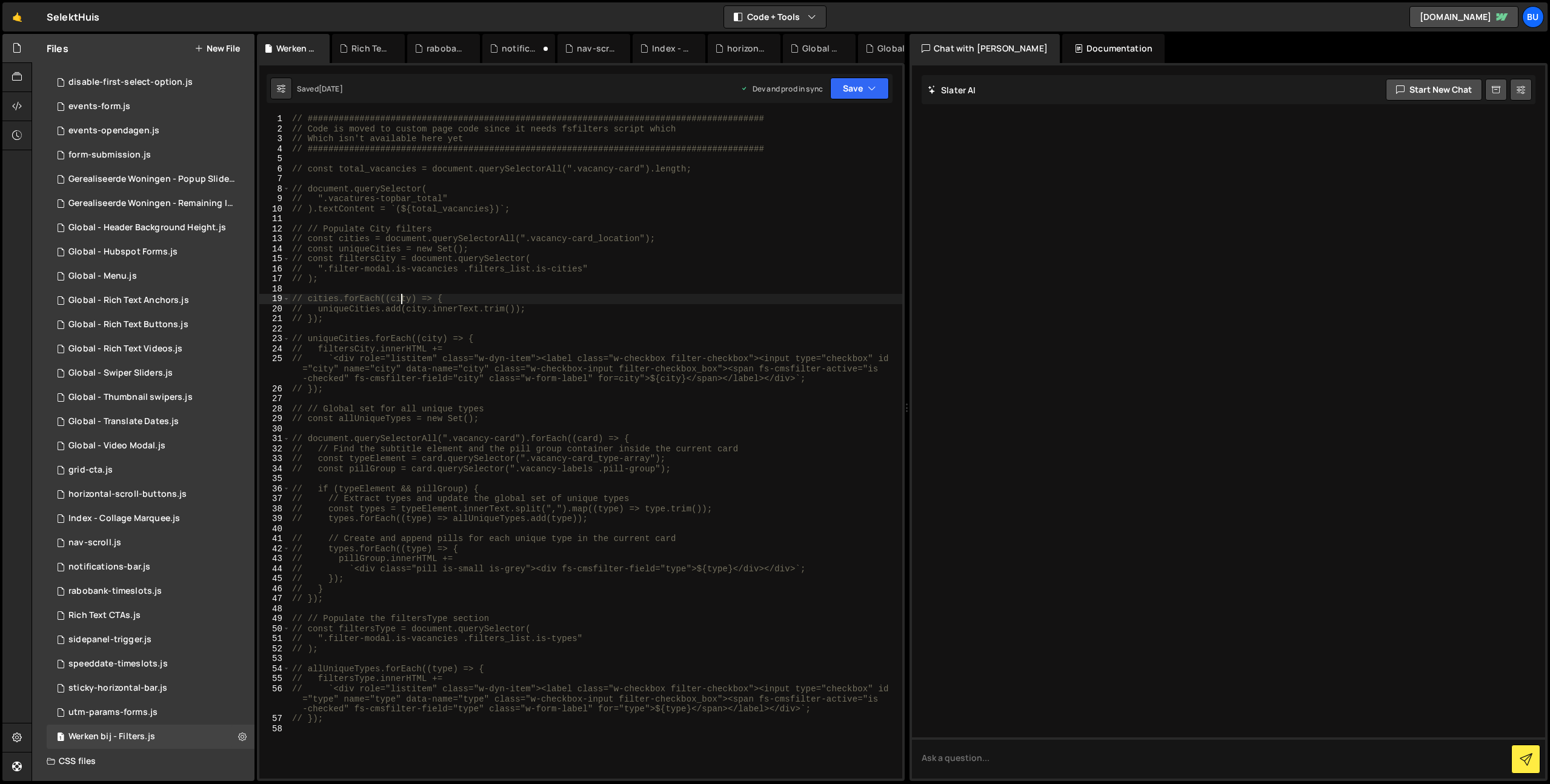
click at [400, 301] on div "// ############################################################################…" at bounding box center [596, 456] width 612 height 684
click at [399, 343] on div "// ############################################################################…" at bounding box center [596, 456] width 612 height 684
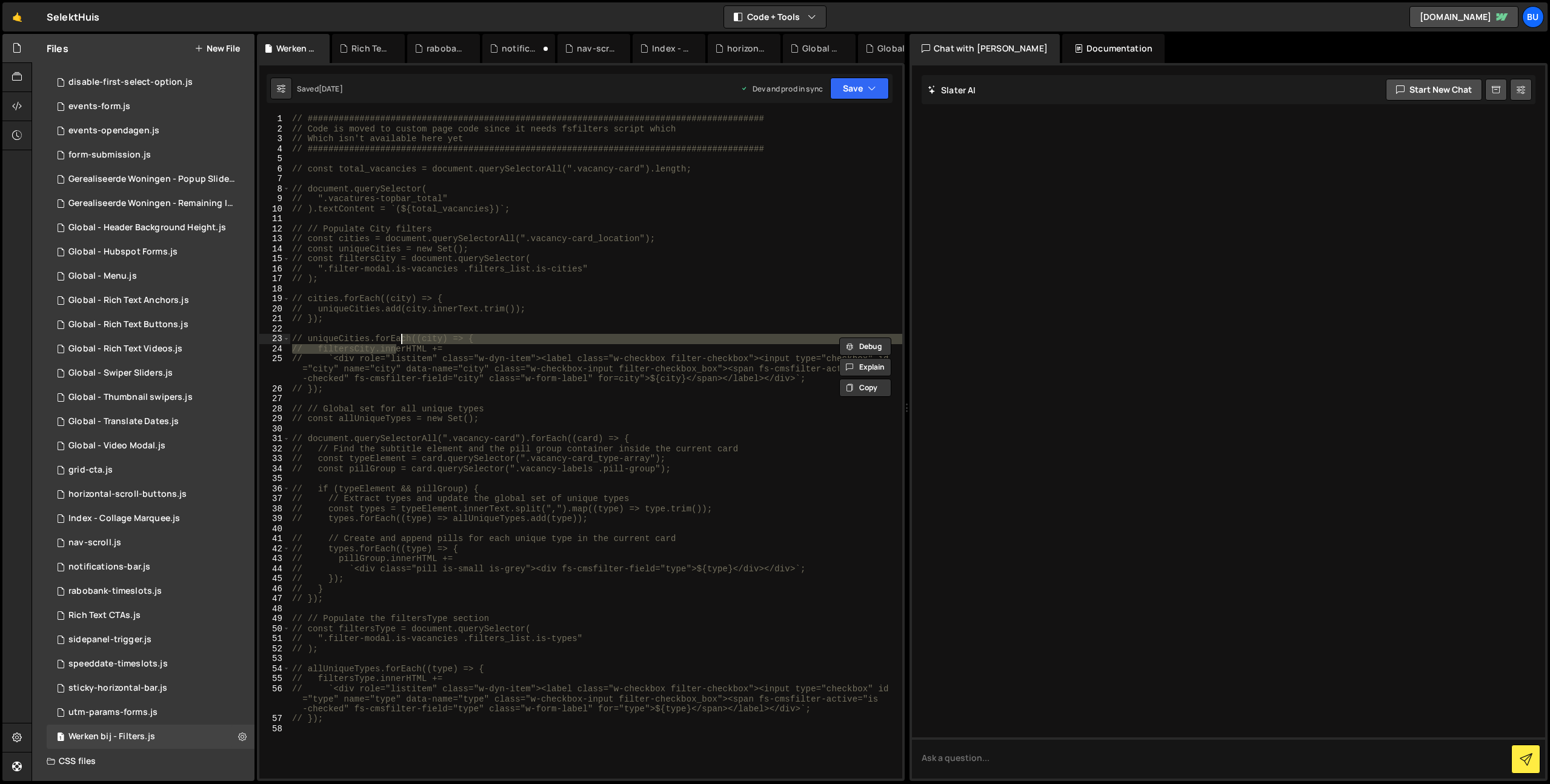
click at [383, 349] on div "// ############################################################################…" at bounding box center [596, 446] width 612 height 665
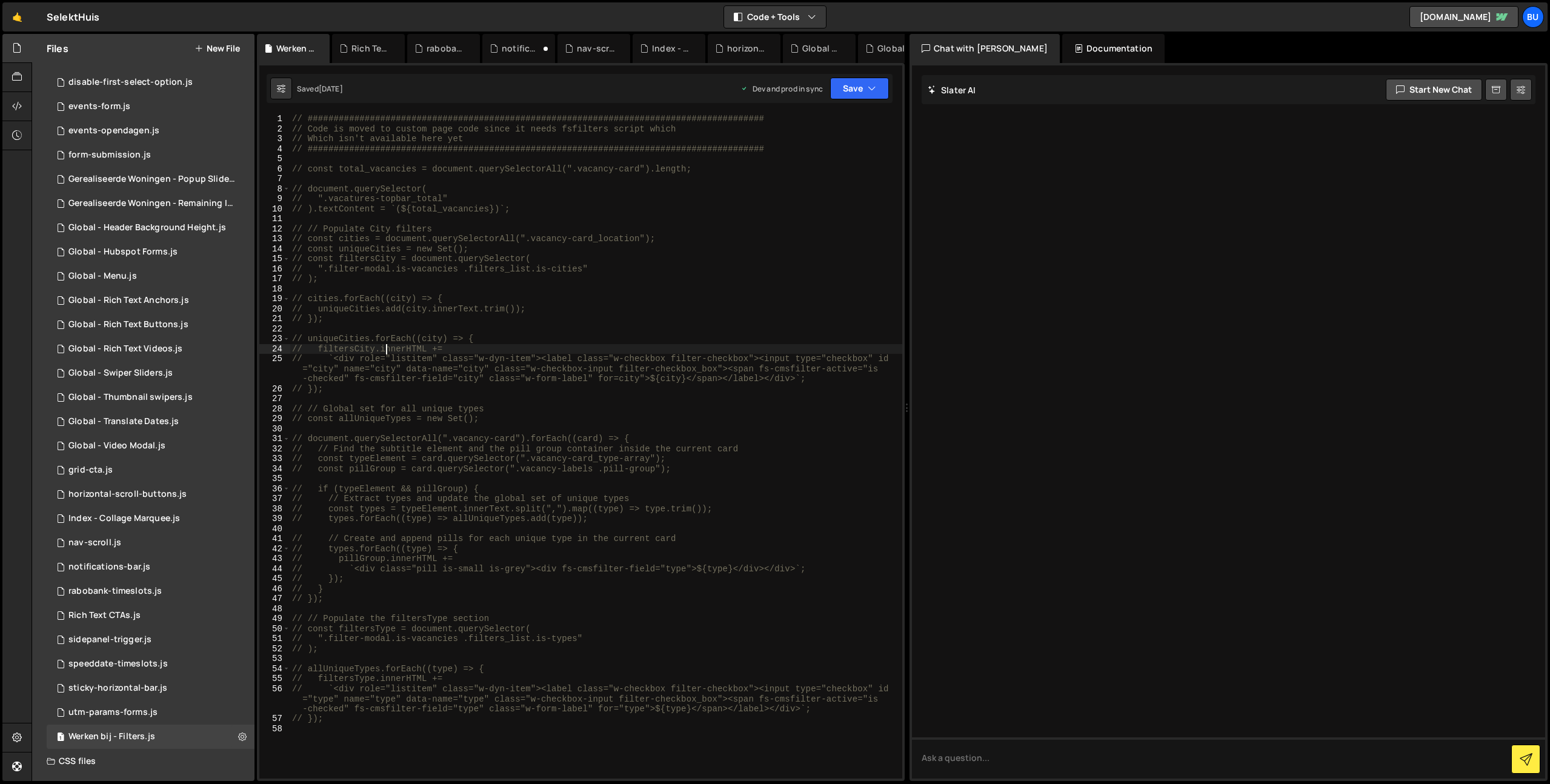
click at [393, 365] on div "// ############################################################################…" at bounding box center [596, 456] width 612 height 684
type textarea "// `<div role="listitem" class="w-dyn-item"><label class="w-checkbox filter-che…"
click at [393, 375] on div "// ############################################################################…" at bounding box center [596, 456] width 612 height 684
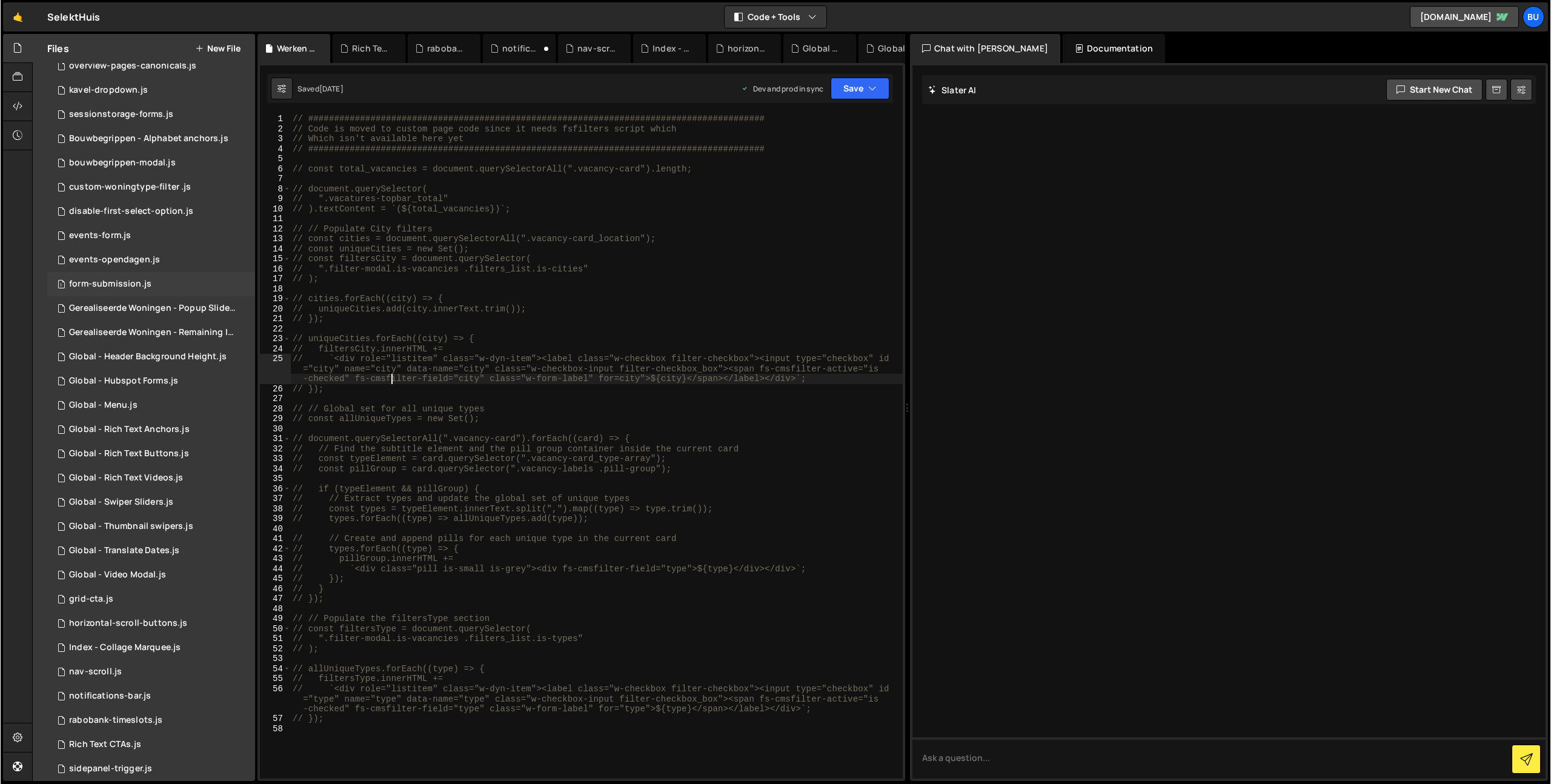
scroll to position [215, 0]
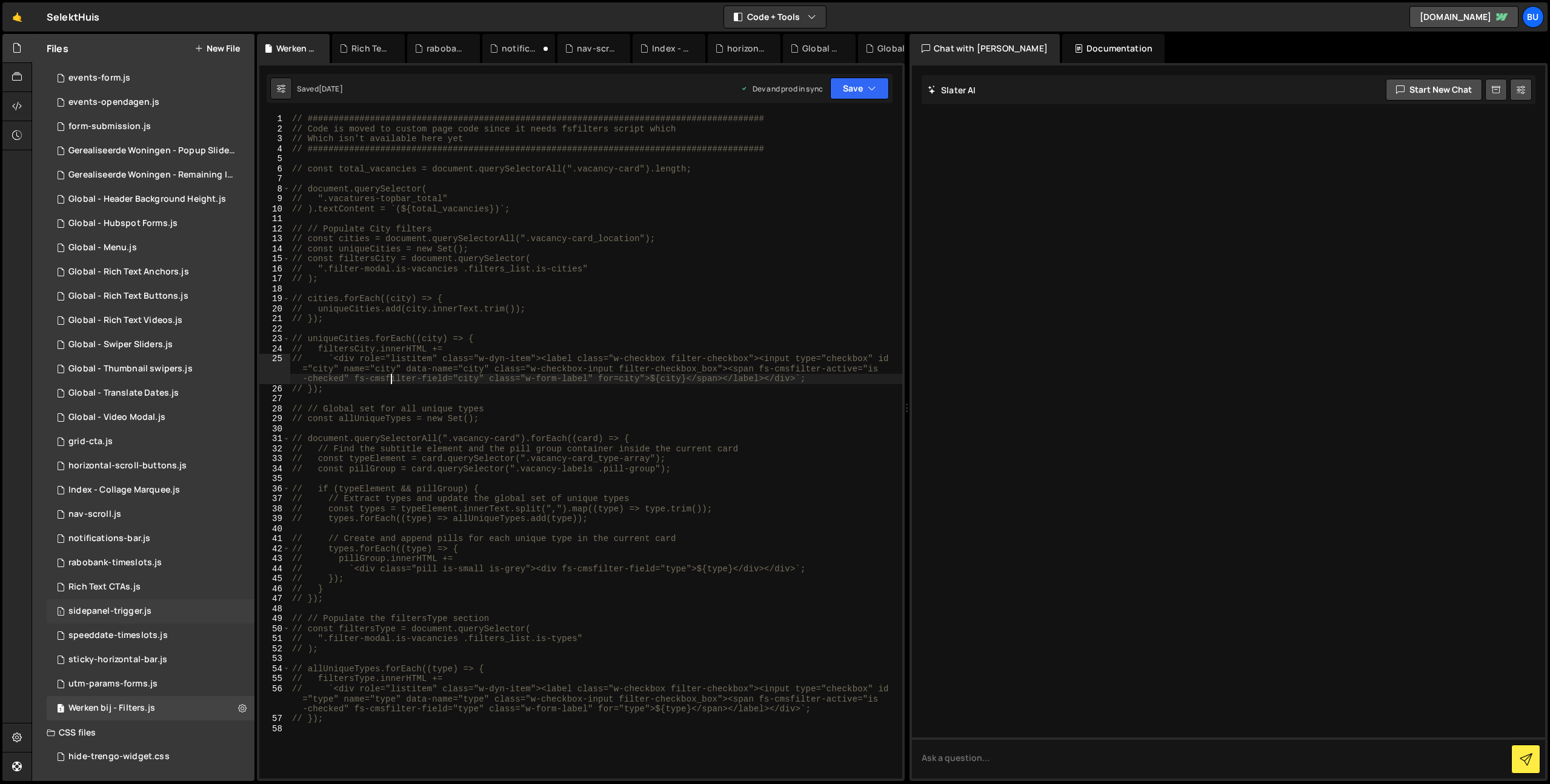
click at [125, 609] on div "sidepanel-trigger.js" at bounding box center [109, 611] width 83 height 11
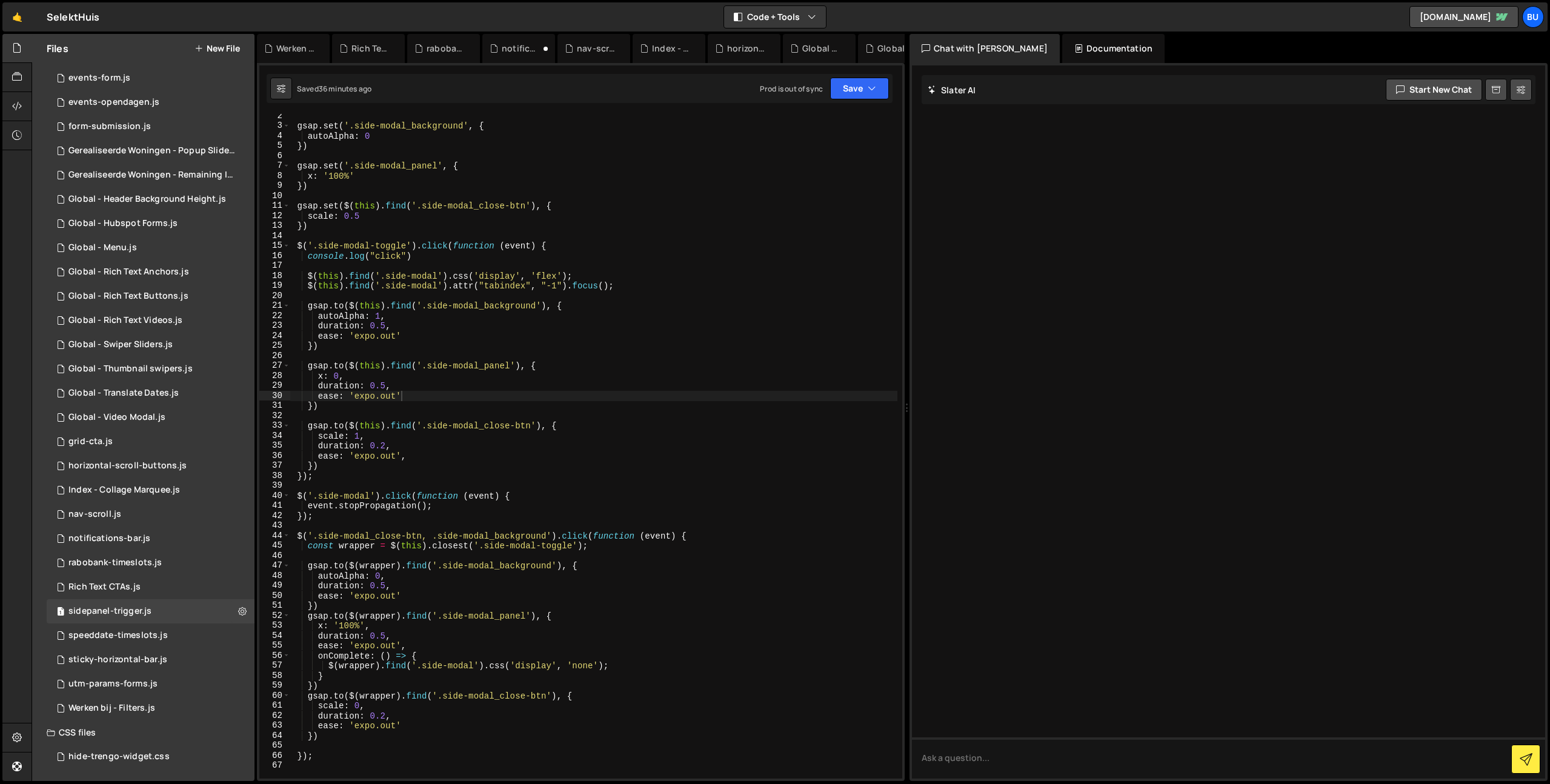
drag, startPoint x: 497, startPoint y: 383, endPoint x: 520, endPoint y: 350, distance: 40.2
click at [497, 383] on div "gsap . set ( '.side-modal_background' , { autoAlpha : 0 }) gsap . set ( '.side-…" at bounding box center [593, 453] width 608 height 684
click at [707, 275] on div "gsap . set ( '.side-modal_background' , { autoAlpha : 0 }) gsap . set ( '.side-…" at bounding box center [593, 453] width 608 height 684
click at [779, 288] on div "gsap . set ( '.side-modal_background' , { autoAlpha : 0 }) gsap . set ( '.side-…" at bounding box center [593, 453] width 608 height 684
click at [616, 224] on div "gsap . set ( '.side-modal_background' , { autoAlpha : 0 }) gsap . set ( '.side-…" at bounding box center [593, 453] width 608 height 684
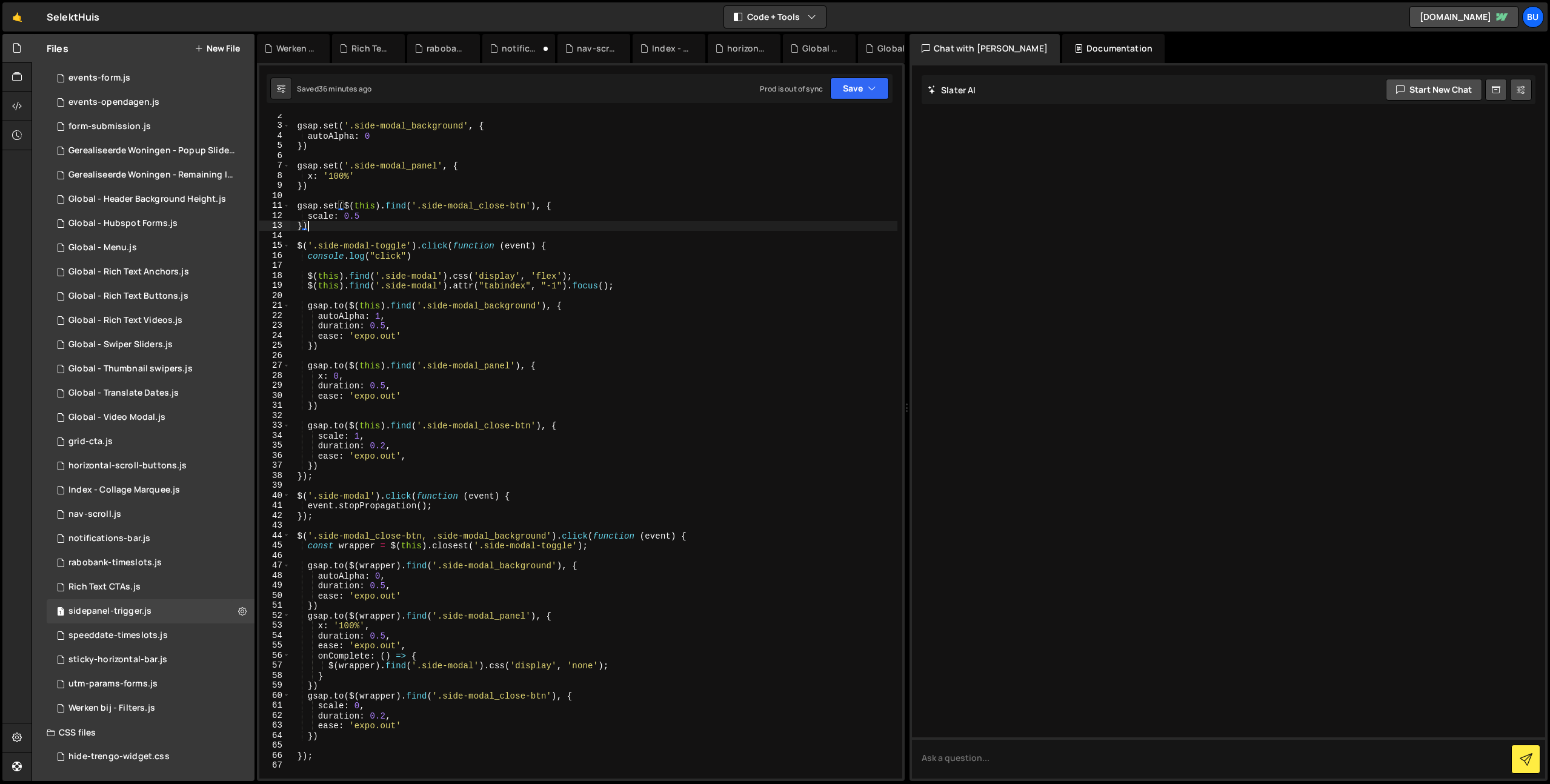
drag, startPoint x: 607, startPoint y: 249, endPoint x: 611, endPoint y: 235, distance: 14.6
click at [607, 249] on div "gsap . set ( '.side-modal_background' , { autoAlpha : 0 }) gsap . set ( '.side-…" at bounding box center [593, 453] width 608 height 684
type textarea "$('.side-modal-toggle').click(function (event) {"
drag, startPoint x: 640, startPoint y: 269, endPoint x: 645, endPoint y: 259, distance: 11.2
click at [640, 269] on div "gsap . set ( '.side-modal_background' , { autoAlpha : 0 }) gsap . set ( '.side-…" at bounding box center [593, 453] width 608 height 684
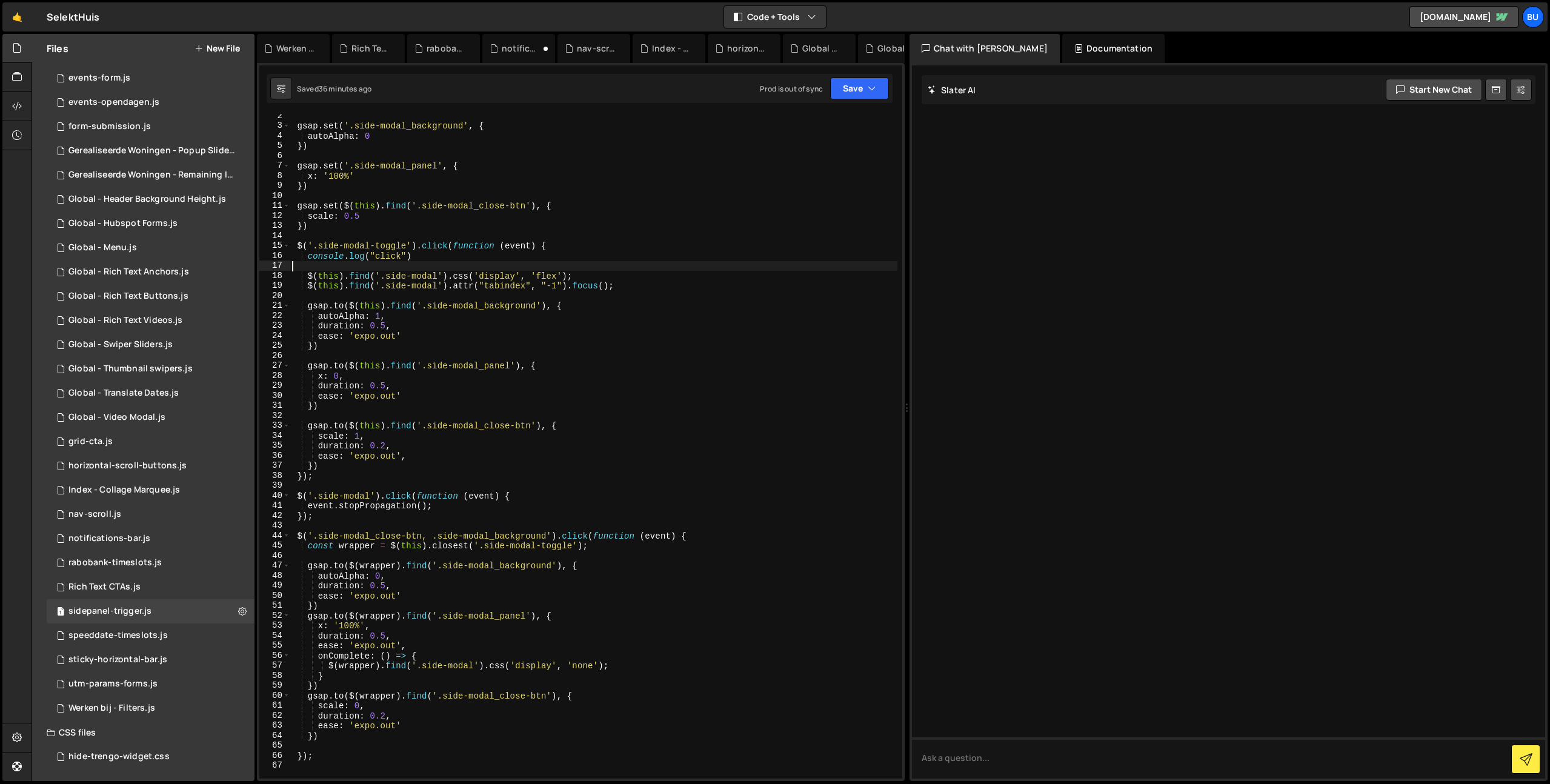
click at [675, 285] on div "gsap . set ( '.side-modal_background' , { autoAlpha : 0 }) gsap . set ( '.side-…" at bounding box center [593, 453] width 608 height 684
drag, startPoint x: 628, startPoint y: 218, endPoint x: 611, endPoint y: 224, distance: 18.0
click at [628, 218] on div "gsap . set ( '.side-modal_background' , { autoAlpha : 0 }) gsap . set ( '.side-…" at bounding box center [593, 453] width 608 height 684
drag, startPoint x: 585, startPoint y: 307, endPoint x: 578, endPoint y: 305, distance: 7.3
click at [585, 306] on div "gsap . set ( '.side-modal_background' , { autoAlpha : 0 }) gsap . set ( '.side-…" at bounding box center [593, 453] width 608 height 684
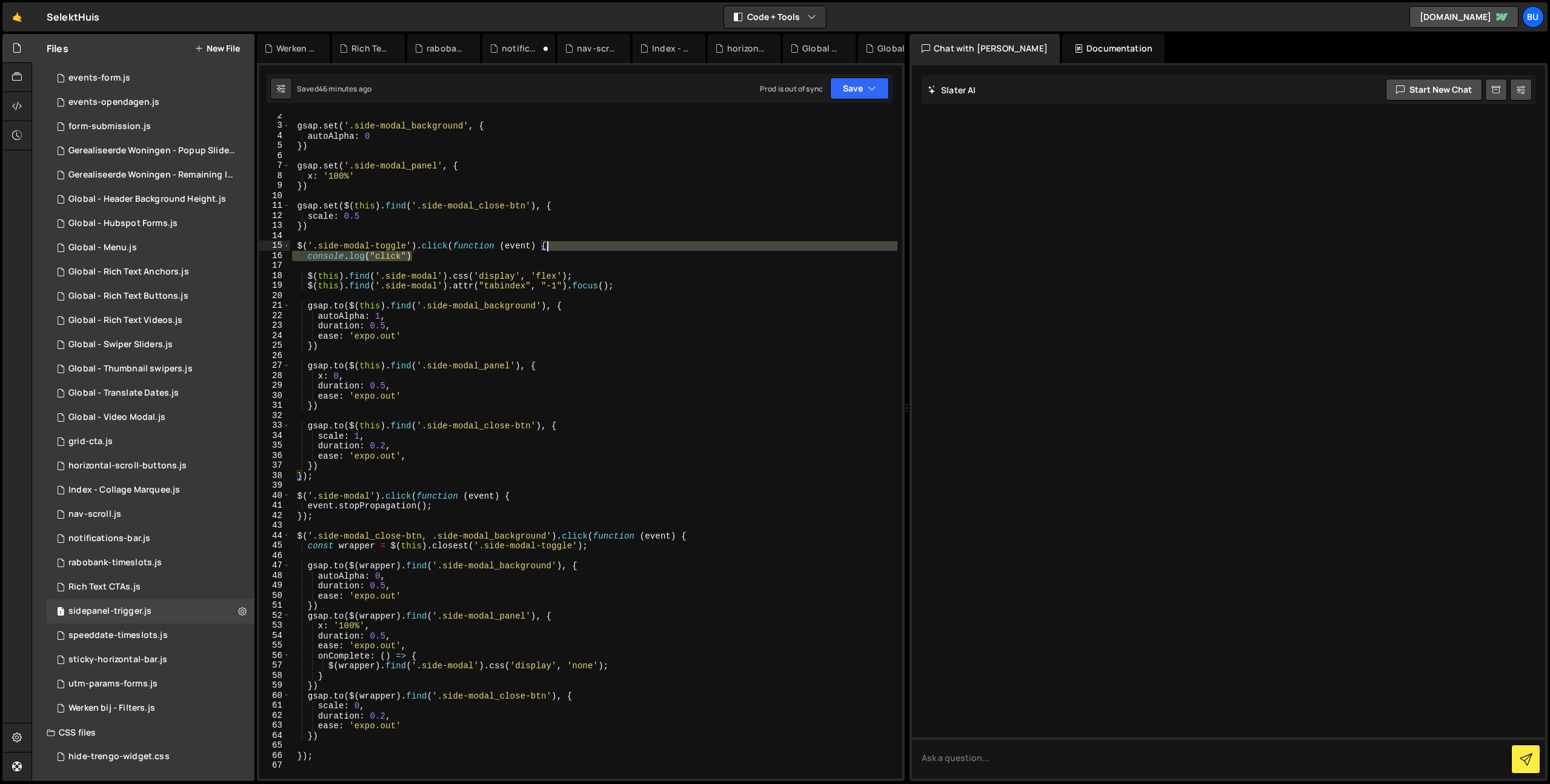
drag, startPoint x: 573, startPoint y: 255, endPoint x: 584, endPoint y: 260, distance: 12.1
click at [580, 247] on div "gsap . set ( '.side-modal_background' , { autoAlpha : 0 }) gsap . set ( '.side-…" at bounding box center [593, 453] width 608 height 684
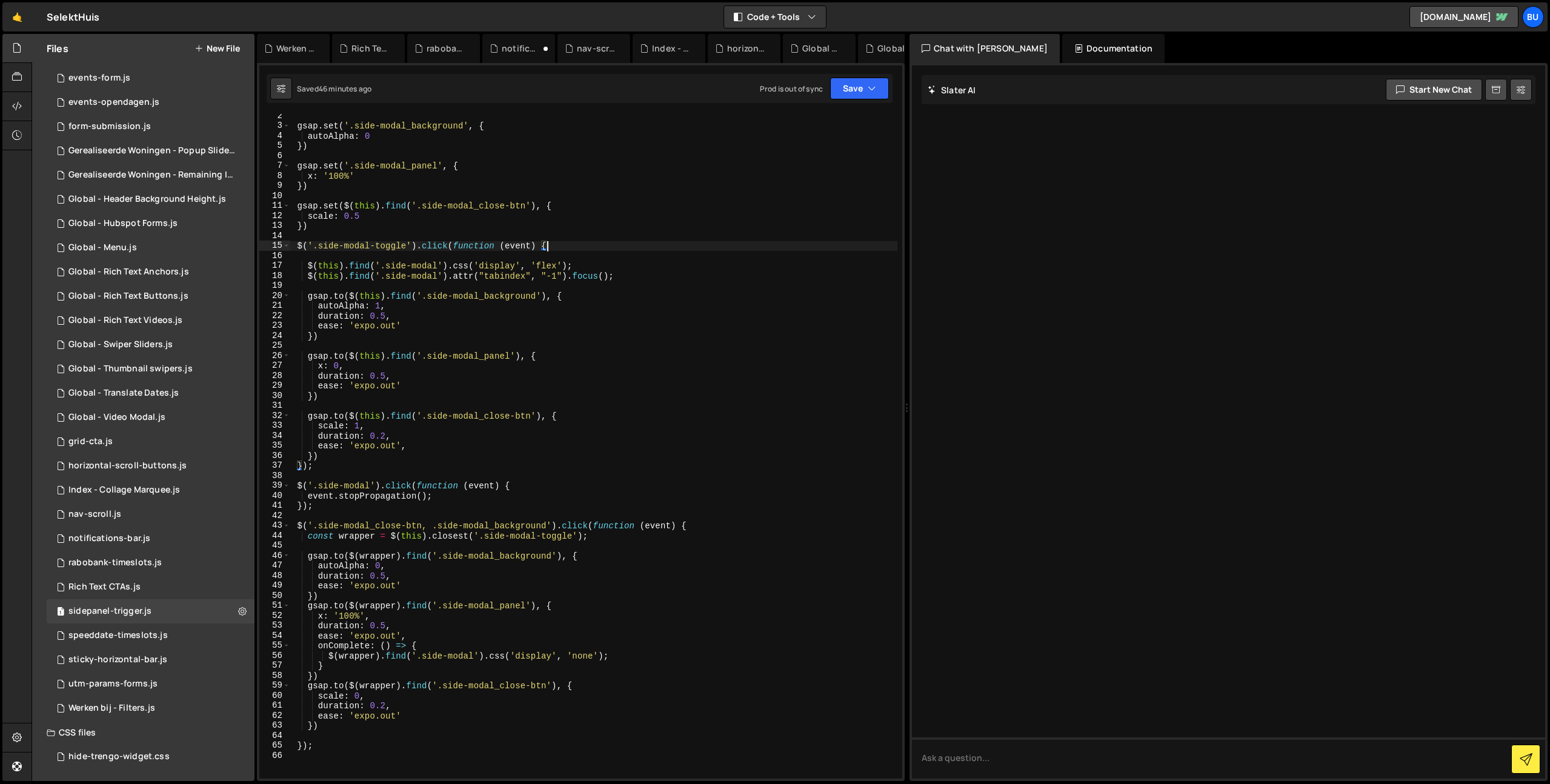
drag, startPoint x: 638, startPoint y: 278, endPoint x: 635, endPoint y: 269, distance: 9.5
click at [638, 269] on div "gsap . set ( '.side-modal_background' , { autoAlpha : 0 }) gsap . set ( '.side-…" at bounding box center [593, 453] width 608 height 684
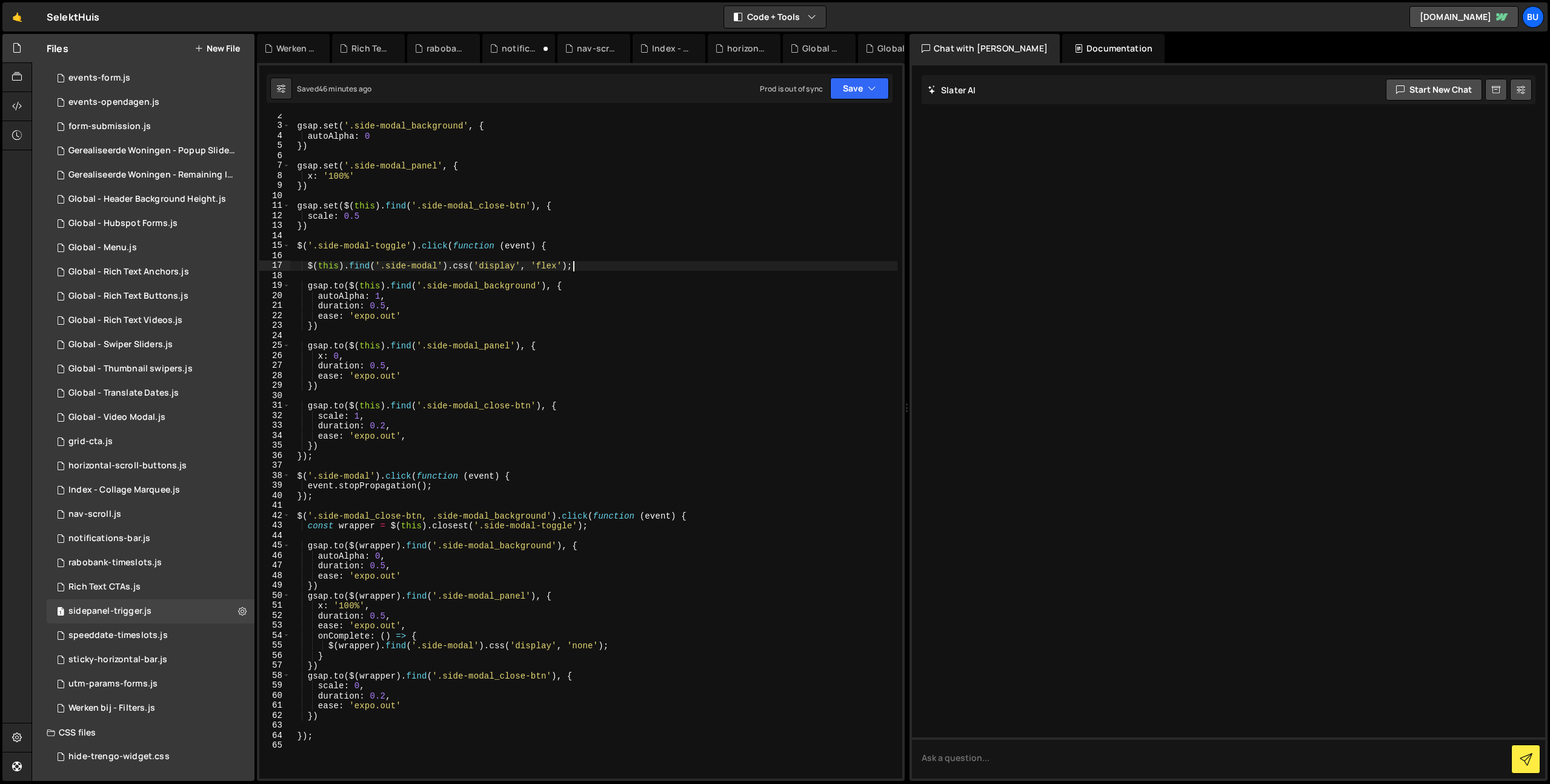
click at [570, 247] on div "gsap . set ( '.side-modal_background' , { autoAlpha : 0 }) gsap . set ( '.side-…" at bounding box center [593, 453] width 608 height 684
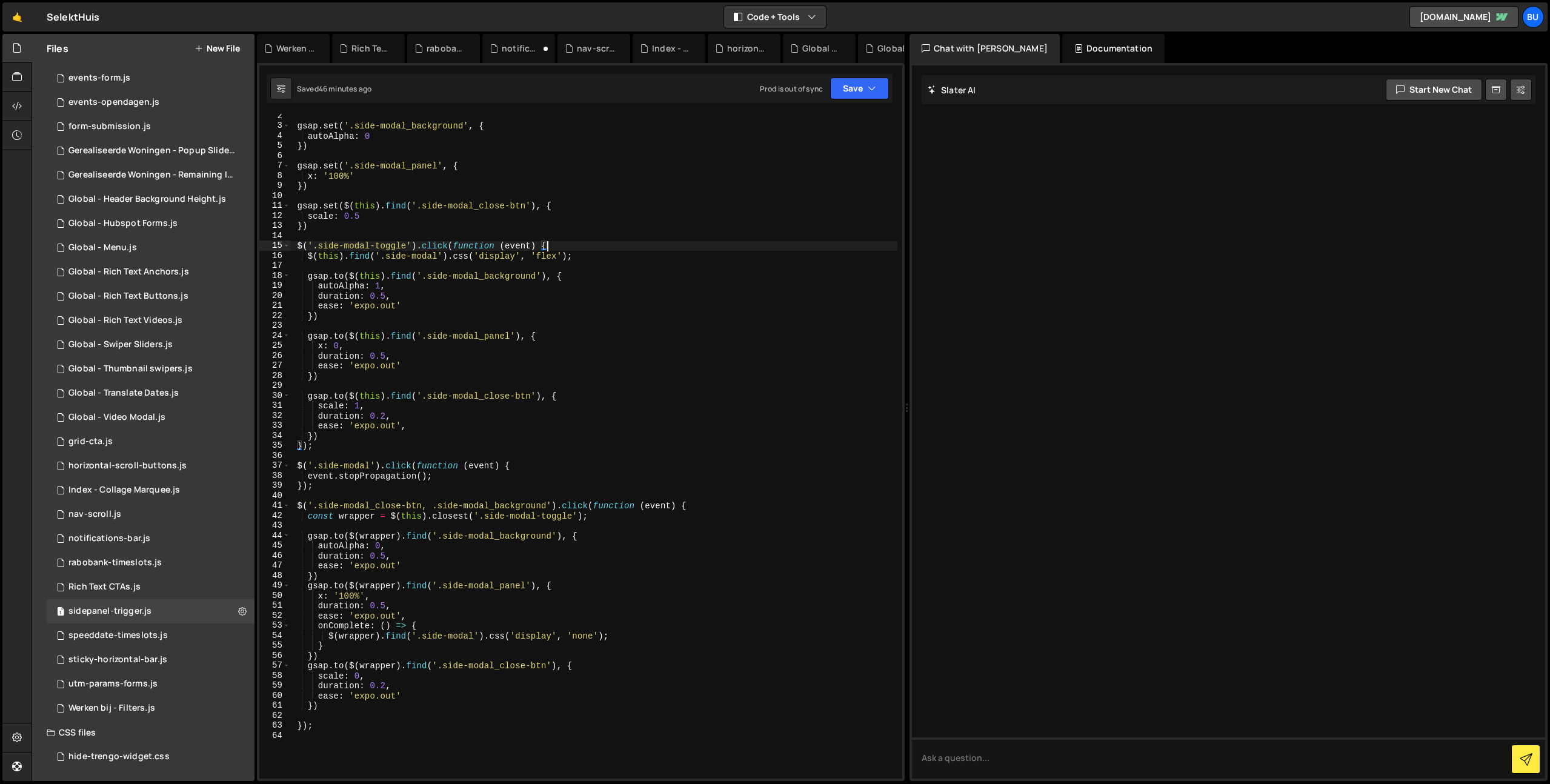
click at [634, 248] on div "gsap . set ( '.side-modal_background' , { autoAlpha : 0 }) gsap . set ( '.side-…" at bounding box center [593, 453] width 608 height 684
click at [863, 92] on button "Save" at bounding box center [859, 89] width 59 height 21
click at [833, 131] on div "Saved 46 minutes ago" at bounding box center [818, 131] width 126 height 15
click at [511, 166] on div "gsap . set ( '.side-modal_background' , { autoAlpha : 0 }) gsap . set ( '.side-…" at bounding box center [594, 453] width 608 height 684
drag, startPoint x: 530, startPoint y: 174, endPoint x: 520, endPoint y: 178, distance: 10.8
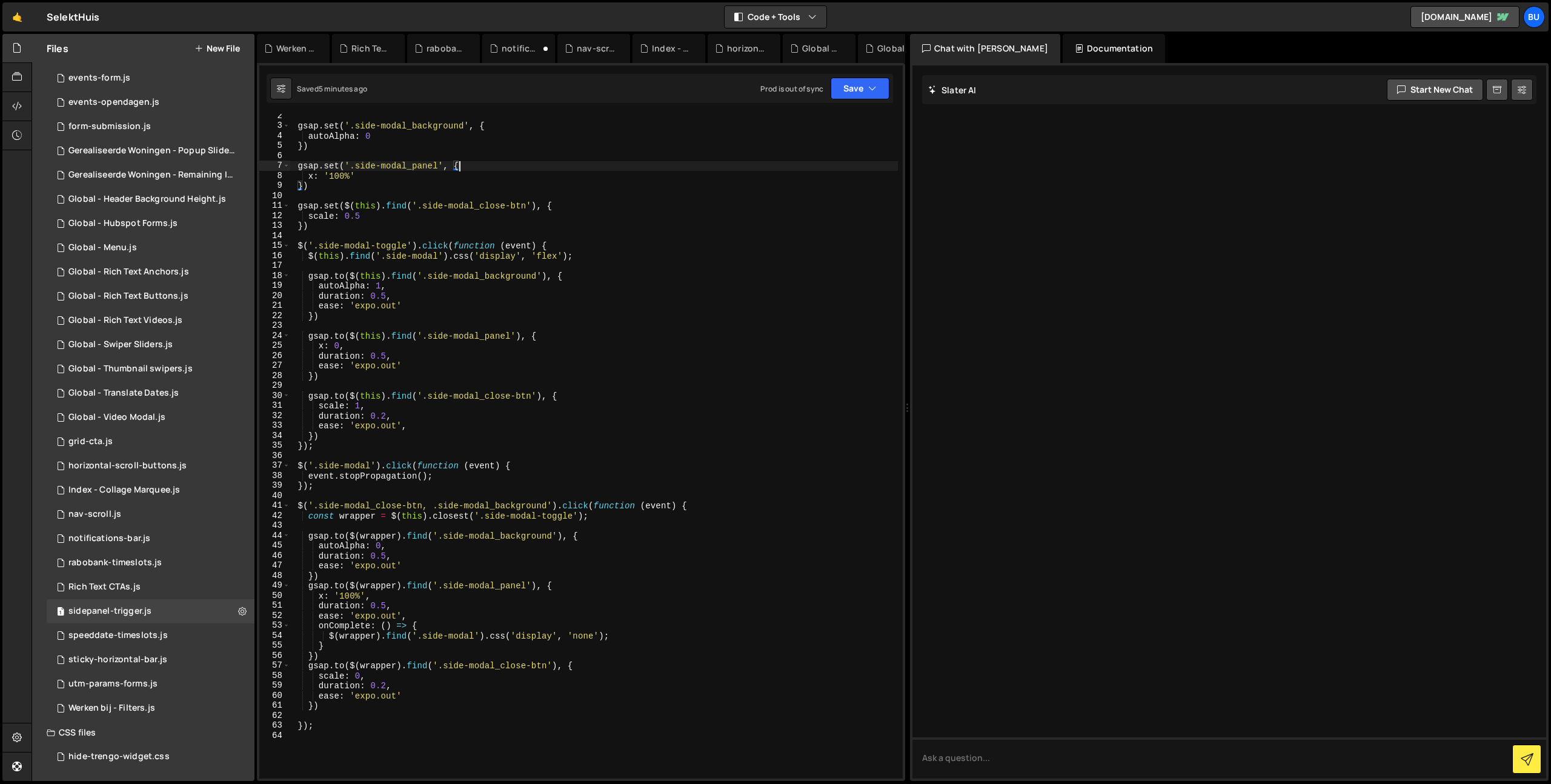
click at [529, 173] on div "gsap . set ( '.side-modal_background' , { autoAlpha : 0 }) gsap . set ( '.side-…" at bounding box center [594, 453] width 608 height 684
type textarea "x: '100%'"
click at [504, 192] on div "gsap . set ( '.side-modal_background' , { autoAlpha : 0 }) gsap . set ( '.side-…" at bounding box center [594, 453] width 608 height 684
click at [576, 156] on div "gsap . set ( '.side-modal_background' , { autoAlpha : 0 }) gsap . set ( '.side-…" at bounding box center [594, 453] width 608 height 684
click at [572, 166] on div "gsap . set ( '.side-modal_background' , { autoAlpha : 0 }) gsap . set ( '.side-…" at bounding box center [594, 453] width 608 height 684
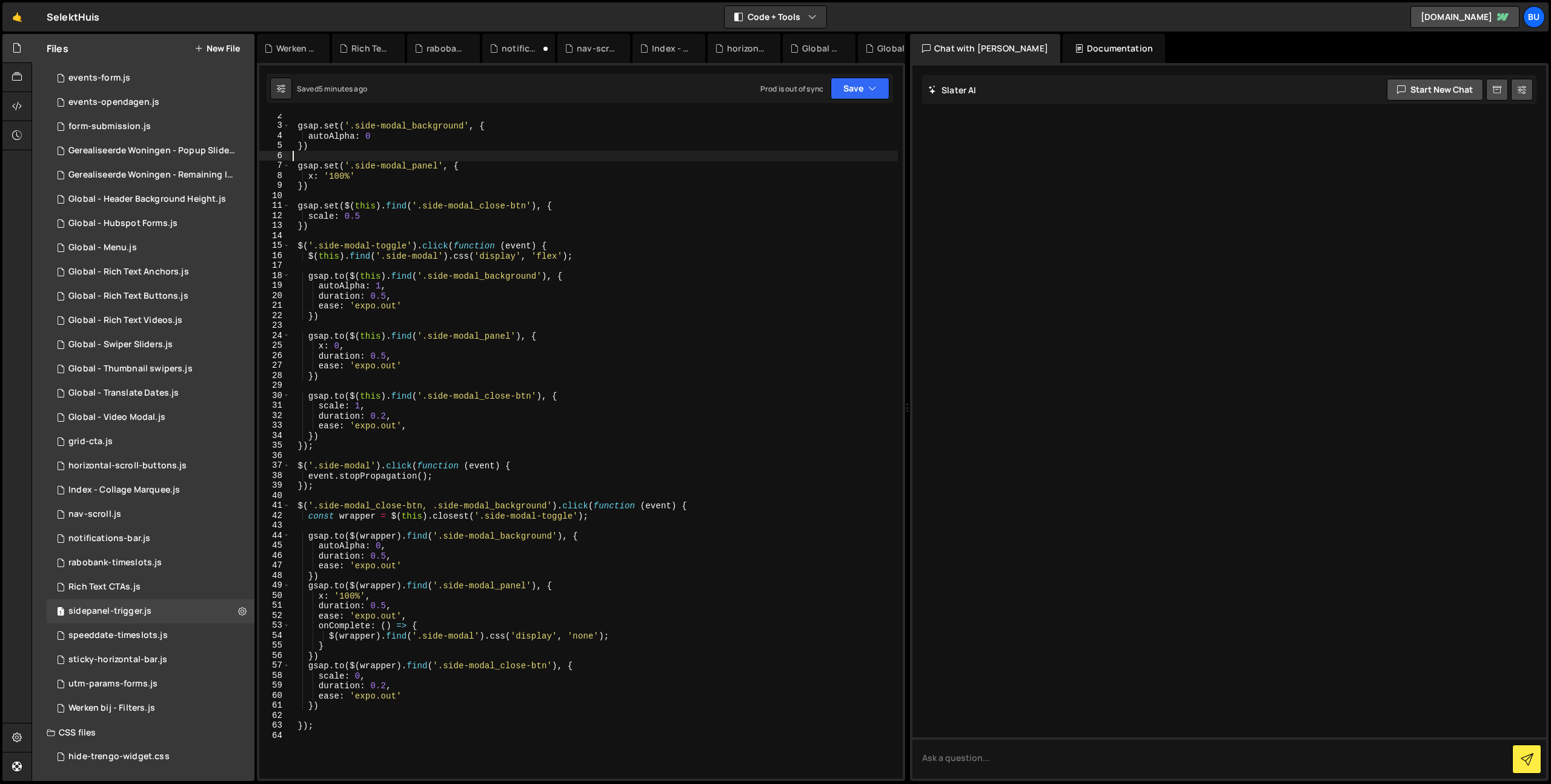
type textarea "gsap.set('.side-modal_panel', {"
